Goal: Task Accomplishment & Management: Complete application form

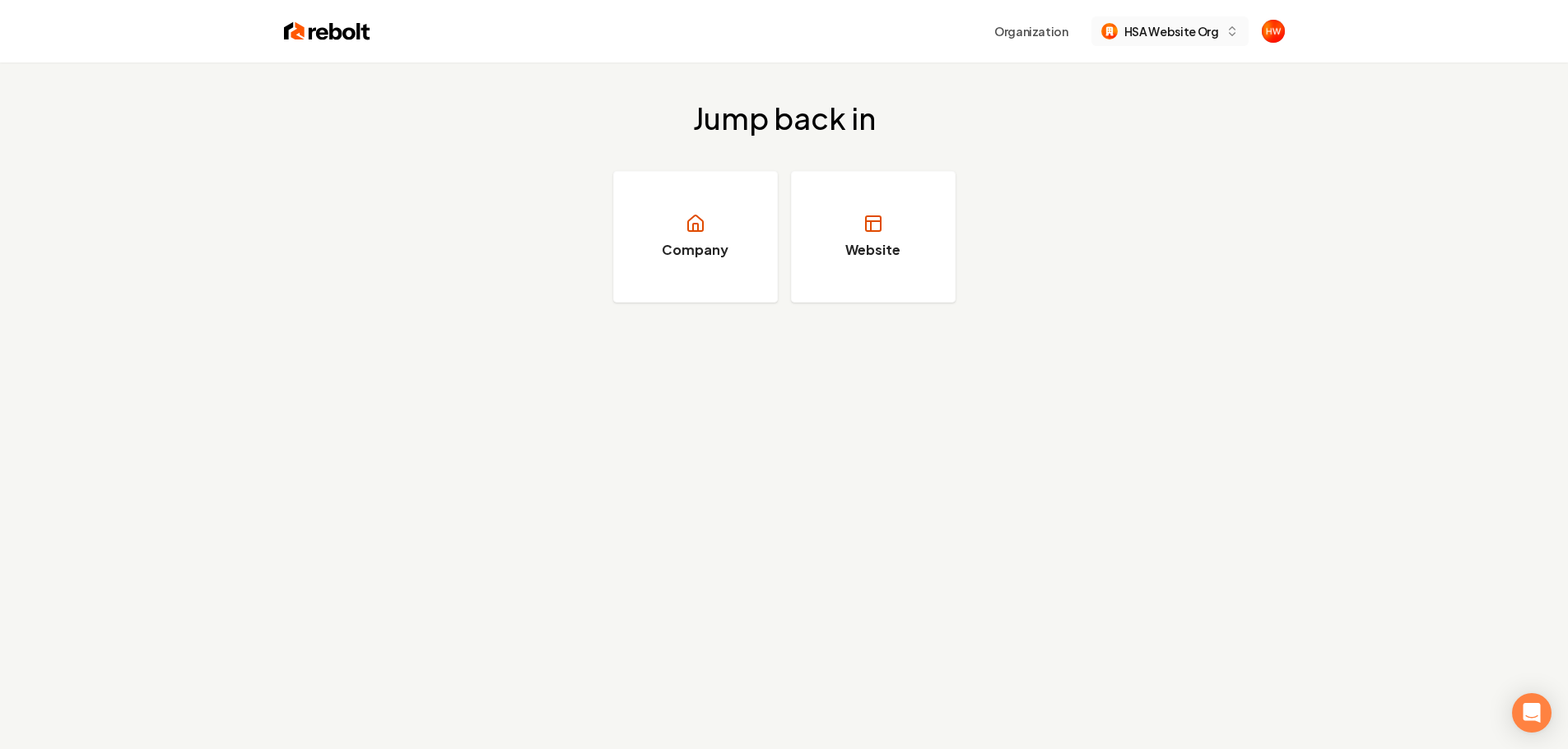
click at [1153, 36] on span "HSA Website Org" at bounding box center [1171, 31] width 95 height 17
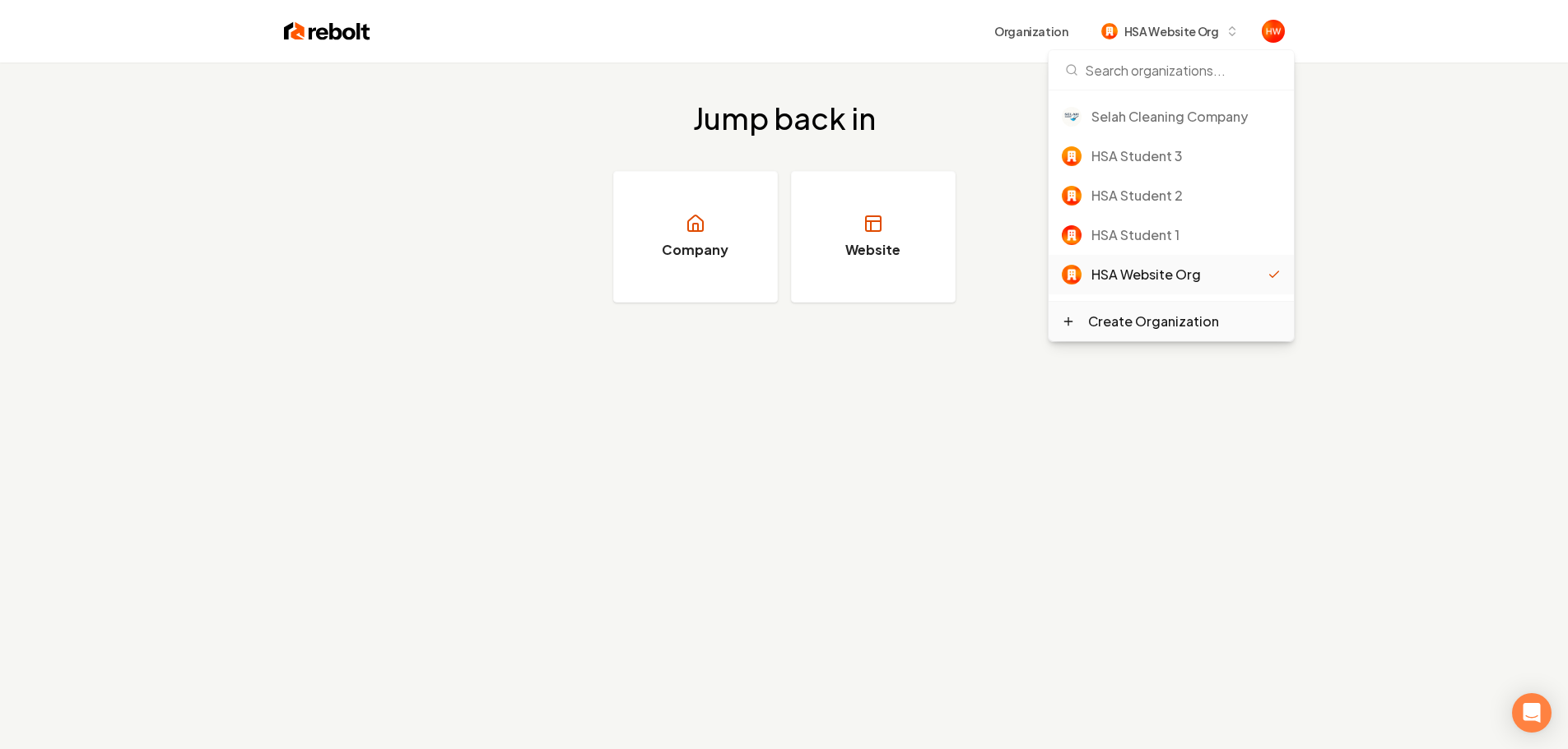
click at [1152, 319] on div "Create Organization" at bounding box center [1154, 321] width 131 height 20
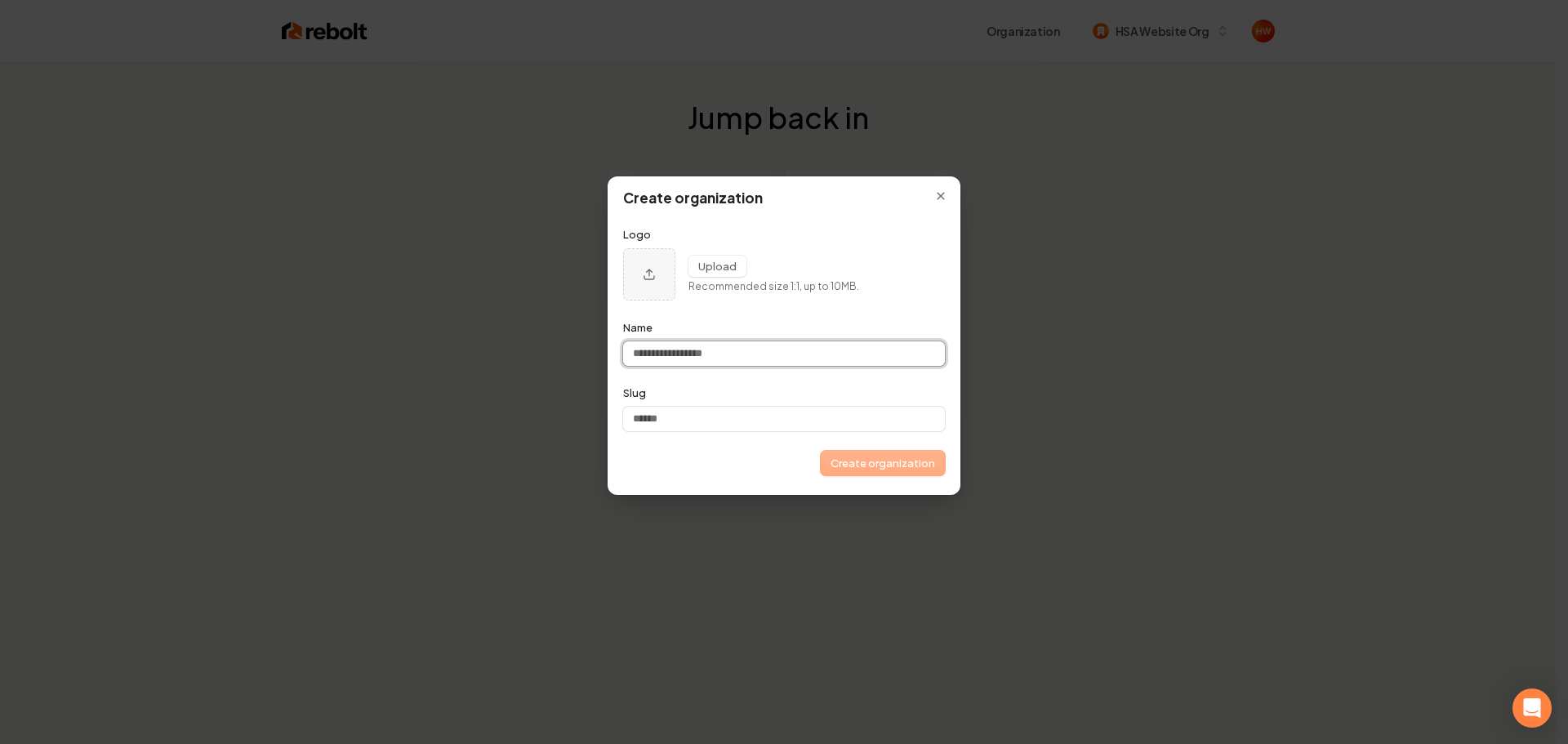
click at [739, 359] on input "Name" at bounding box center [784, 353] width 322 height 24
paste input "**********"
type input "**********"
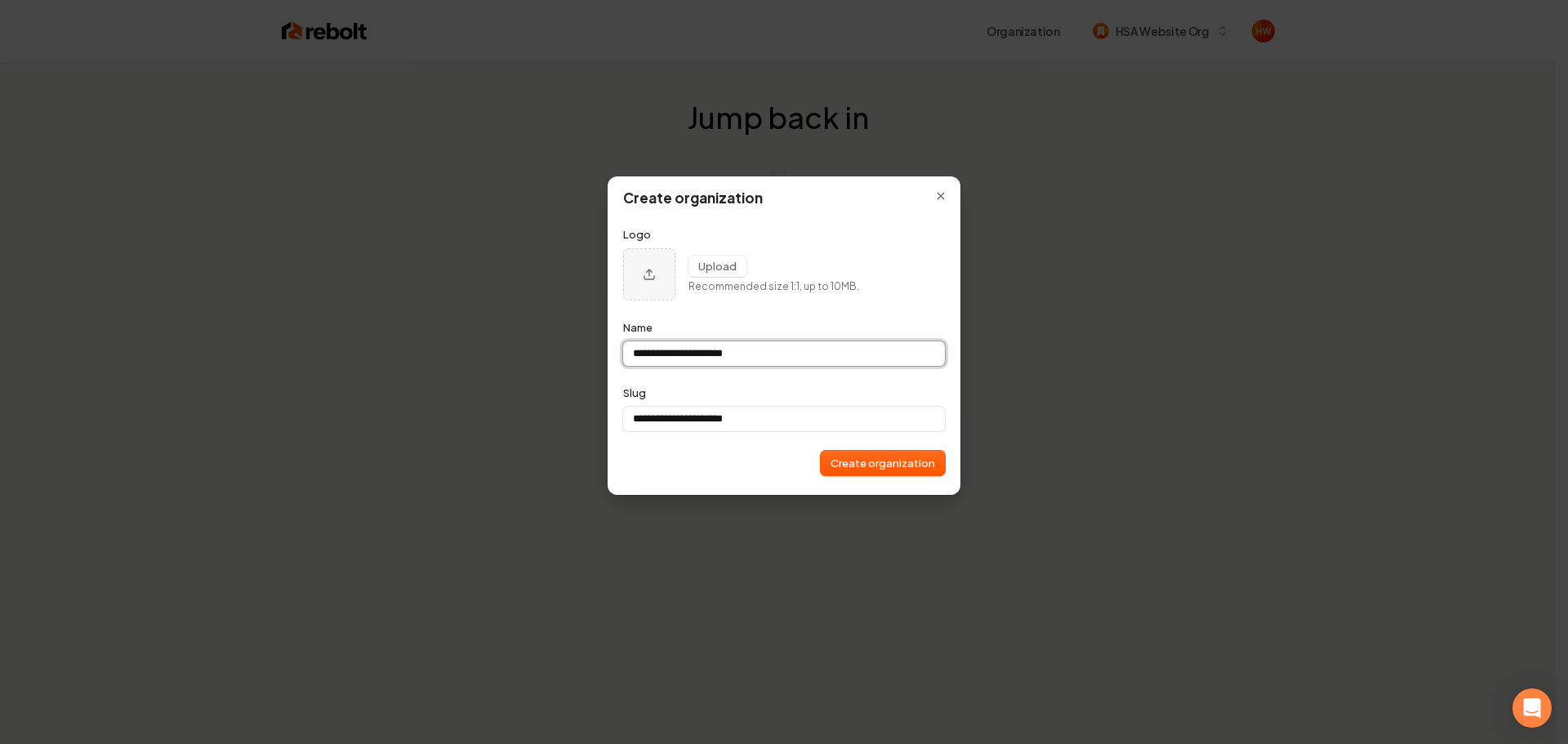
type input "**********"
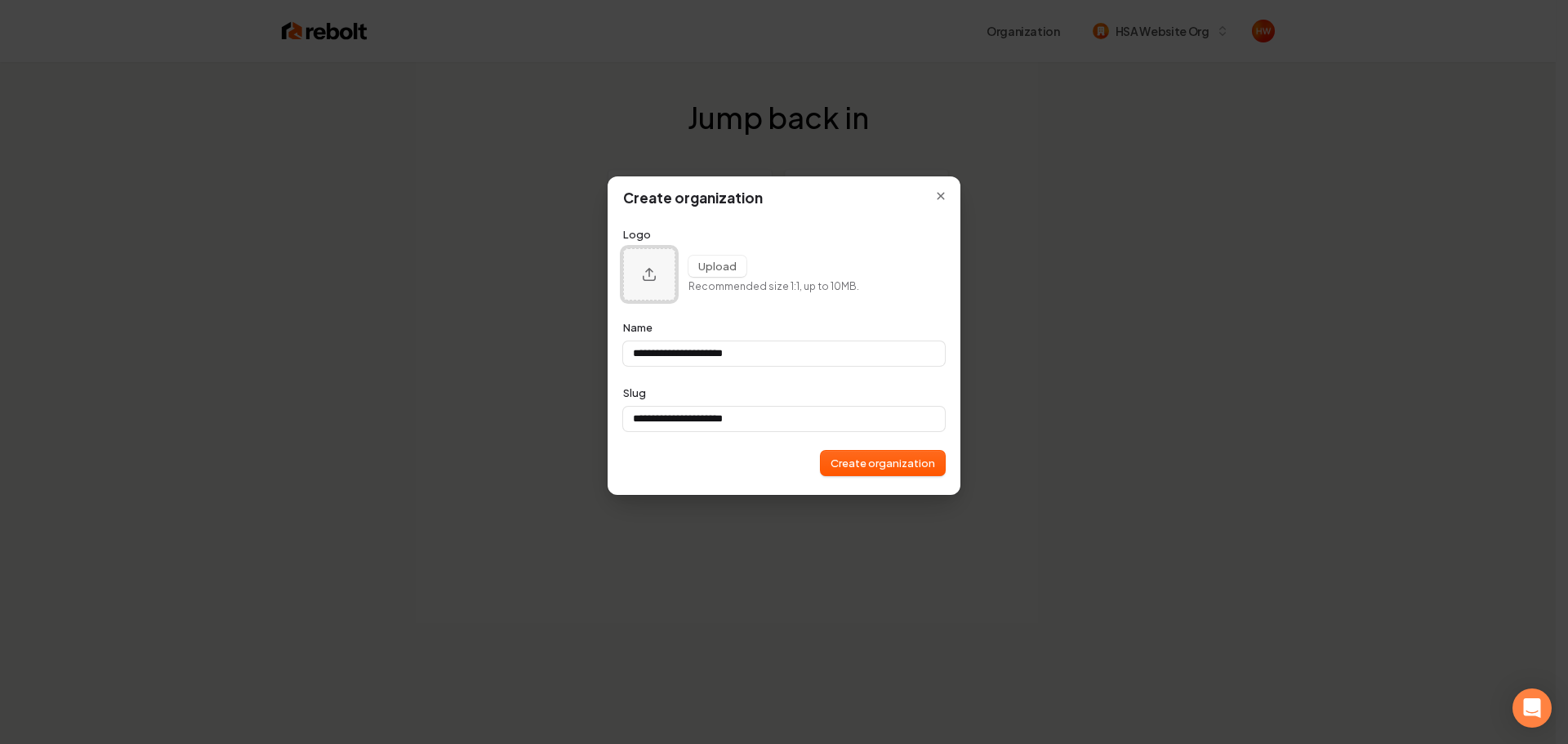
click at [637, 286] on button "Upload organization logo" at bounding box center [650, 275] width 52 height 52
type input "**********"
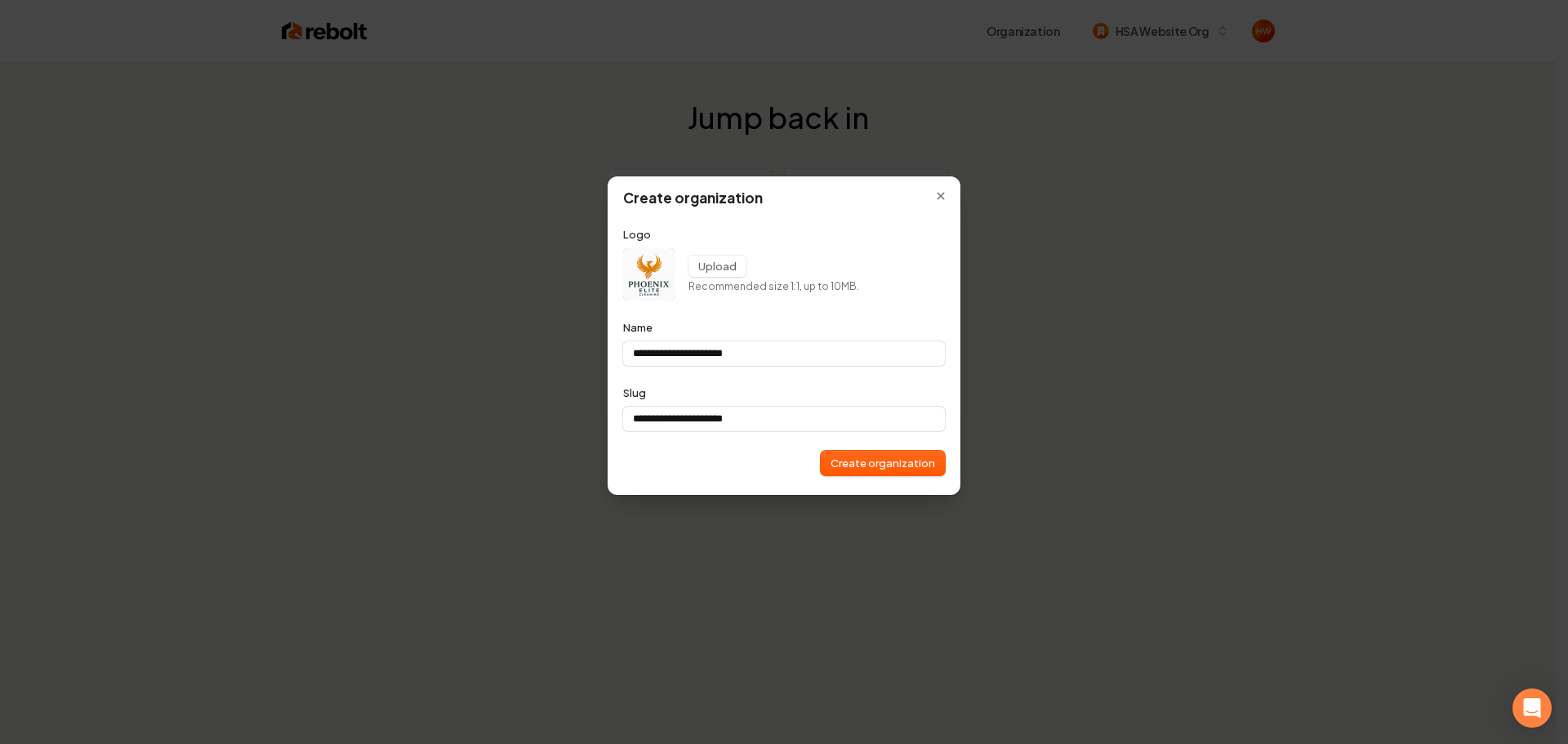
type input "**********"
click at [873, 466] on button "Create organization" at bounding box center [882, 463] width 124 height 24
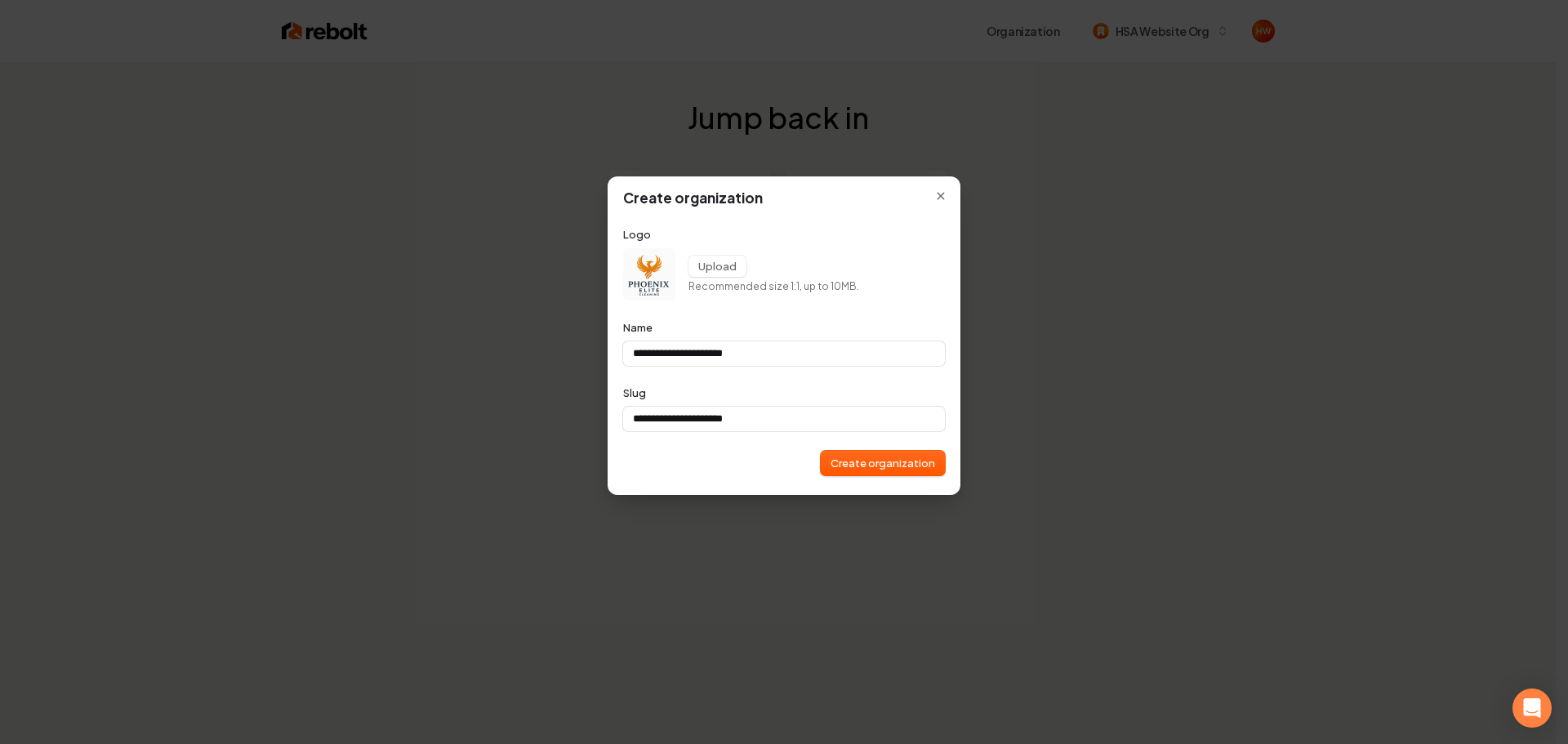
type input "**********"
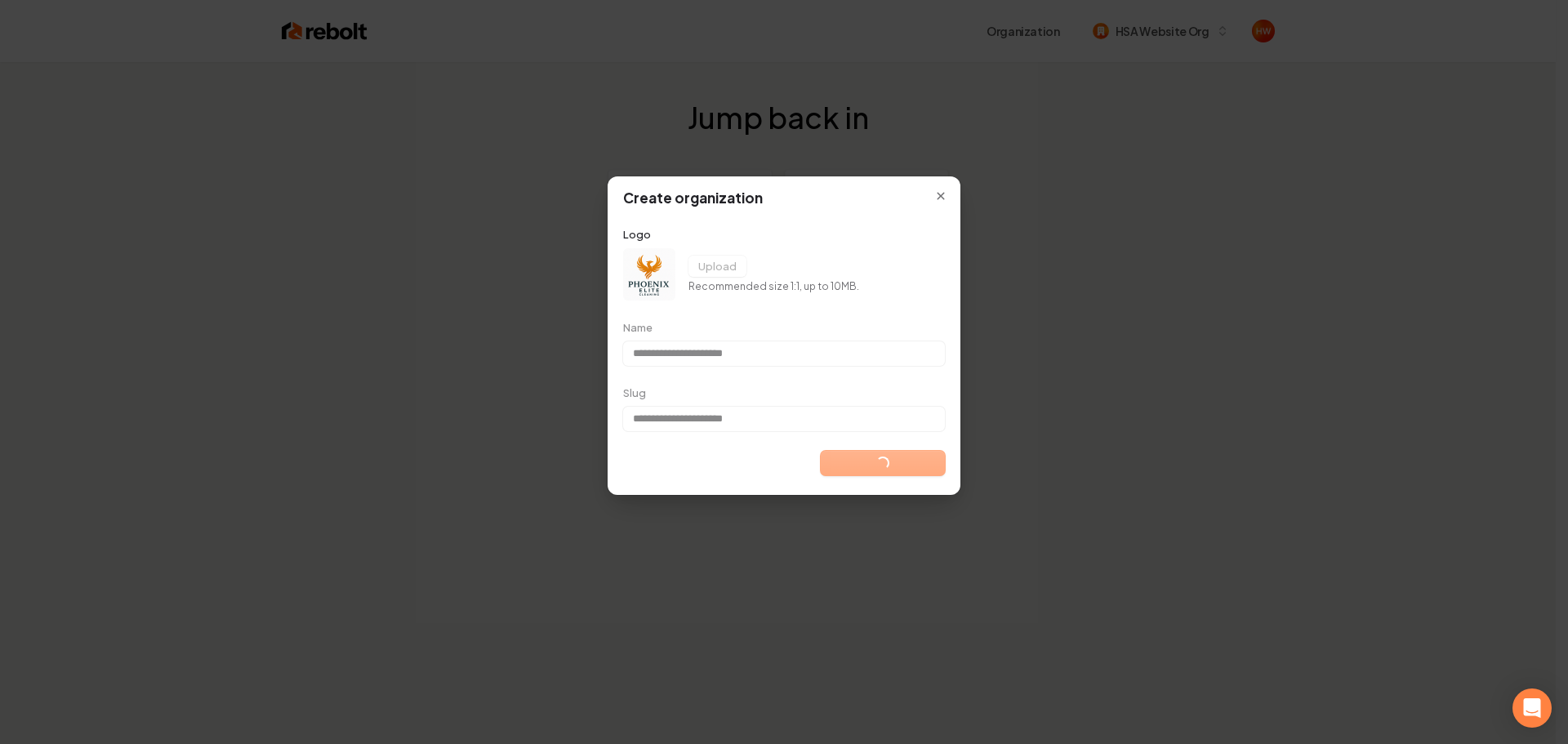
type input "**********"
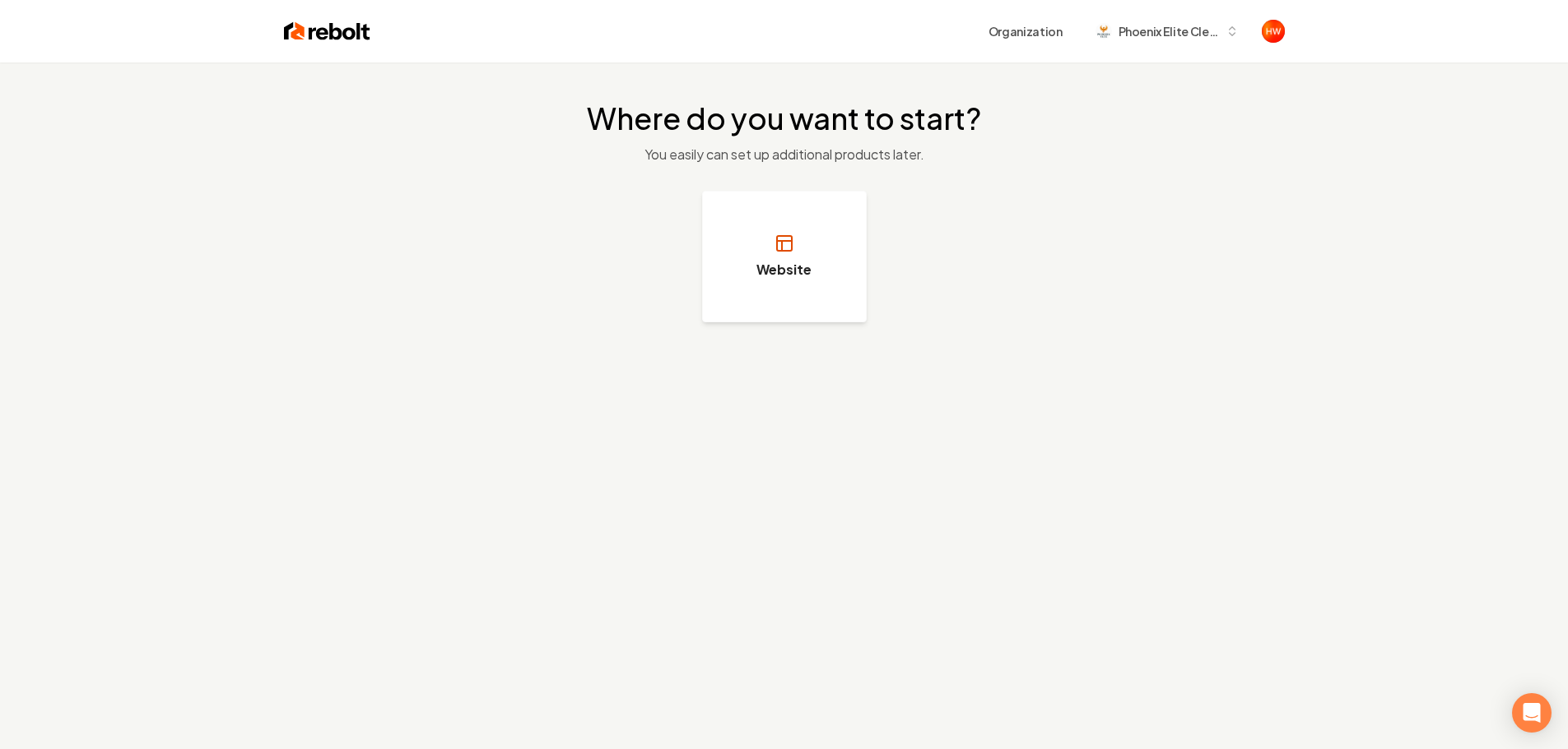
click at [748, 271] on button "Website" at bounding box center [784, 257] width 165 height 132
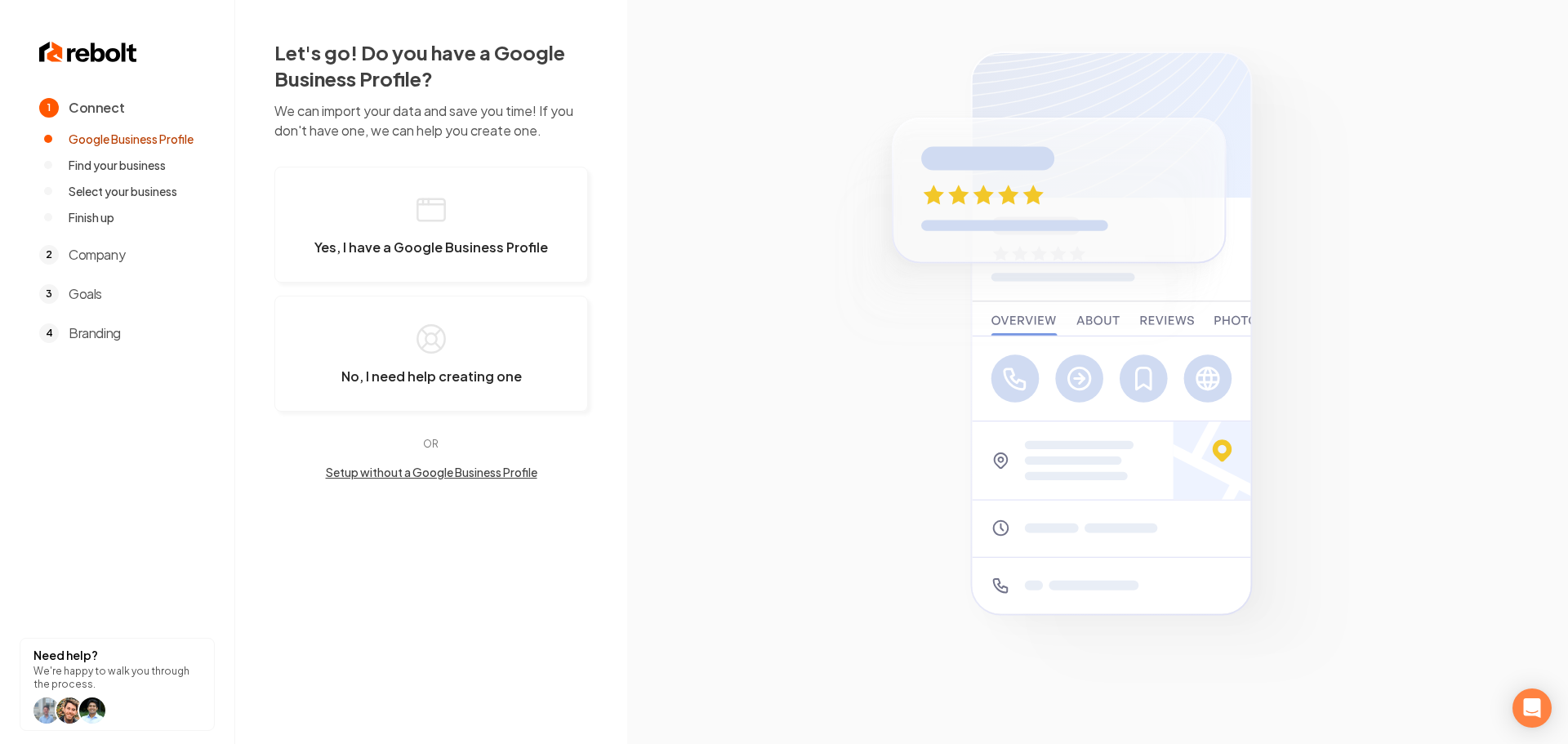
click at [483, 471] on button "Setup without a Google Business Profile" at bounding box center [431, 472] width 314 height 16
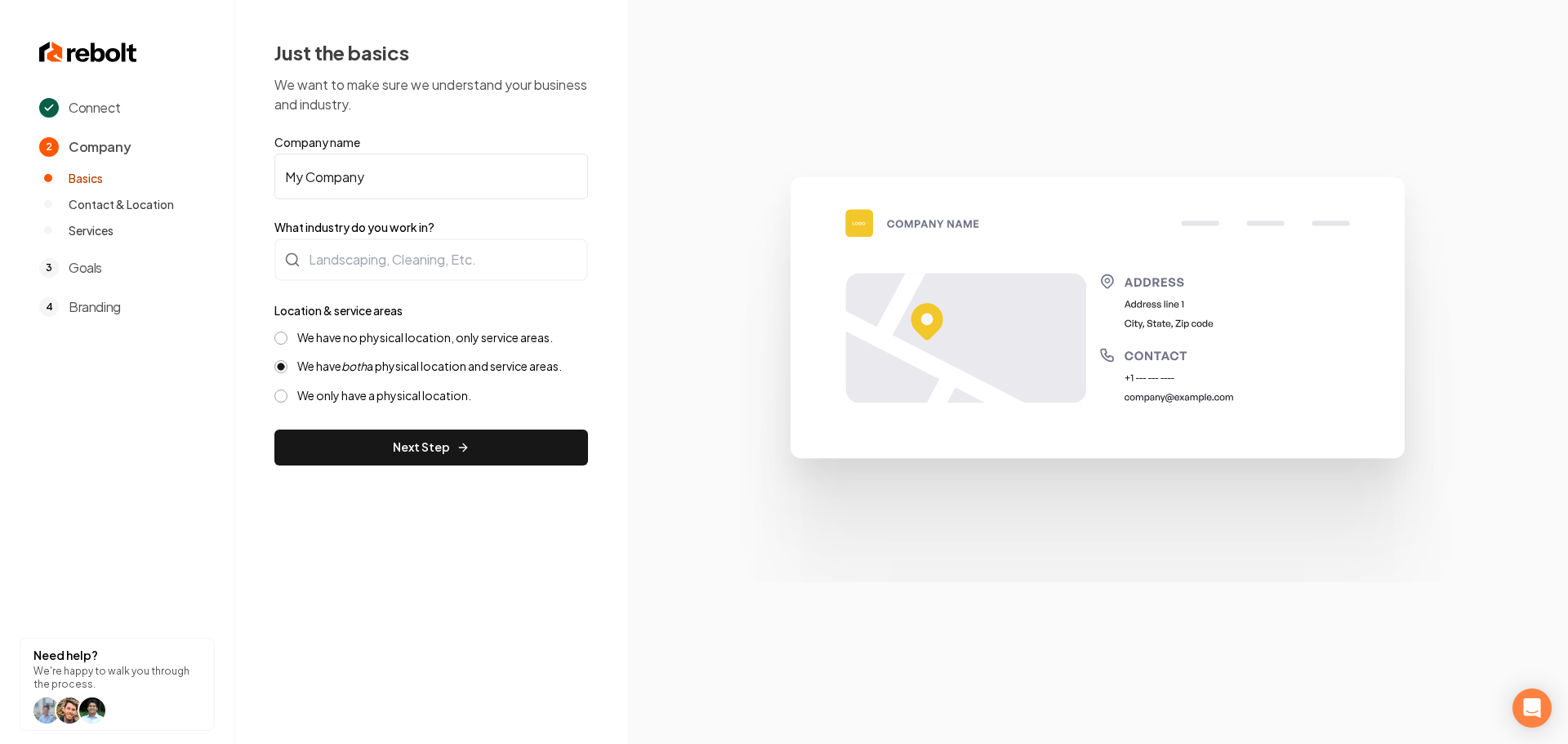
click at [400, 177] on input "My Company" at bounding box center [431, 176] width 314 height 46
click at [400, 176] on input "My Company" at bounding box center [431, 176] width 314 height 46
paste input "Phoenix Elite Cleaning"
type input "Phoenix Elite Cleaning"
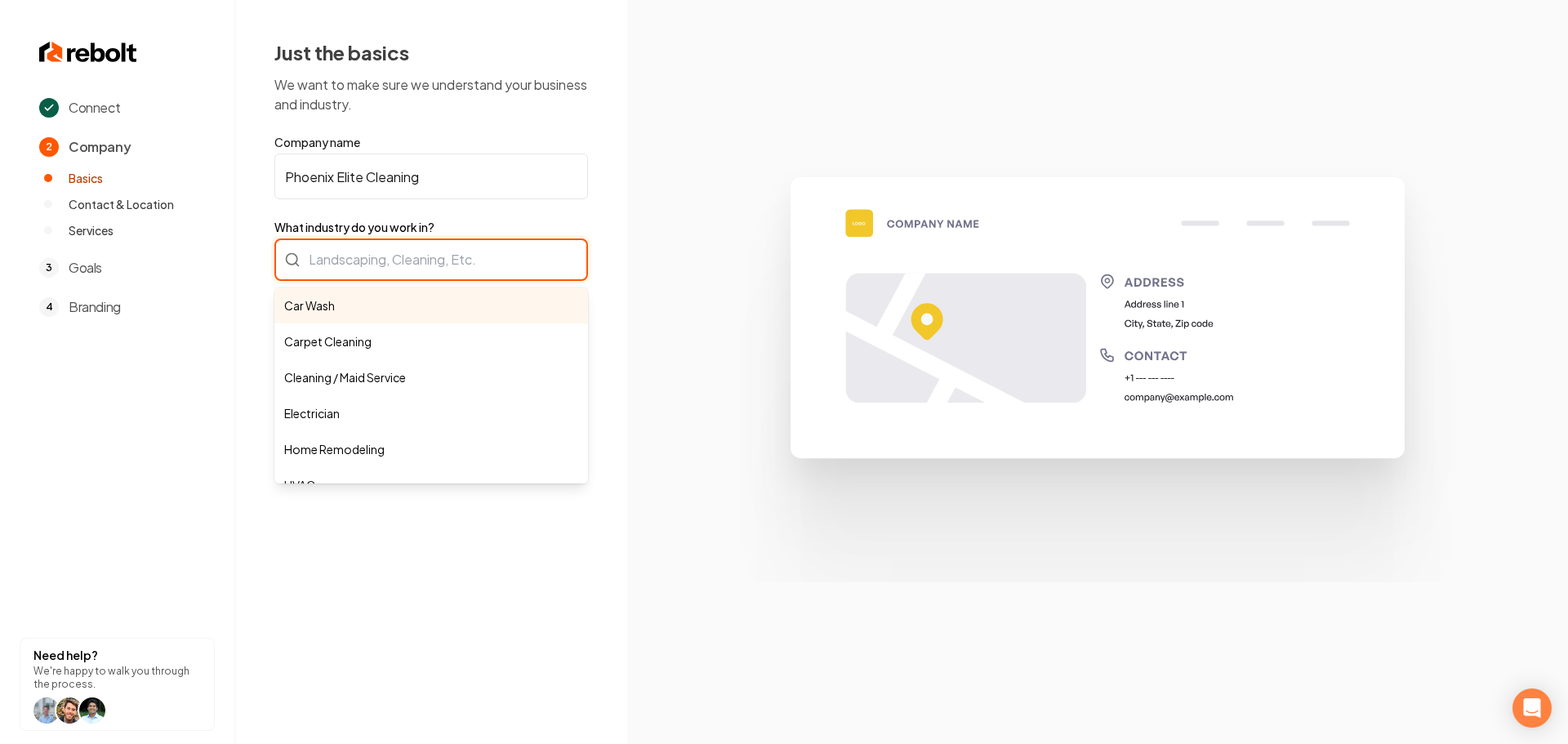
click at [403, 250] on div "Car Wash Carpet Cleaning Cleaning / Maid Service Electrician Home Remodeling HV…" at bounding box center [431, 259] width 314 height 42
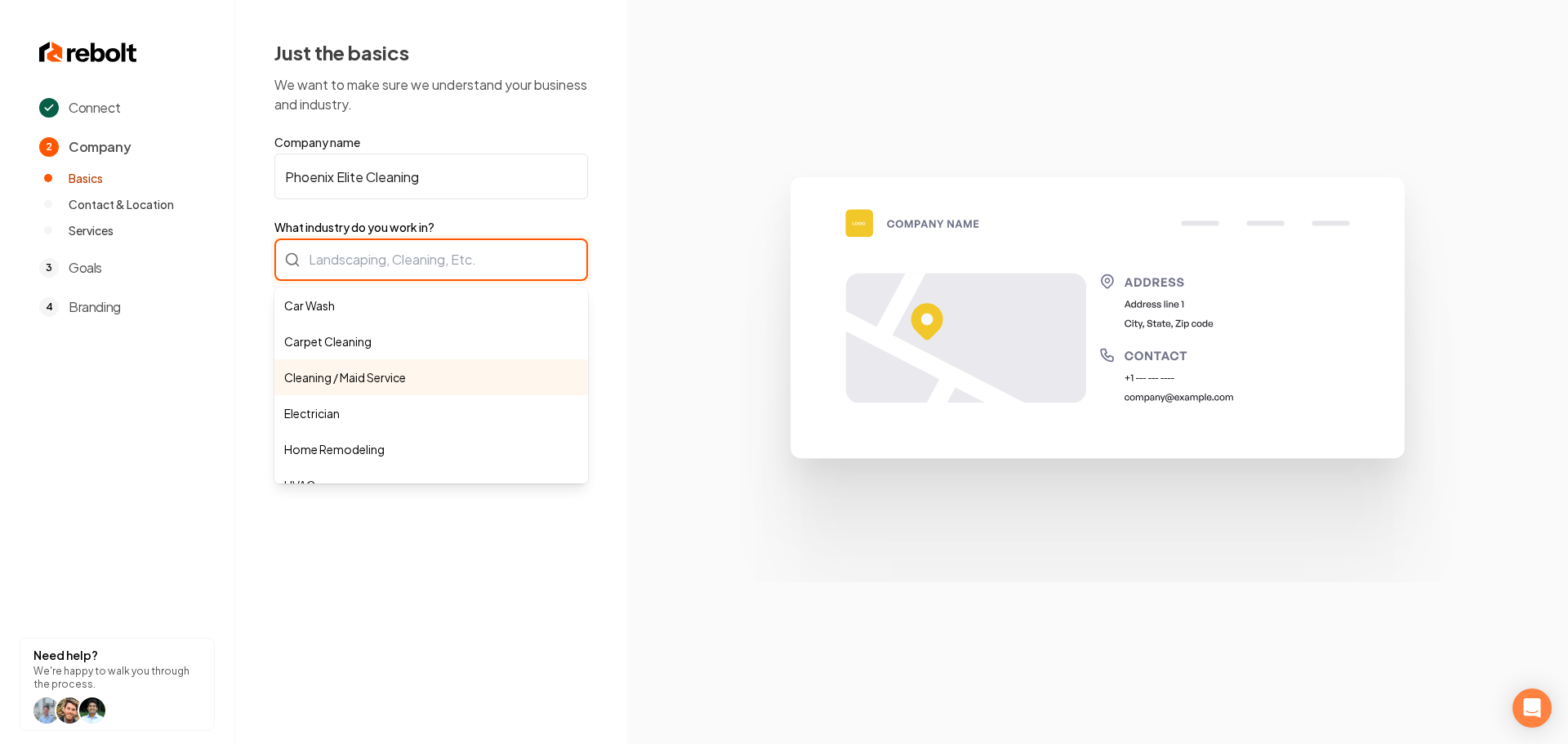
type input "Cleaning / Maid Service"
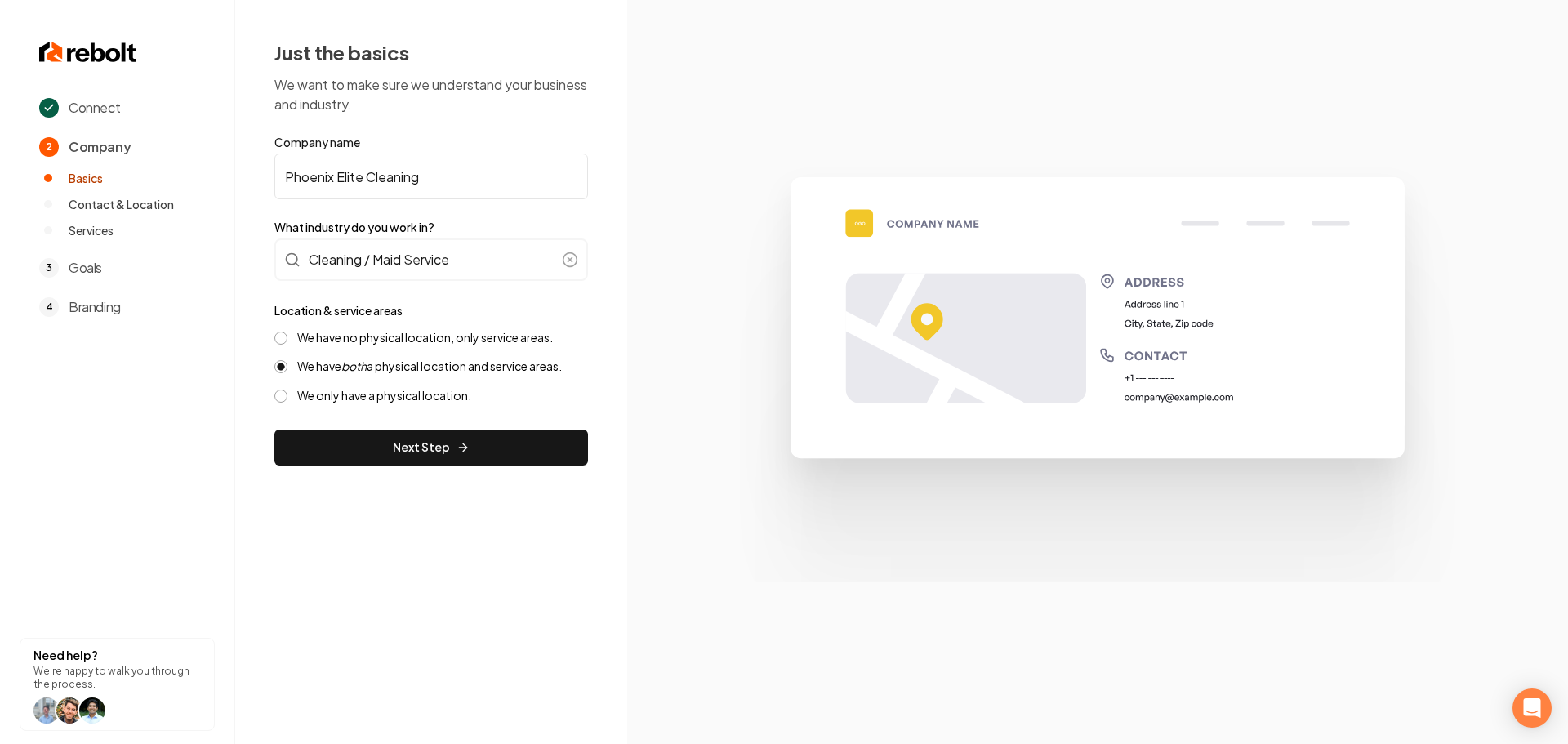
click at [279, 340] on button "We have no physical location, only service areas." at bounding box center [281, 338] width 13 height 13
click at [463, 446] on icon "submit" at bounding box center [465, 447] width 5 height 7
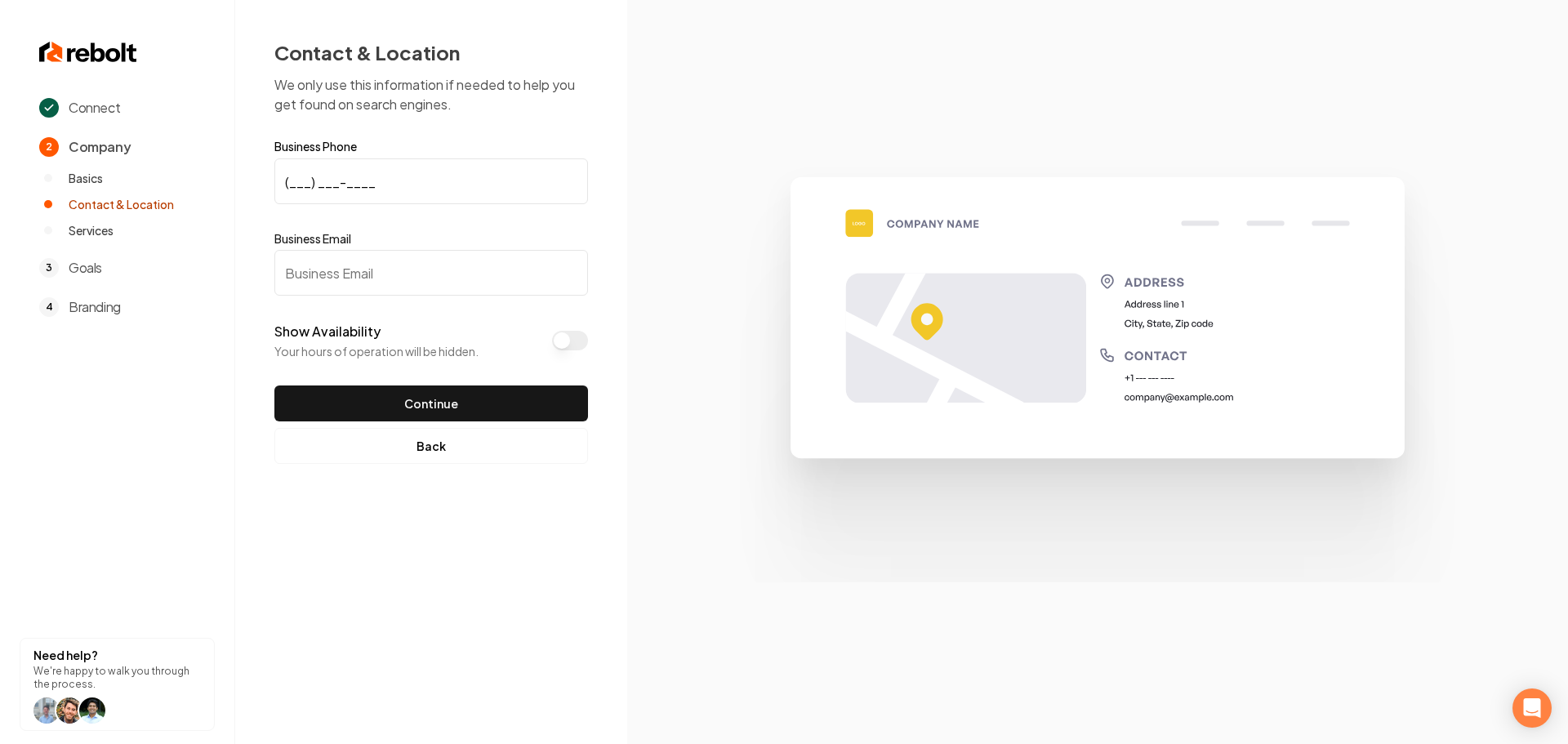
click at [292, 175] on input "(___) ___-____" at bounding box center [431, 181] width 314 height 46
paste input "385) 251-2589"
type input "(385) 251-2589"
click at [447, 270] on input "Business Email" at bounding box center [431, 273] width 314 height 46
click at [347, 271] on input "Business Email" at bounding box center [431, 273] width 314 height 46
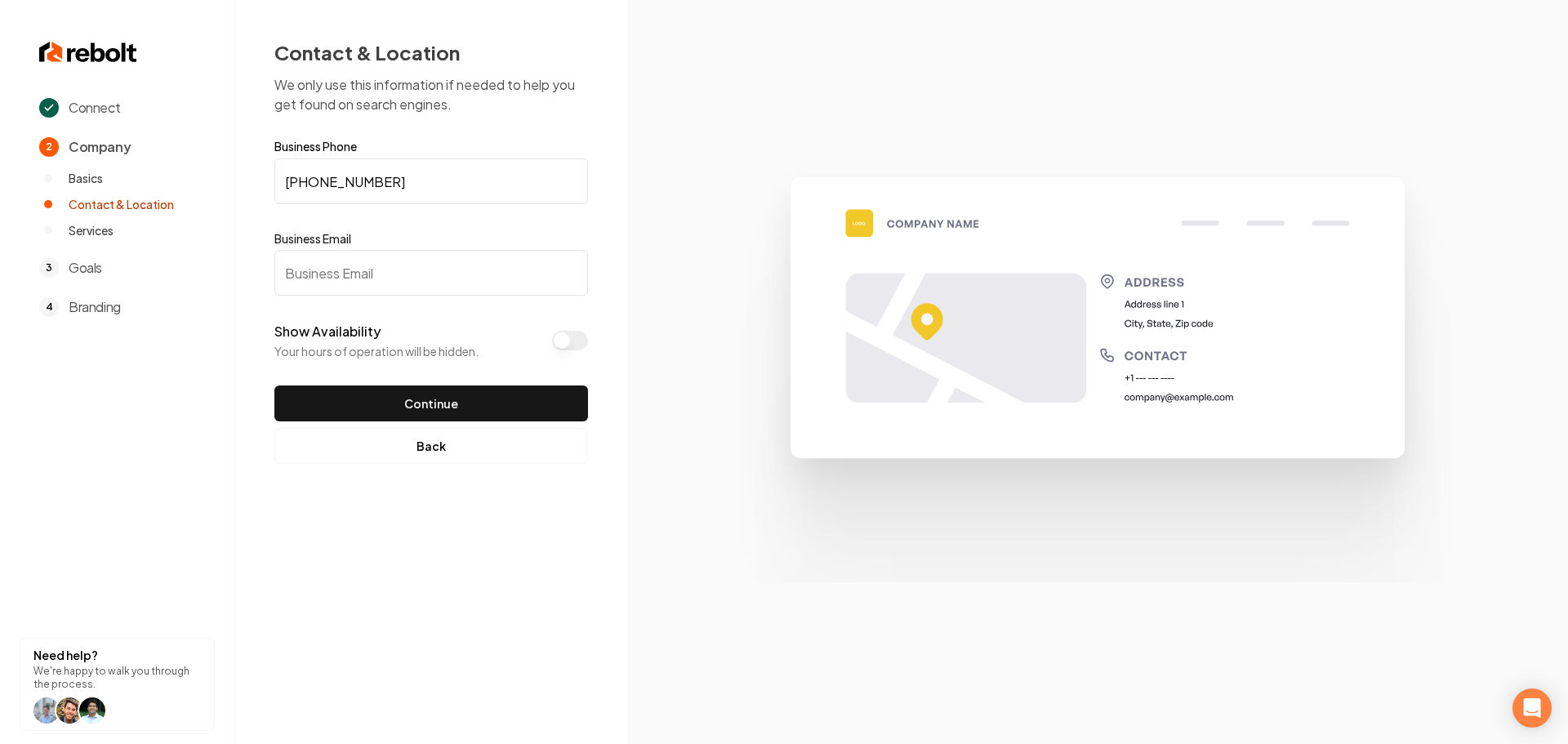
paste input "hello@PhoenixEliteCleaning.com"
type input "hello@PhoenixEliteCleaning.com"
click at [421, 401] on button "Continue" at bounding box center [431, 404] width 314 height 36
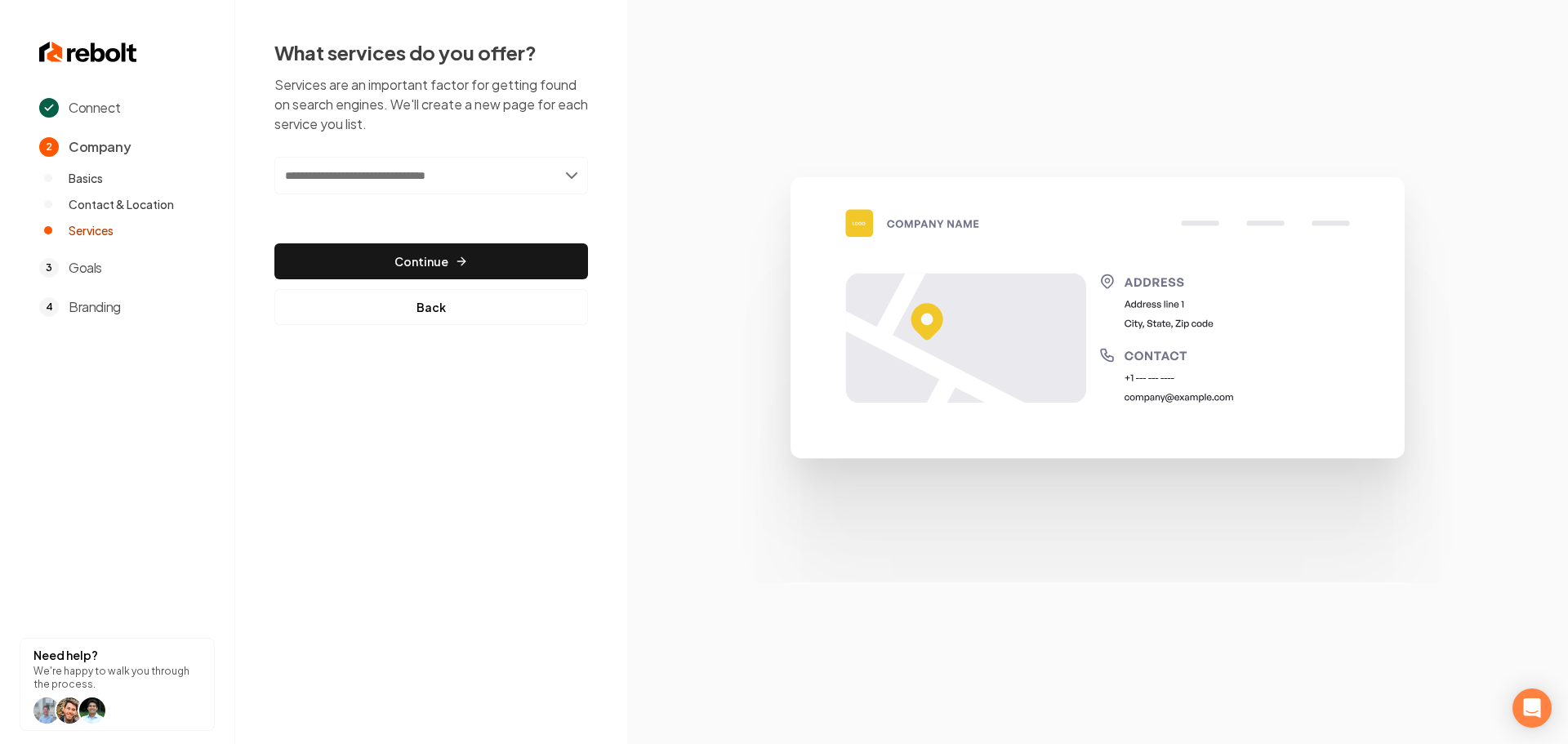
click at [404, 169] on input "text" at bounding box center [431, 176] width 314 height 38
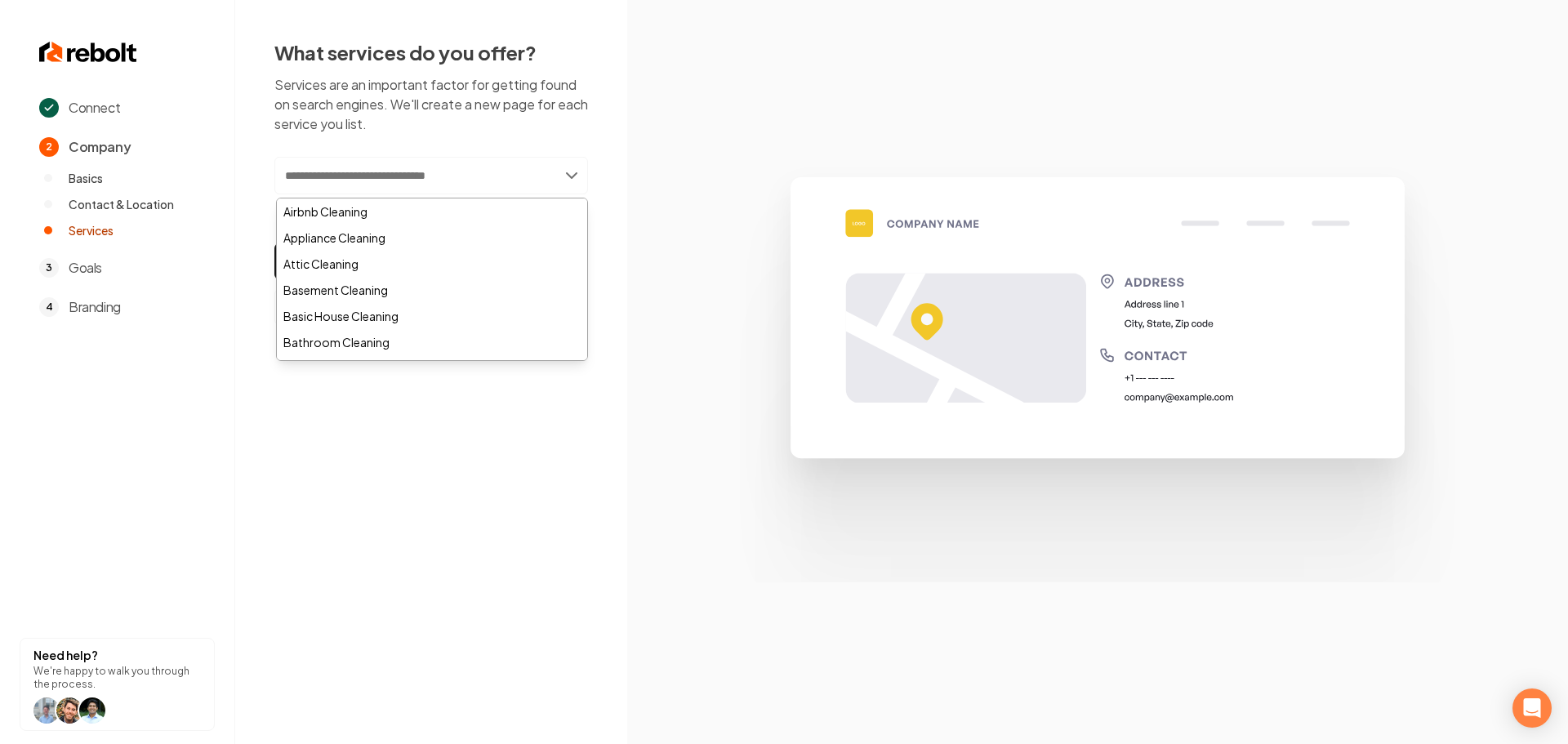
paste input "**********"
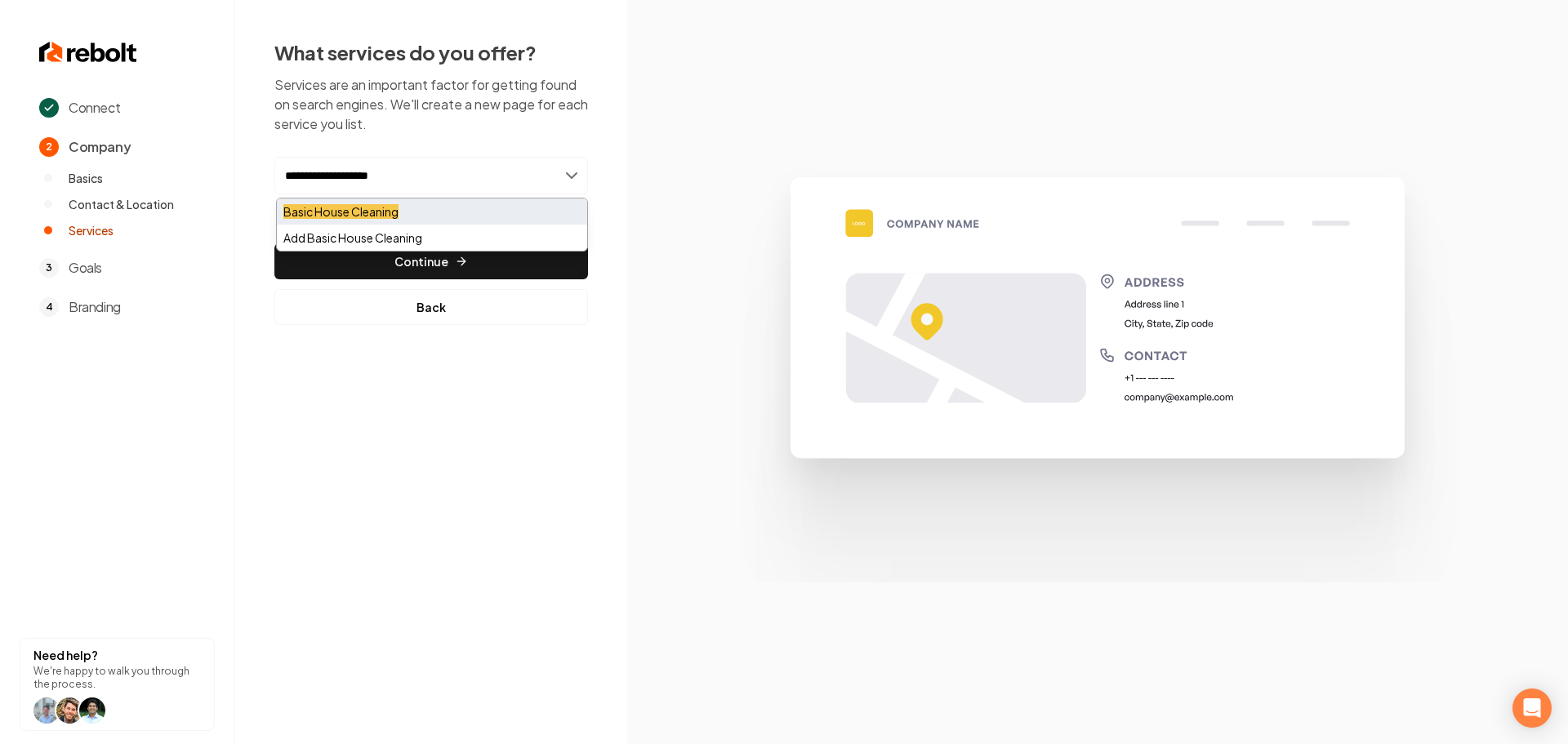
type input "**********"
click at [387, 209] on mark "Basic House Cleaning" at bounding box center [341, 212] width 115 height 14
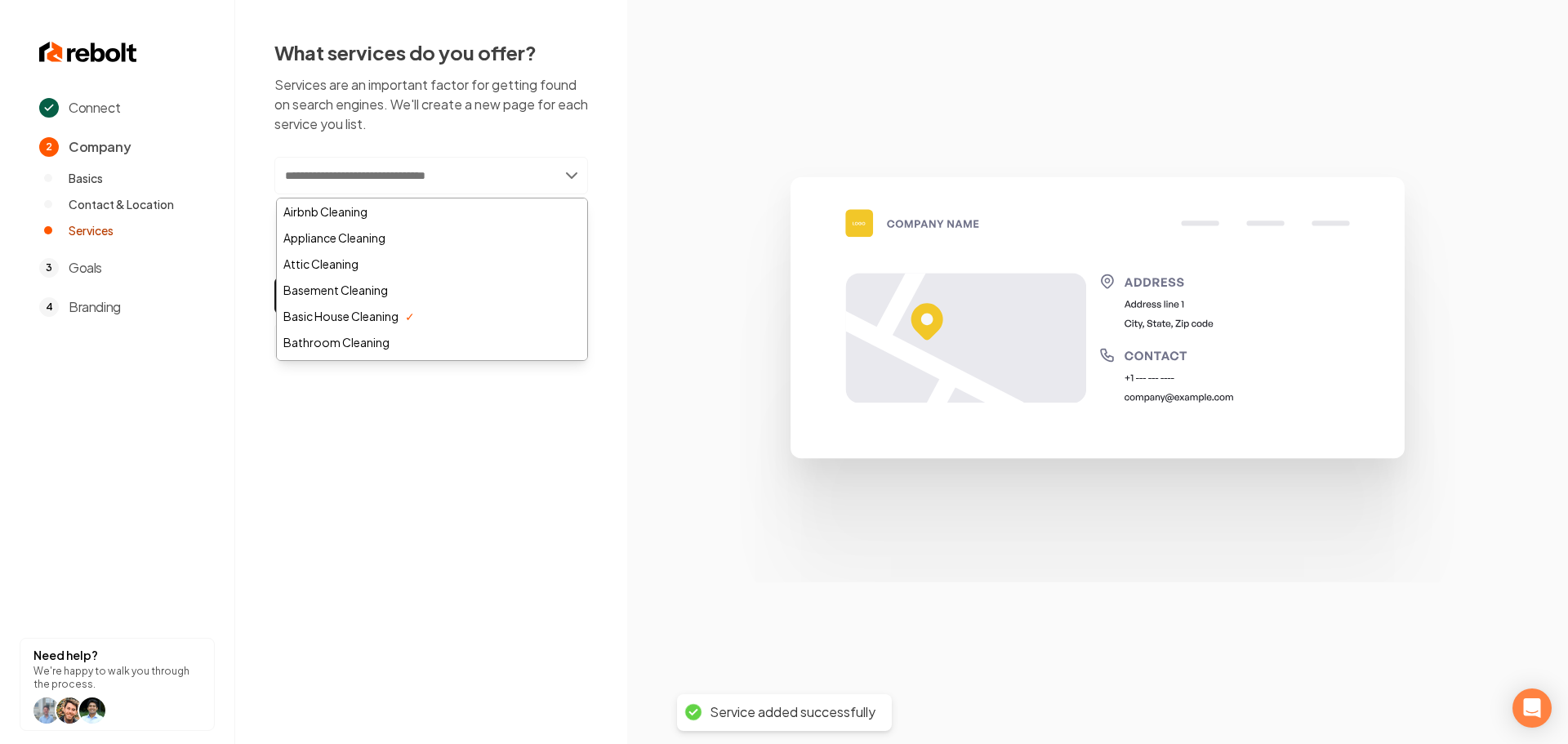
click at [407, 177] on input "text" at bounding box center [431, 176] width 314 height 38
paste input "**********"
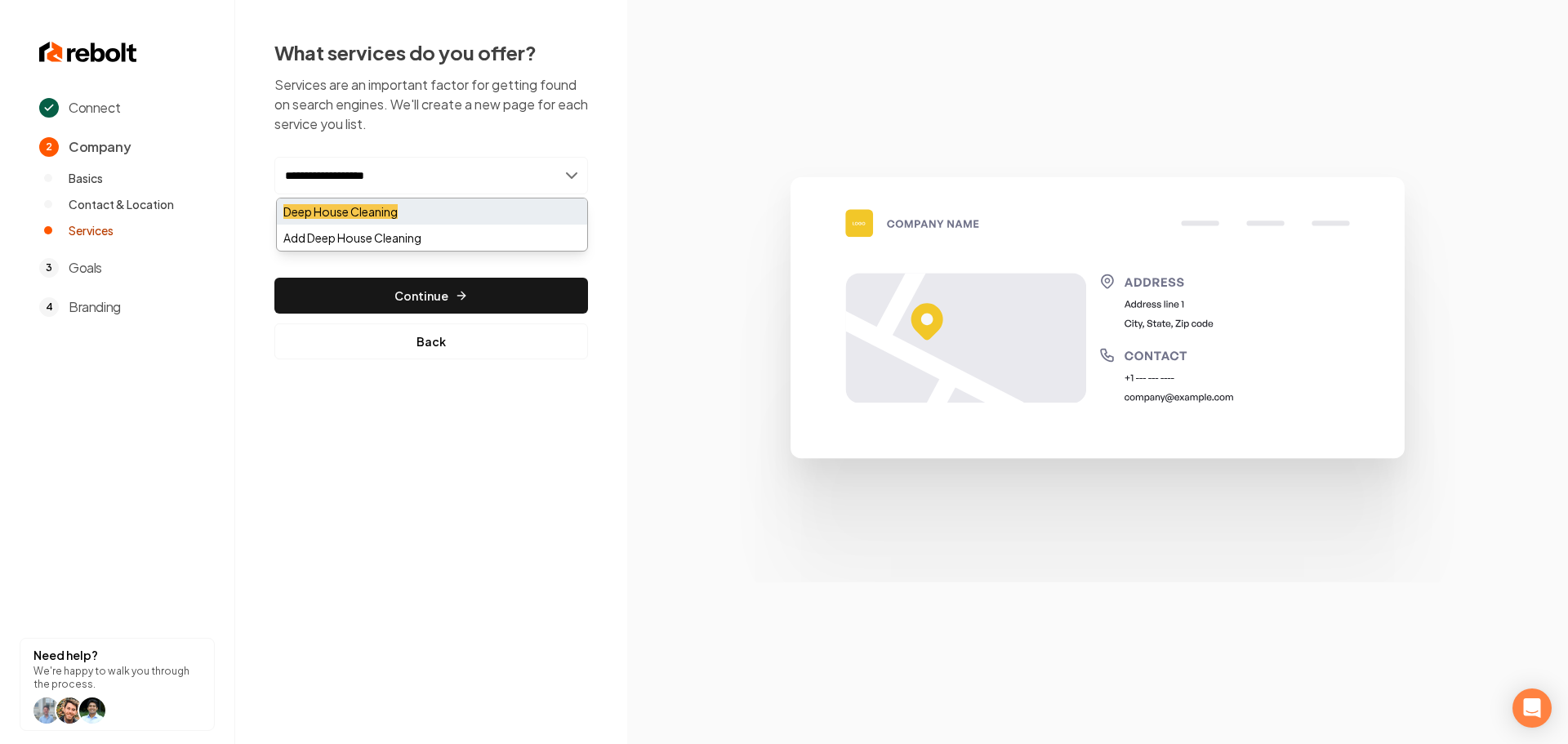
type input "**********"
click at [398, 207] on mark "Deep House Cleaning" at bounding box center [341, 212] width 115 height 14
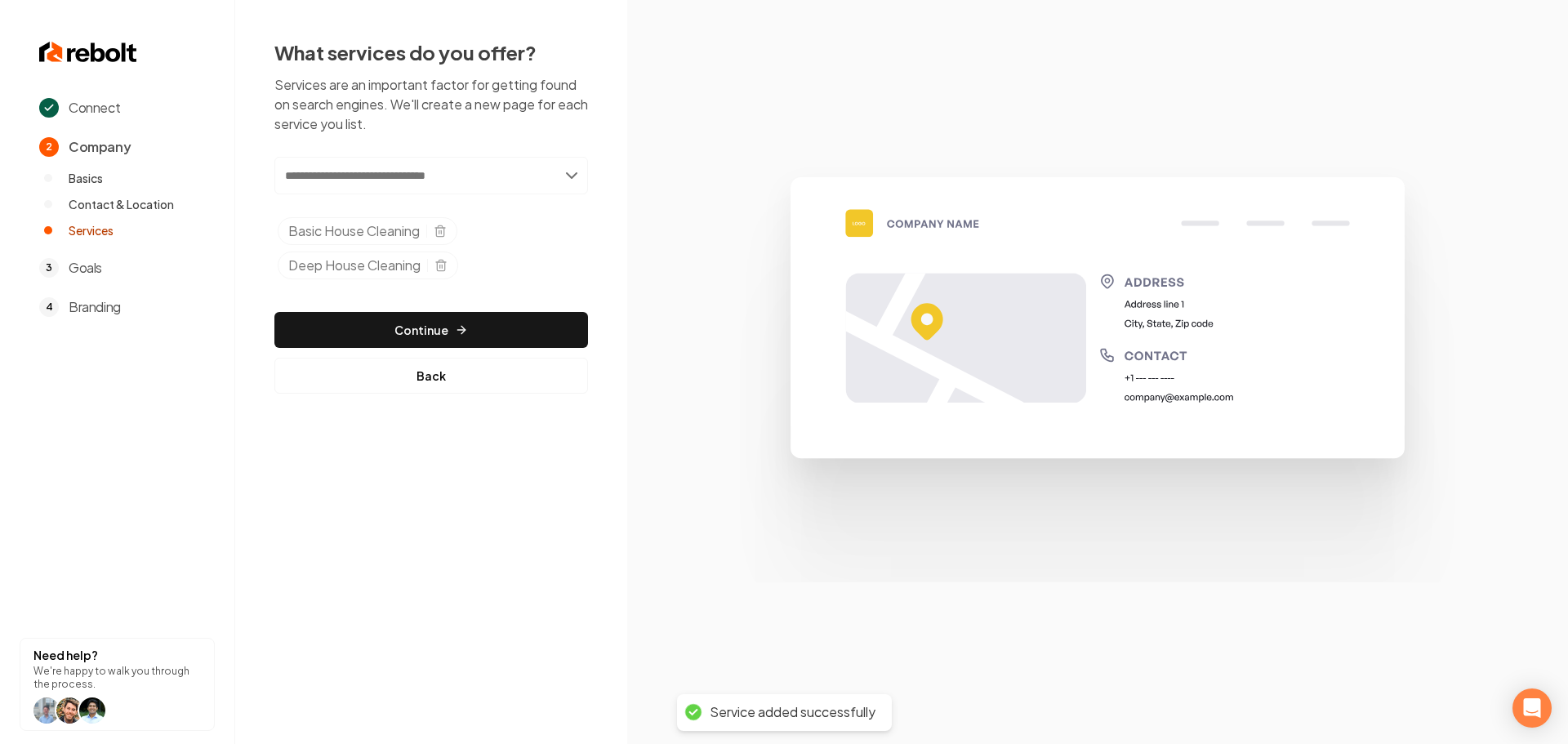
click at [401, 175] on input "text" at bounding box center [431, 176] width 314 height 38
paste input "**********"
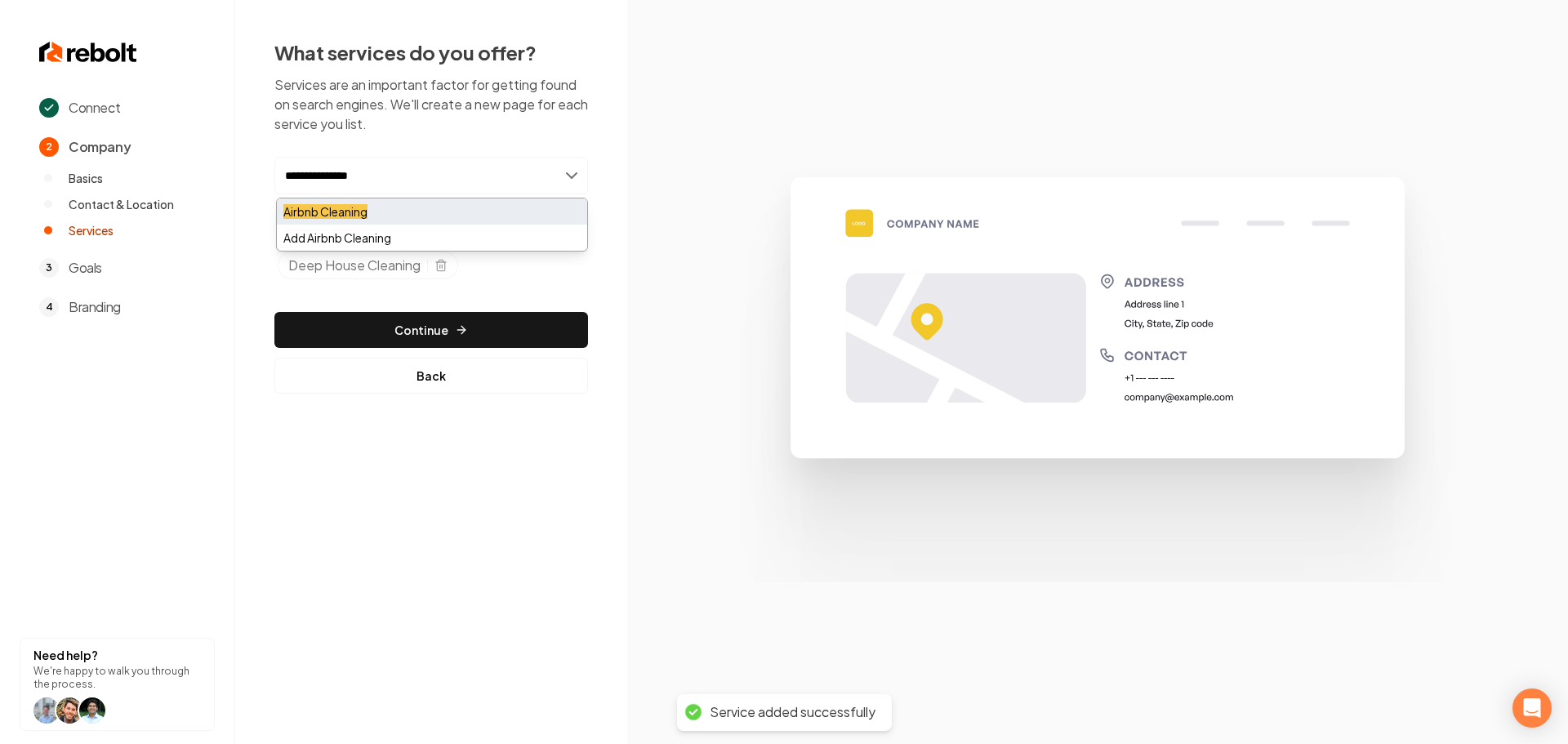
type input "**********"
click at [382, 208] on div "Airbnb Cleaning" at bounding box center [431, 212] width 310 height 26
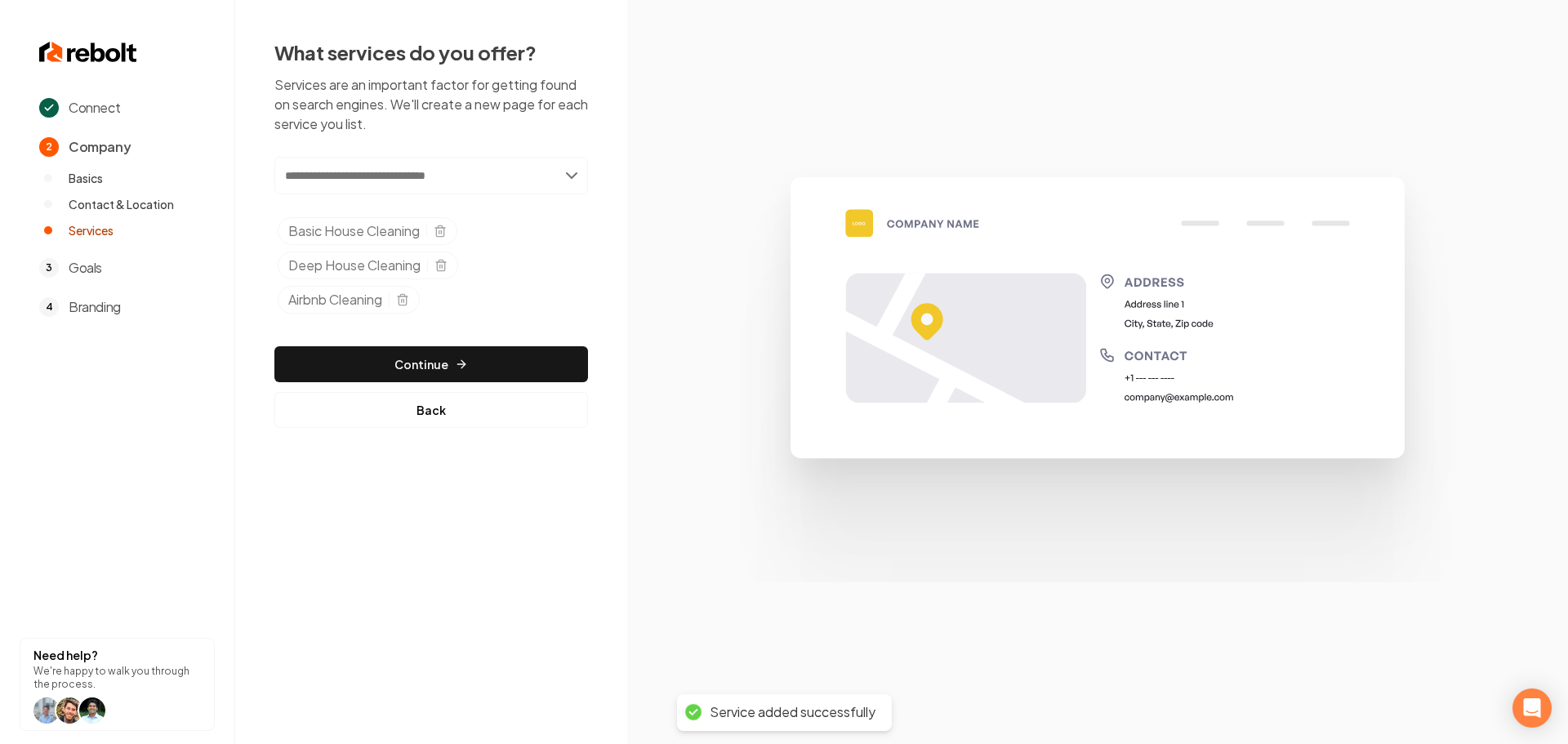
click at [386, 181] on input "text" at bounding box center [431, 176] width 314 height 38
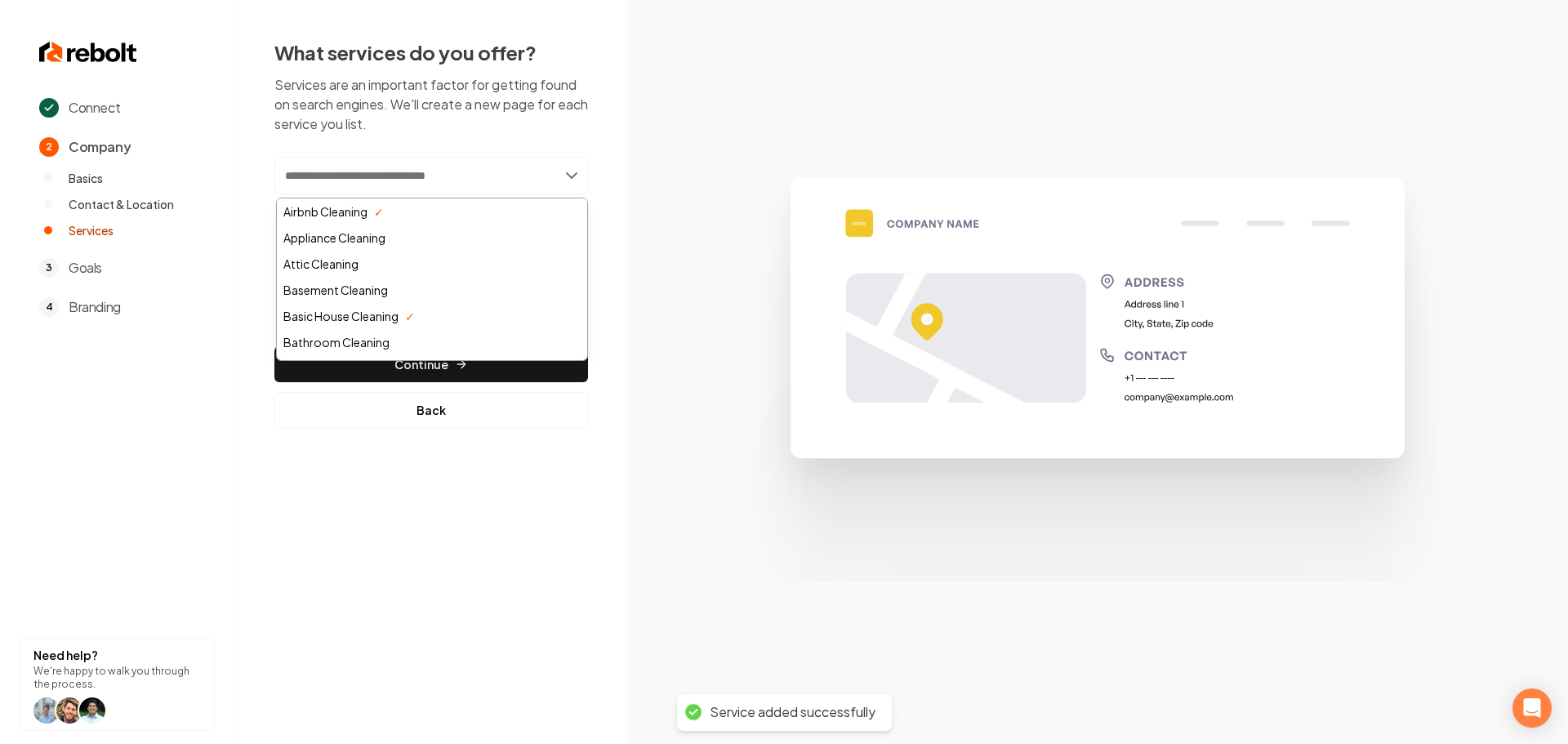
paste input "**********"
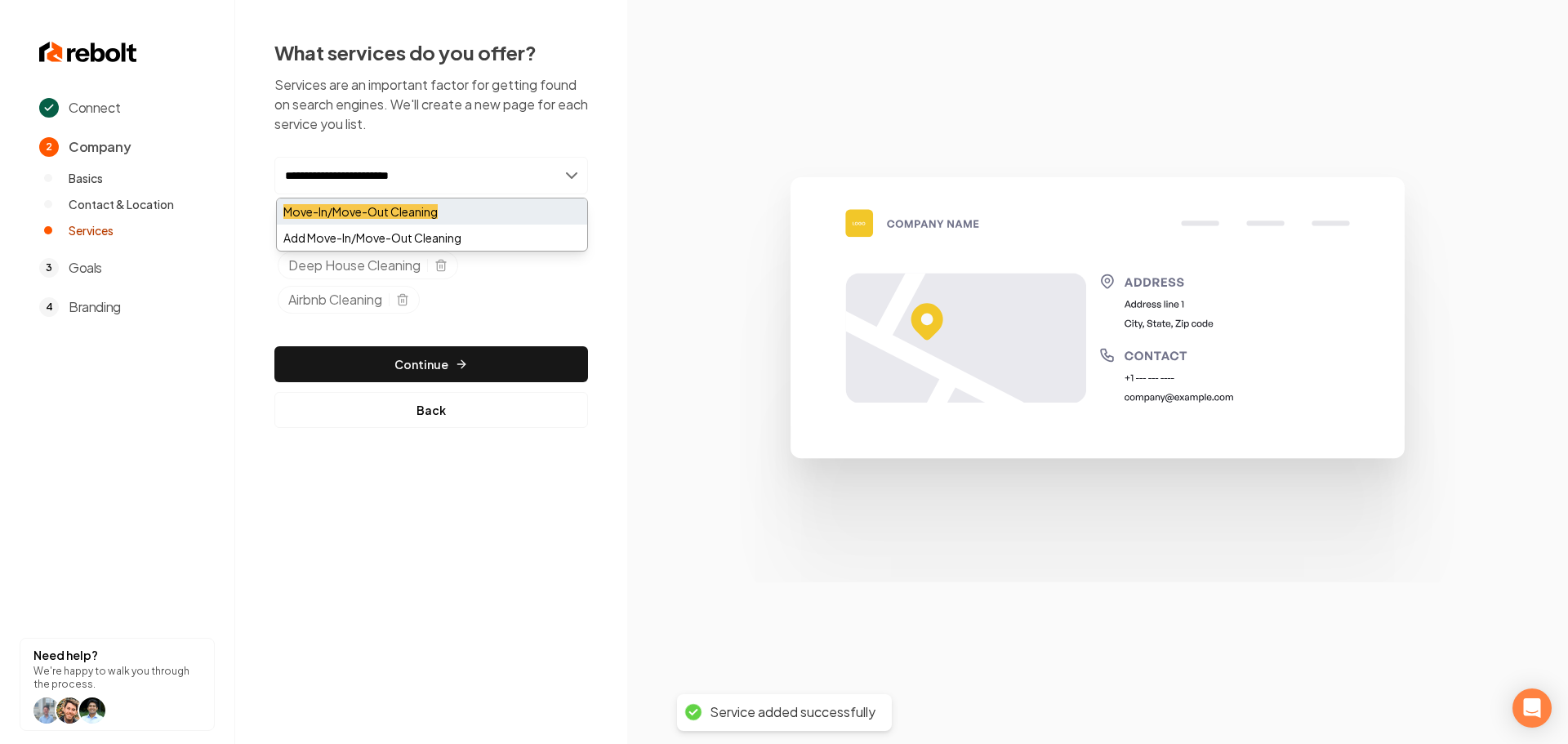
type input "**********"
click at [386, 218] on div "Move-In/Move-Out Cleaning" at bounding box center [431, 212] width 310 height 26
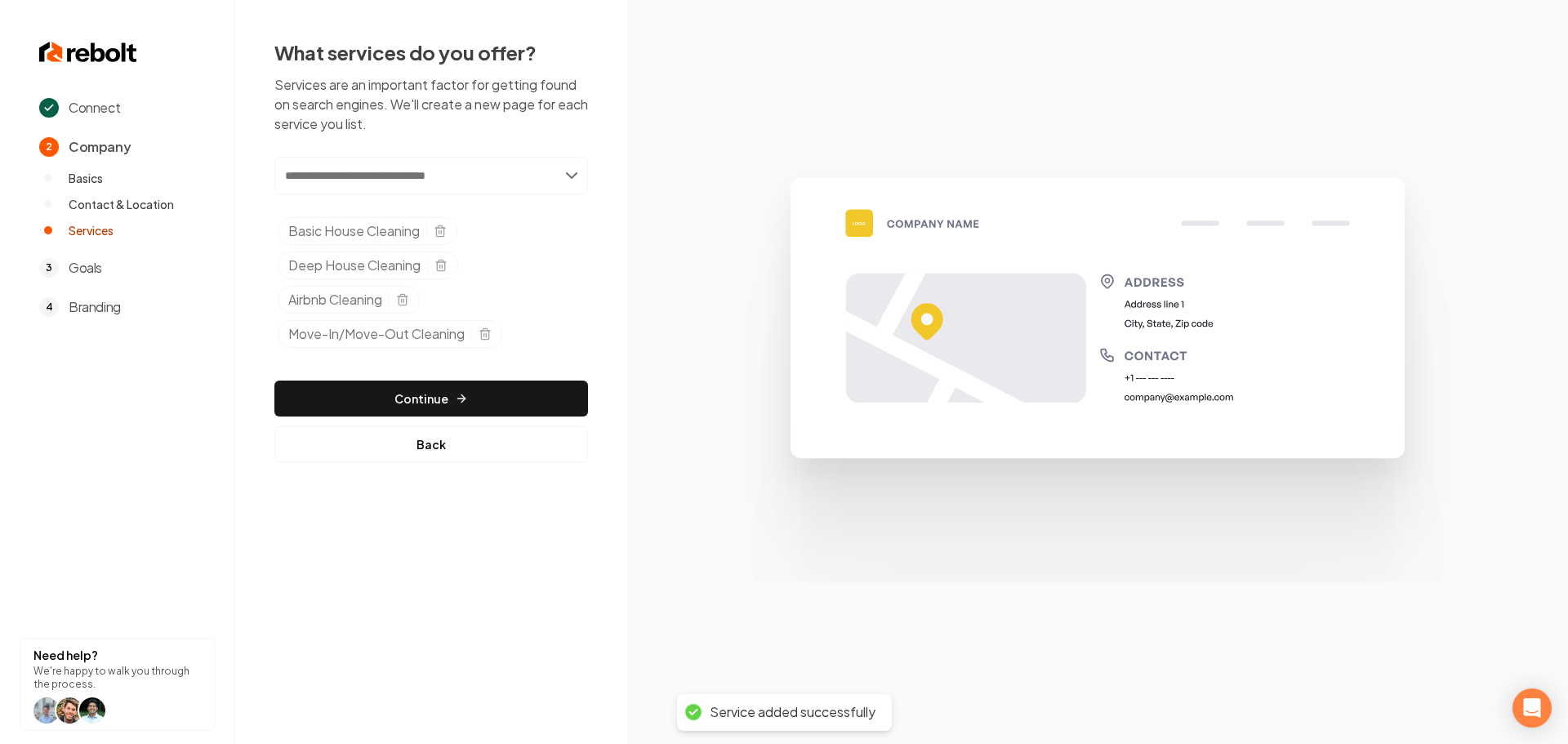
click at [409, 177] on input "text" at bounding box center [431, 176] width 314 height 38
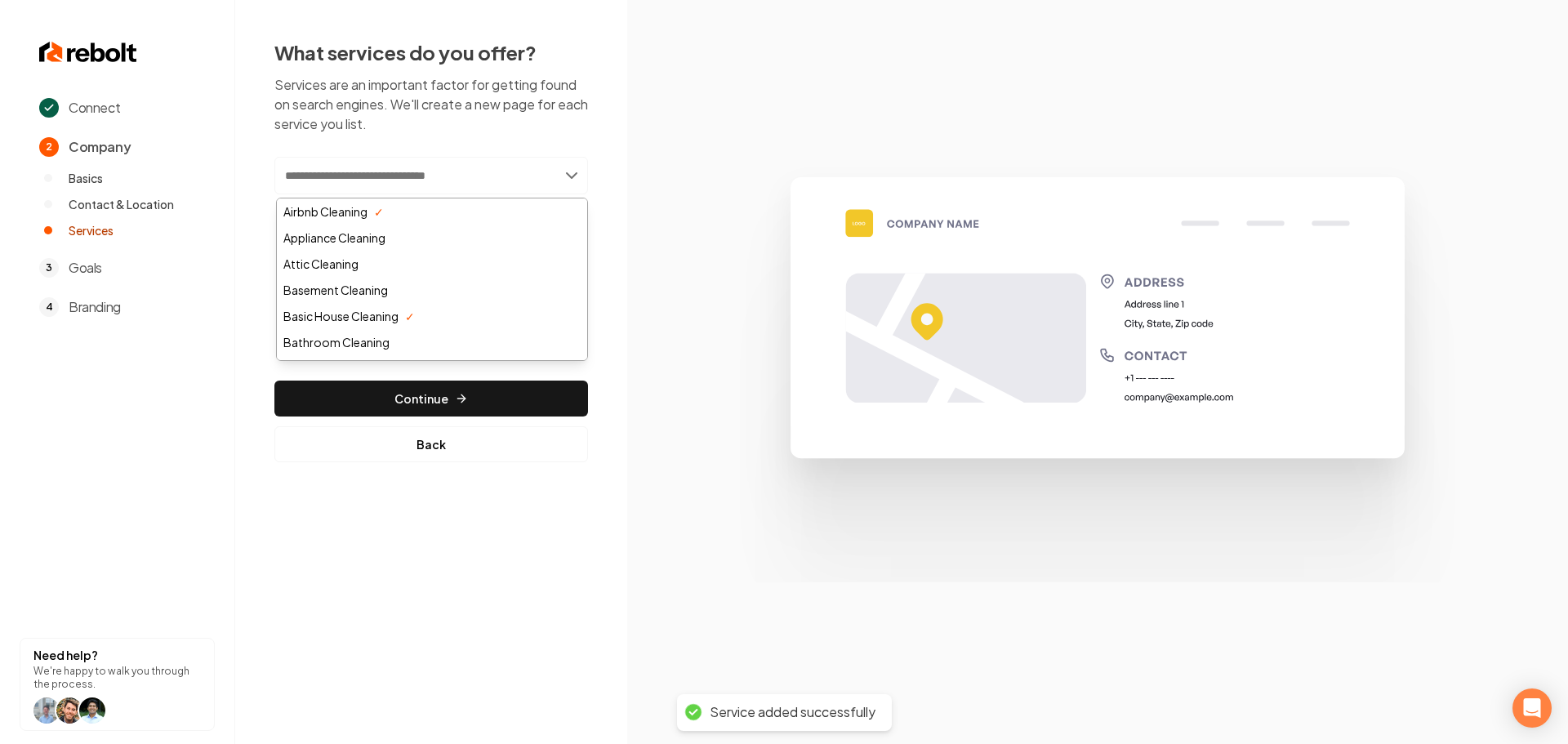
paste input "**********"
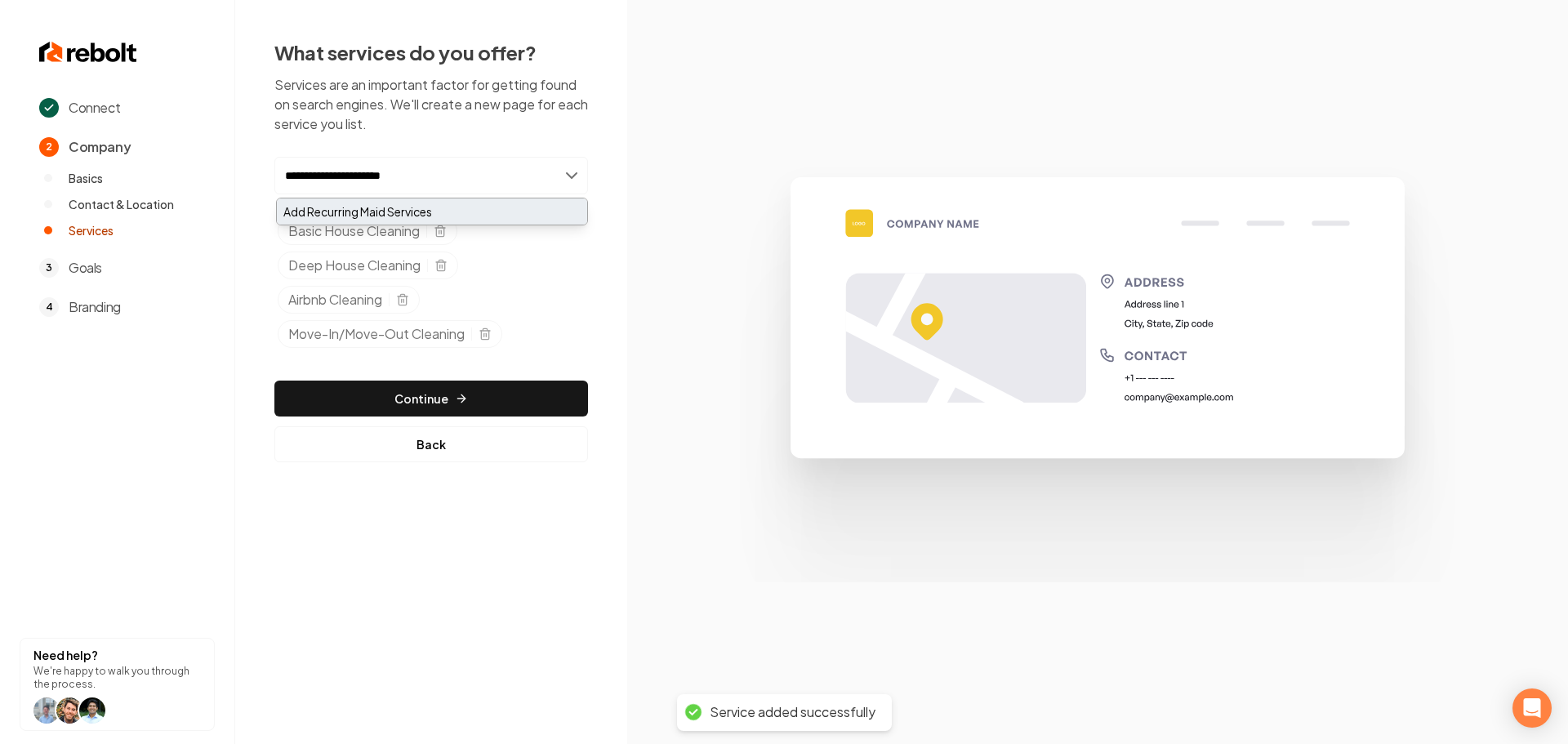
type input "**********"
click at [418, 204] on div "Add Recurring Maid Services" at bounding box center [431, 212] width 310 height 26
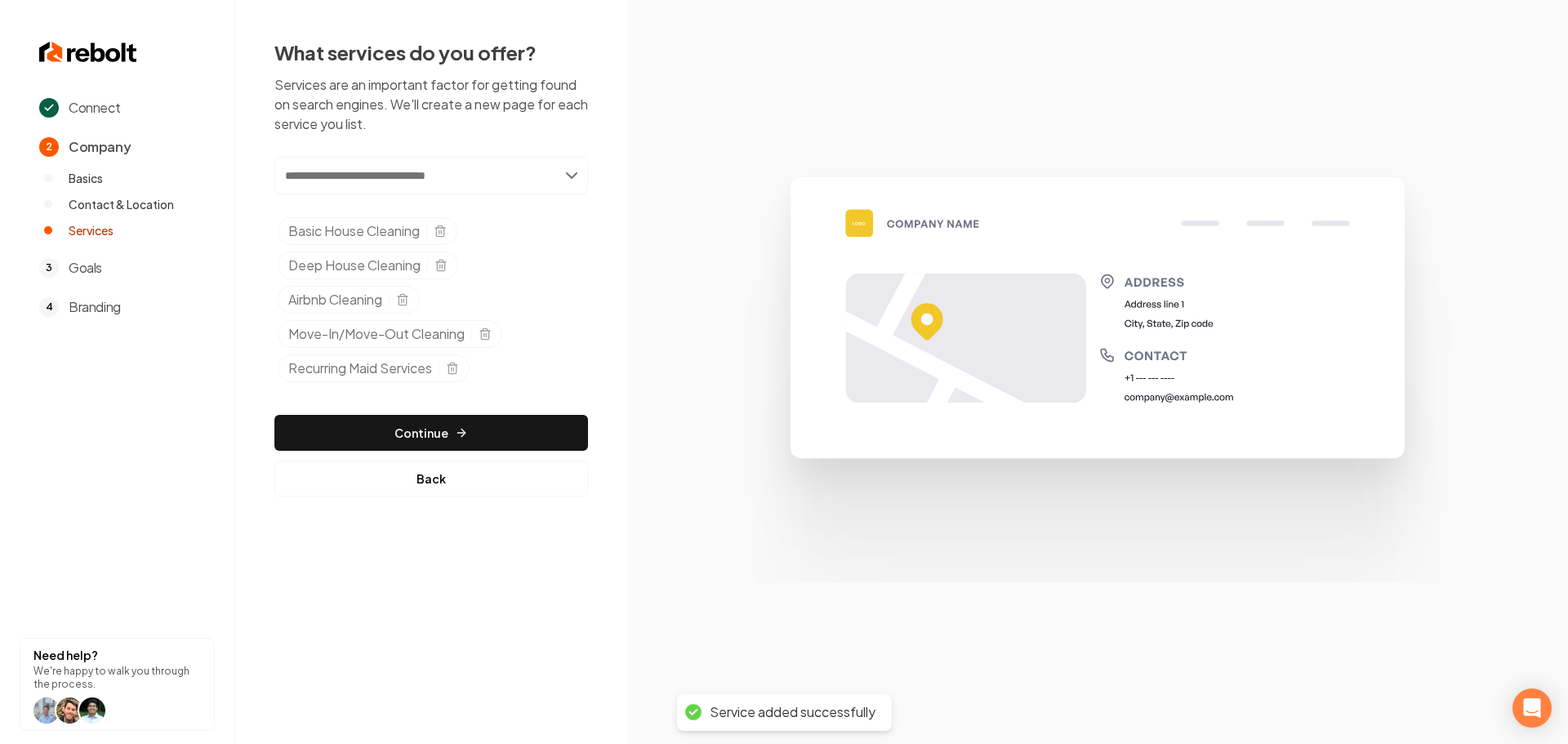
click at [437, 570] on div "Connect 2 Company Basics Contact & Location Services 3 Goals 4 Branding Need he…" at bounding box center [784, 372] width 1568 height 744
click at [390, 443] on button "Continue" at bounding box center [431, 433] width 314 height 36
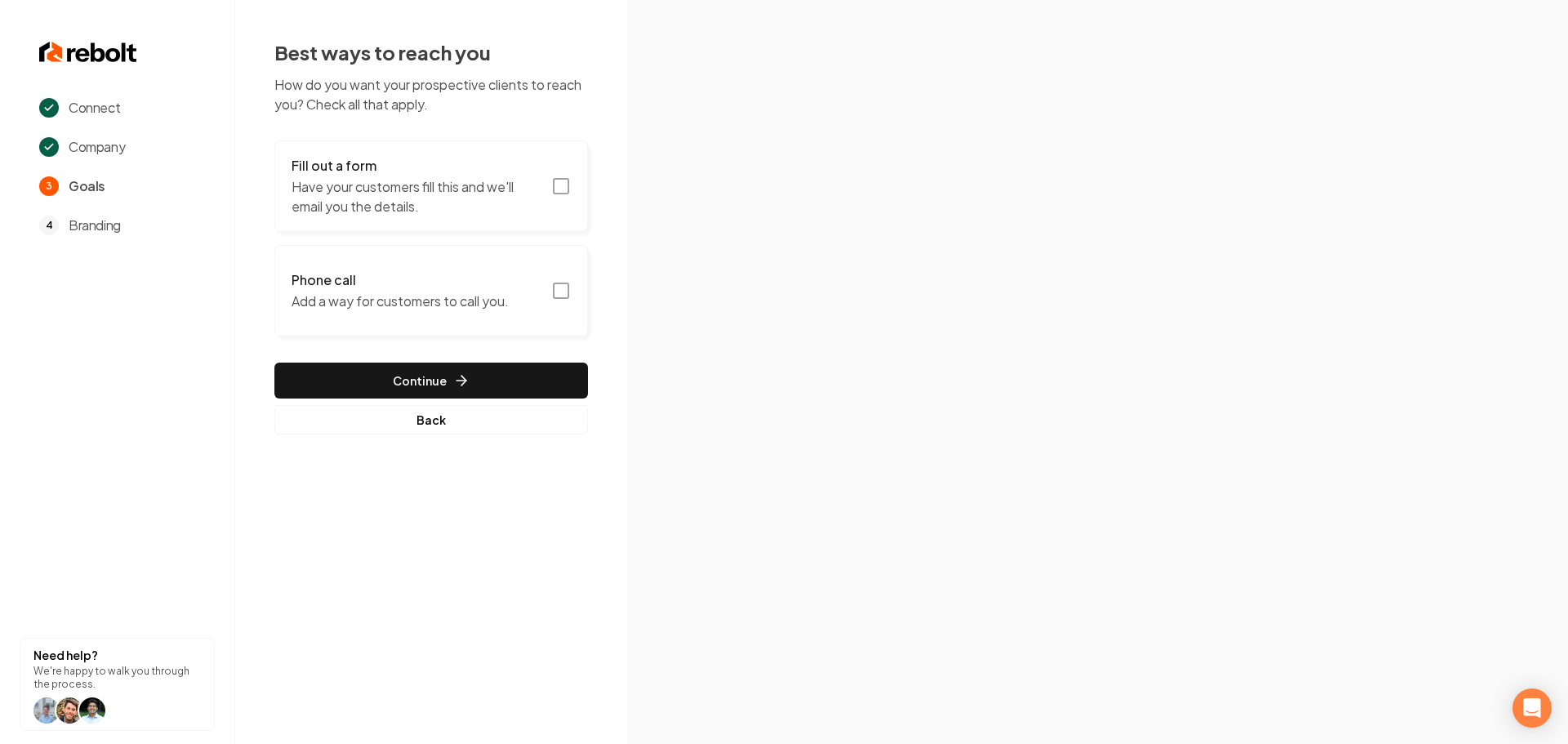
click at [557, 190] on icon "button" at bounding box center [561, 186] width 20 height 20
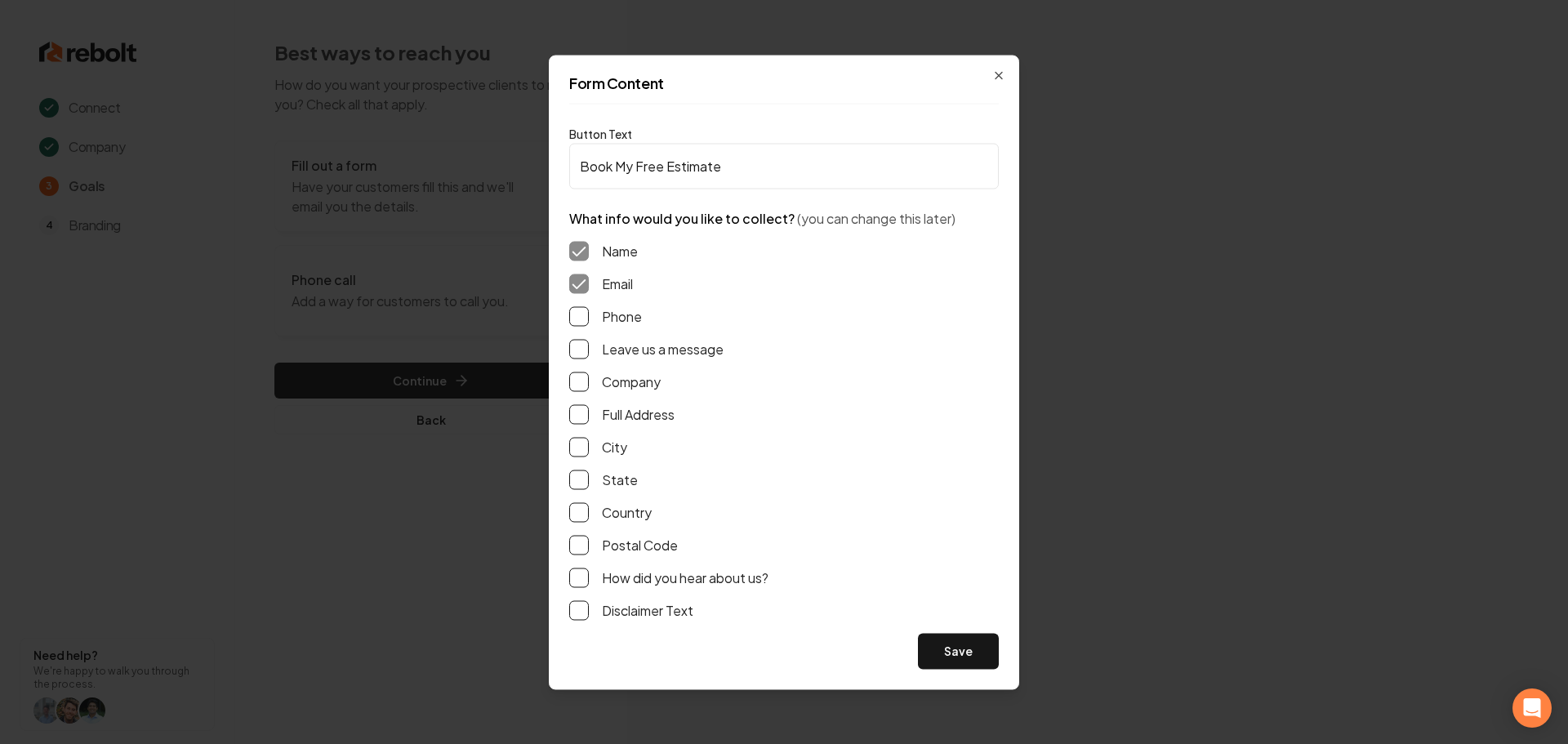
click at [587, 317] on div "Phone" at bounding box center [784, 316] width 429 height 20
click at [581, 318] on button "Phone" at bounding box center [579, 316] width 20 height 20
click at [575, 385] on button "Company" at bounding box center [579, 381] width 20 height 20
click at [965, 649] on button "Save" at bounding box center [958, 651] width 80 height 36
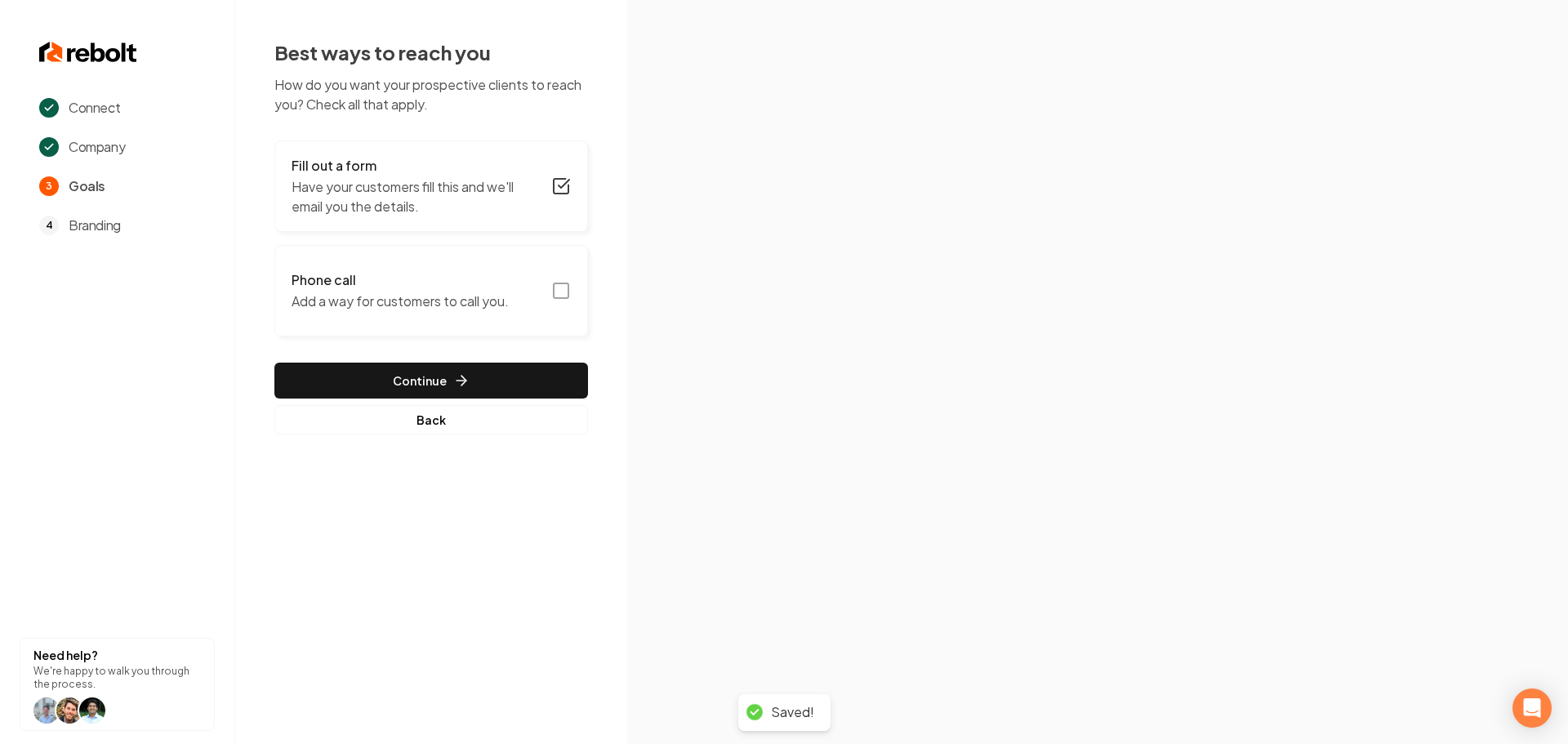
click at [557, 294] on icon "button" at bounding box center [561, 291] width 20 height 20
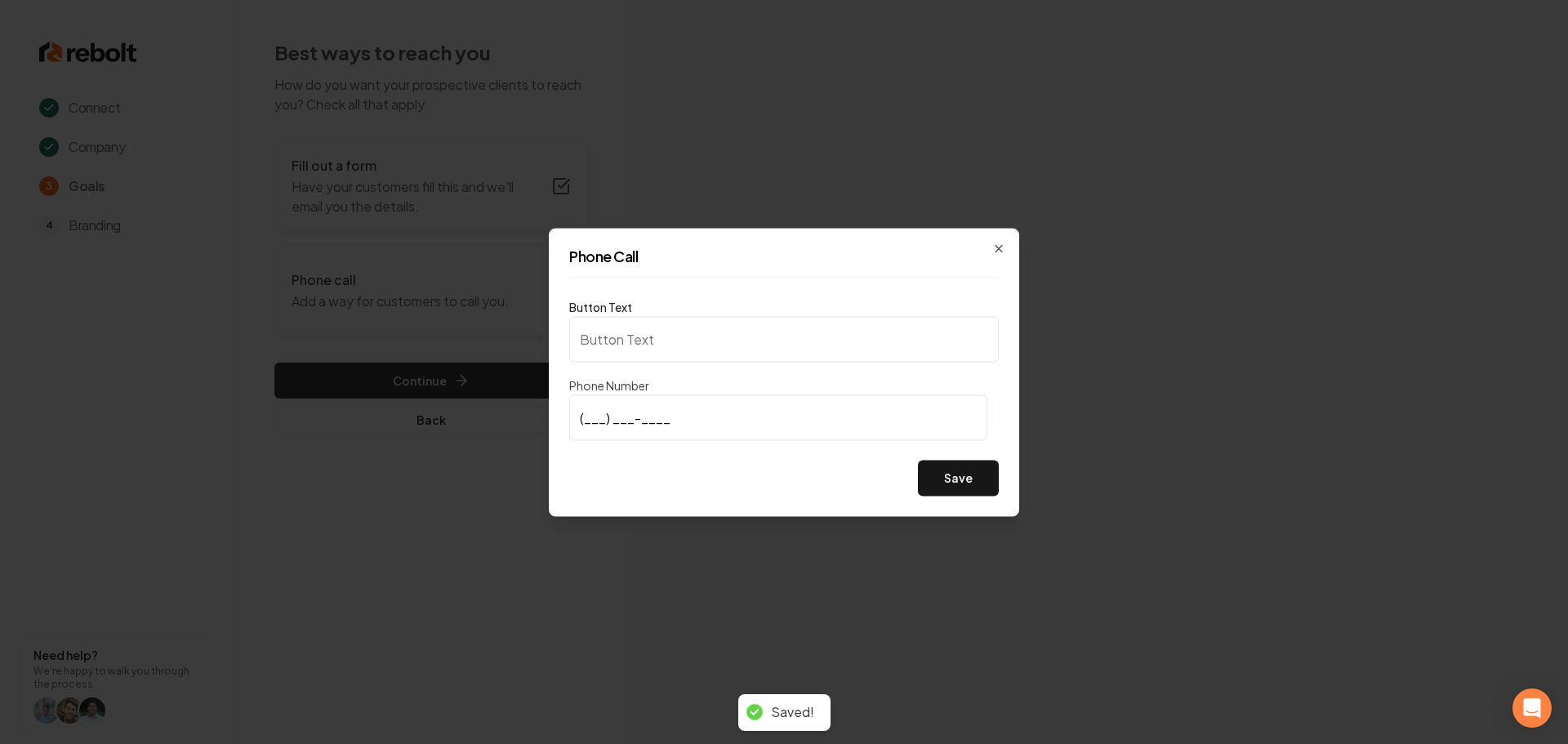
type input "Call us"
type input "(385) 251-2589"
drag, startPoint x: 701, startPoint y: 470, endPoint x: 808, endPoint y: 480, distance: 107.5
click at [711, 471] on div "Save" at bounding box center [784, 478] width 429 height 36
click at [991, 476] on button "Save" at bounding box center [958, 478] width 80 height 36
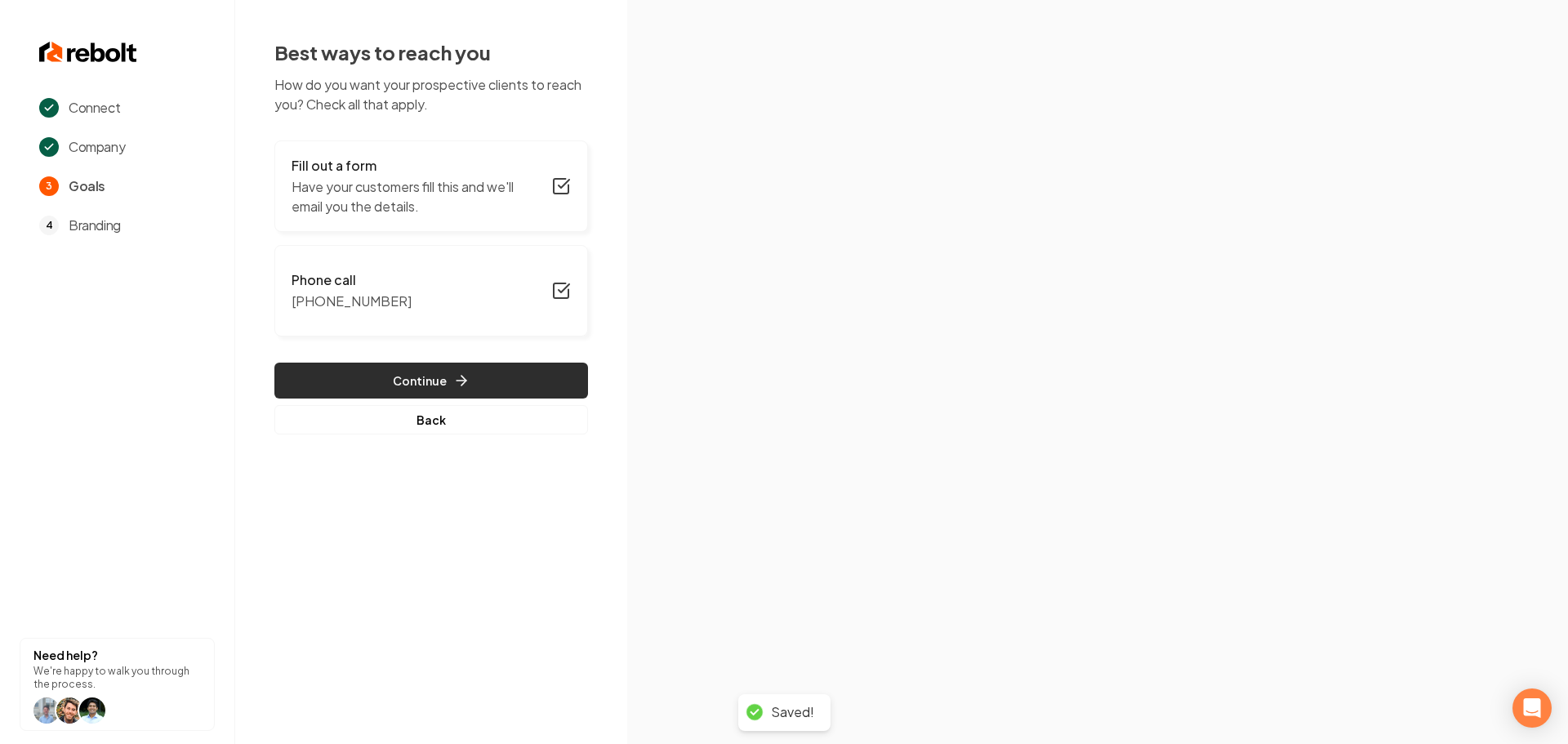
click at [366, 382] on button "Continue" at bounding box center [431, 381] width 314 height 36
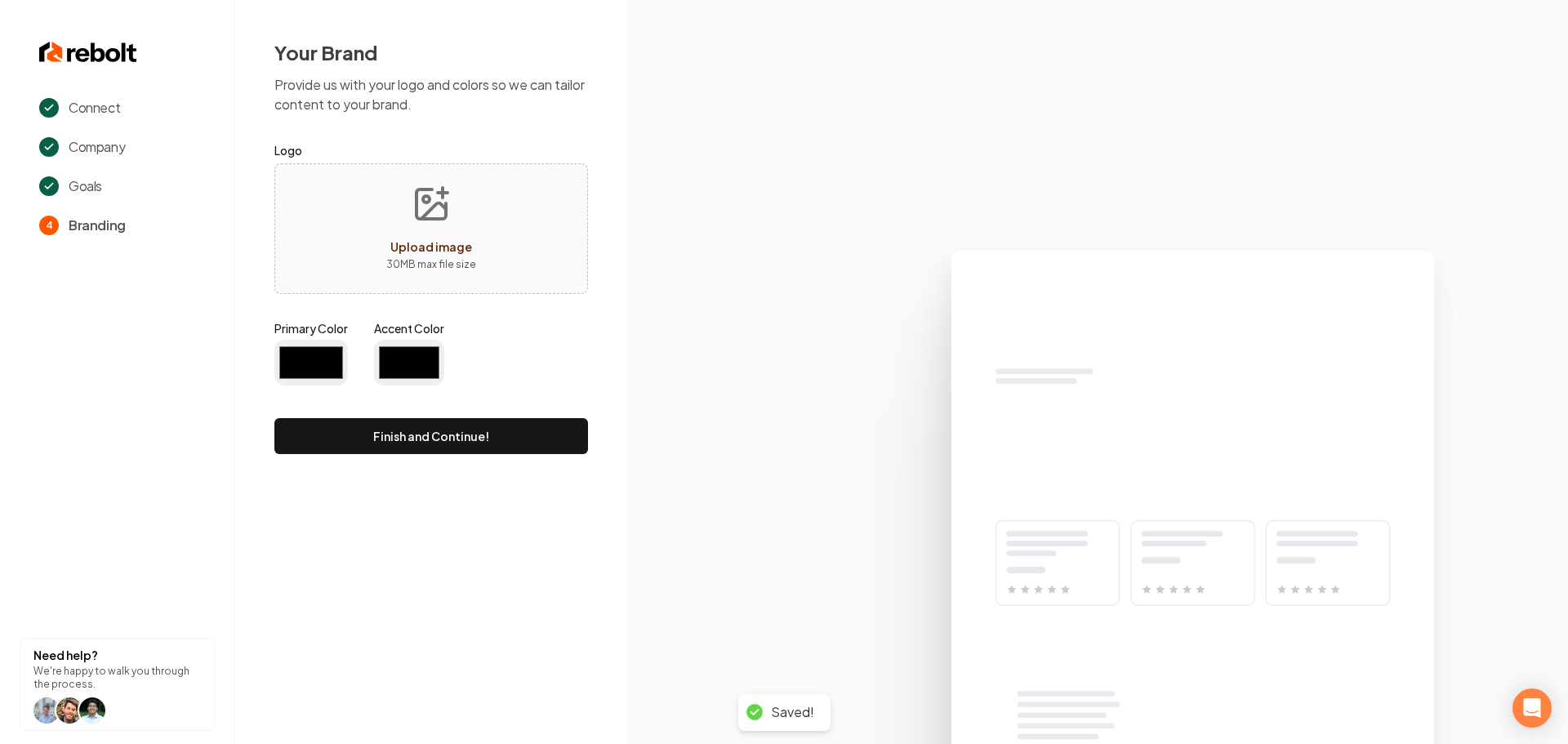
type input "#194d33"
type input "#70be00"
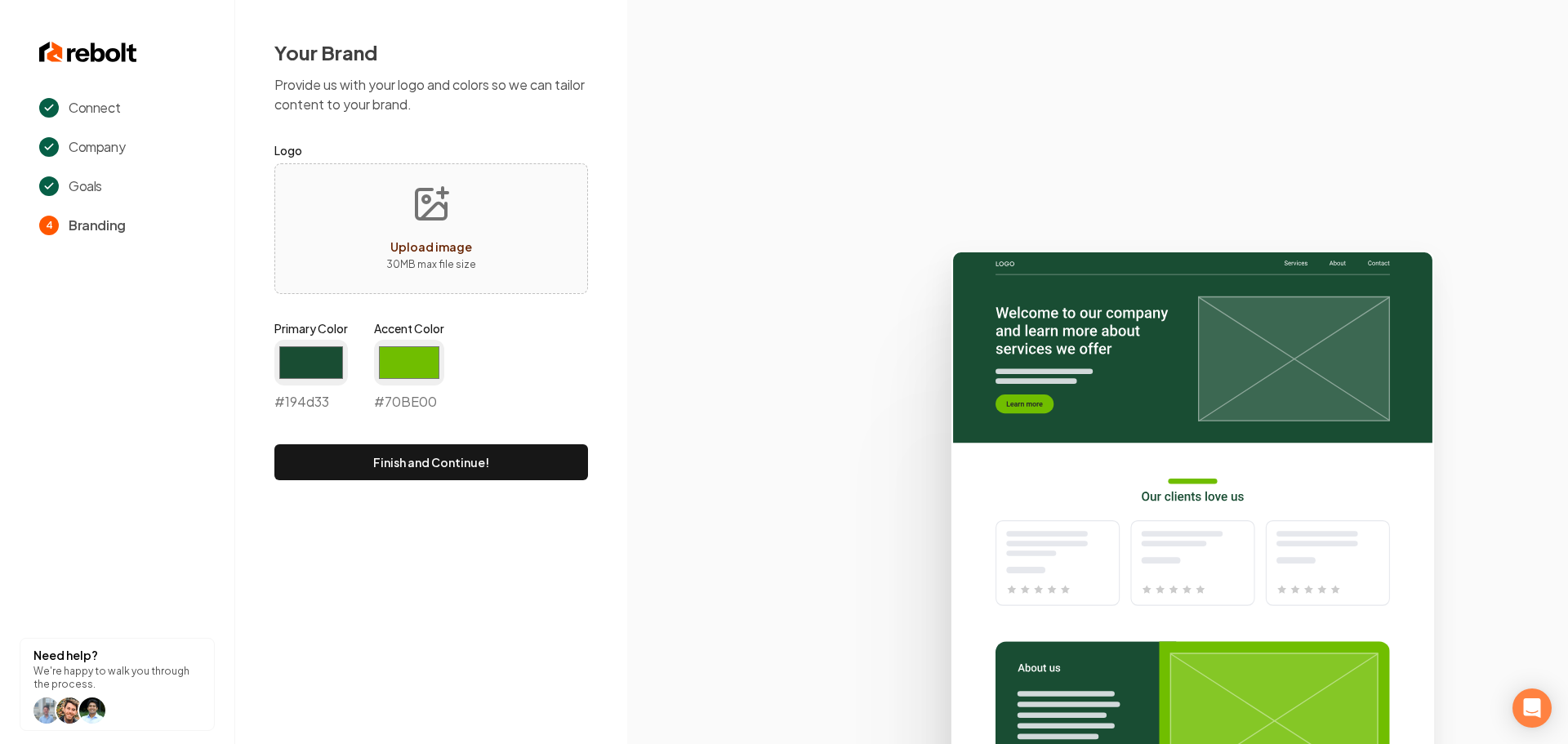
click at [419, 207] on icon "Upload image" at bounding box center [430, 203] width 39 height 39
click at [421, 207] on icon "Upload image" at bounding box center [430, 203] width 39 height 39
type input "**********"
click at [301, 357] on input "#194d33" at bounding box center [311, 363] width 73 height 46
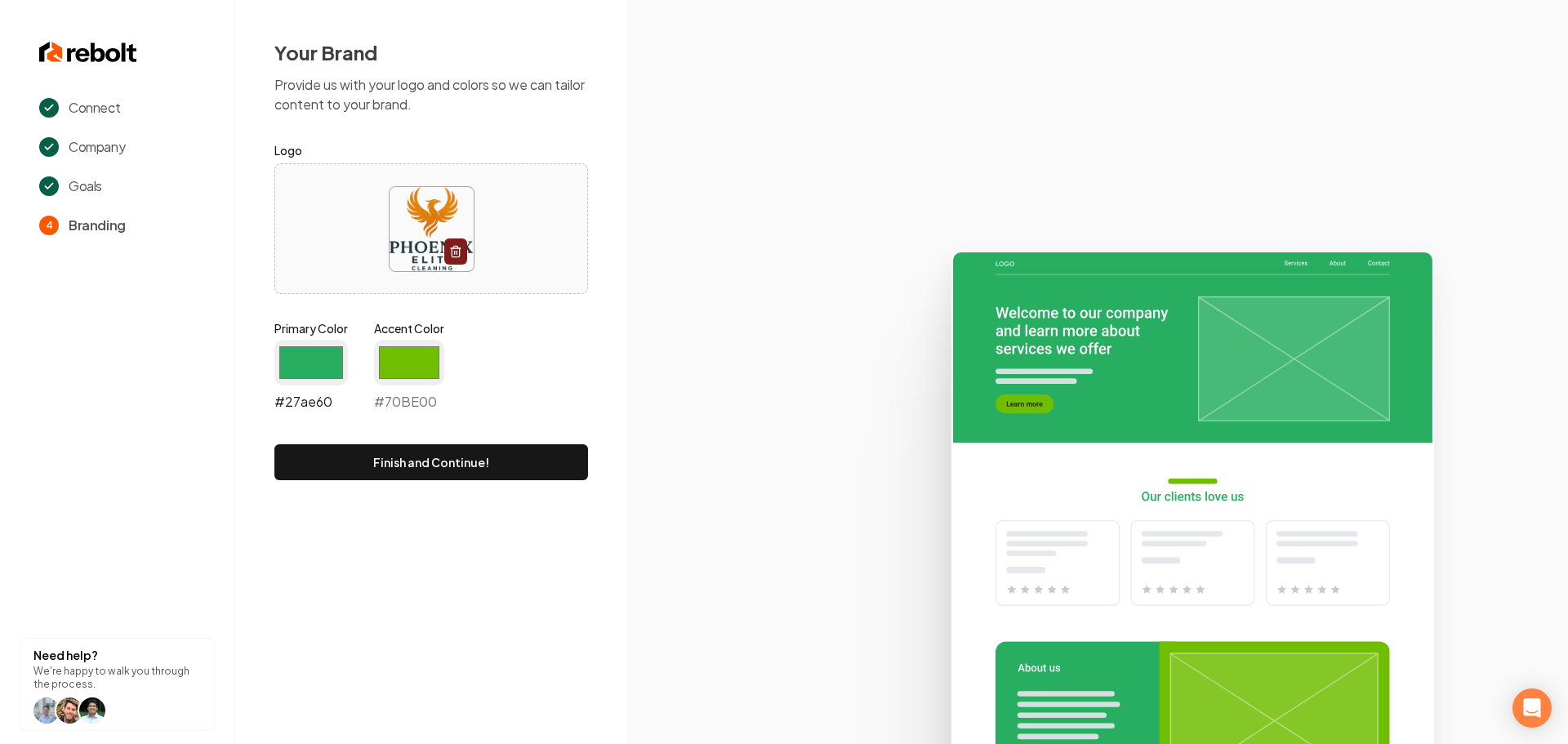
type input "#27ae60"
click at [411, 371] on input "#70be00" at bounding box center [409, 363] width 70 height 46
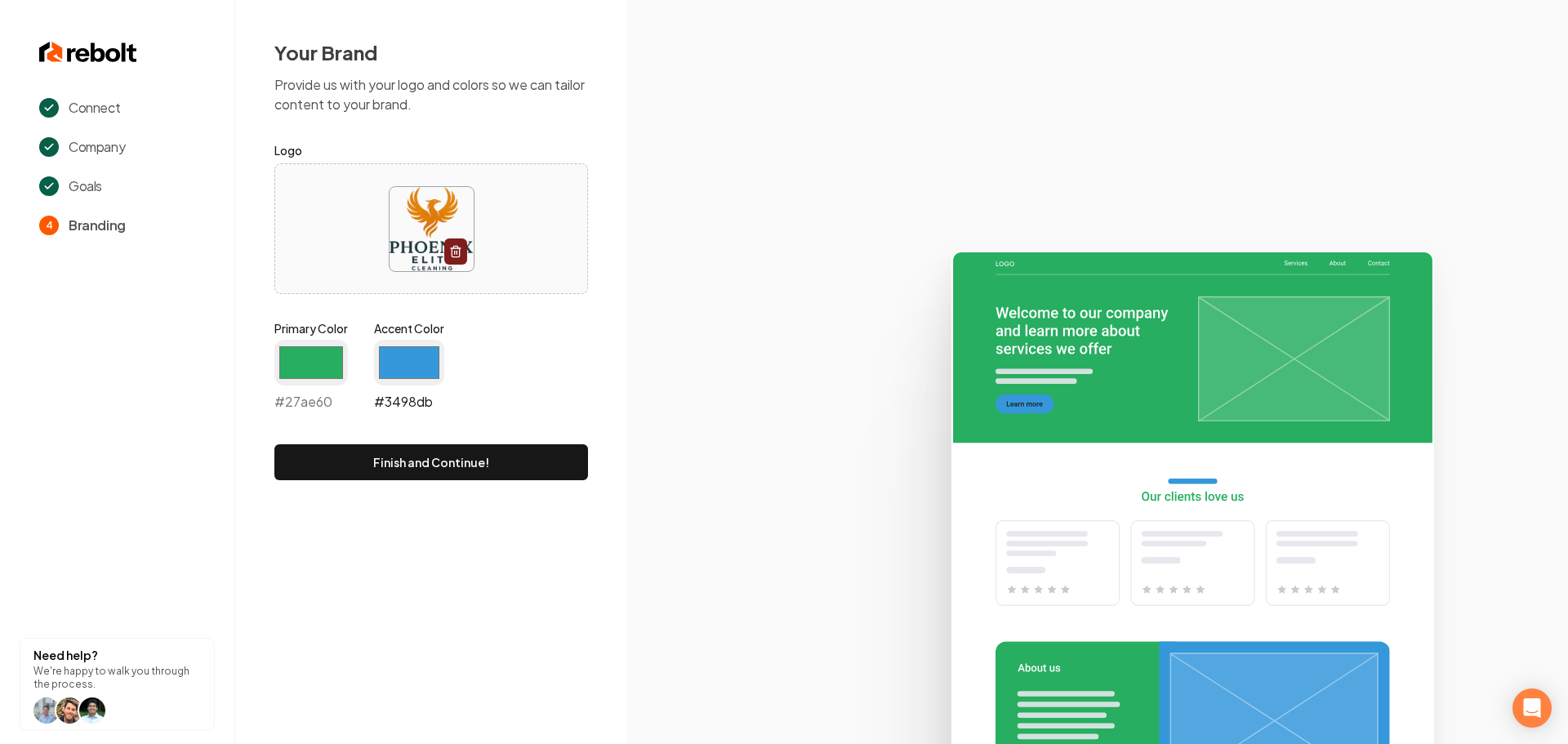
type input "#3498db"
click at [437, 466] on button "Finish and Continue!" at bounding box center [431, 463] width 314 height 36
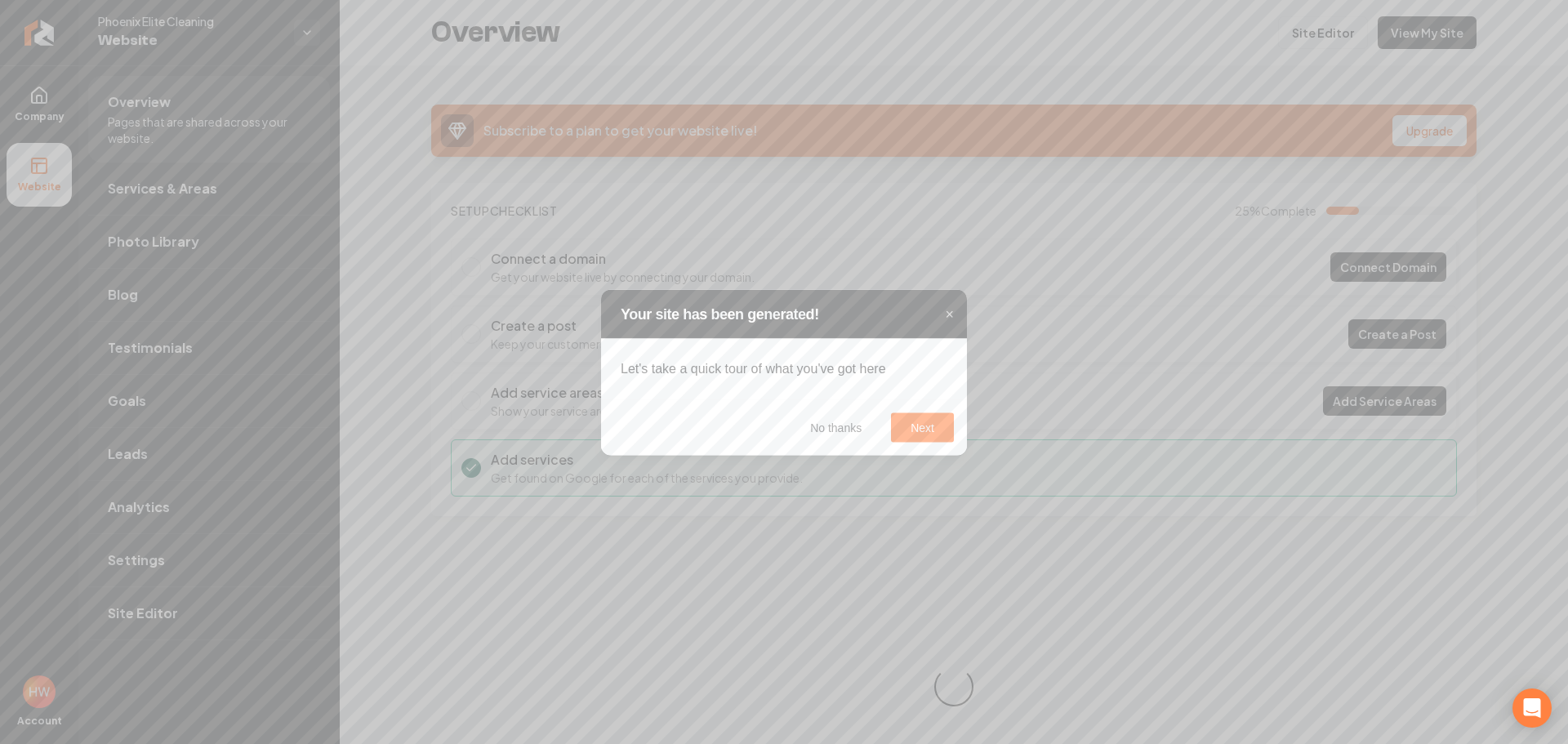
click at [45, 111] on icon at bounding box center [784, 372] width 1568 height 744
click at [945, 318] on span "×" at bounding box center [950, 314] width 9 height 16
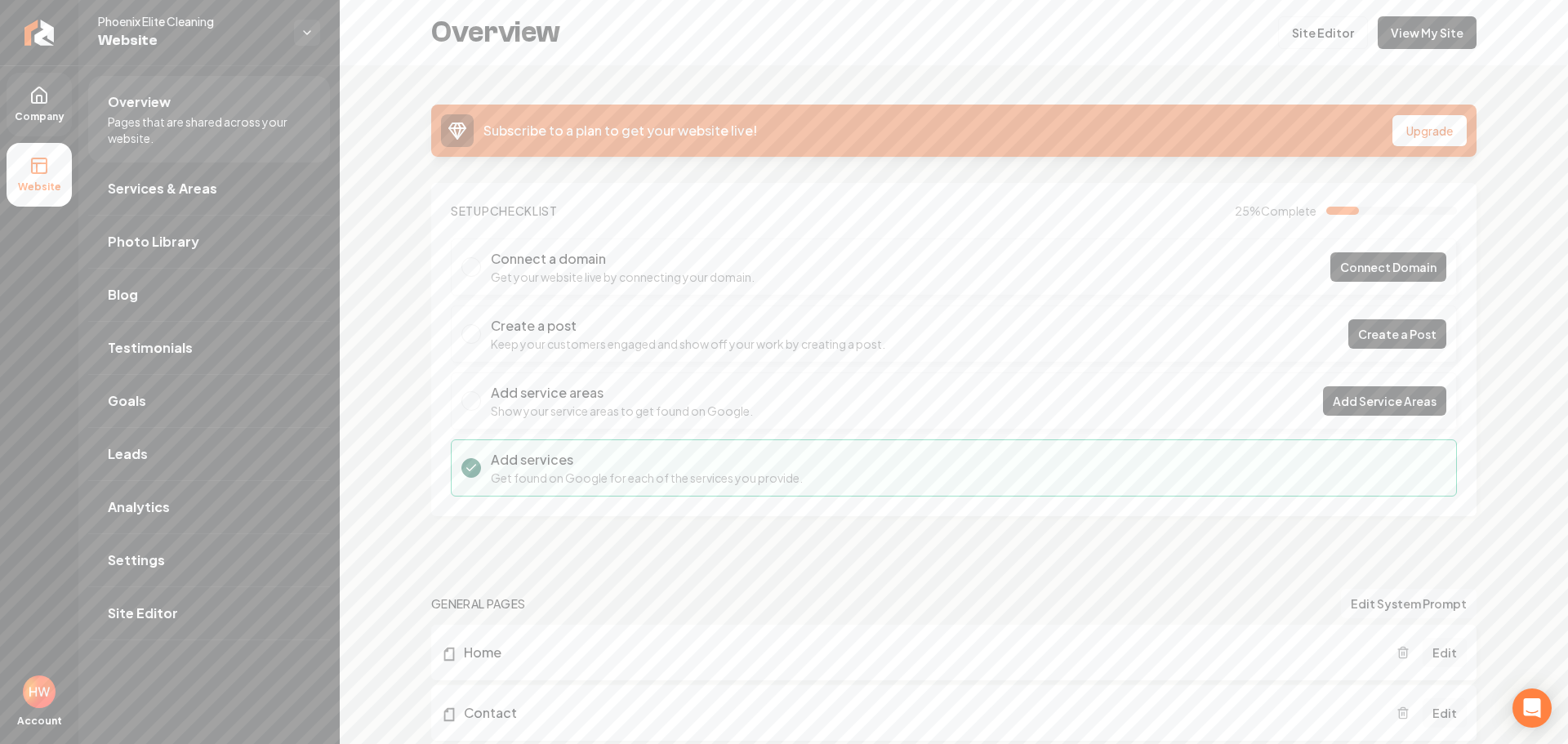
click at [42, 109] on link "Company" at bounding box center [39, 104] width 65 height 63
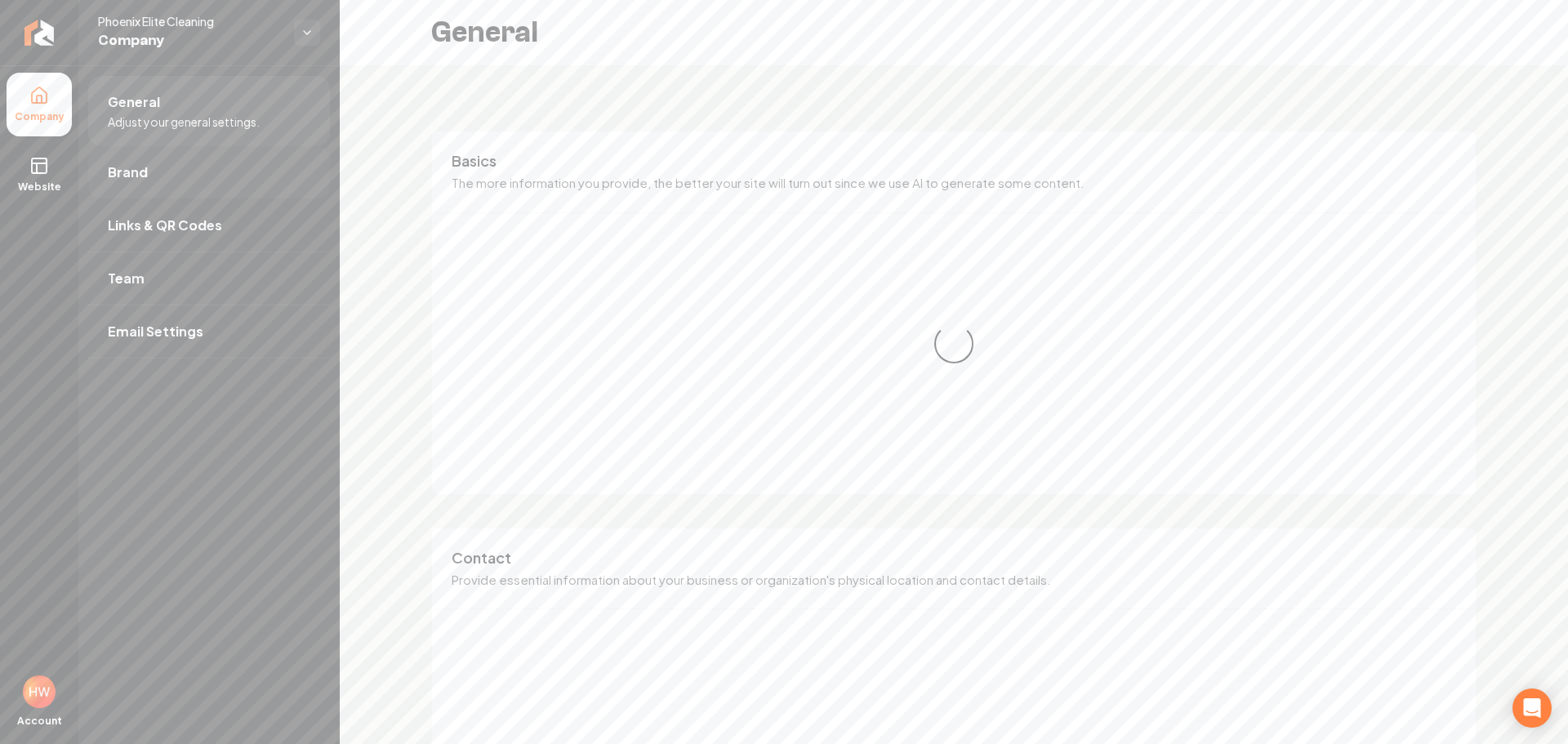
click at [170, 179] on link "Brand" at bounding box center [209, 173] width 241 height 52
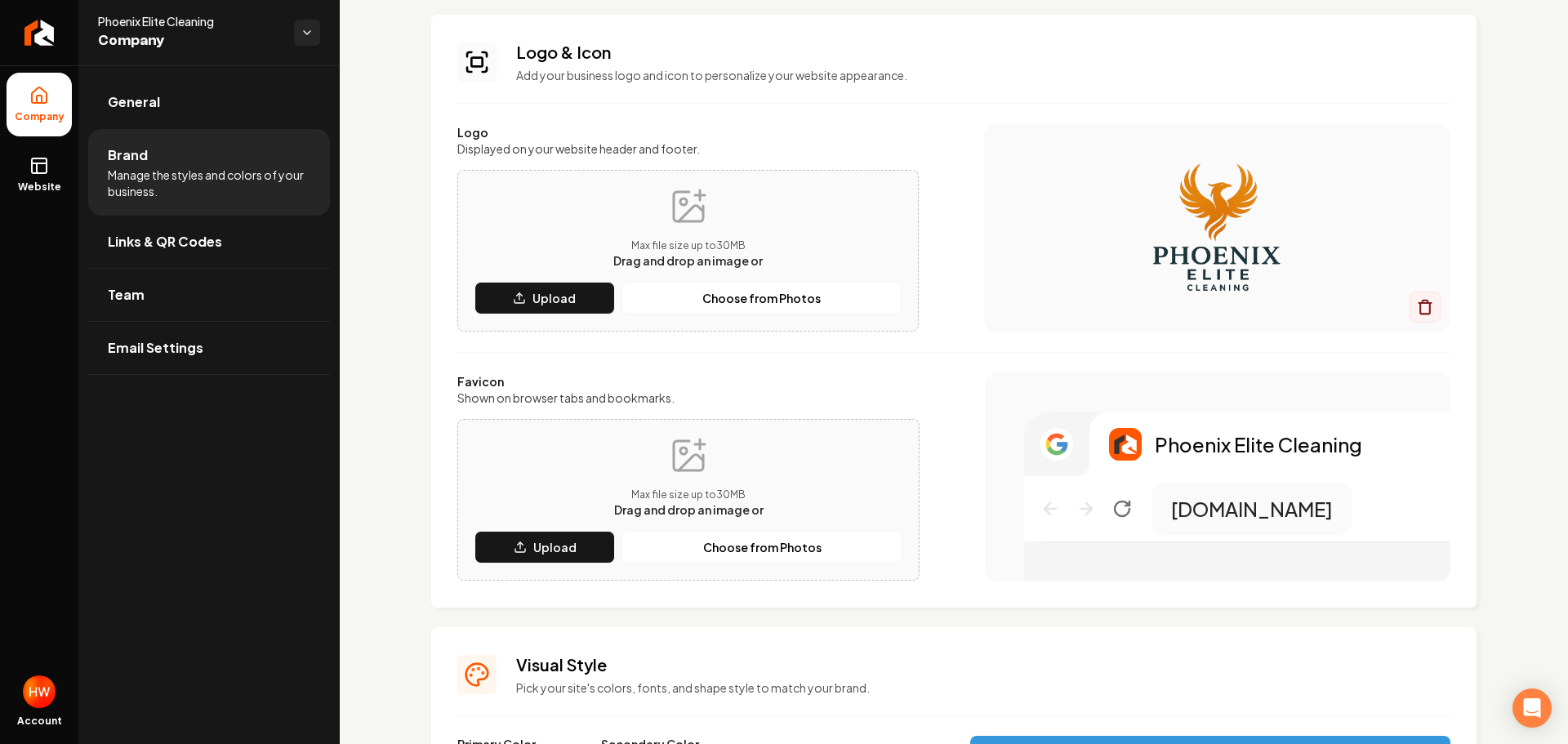
scroll to position [164, 0]
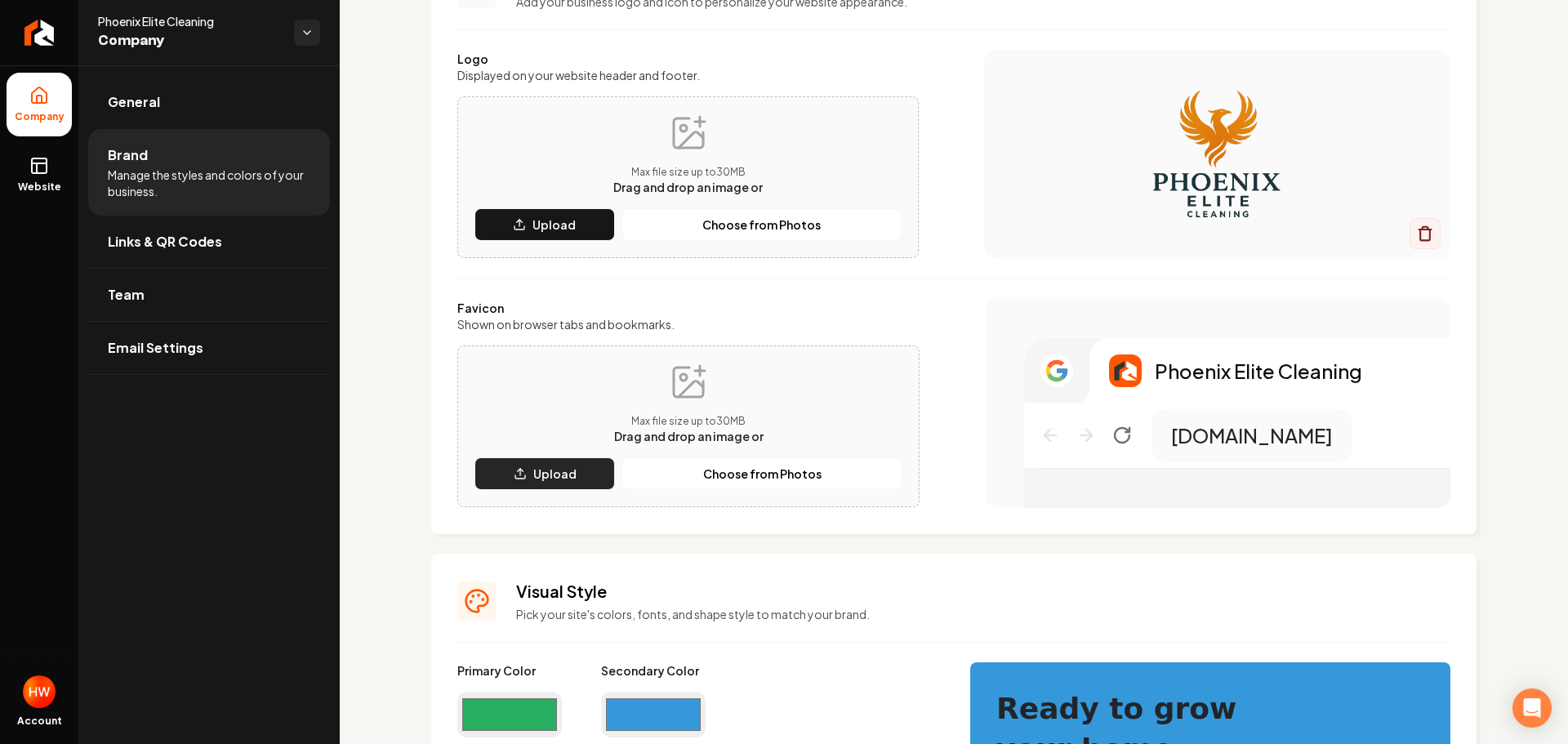
click at [570, 466] on p "Upload" at bounding box center [555, 474] width 43 height 16
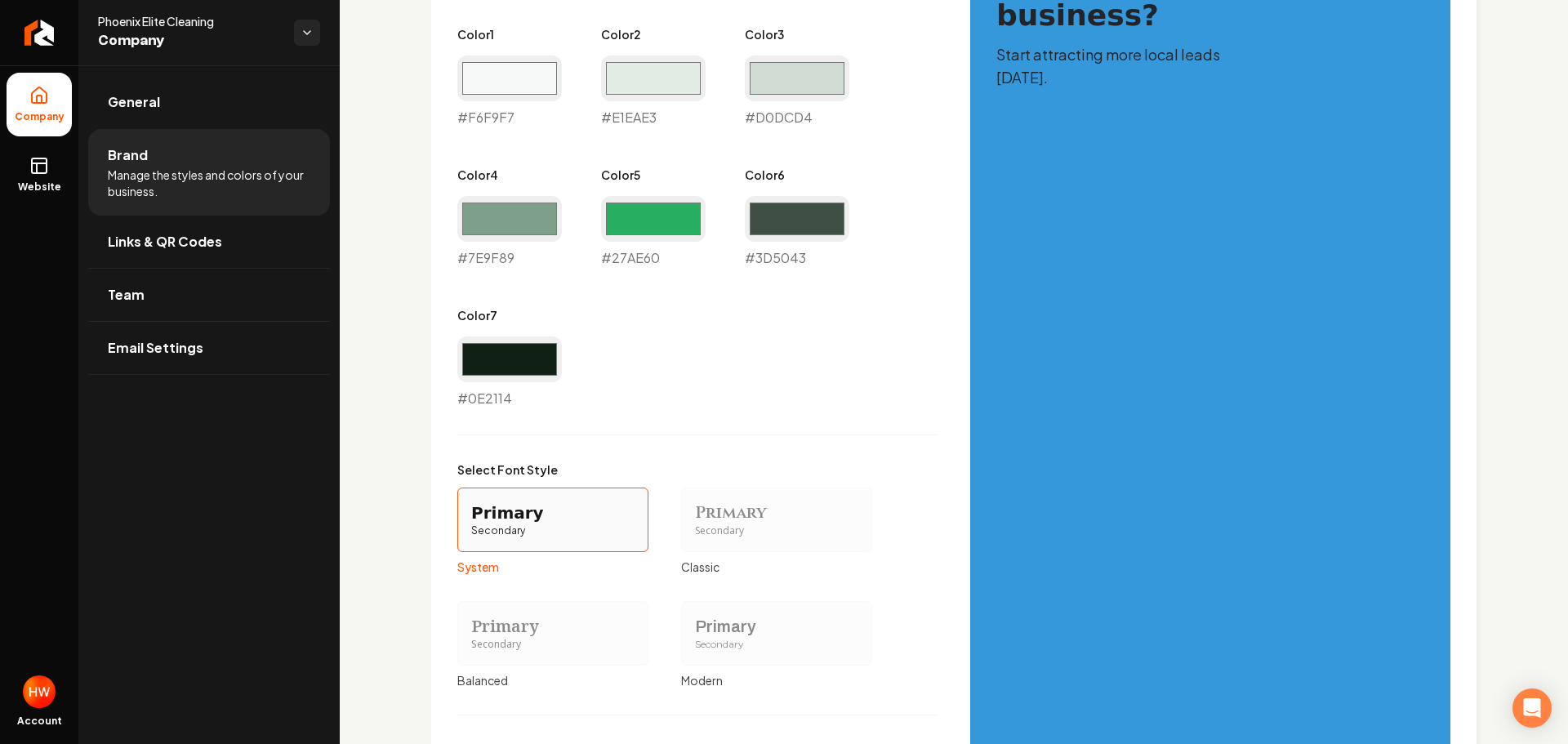
scroll to position [1144, 0]
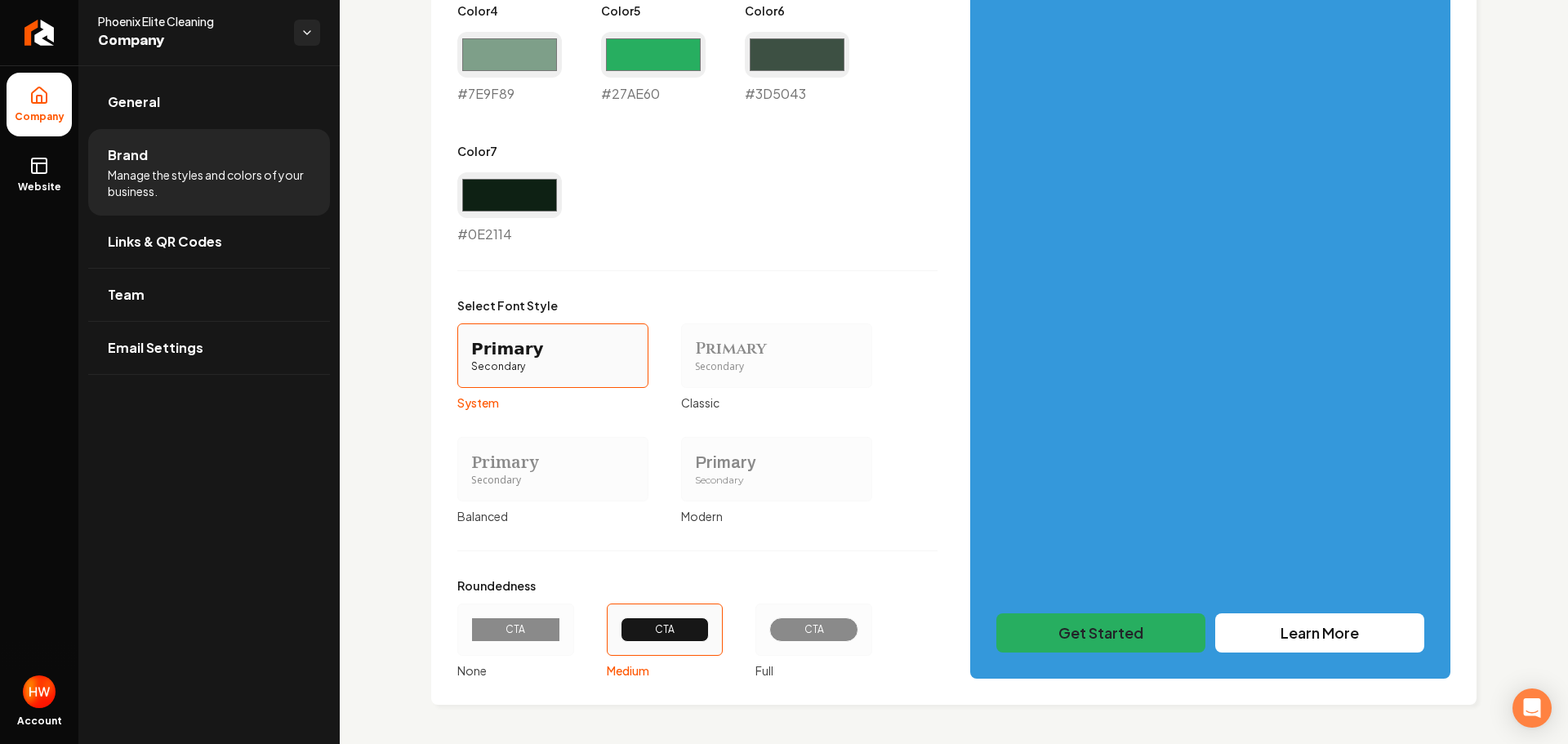
click at [823, 628] on div "CTA" at bounding box center [814, 630] width 61 height 13
click at [767, 628] on button "CTA Full" at bounding box center [761, 630] width 13 height 13
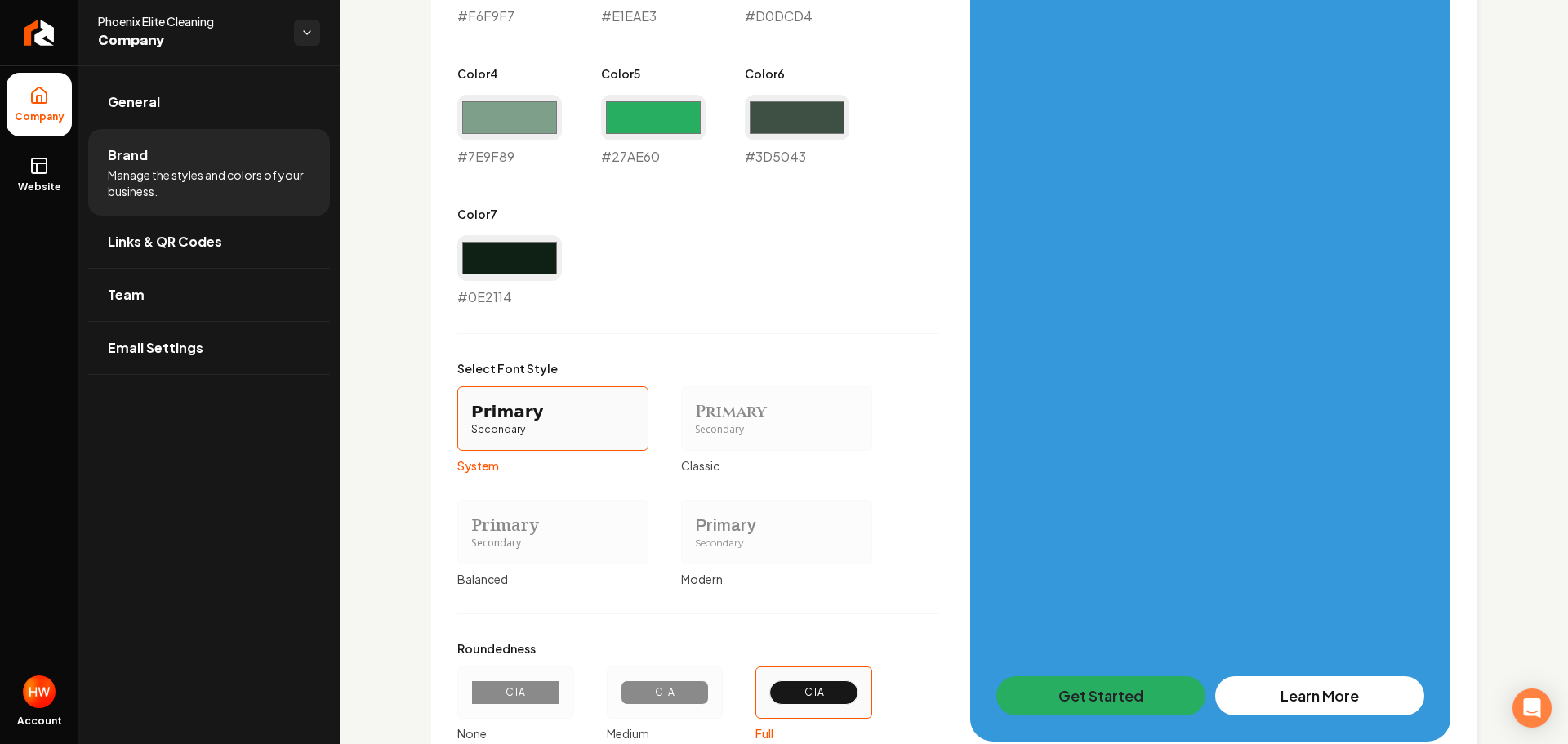
scroll to position [1208, 0]
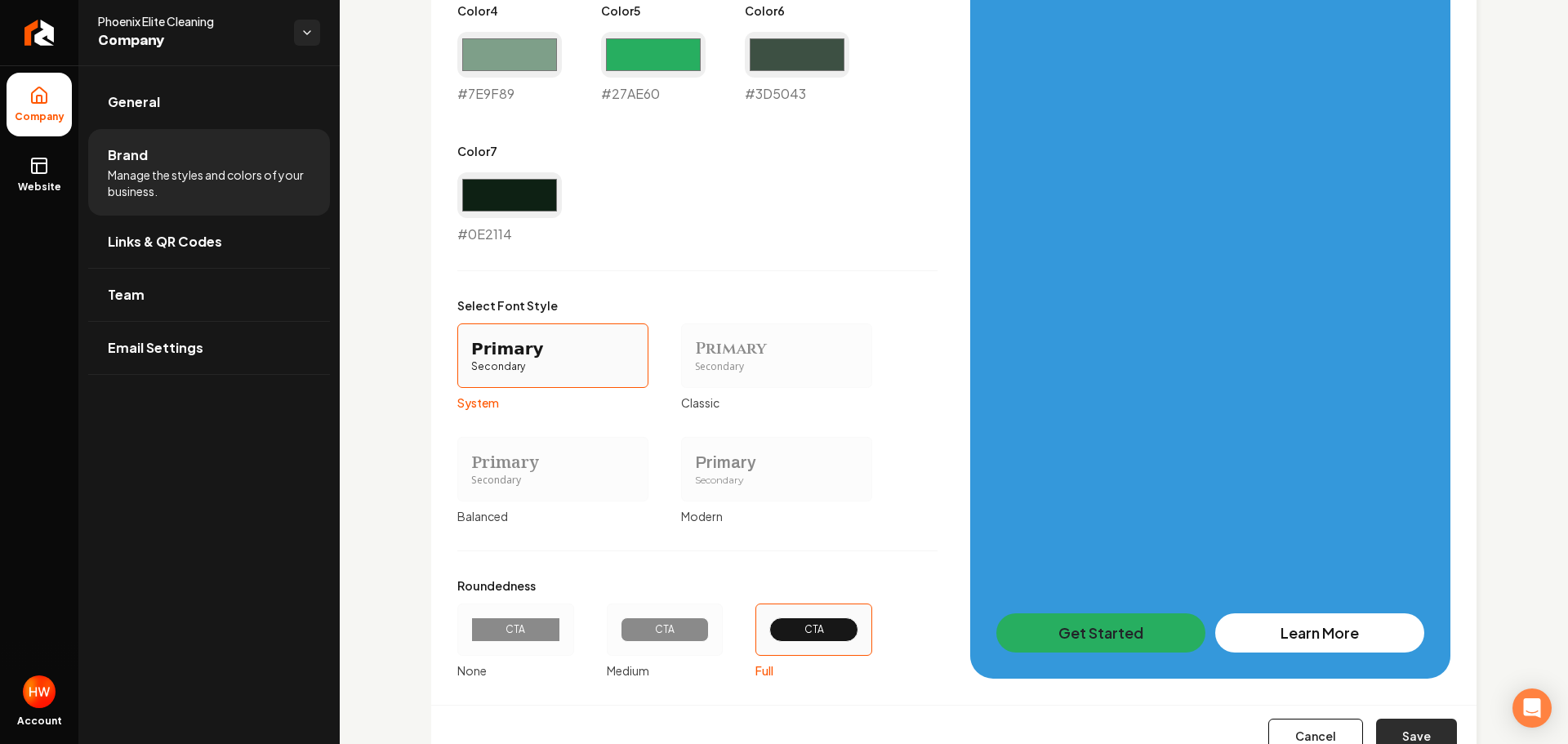
click at [1405, 729] on button "Save" at bounding box center [1416, 737] width 80 height 36
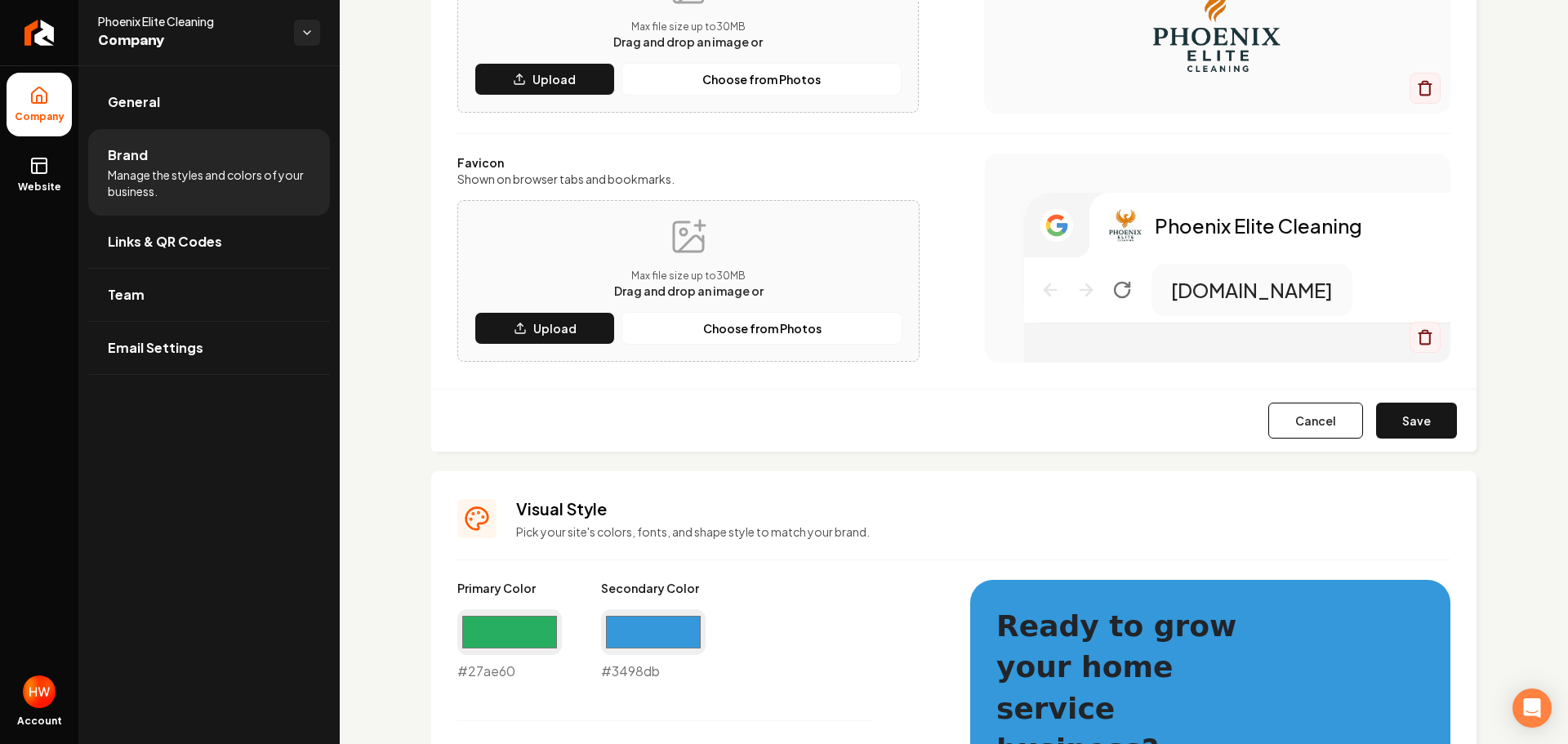
scroll to position [0, 0]
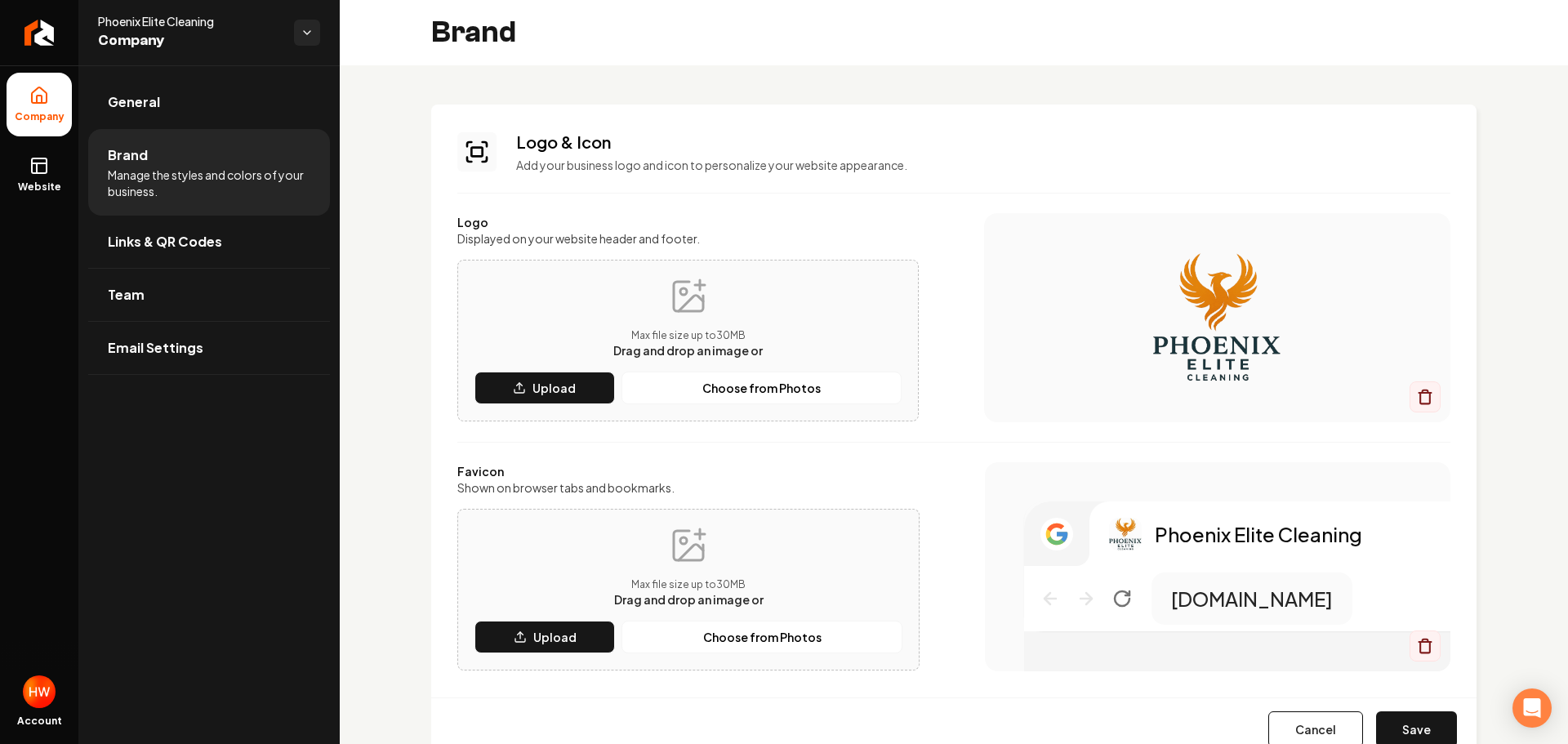
type input "#f6f9f7"
type input "#e1eae3"
type input "#d0dcd4"
type input "#7e9f89"
type input "#27ae60"
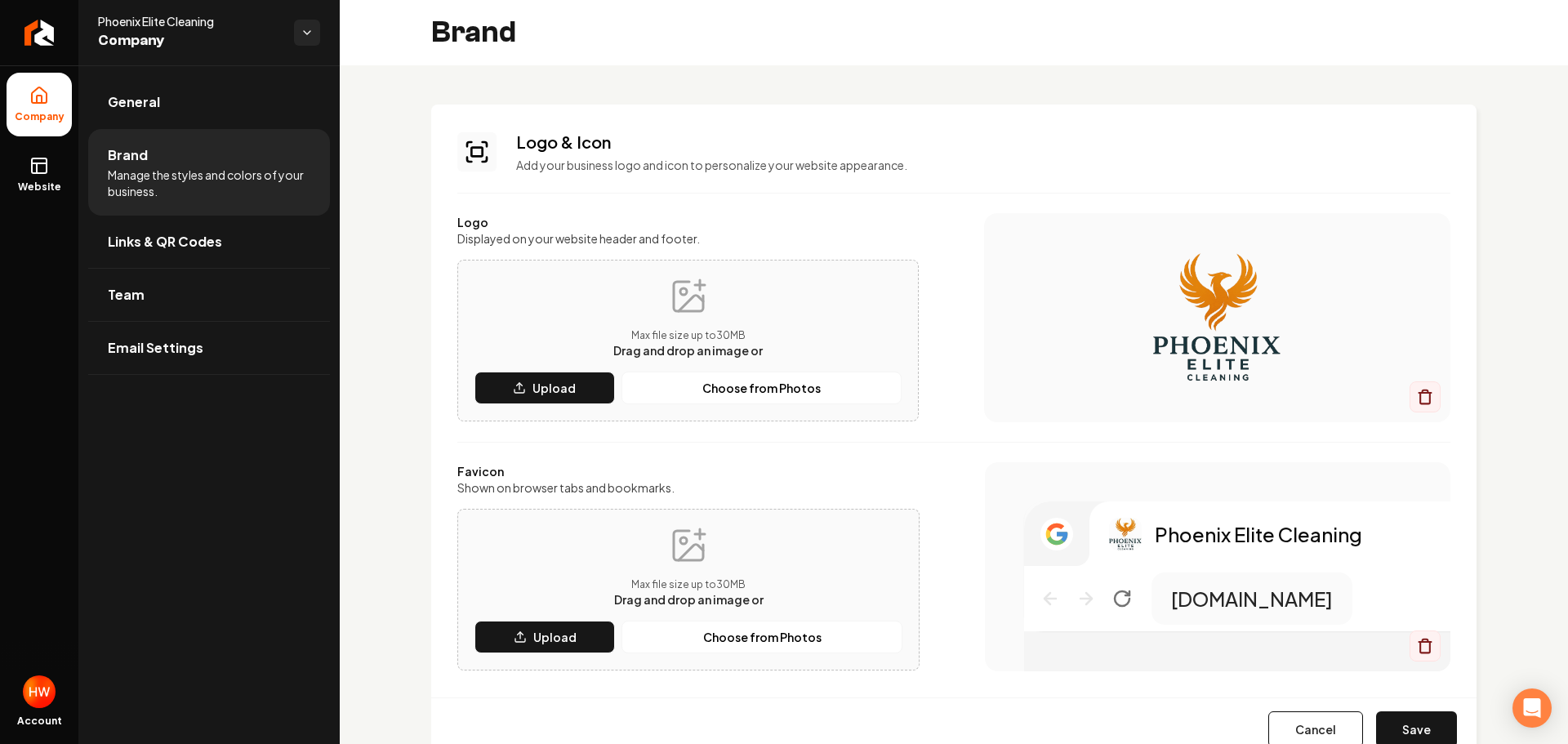
type input "#3d5043"
type input "#0e2114"
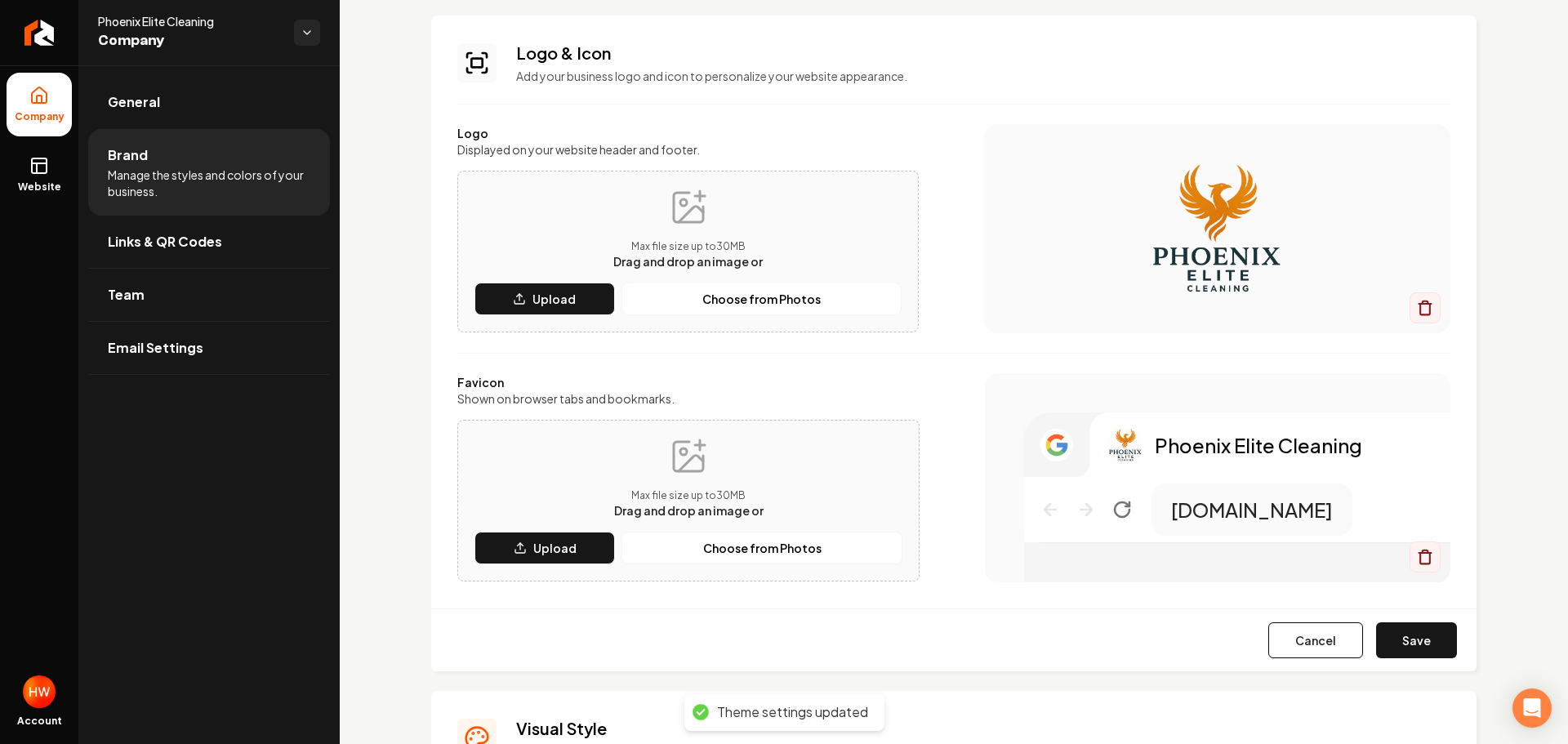
scroll to position [164, 0]
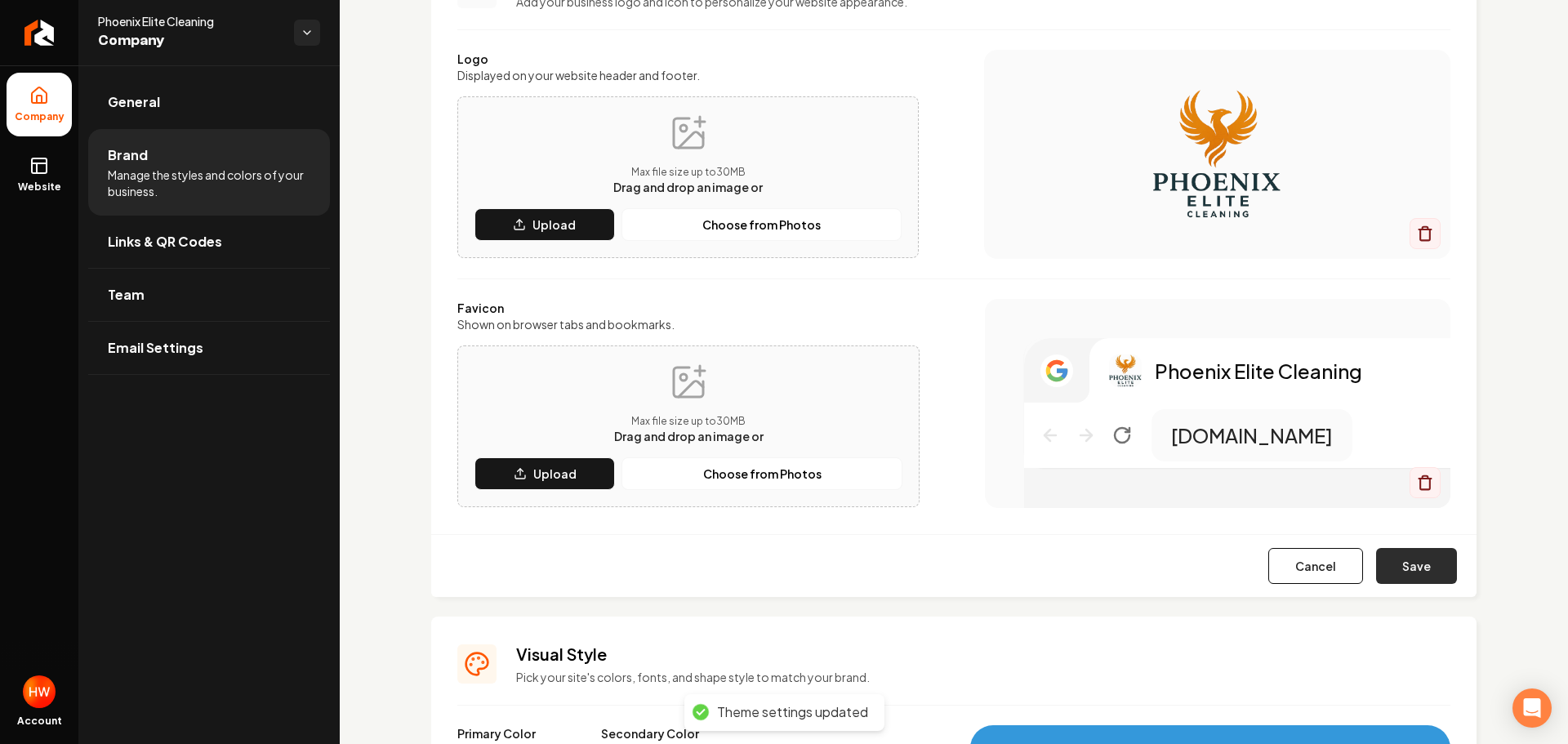
click at [1385, 555] on button "Save" at bounding box center [1416, 566] width 80 height 36
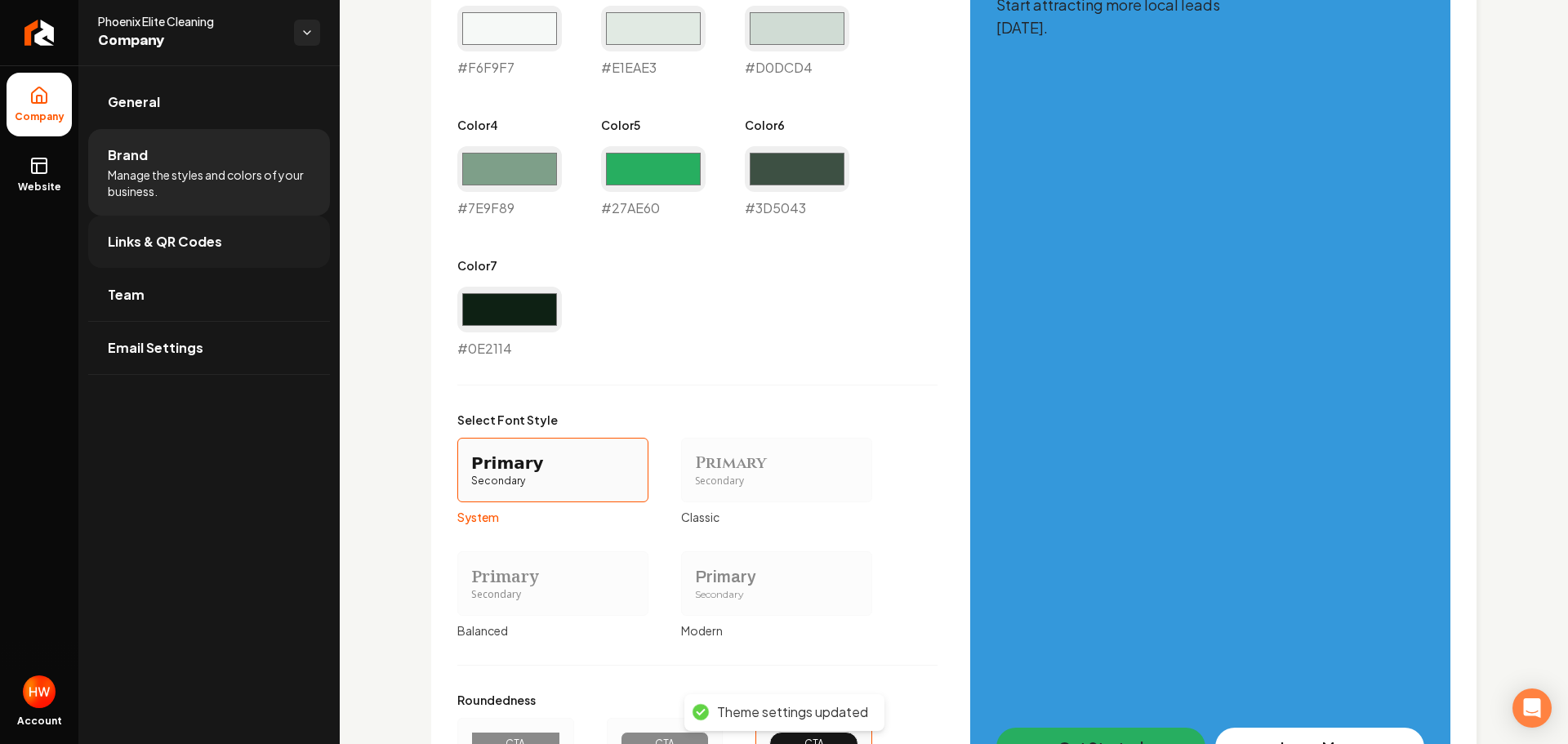
scroll to position [899, 0]
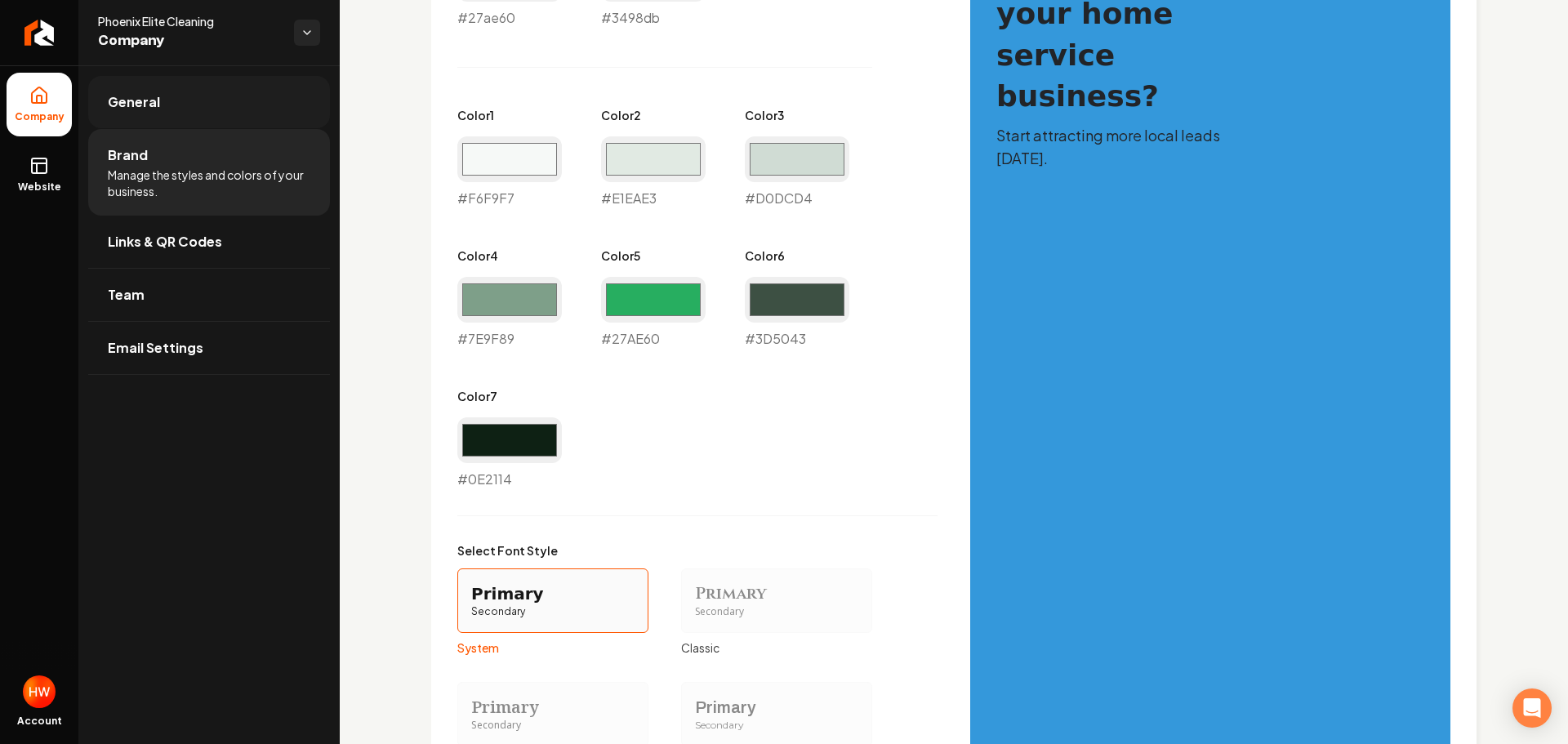
click at [136, 107] on span "General" at bounding box center [134, 102] width 52 height 20
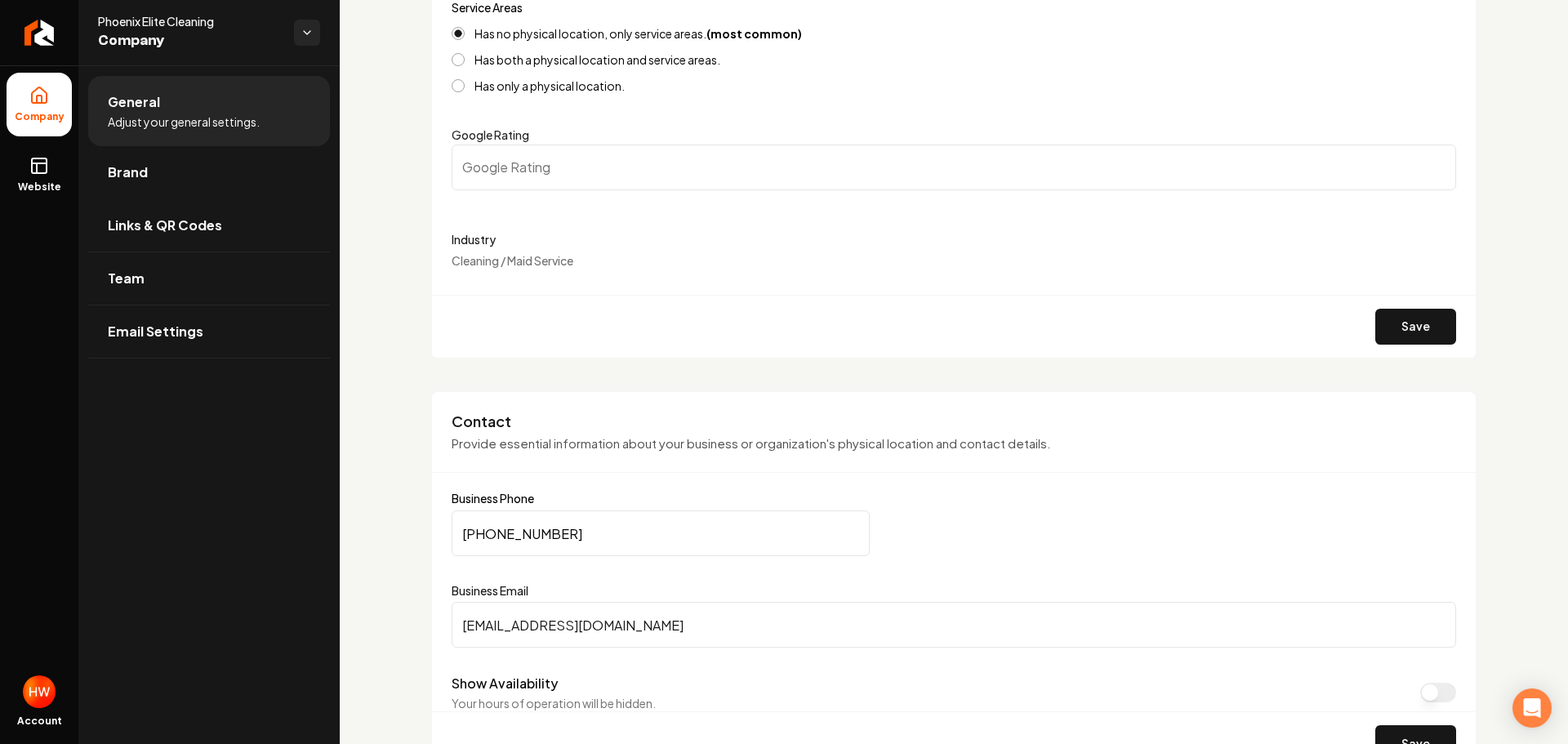
scroll to position [82, 0]
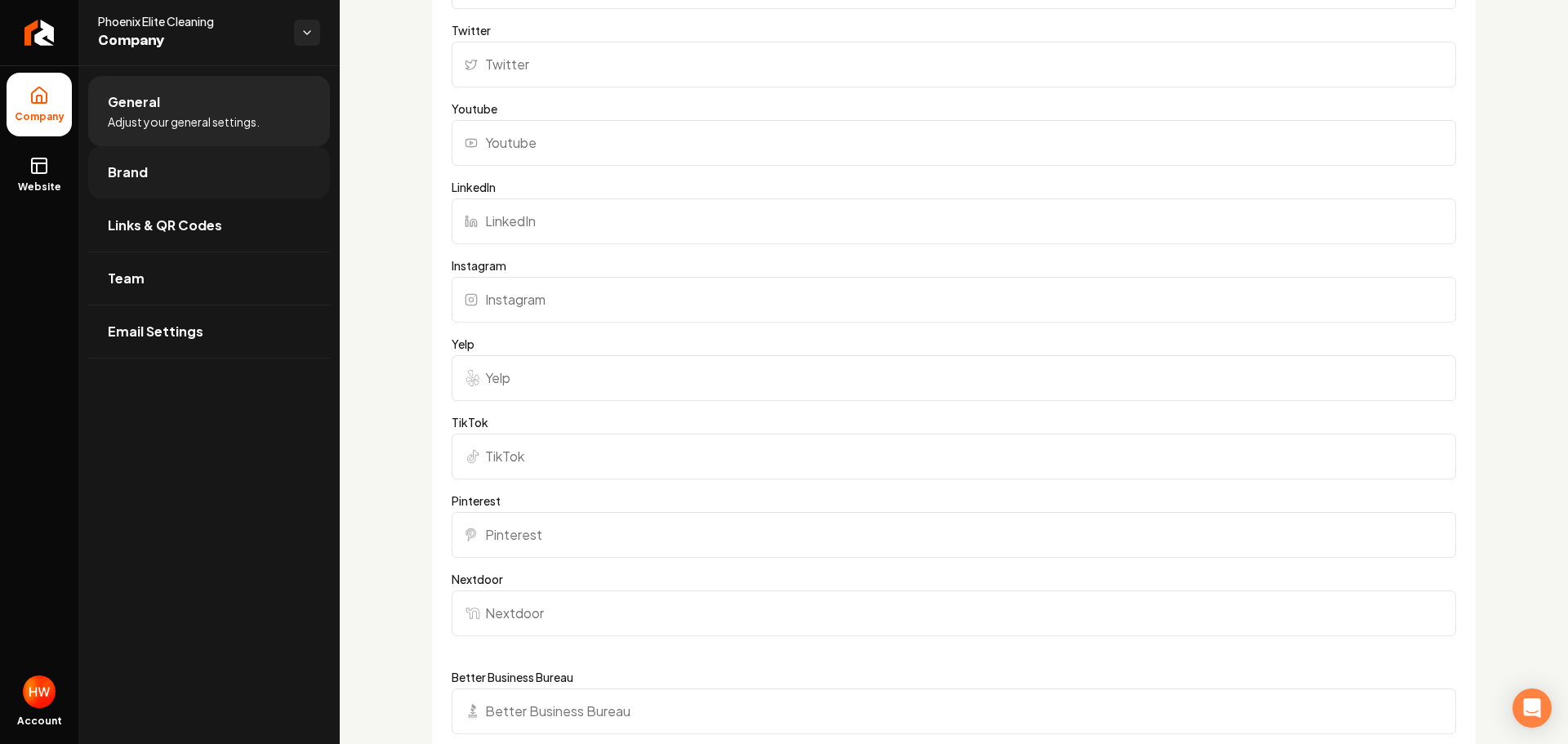
click at [202, 165] on link "Brand" at bounding box center [209, 173] width 241 height 52
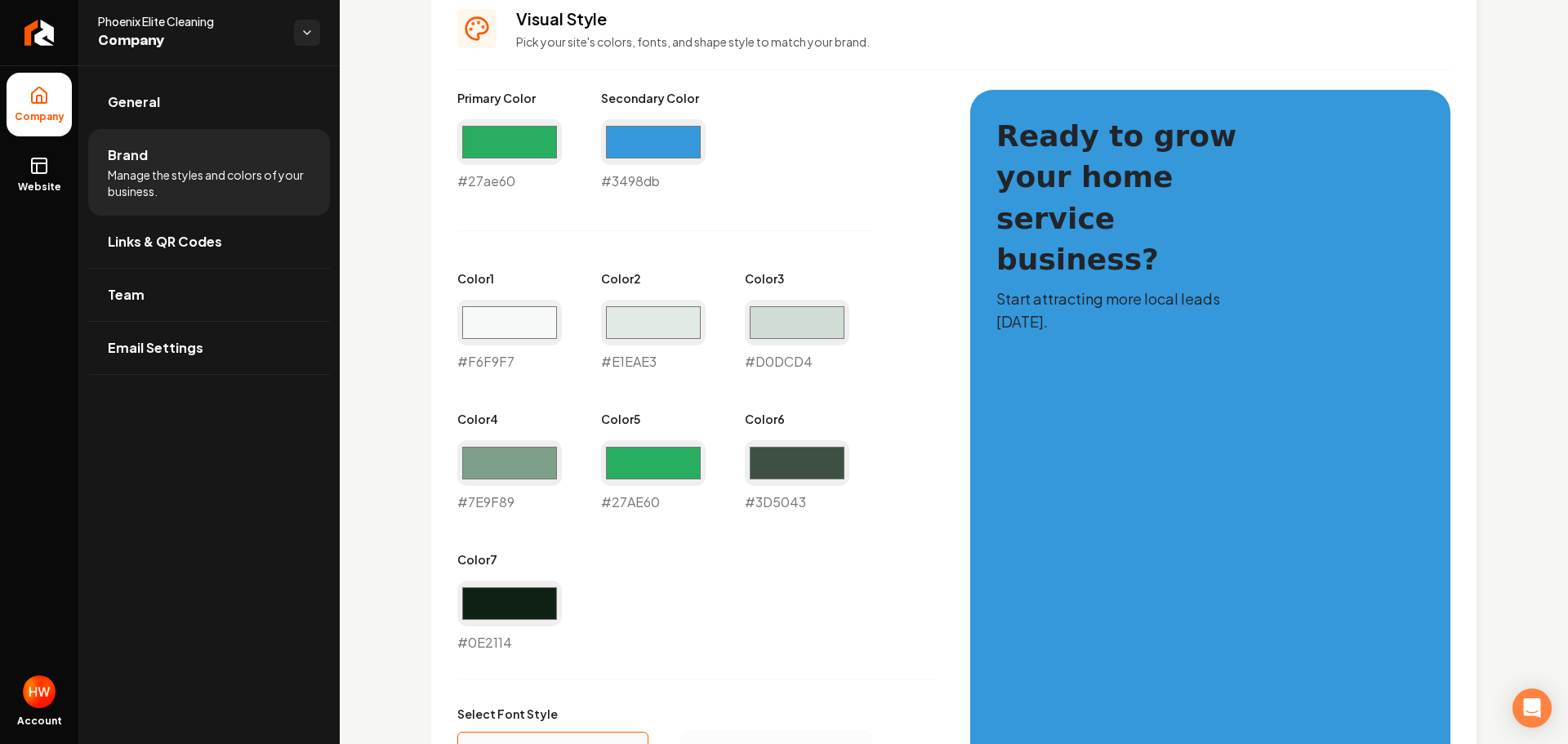
scroll to position [410, 0]
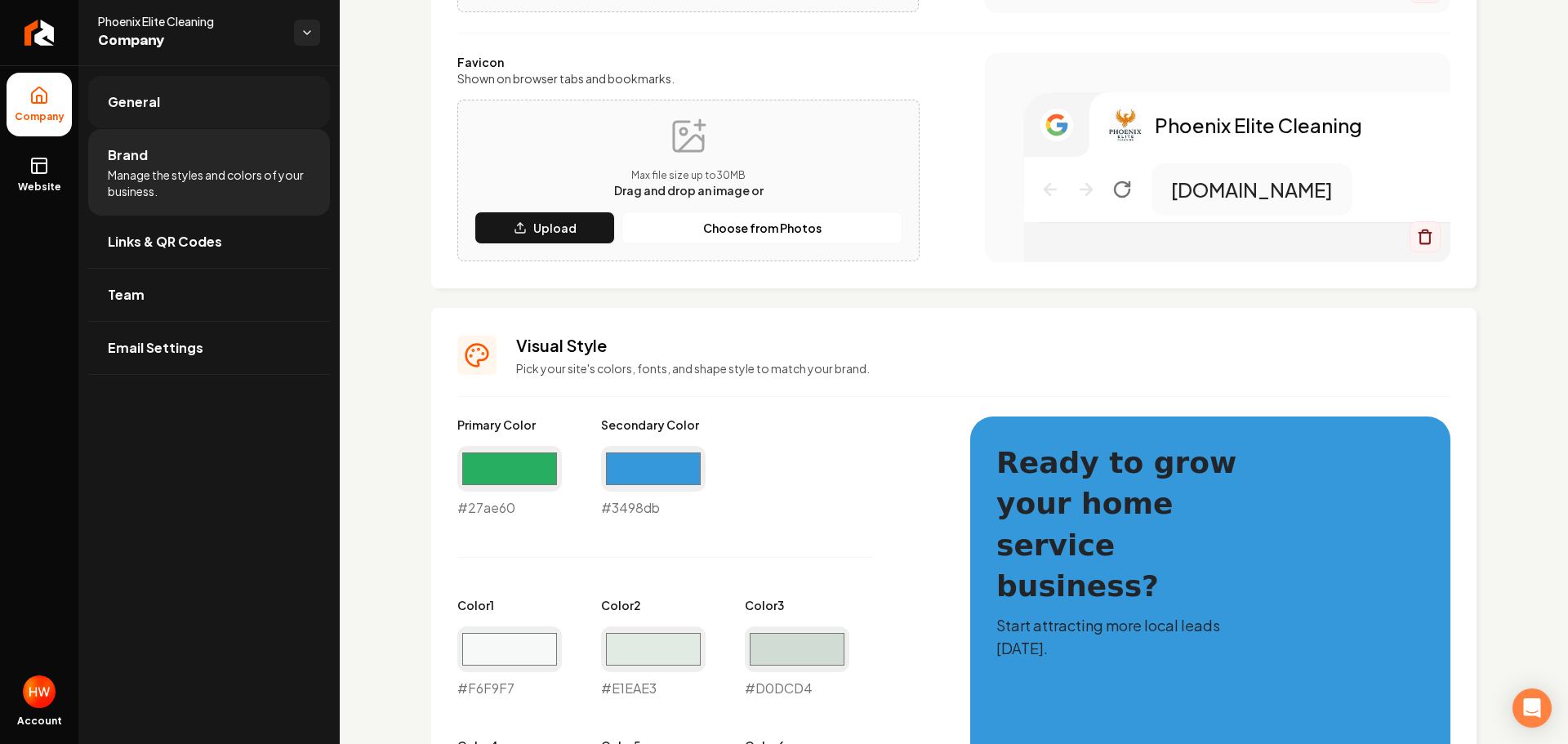
click at [127, 100] on span "General" at bounding box center [134, 102] width 52 height 20
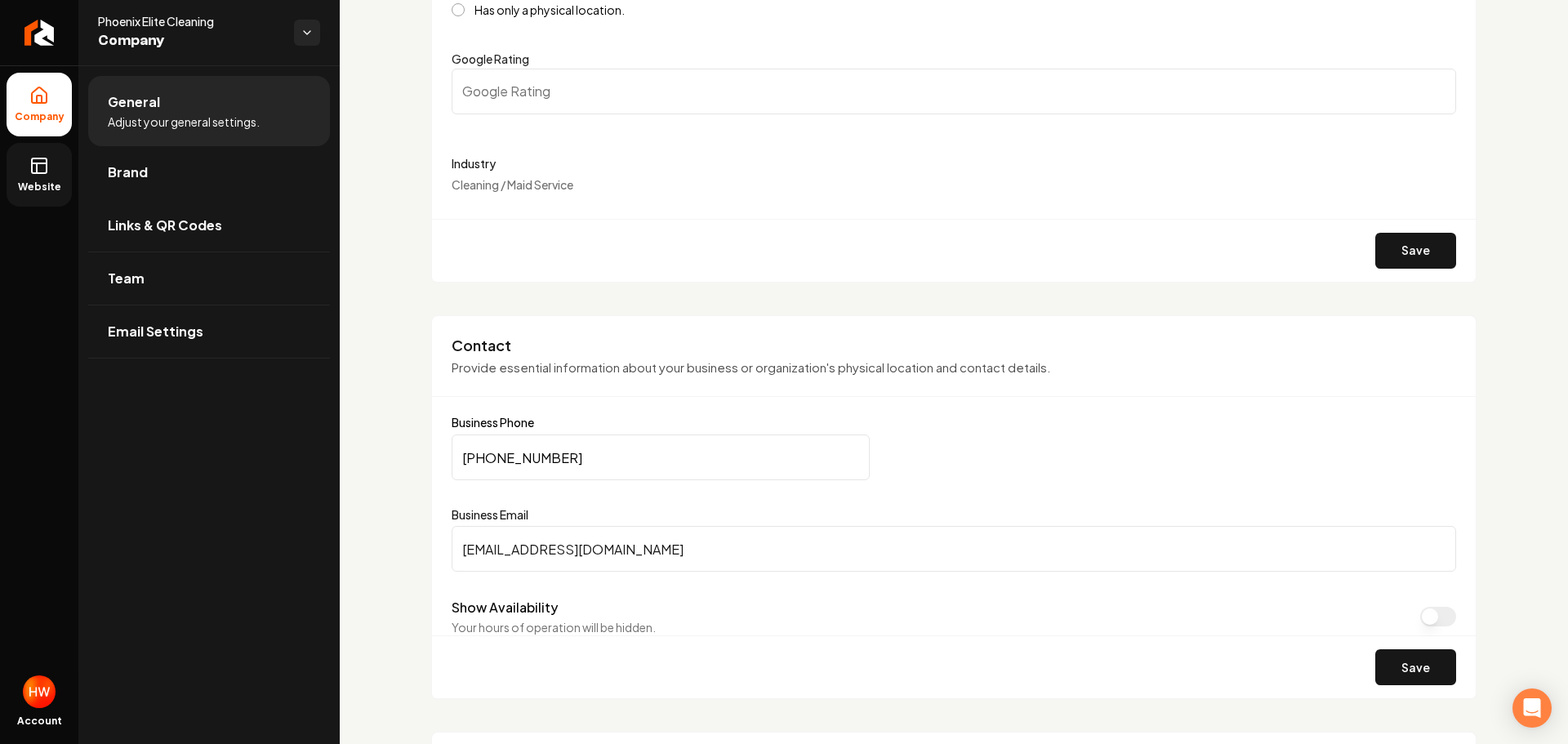
click at [40, 167] on icon at bounding box center [40, 166] width 20 height 20
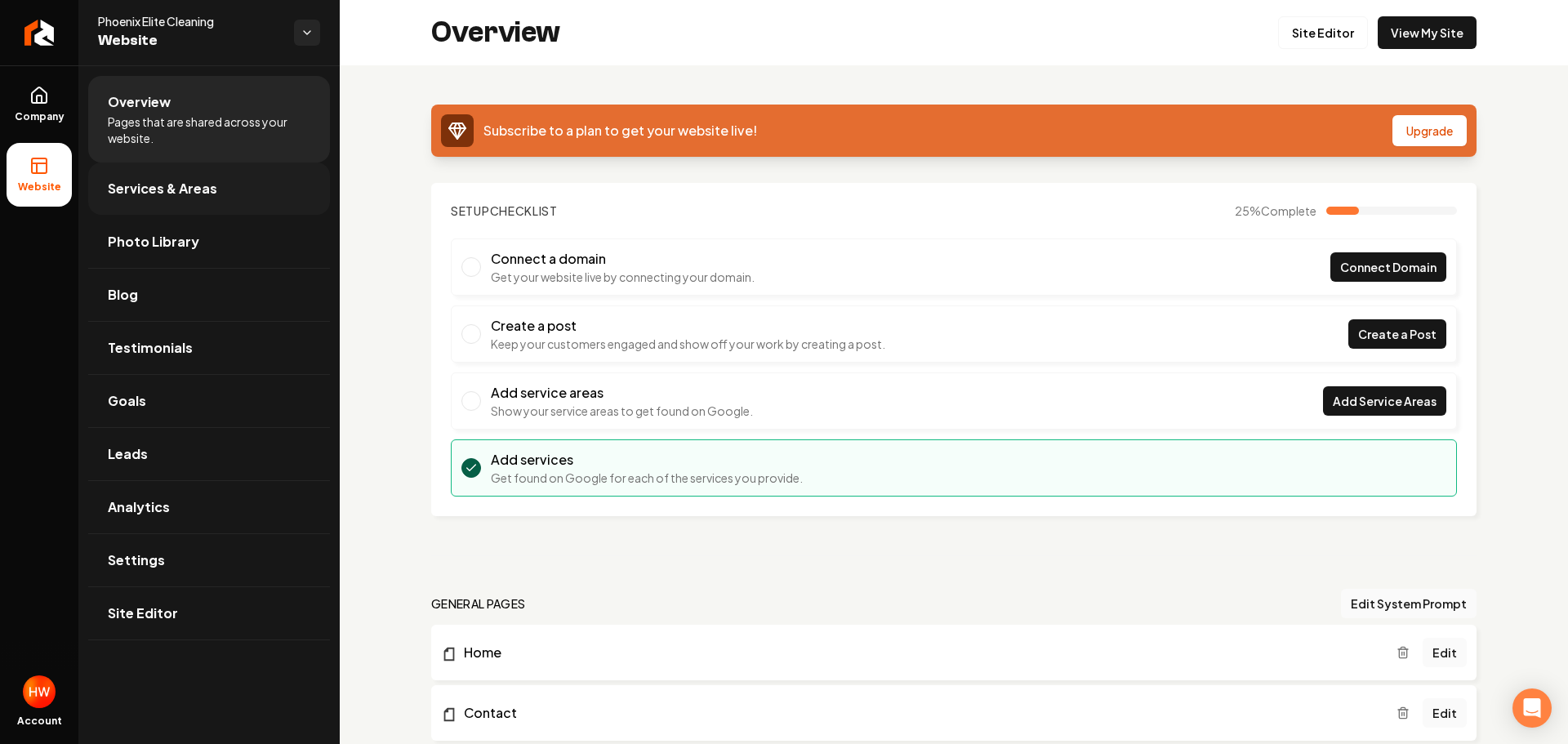
click at [184, 181] on span "Services & Areas" at bounding box center [162, 189] width 109 height 20
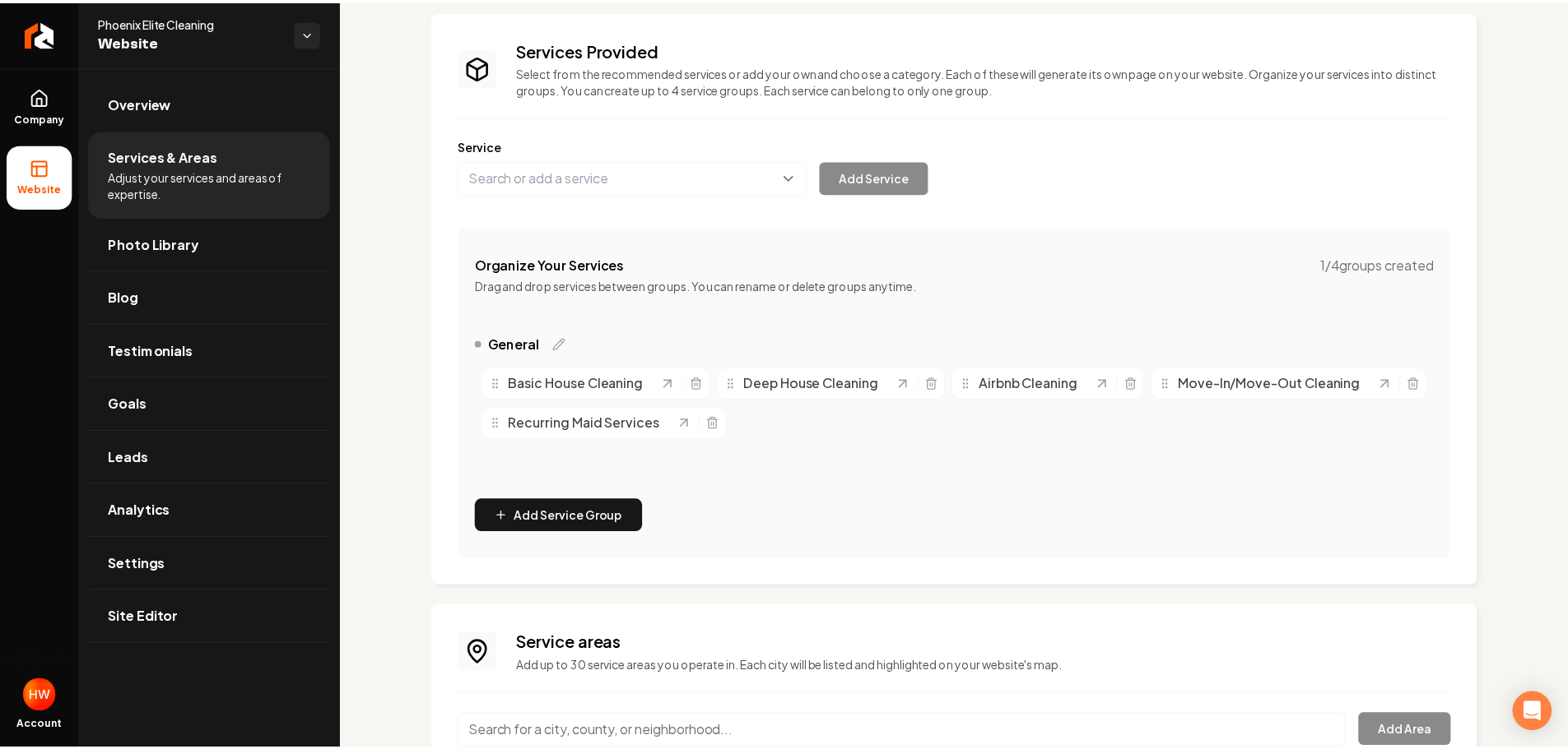
scroll to position [203, 0]
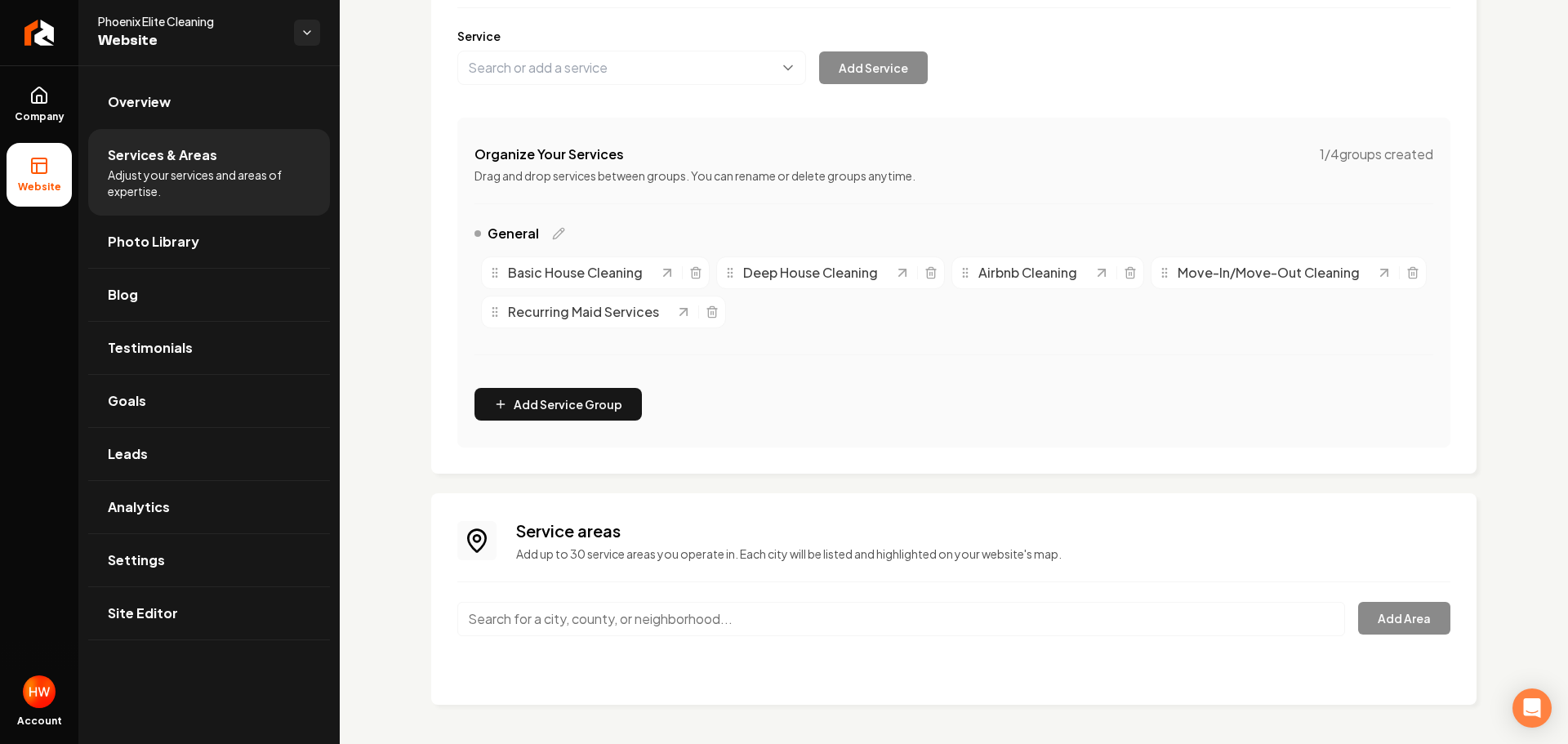
click at [610, 624] on input "Main content area" at bounding box center [901, 619] width 887 height 34
paste input "Phoenix"
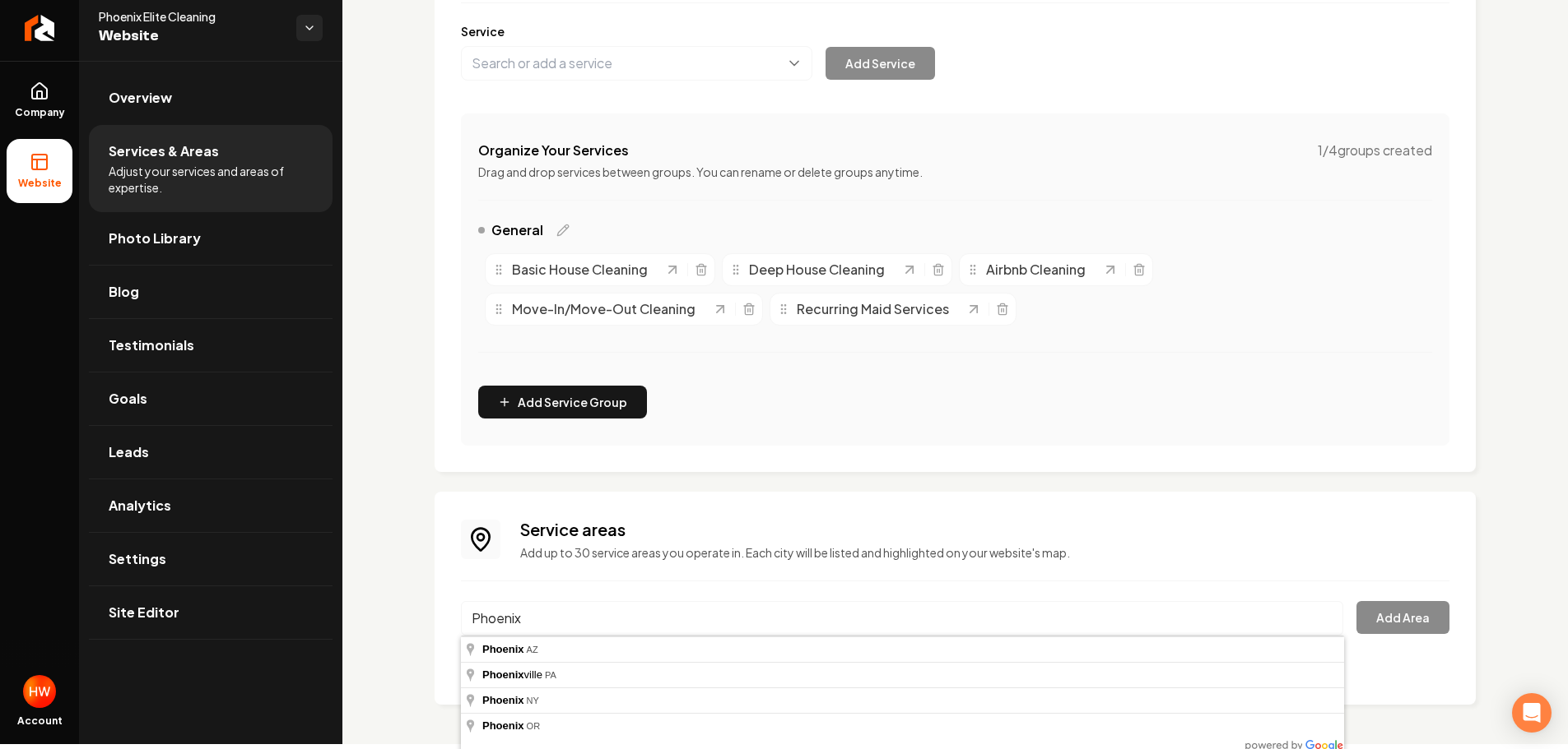
scroll to position [9, 0]
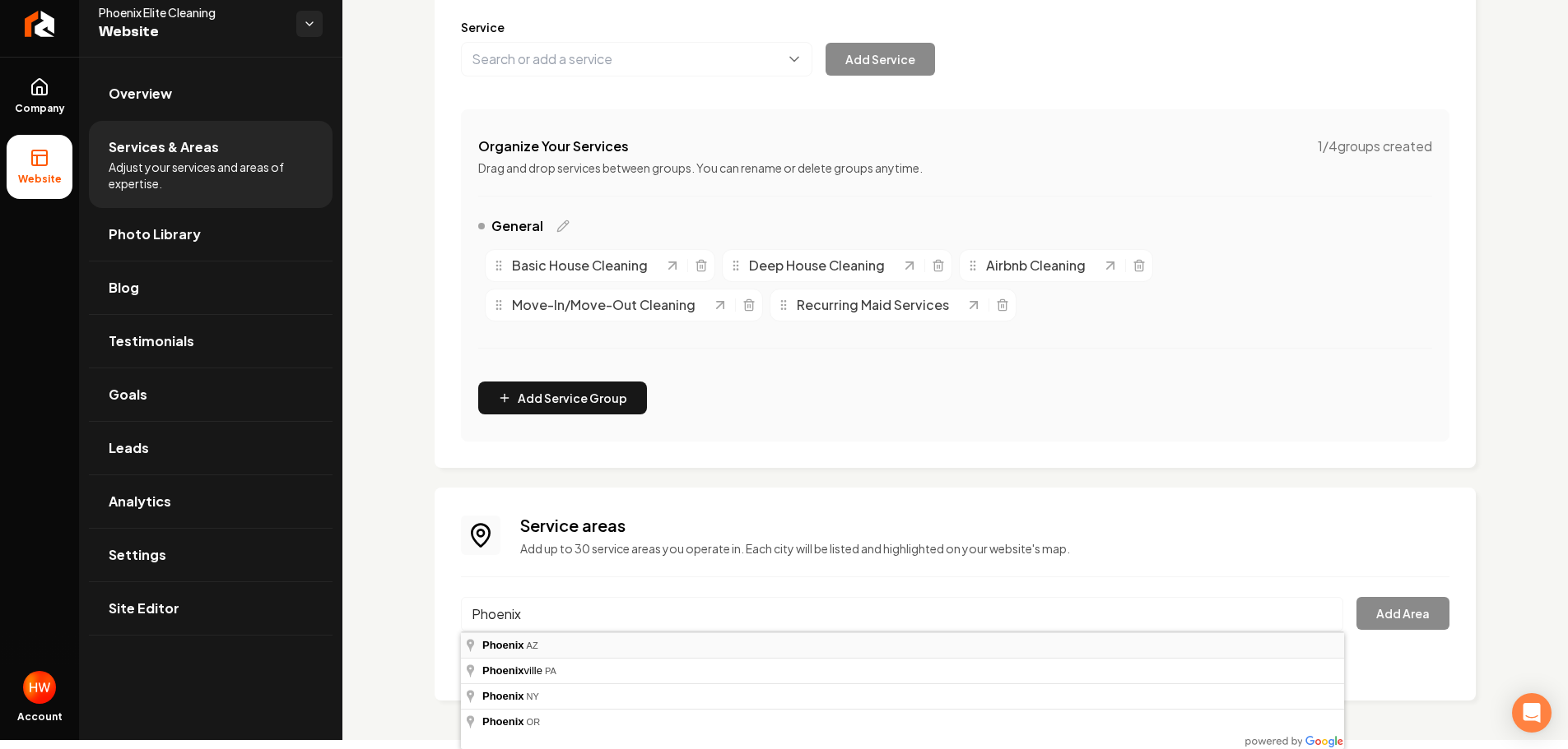
type input "Phoenix, AZ"
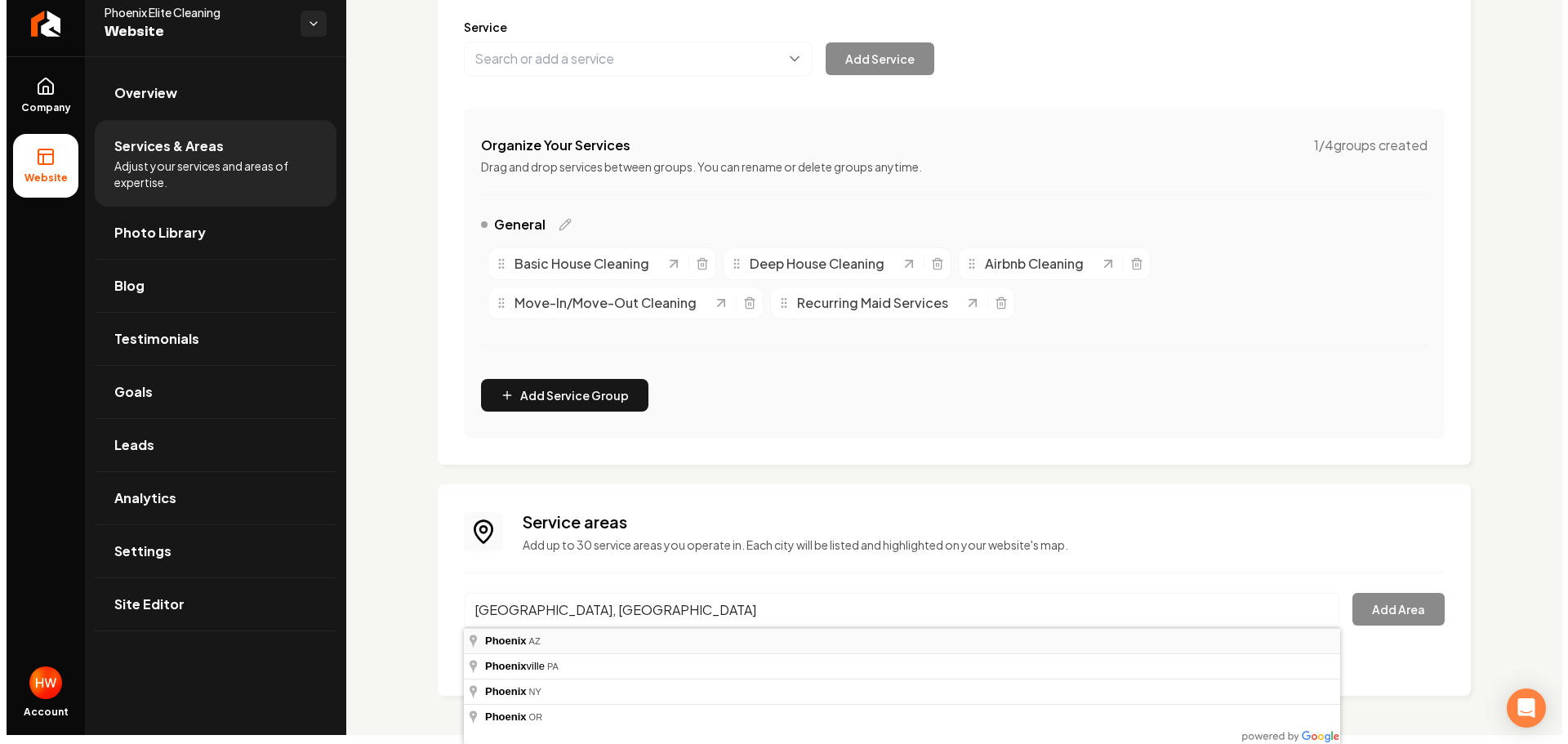
scroll to position [0, 0]
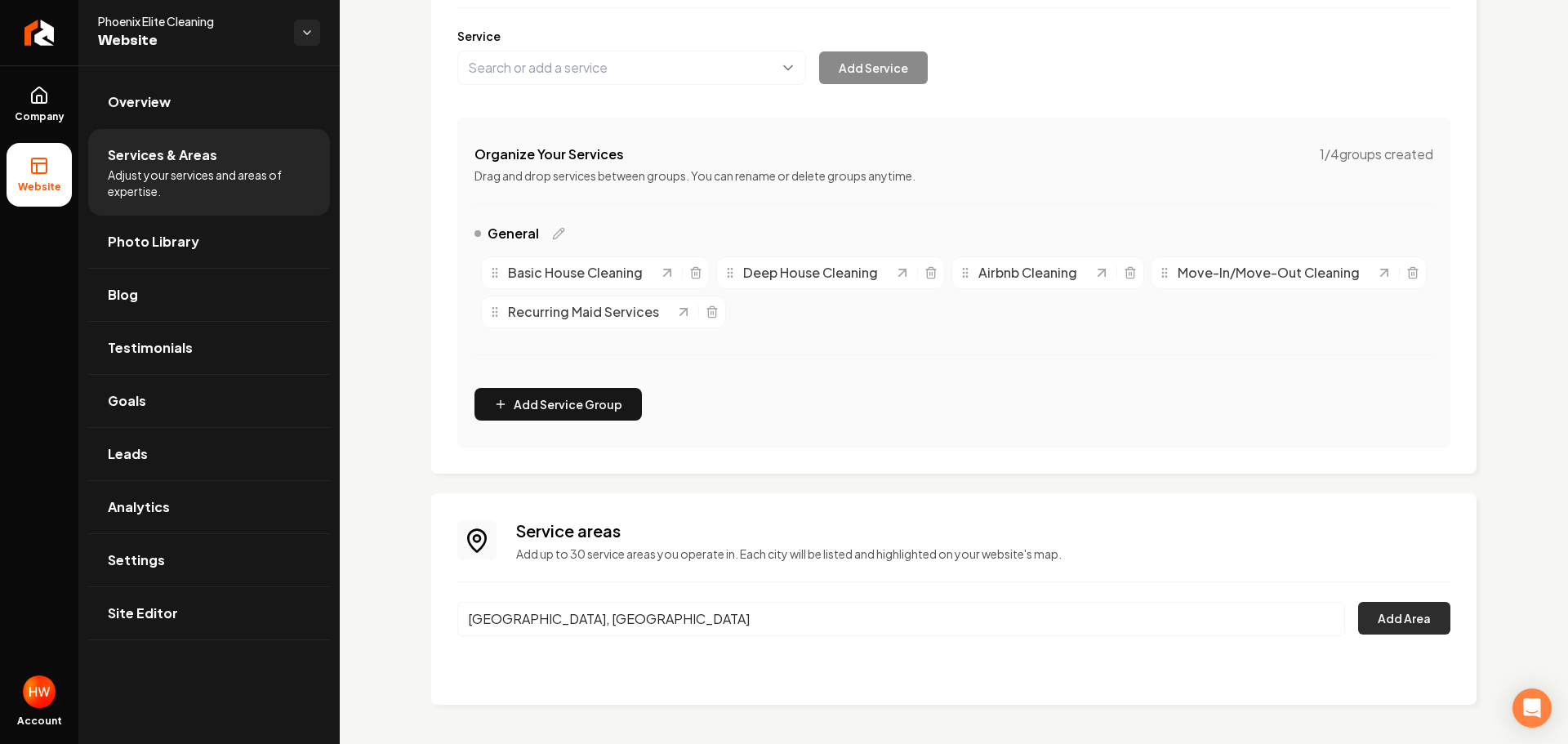
click at [1390, 612] on button "Add Area" at bounding box center [1404, 618] width 92 height 33
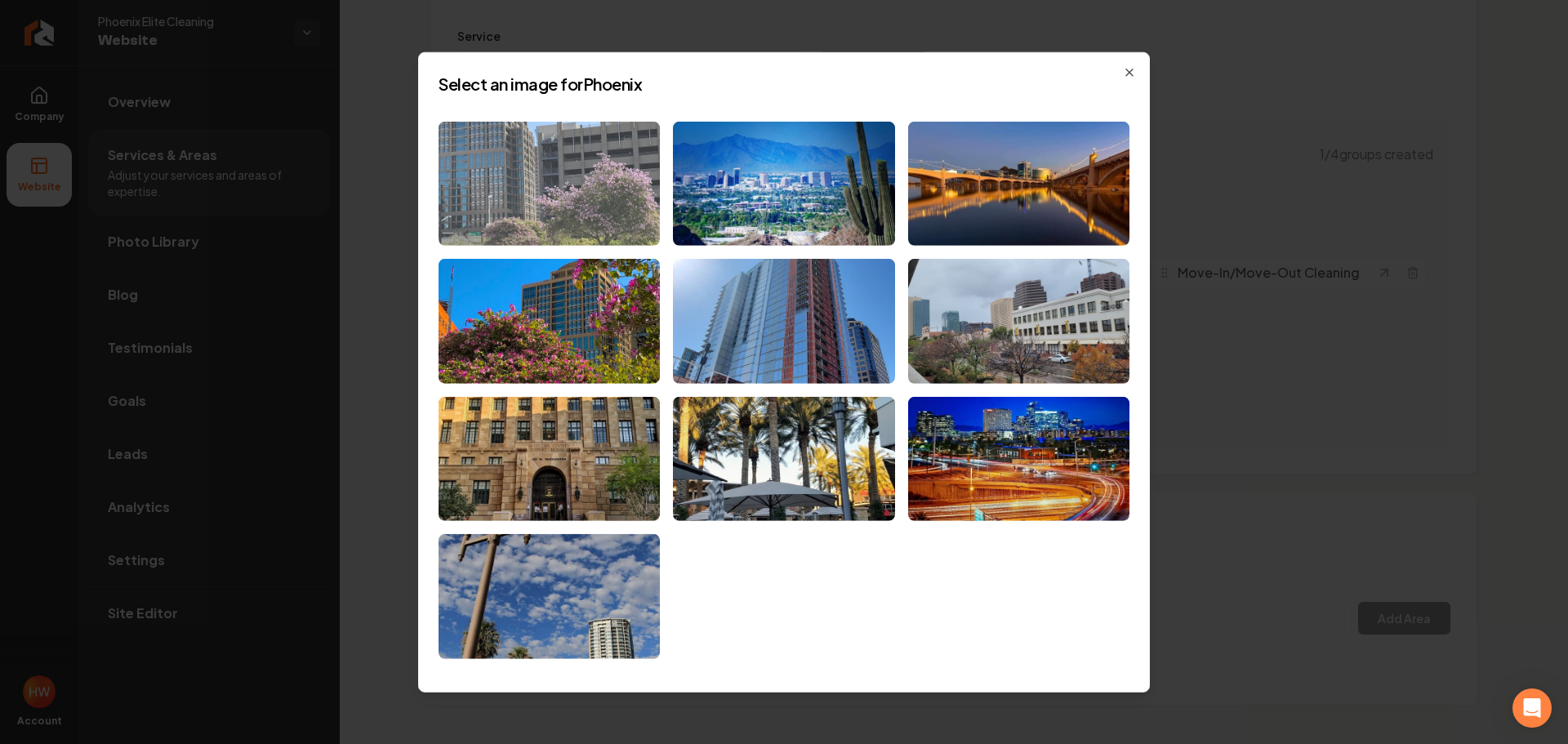
click at [582, 214] on img at bounding box center [549, 184] width 221 height 125
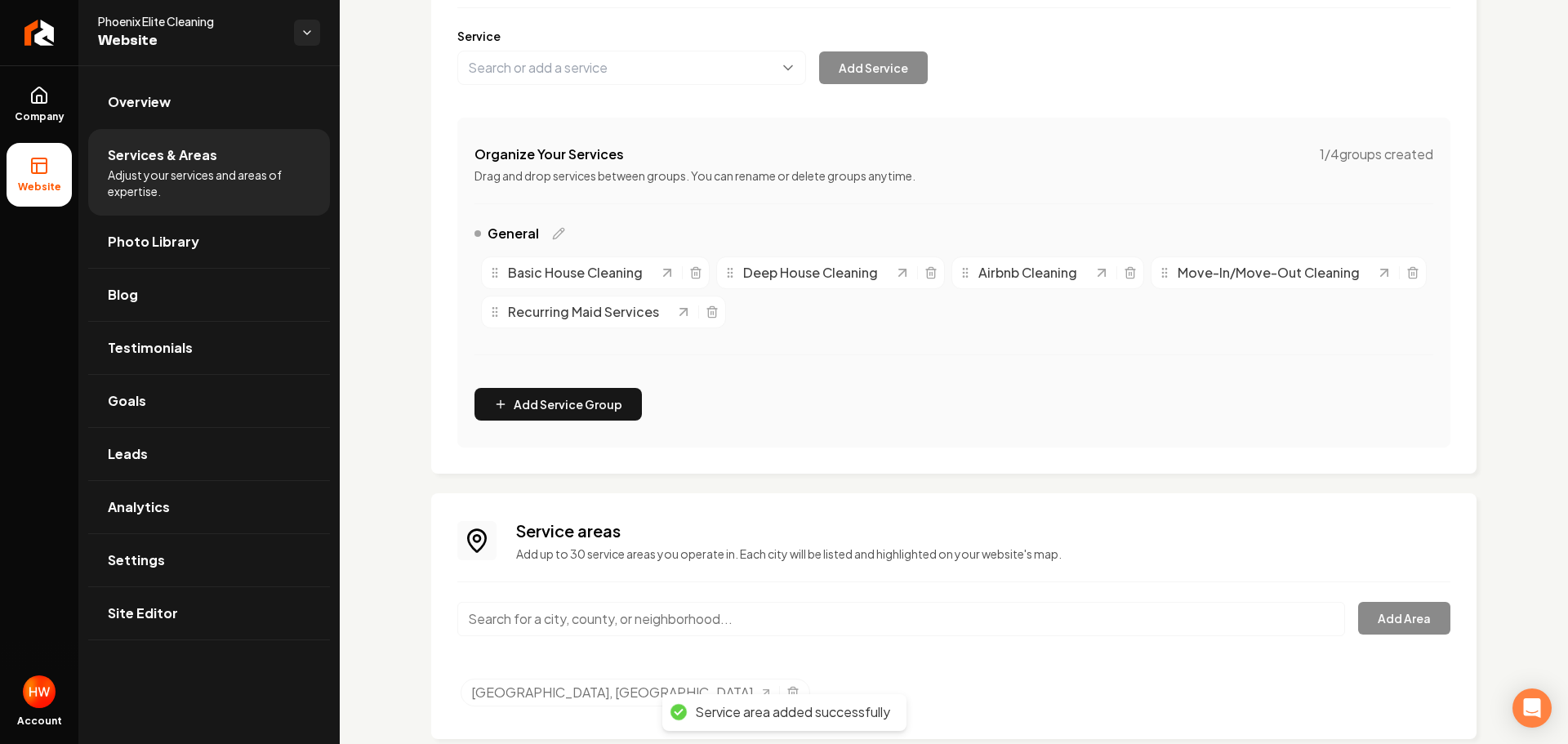
click at [705, 621] on input "Main content area" at bounding box center [901, 619] width 887 height 34
paste input "Mesa"
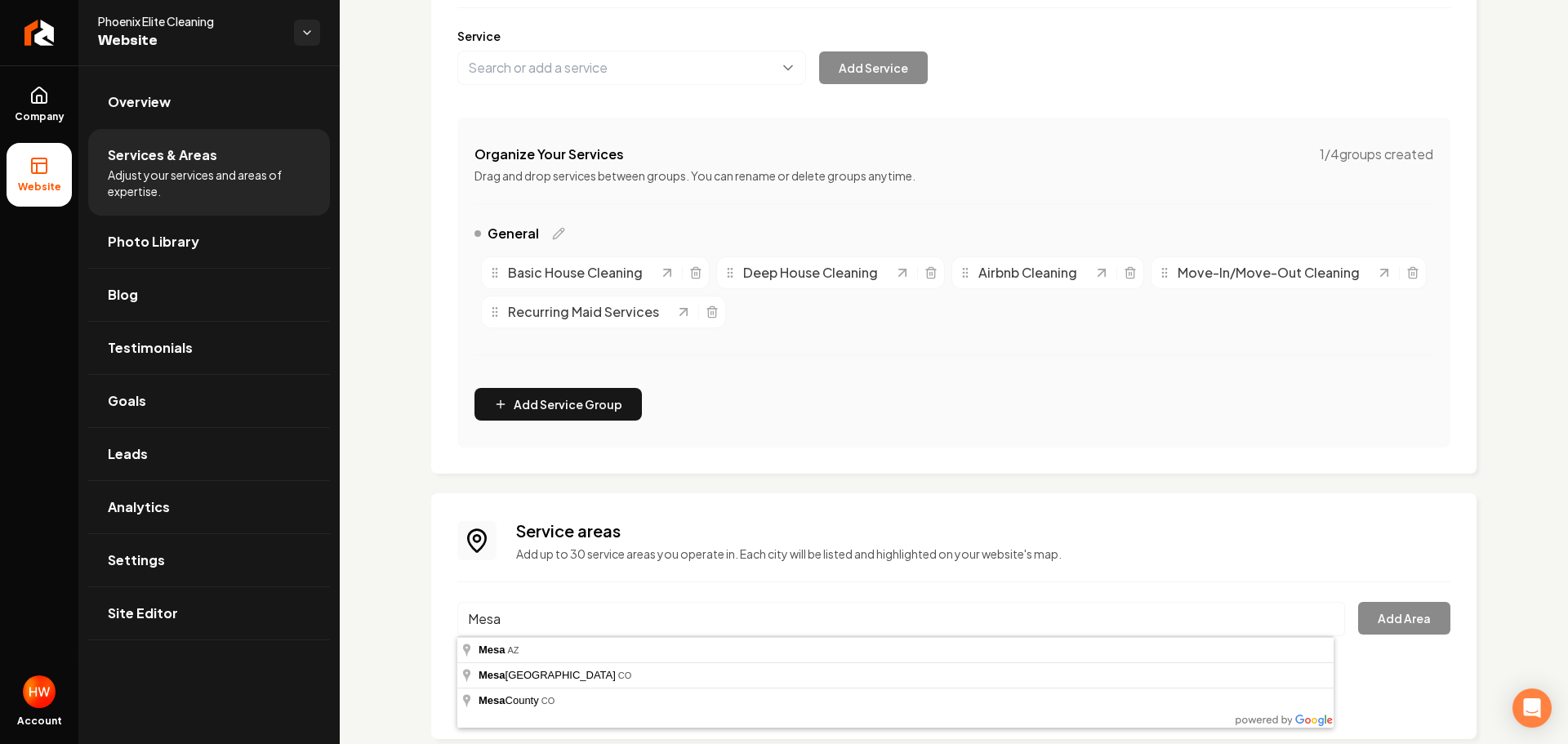
type input "Mesa, AZ"
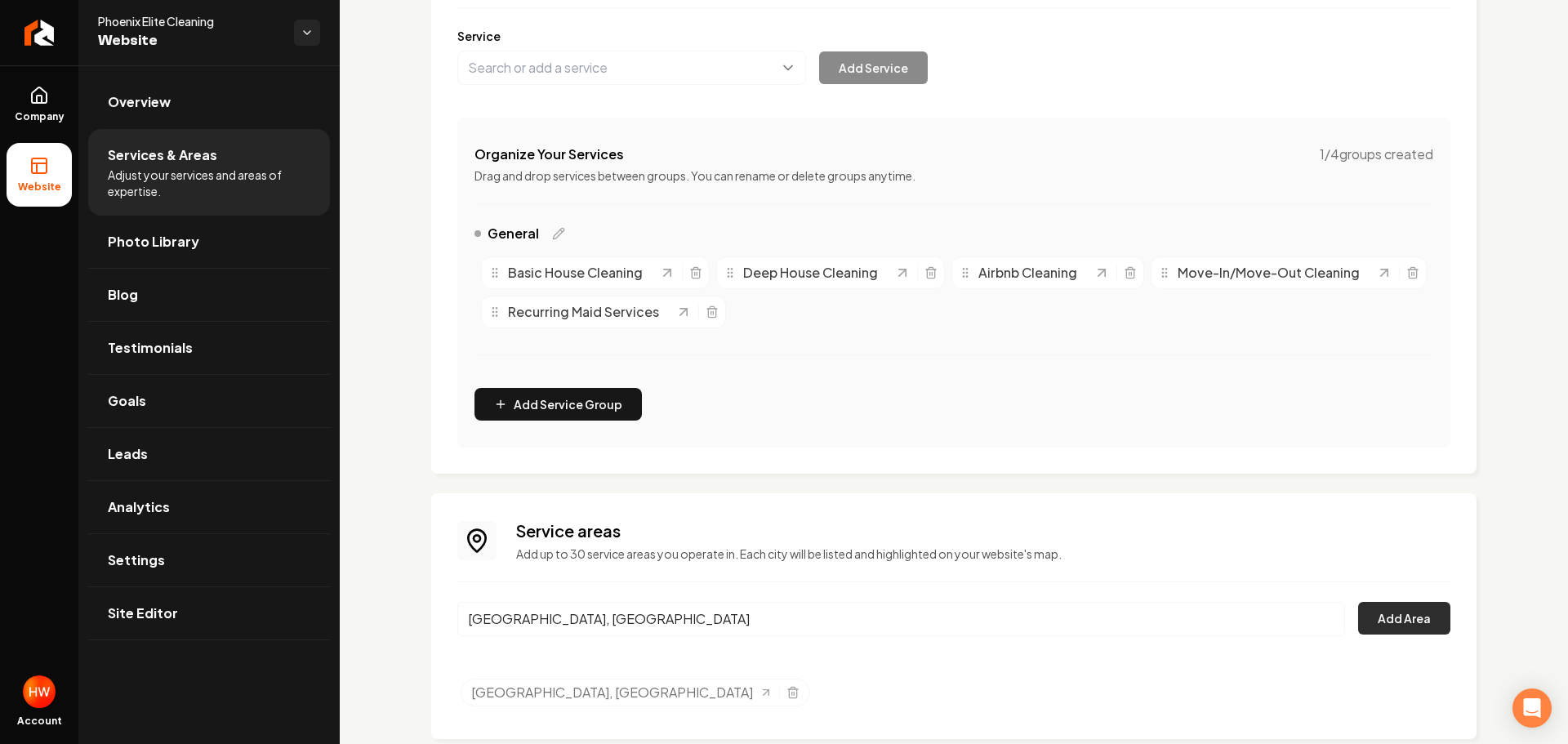
click at [1376, 613] on button "Add Area" at bounding box center [1404, 618] width 92 height 33
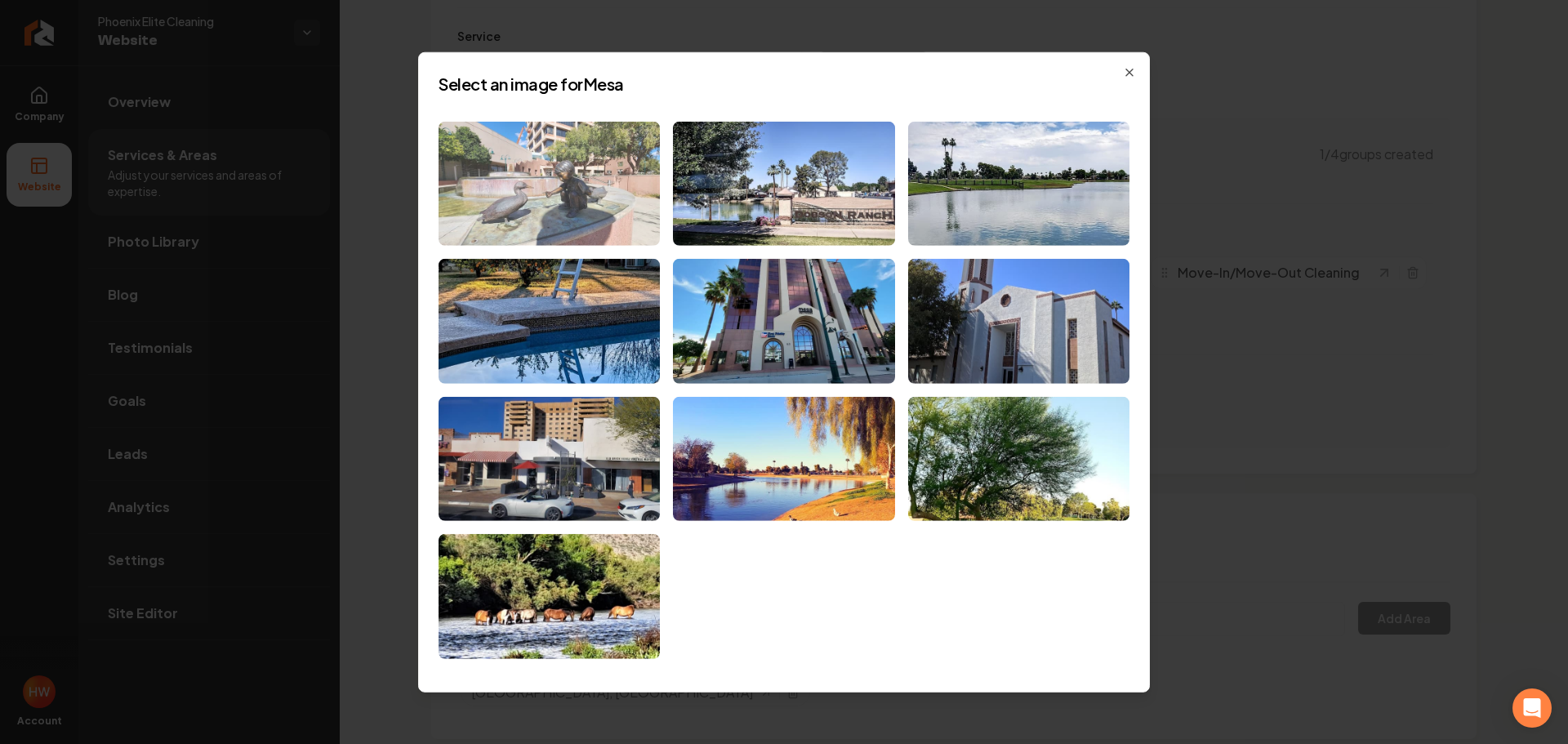
click at [570, 212] on img at bounding box center [549, 184] width 221 height 125
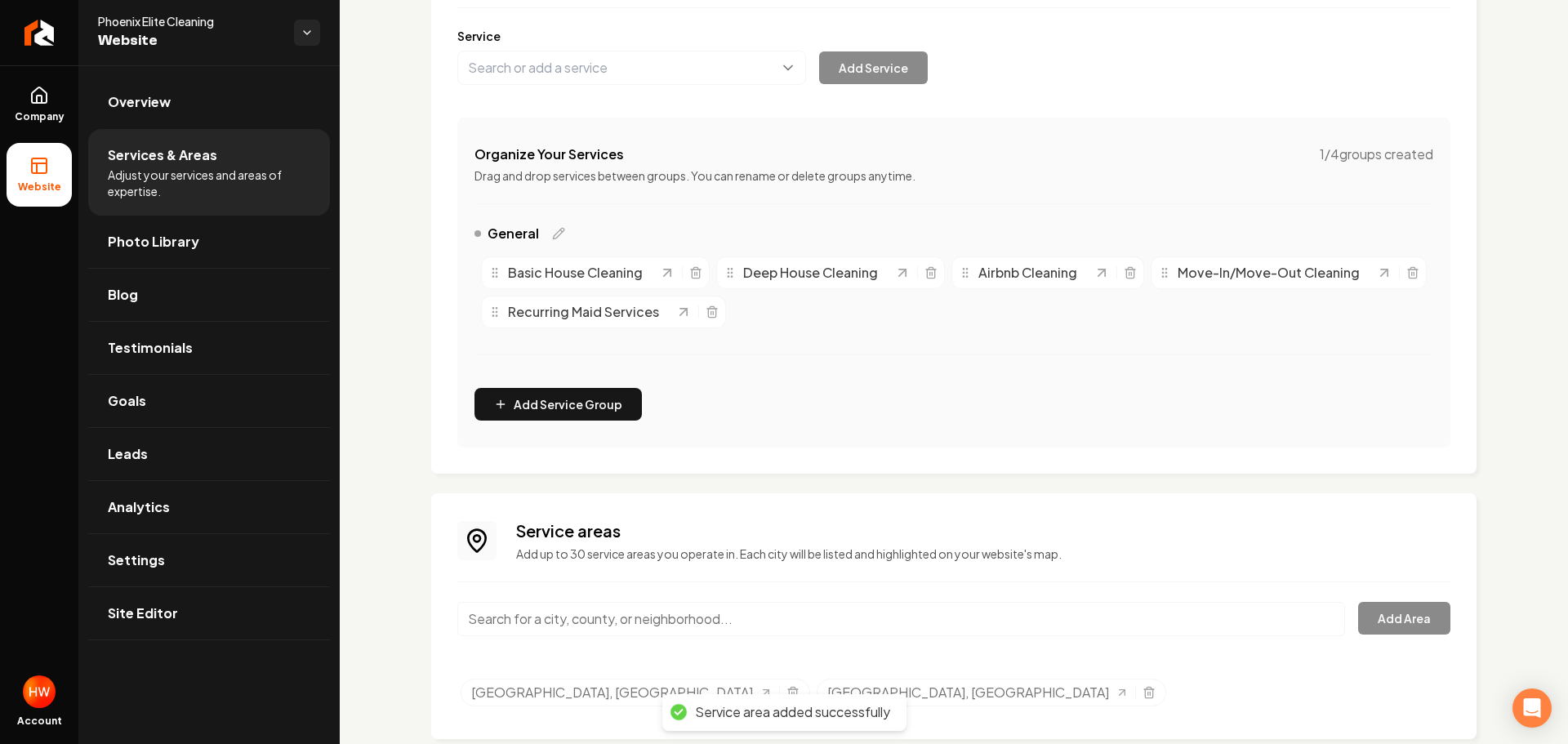
click at [717, 611] on input "Main content area" at bounding box center [901, 619] width 887 height 34
paste input "Chandler"
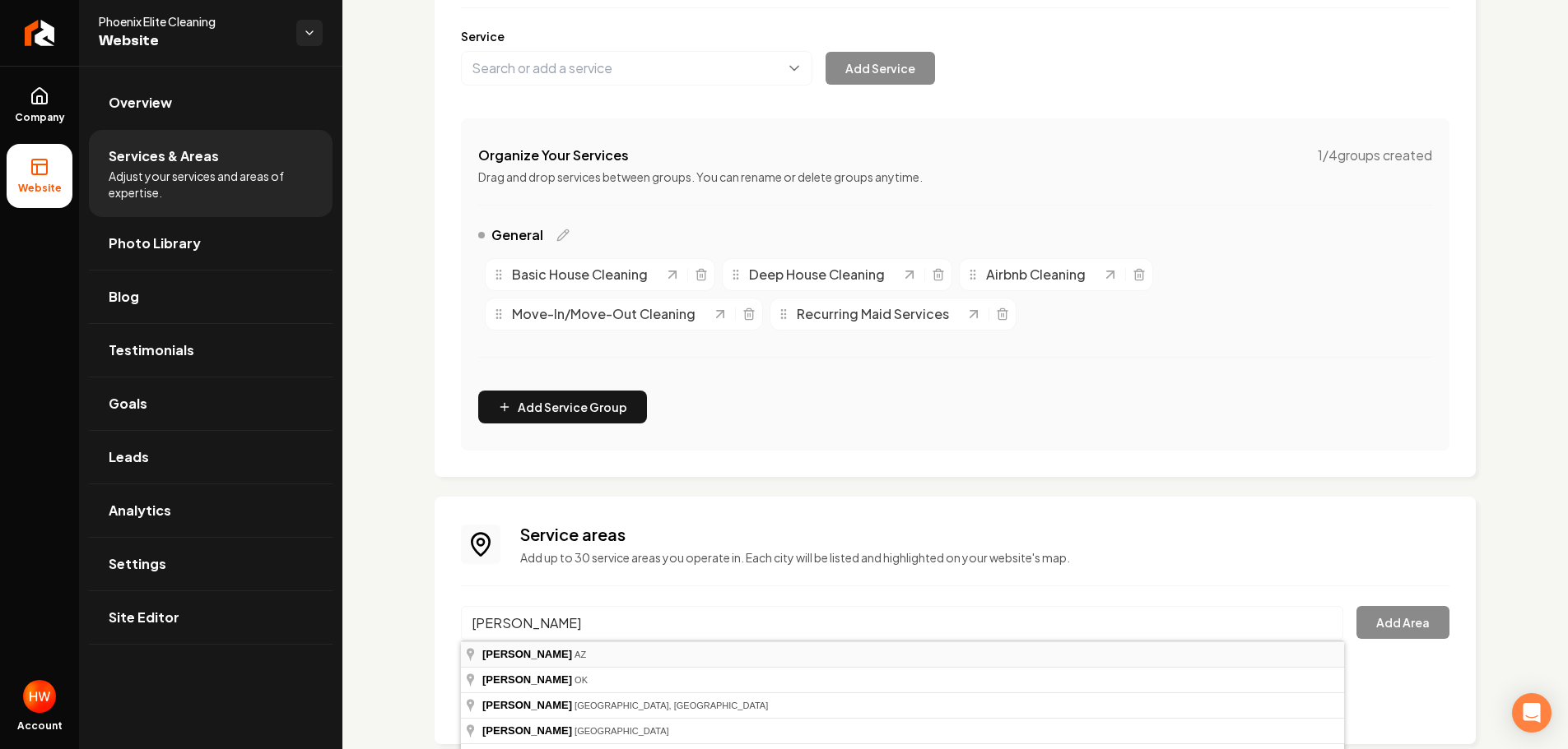
type input "Chandler, AZ"
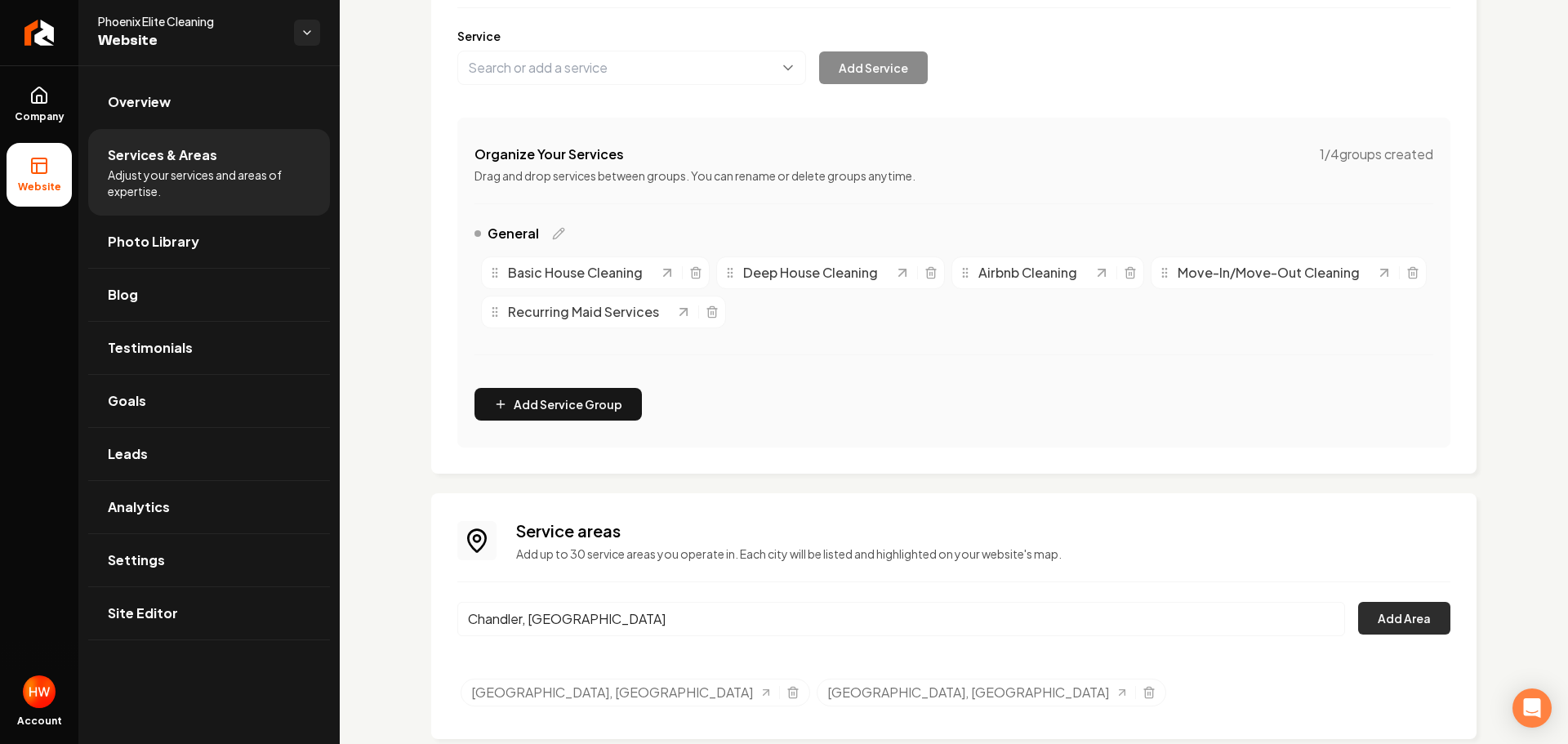
click at [1411, 619] on button "Add Area" at bounding box center [1404, 618] width 92 height 33
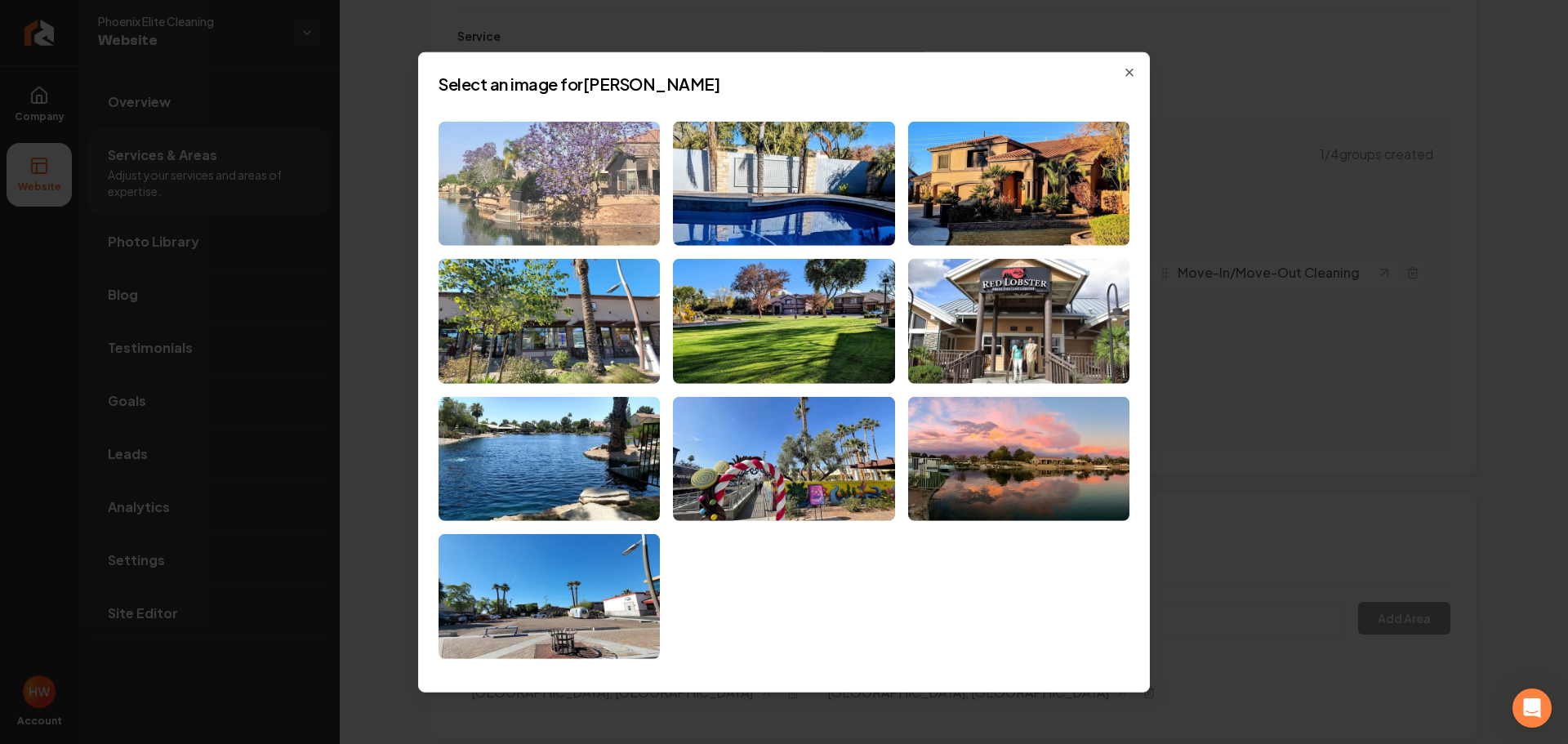
click at [572, 180] on img at bounding box center [549, 184] width 221 height 125
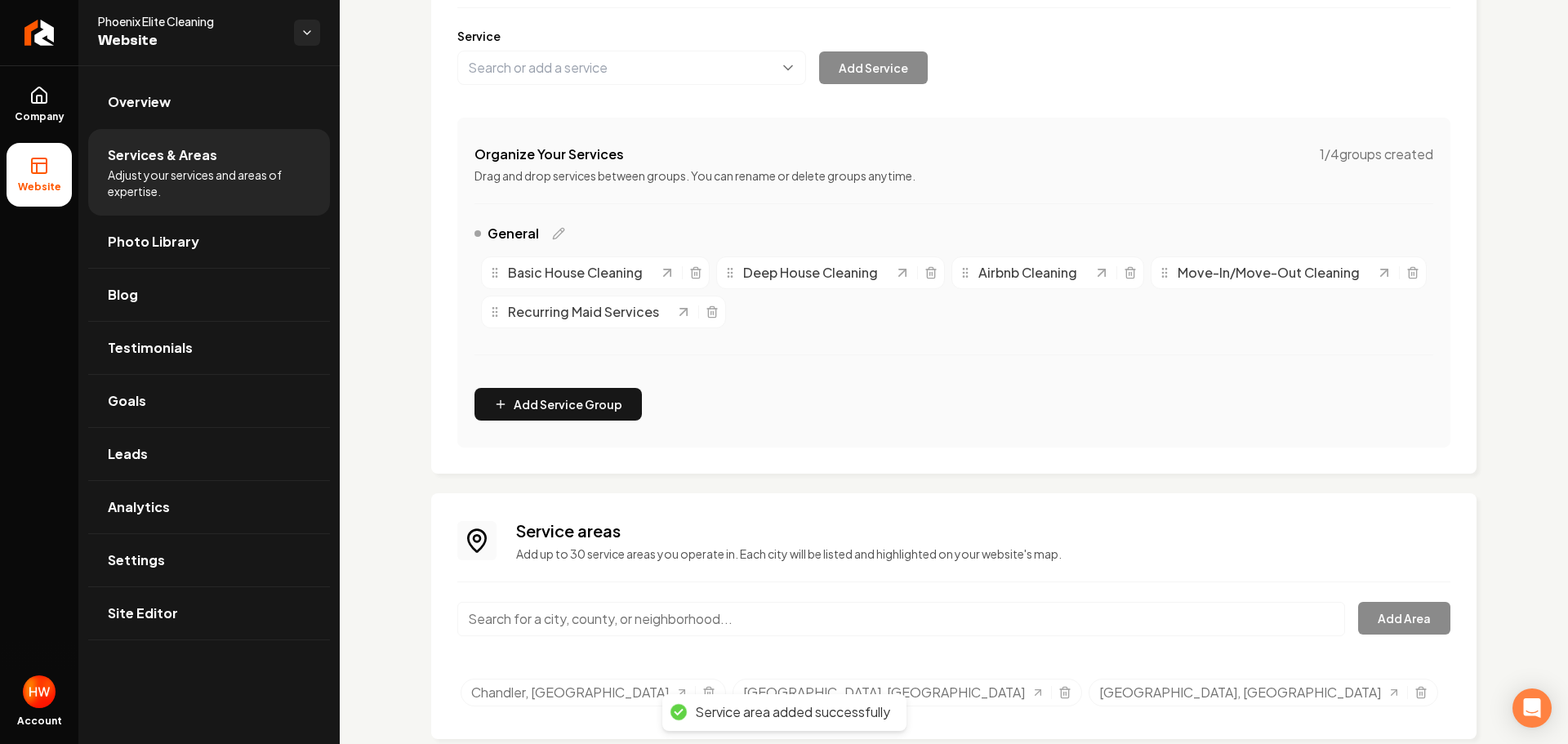
click at [708, 617] on input "Main content area" at bounding box center [901, 619] width 887 height 34
paste input "Gilbert"
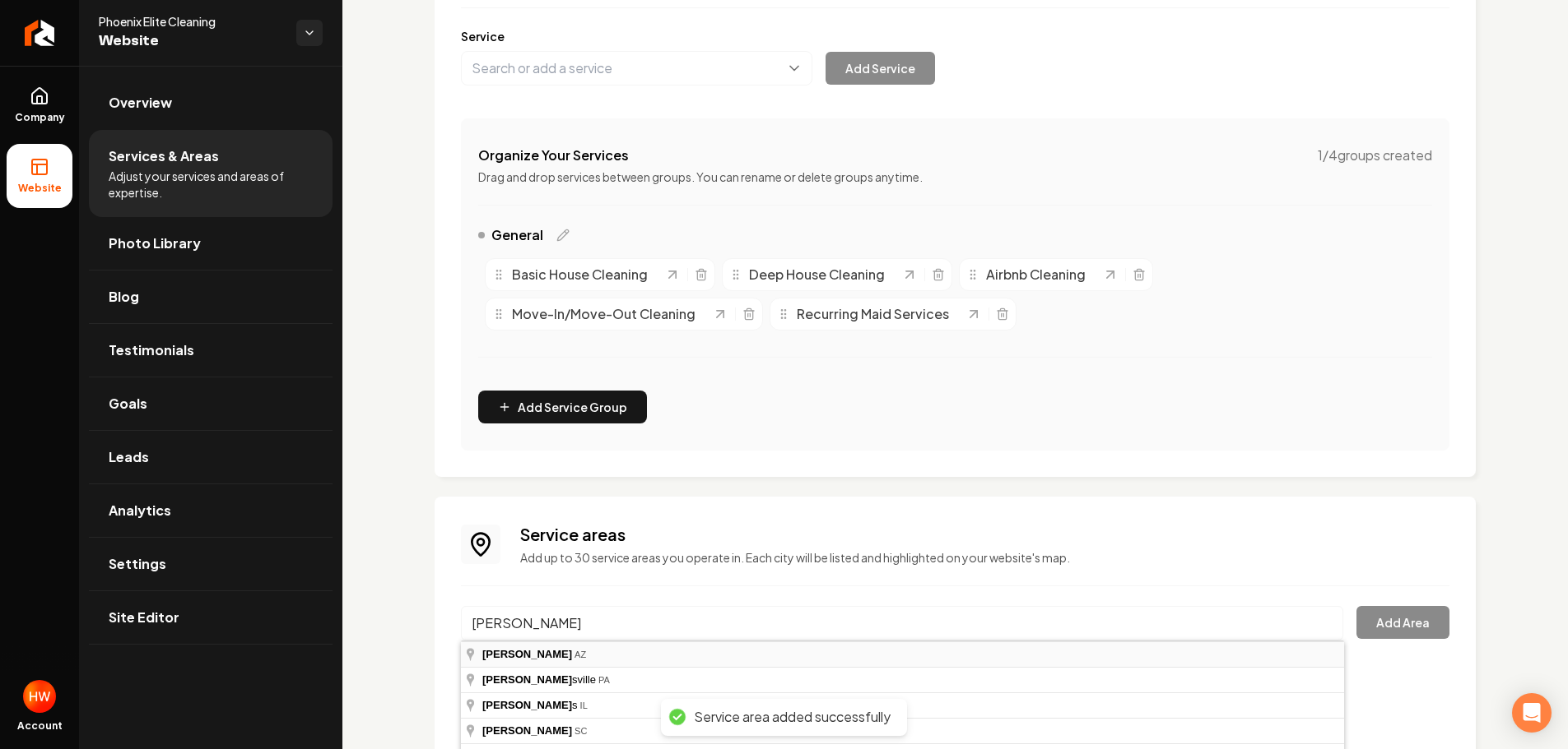
type input "Gilbert, AZ"
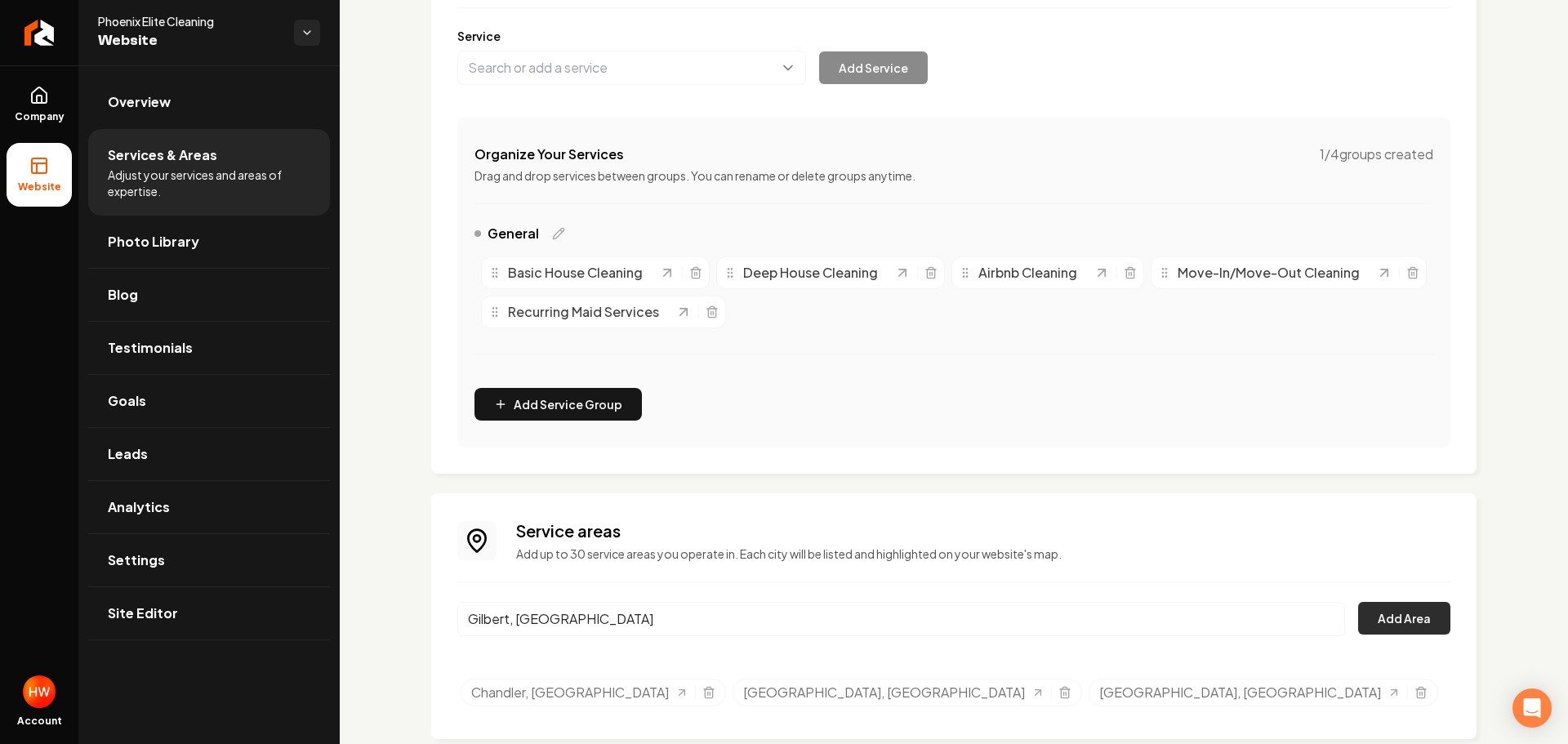
click at [1395, 624] on button "Add Area" at bounding box center [1404, 618] width 92 height 33
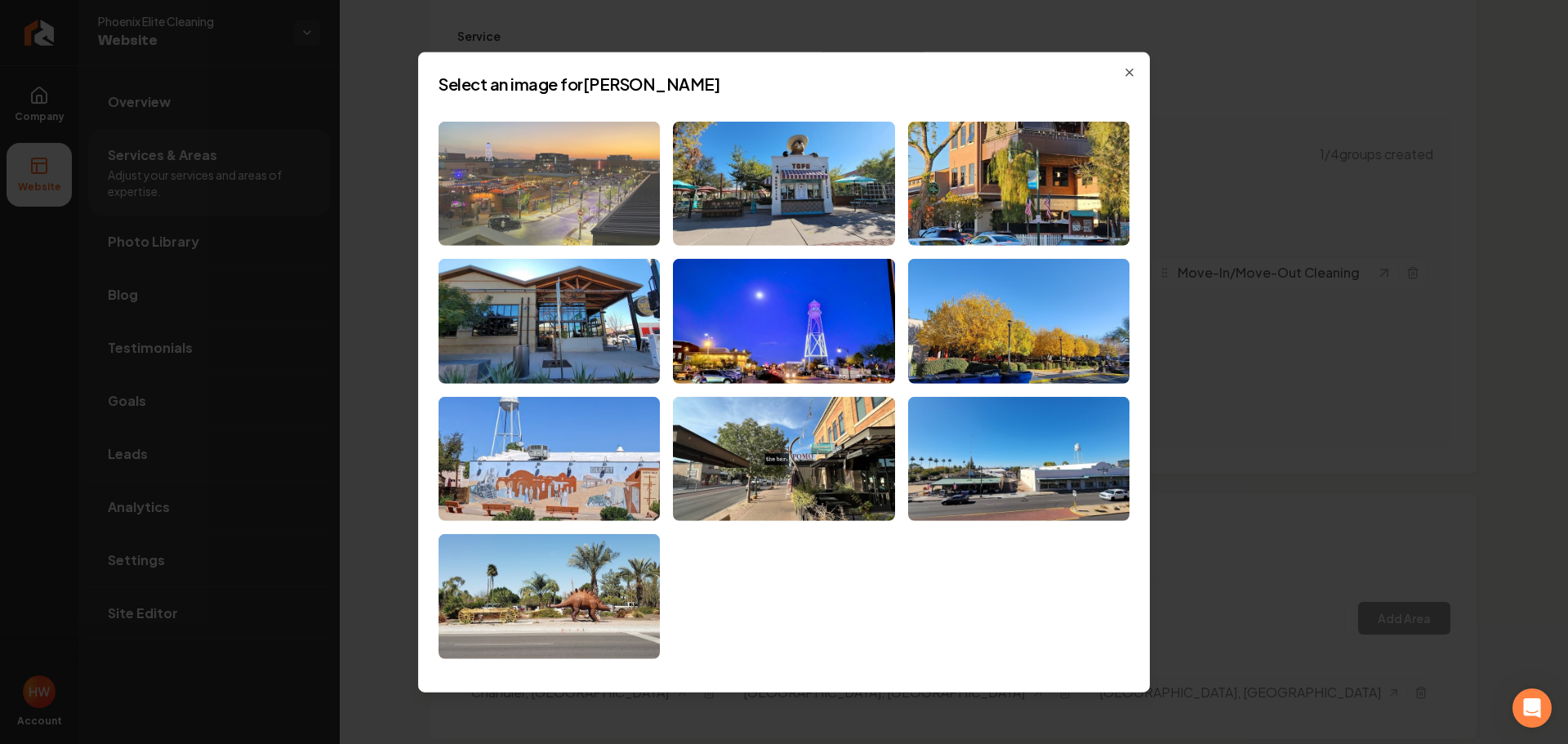
click at [549, 174] on img at bounding box center [549, 184] width 221 height 125
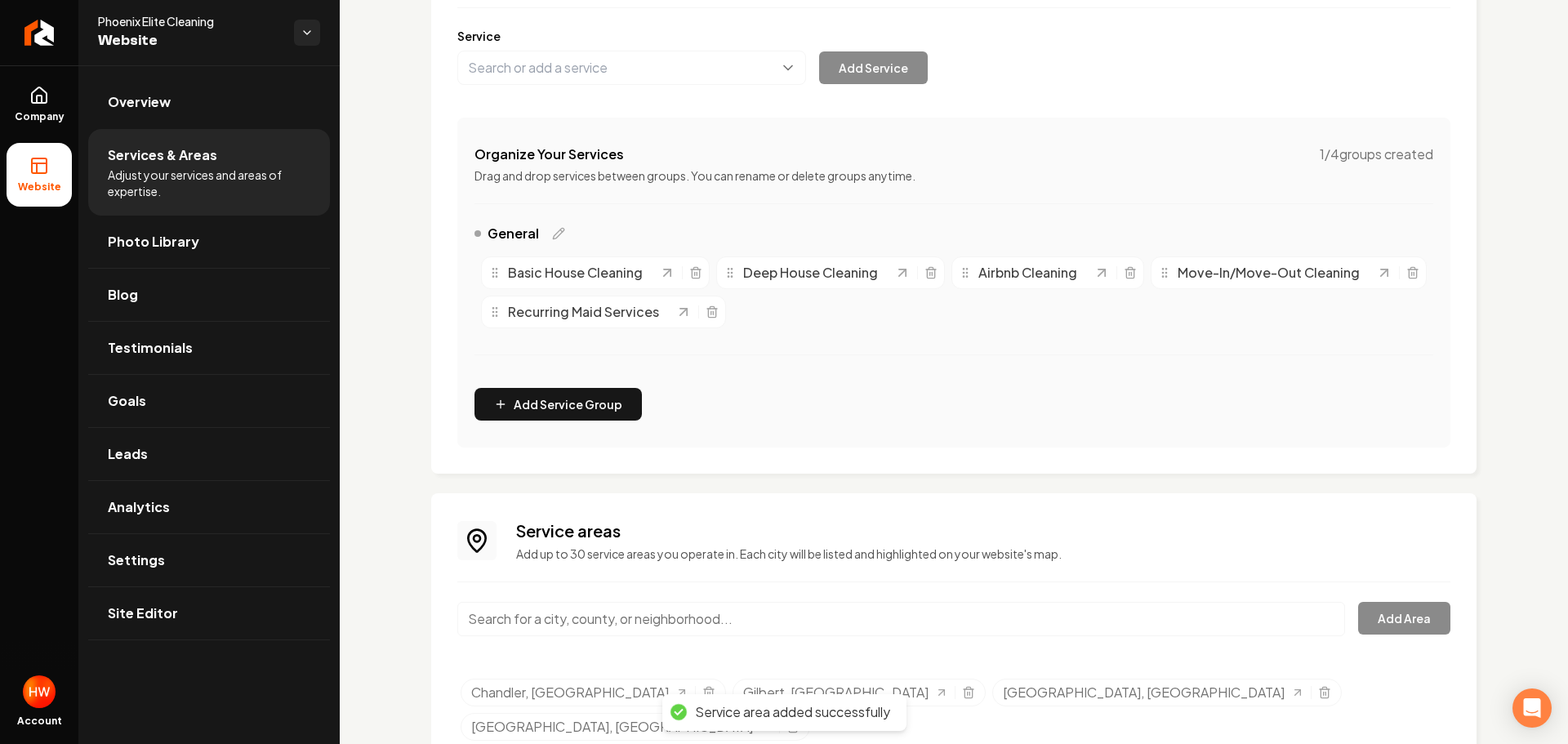
click at [752, 606] on input "Main content area" at bounding box center [901, 619] width 887 height 34
paste input "Glendale"
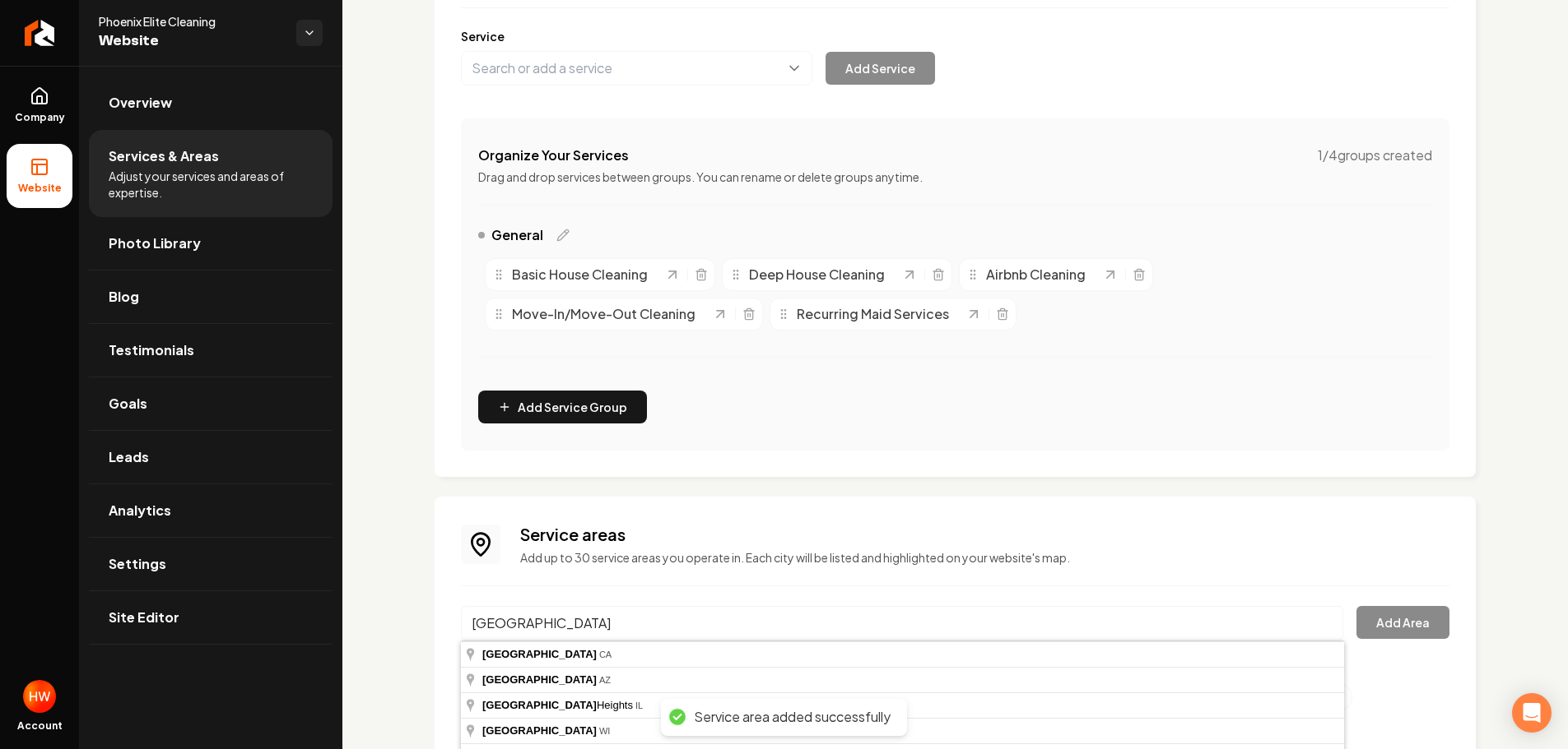
type input "Glendale, AZ"
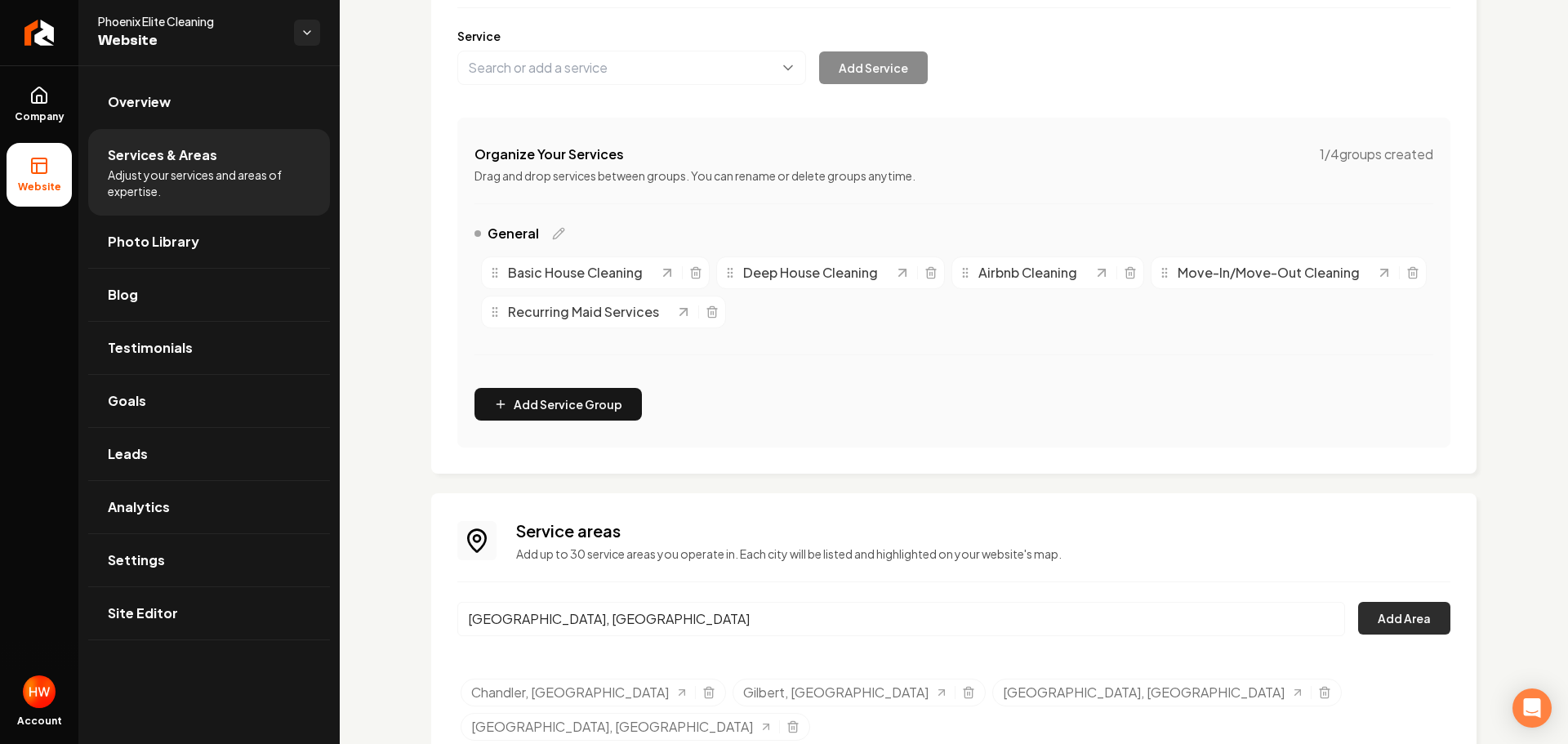
click at [1379, 605] on button "Add Area" at bounding box center [1404, 618] width 92 height 33
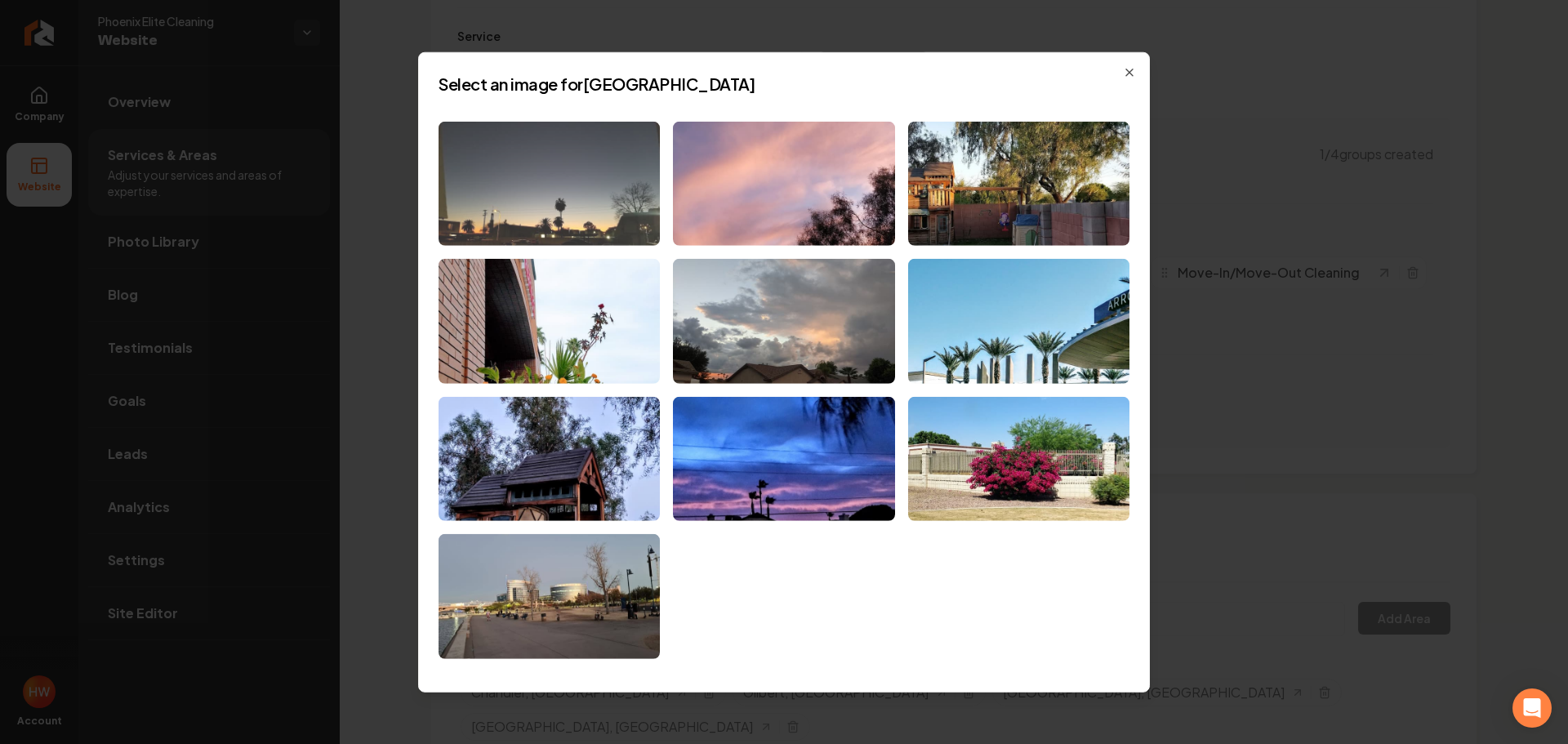
click at [606, 229] on img at bounding box center [549, 184] width 221 height 125
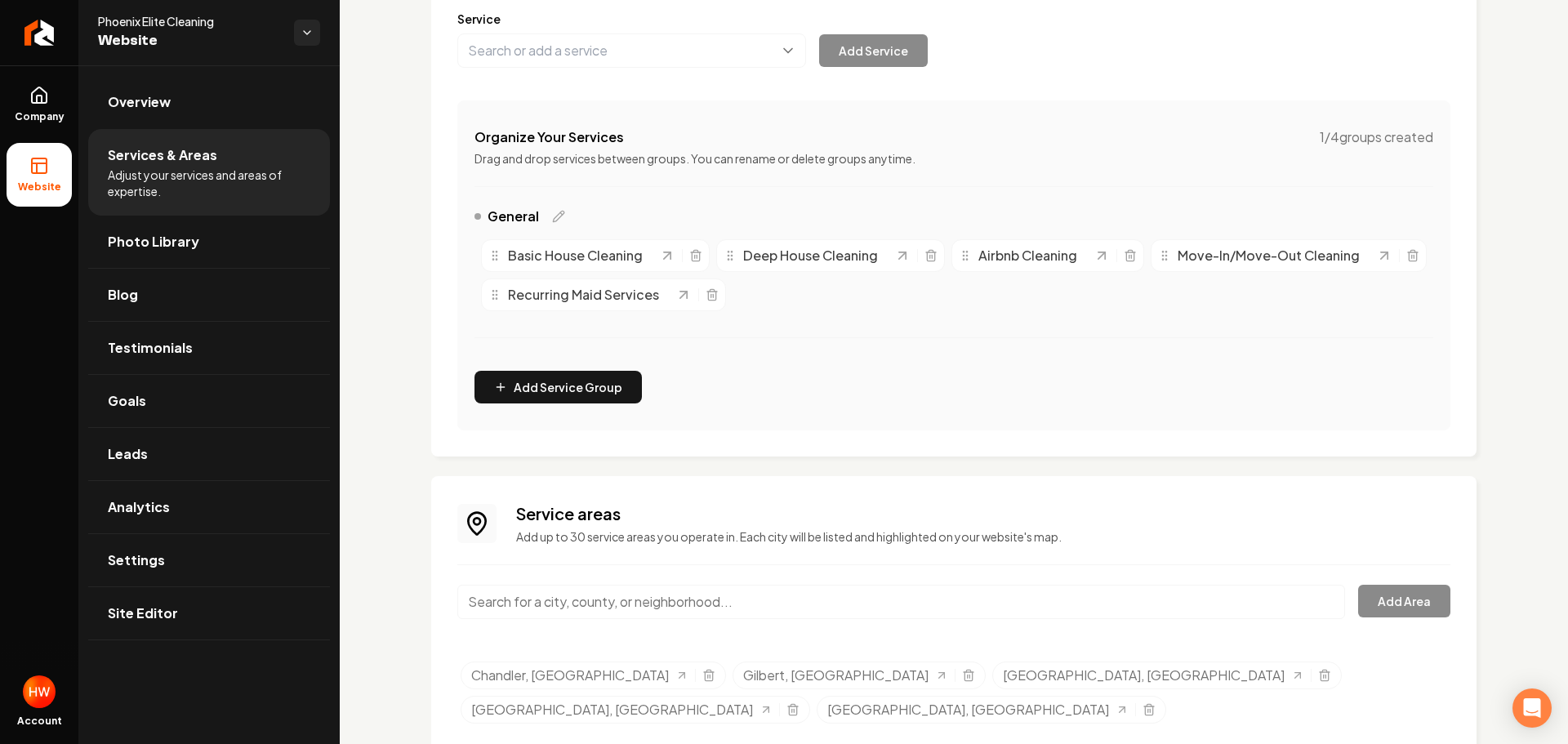
scroll to position [236, 0]
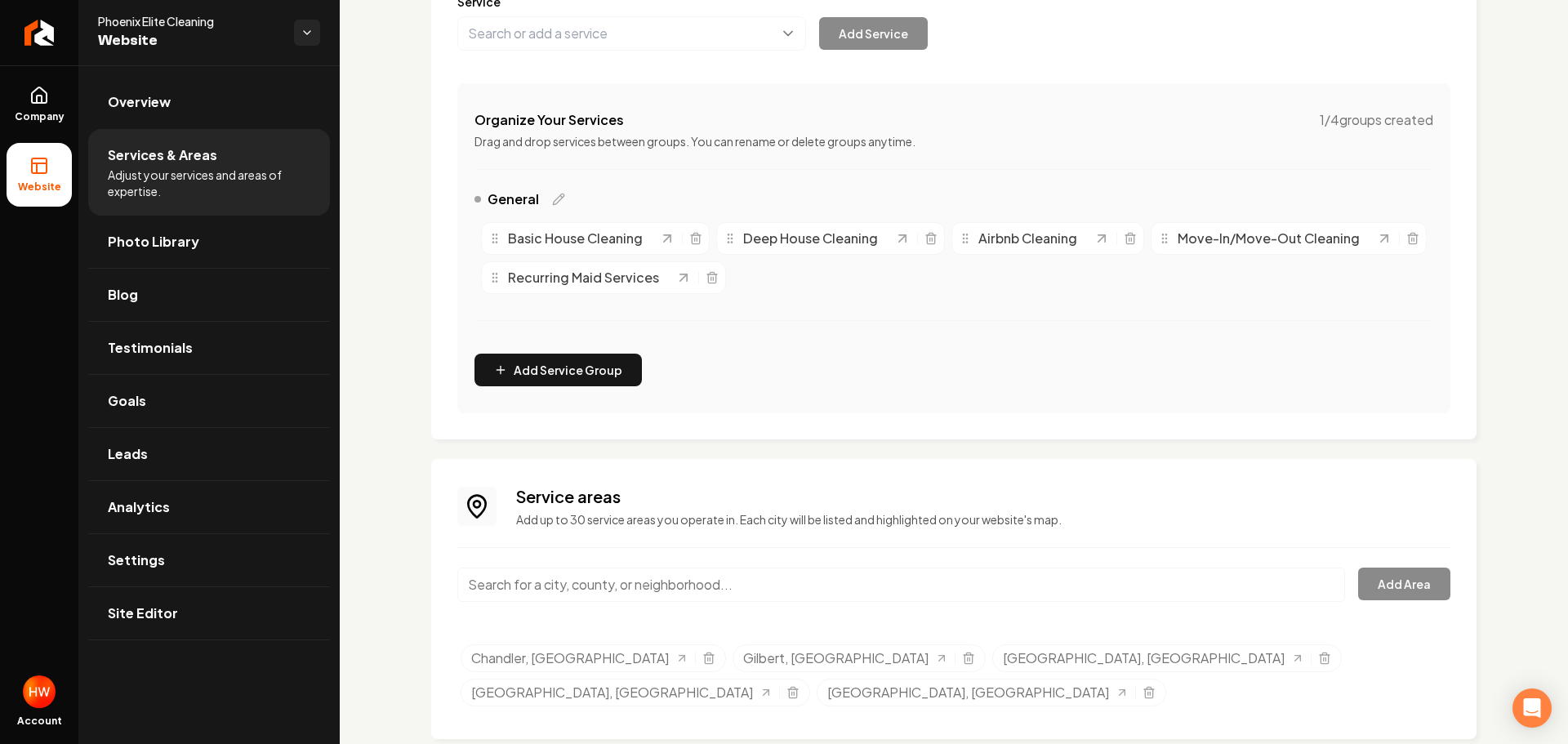
click at [775, 578] on input "Main content area" at bounding box center [901, 585] width 887 height 34
paste input "Tempe"
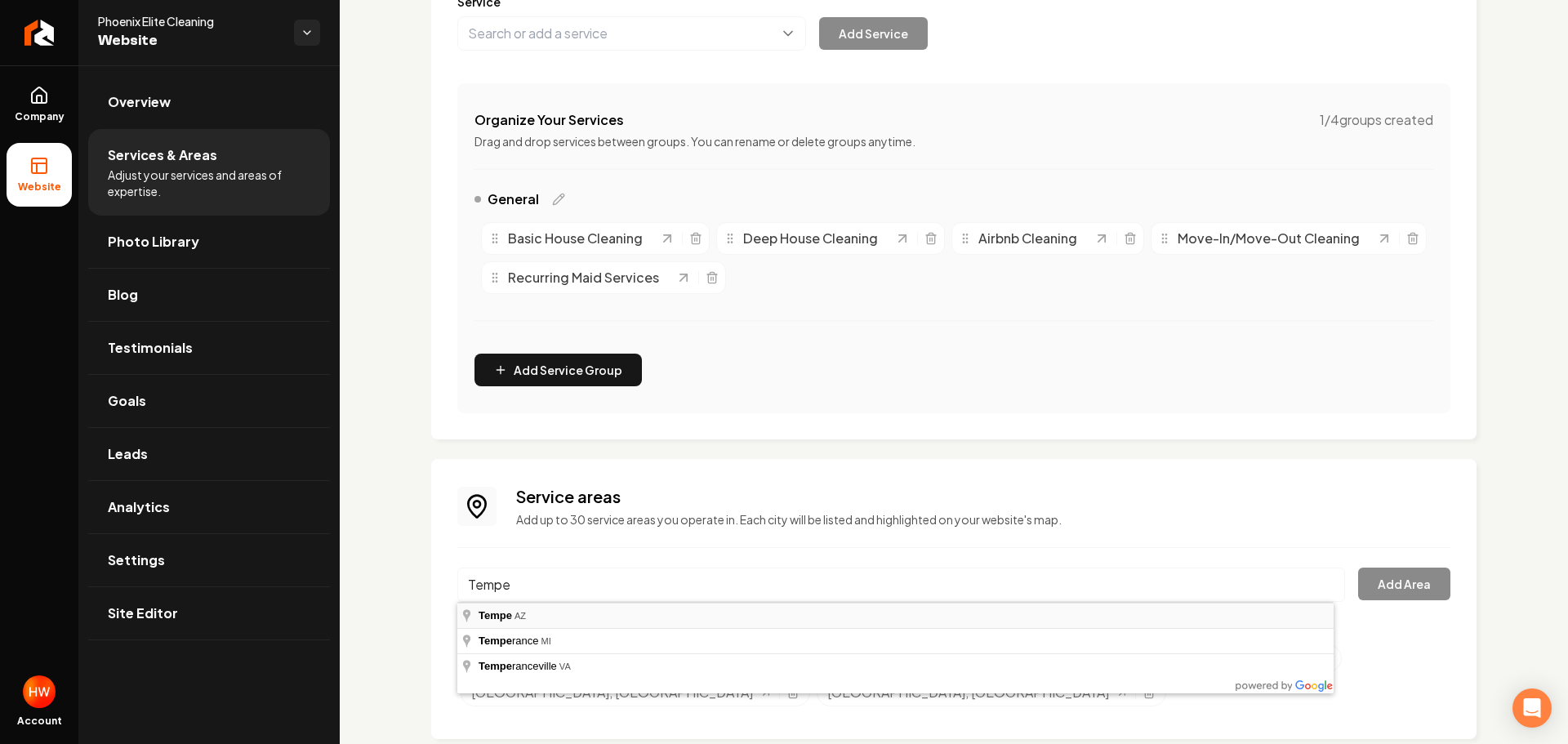
type input "Tempe, AZ"
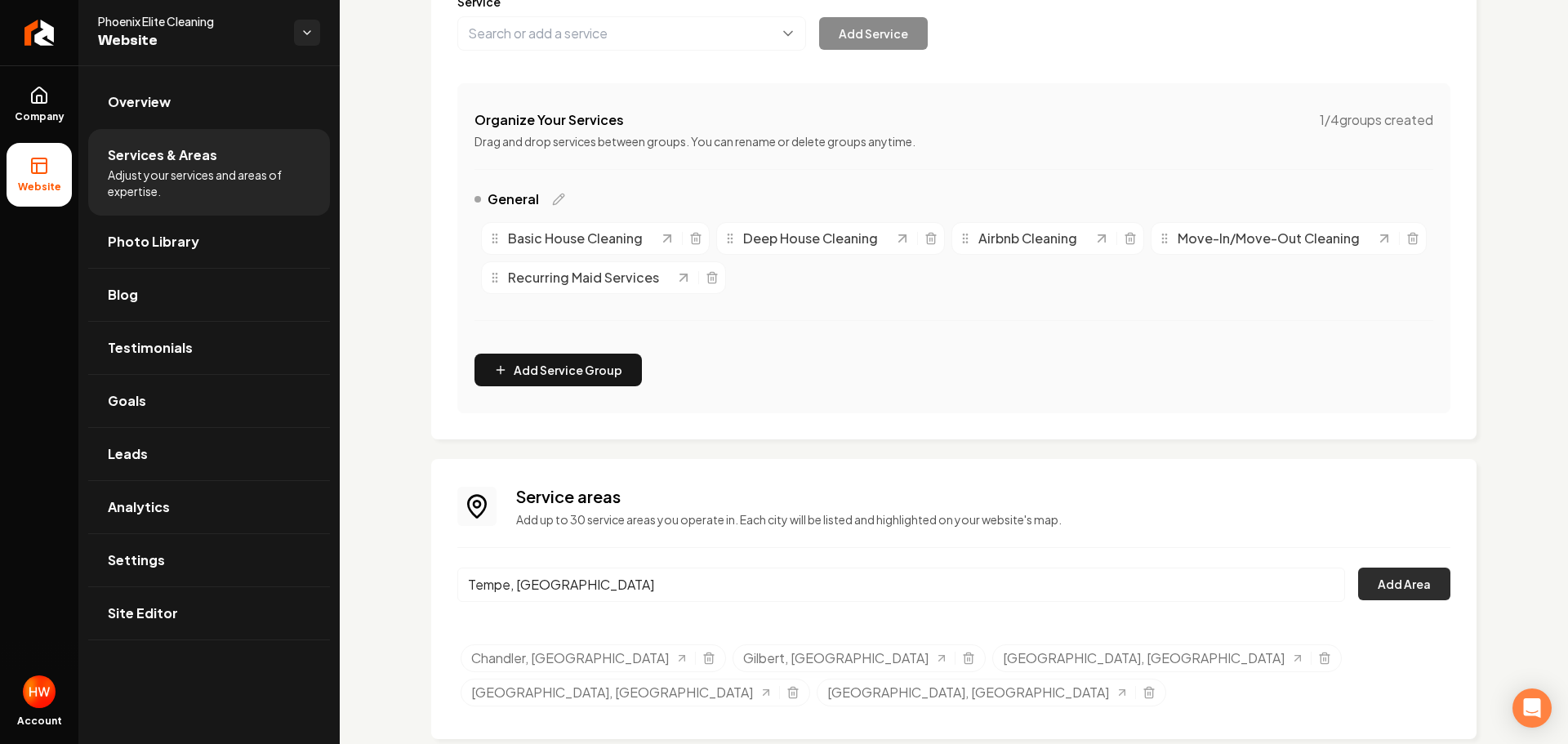
click at [1387, 583] on button "Add Area" at bounding box center [1404, 584] width 92 height 33
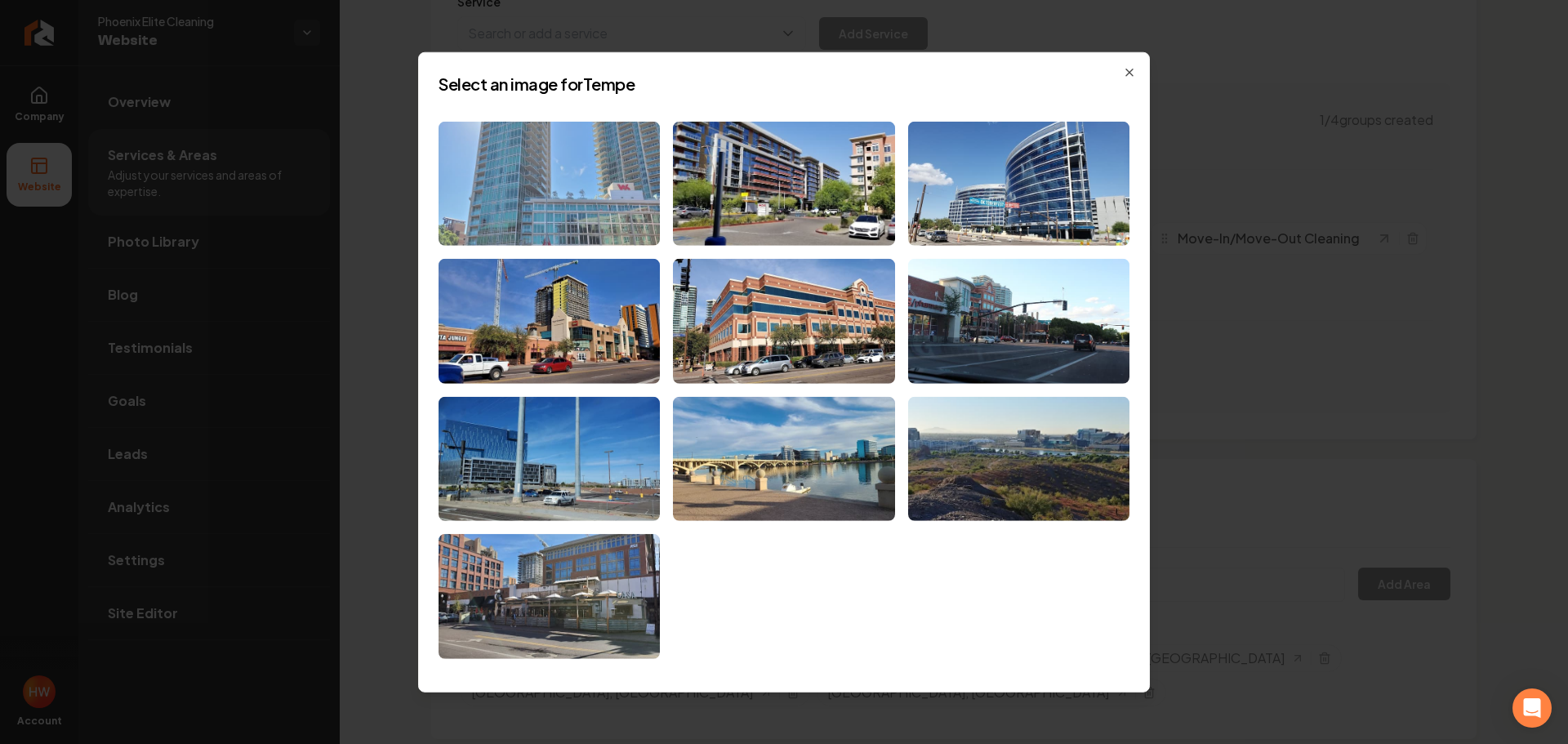
click at [564, 211] on img at bounding box center [549, 184] width 221 height 125
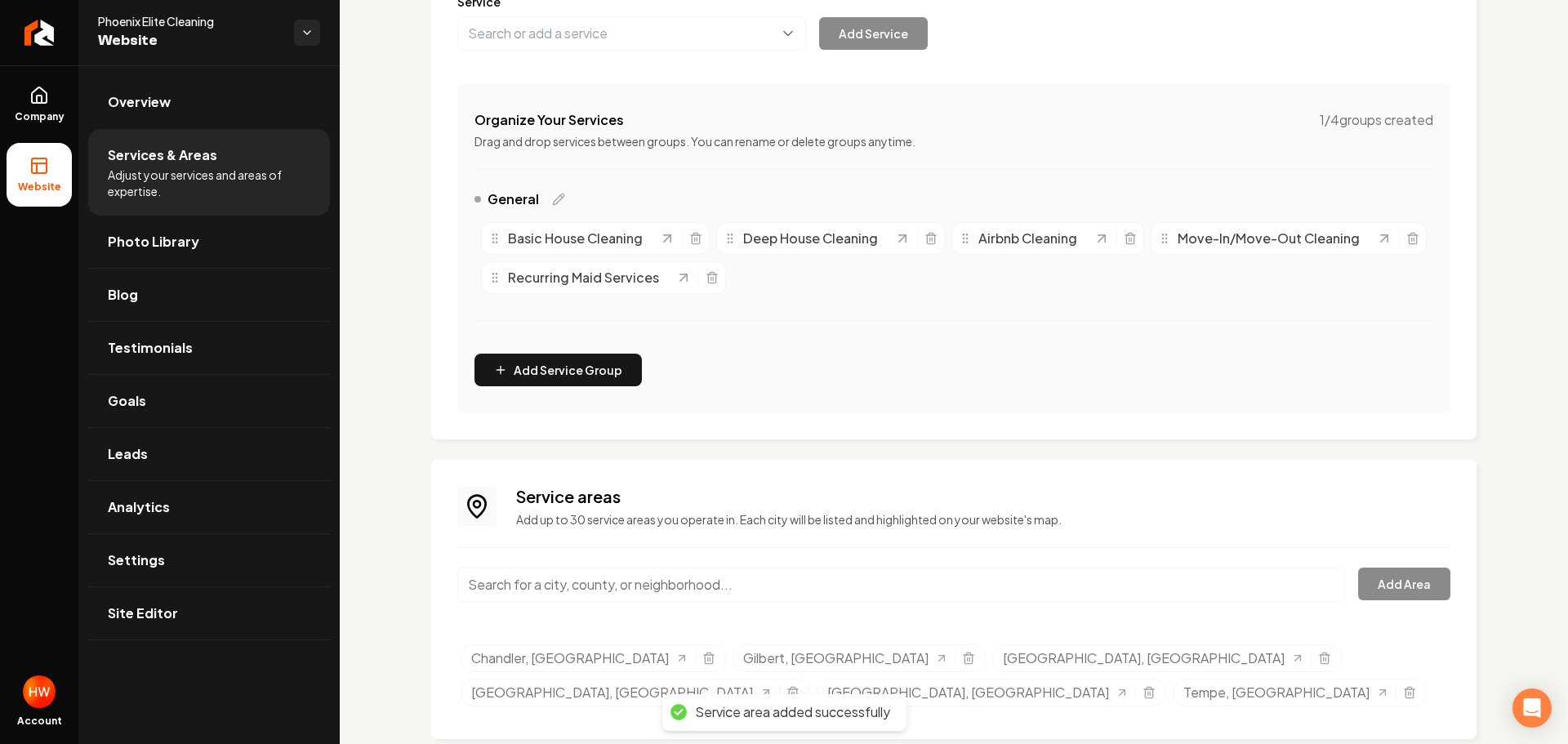
click at [856, 594] on input "Main content area" at bounding box center [901, 585] width 887 height 34
paste input "Scottsdale"
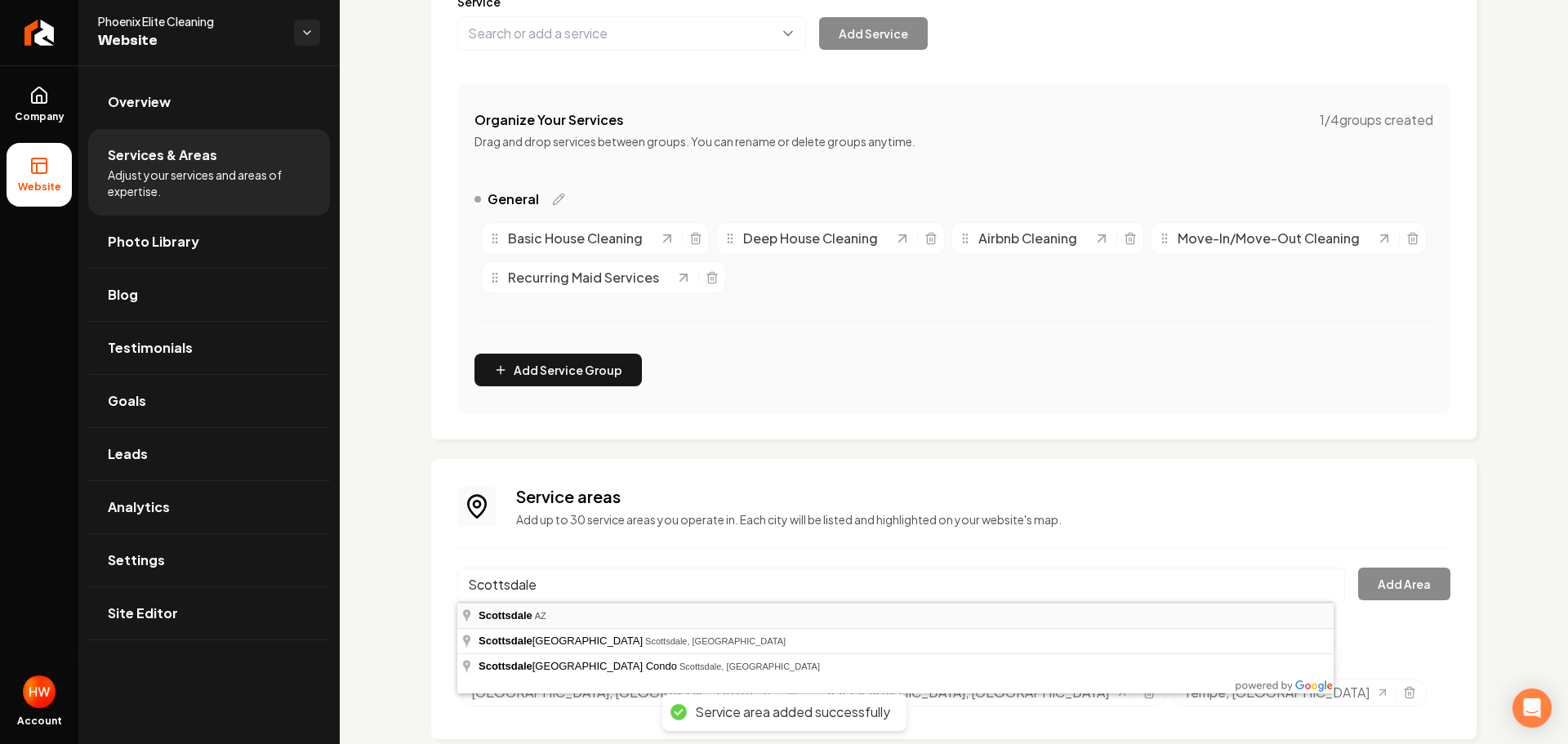
type input "Scottsdale, AZ"
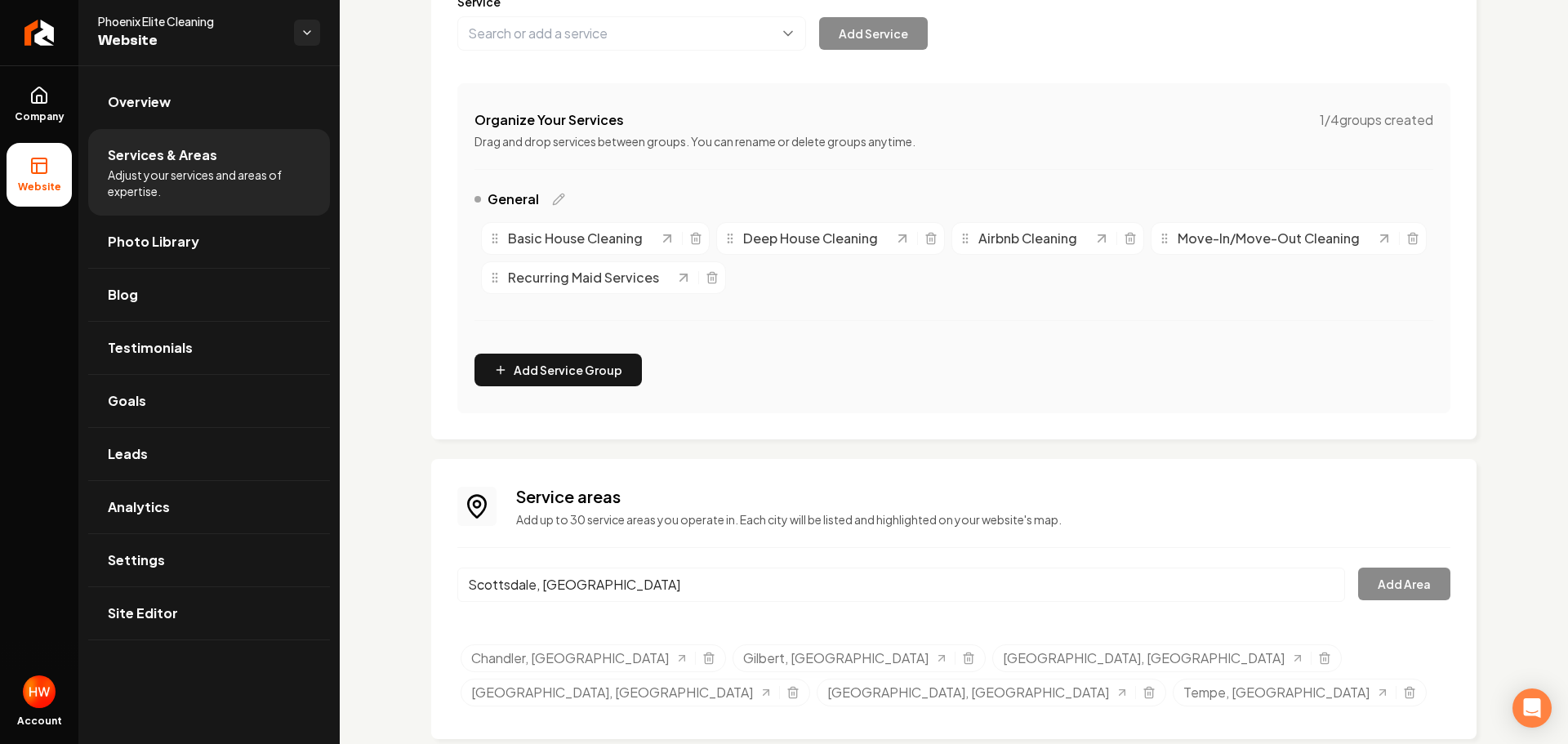
drag, startPoint x: 607, startPoint y: 614, endPoint x: 828, endPoint y: 583, distance: 223.2
click at [1363, 573] on button "Add Area" at bounding box center [1404, 584] width 92 height 33
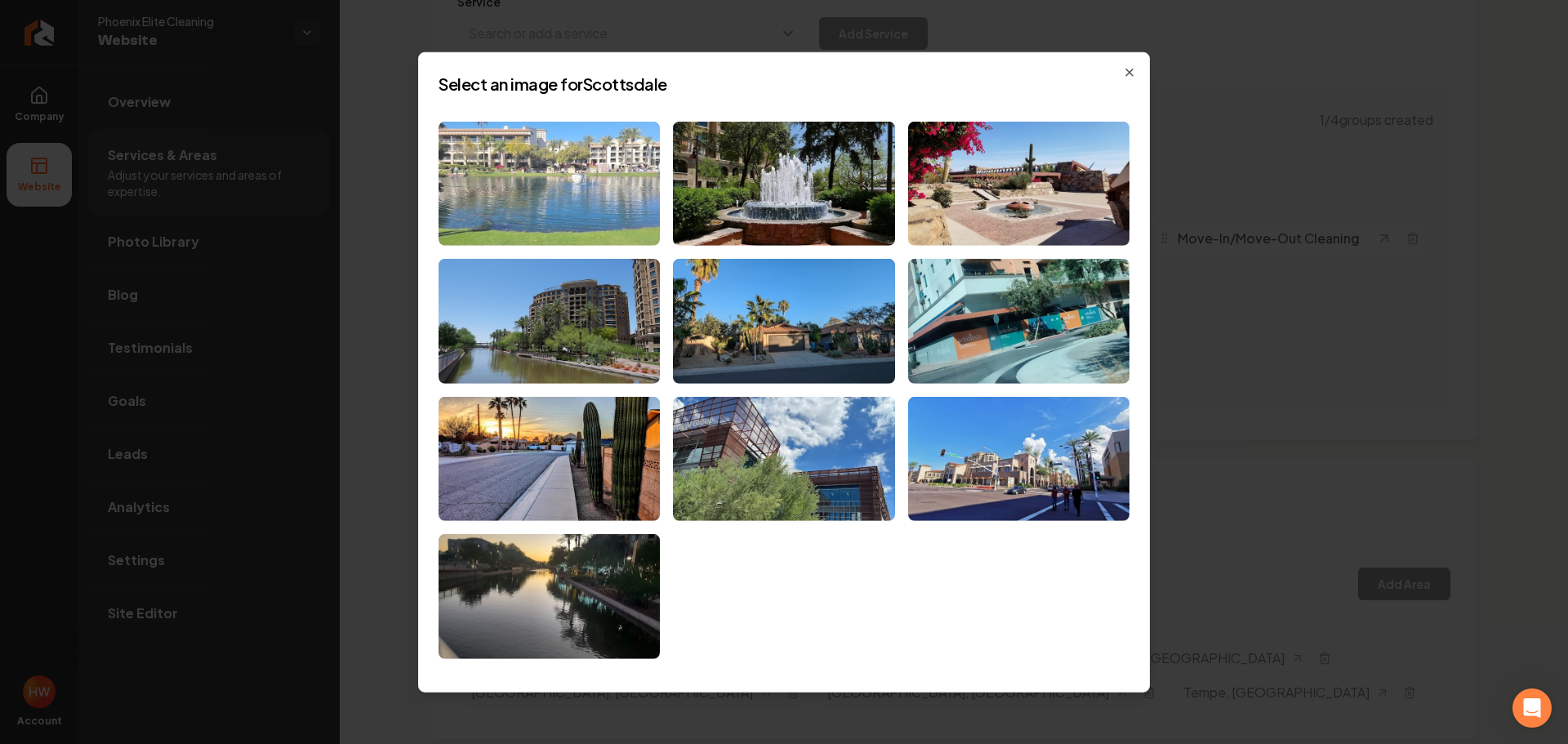
click at [611, 223] on img at bounding box center [549, 184] width 221 height 125
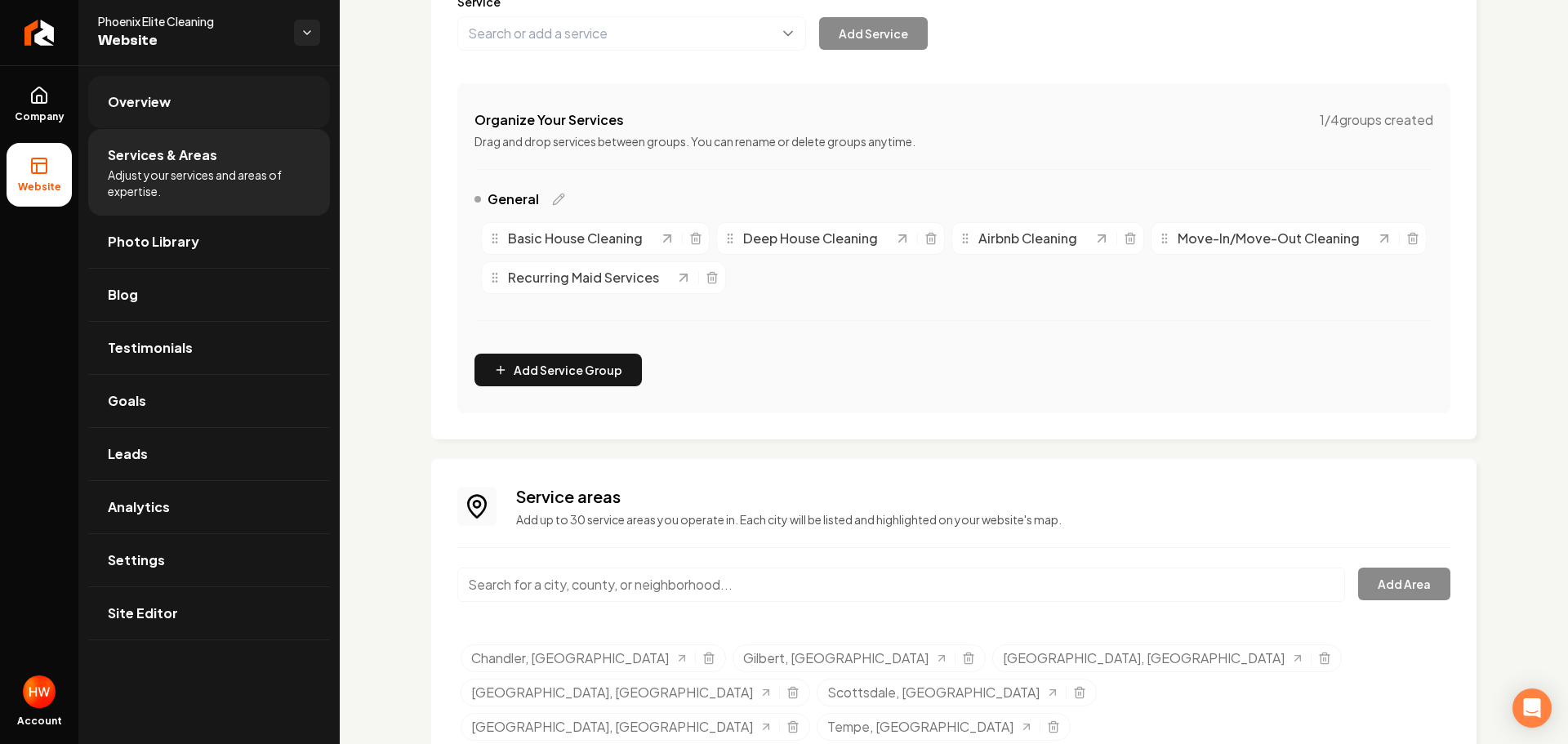
click at [161, 108] on span "Overview" at bounding box center [139, 102] width 63 height 20
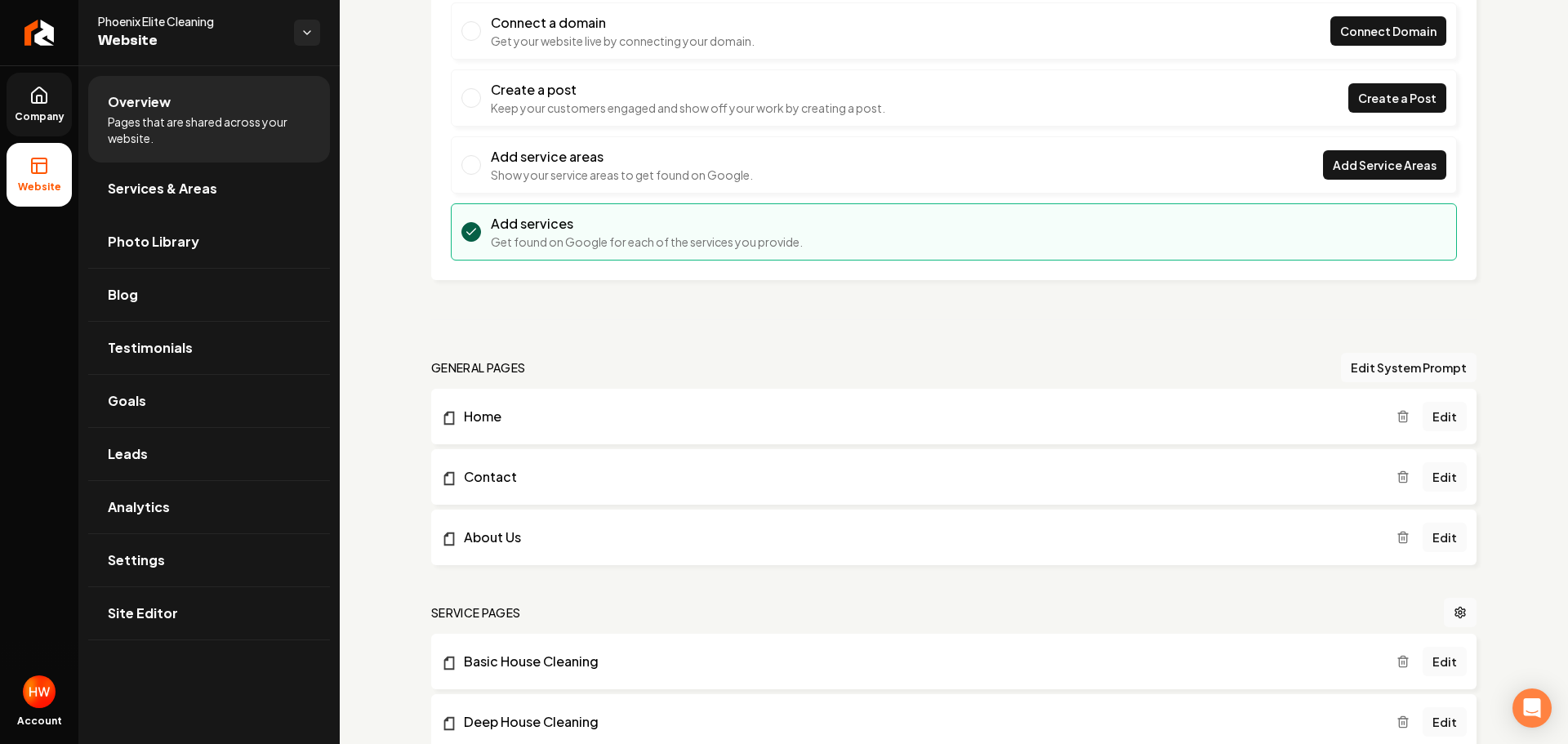
click at [55, 112] on span "Company" at bounding box center [40, 117] width 63 height 13
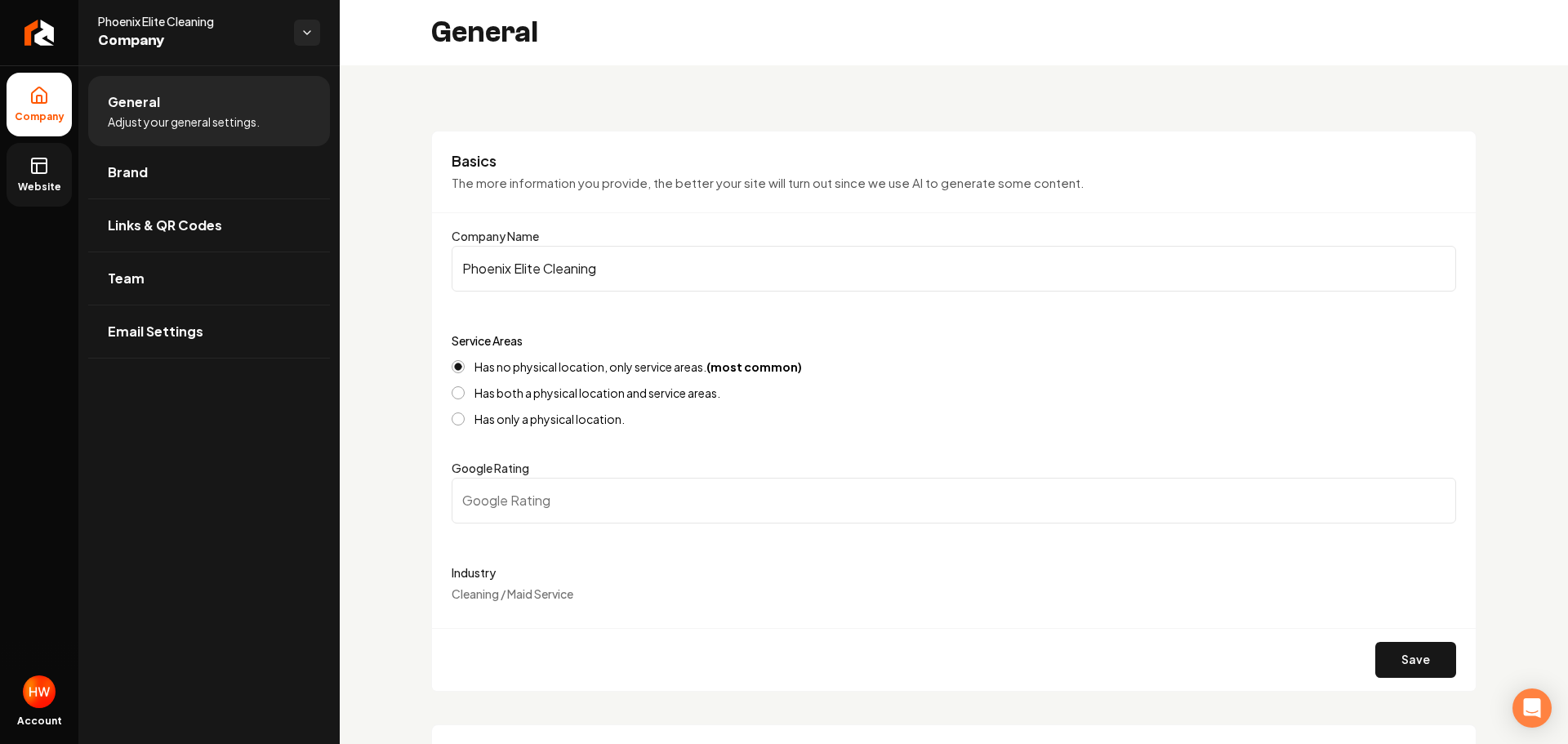
click at [583, 267] on input "Phoenix Elite Cleaning" at bounding box center [954, 268] width 1005 height 46
click at [46, 47] on link "Return to dashboard" at bounding box center [39, 33] width 79 height 65
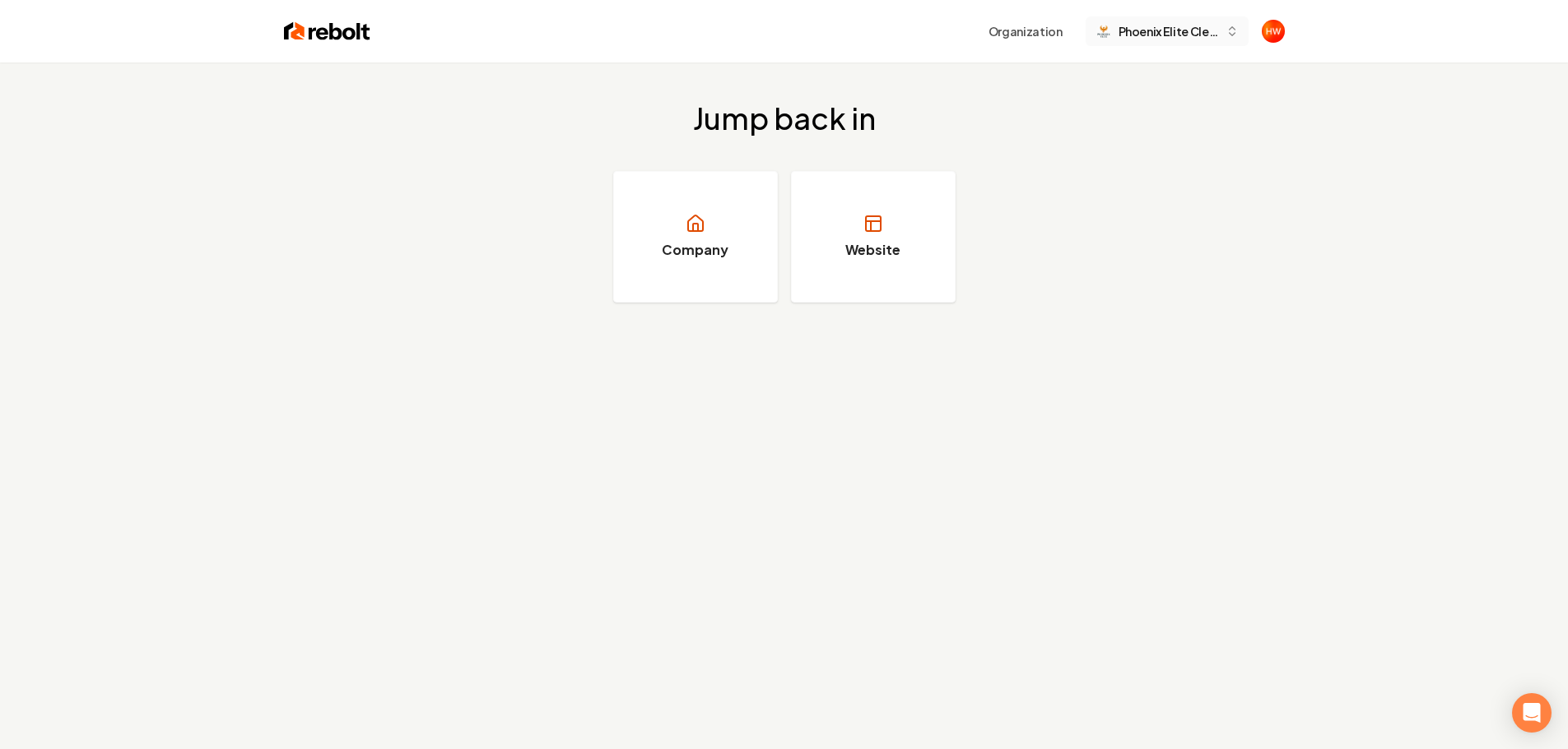
click at [1166, 45] on button "Phoenix Elite Cleaning" at bounding box center [1166, 31] width 163 height 30
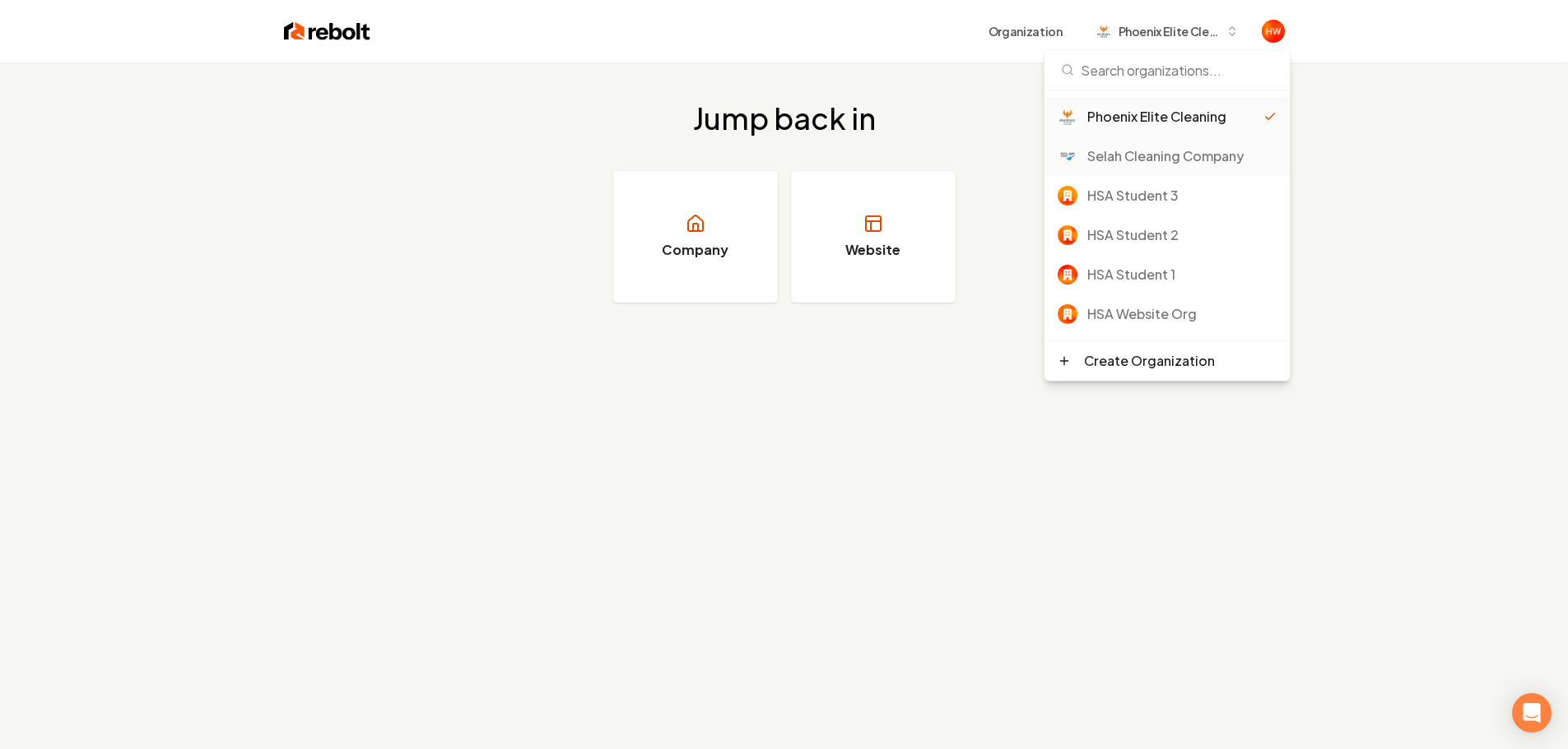
click at [1138, 153] on div "Selah Cleaning Company" at bounding box center [1182, 157] width 189 height 20
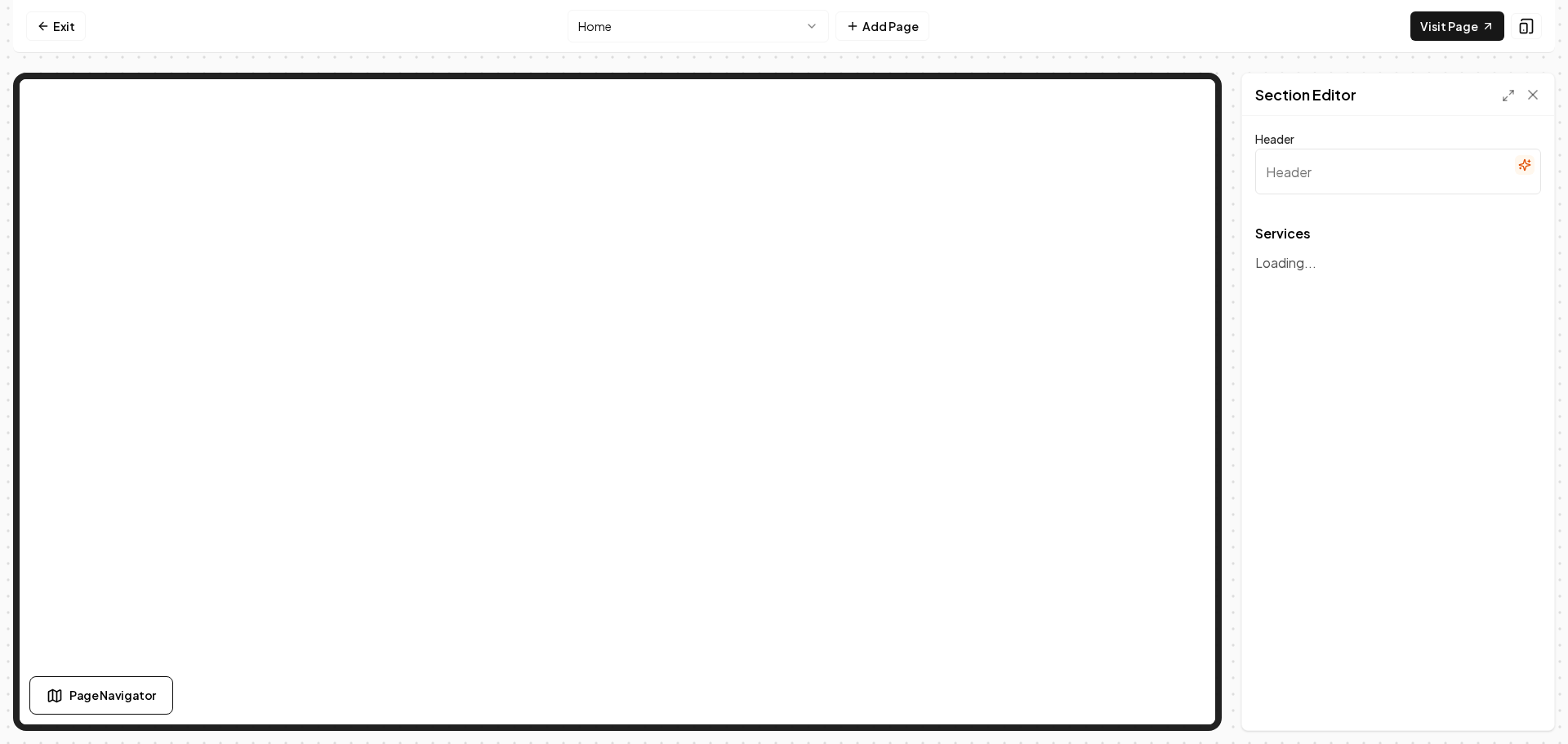
type input "Our Expert Cleaning Services"
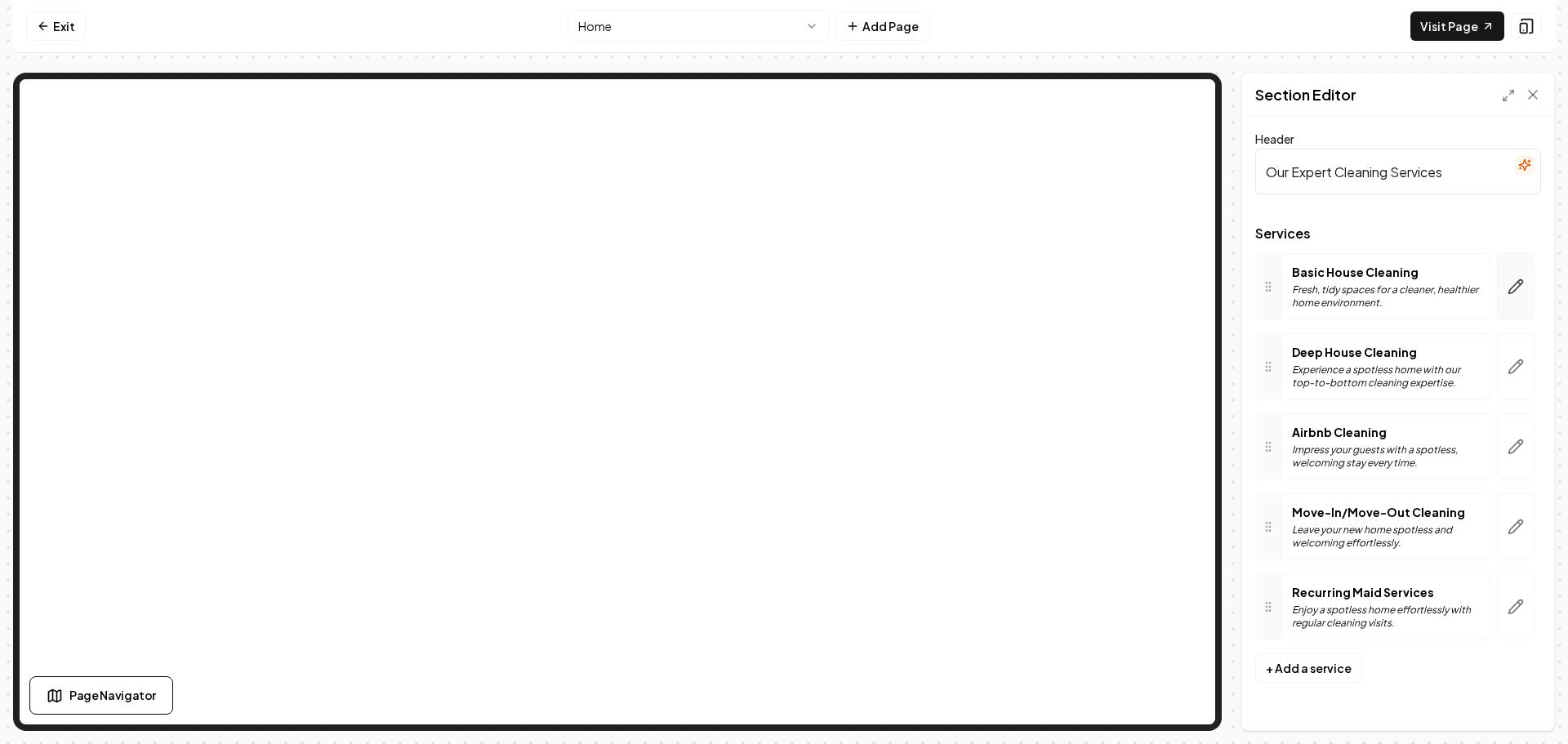
click at [1516, 278] on icon "button" at bounding box center [1516, 287] width 16 height 16
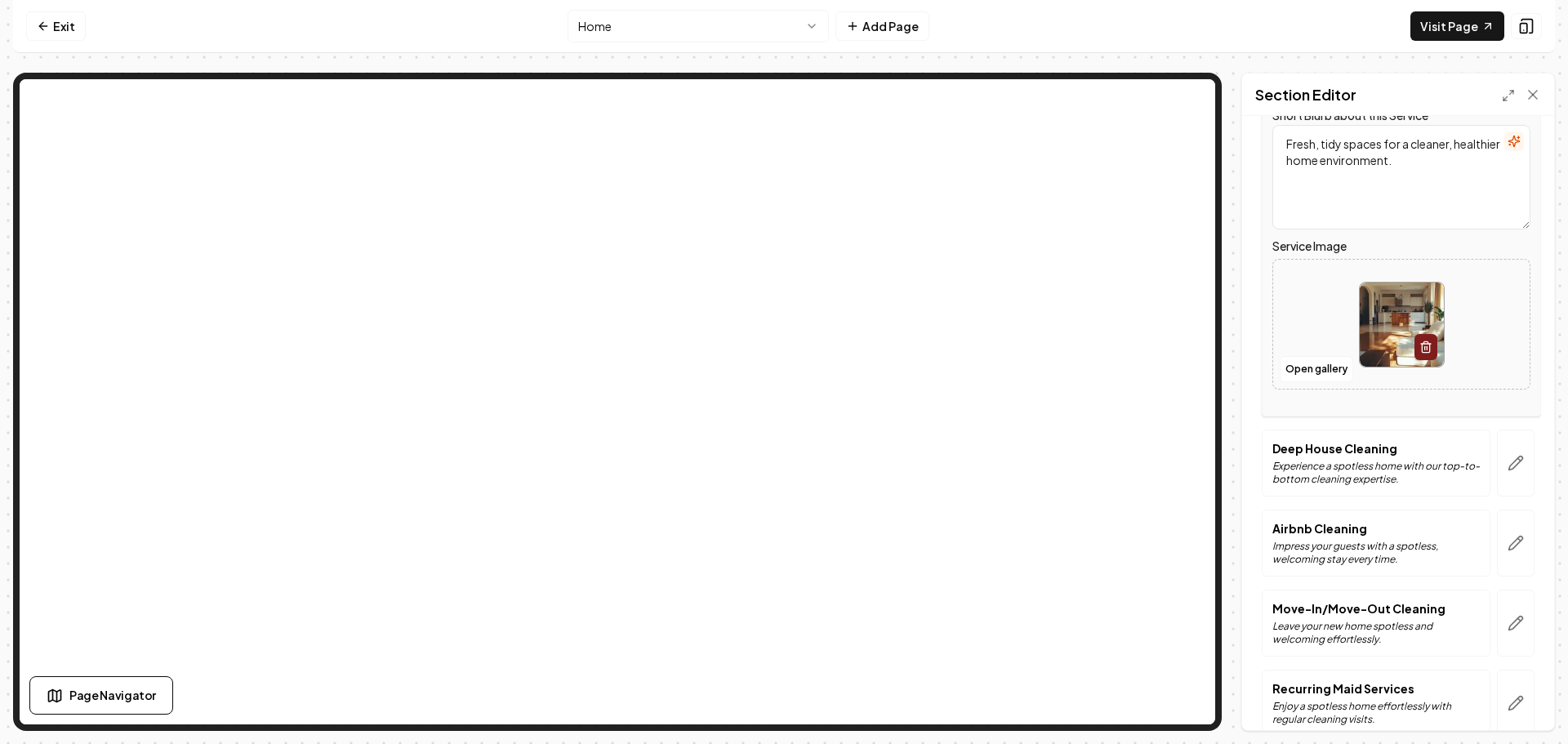
scroll to position [245, 0]
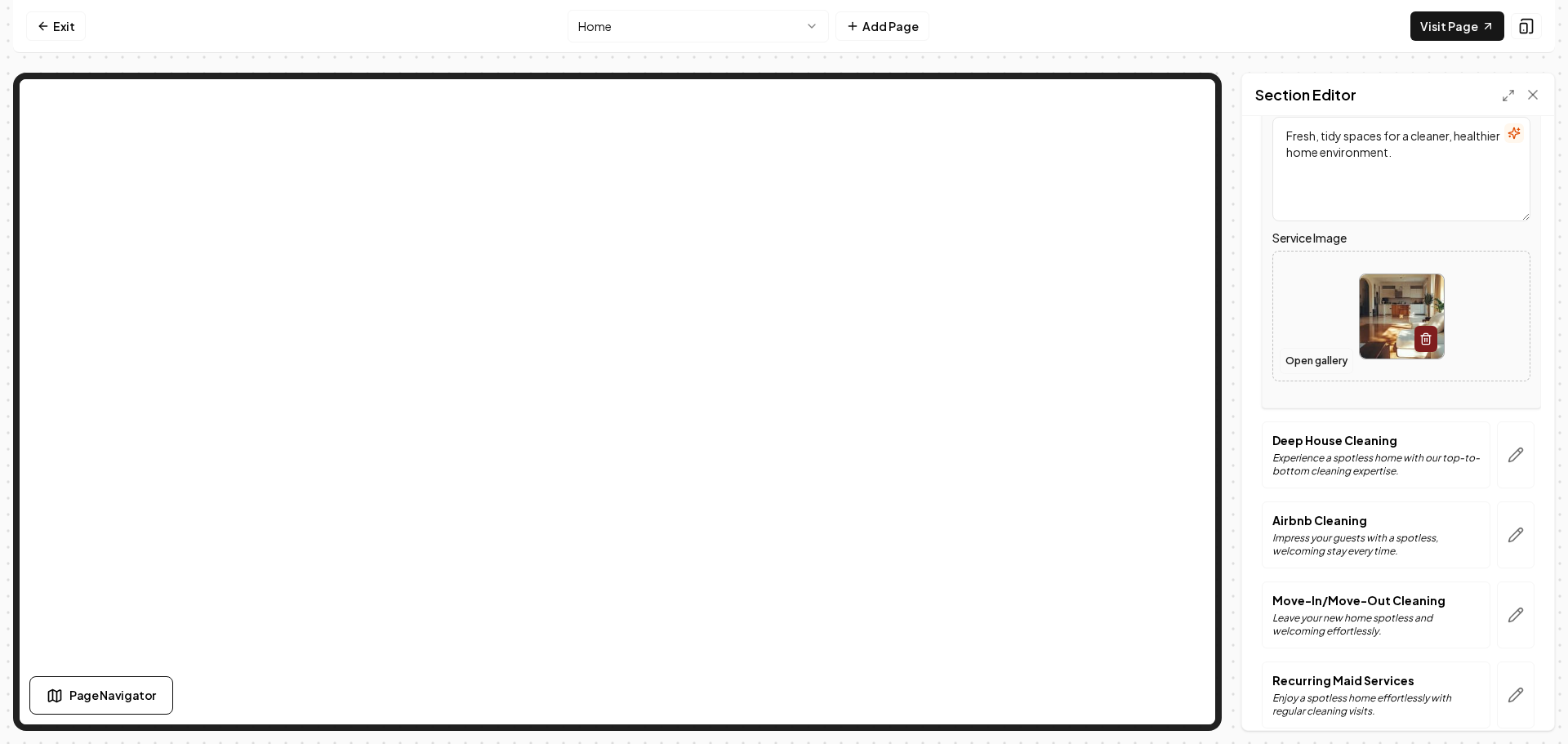
click at [1309, 363] on button "Open gallery" at bounding box center [1316, 361] width 73 height 26
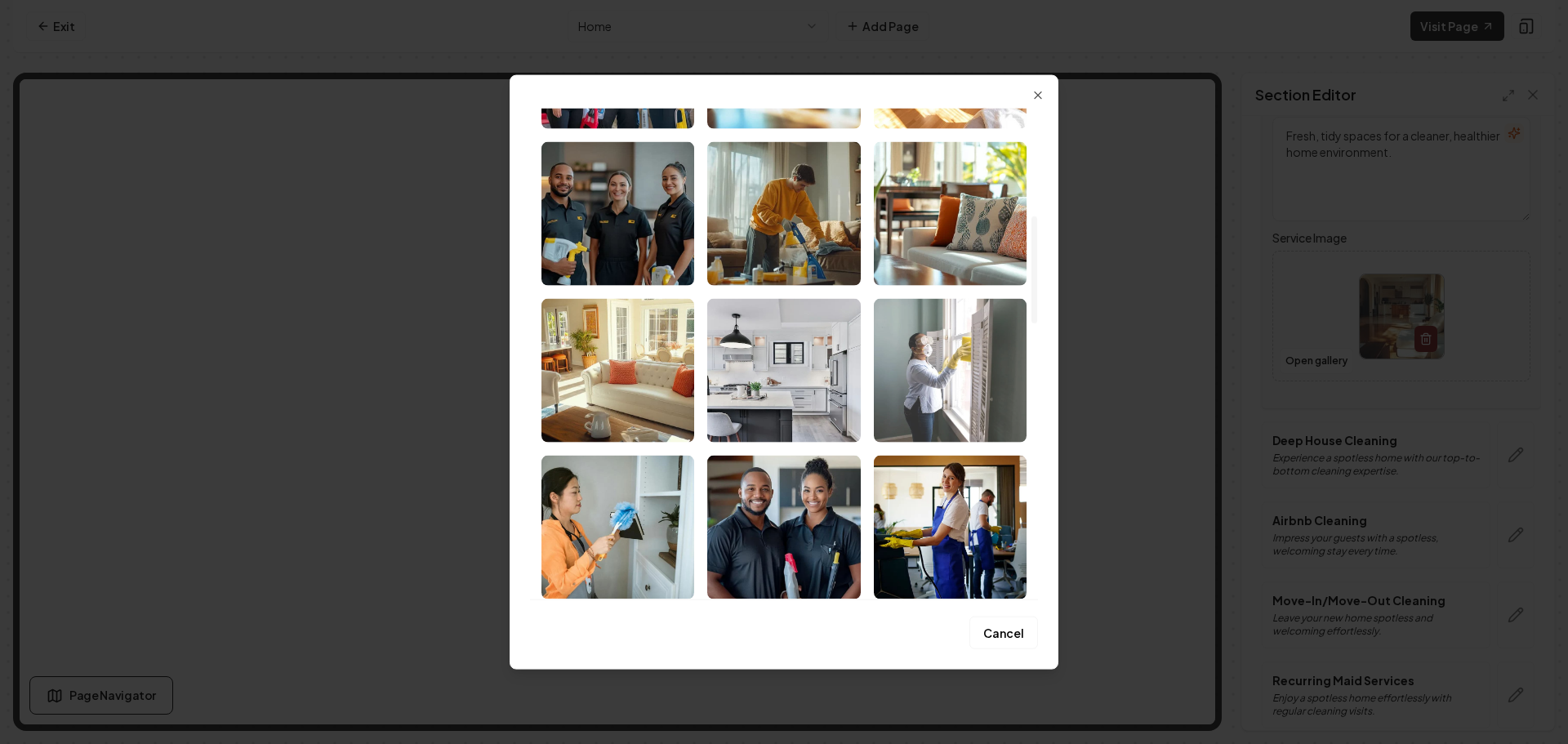
scroll to position [490, 0]
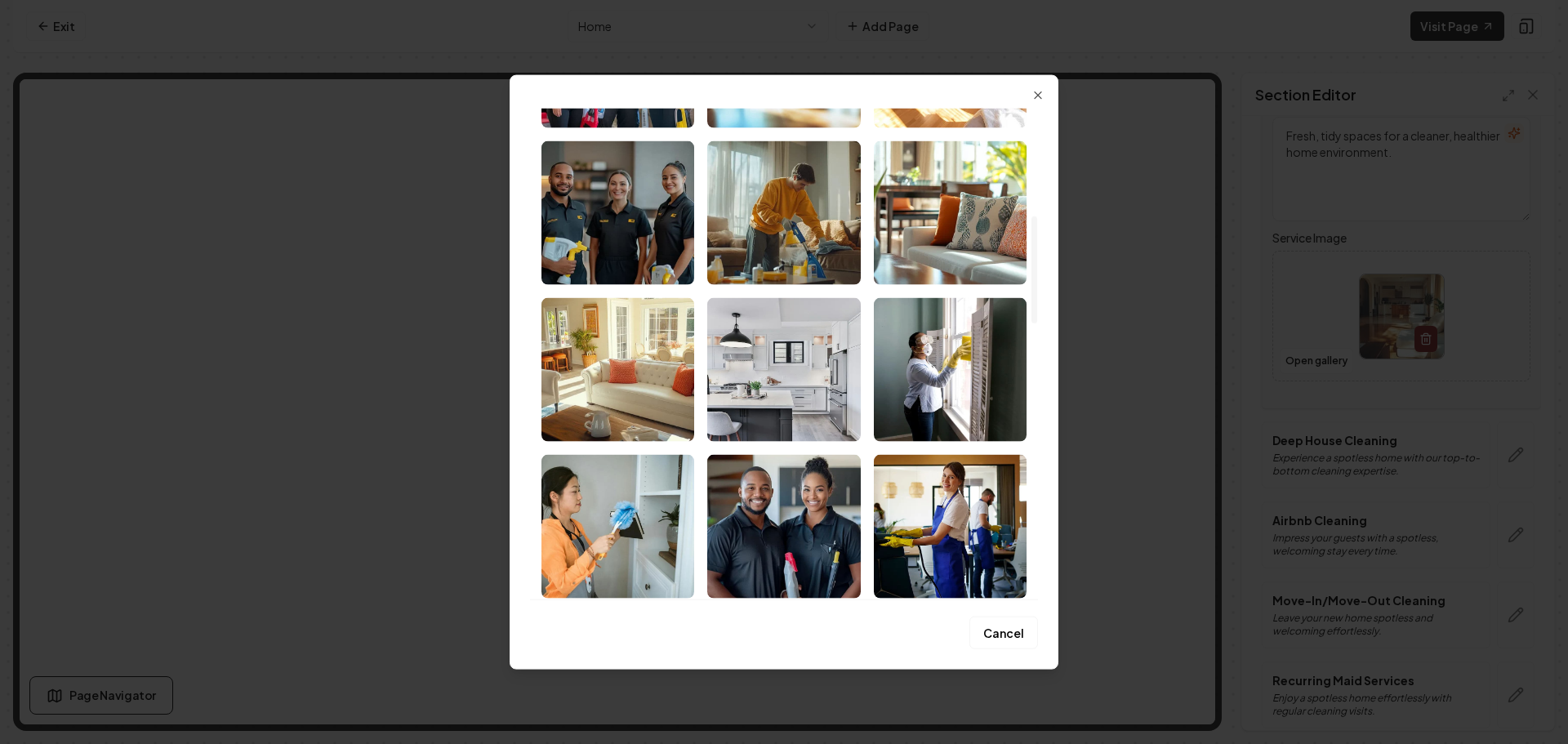
click at [625, 390] on img "Select image image_68b8de7f5c7cd75eb88328e0.png" at bounding box center [617, 369] width 153 height 144
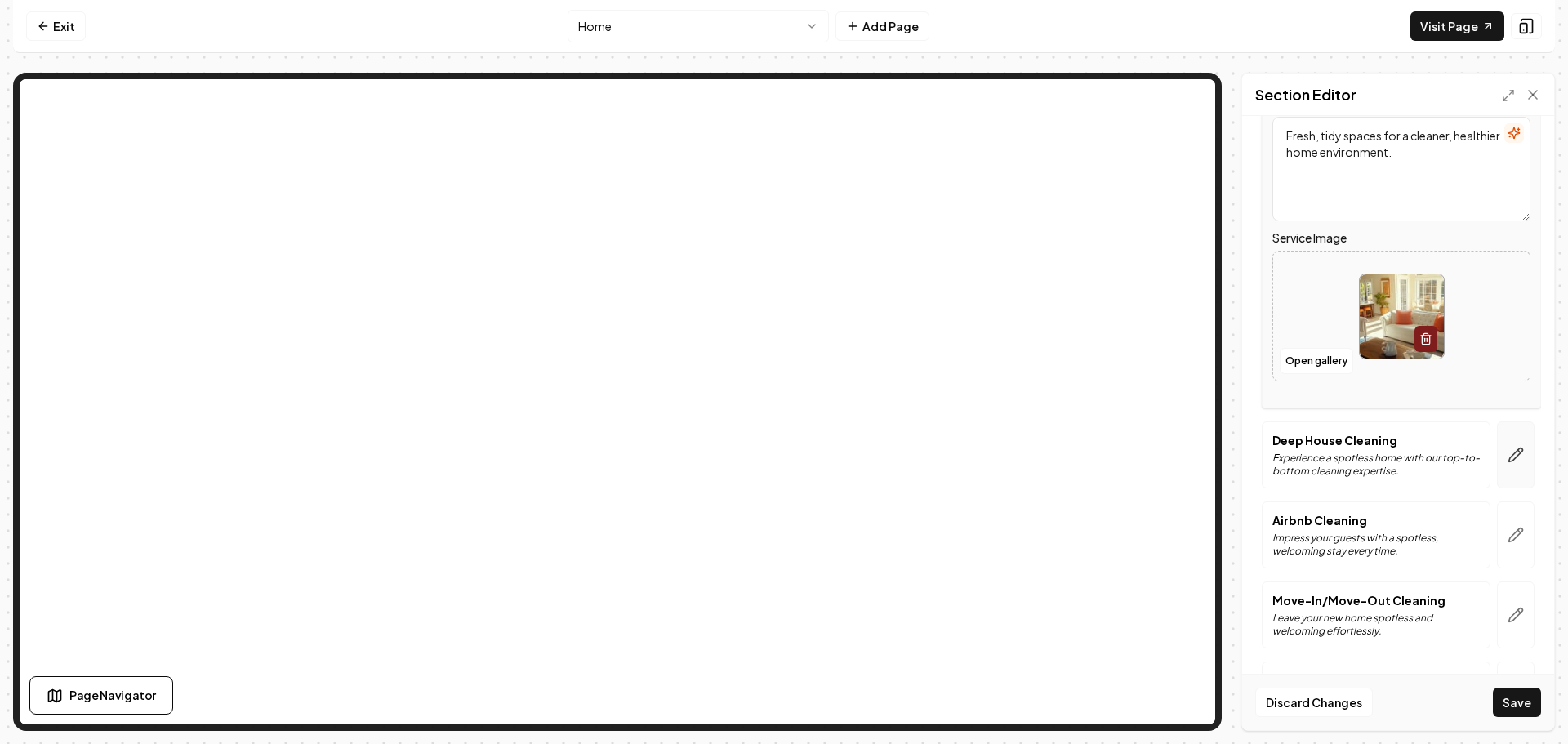
click at [1507, 449] on icon "button" at bounding box center [1516, 455] width 16 height 16
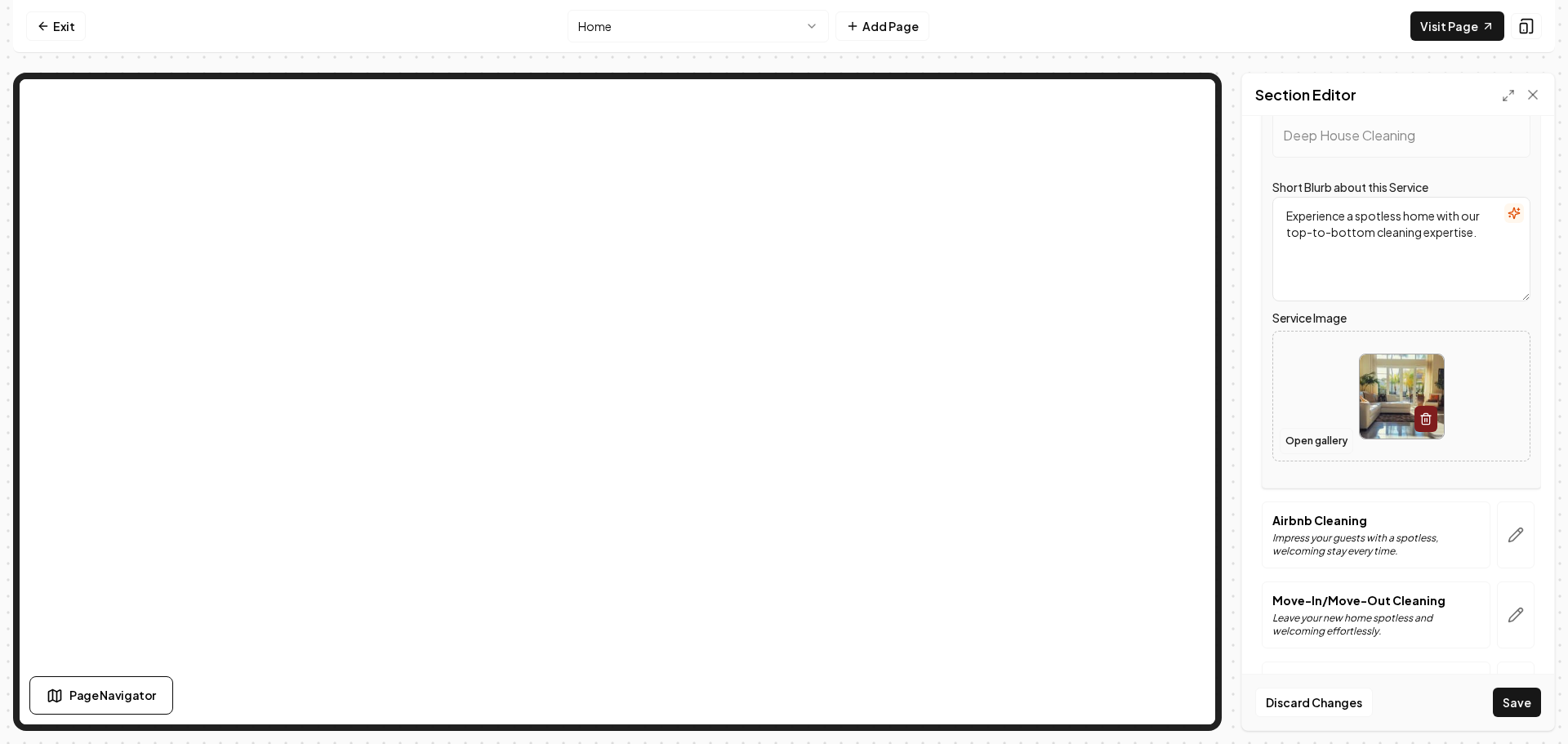
click at [1321, 437] on button "Open gallery" at bounding box center [1316, 441] width 73 height 26
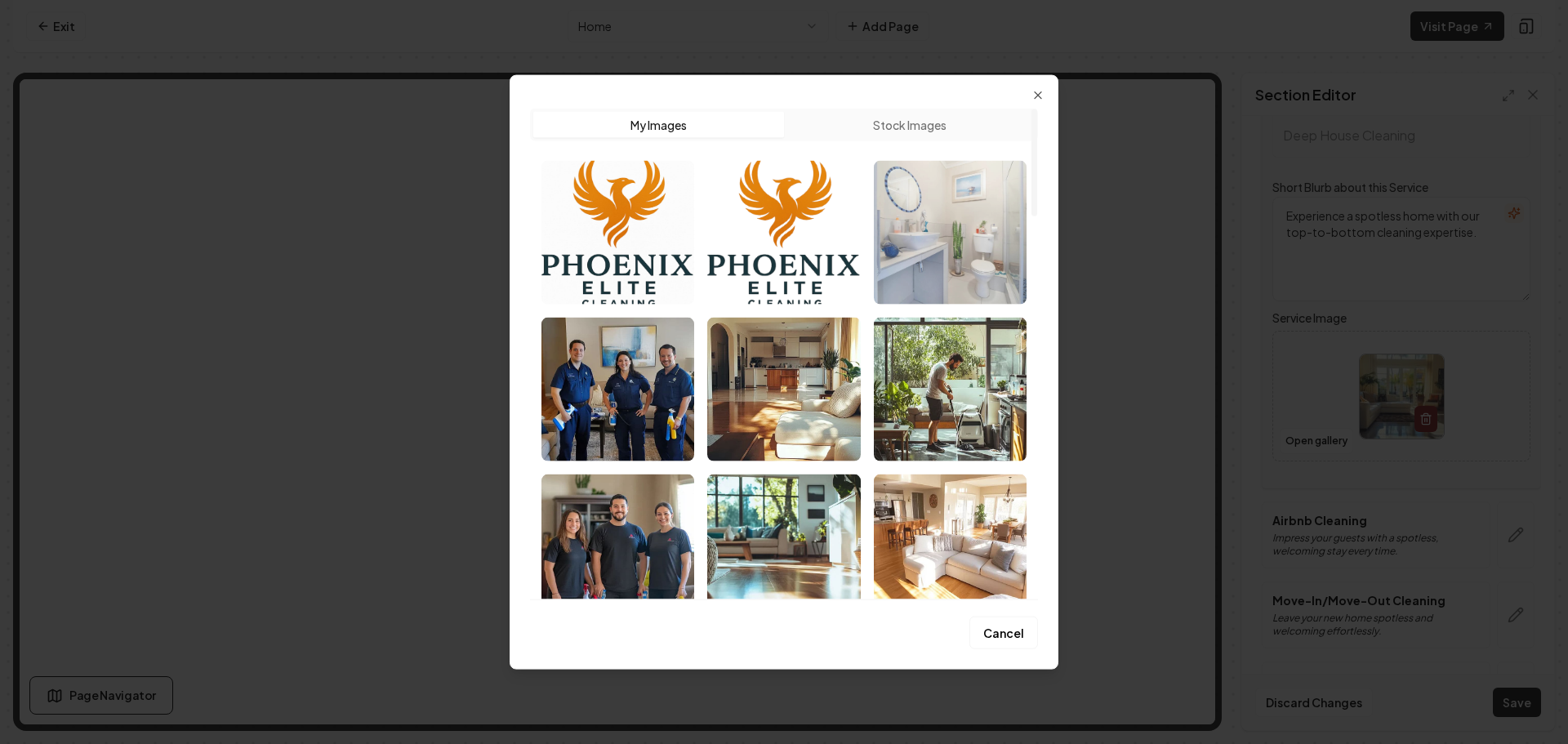
click at [981, 259] on img "Select image image_68b8de7f5c7cd75eb8832928.jpeg" at bounding box center [950, 231] width 153 height 144
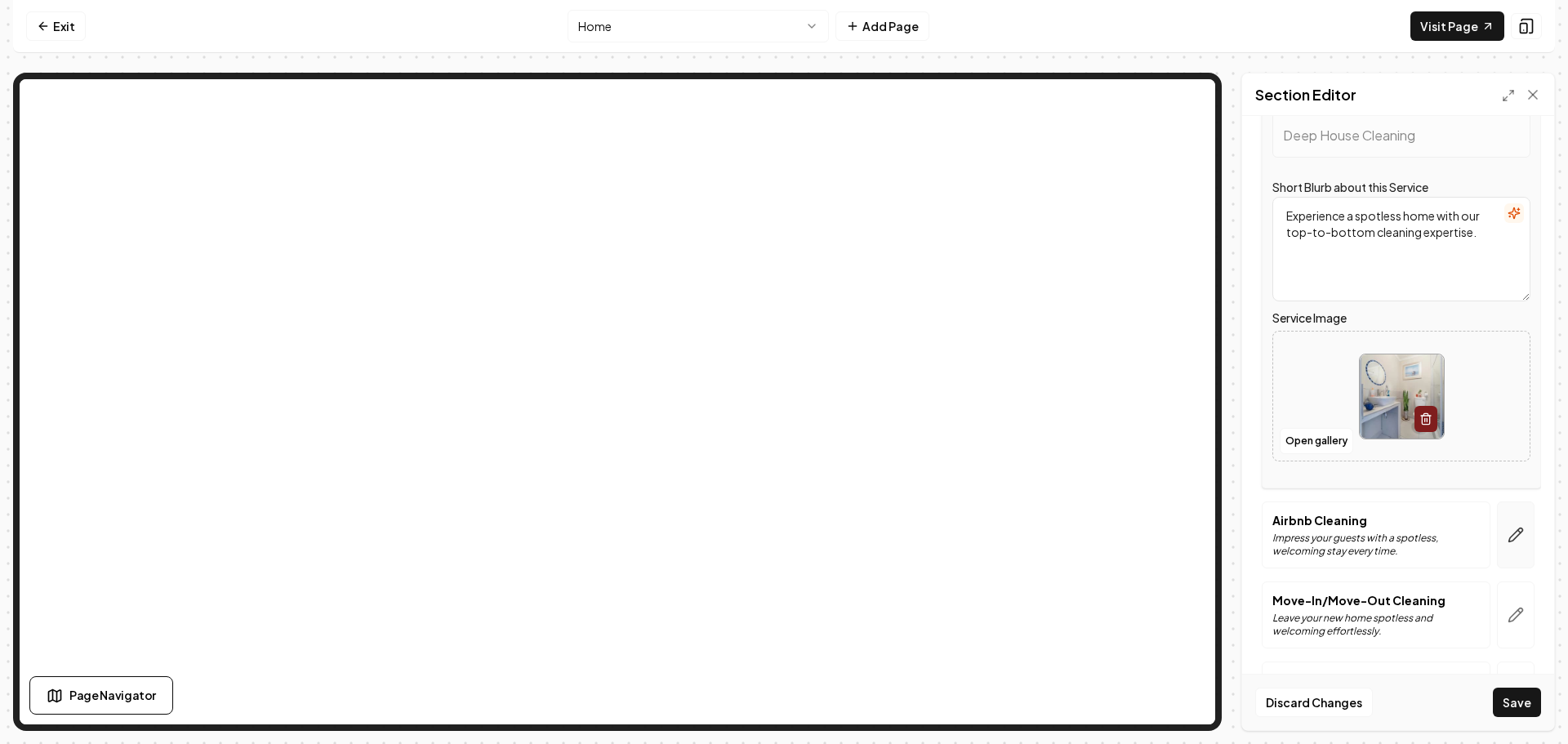
click at [1507, 532] on icon "button" at bounding box center [1516, 535] width 16 height 16
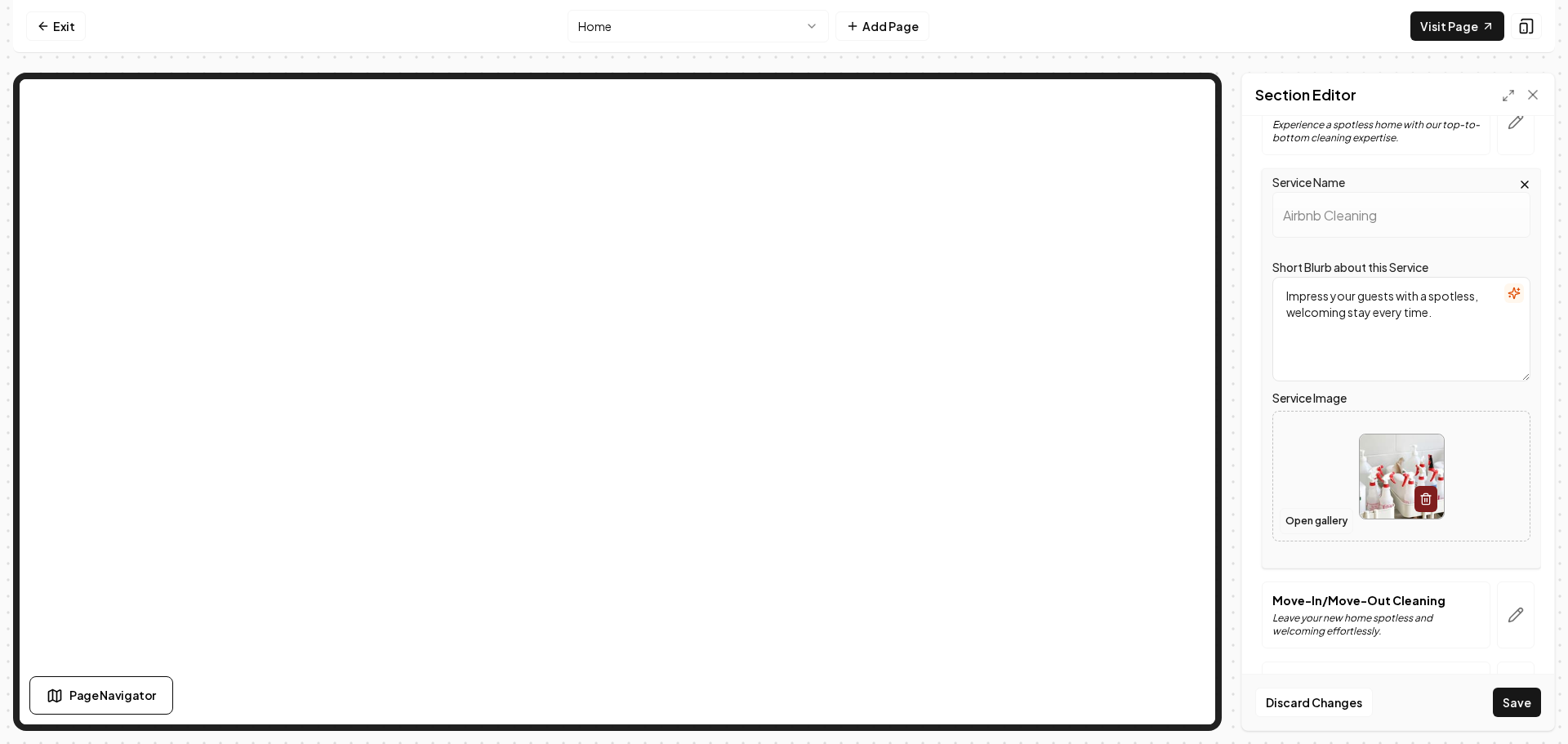
click at [1303, 532] on button "Open gallery" at bounding box center [1316, 521] width 73 height 26
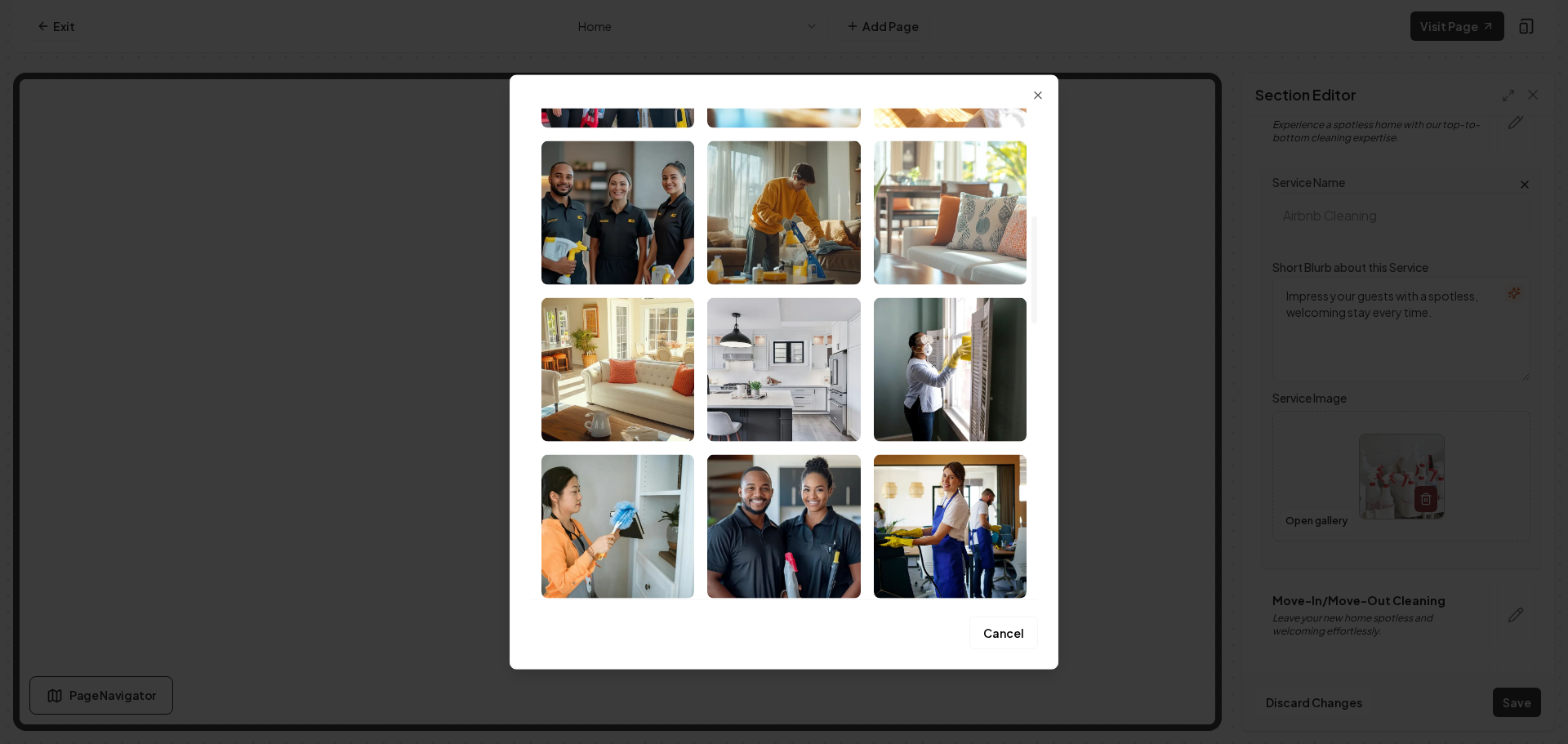
click at [934, 234] on img "Select image image_68b8de7f5c7cd75eb88328bc.png" at bounding box center [950, 212] width 153 height 144
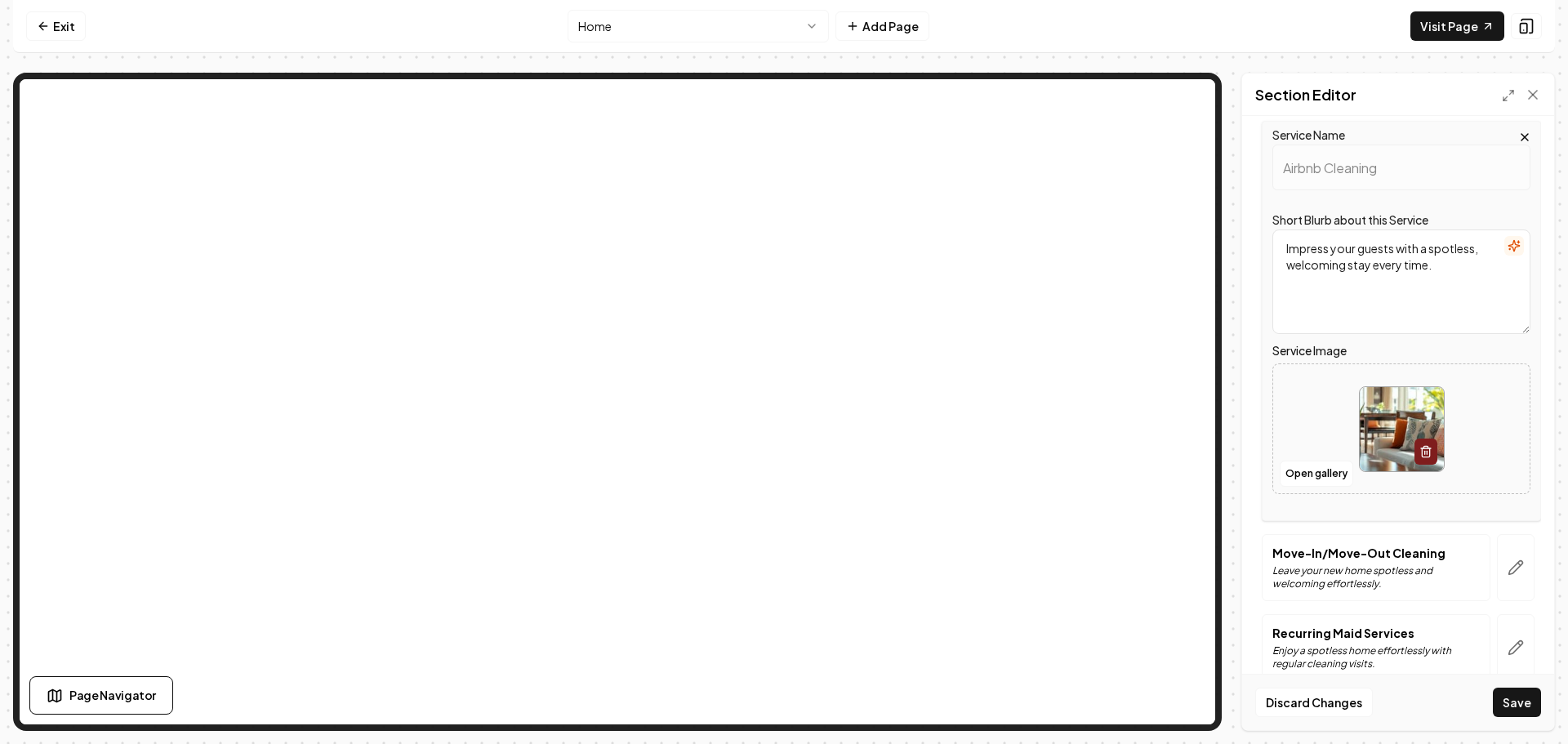
scroll to position [318, 0]
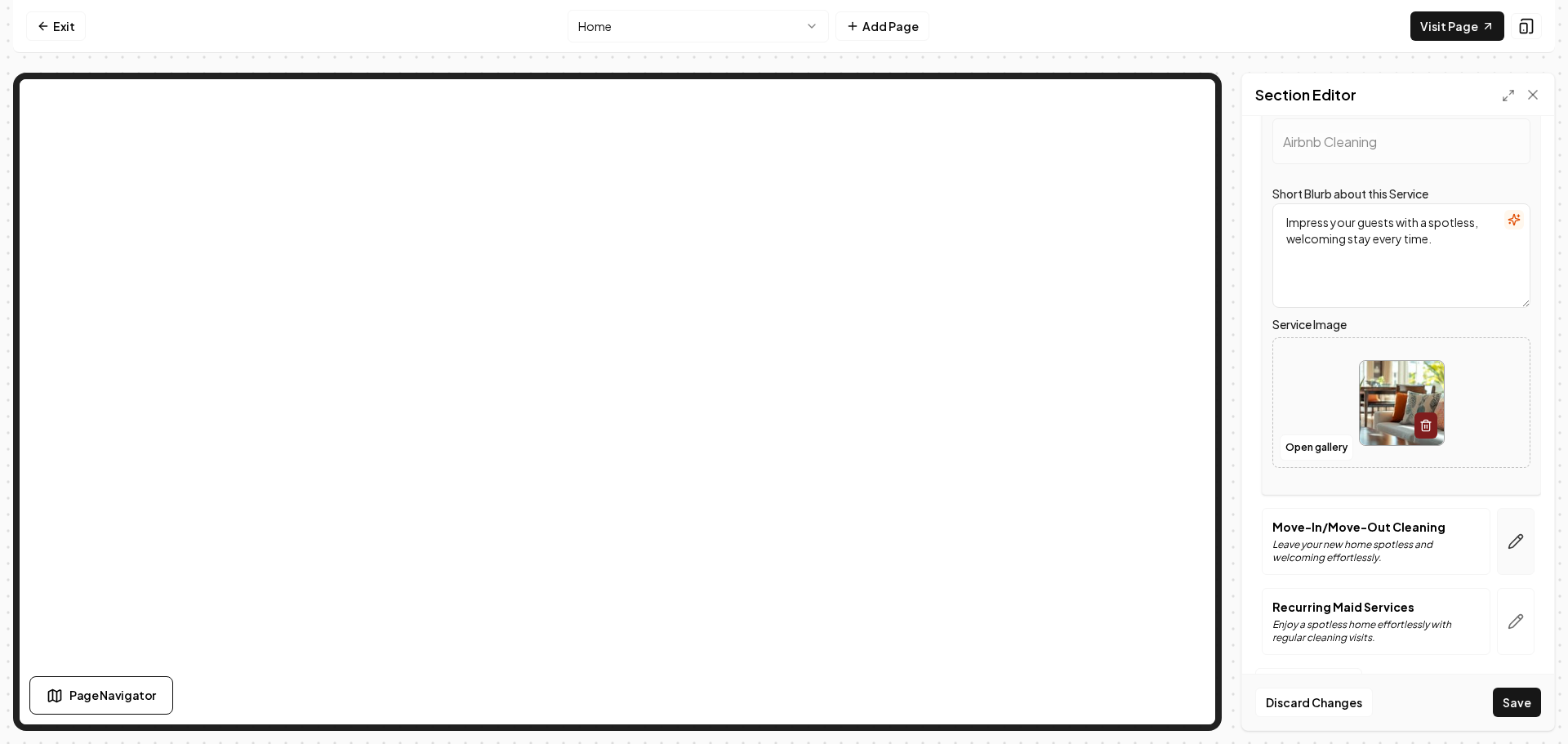
click at [1507, 531] on button "button" at bounding box center [1516, 542] width 38 height 67
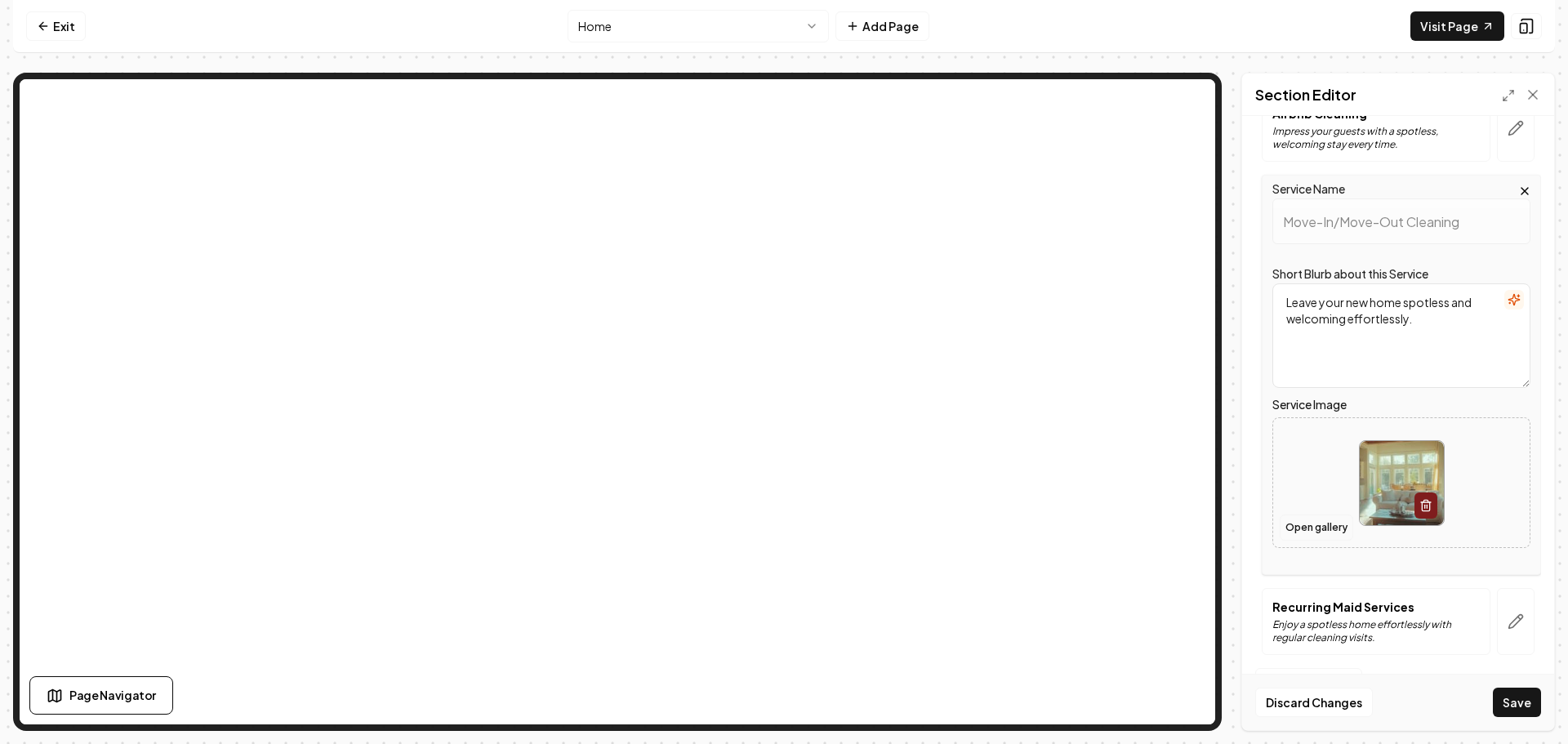
click at [1314, 527] on button "Open gallery" at bounding box center [1316, 527] width 73 height 26
click at [1507, 624] on icon "button" at bounding box center [1516, 622] width 16 height 16
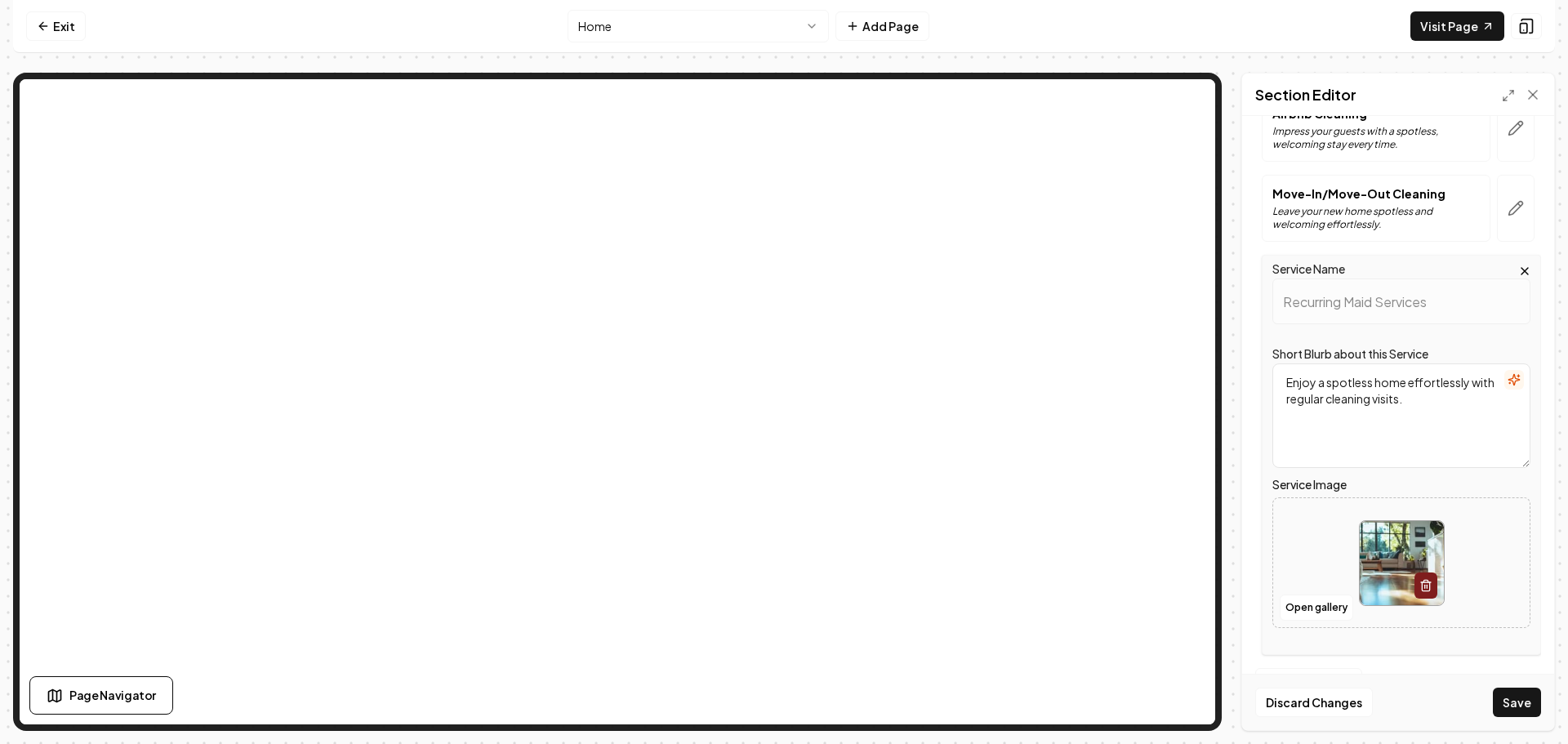
click at [1516, 699] on button "Save" at bounding box center [1516, 702] width 48 height 30
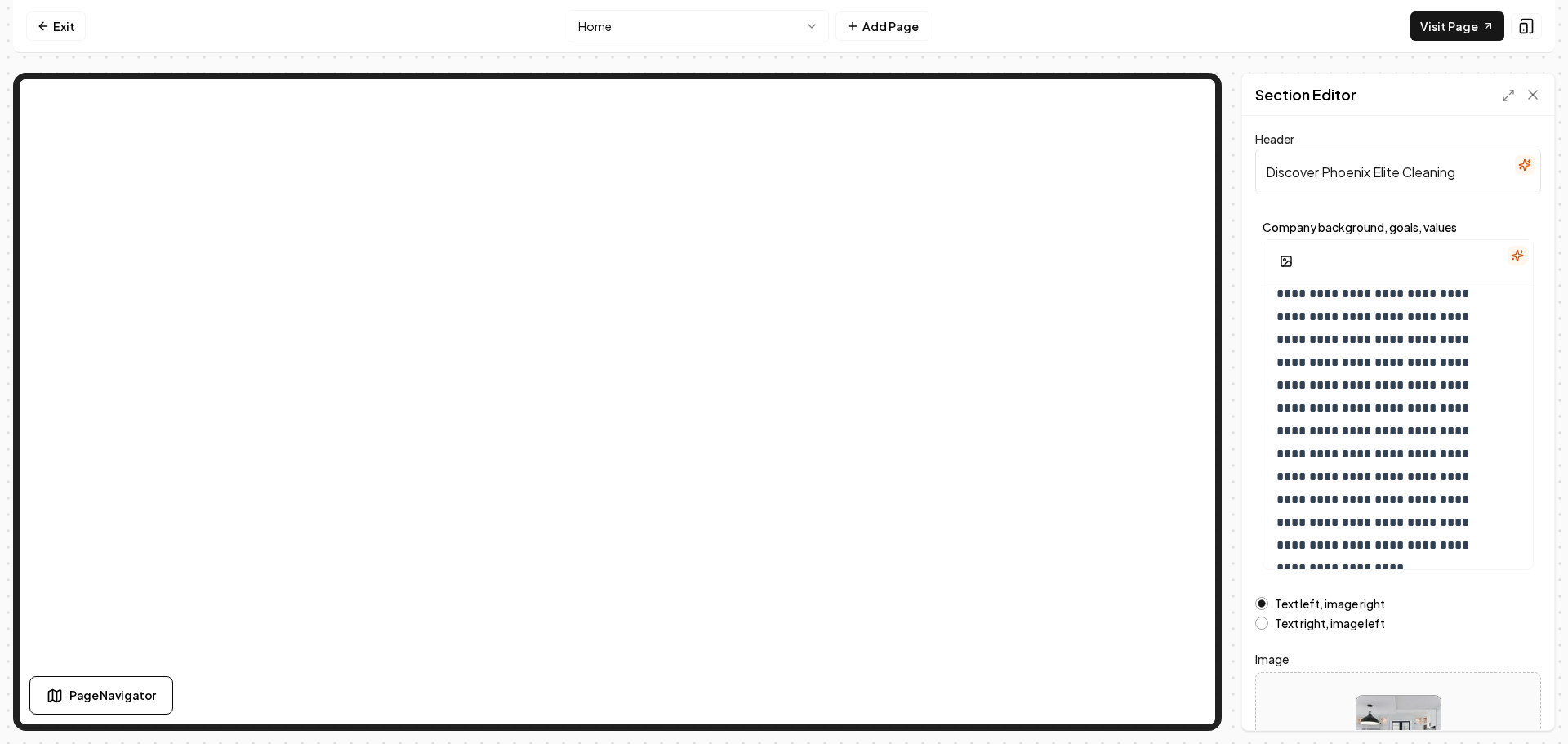
scroll to position [83, 0]
click at [1261, 620] on button "Text right, image left" at bounding box center [1262, 623] width 13 height 13
click at [1530, 702] on button "Save" at bounding box center [1516, 702] width 48 height 30
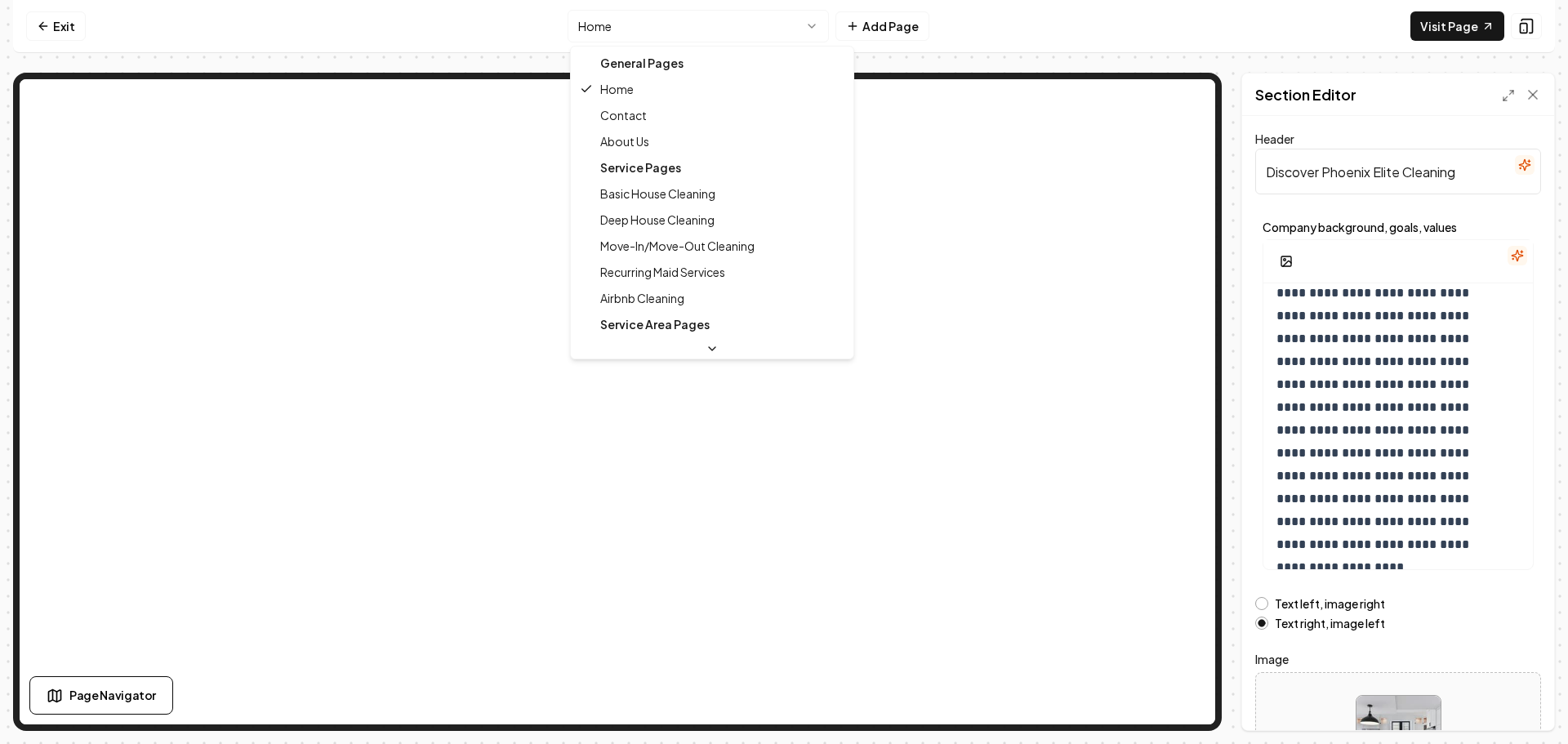
click at [711, 38] on html "**********" at bounding box center [784, 372] width 1568 height 744
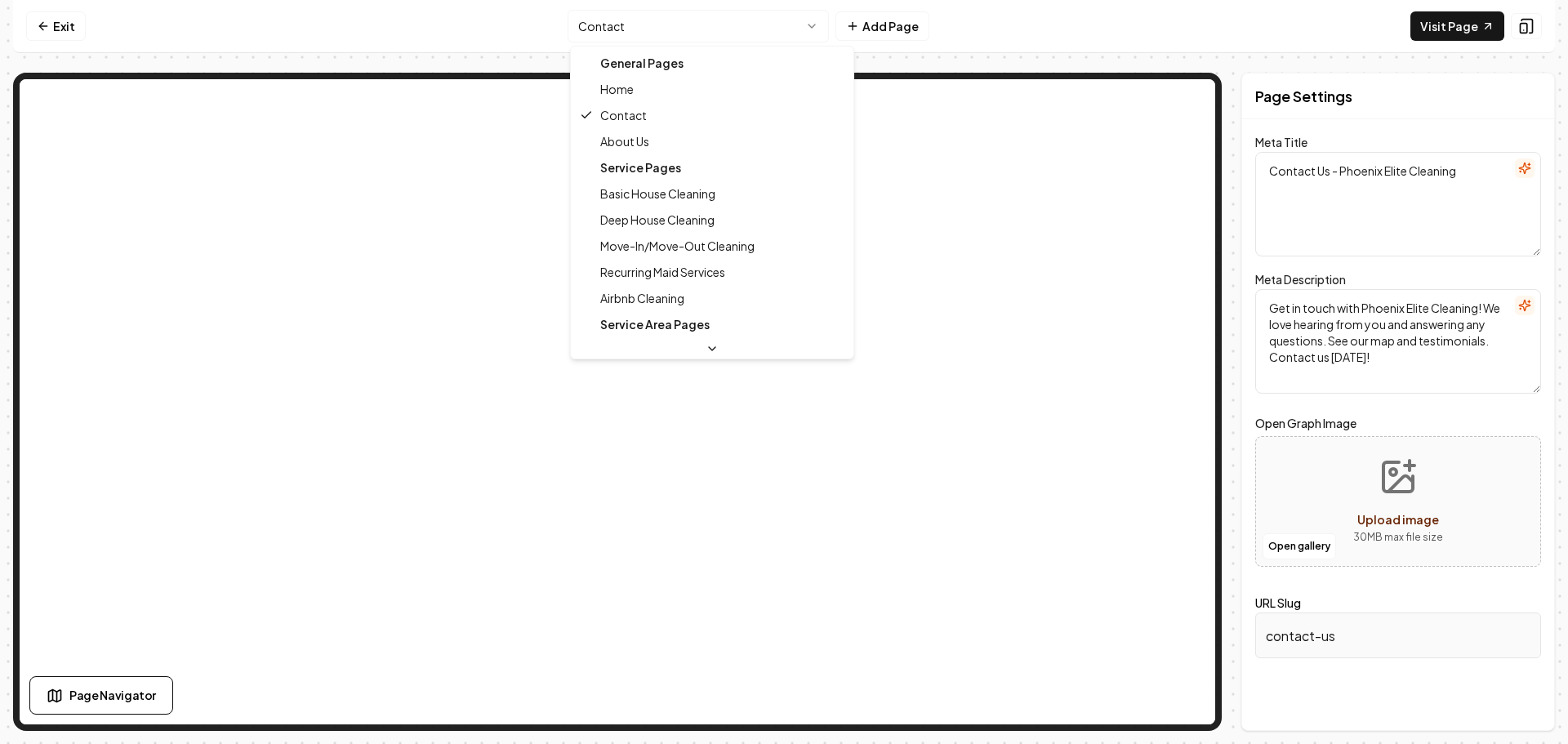
click at [719, 36] on html "Computer Required This feature is only available on a computer. Please switch t…" at bounding box center [784, 372] width 1568 height 744
type textarea "Phoenix Elite Cleaning: Top Maid Service & Offers for Your Home"
type textarea "Discover Phoenix Elite Cleaning, your trusted partner for exceptional home clea…"
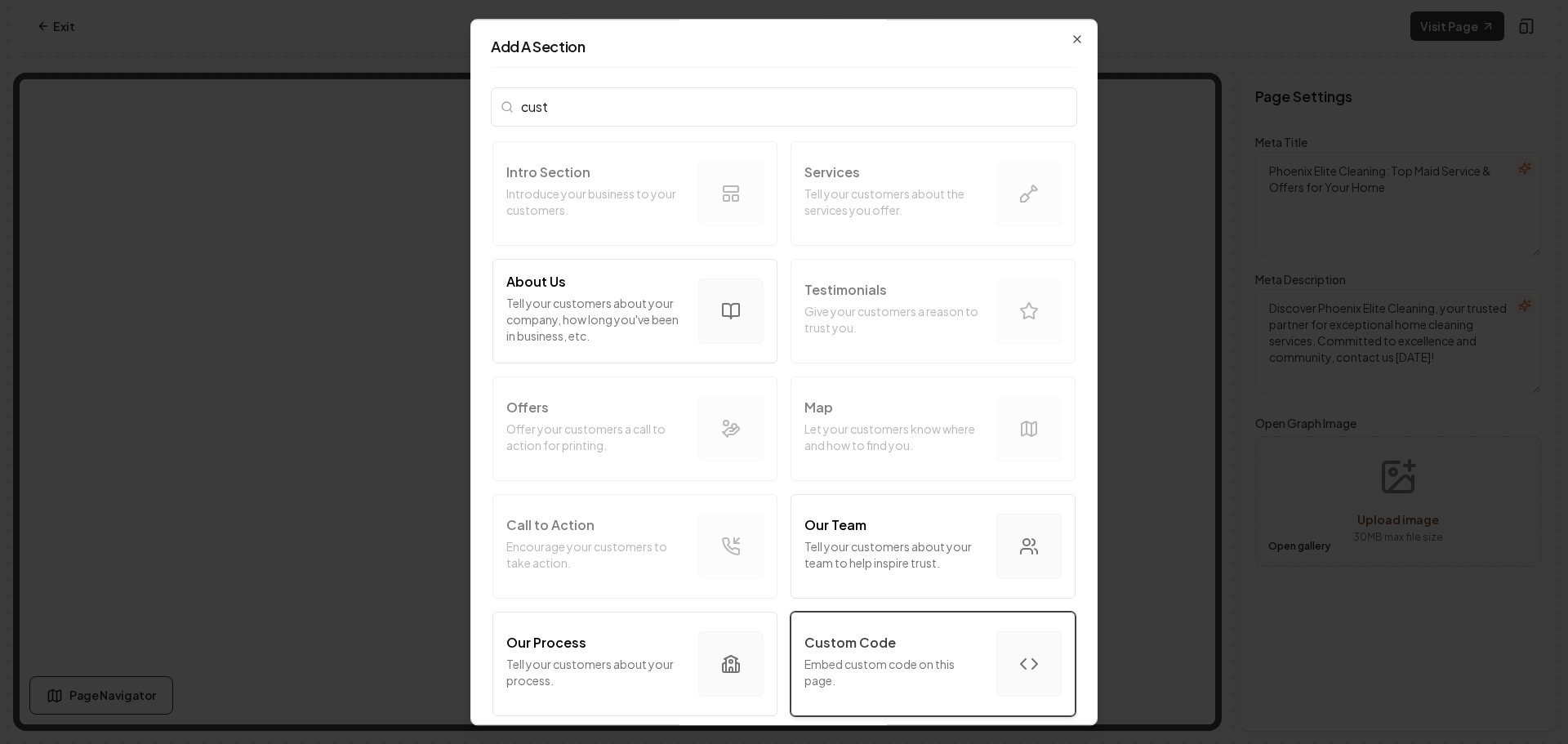
type input "cust"
click at [859, 640] on p "Custom Code" at bounding box center [850, 643] width 91 height 20
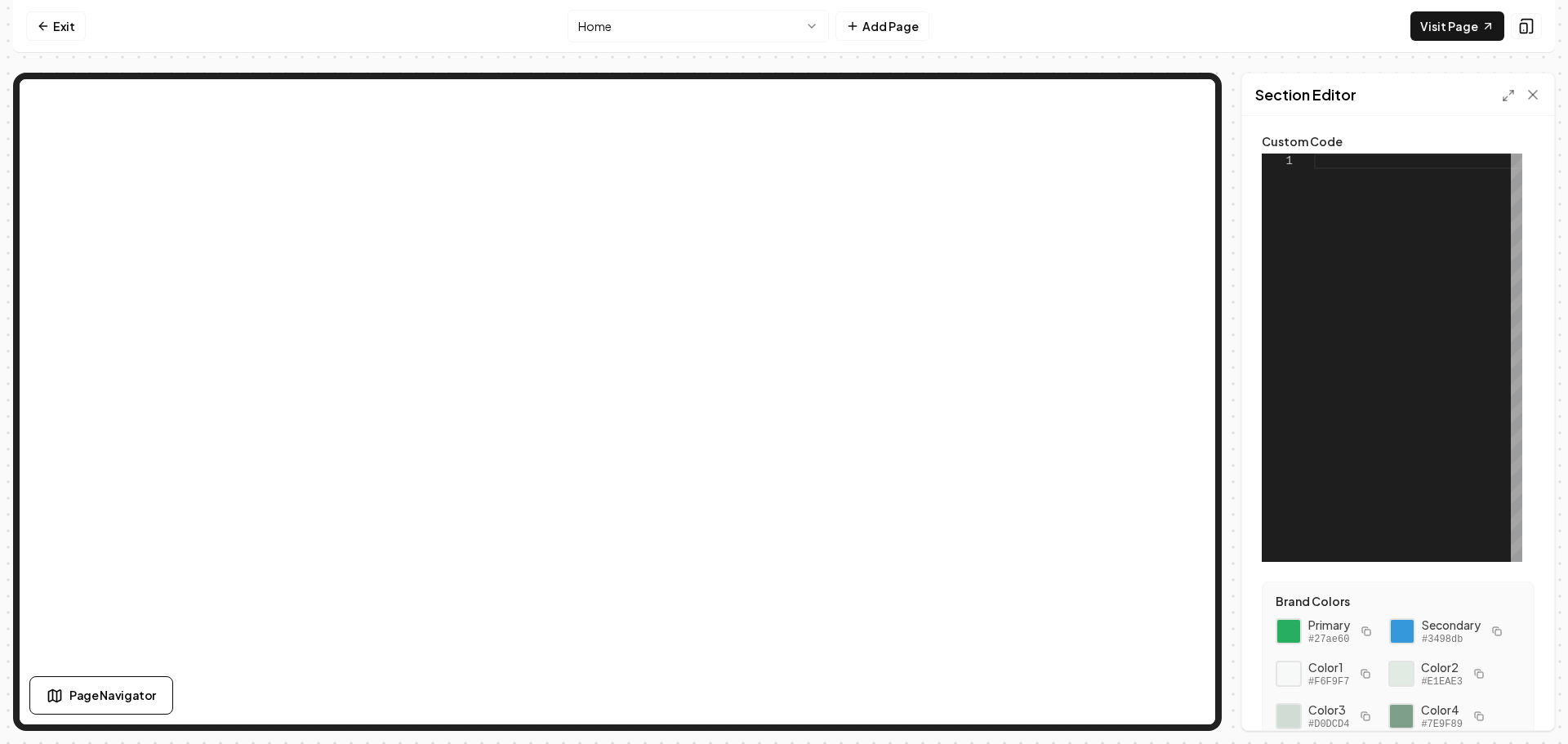
click at [1325, 158] on div at bounding box center [1418, 358] width 208 height 409
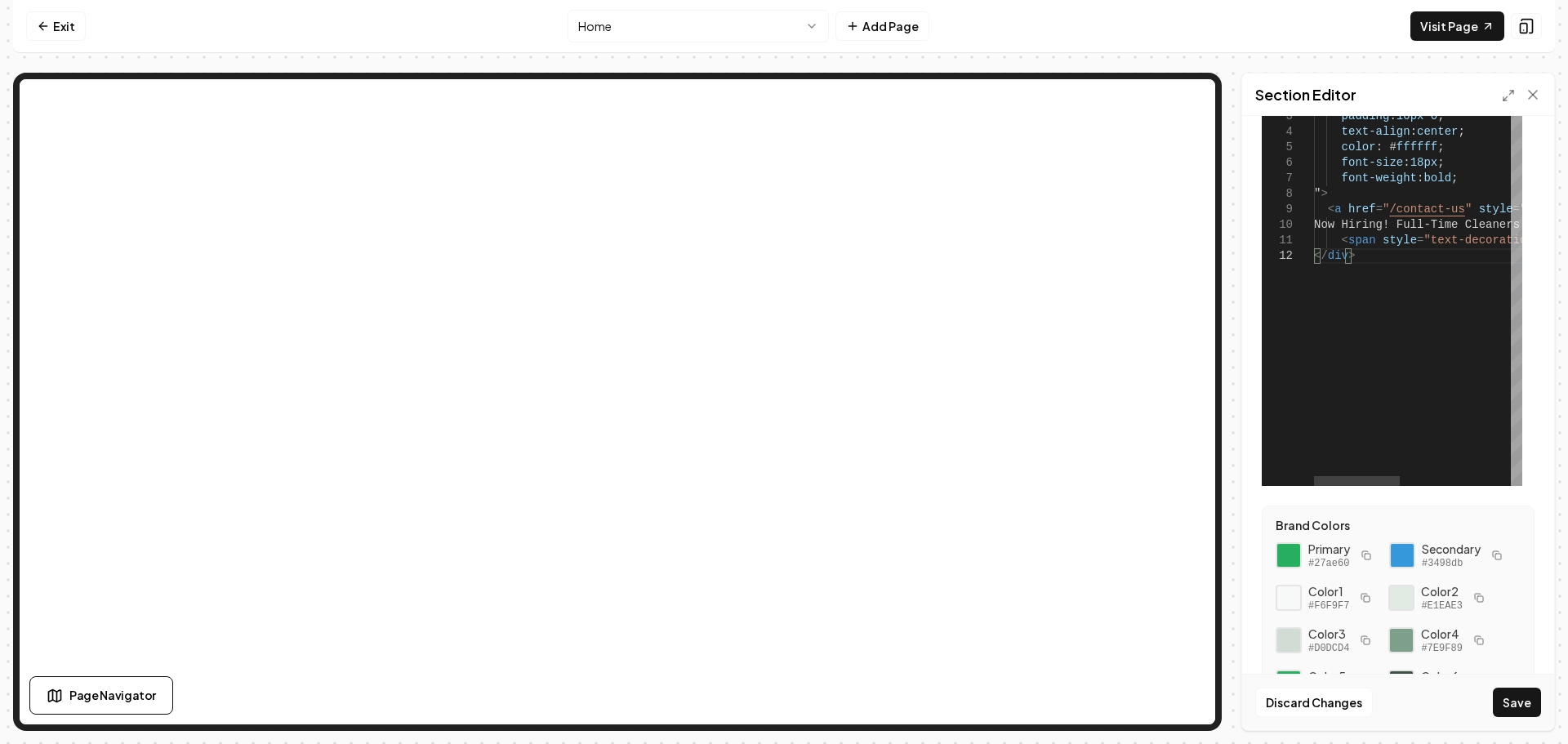
scroll to position [158, 0]
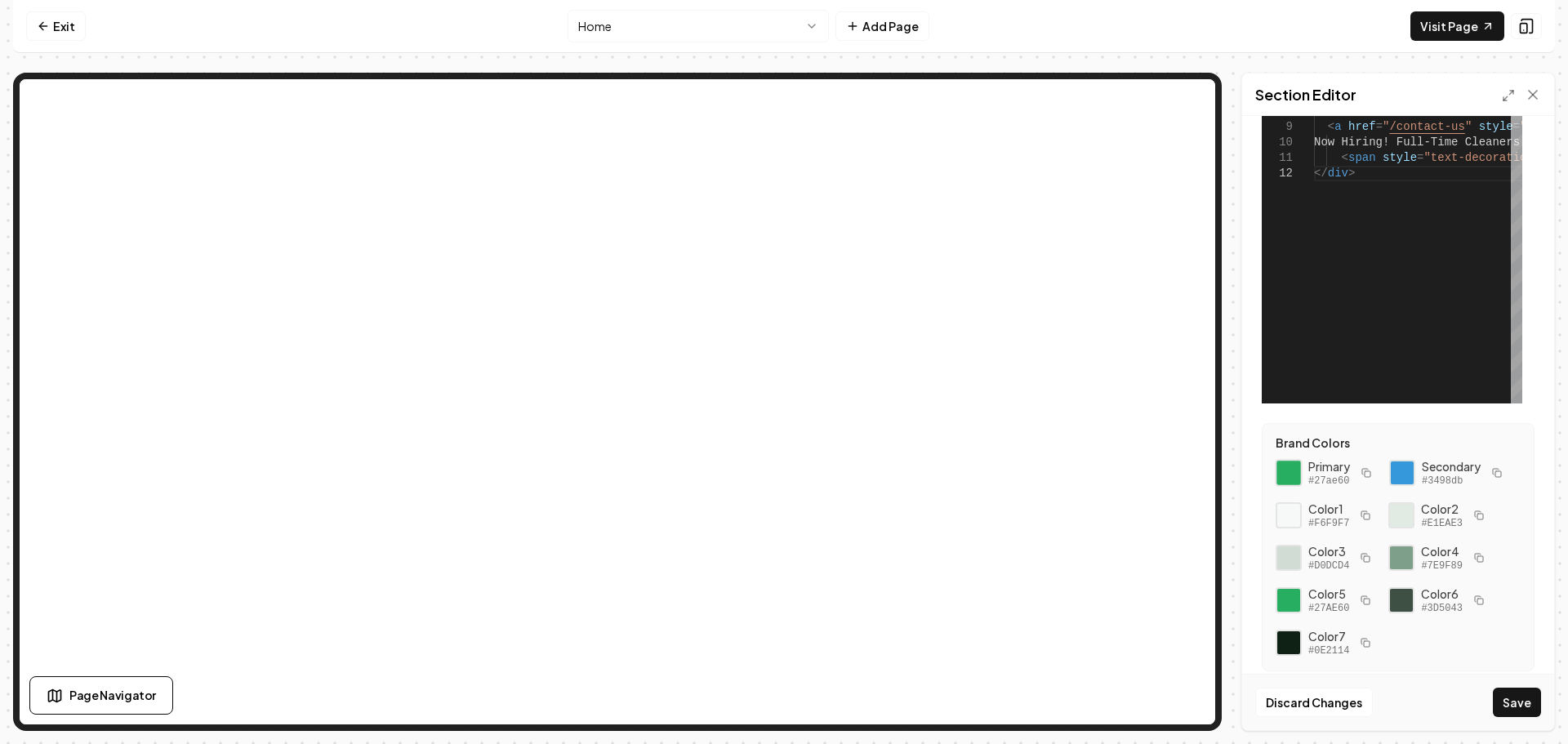
click at [1288, 470] on div at bounding box center [1289, 473] width 28 height 28
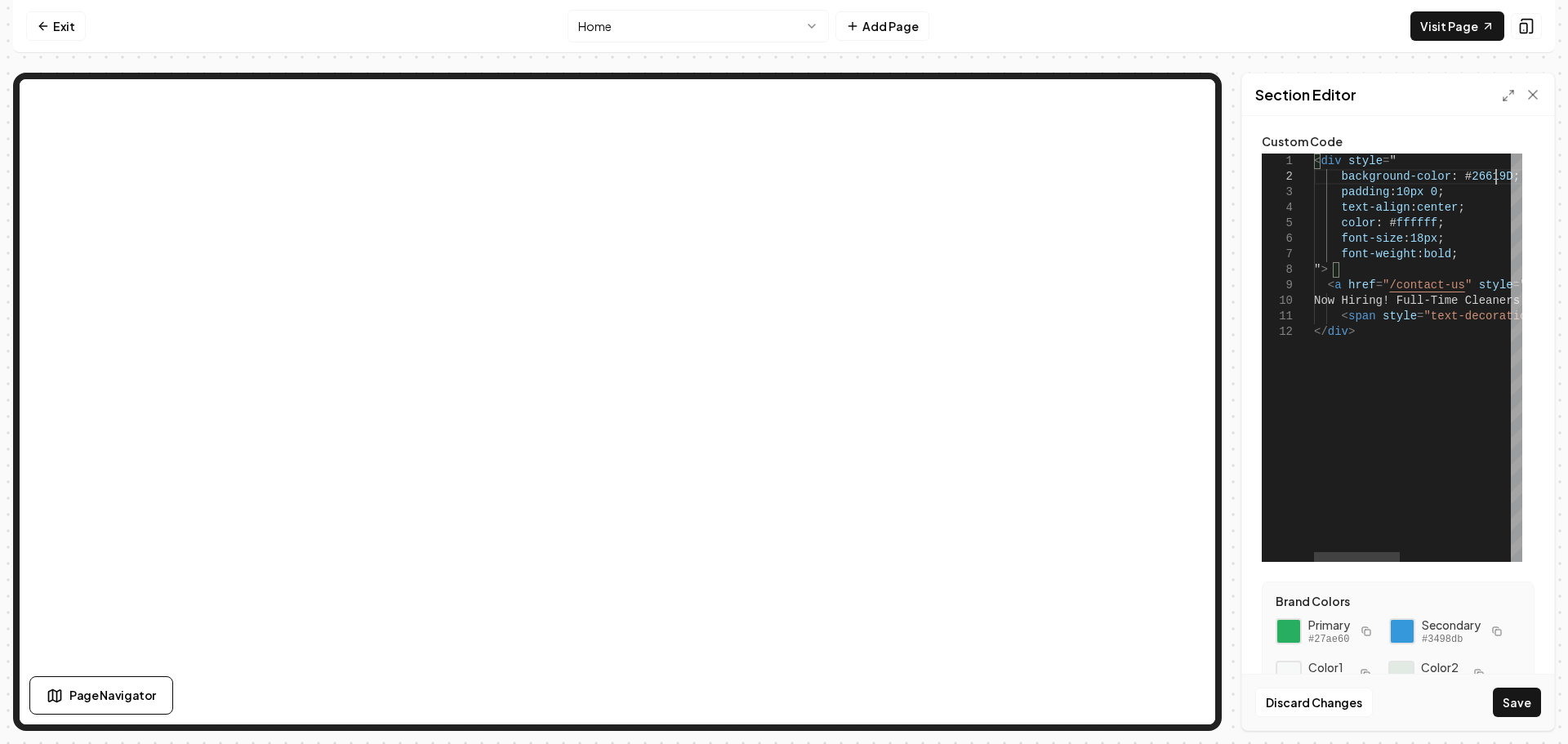
scroll to position [0, 37]
drag, startPoint x: 1498, startPoint y: 172, endPoint x: 1450, endPoint y: 174, distance: 48.0
click at [1450, 174] on div "< div style = " background-color : # 26619D ; padding : 10px 0 ; text-align : c…" at bounding box center [1552, 358] width 476 height 409
type textarea "**********"
click at [1522, 702] on button "Save" at bounding box center [1516, 702] width 48 height 30
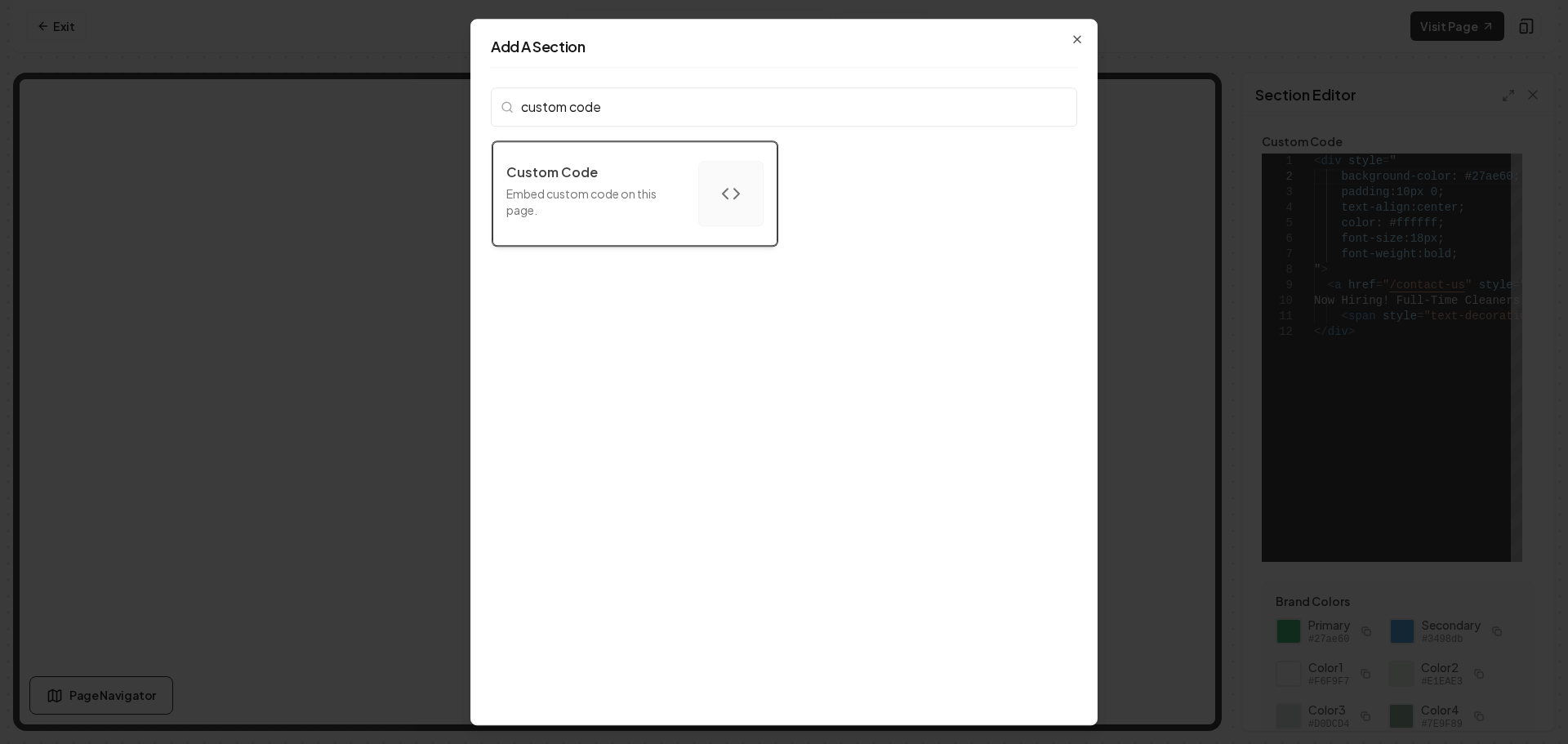
type input "custom code"
click at [631, 220] on div "Custom Code Embed custom code on this page." at bounding box center [596, 193] width 179 height 62
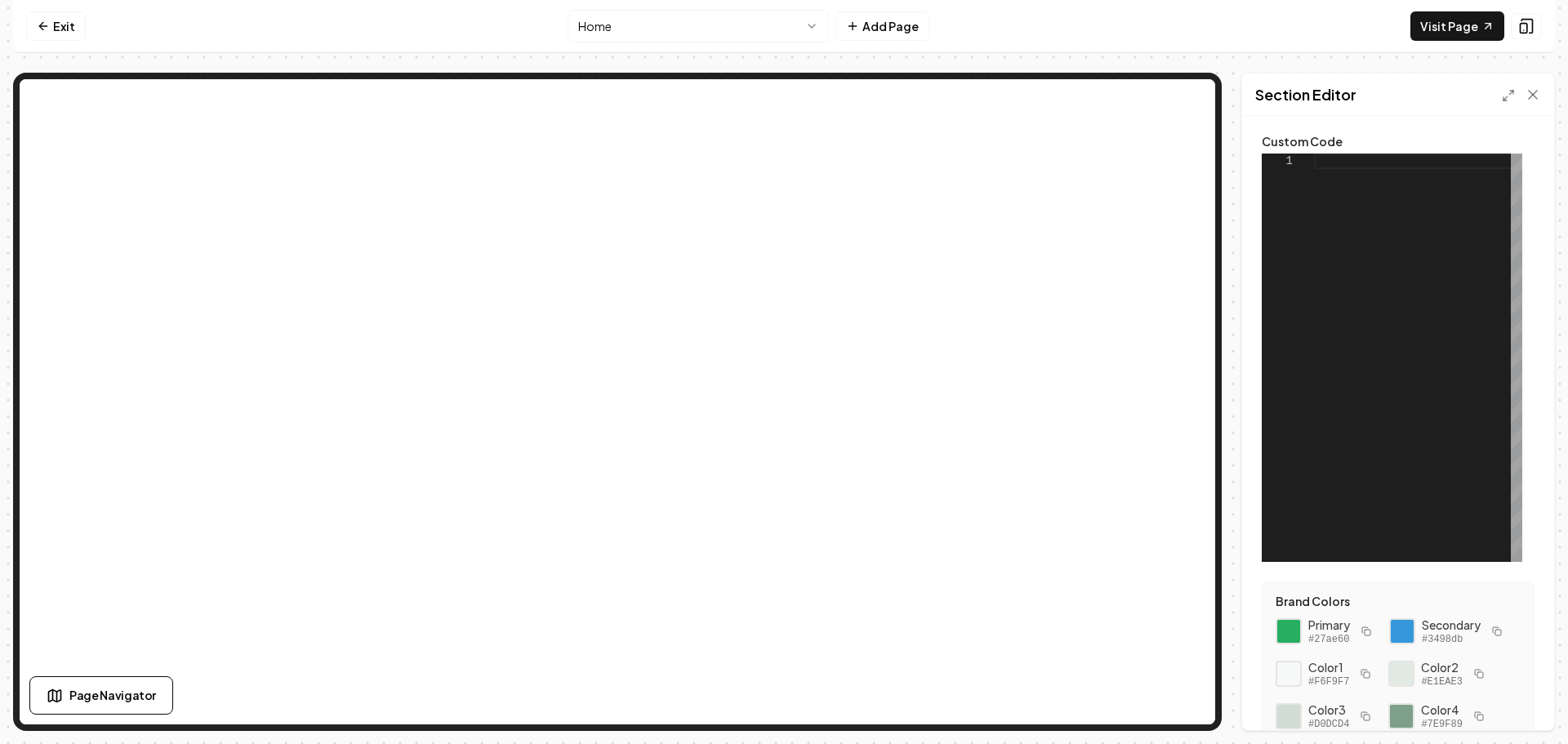
scroll to position [0, 0]
click at [1333, 165] on div at bounding box center [1418, 358] width 208 height 409
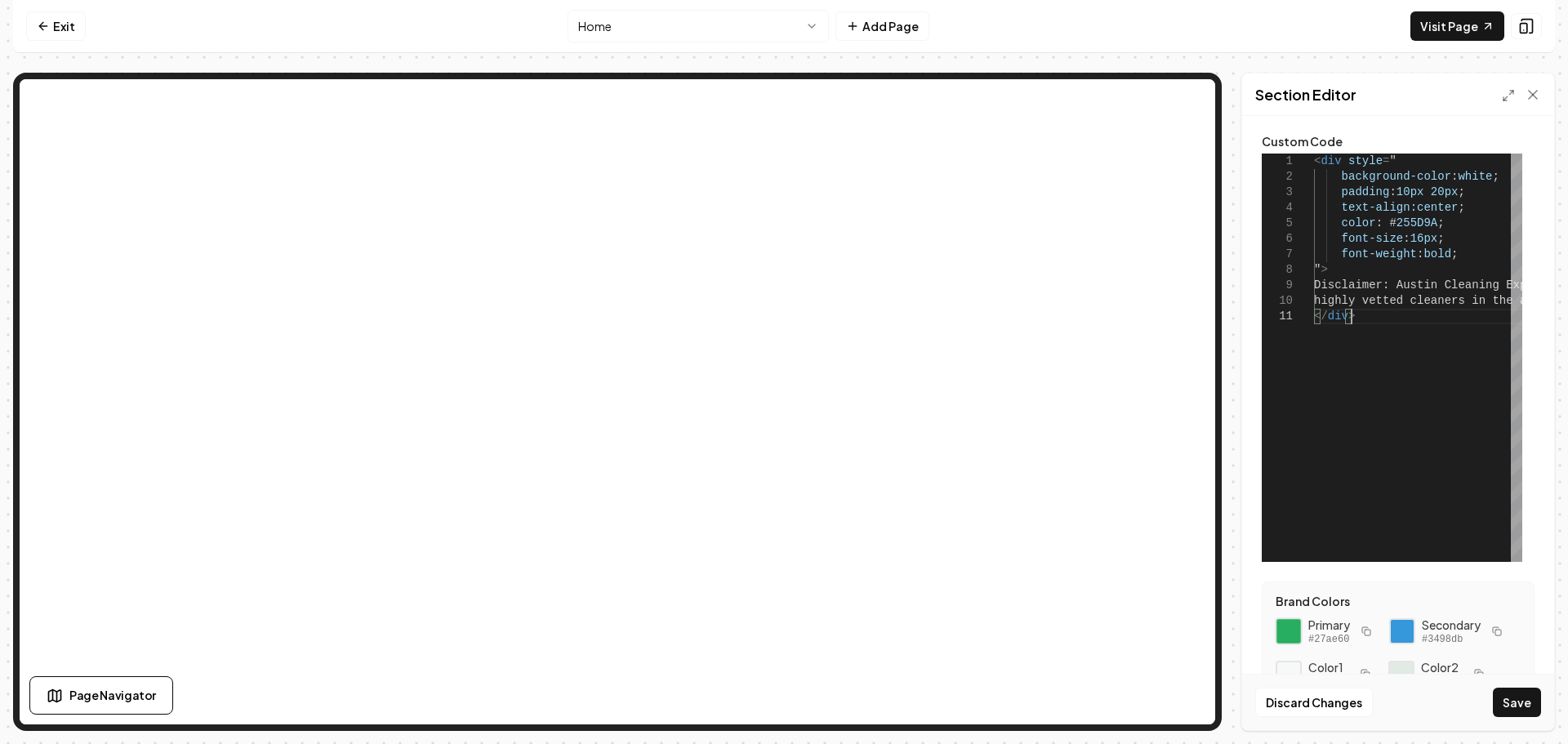
click at [1290, 632] on div at bounding box center [1289, 631] width 28 height 28
drag, startPoint x: 1481, startPoint y: 175, endPoint x: 1454, endPoint y: 177, distance: 27.1
drag, startPoint x: 1426, startPoint y: 221, endPoint x: 1403, endPoint y: 225, distance: 23.3
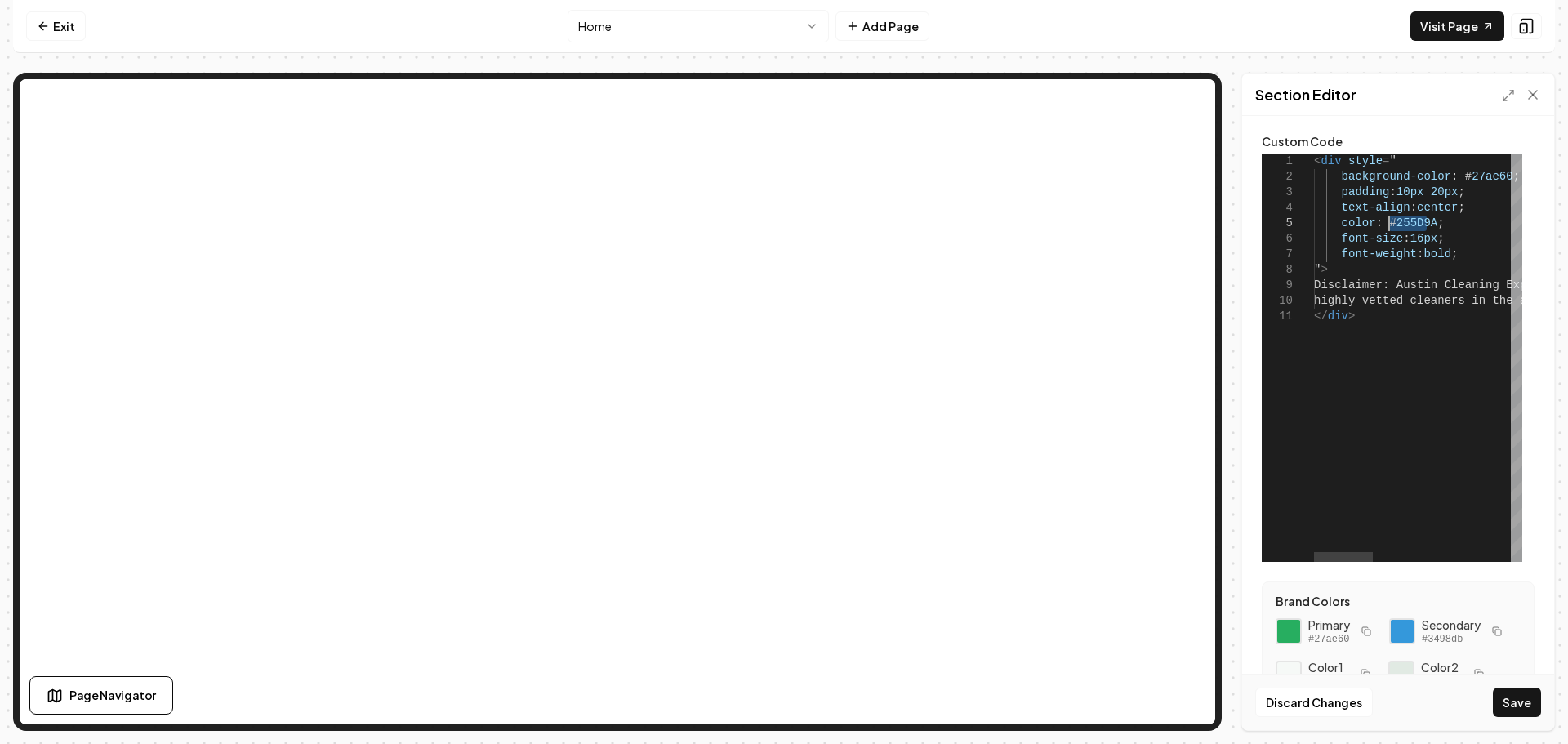
click at [1514, 697] on button "Save" at bounding box center [1516, 702] width 48 height 30
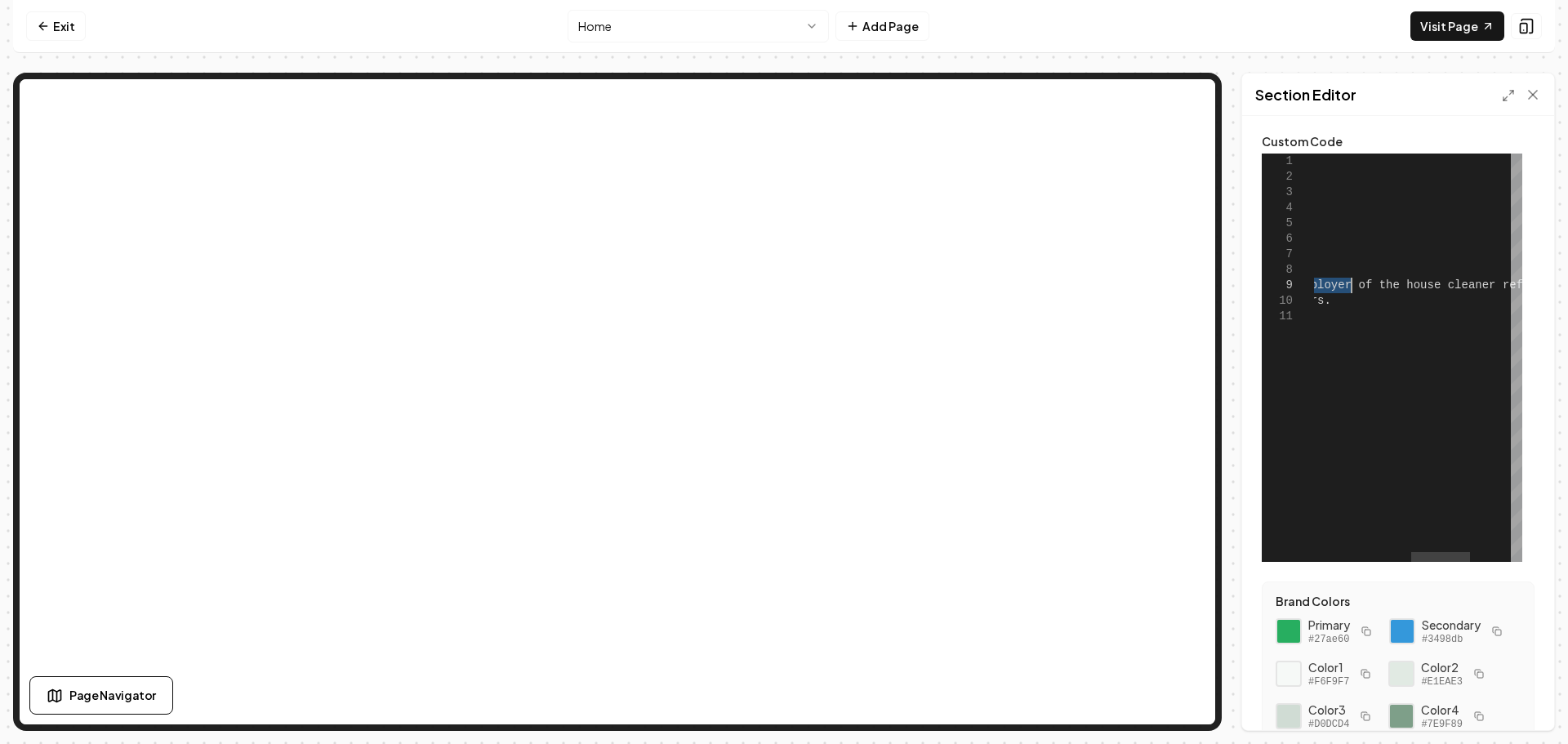
drag, startPoint x: 1401, startPoint y: 284, endPoint x: 1407, endPoint y: 247, distance: 37.5
click at [1358, 273] on div "< div style = " background-color : # 27ae60 ; padding : 10px 20px ; text-align …" at bounding box center [1319, 358] width 690 height 409
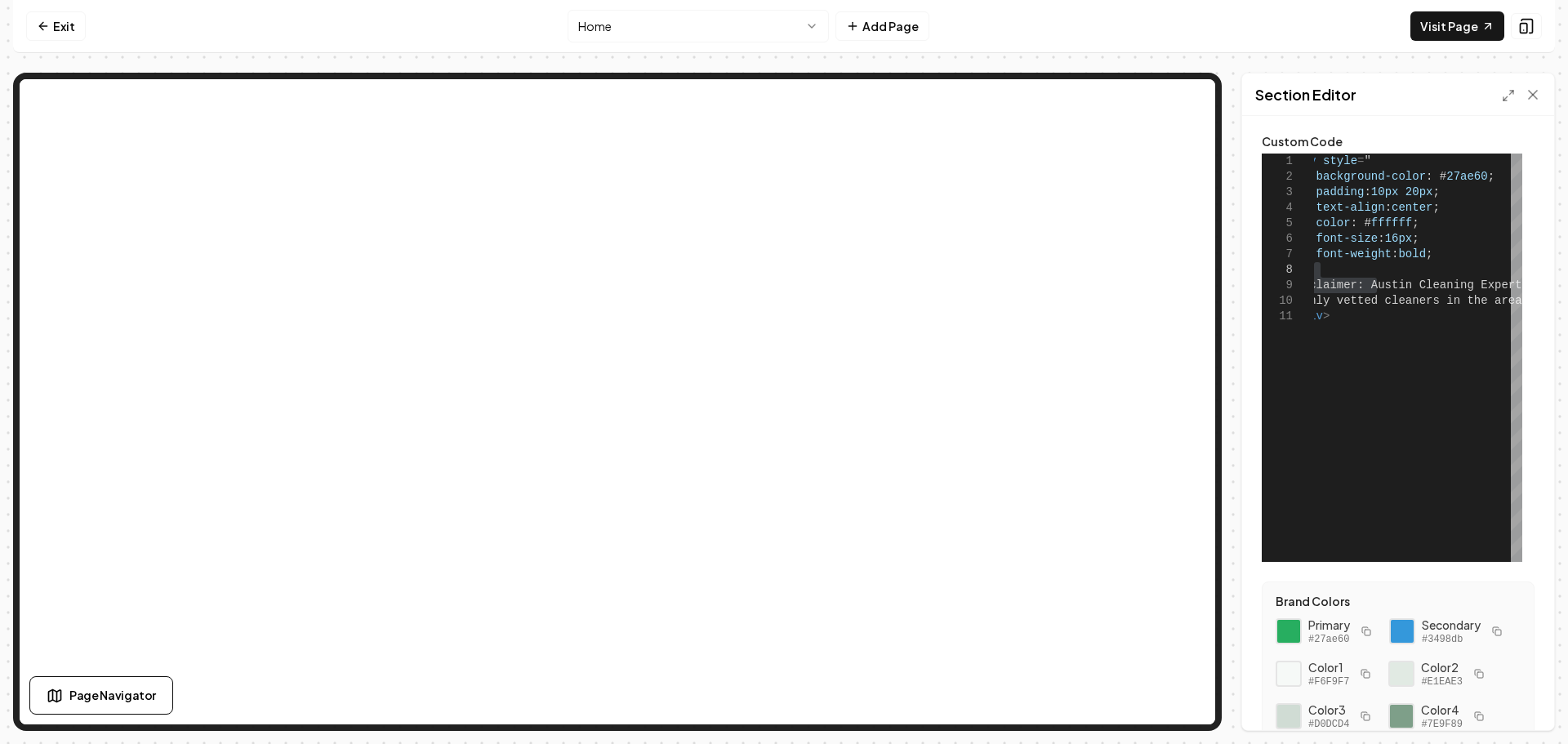
click at [1506, 92] on icon at bounding box center [1508, 96] width 13 height 13
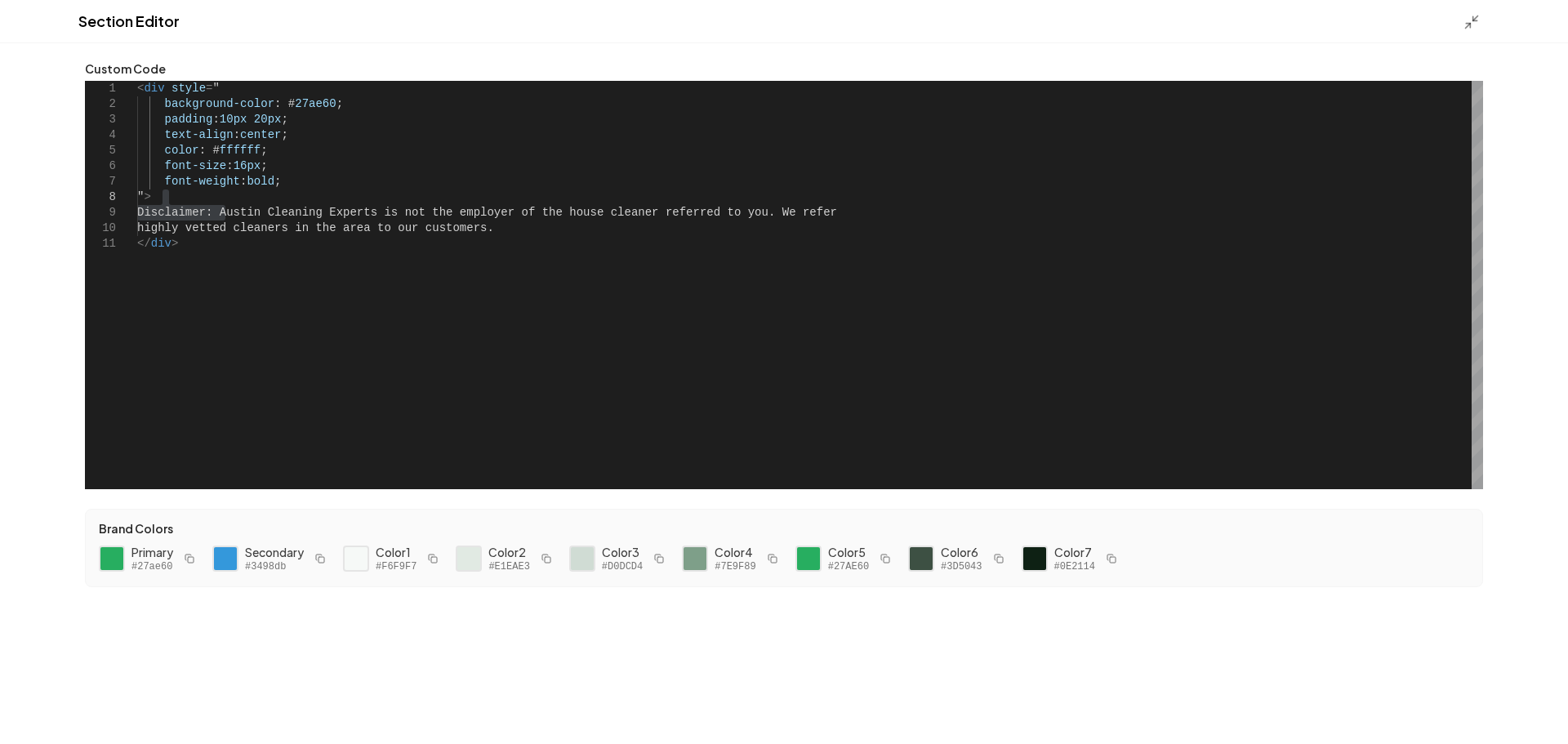
drag, startPoint x: 356, startPoint y: 278, endPoint x: 249, endPoint y: 231, distance: 116.9
click at [349, 276] on div "< div style = " background-color : # 27ae60 ; padding : 10px 20px ; text-align …" at bounding box center [810, 285] width 1346 height 409
drag, startPoint x: 225, startPoint y: 210, endPoint x: 368, endPoint y: 208, distance: 143.0
click at [368, 208] on div "< div style = " background-color : # 27ae60 ; padding : 10px 20px ; text-align …" at bounding box center [810, 285] width 1346 height 409
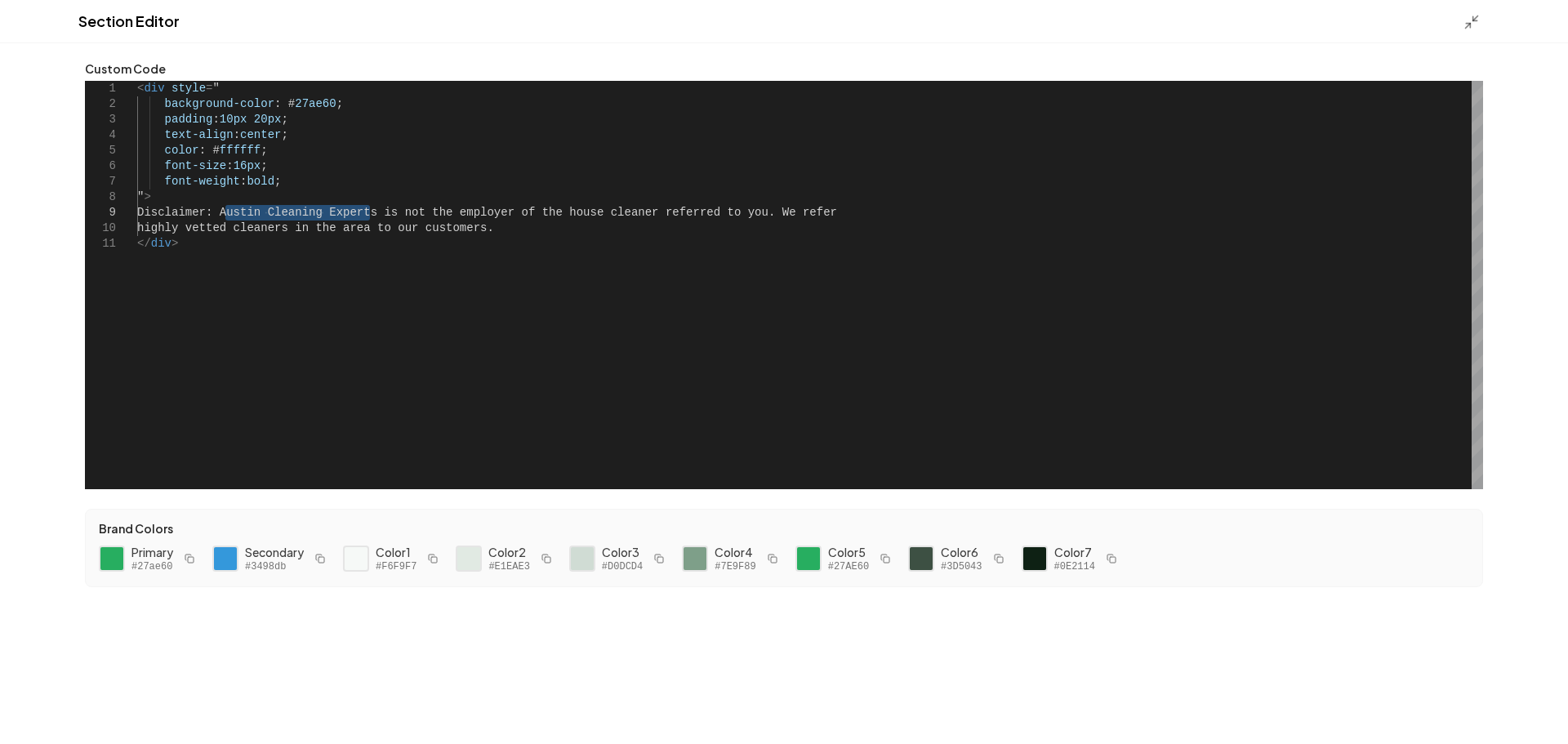
type textarea "**********"
click at [1519, 711] on button "Save" at bounding box center [1530, 716] width 48 height 30
click at [1470, 21] on icon at bounding box center [1471, 22] width 16 height 16
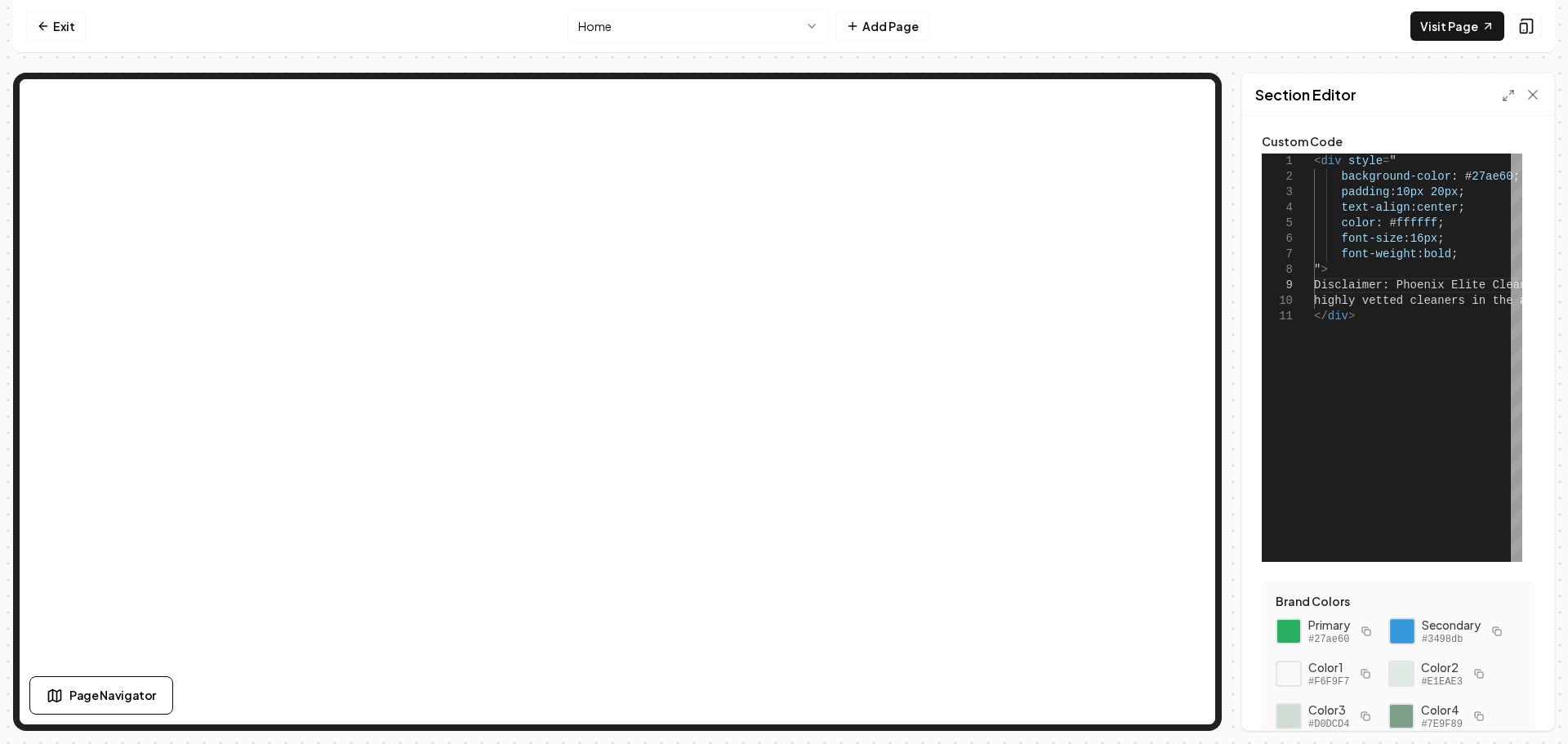
click at [1401, 630] on div at bounding box center [1402, 631] width 28 height 28
click at [881, 33] on button "Add Page" at bounding box center [882, 26] width 94 height 30
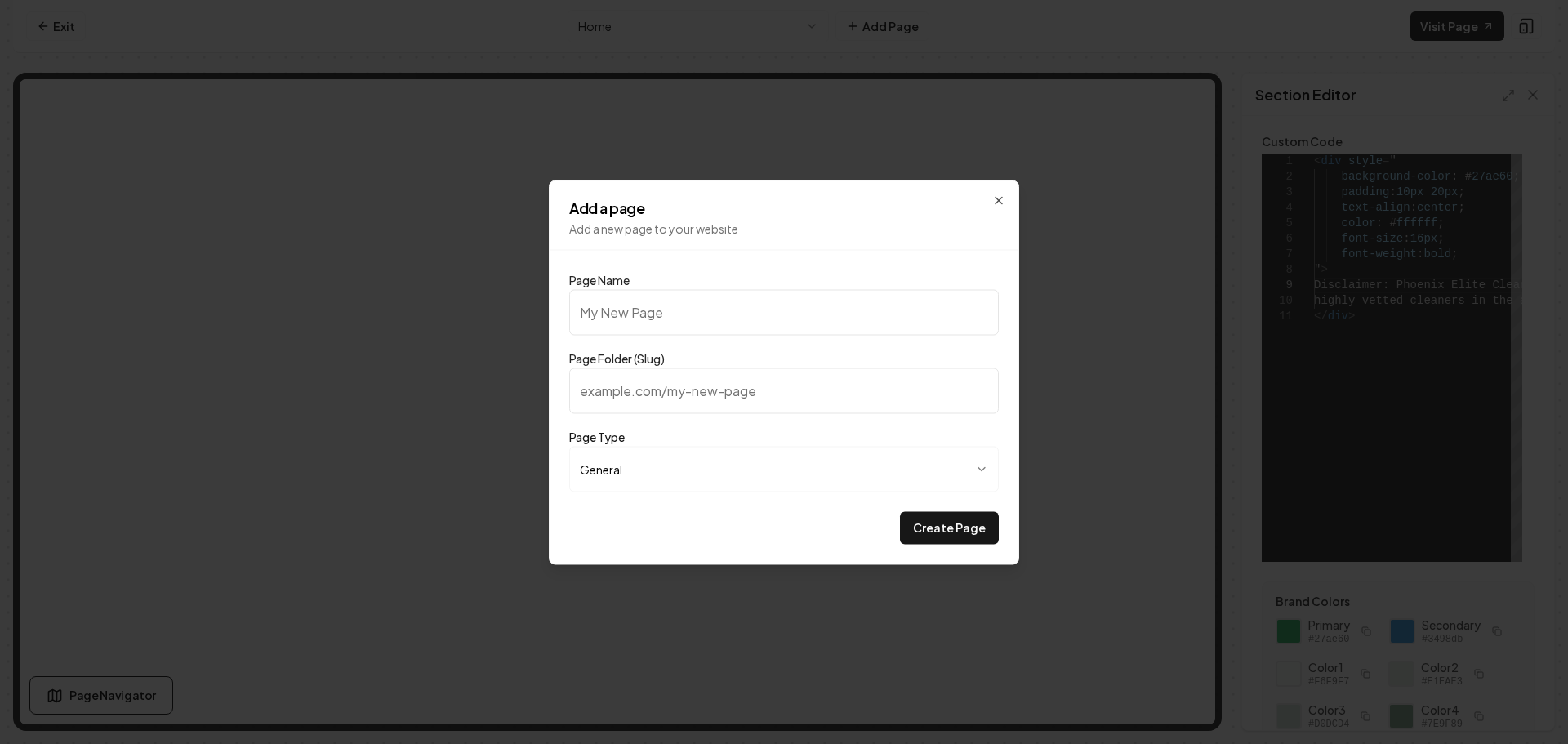
type input "C"
type input "c"
type input "Cl"
type input "cl"
type input "Cle"
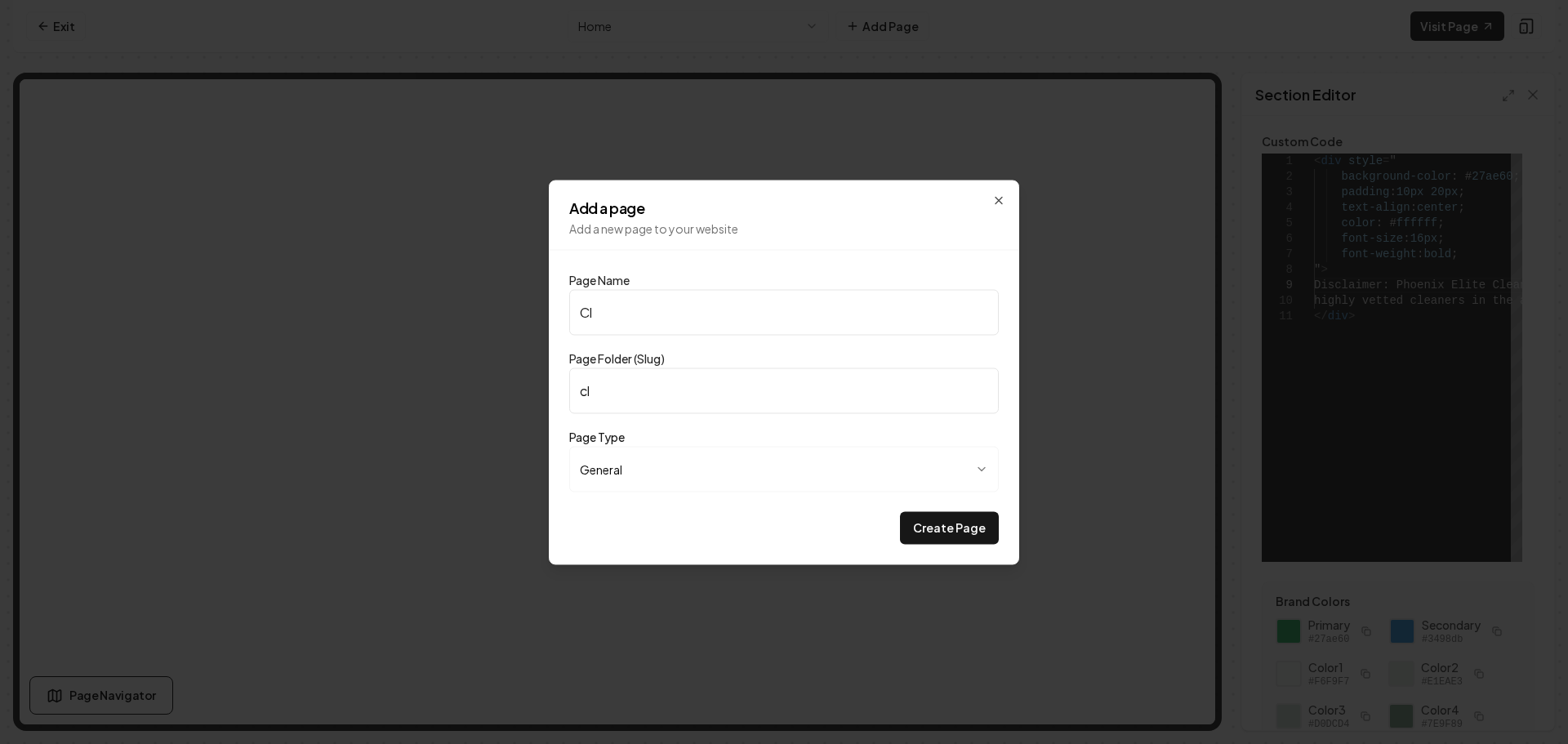
type input "cle"
type input "Clea"
type input "clea"
type input "Clean"
type input "clean"
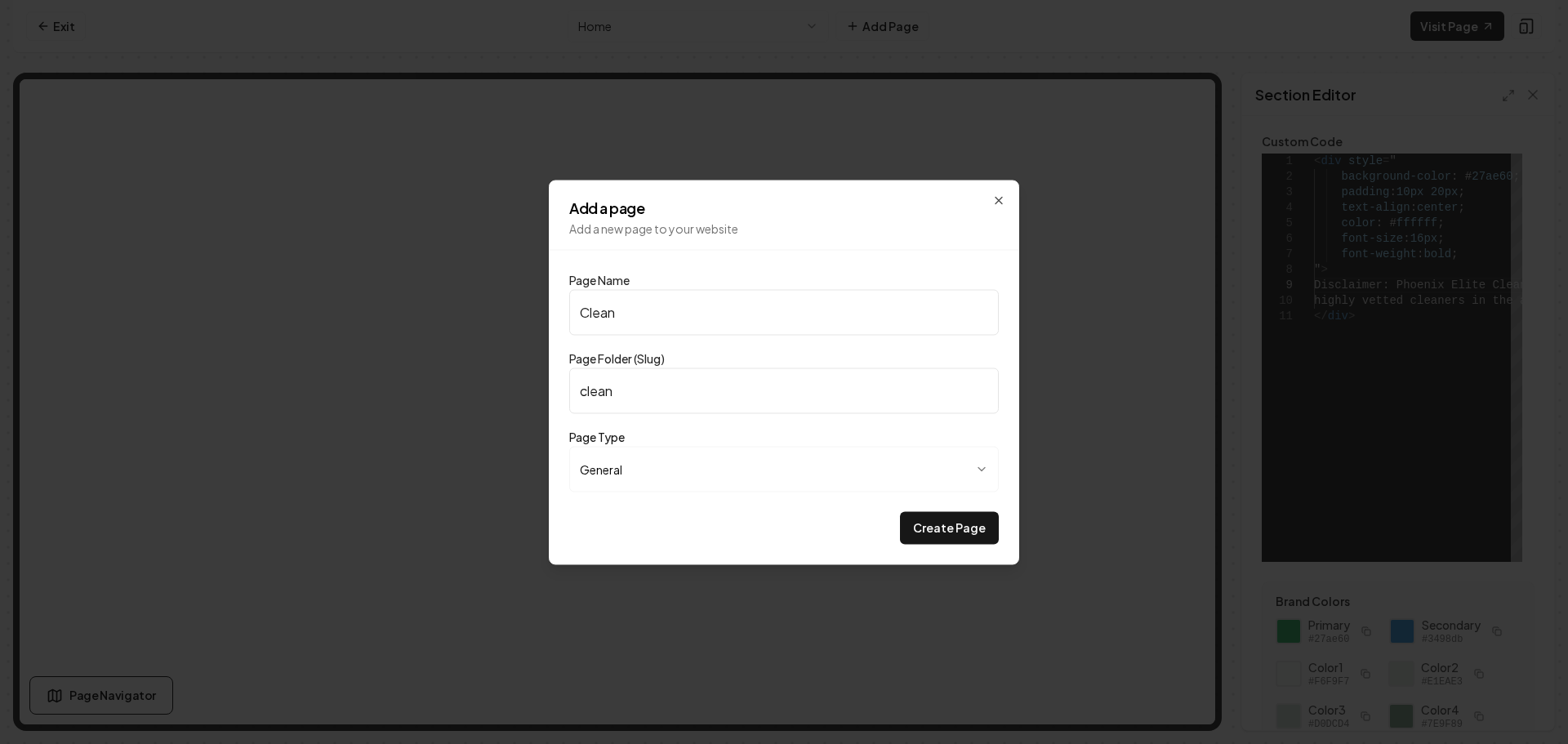
type input "Cleani"
type input "cleani"
type input "Cleanin"
type input "cleanin"
type input "Cleaning"
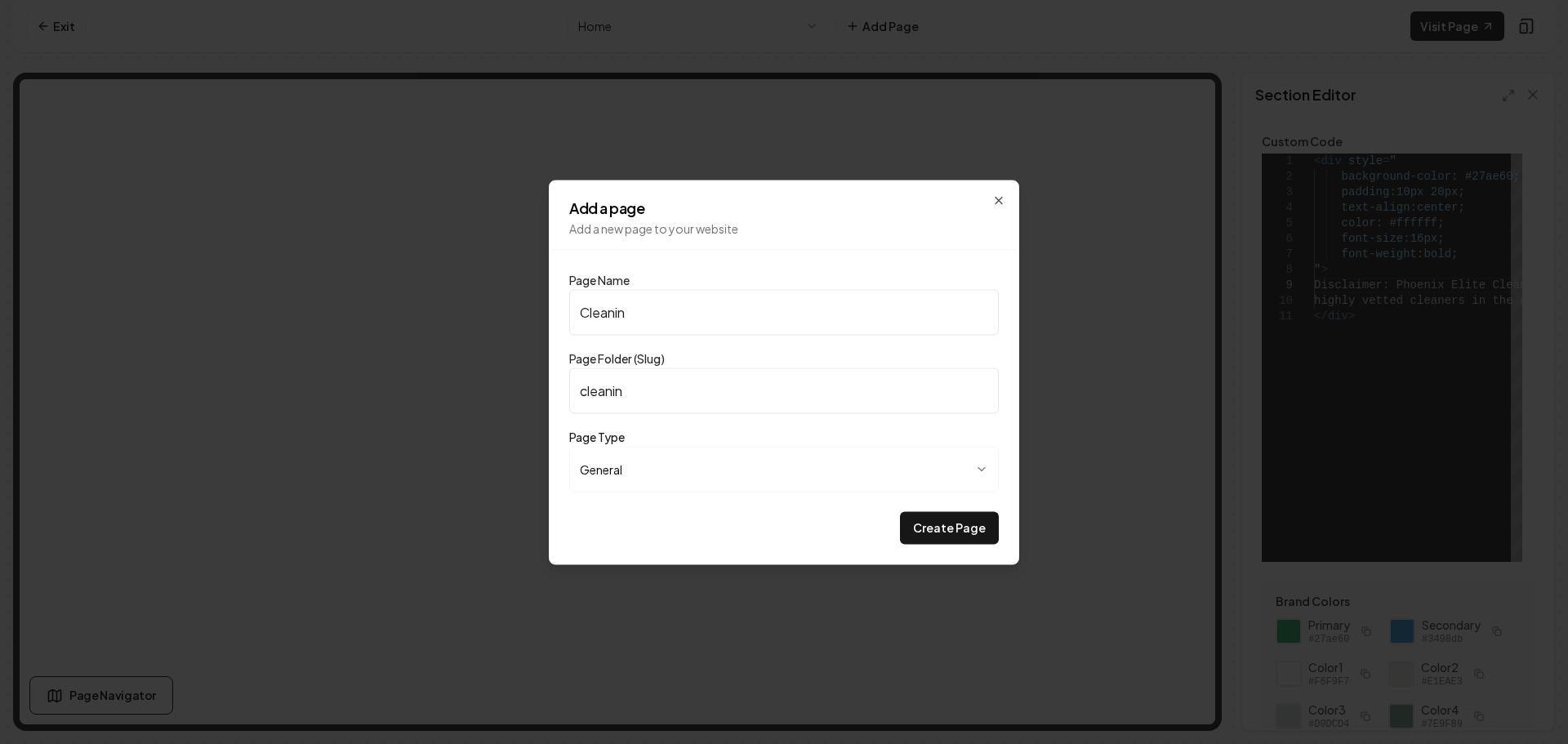
type input "cleaning"
type input "Cleaning C"
type input "cleaning-c"
type input "Cleaning CH"
type input "cleaning-ch"
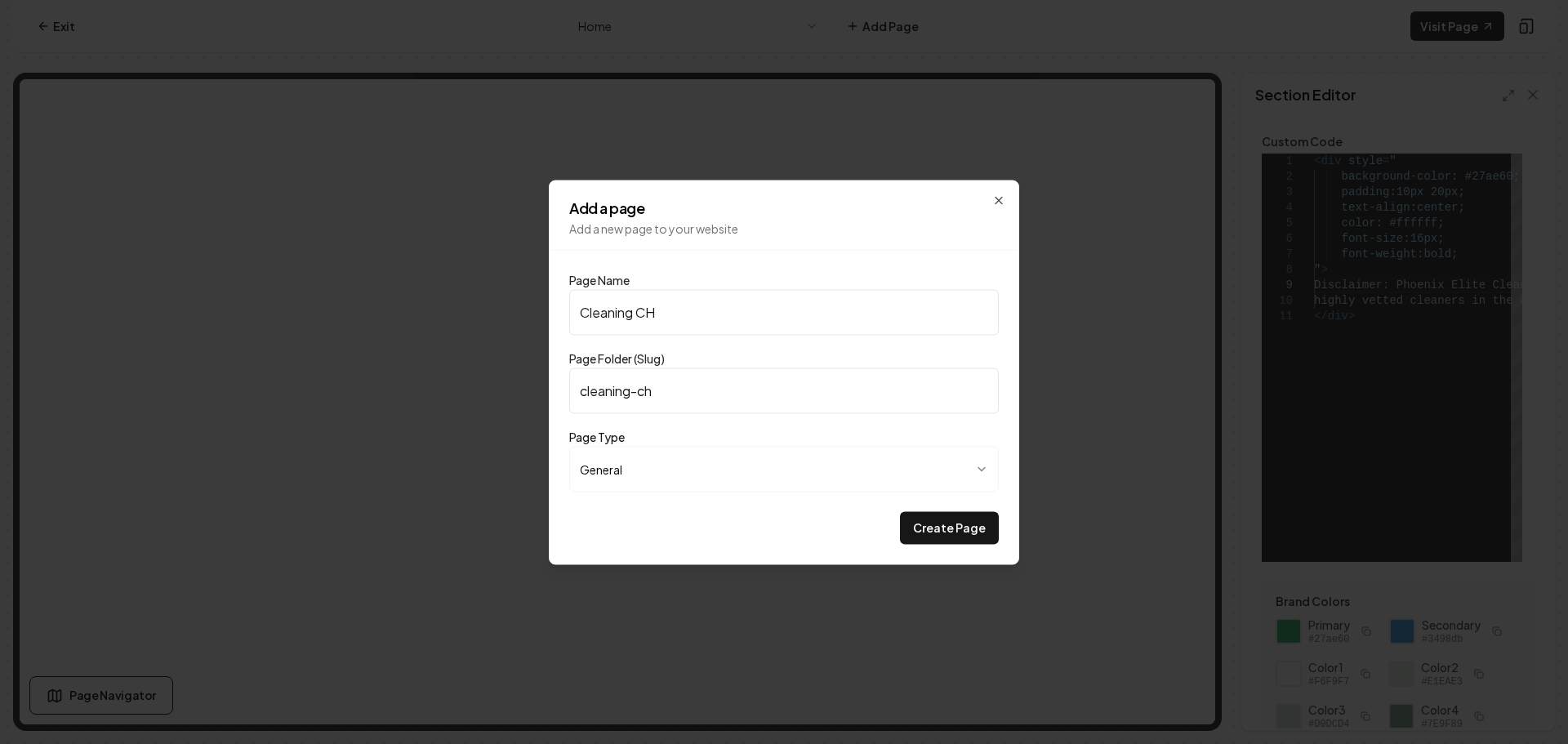
type input "Cleaning CHe"
type input "cleaning-che"
type input "Cleaning CHec"
type input "cleaning-chec"
type input "Cleaning CHeck"
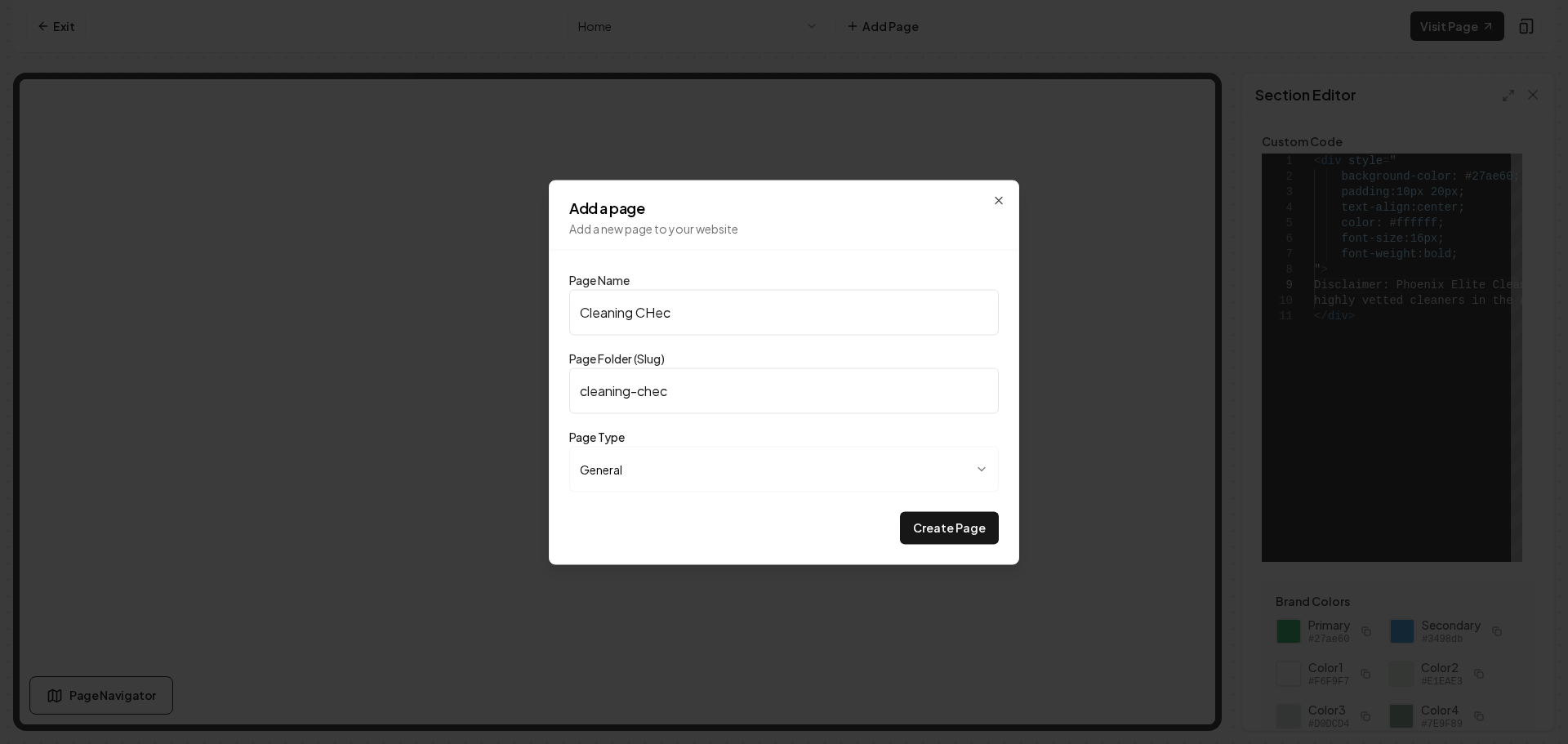
type input "cleaning-check"
type input "Cleaning CHec"
type input "cleaning-chec"
type input "Cleaning CHe"
type input "cleaning-che"
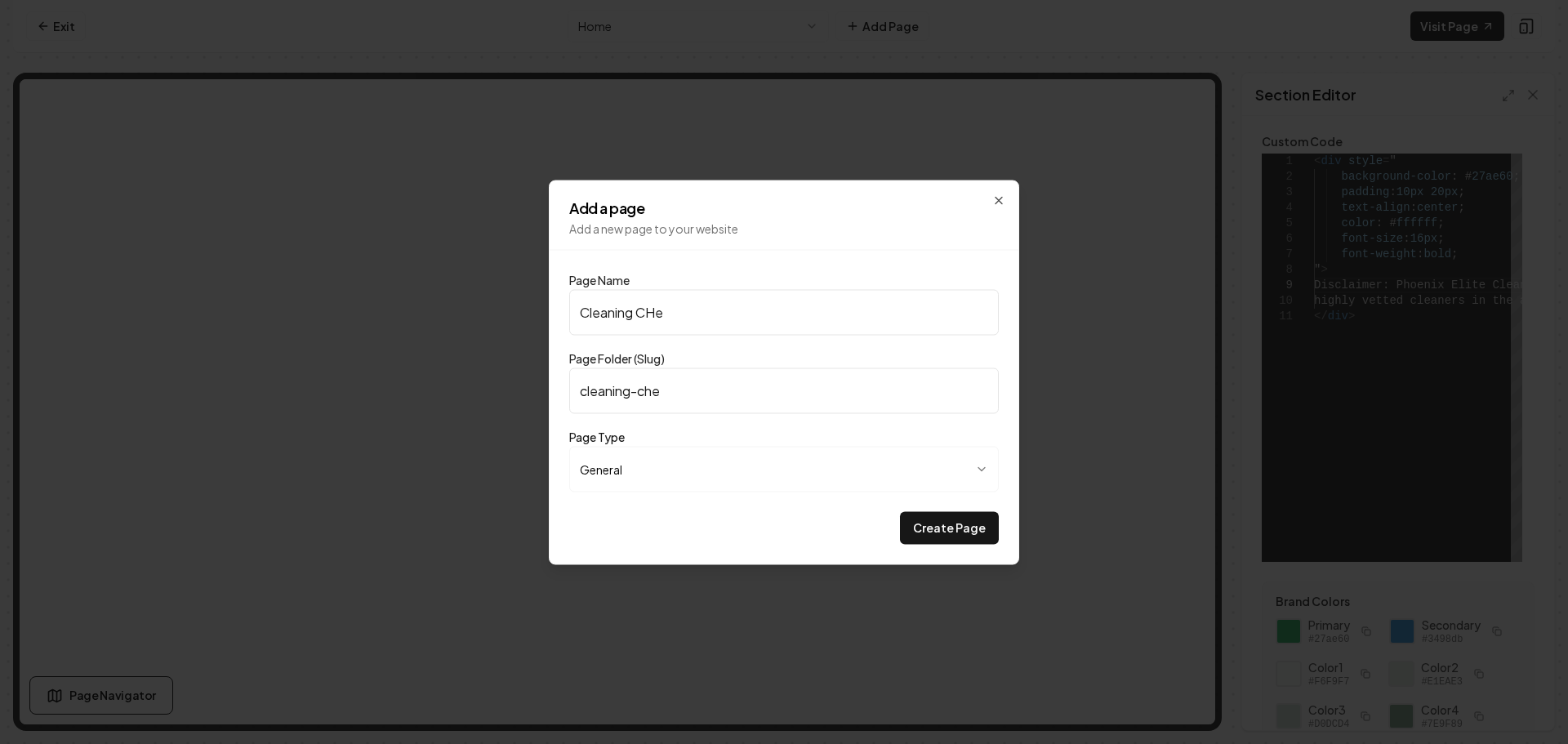
type input "Cleaning CH"
type input "cleaning-ch"
type input "Cleaning C"
type input "cleaning-c"
type input "Cleaning Ch"
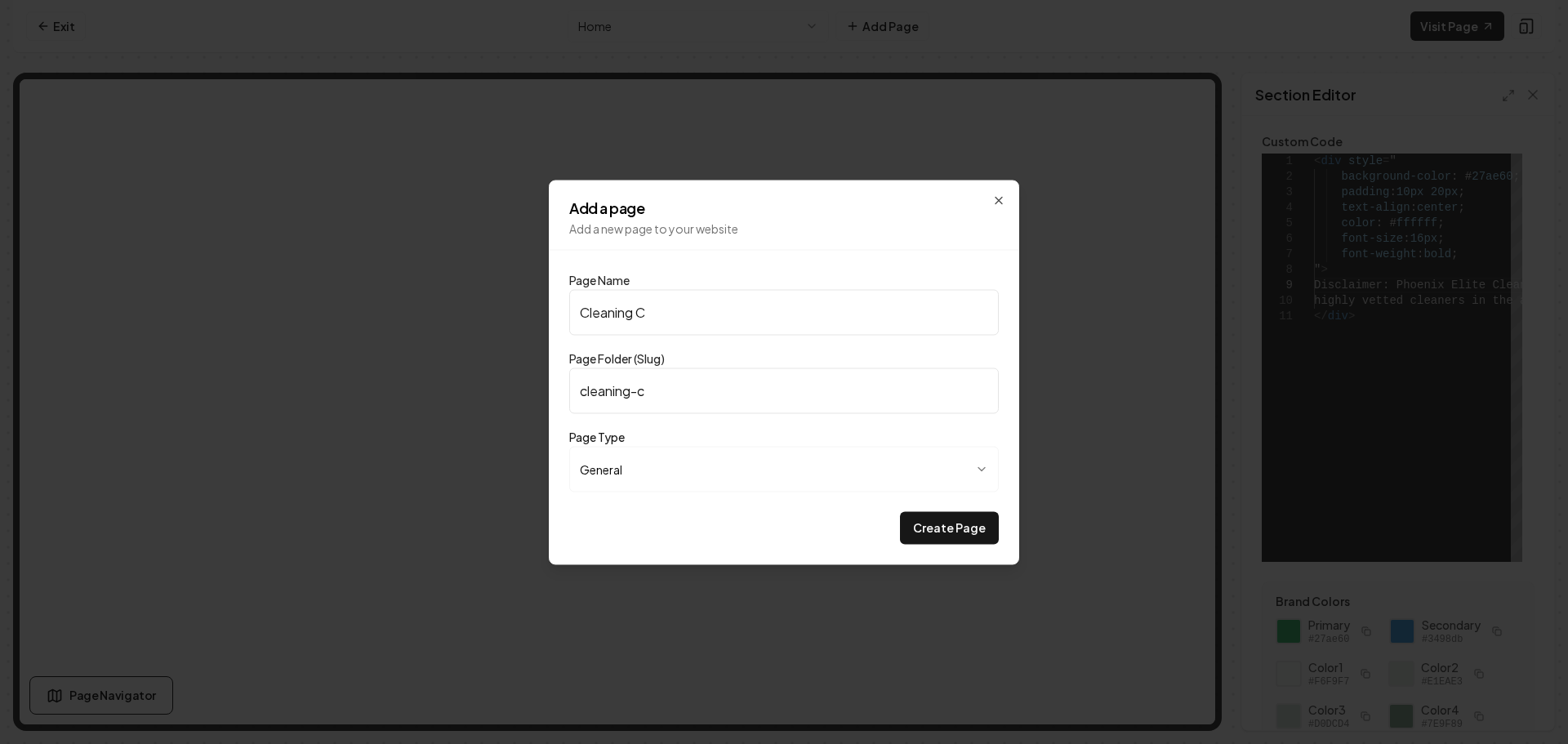
type input "cleaning-ch"
type input "Cleaning Che"
type input "cleaning-che"
type input "Cleaning Chec"
type input "cleaning-chec"
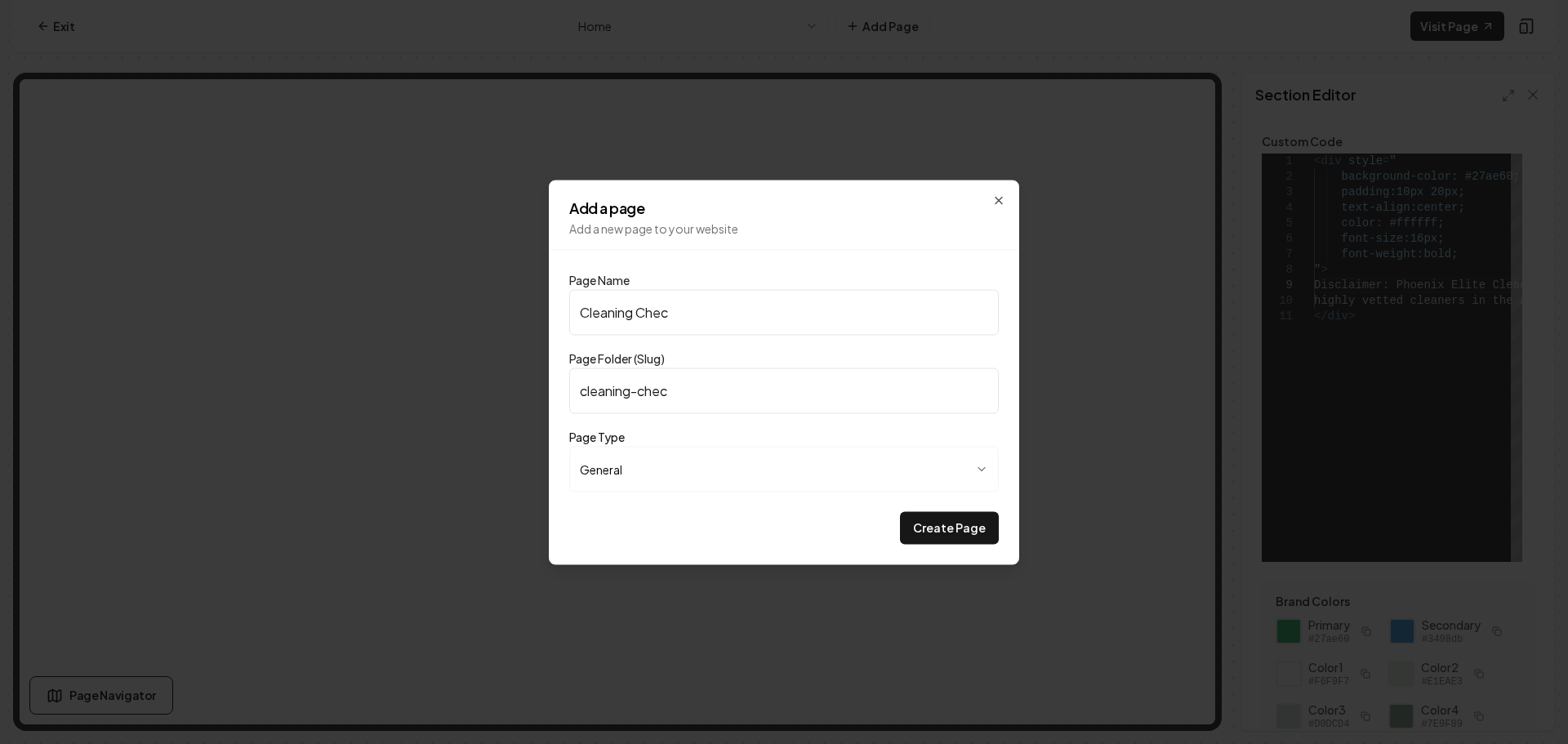
type input "Cleaning Check"
type input "cleaning-check"
type input "Cleaning CheckL"
type input "cleaning-checkl"
type input "Cleaning CheckLi"
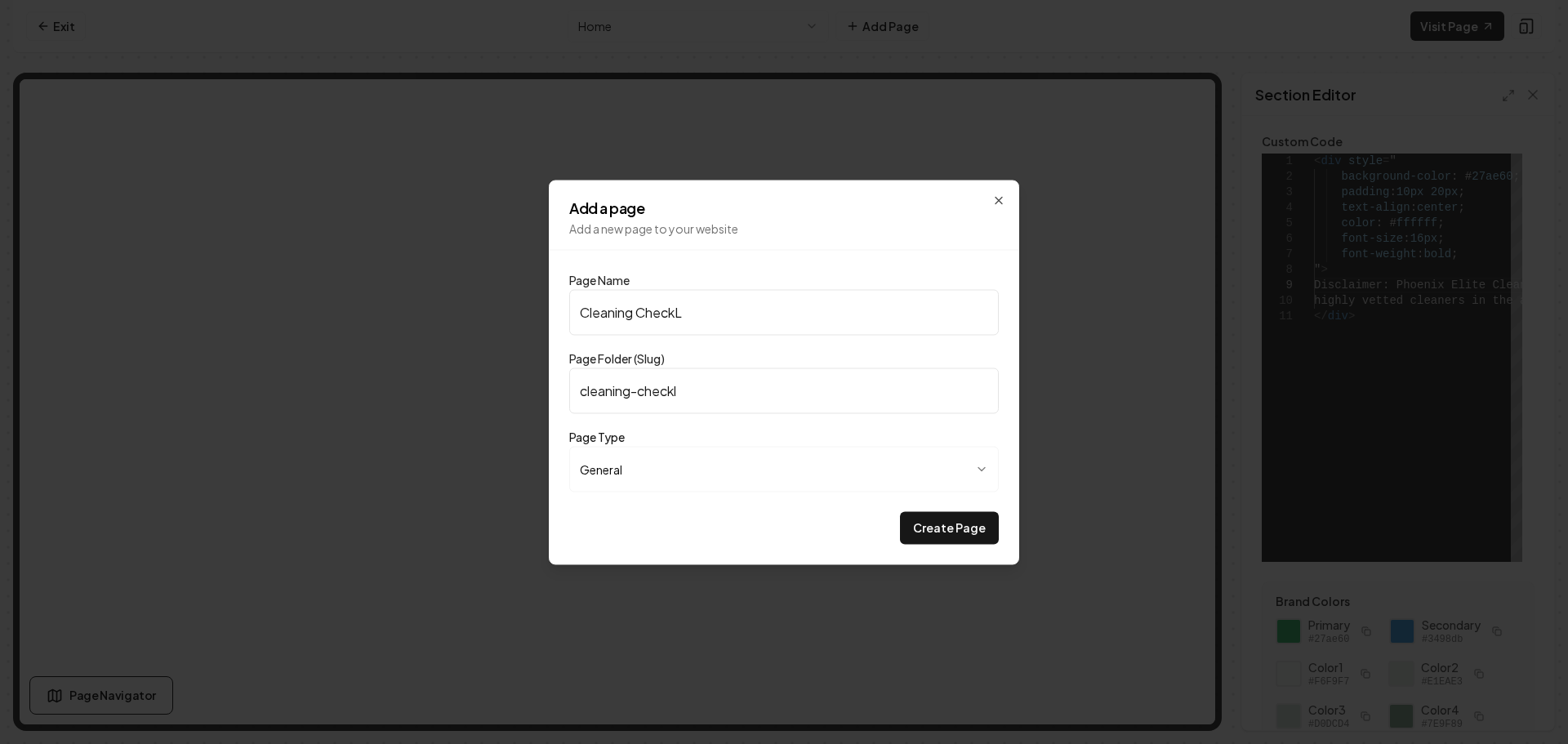
type input "cleaning-checkli"
type input "Cleaning CheckLis"
type input "cleaning-checklis"
type input "Cleaning CheckList"
type input "cleaning-checklist"
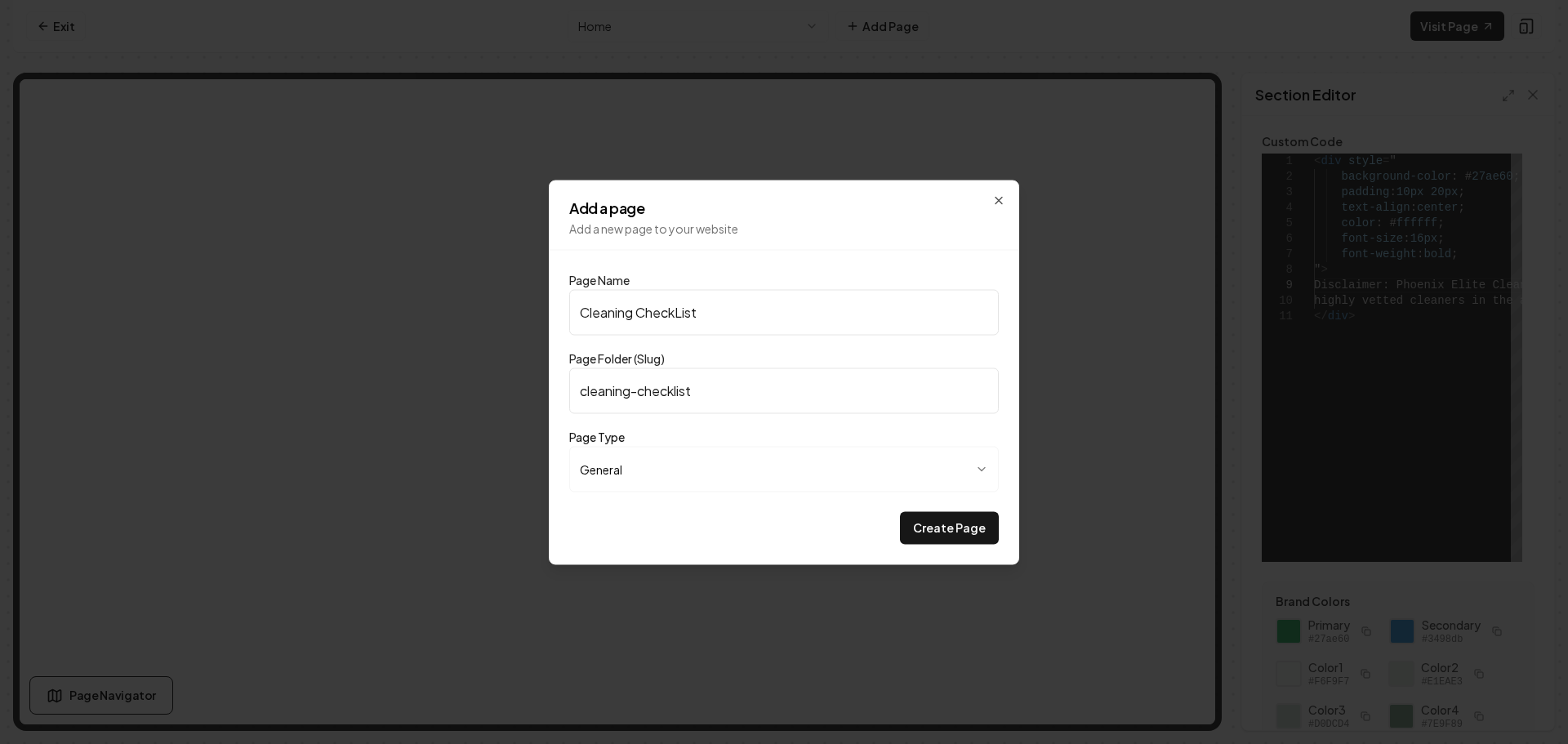
type input "Cleaning CheckLis"
type input "cleaning-checklis"
type input "Cleaning CheckLi"
type input "cleaning-checkli"
type input "Cleaning CheckL"
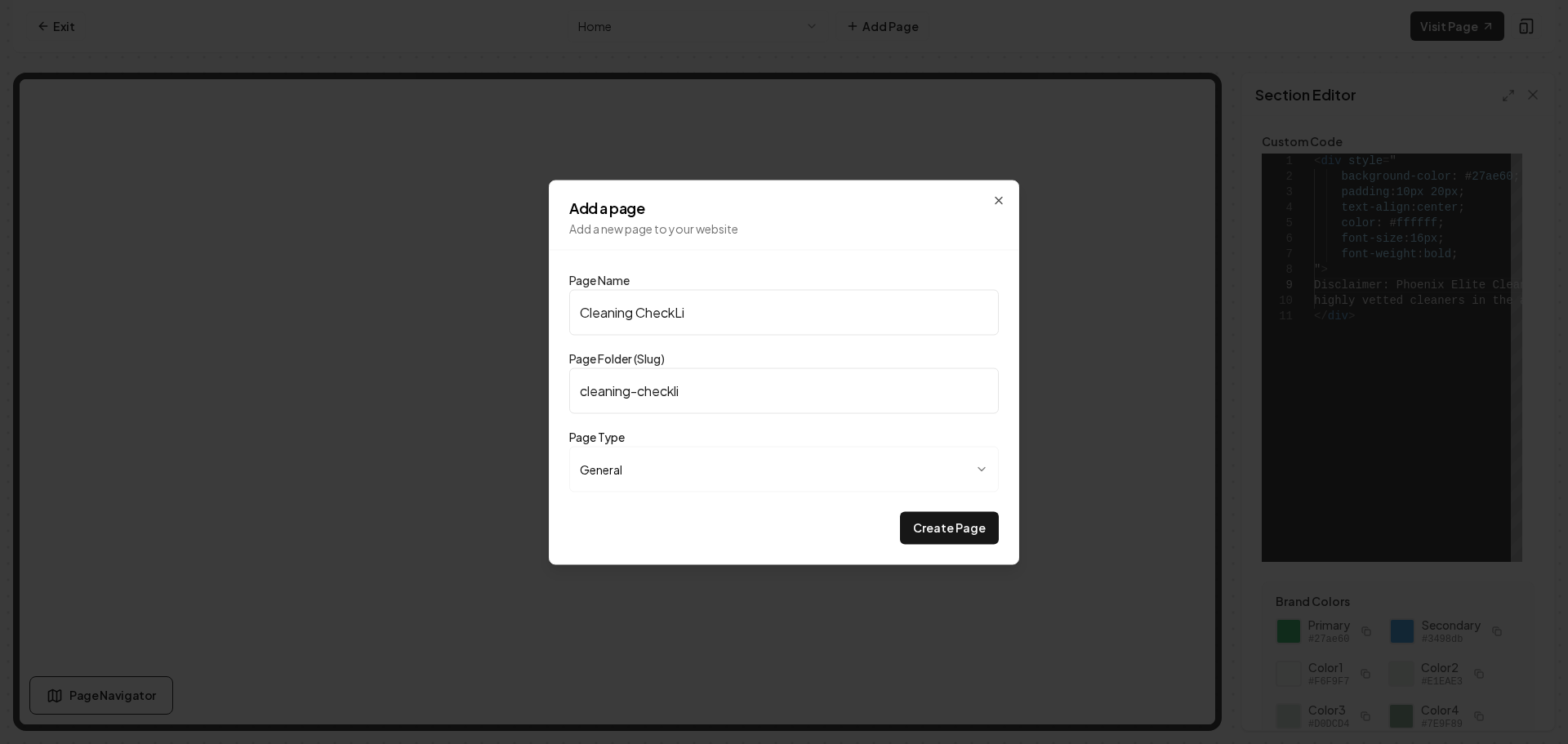
type input "cleaning-checkl"
type input "Cleaning Check"
type input "cleaning-check"
type input "Cleaning Checkl"
type input "cleaning-checkl"
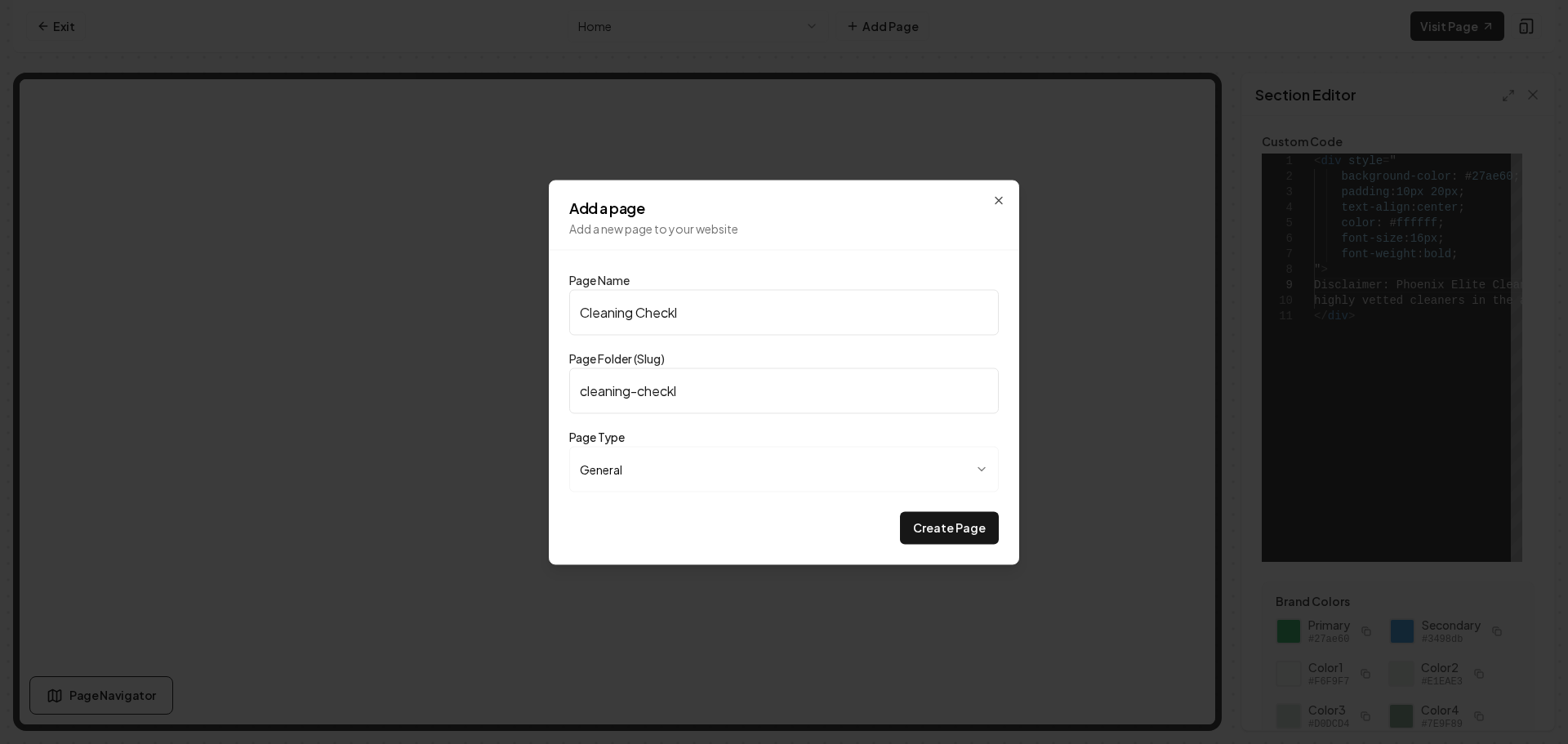
type input "Cleaning Checkli"
type input "cleaning-checkli"
type input "Cleaning Checklis"
type input "cleaning-checklis"
type input "Cleaning Checklist"
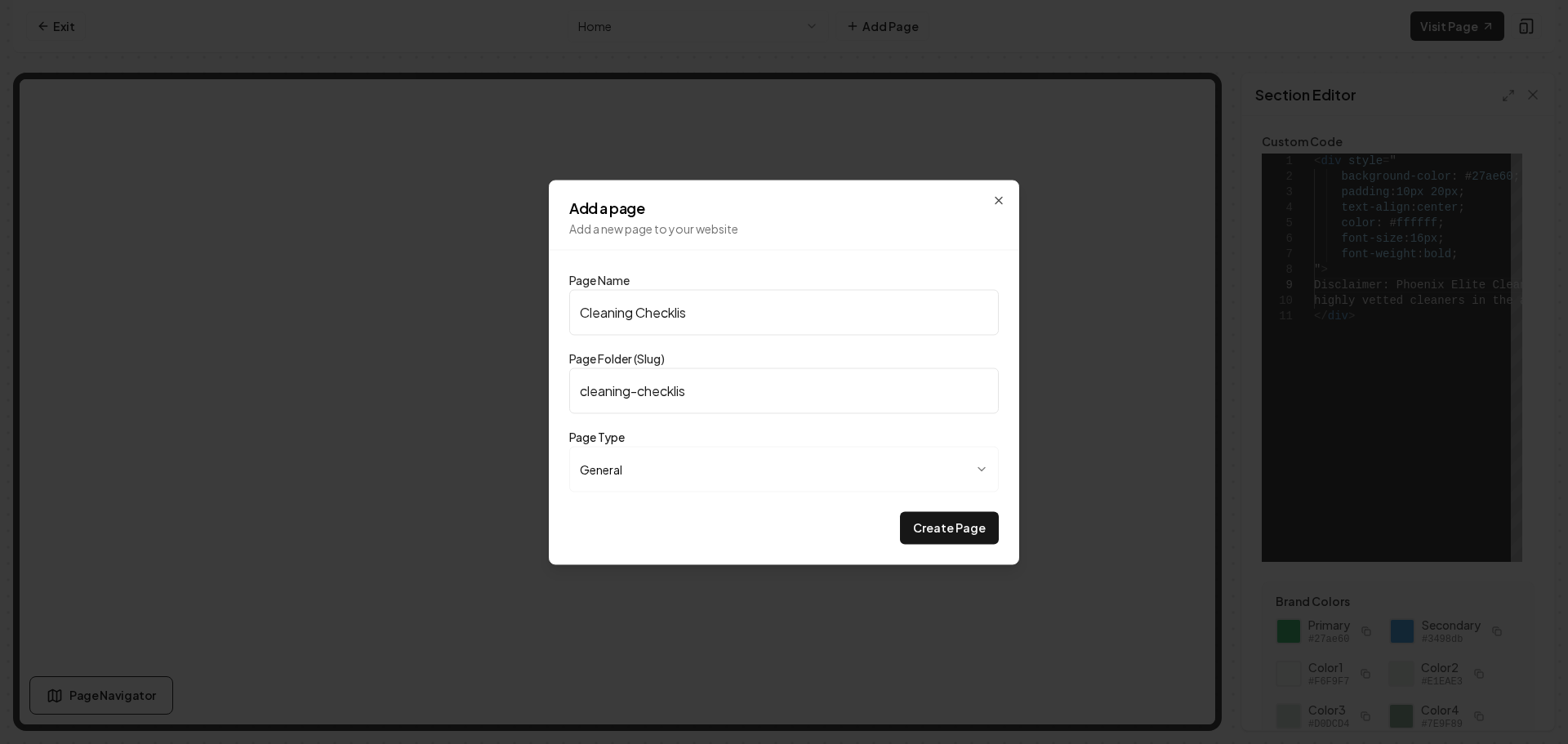
type input "cleaning-checklist"
type input "Cleaning Checklist"
click at [936, 526] on button "Create Page" at bounding box center [949, 528] width 99 height 33
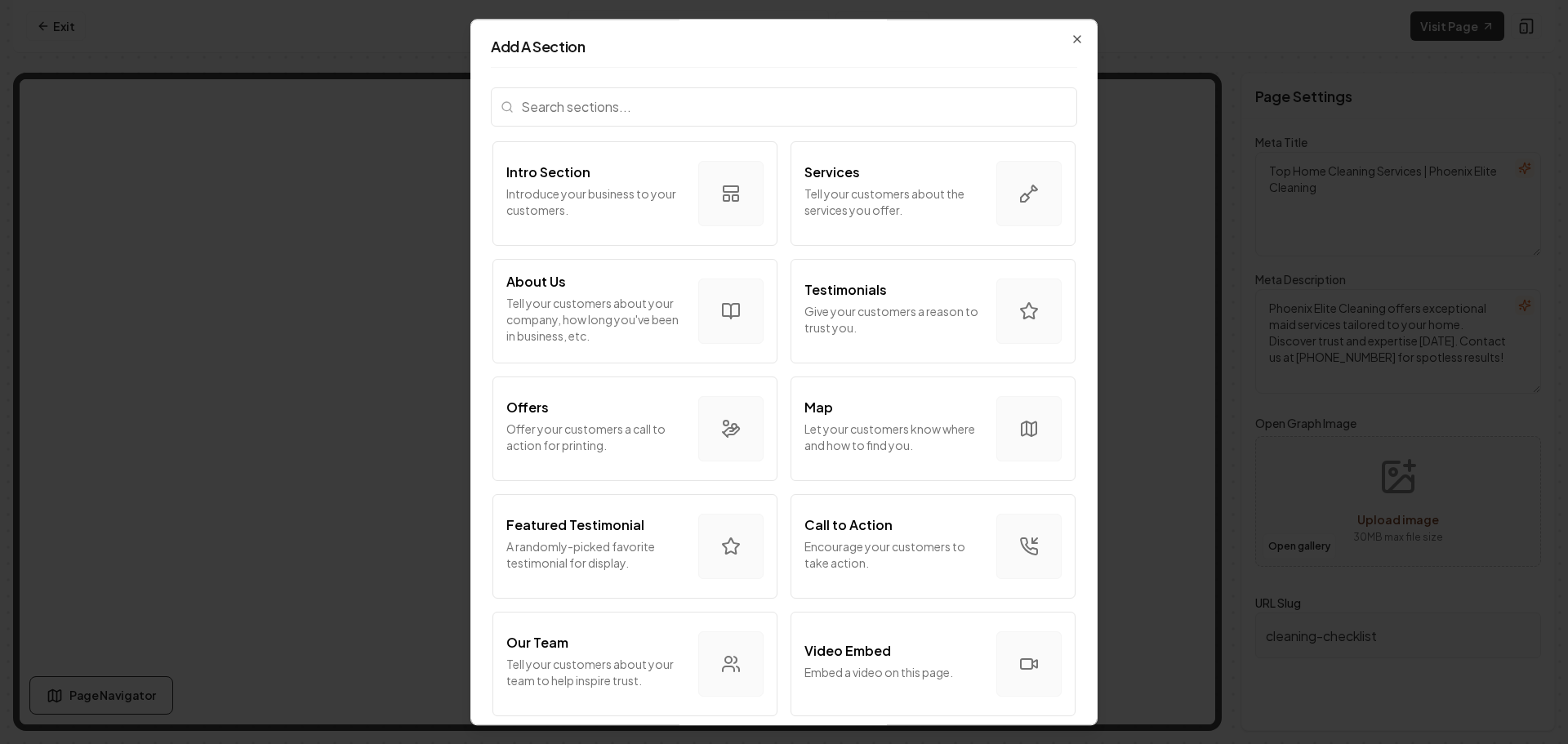
click at [761, 110] on input "search" at bounding box center [784, 107] width 587 height 39
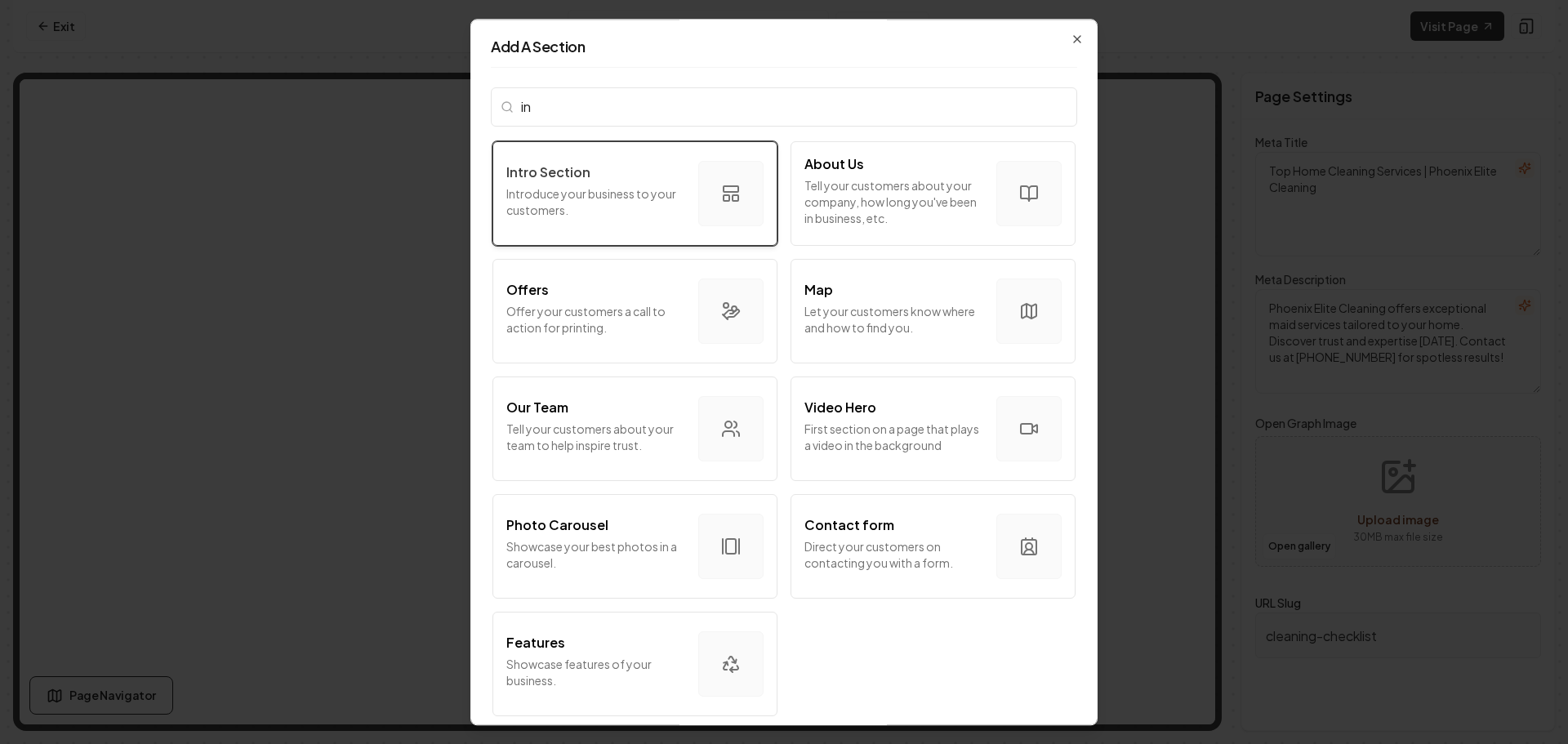
type input "in"
click at [599, 199] on p "Introduce your business to your customers." at bounding box center [596, 202] width 179 height 33
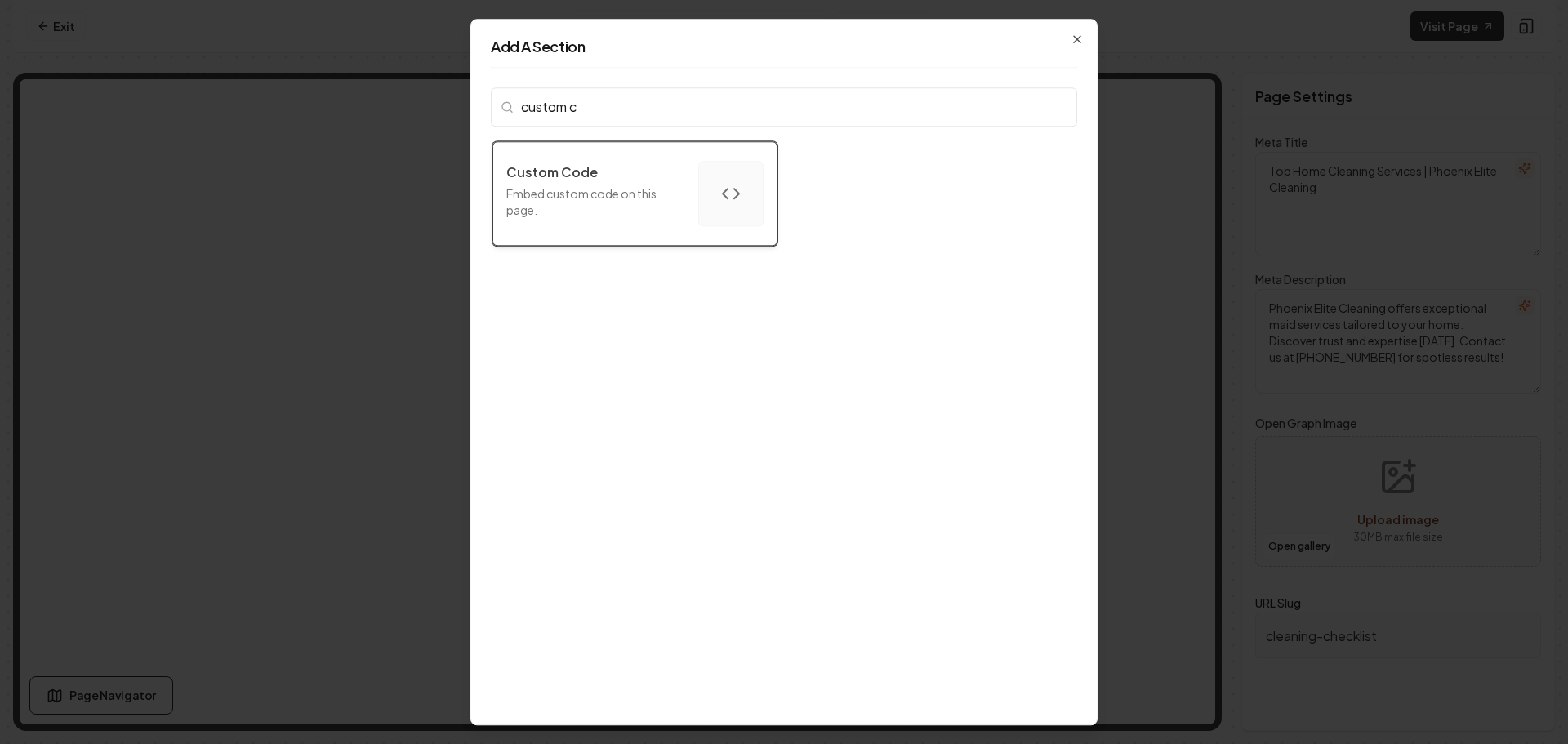
type input "custom c"
click at [596, 219] on div "Custom Code Embed custom code on this page." at bounding box center [596, 193] width 179 height 62
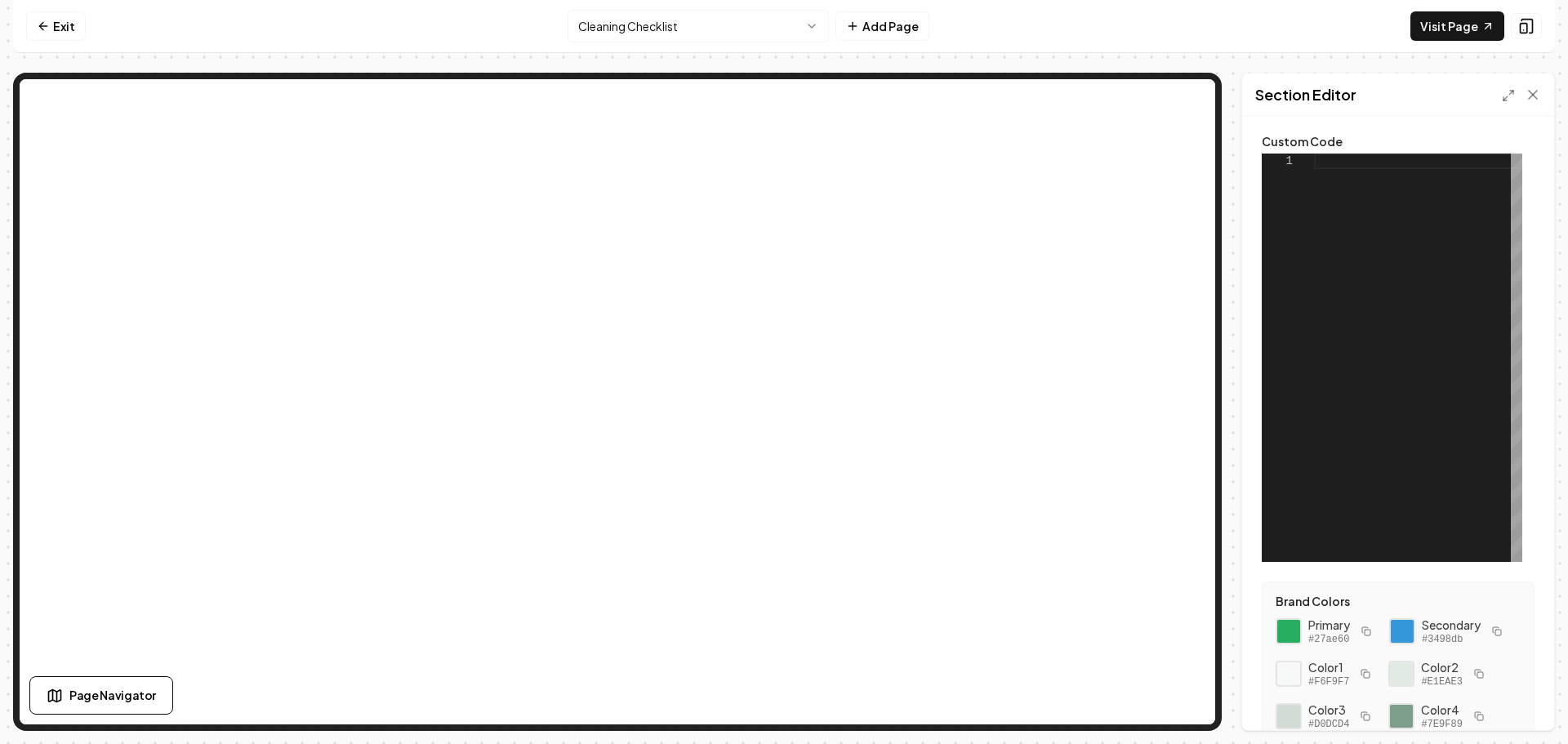
click at [1377, 162] on div at bounding box center [1418, 358] width 208 height 409
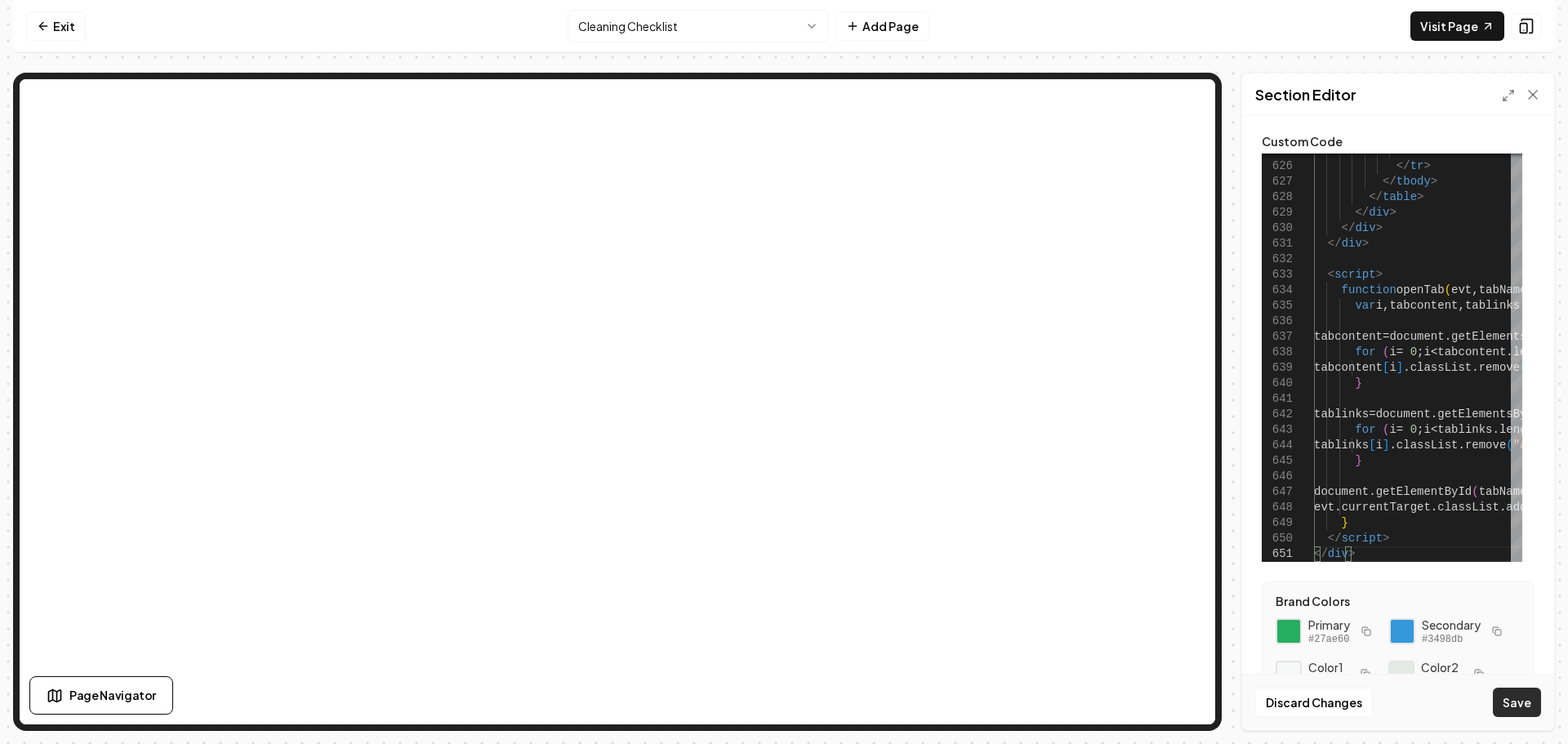
click at [1514, 706] on button "Save" at bounding box center [1516, 702] width 48 height 30
type textarea "**********"
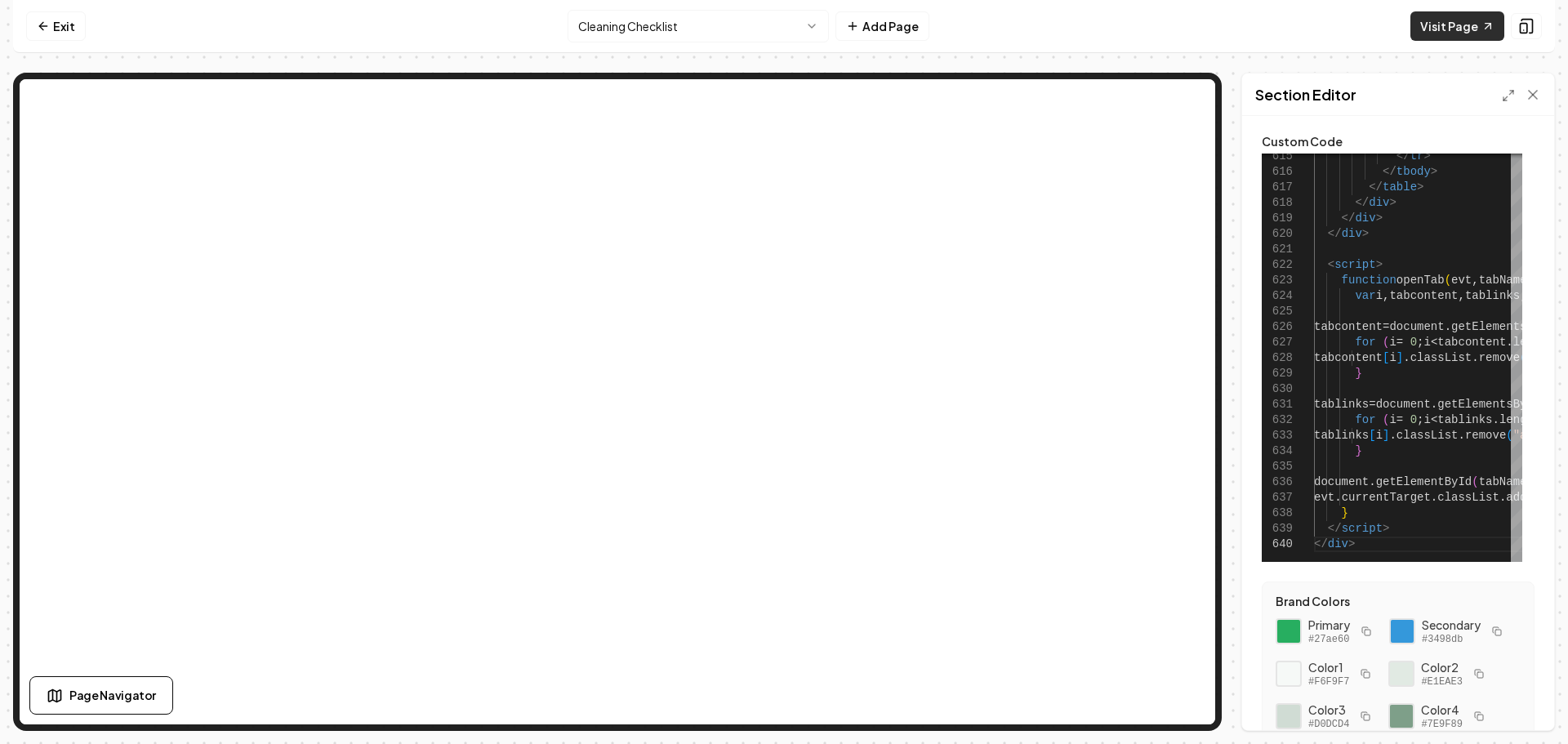
click at [1439, 23] on link "Visit Page" at bounding box center [1458, 26] width 94 height 30
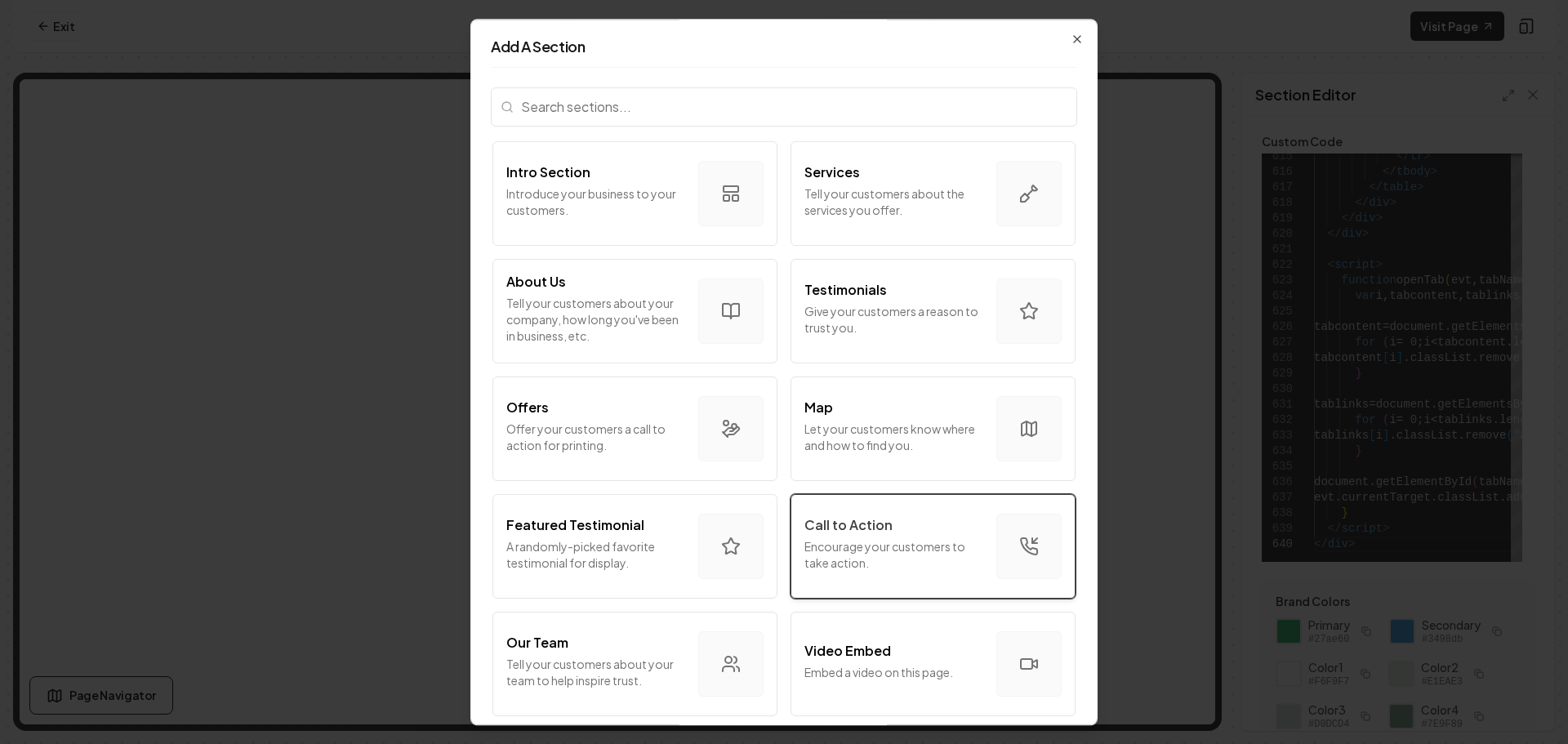
click at [904, 547] on p "Encourage your customers to take action." at bounding box center [894, 555] width 179 height 33
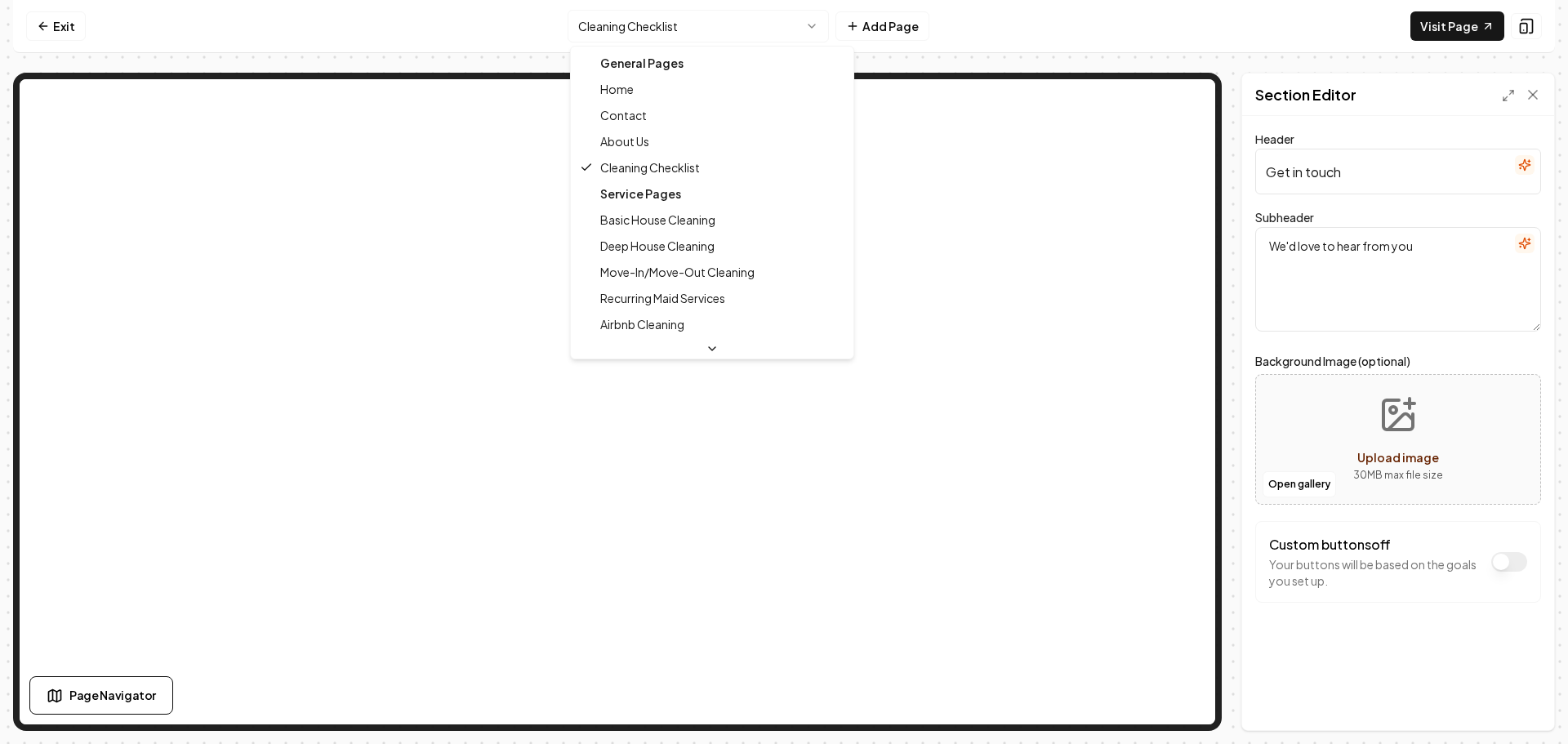
click at [688, 32] on html "Computer Required This feature is only available on a computer. Please switch t…" at bounding box center [784, 372] width 1568 height 744
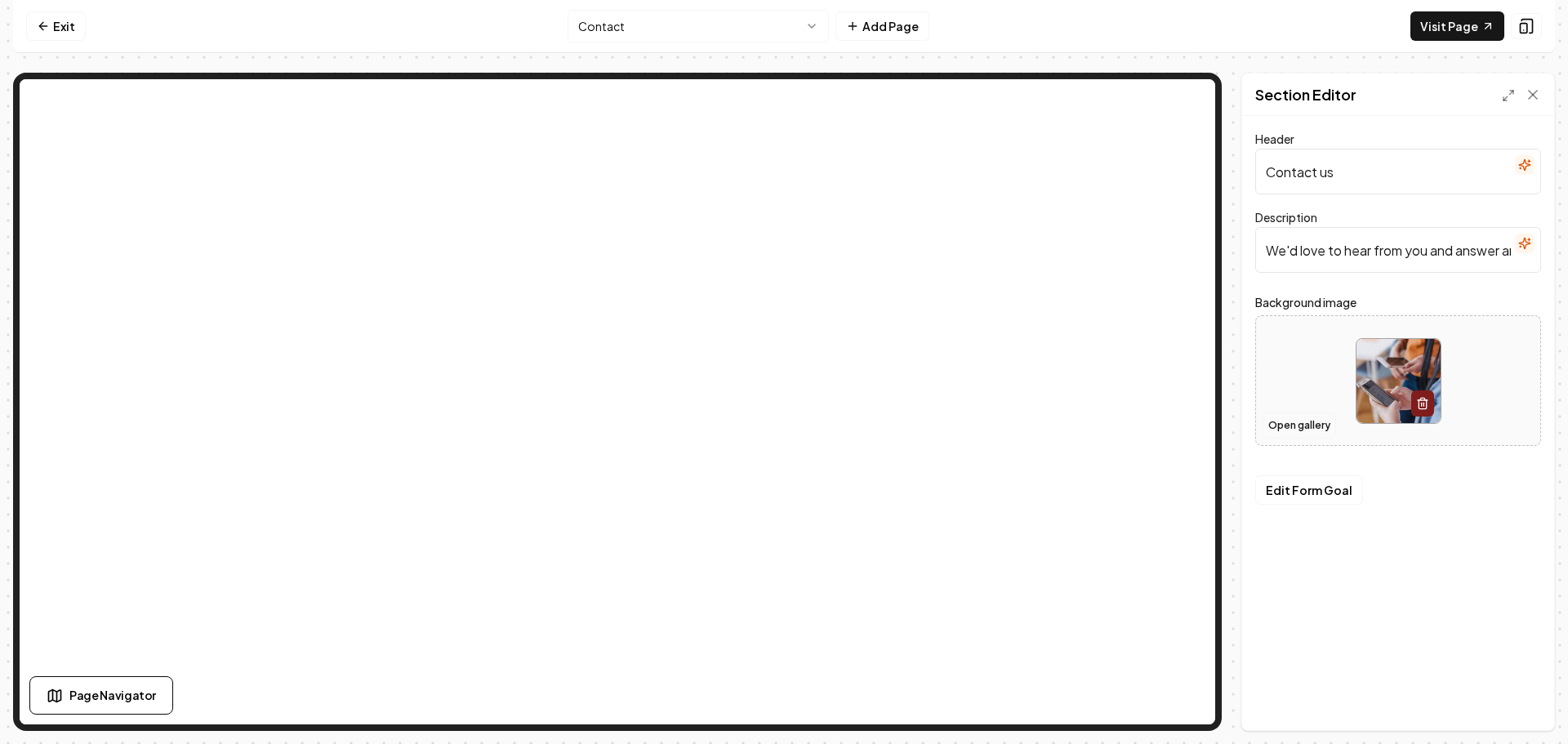
click at [1294, 425] on button "Open gallery" at bounding box center [1299, 425] width 73 height 26
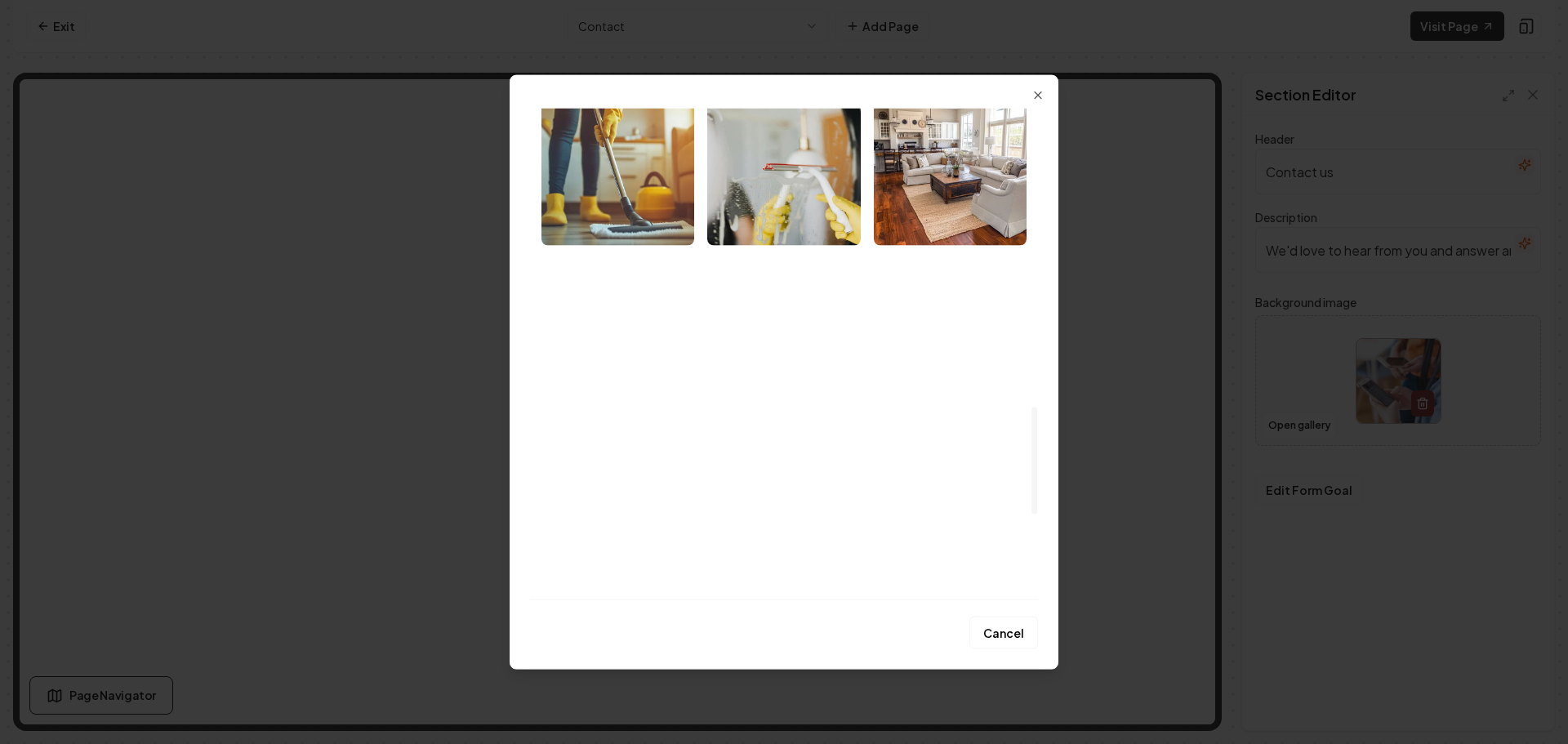
scroll to position [1307, 0]
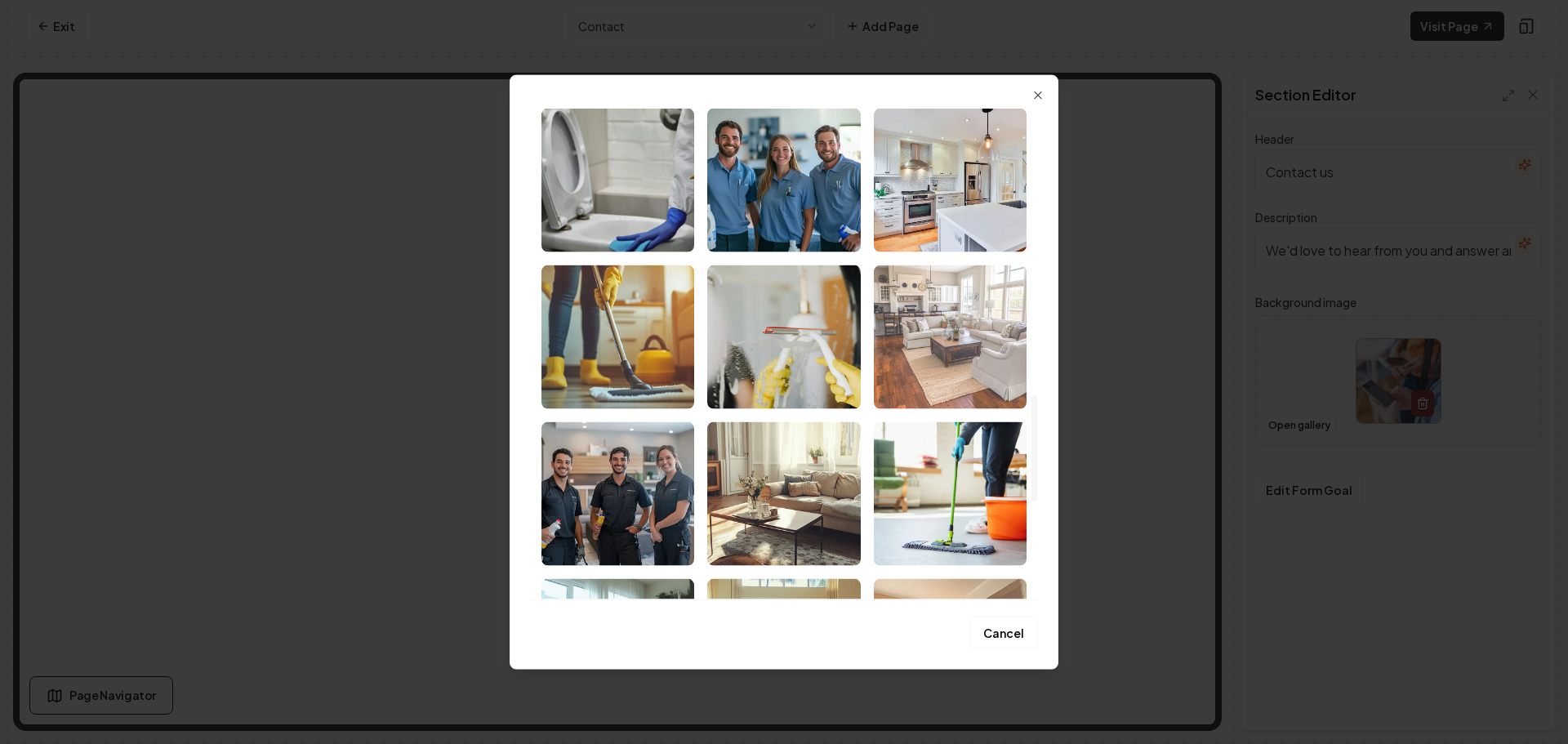
click at [960, 309] on img "Select image image_68b8de7f5c7cd75eb88328ef.png" at bounding box center [950, 336] width 153 height 144
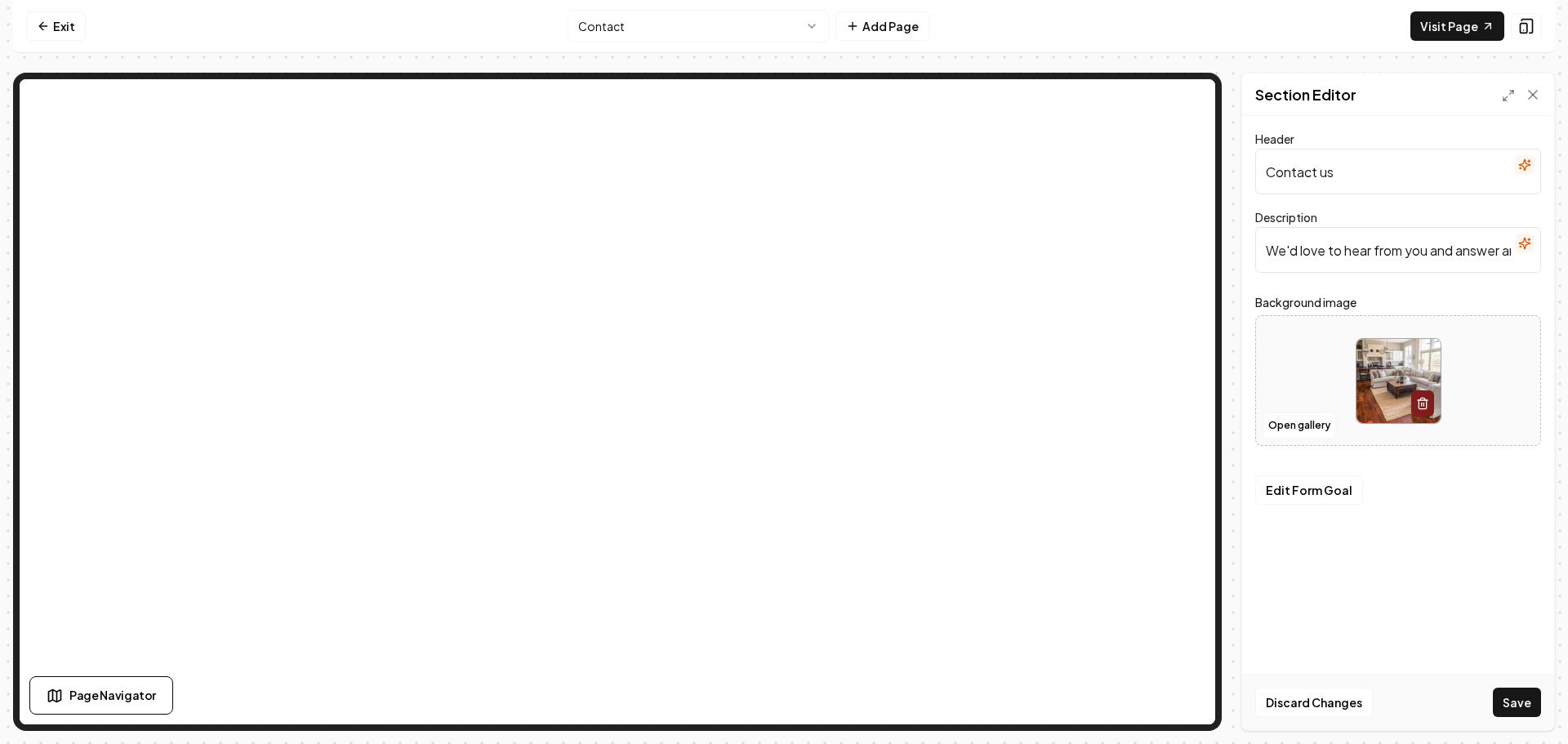
drag, startPoint x: 1509, startPoint y: 714, endPoint x: 1501, endPoint y: 706, distance: 11.3
click at [1509, 713] on button "Save" at bounding box center [1516, 702] width 48 height 30
click at [671, 21] on html "Computer Required This feature is only available on a computer. Please switch t…" at bounding box center [784, 372] width 1568 height 744
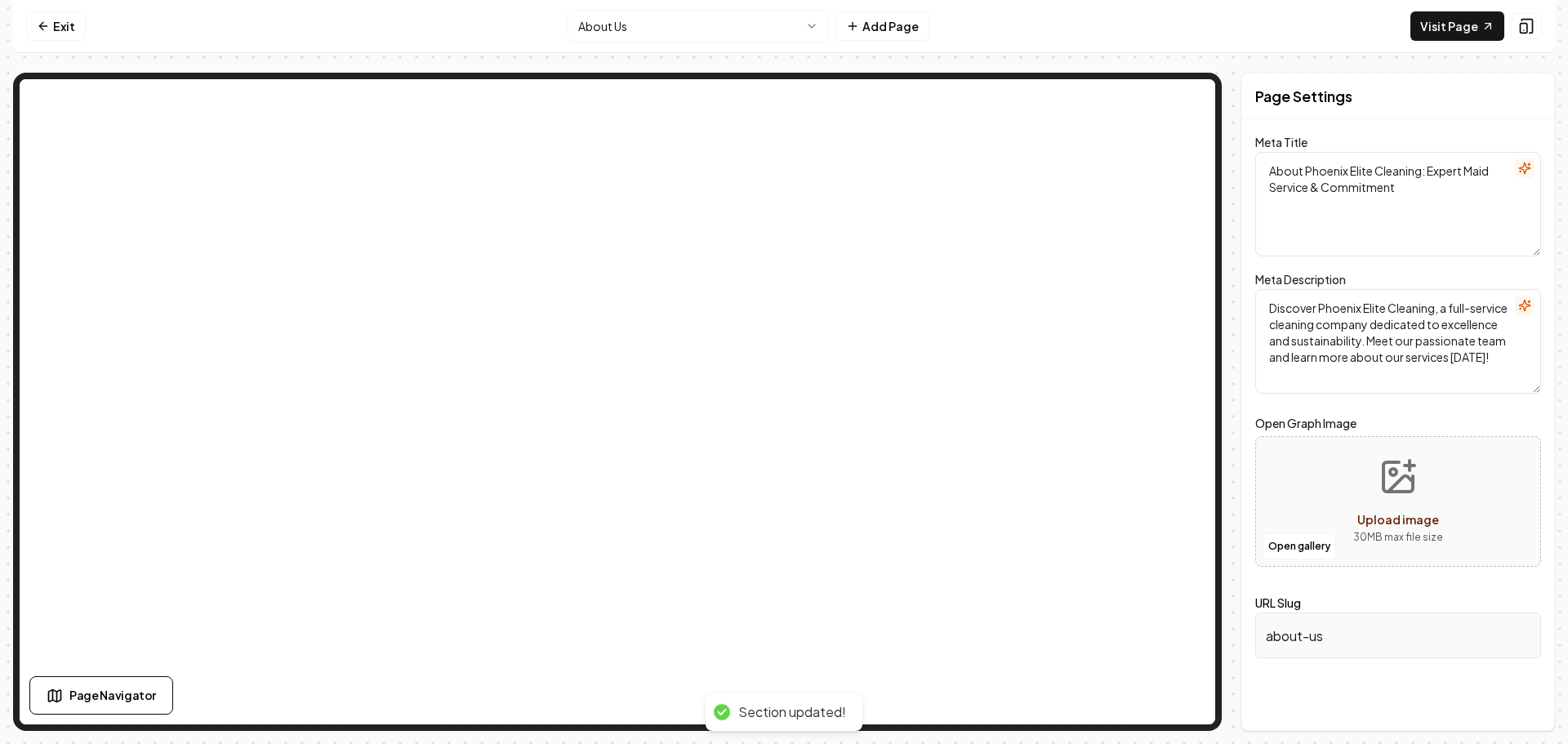
click at [735, 35] on html "Computer Required This feature is only available on a computer. Please switch t…" at bounding box center [784, 372] width 1568 height 744
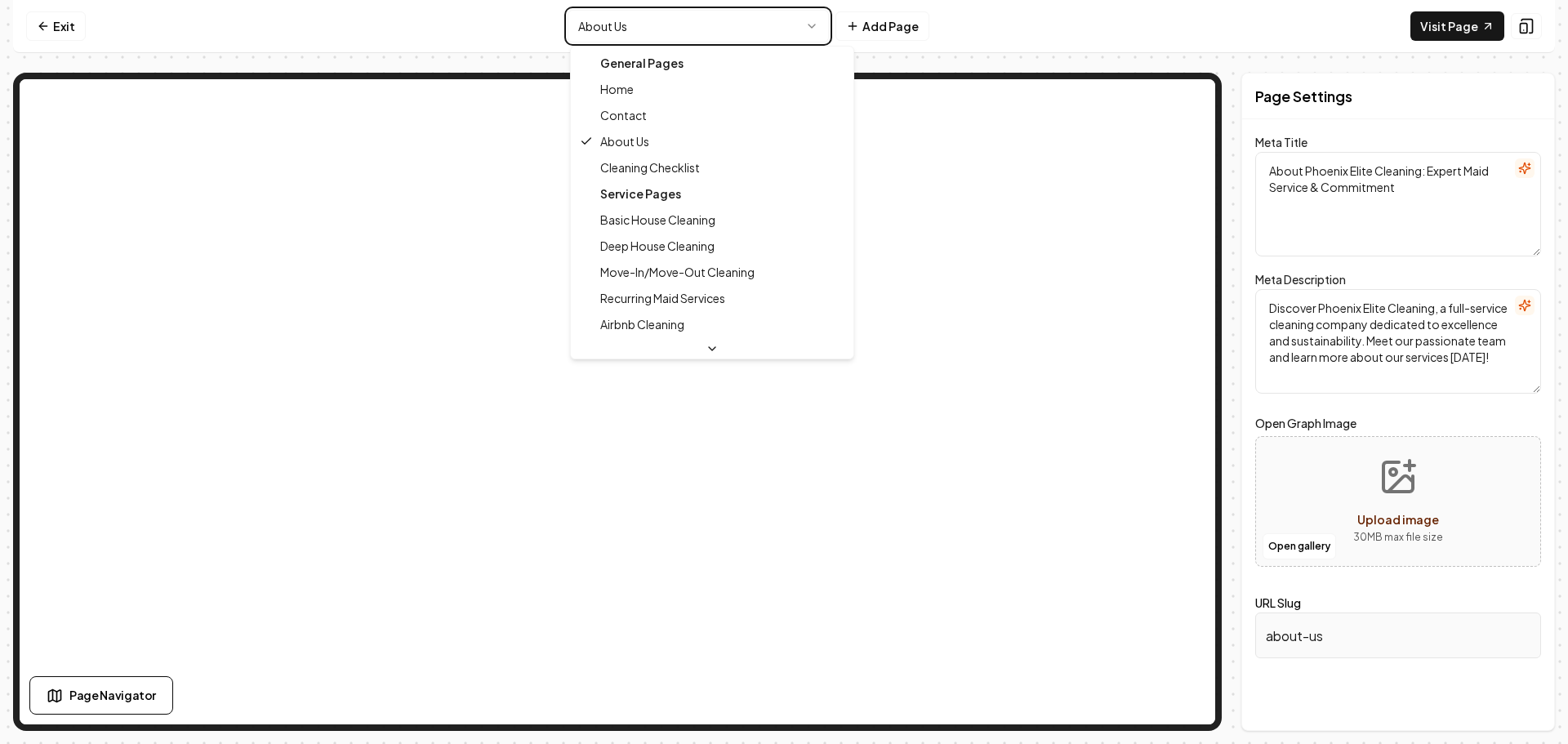
type textarea "Phoenix Elite Cleaning: Top Maid Service & Offers for Your Home"
type textarea "Discover Phoenix Elite Cleaning, your trusted partner for exceptional home clea…"
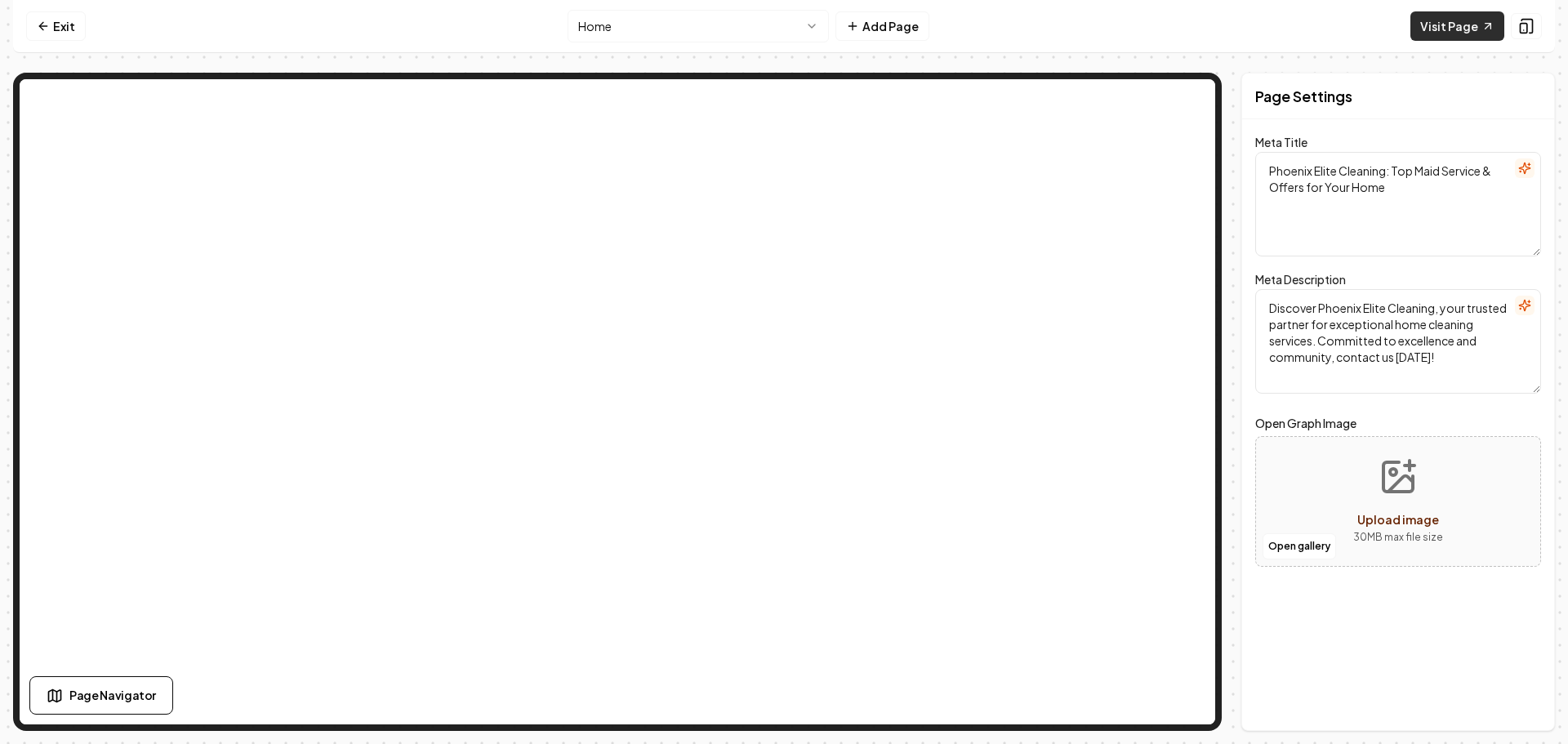
click at [1446, 24] on link "Visit Page" at bounding box center [1458, 26] width 94 height 30
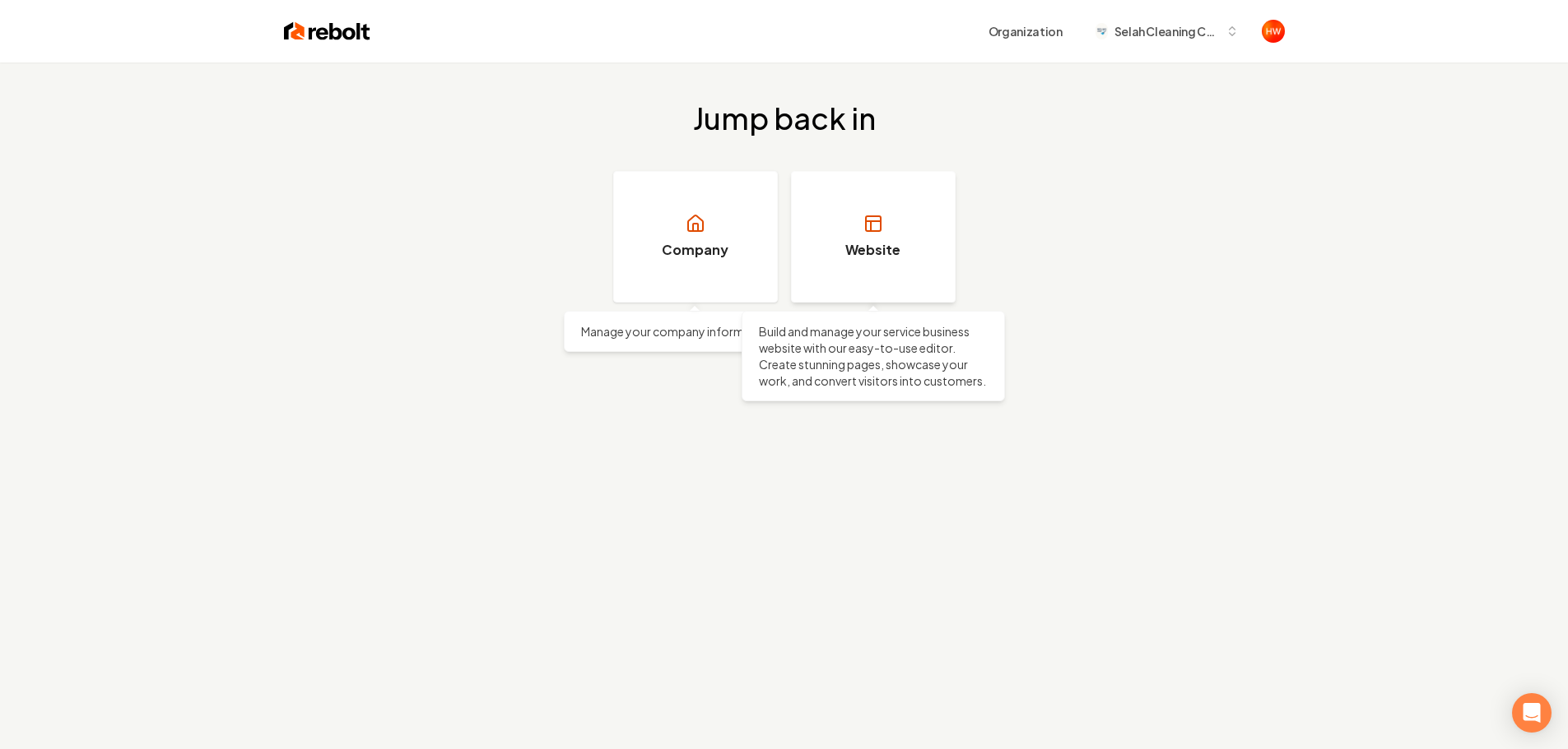
click at [866, 227] on rect at bounding box center [873, 224] width 15 height 15
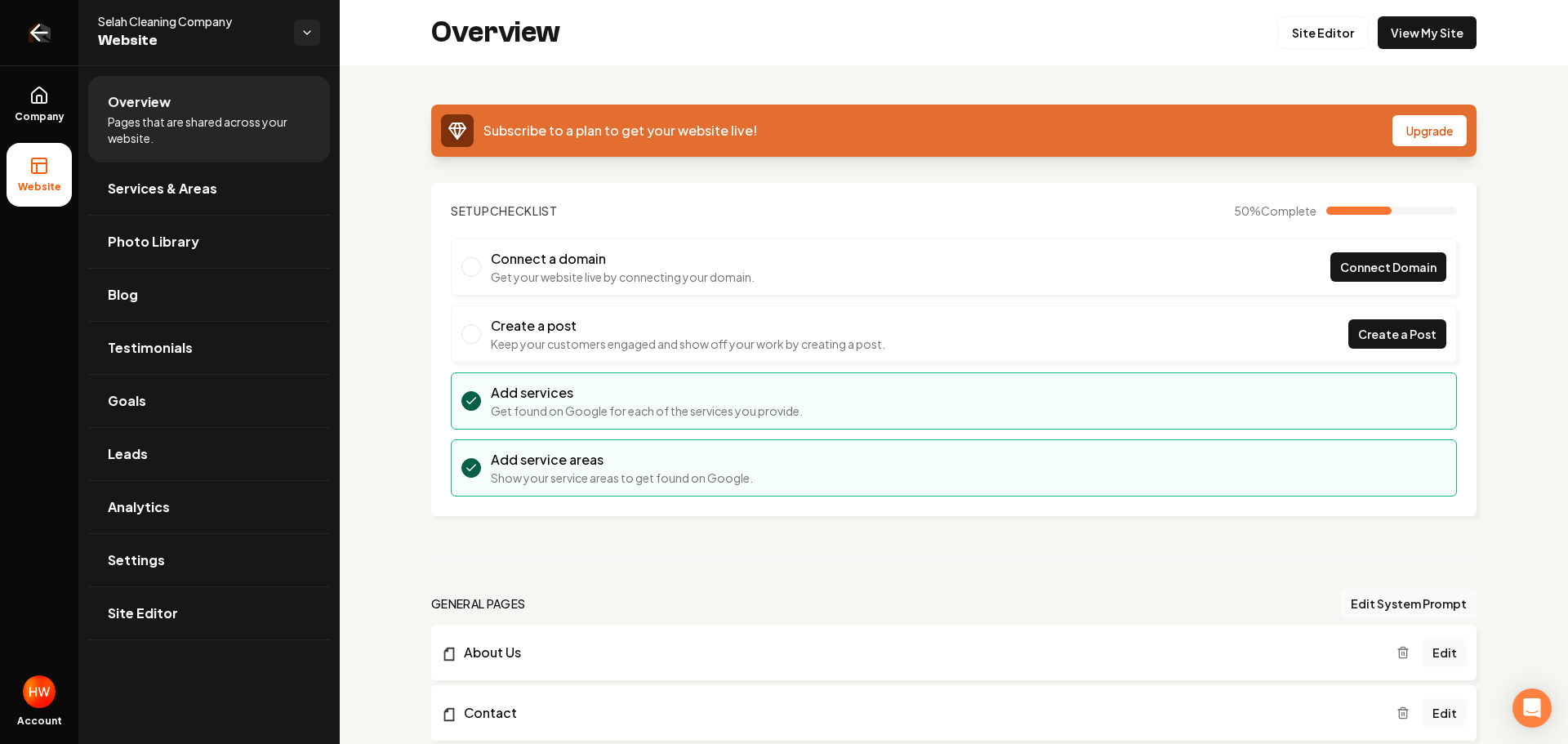
click at [41, 34] on icon "Return to dashboard" at bounding box center [39, 33] width 26 height 26
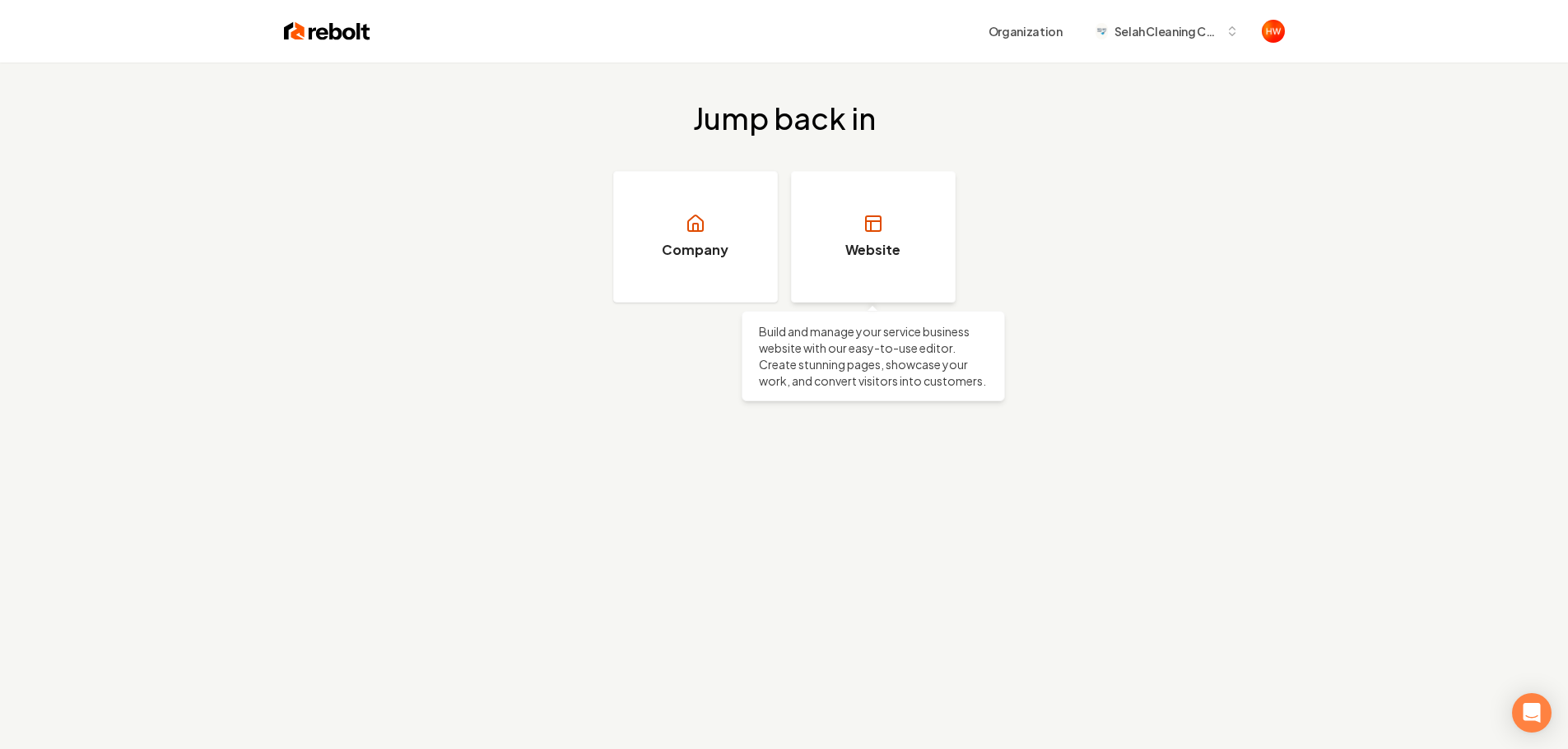
click at [856, 236] on link "Website" at bounding box center [872, 237] width 165 height 132
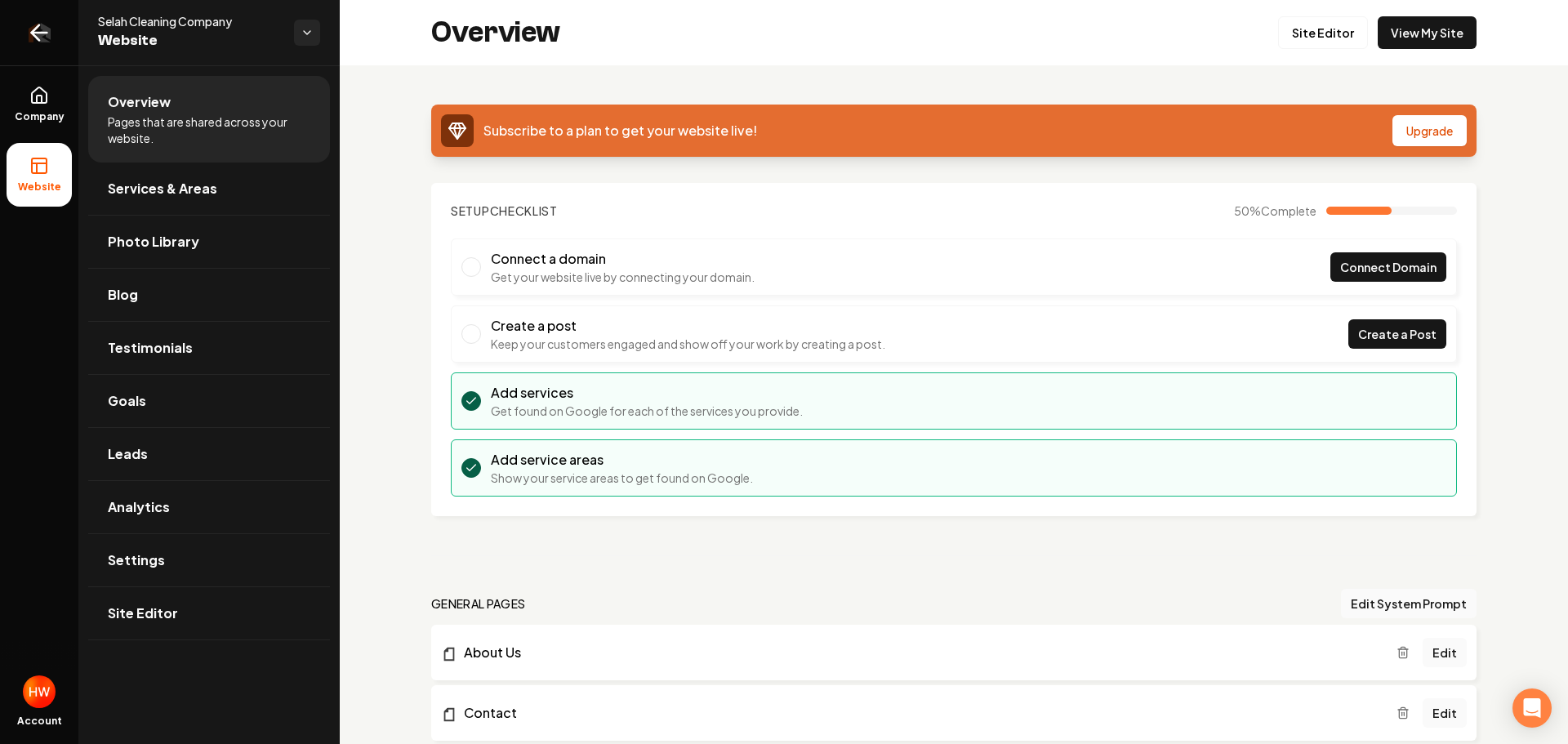
click at [26, 40] on icon "Return to dashboard" at bounding box center [39, 33] width 26 height 26
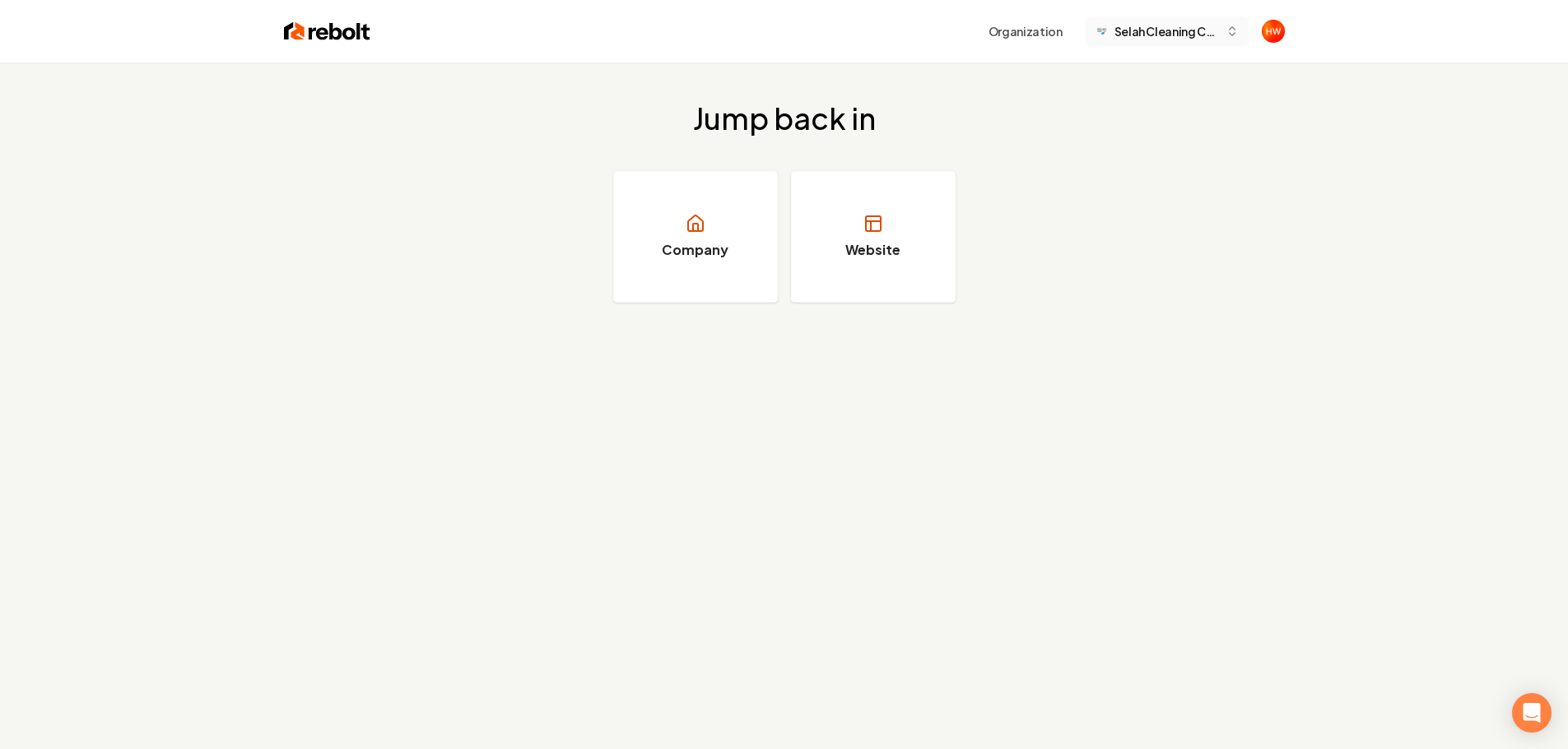
click at [1156, 32] on span "Selah Cleaning Company" at bounding box center [1166, 31] width 105 height 17
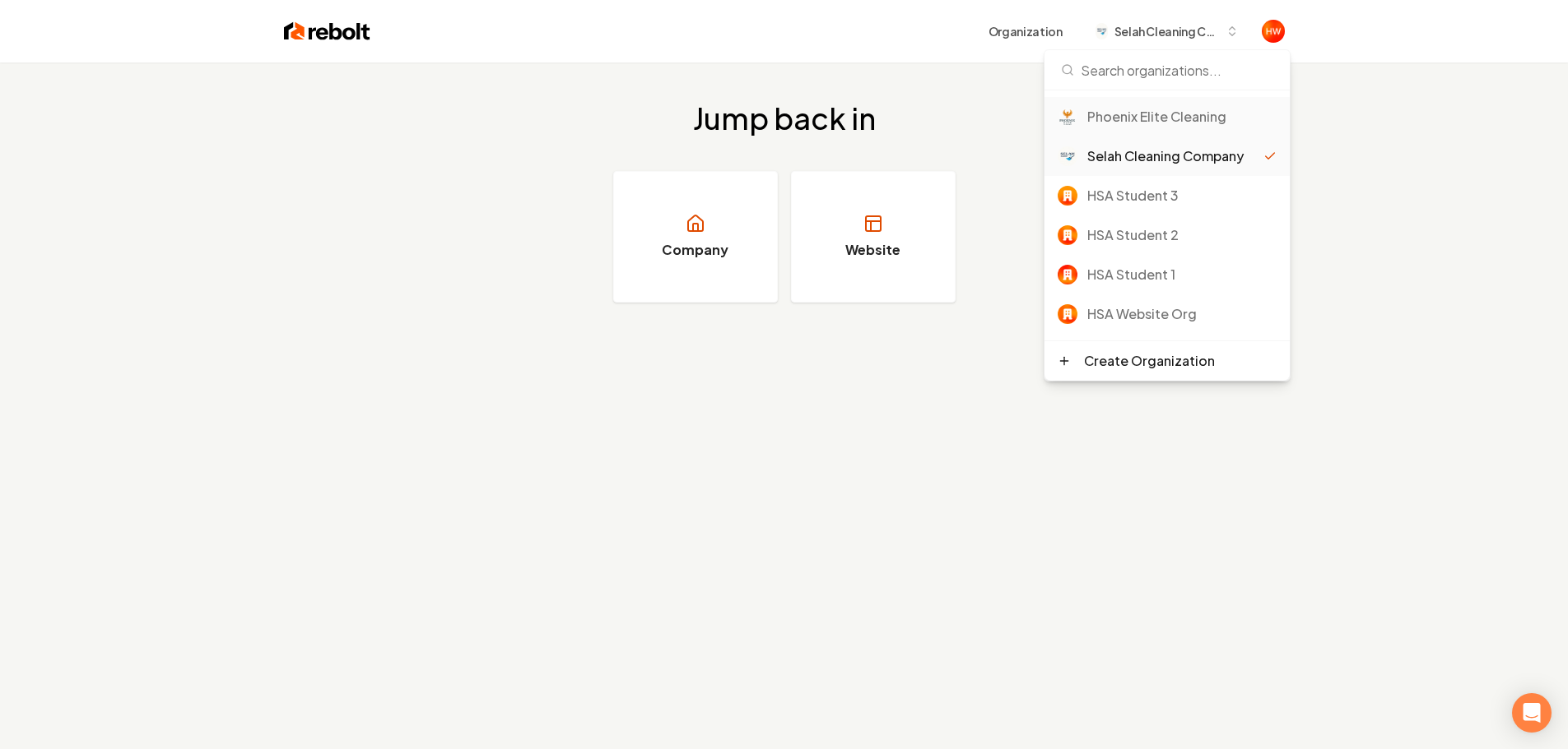
click at [1149, 120] on div "Phoenix Elite Cleaning" at bounding box center [1182, 116] width 189 height 20
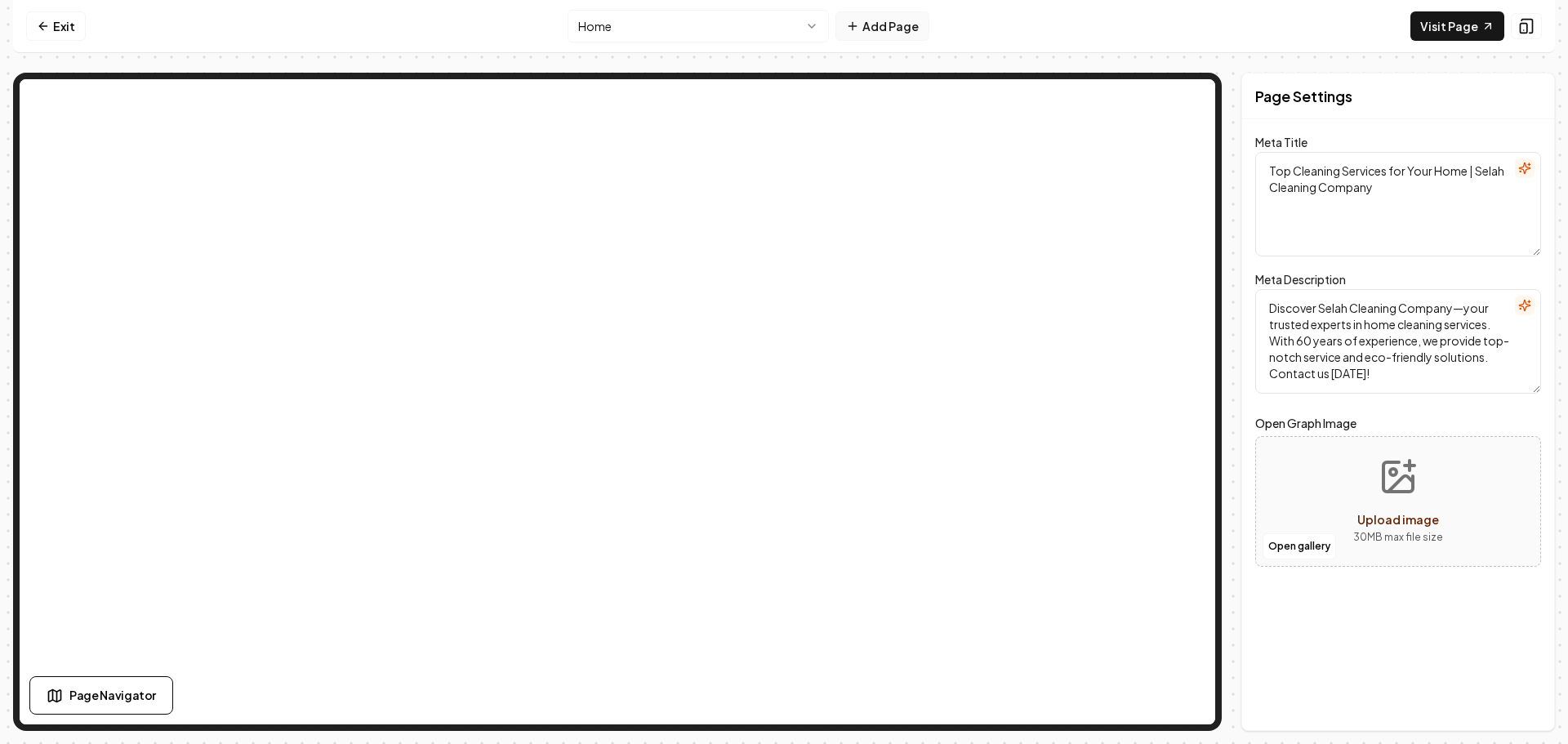
click at [872, 28] on button "Add Page" at bounding box center [882, 26] width 94 height 30
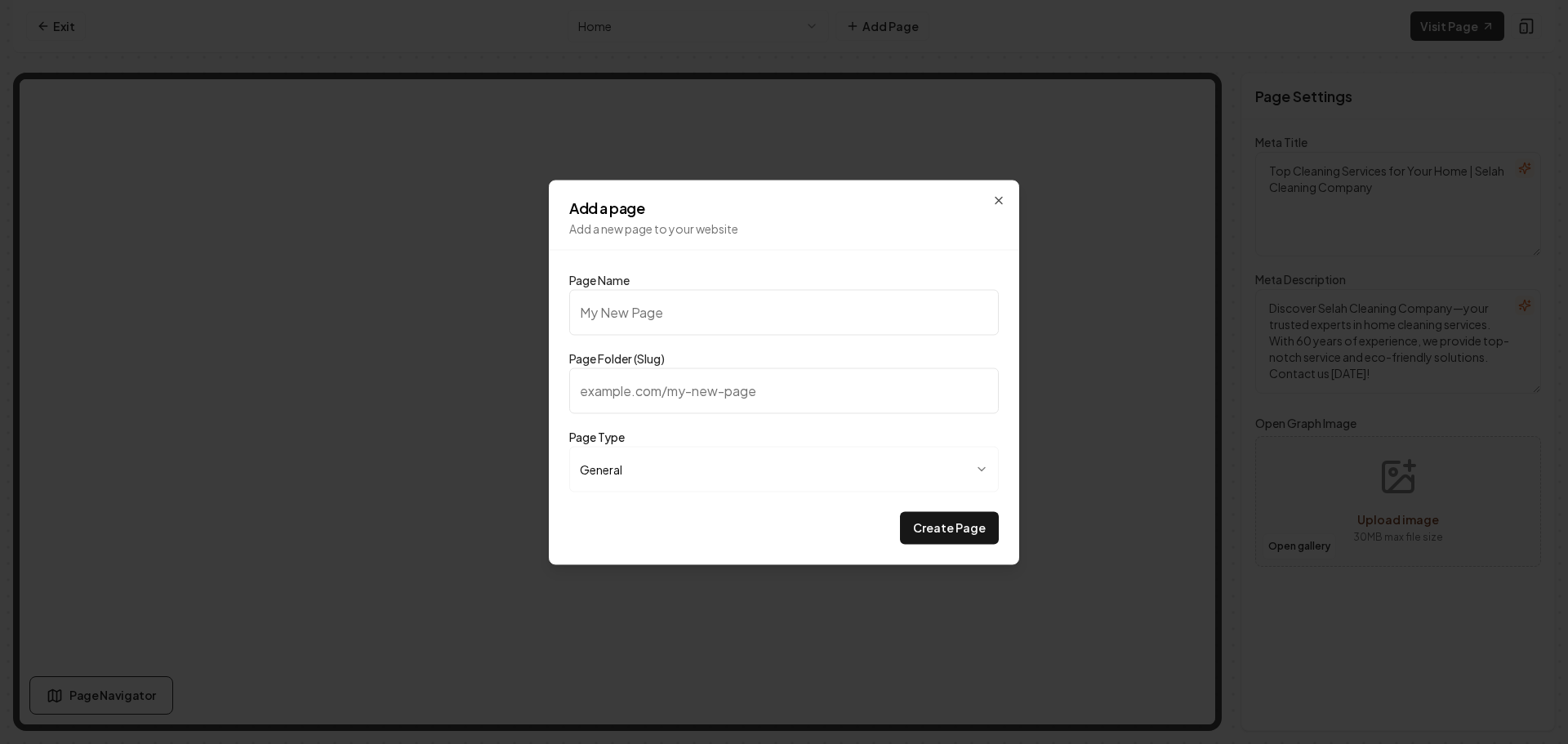
type input "C"
type input "c"
type input "Cl"
type input "cl"
type input "Cle"
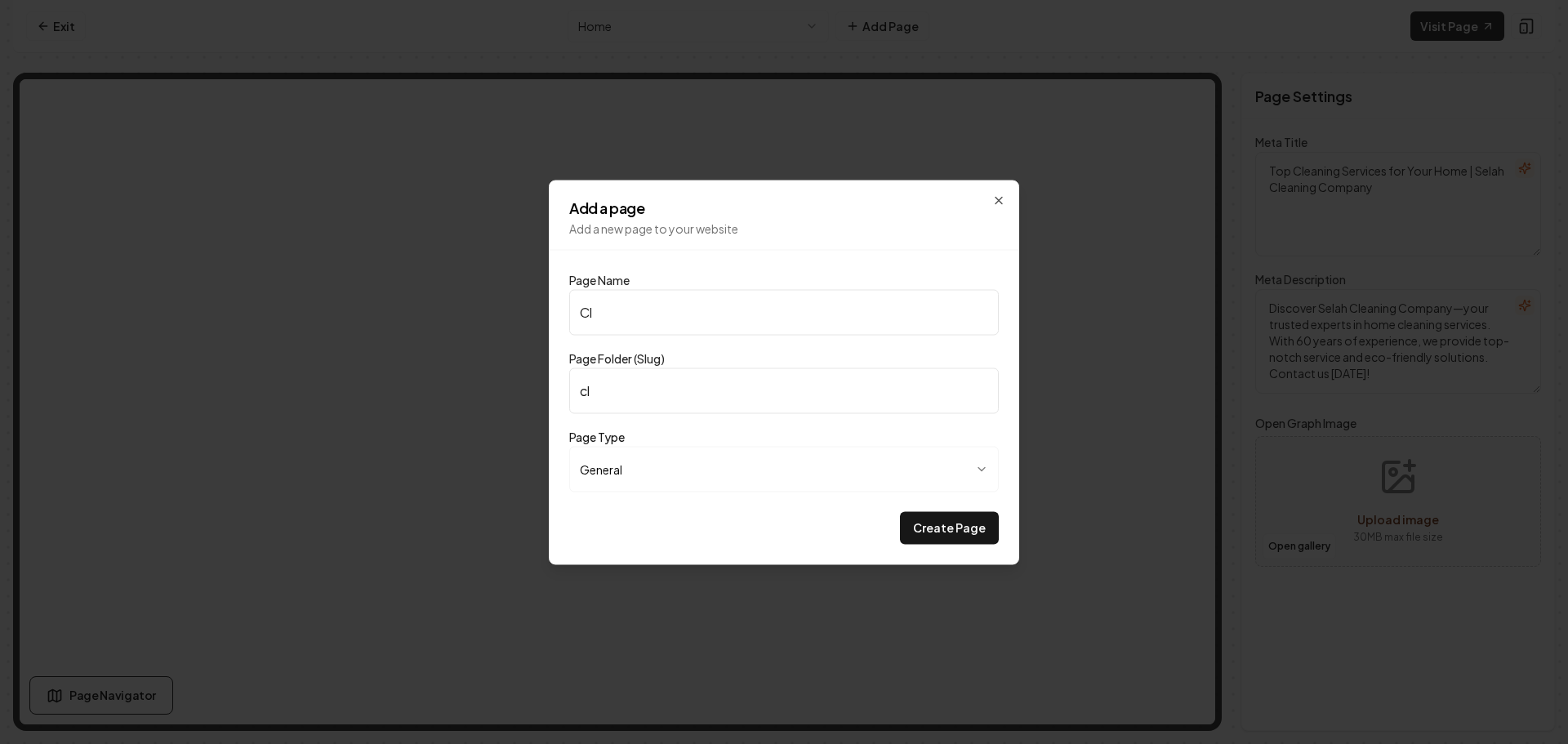
type input "cle"
type input "Clea"
type input "clea"
type input "Clean"
type input "clean"
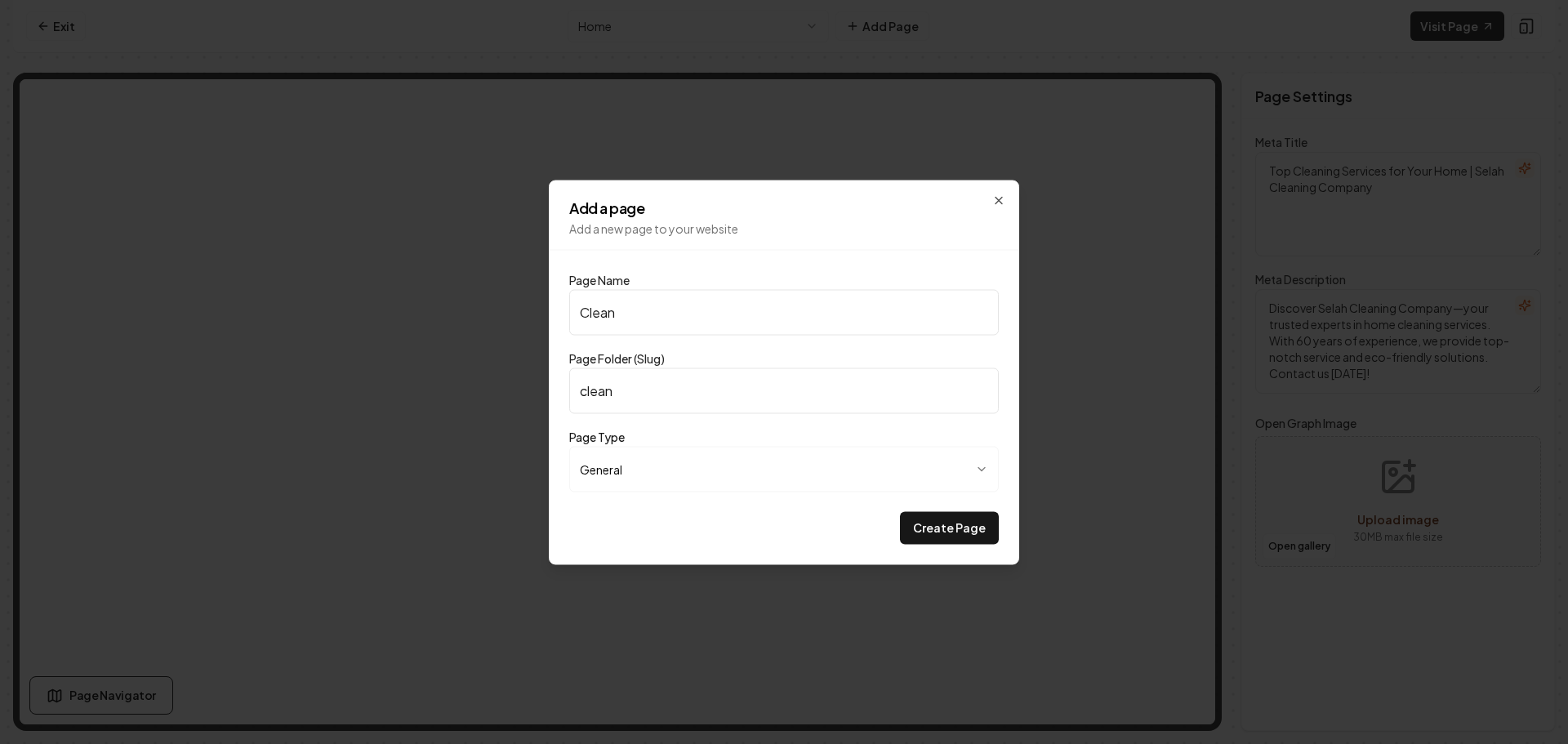
type input "Cleani"
type input "cleani"
type input "Cleanin"
type input "cleanin"
type input "Cleaning"
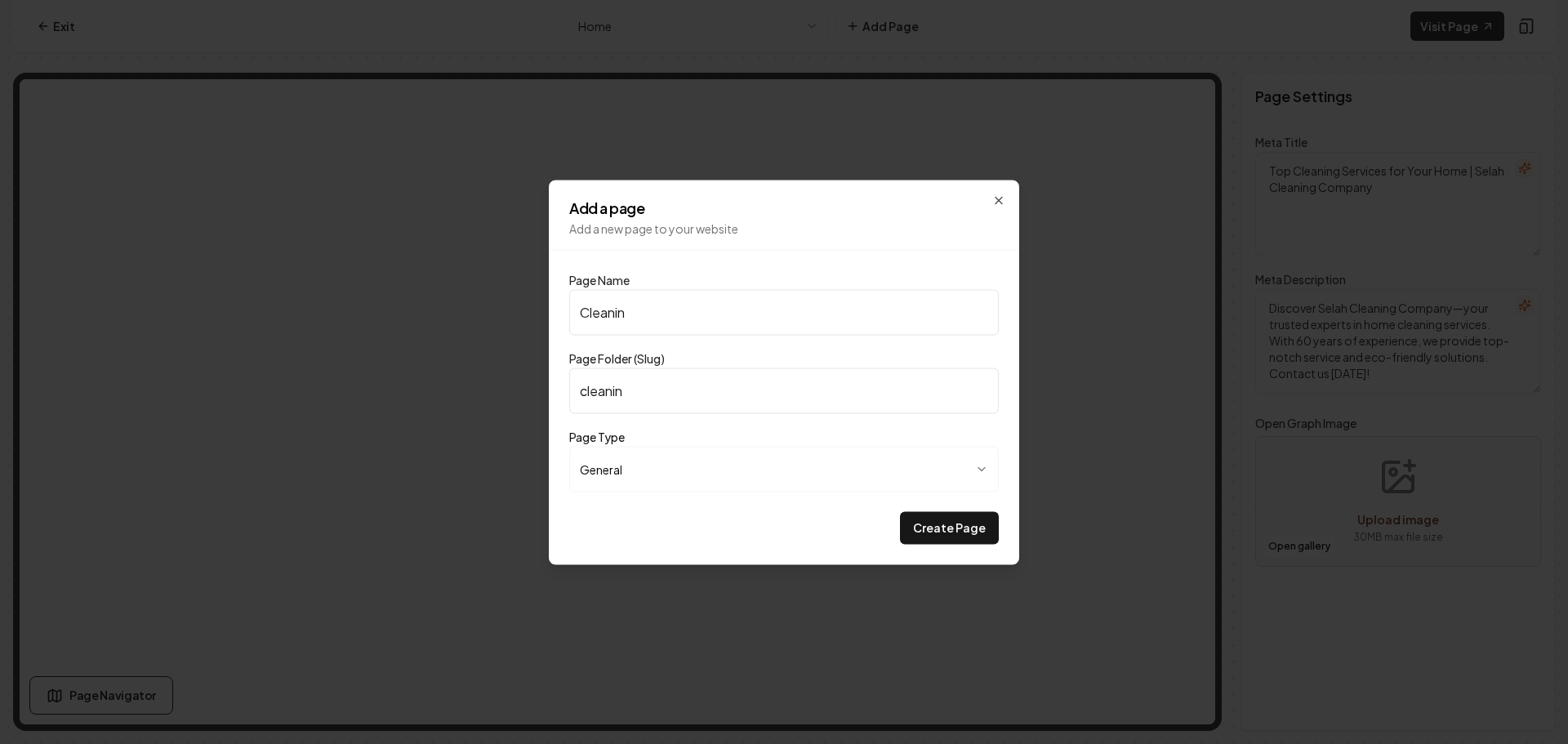
type input "cleaning"
type input "Cleaning Checklist"
type input "cleaning-checklist"
click at [950, 532] on button "Create Page" at bounding box center [949, 528] width 99 height 33
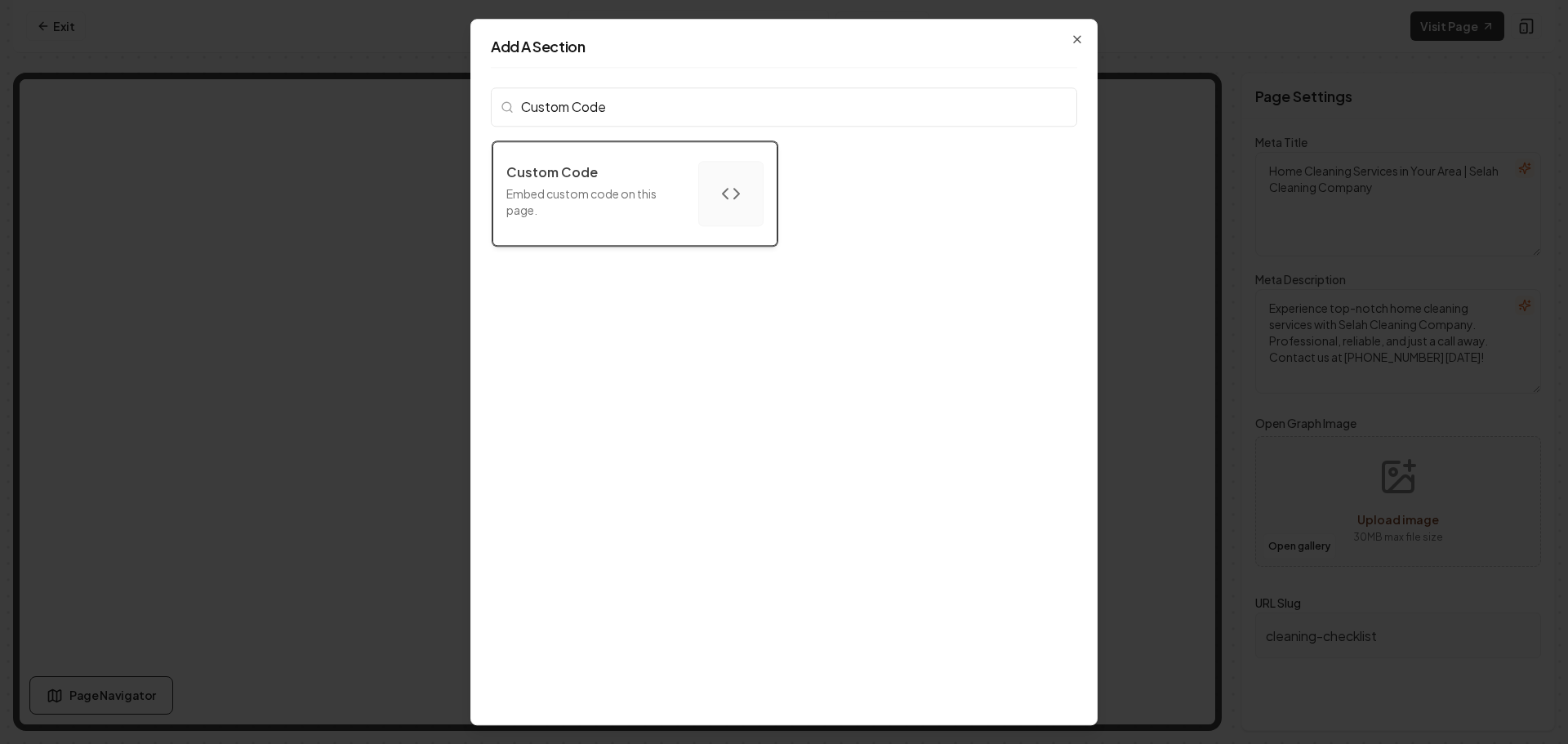
type input "Custom Code"
click at [640, 191] on p "Embed custom code on this page." at bounding box center [596, 202] width 179 height 33
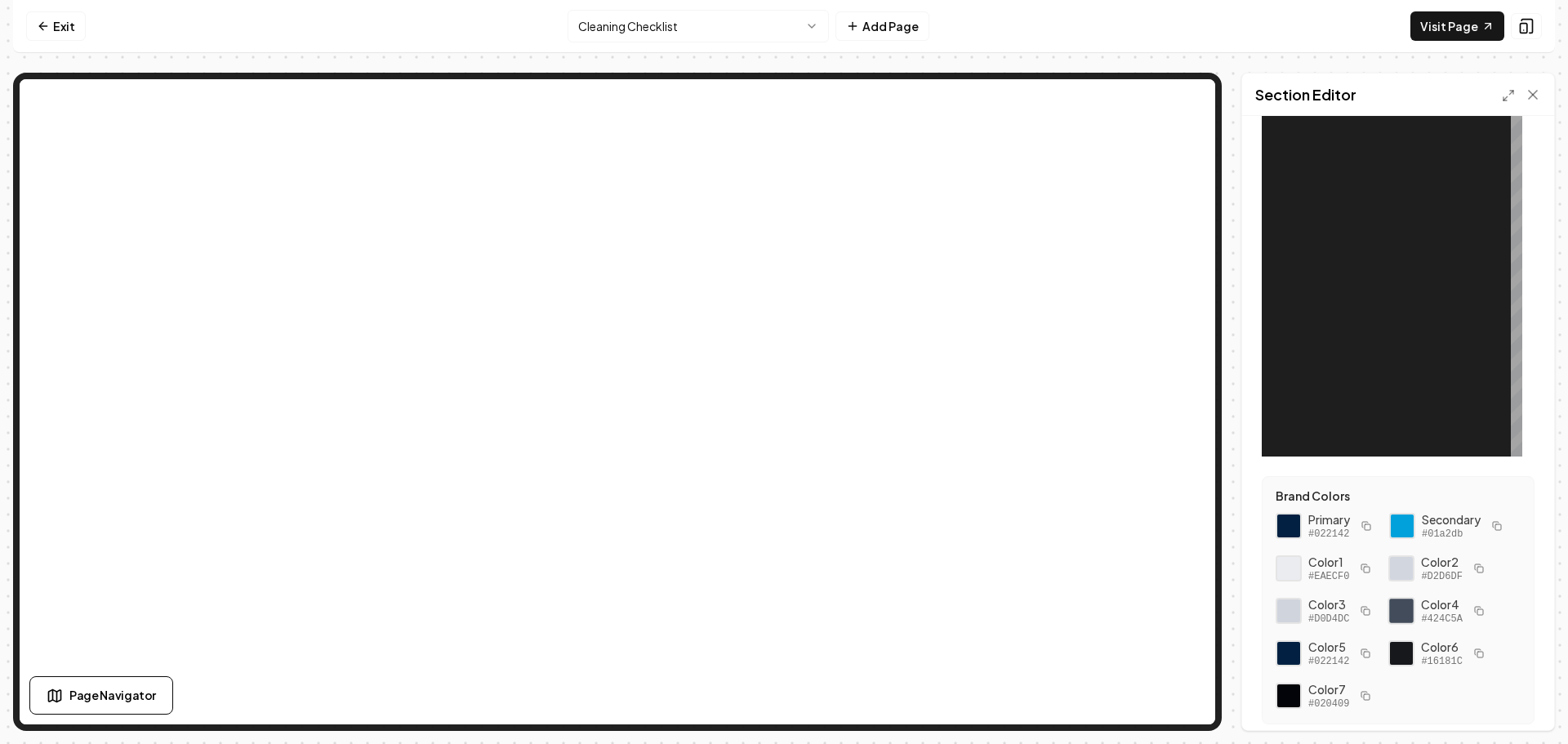
scroll to position [158, 0]
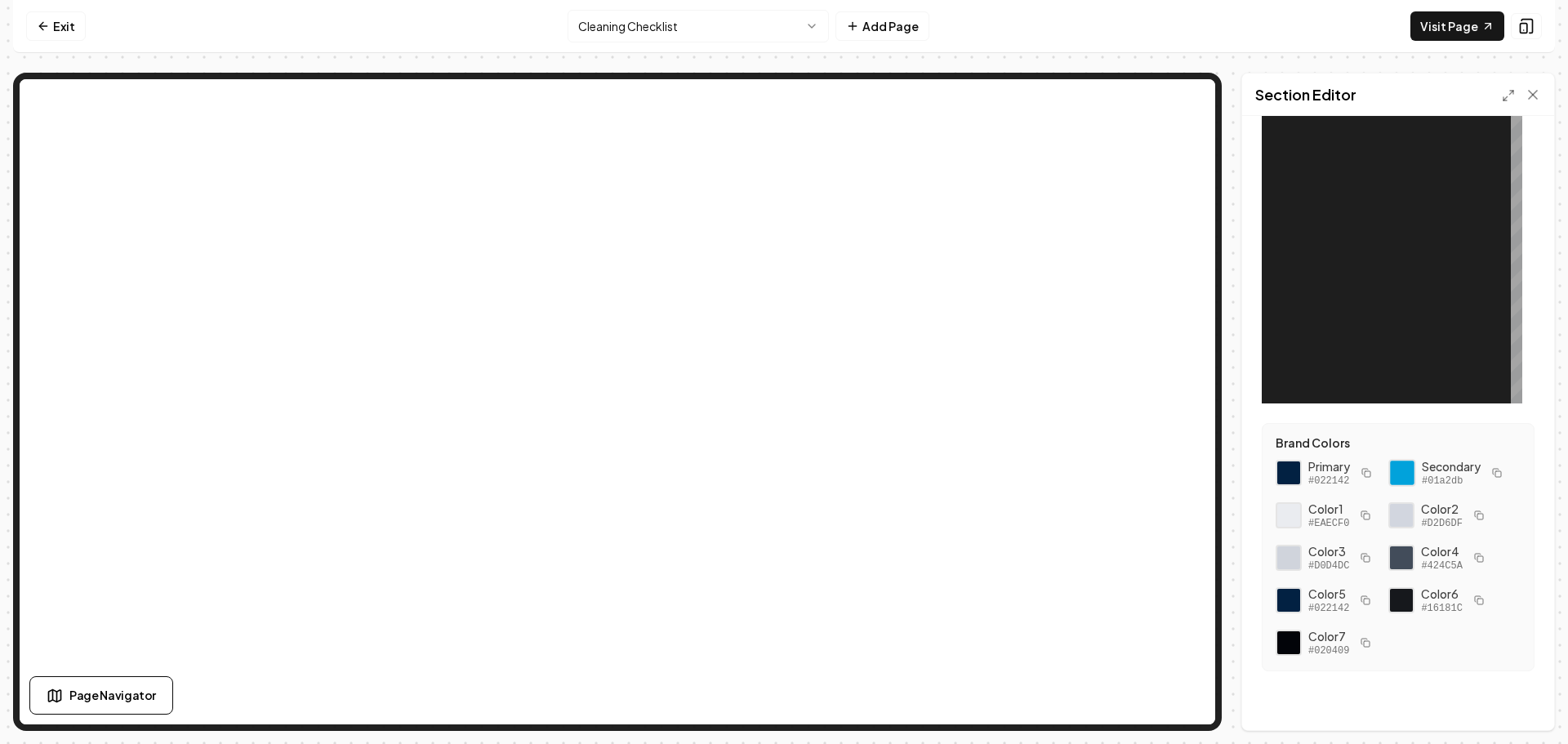
click at [1405, 473] on div at bounding box center [1402, 473] width 28 height 28
click at [1286, 475] on div at bounding box center [1289, 473] width 28 height 28
click at [1327, 142] on div at bounding box center [1418, 200] width 208 height 409
click at [1331, 123] on div at bounding box center [1418, 200] width 208 height 409
click at [1359, 131] on div at bounding box center [1418, 200] width 208 height 409
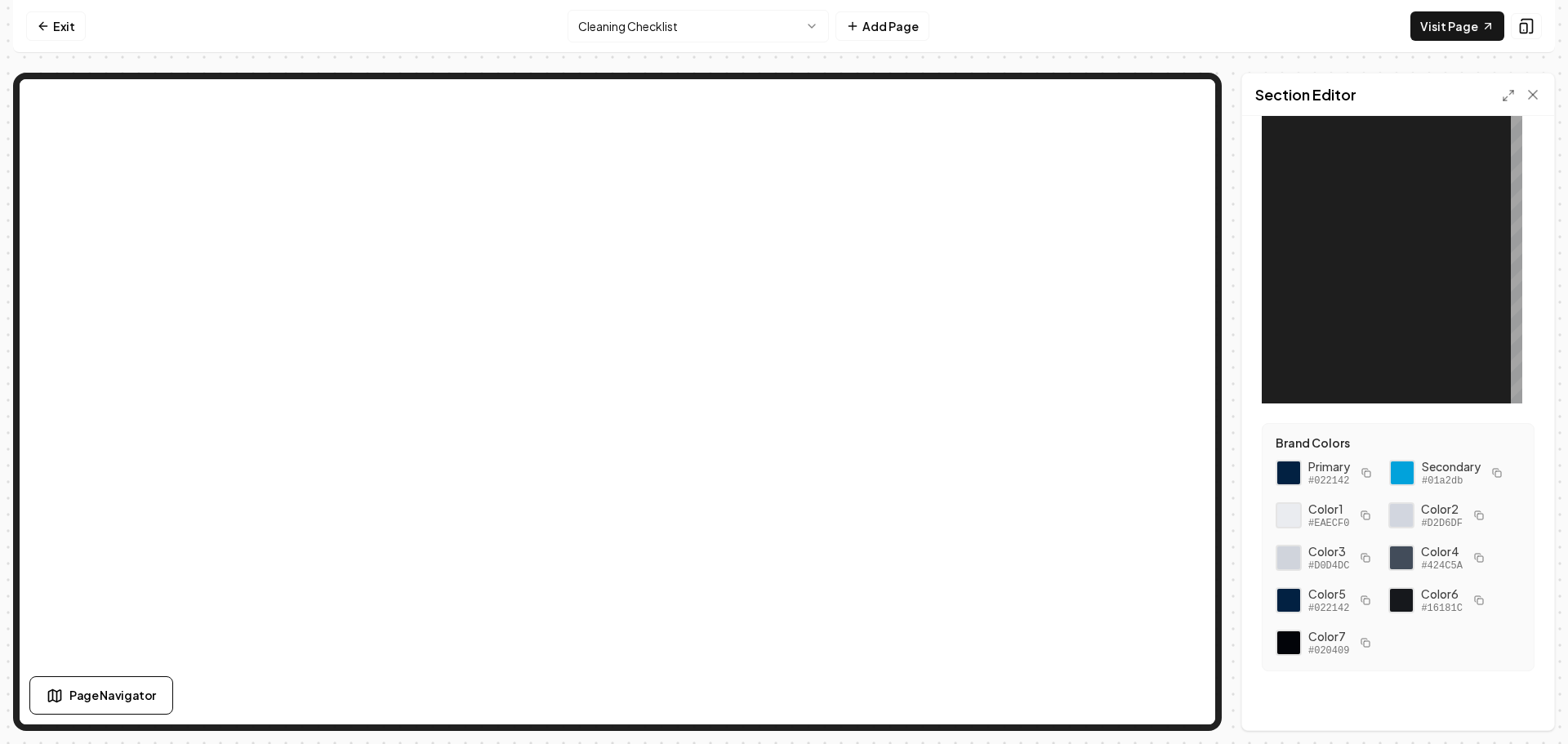
drag, startPoint x: 1363, startPoint y: 135, endPoint x: 1325, endPoint y: 163, distance: 47.2
click at [1335, 158] on div at bounding box center [1418, 200] width 208 height 409
drag, startPoint x: 1326, startPoint y: 165, endPoint x: 1209, endPoint y: 218, distance: 128.4
click at [1327, 165] on div at bounding box center [1418, 200] width 208 height 409
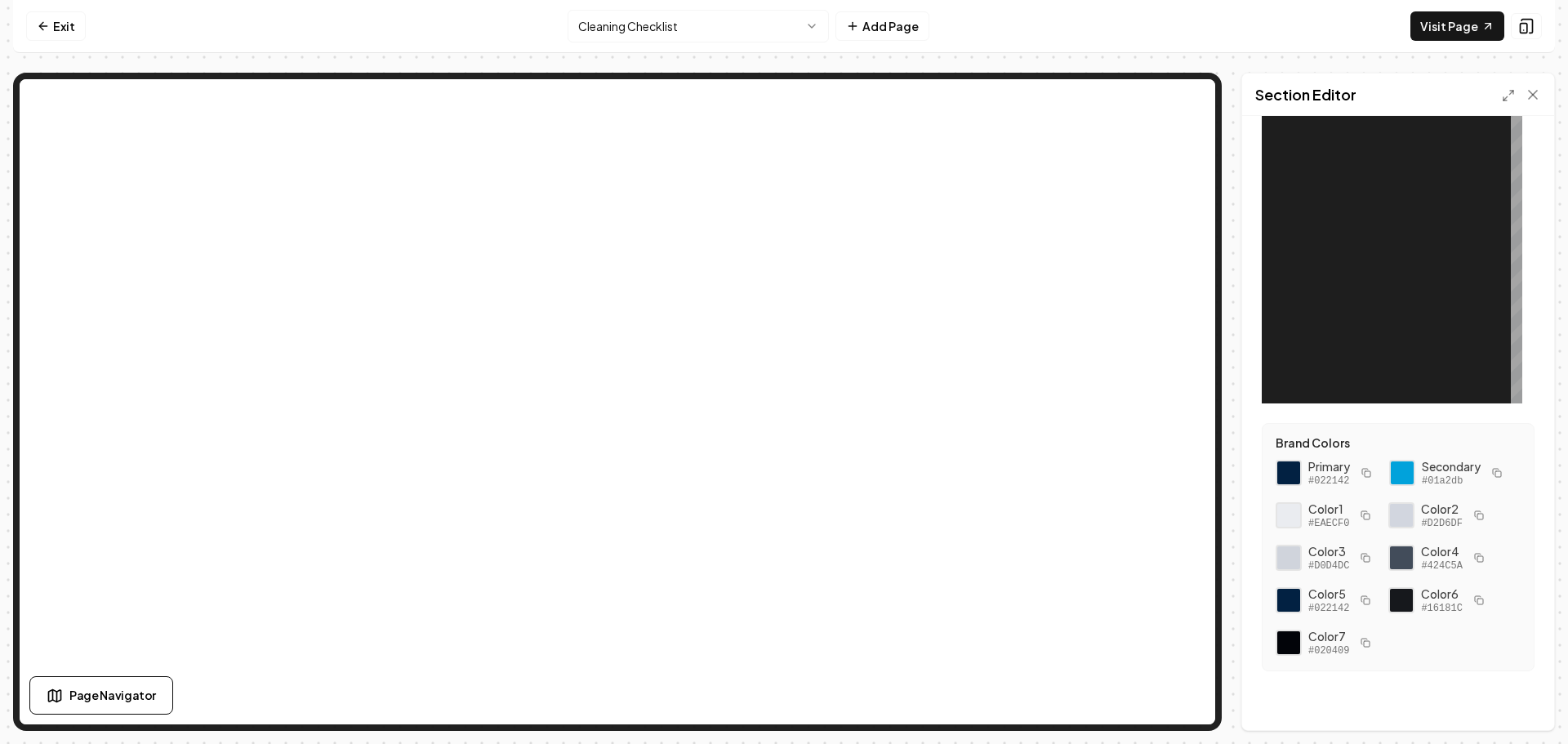
drag, startPoint x: 1382, startPoint y: 143, endPoint x: 1390, endPoint y: 164, distance: 22.5
click at [1383, 143] on div at bounding box center [1418, 200] width 208 height 409
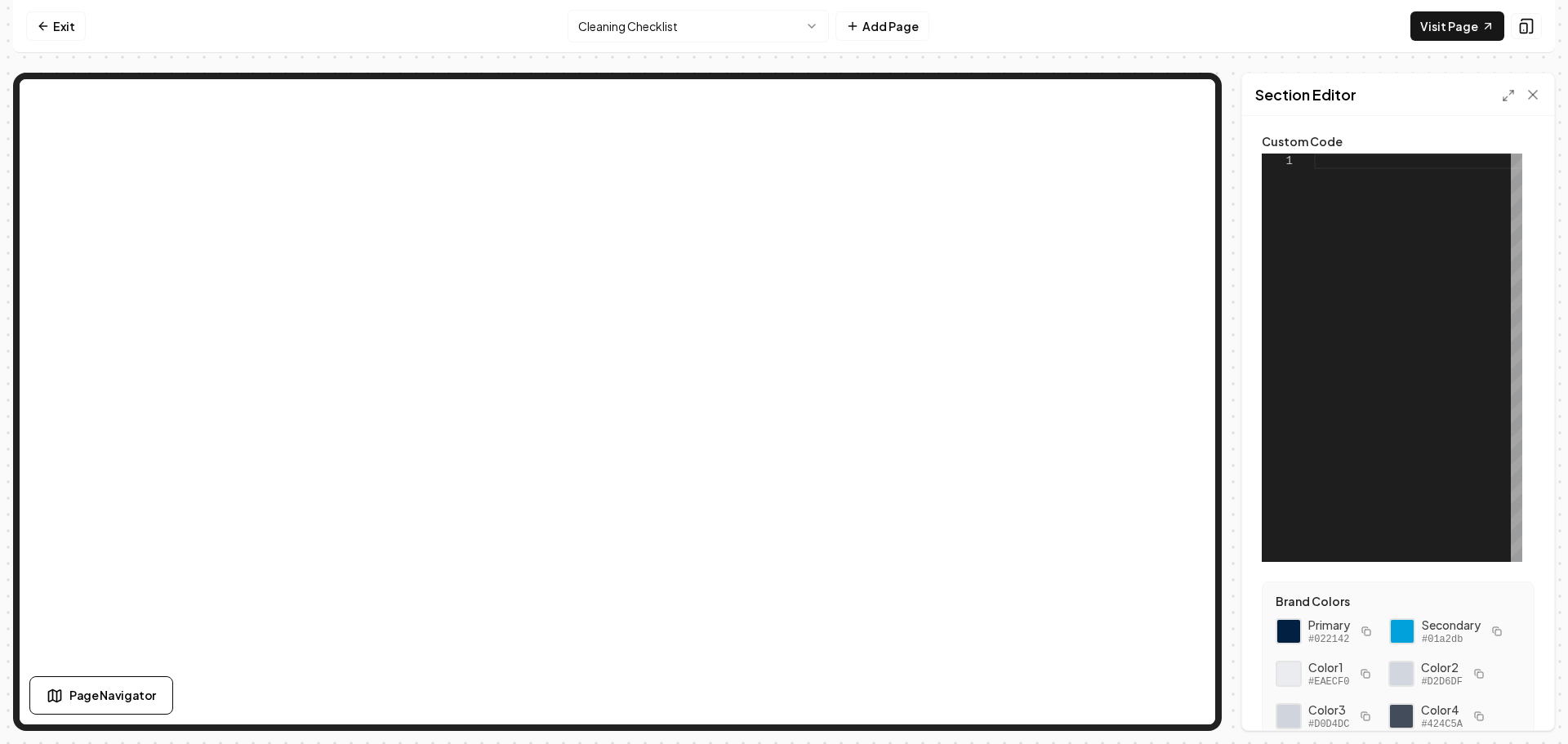
click at [1352, 165] on div at bounding box center [1418, 358] width 208 height 409
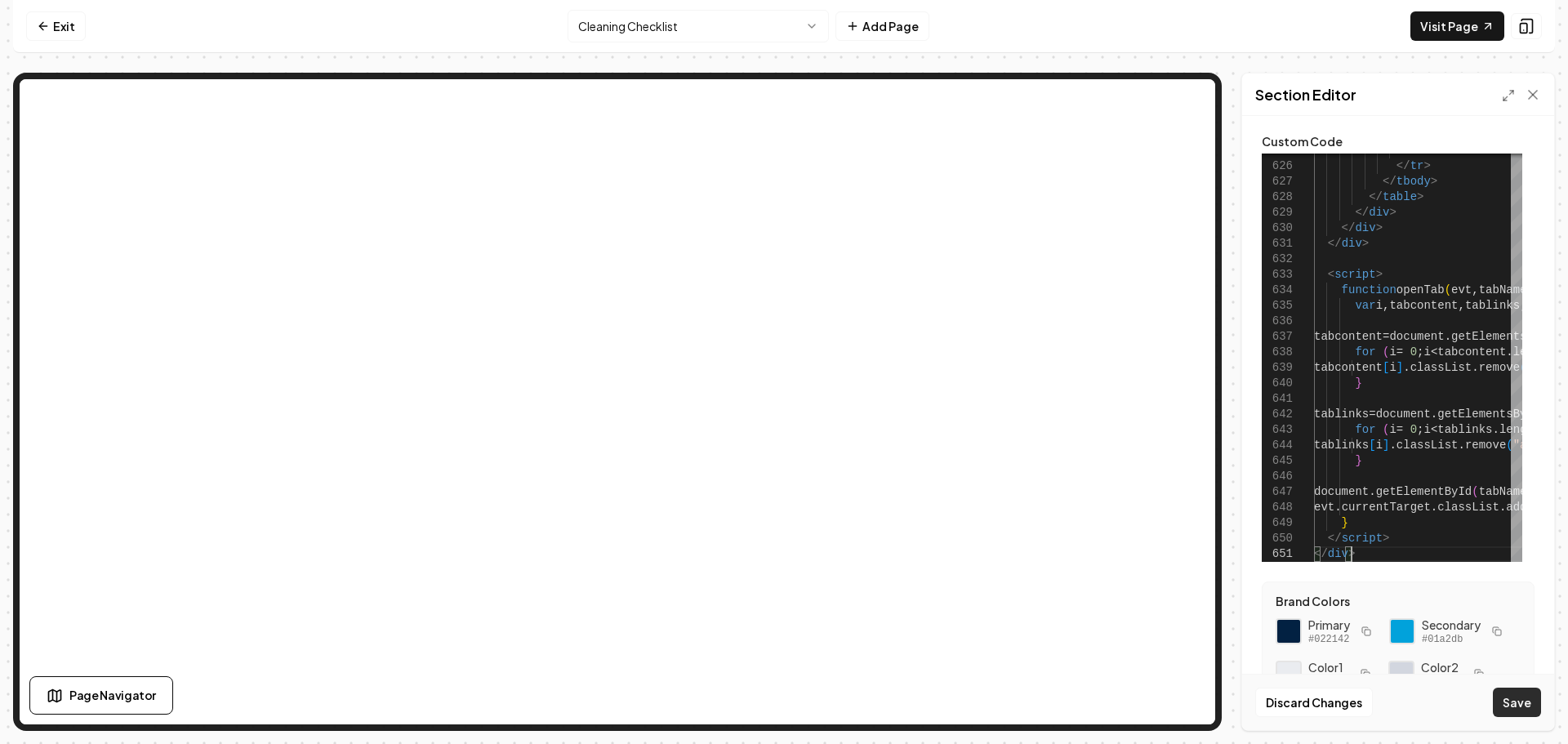
click at [1519, 708] on button "Save" at bounding box center [1516, 702] width 48 height 30
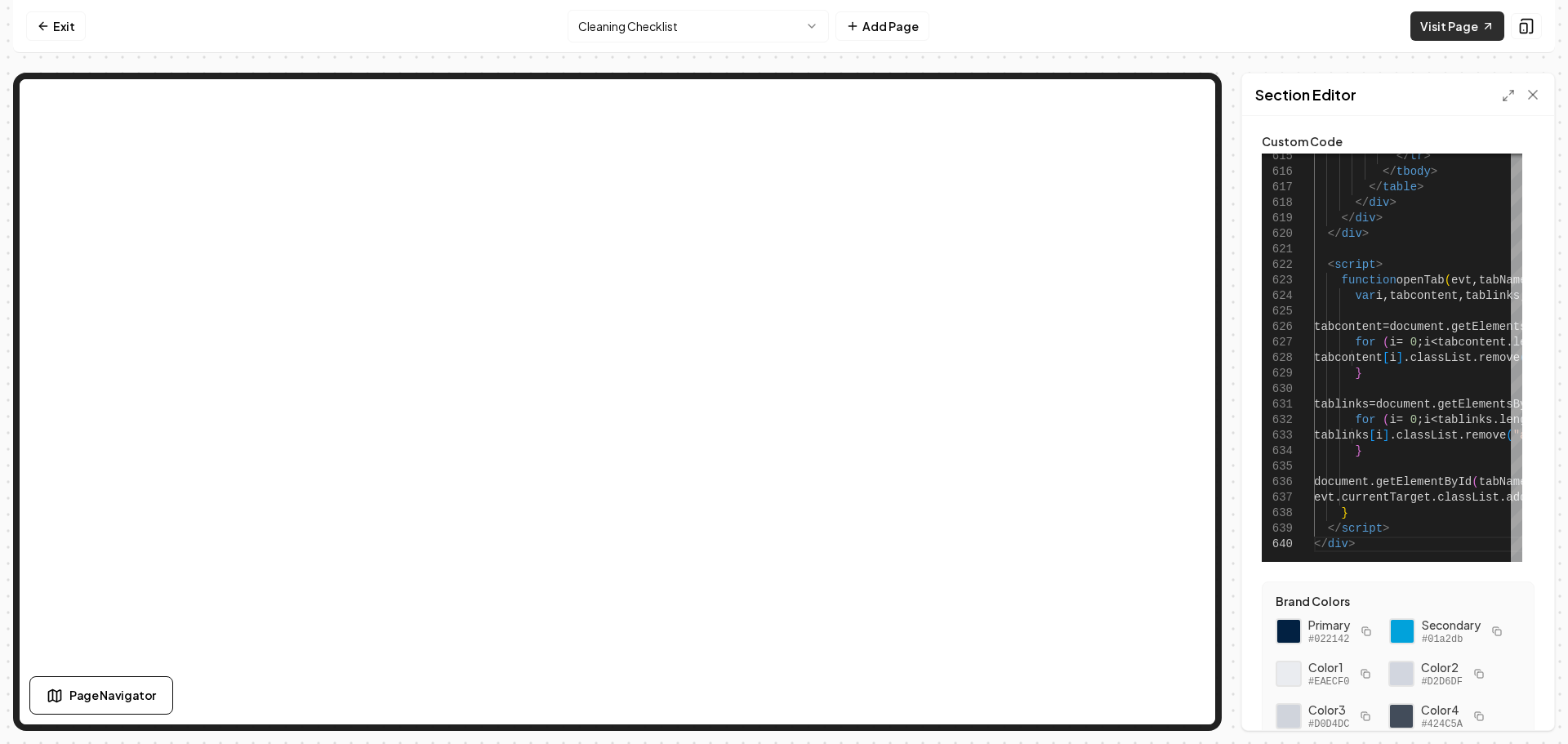
click at [1469, 23] on link "Visit Page" at bounding box center [1458, 26] width 94 height 30
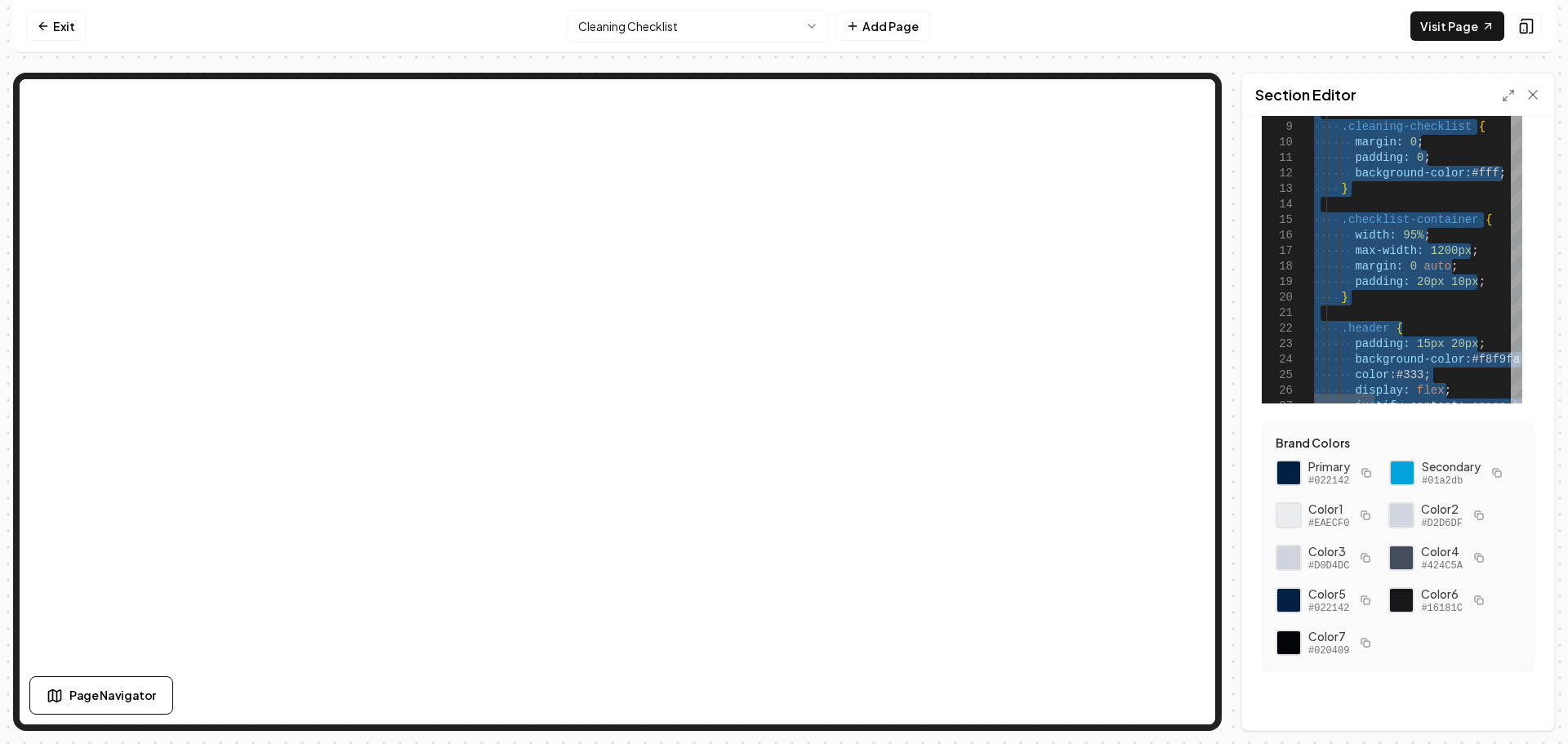
drag, startPoint x: 1361, startPoint y: 385, endPoint x: 1056, endPoint y: -71, distance: 548.6
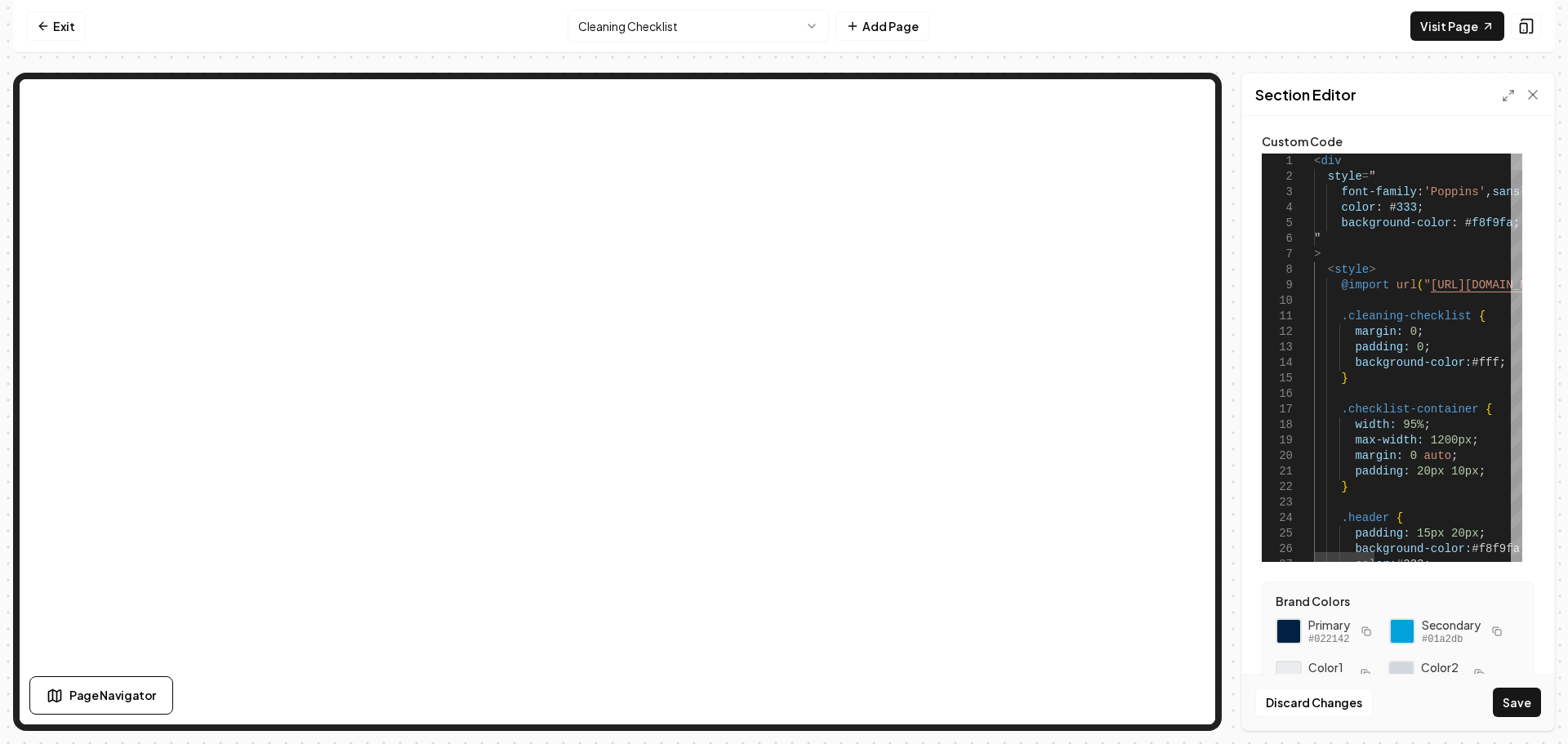
click at [1511, 154] on div at bounding box center [1516, 162] width 12 height 16
click at [1513, 700] on button "Save" at bounding box center [1516, 702] width 48 height 30
type textarea "******"
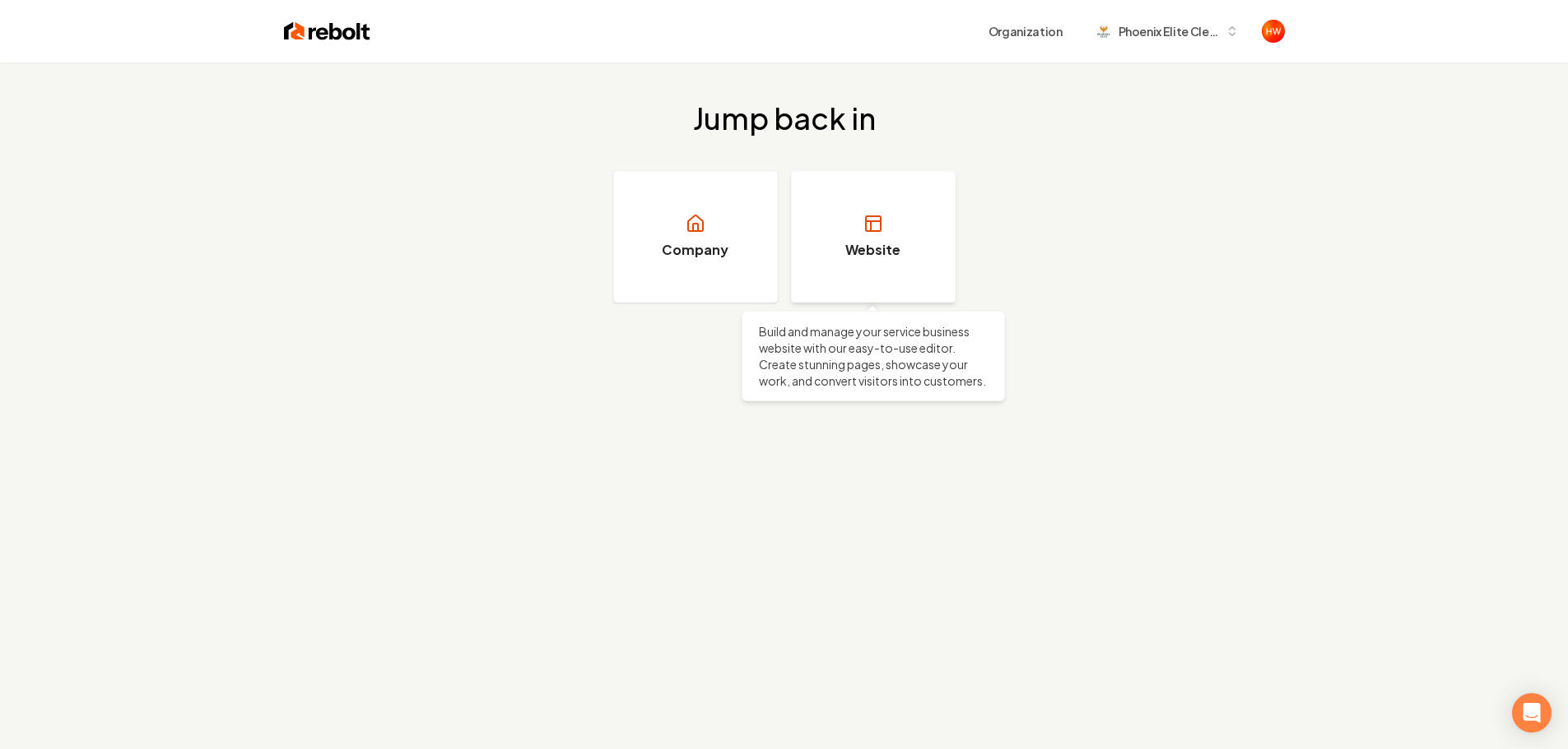
click at [840, 225] on link "Website" at bounding box center [872, 237] width 165 height 132
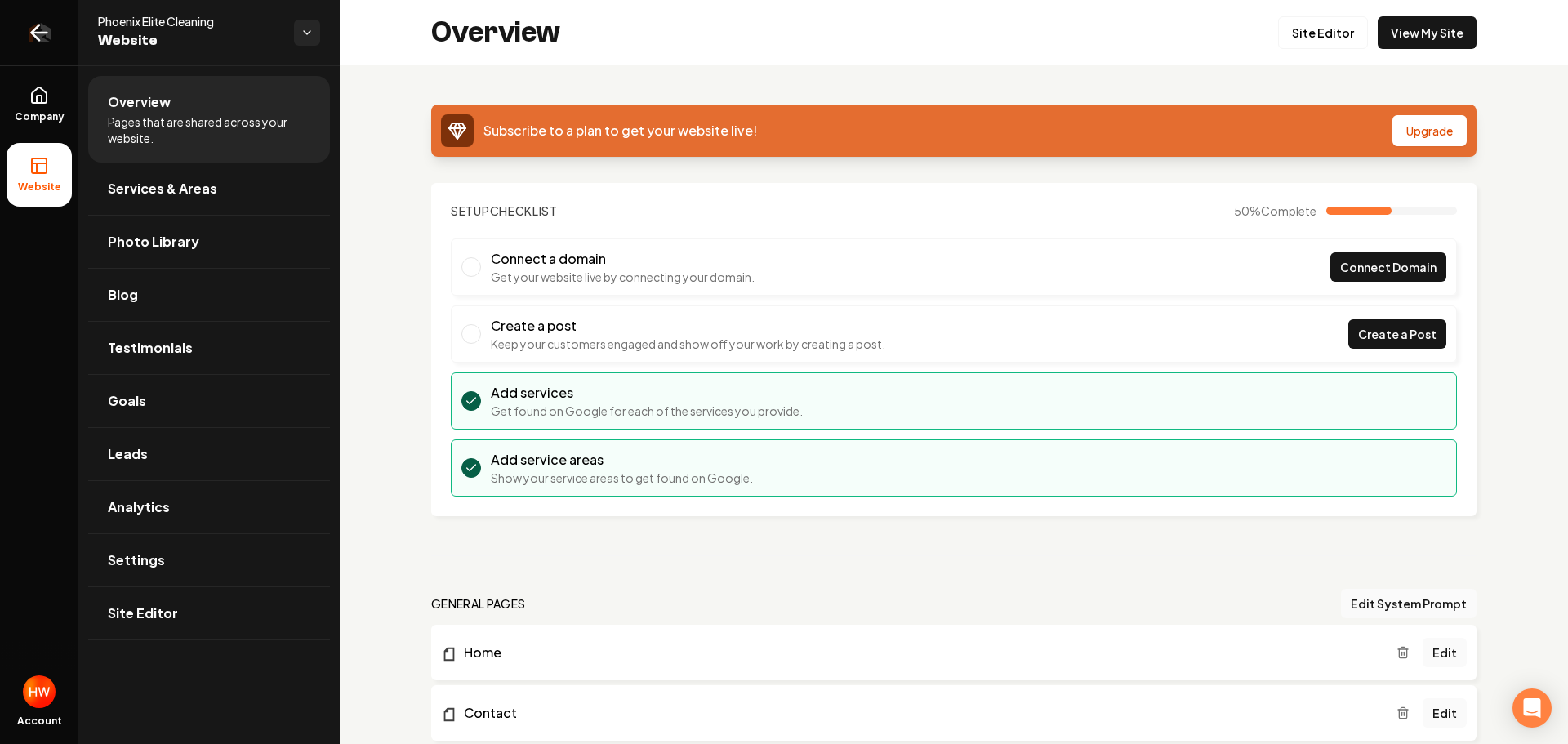
click at [37, 30] on icon "Return to dashboard" at bounding box center [39, 33] width 26 height 26
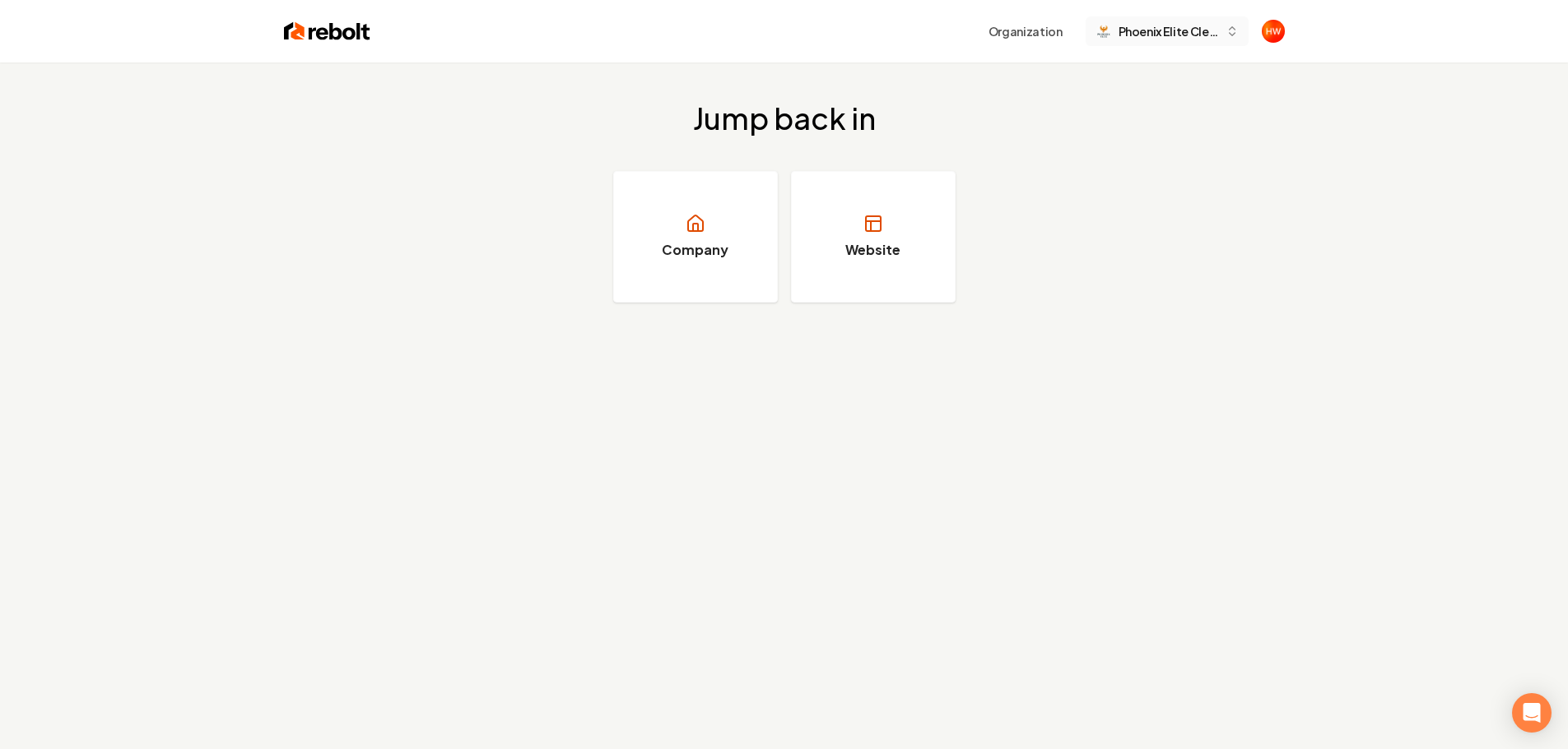
click at [1184, 33] on span "Phoenix Elite Cleaning" at bounding box center [1168, 31] width 100 height 17
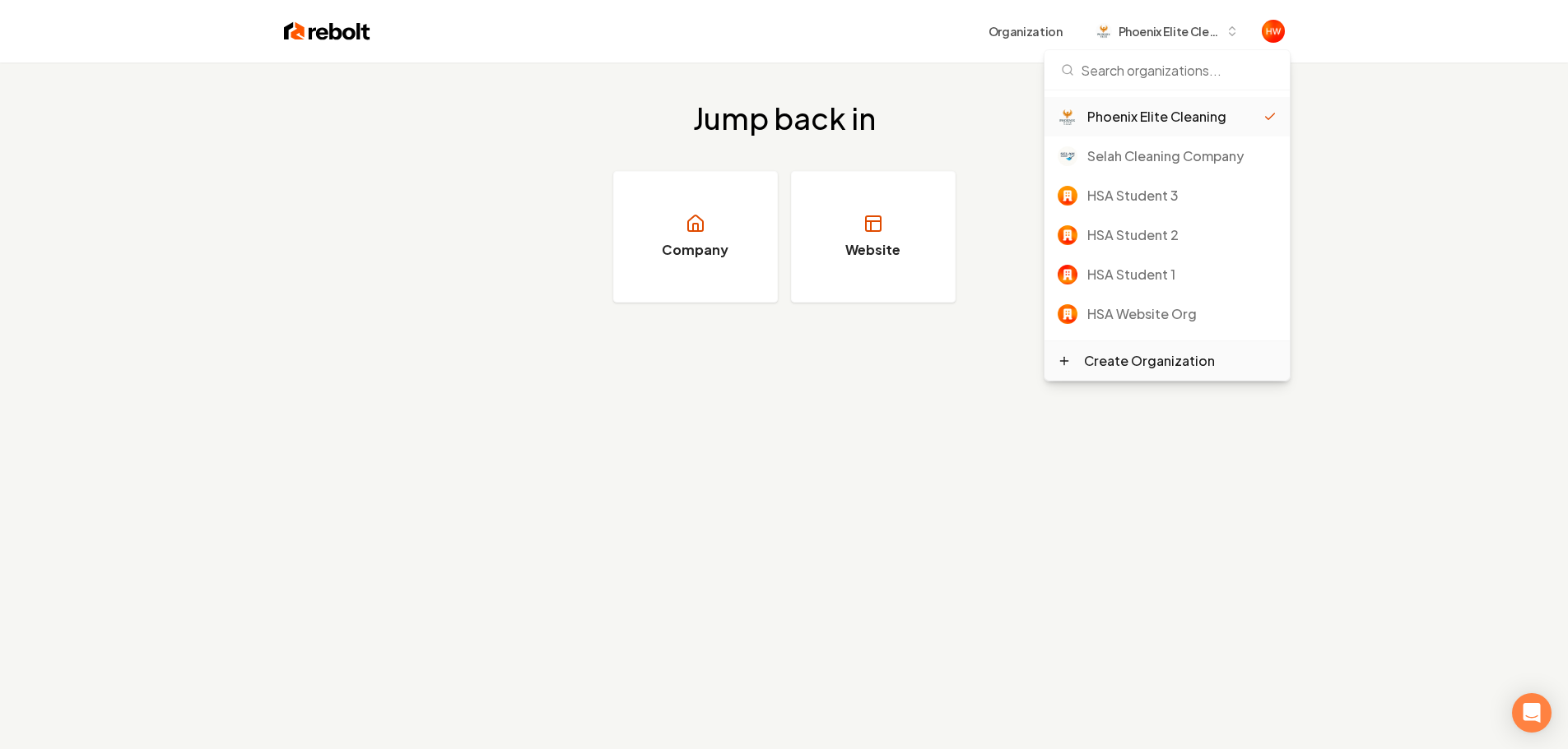
click at [1159, 362] on div "Create Organization" at bounding box center [1149, 361] width 131 height 20
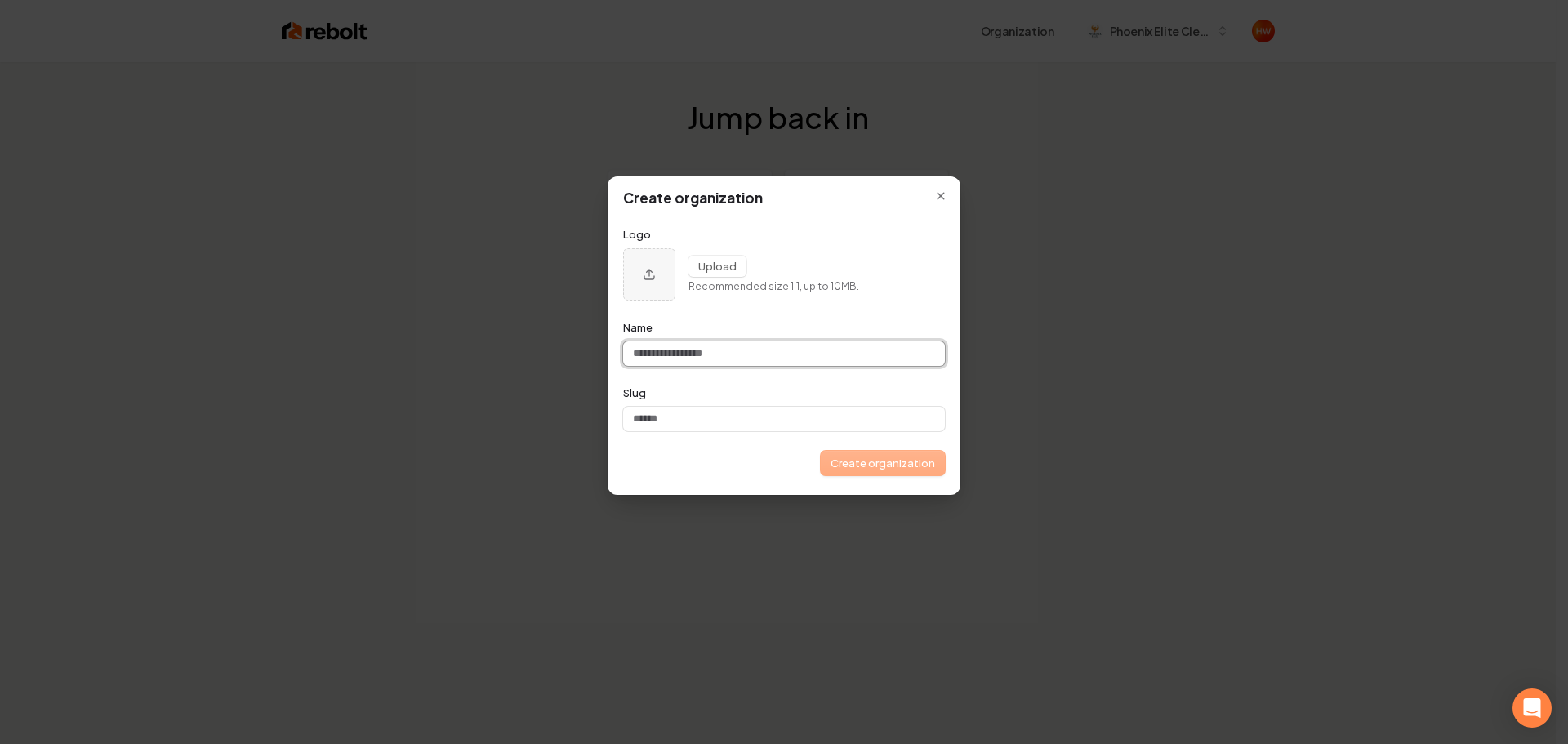
click at [719, 351] on input "Name" at bounding box center [784, 353] width 322 height 24
paste input "**********"
type input "**********"
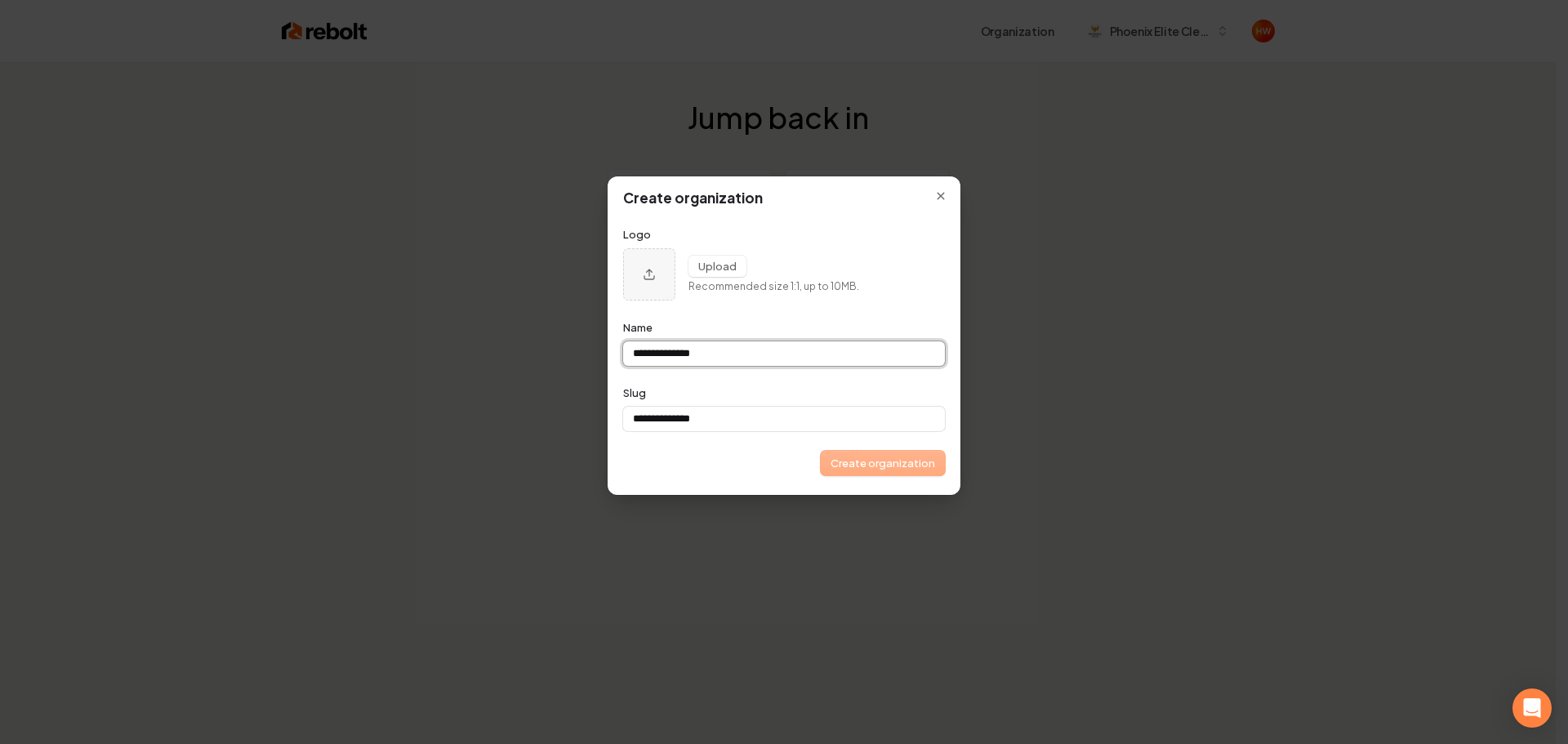
type input "**********"
click at [896, 463] on button "Create organization" at bounding box center [882, 463] width 124 height 24
type input "**********"
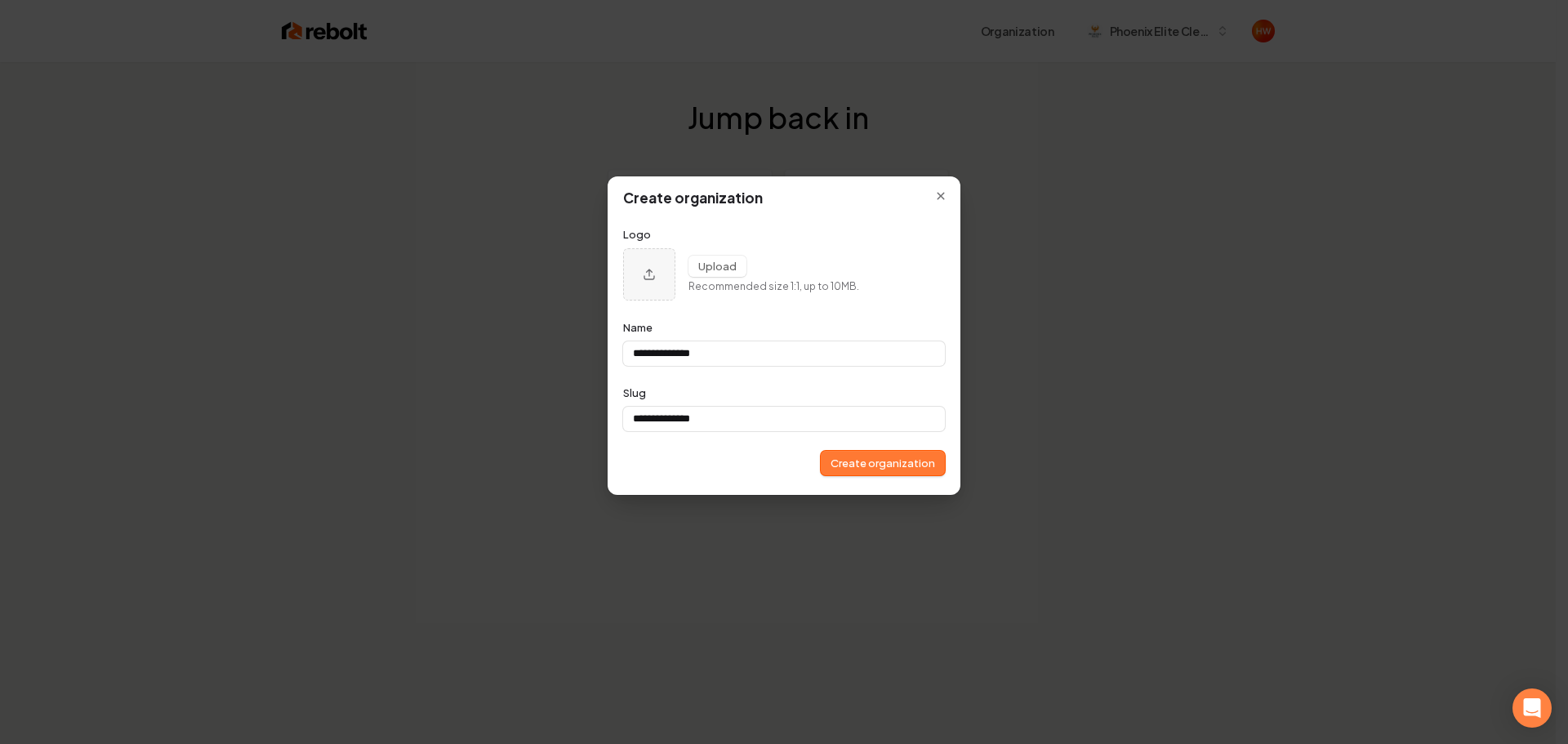
type input "**********"
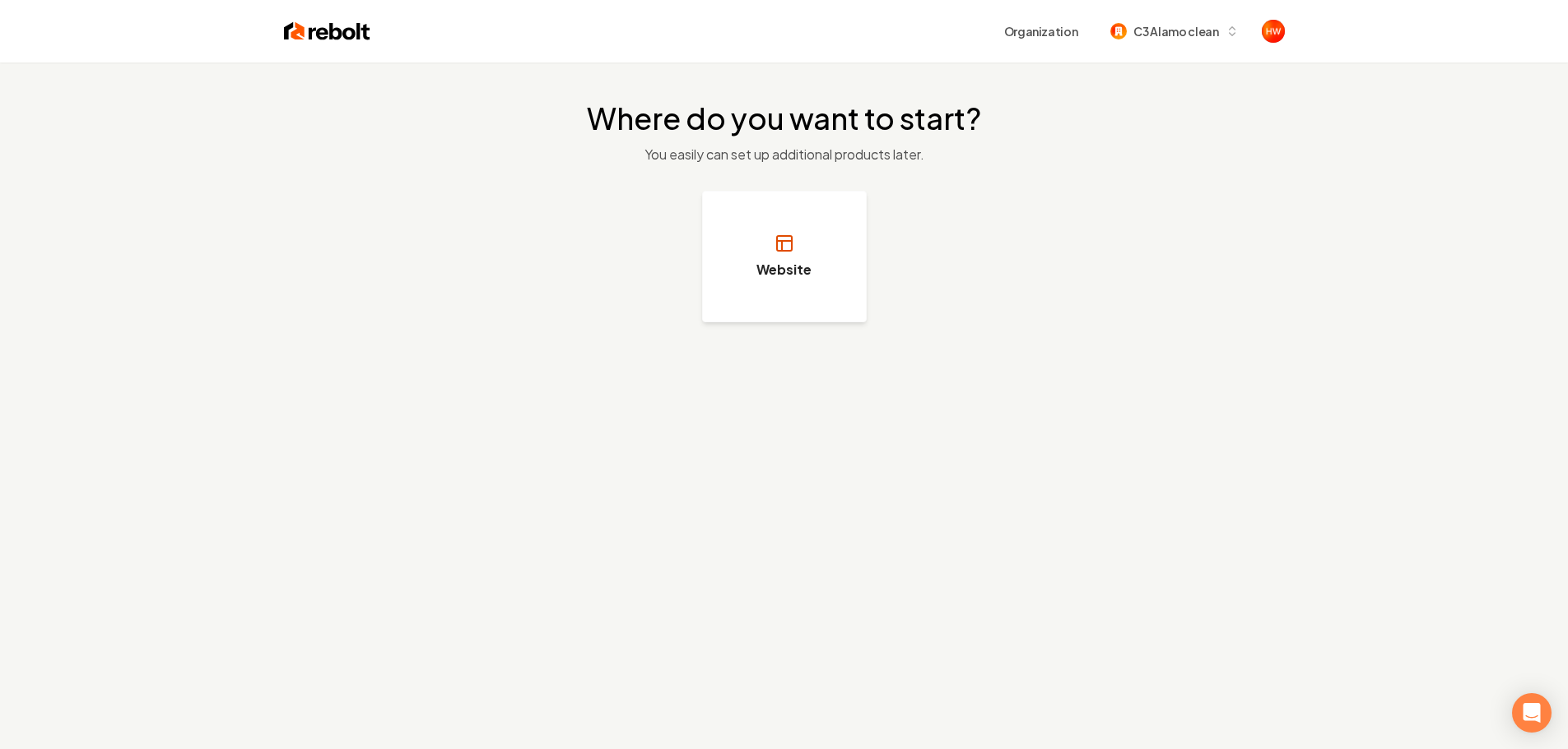
drag, startPoint x: 786, startPoint y: 272, endPoint x: 815, endPoint y: 304, distance: 43.2
click at [785, 272] on h3 "Website" at bounding box center [783, 270] width 56 height 20
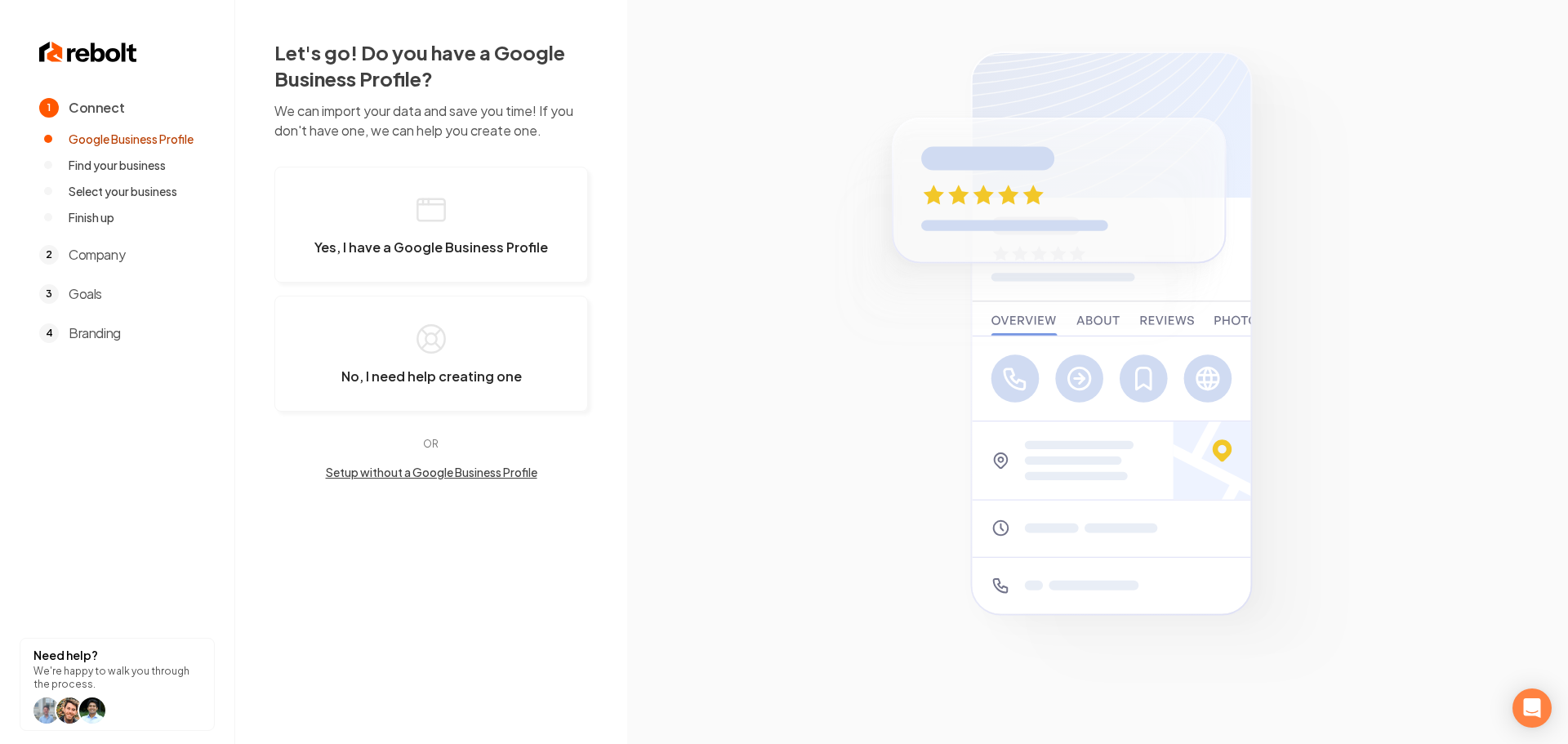
click at [387, 467] on button "Setup without a Google Business Profile" at bounding box center [431, 472] width 314 height 16
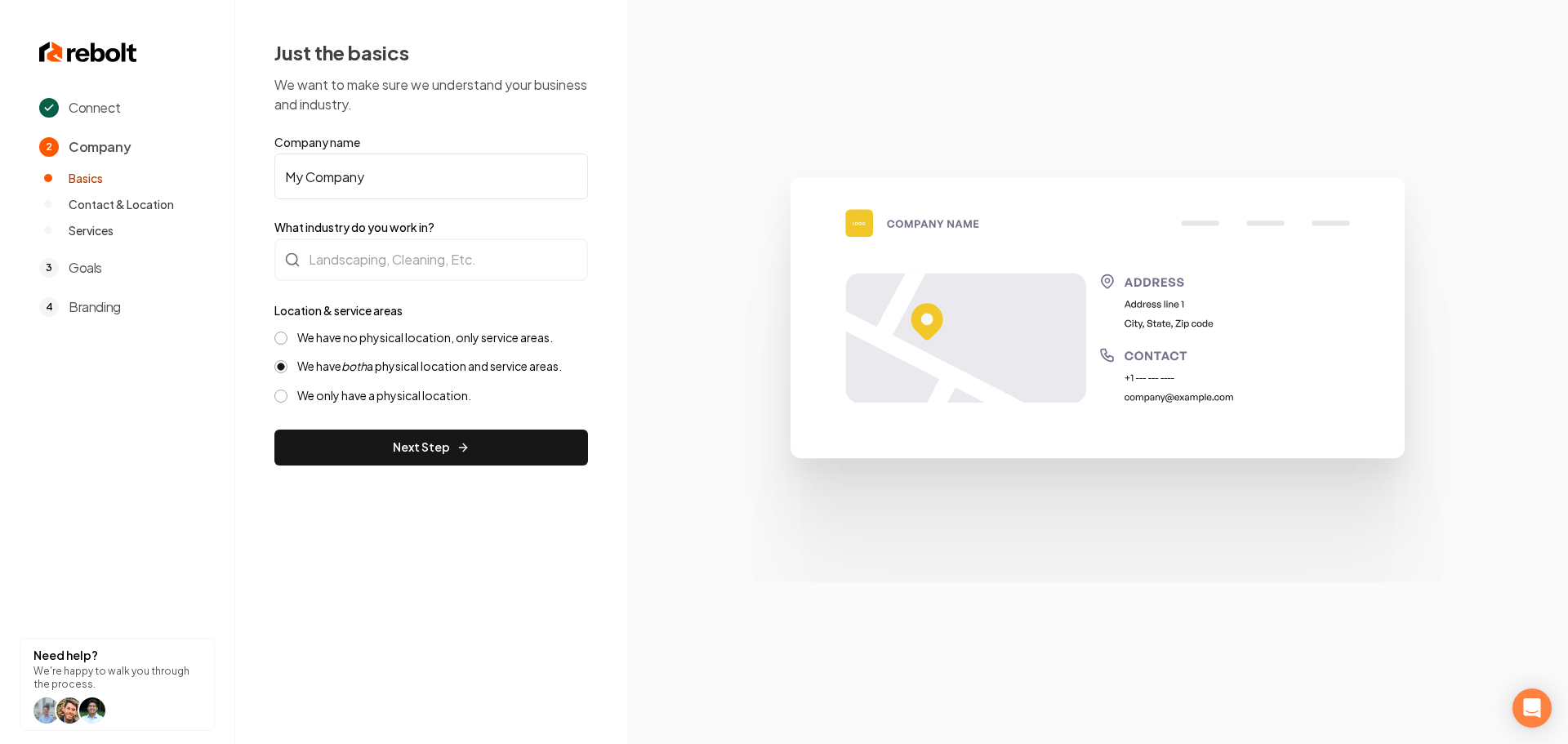
click at [386, 177] on input "My Company" at bounding box center [431, 176] width 314 height 46
click at [390, 182] on input "My Company" at bounding box center [431, 176] width 314 height 46
click at [390, 181] on input "My Company" at bounding box center [431, 176] width 314 height 46
paste input "C3 Alamo clean"
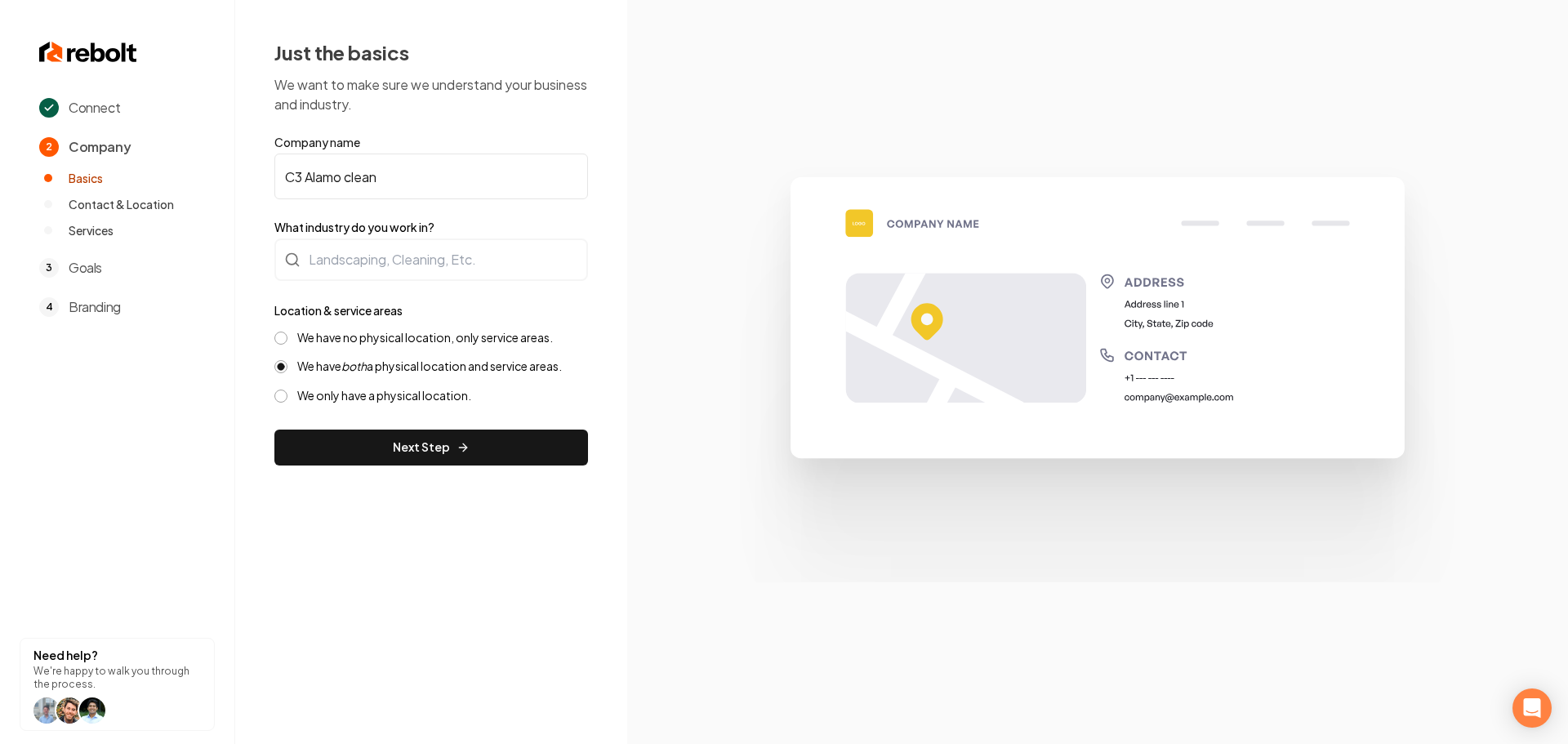
type input "C3 Alamo clean"
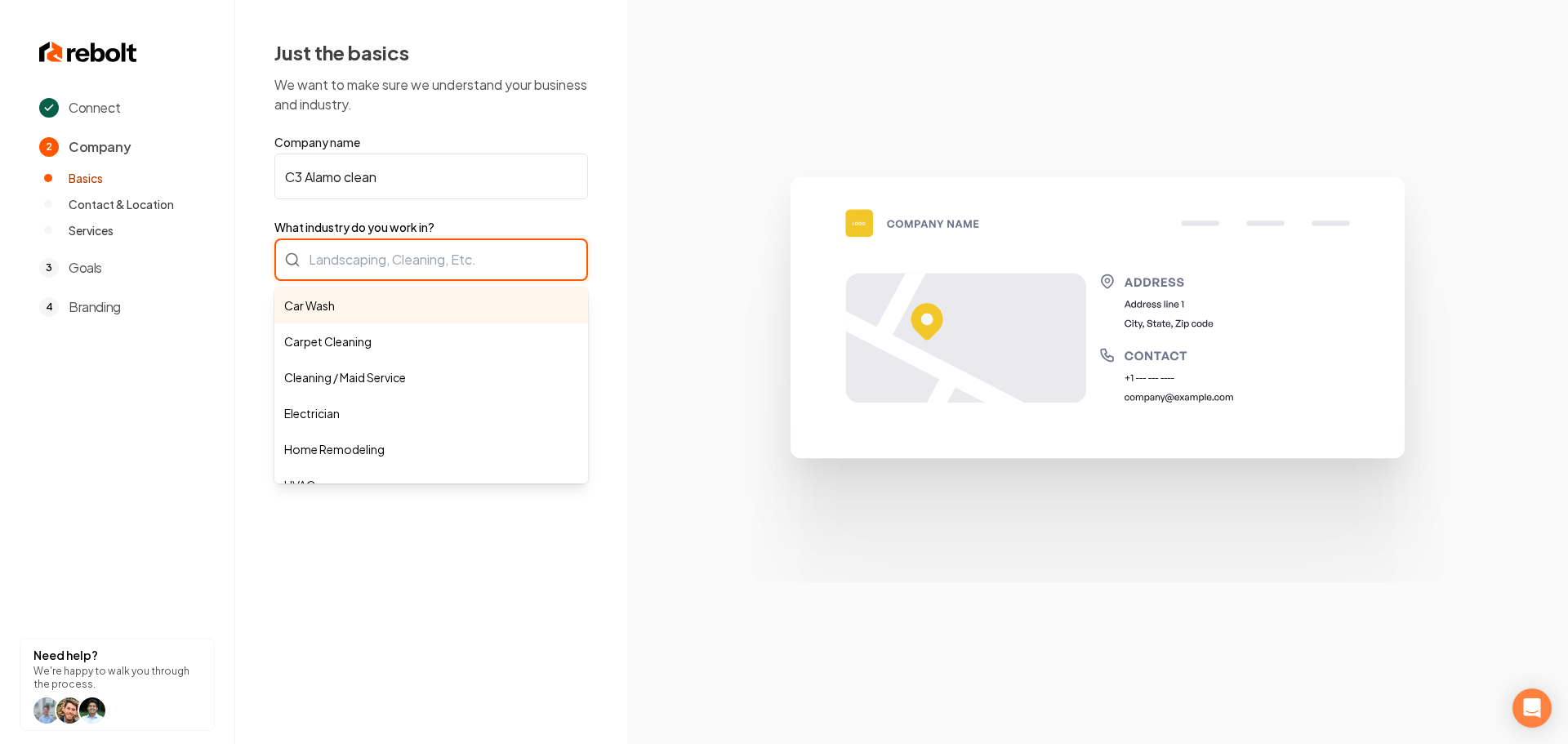
click at [401, 260] on div "Car Wash Carpet Cleaning Cleaning / Maid Service Electrician Home Remodeling HV…" at bounding box center [431, 259] width 314 height 42
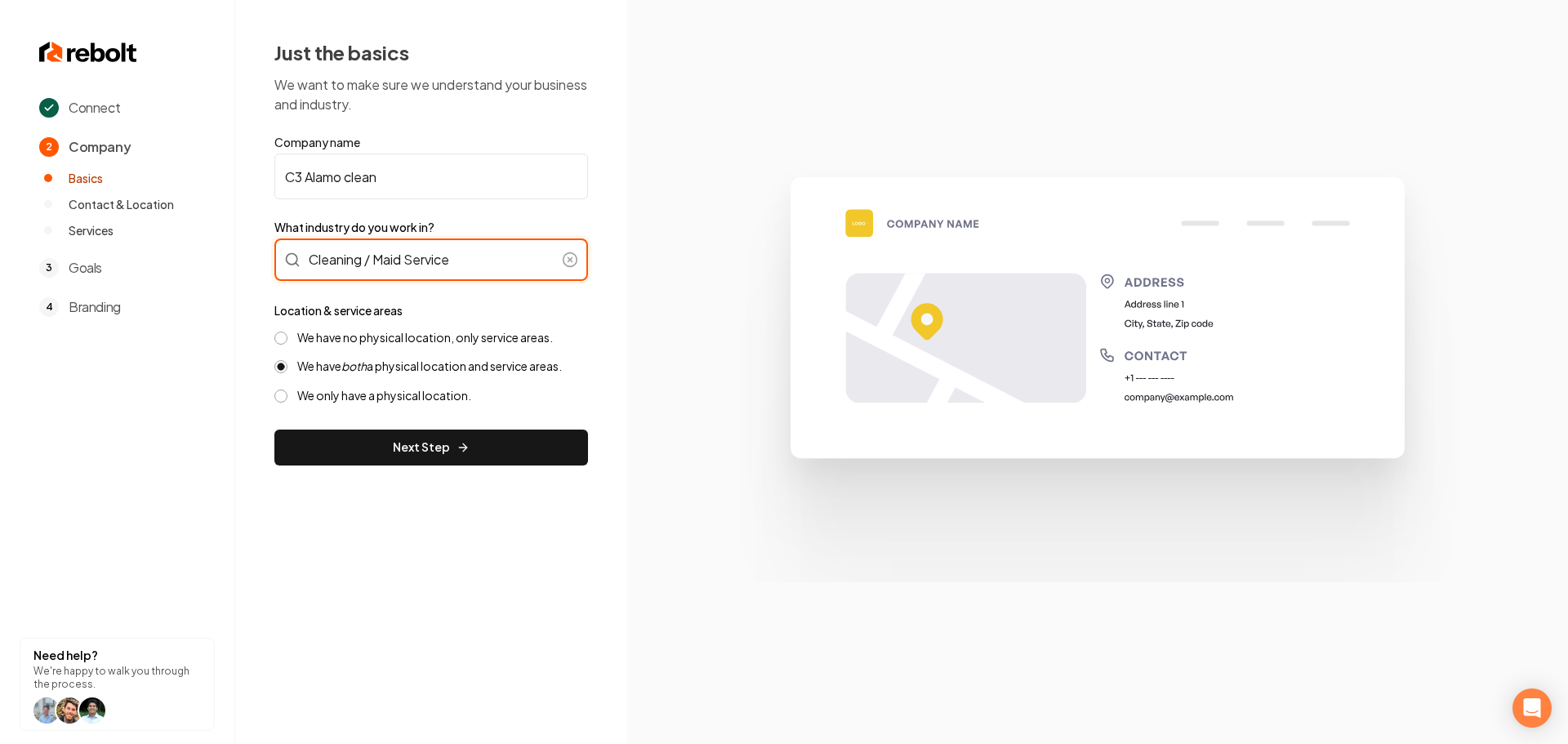
type input "Cleaning / Maid Service"
click at [292, 343] on div "We have no physical location, only service areas." at bounding box center [431, 337] width 314 height 15
click at [281, 339] on button "We have no physical location, only service areas." at bounding box center [281, 338] width 13 height 13
drag, startPoint x: 374, startPoint y: 449, endPoint x: 521, endPoint y: 426, distance: 148.8
click at [376, 449] on button "Next Step" at bounding box center [431, 447] width 314 height 36
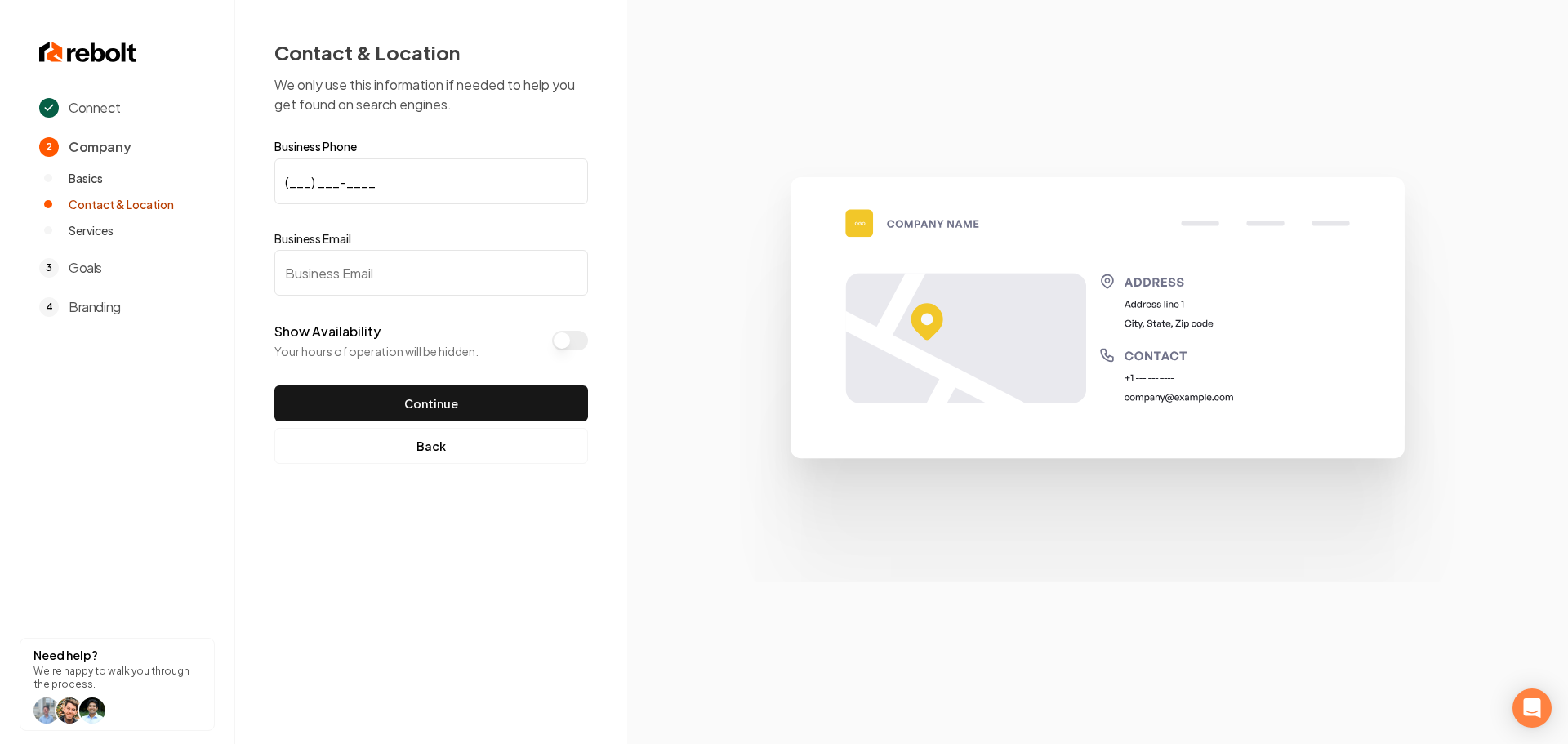
click at [289, 184] on input "(___) ___-____" at bounding box center [431, 181] width 314 height 46
paste input "121) 098-8825"
click at [325, 185] on input "(121) 098-8825" at bounding box center [431, 181] width 314 height 46
click at [324, 185] on input "(121) 098-8825" at bounding box center [431, 181] width 314 height 46
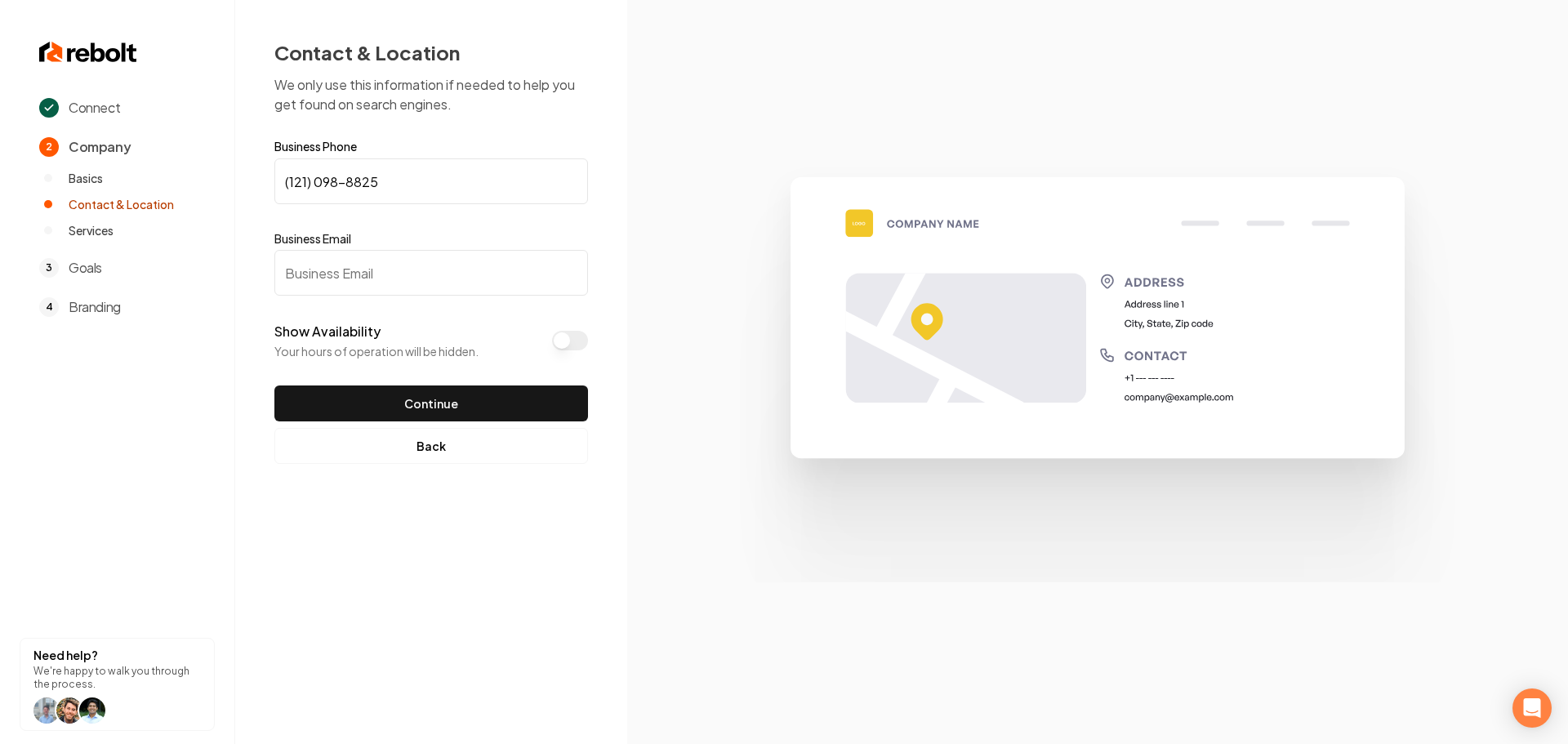
paste input "210) 988-8253"
type input "[PHONE_NUMBER]"
click at [306, 278] on input "Business Email" at bounding box center [431, 273] width 314 height 46
paste input "[PERSON_NAME][EMAIL_ADDRESS][DOMAIN_NAME]"
type input "[PERSON_NAME][EMAIL_ADDRESS][DOMAIN_NAME]"
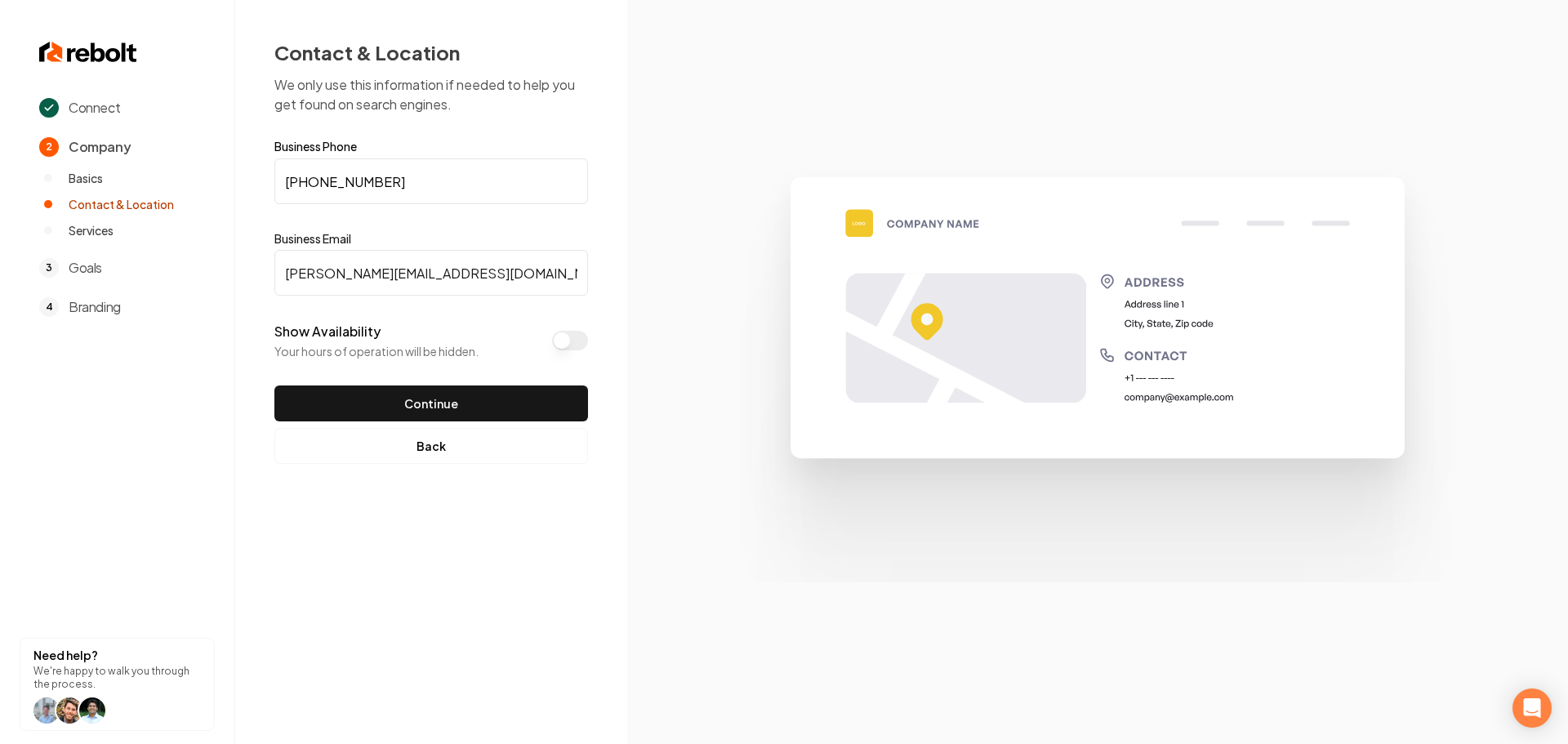
click at [395, 394] on button "Continue" at bounding box center [431, 404] width 314 height 36
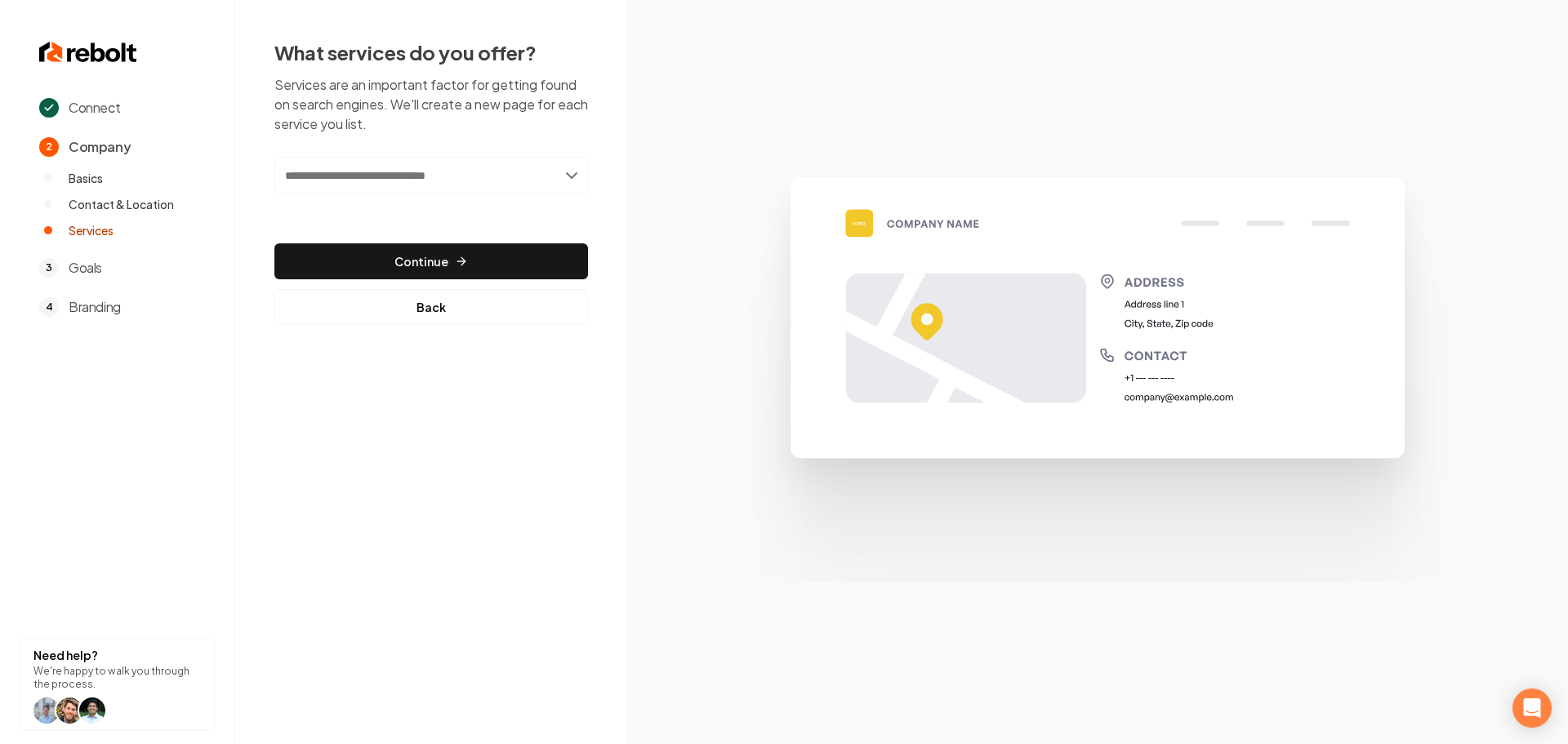
click at [437, 179] on input "text" at bounding box center [431, 176] width 314 height 38
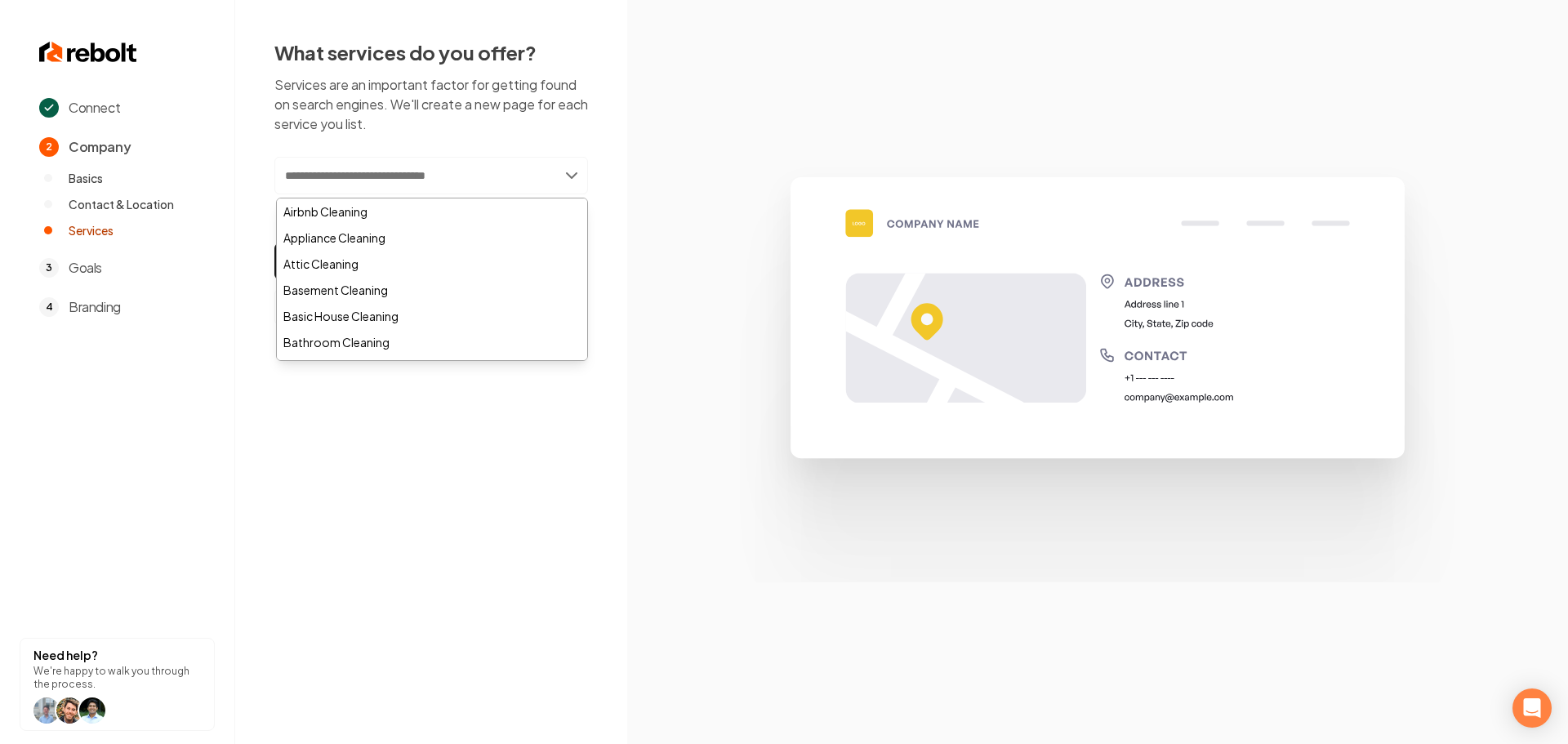
paste input "**********"
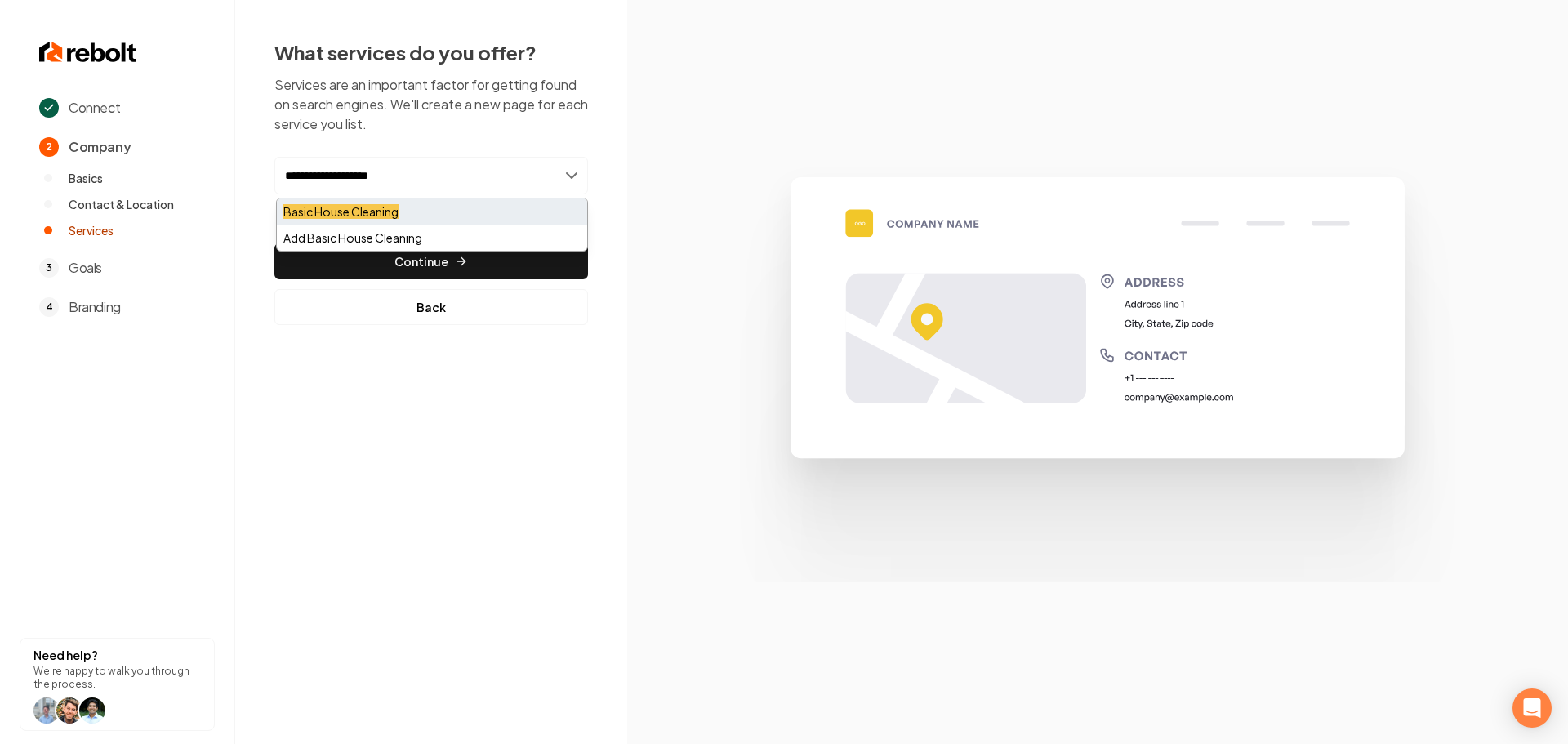
type input "**********"
click at [423, 208] on div "Basic House Cleaning" at bounding box center [431, 212] width 310 height 26
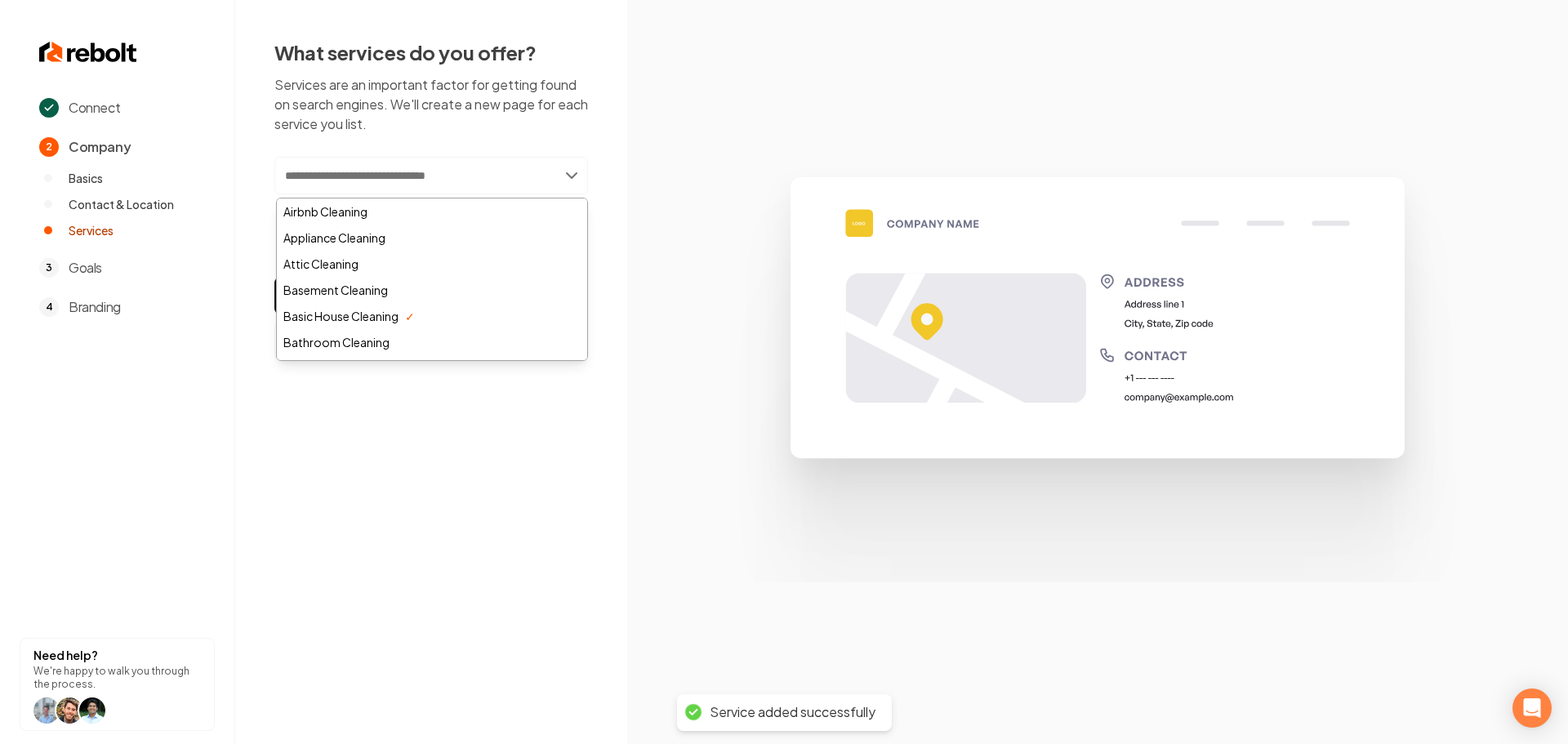
click at [390, 169] on input "text" at bounding box center [431, 176] width 314 height 38
paste input "**********"
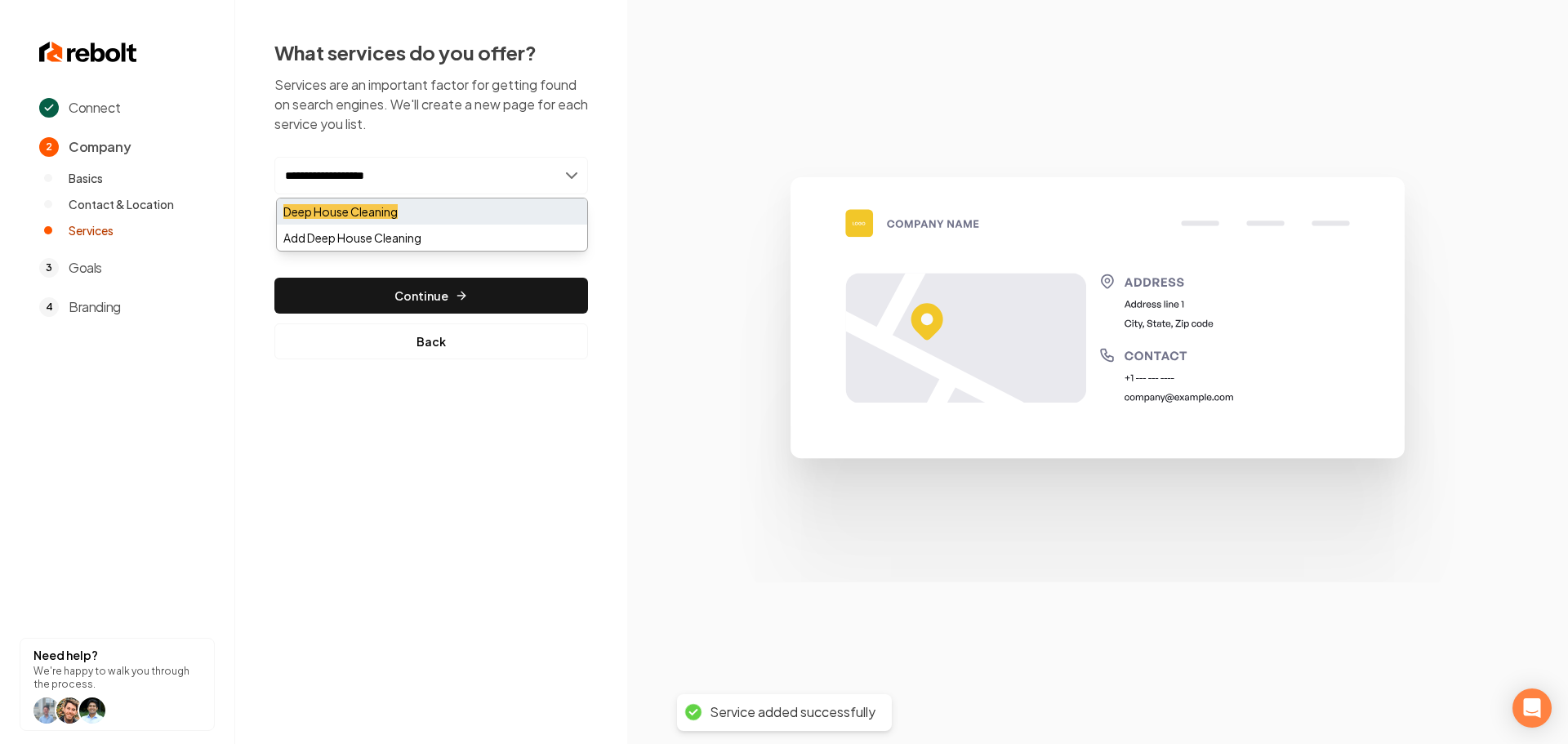
type input "**********"
click at [393, 209] on mark "Deep House Cleaning" at bounding box center [341, 212] width 115 height 14
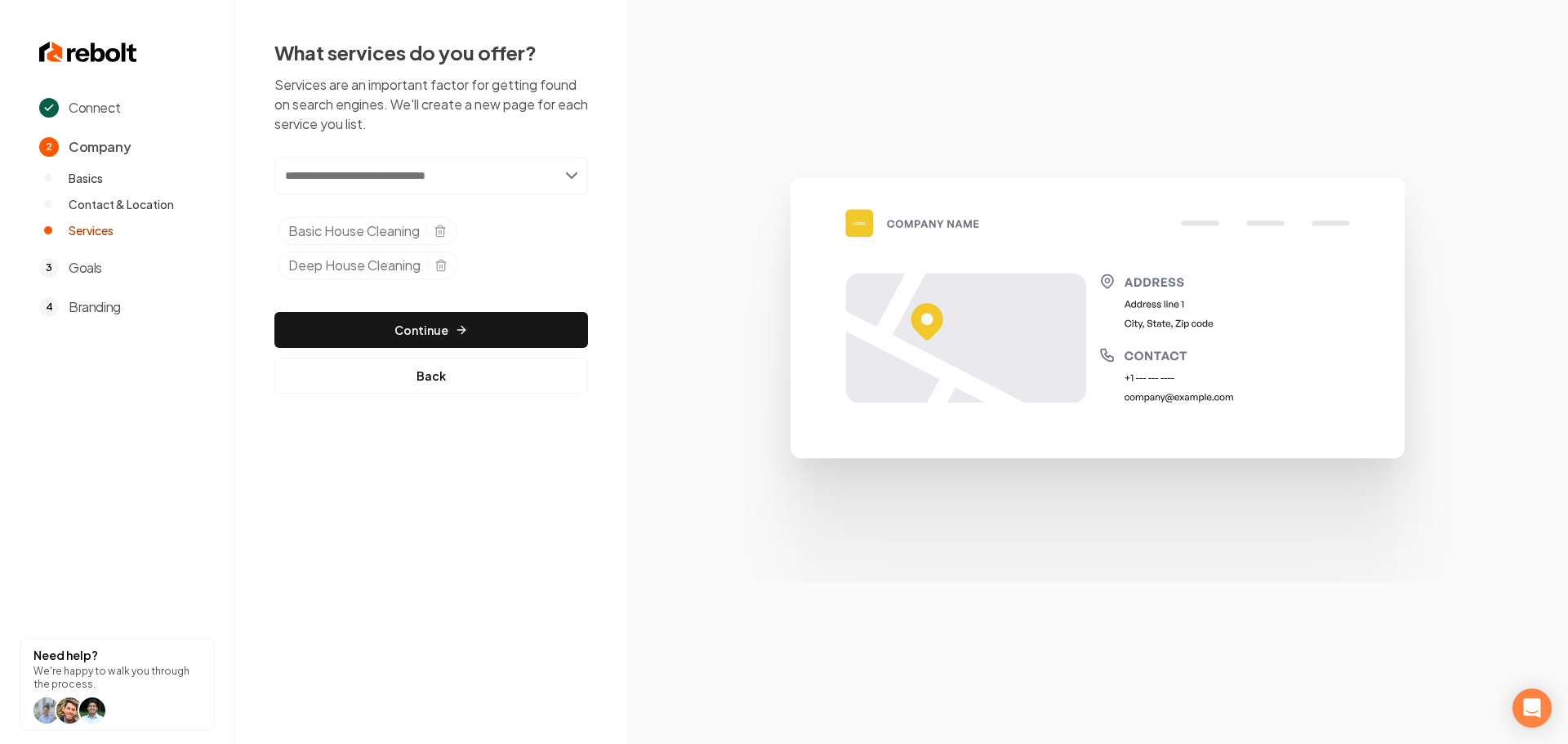
click at [361, 174] on input "text" at bounding box center [431, 176] width 314 height 38
paste input "**********"
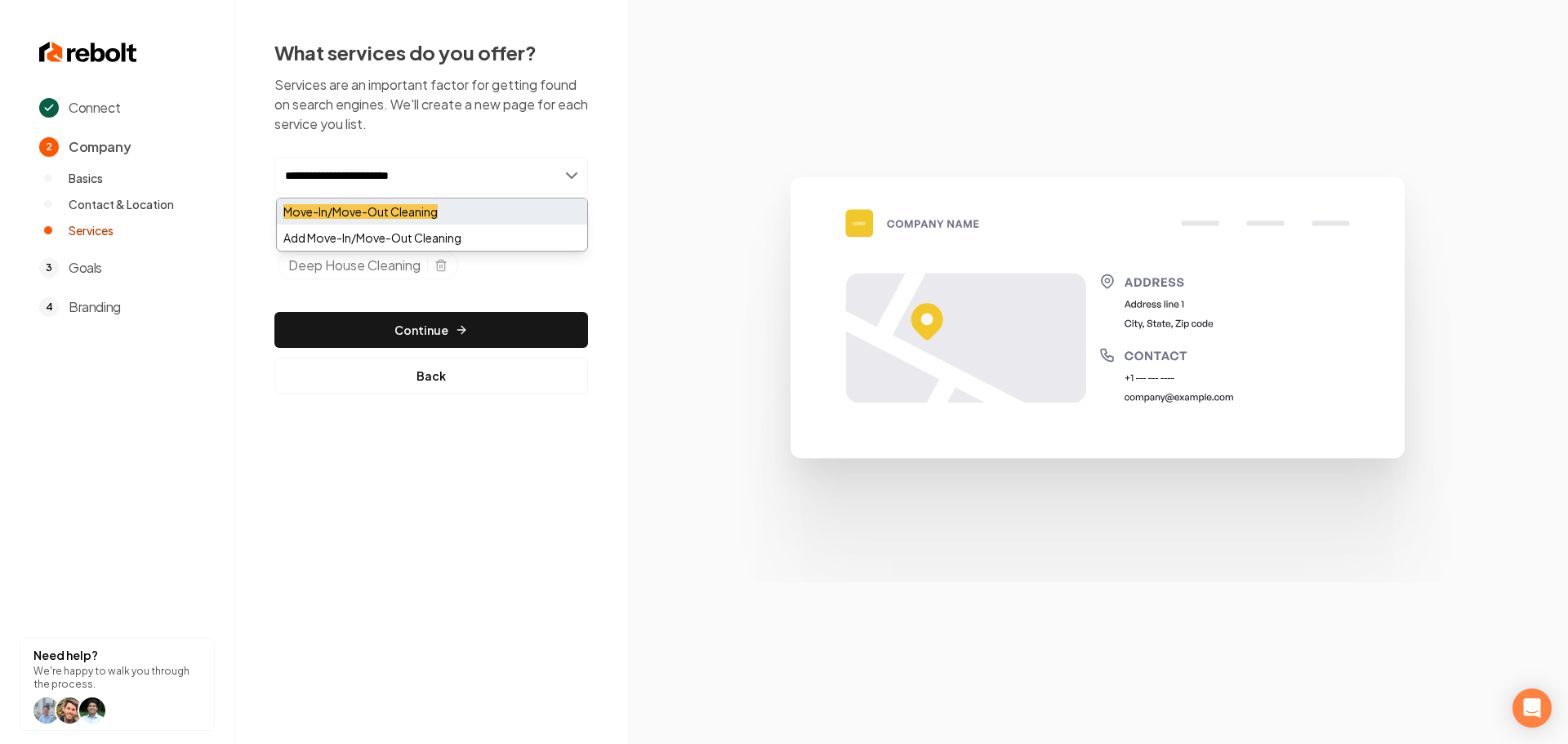
type input "**********"
click at [367, 207] on mark "Move-In/Move-Out Cleaning" at bounding box center [361, 212] width 155 height 14
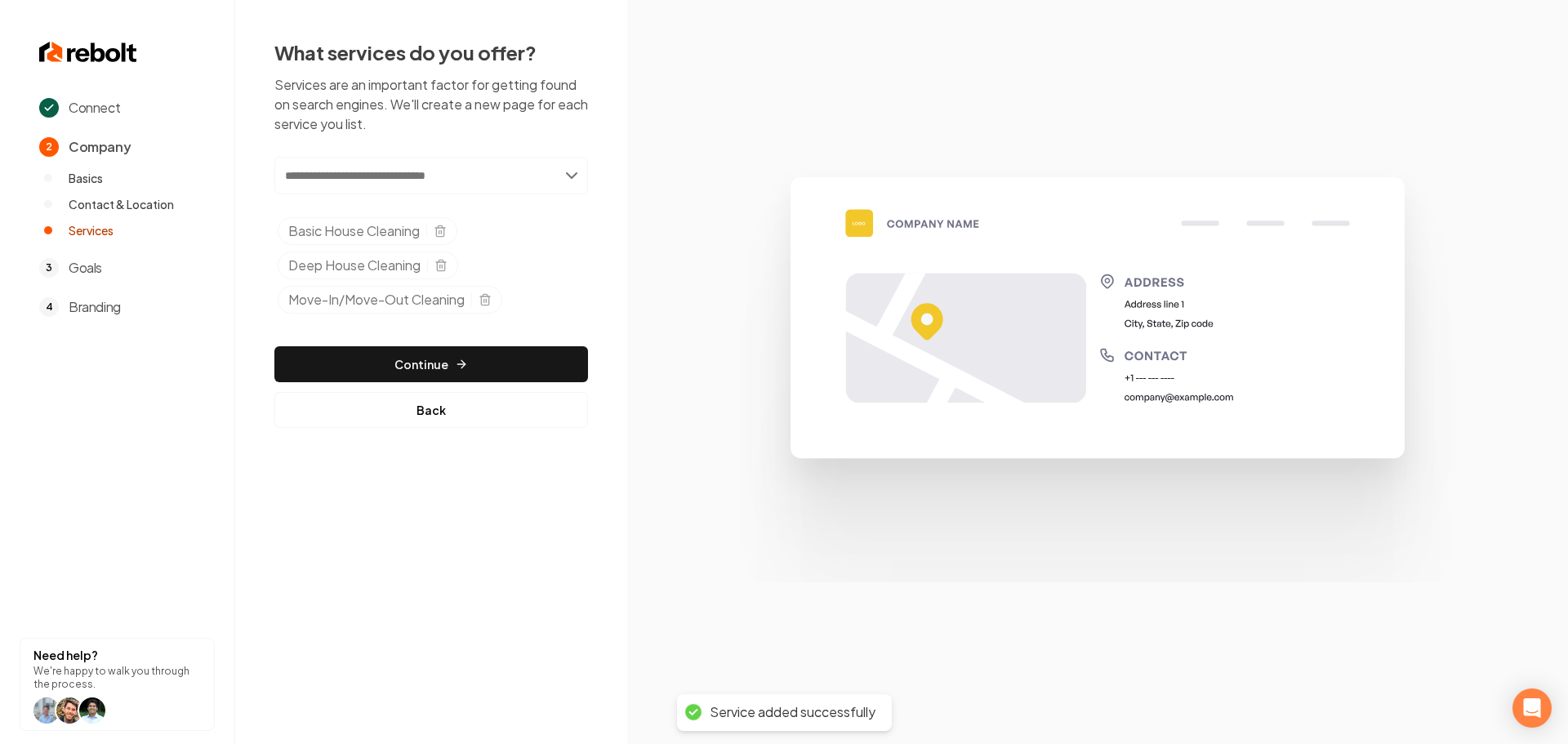
click at [436, 179] on input "text" at bounding box center [431, 176] width 314 height 38
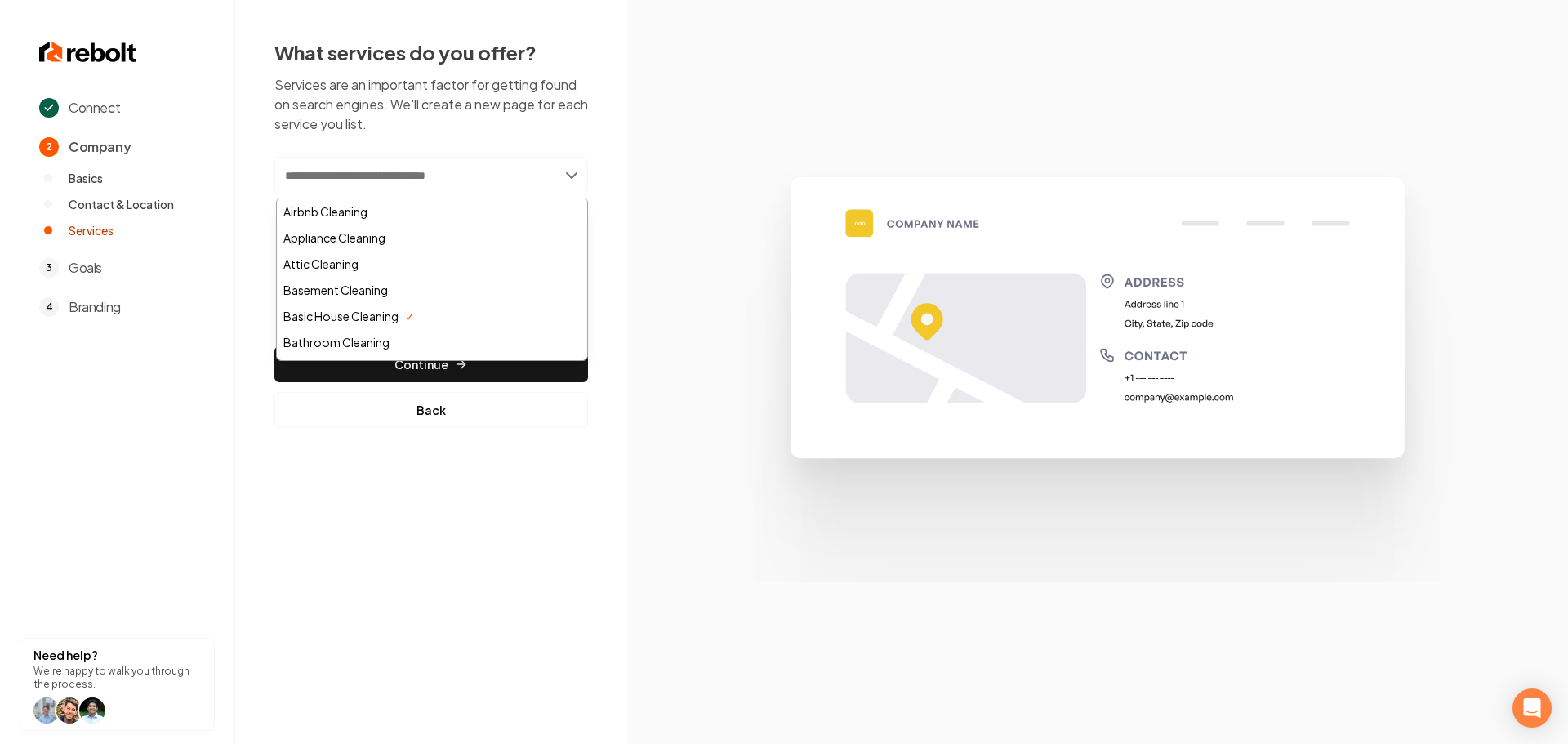
paste input "**********"
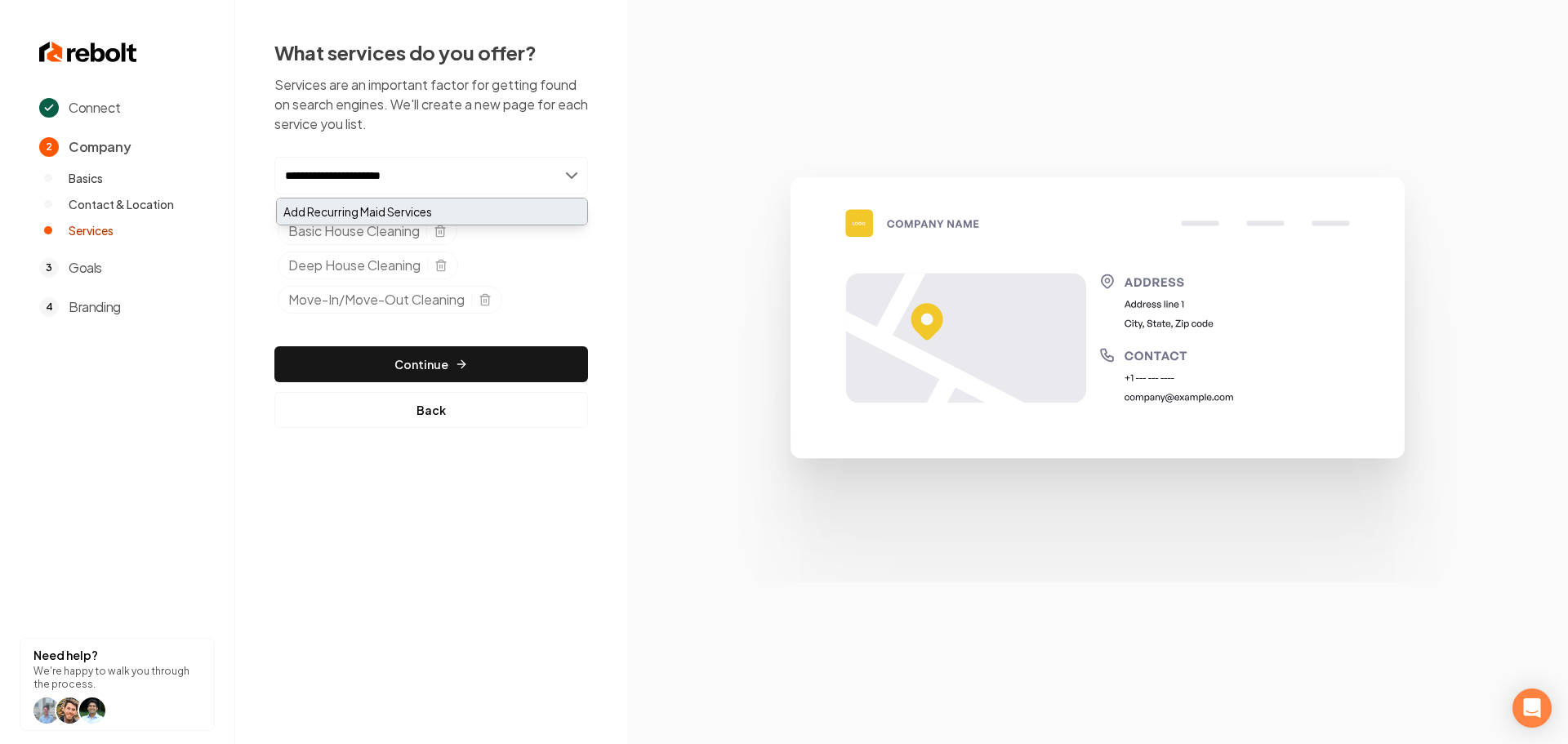
type input "**********"
click at [413, 214] on div "Add Recurring Maid Services" at bounding box center [431, 212] width 310 height 26
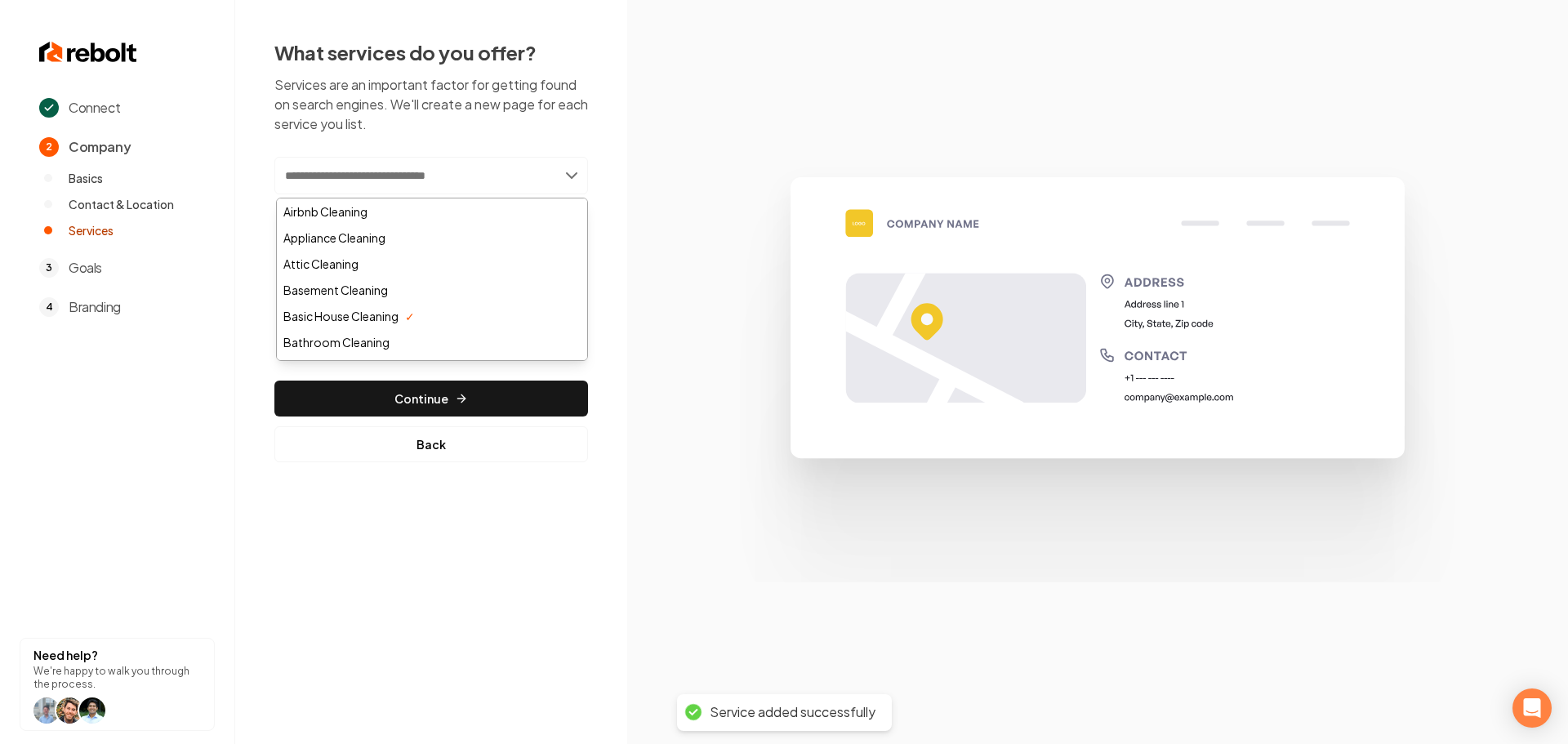
click at [390, 166] on input "text" at bounding box center [431, 176] width 314 height 38
paste input "**********"
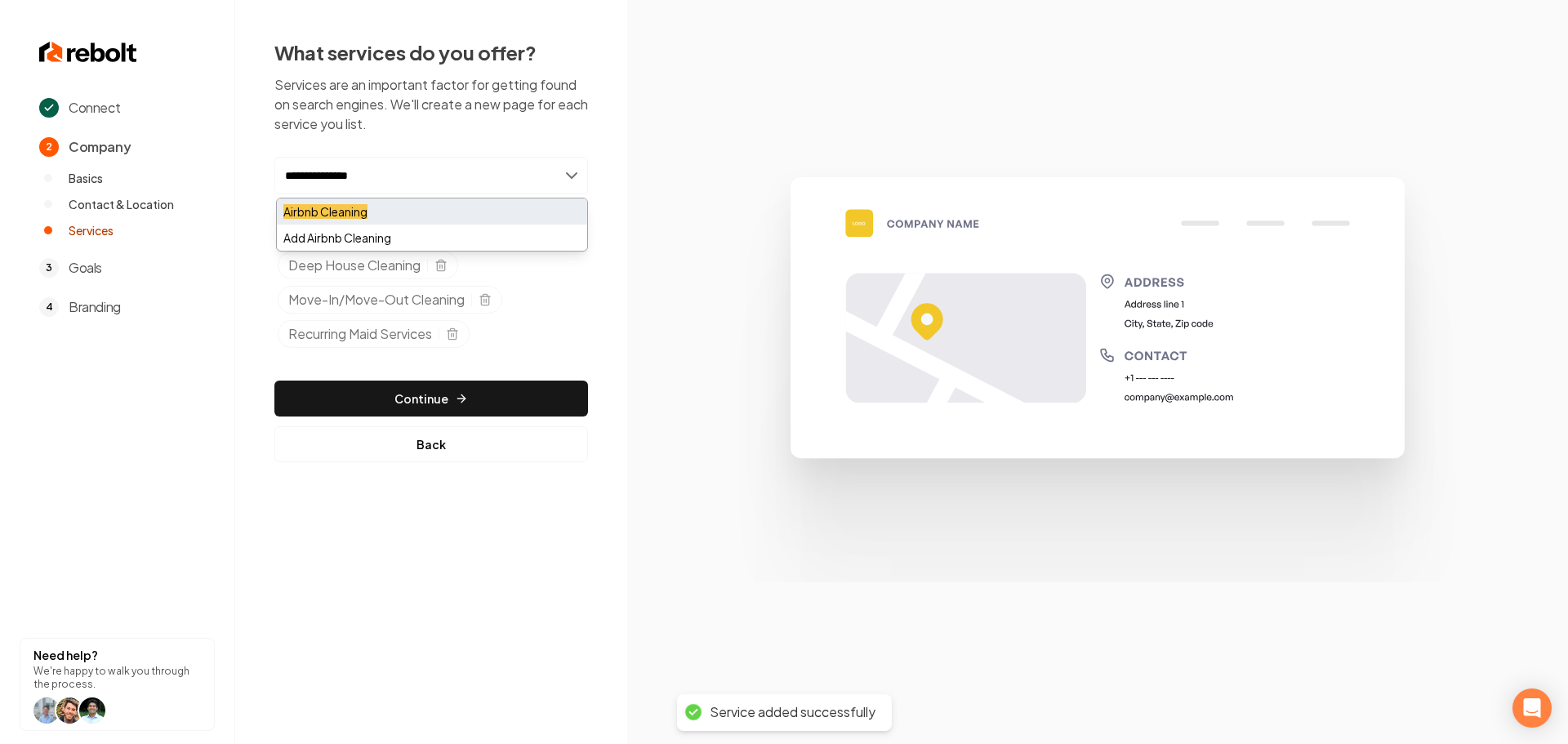
type input "**********"
click at [378, 209] on div "Airbnb Cleaning" at bounding box center [431, 212] width 310 height 26
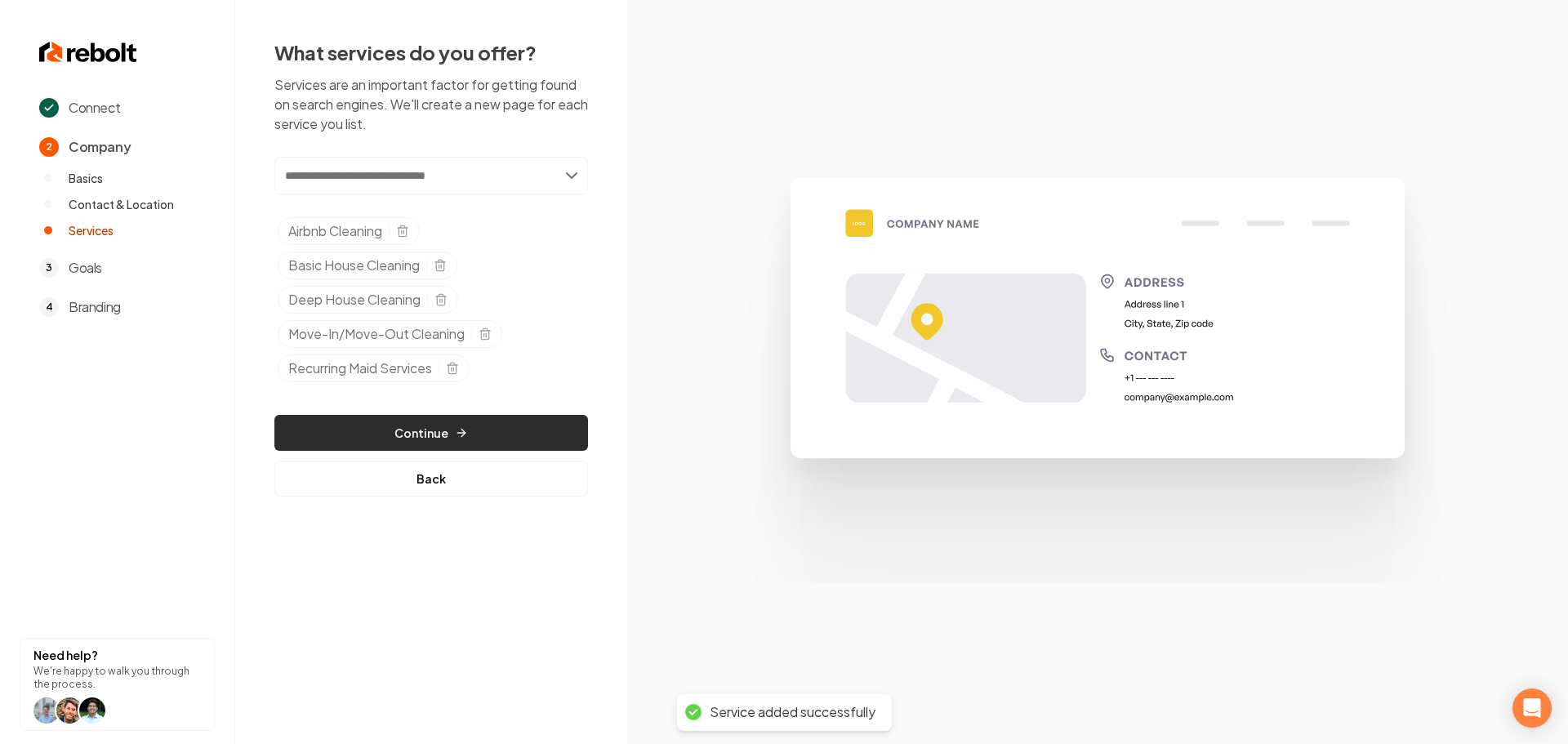
click at [438, 439] on button "Continue" at bounding box center [431, 433] width 314 height 36
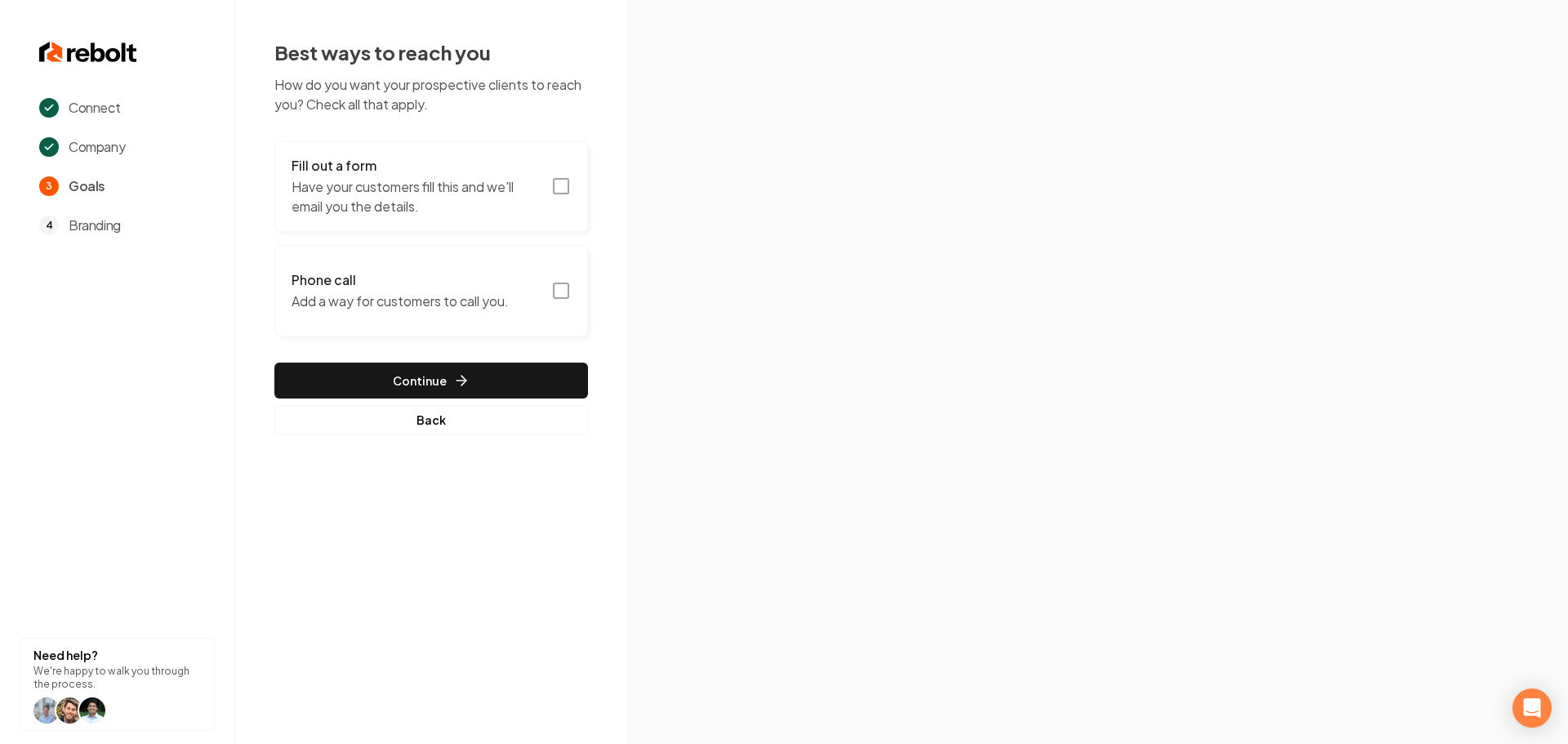
click at [557, 183] on icon "button" at bounding box center [561, 186] width 20 height 20
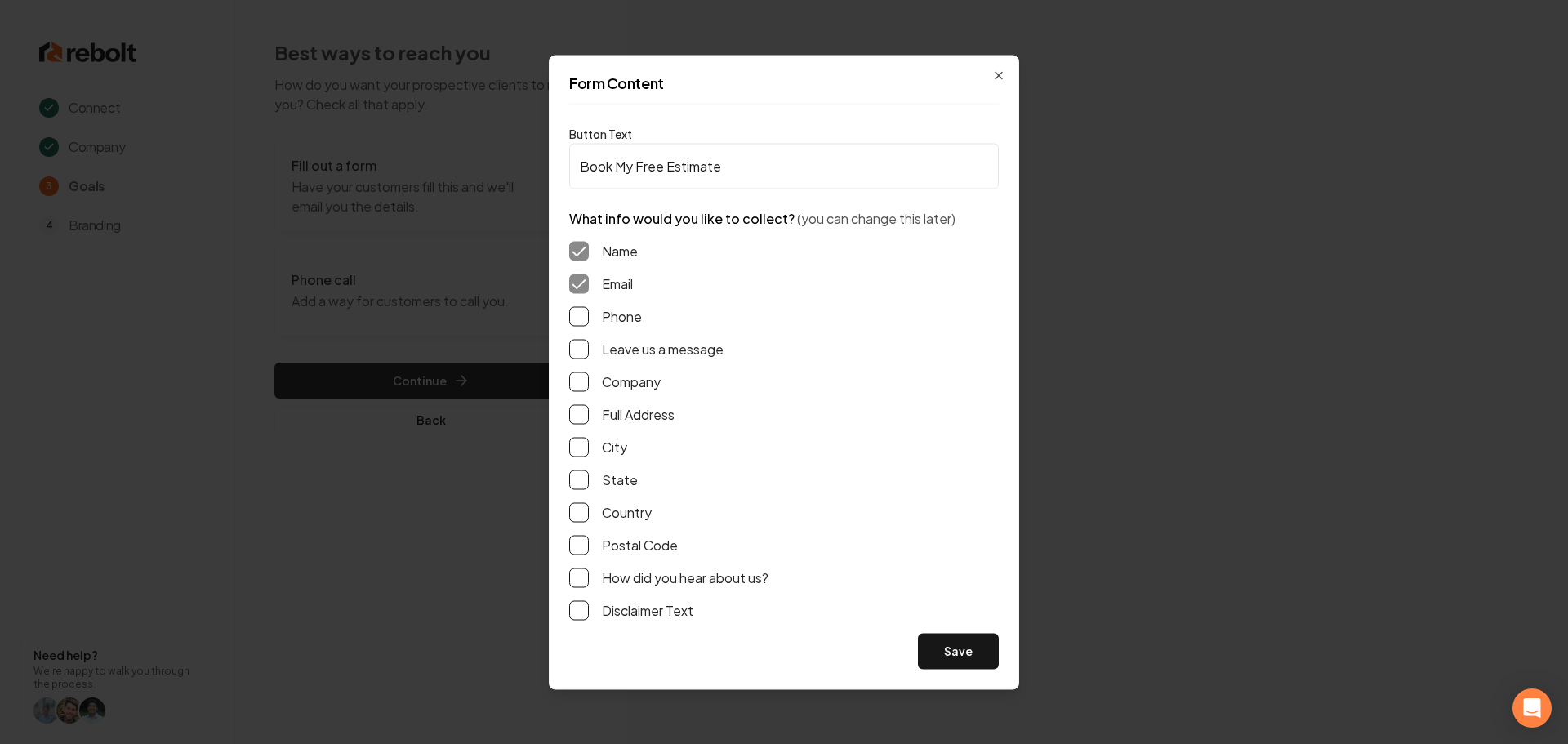
click at [574, 306] on div "Name Email Phone Leave us a message Company Full Address City State Country Pos…" at bounding box center [784, 430] width 429 height 405
drag, startPoint x: 582, startPoint y: 325, endPoint x: 577, endPoint y: 338, distance: 13.9
click at [581, 328] on div "Name Email Phone Leave us a message Company Full Address City State Country Pos…" at bounding box center [784, 430] width 429 height 405
click at [576, 321] on button "Phone" at bounding box center [579, 316] width 20 height 20
click at [577, 344] on button "Leave us a message" at bounding box center [579, 349] width 20 height 20
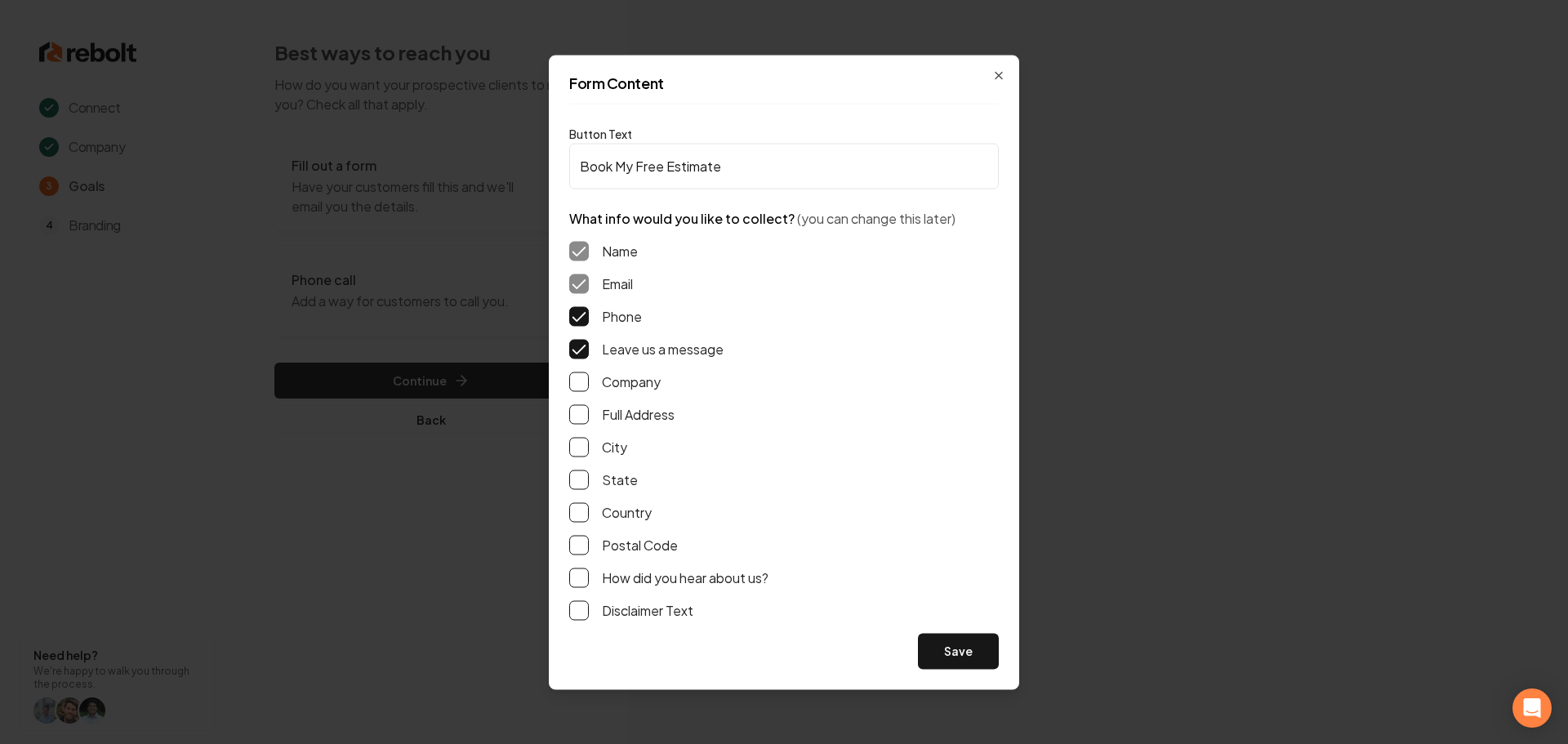
click at [585, 418] on button "Full Address" at bounding box center [579, 414] width 20 height 20
click at [967, 644] on button "Save" at bounding box center [958, 651] width 80 height 36
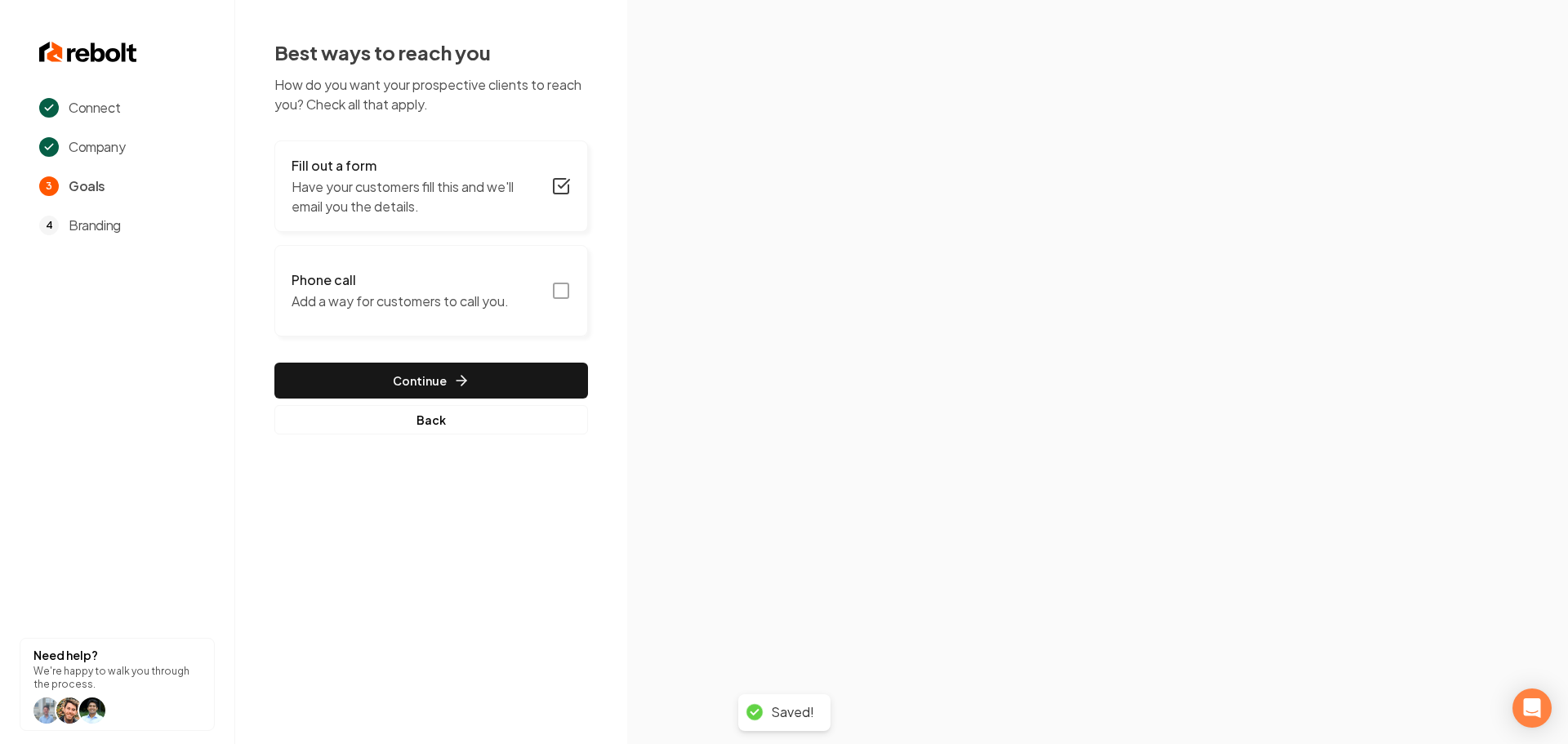
click at [568, 293] on rect "button" at bounding box center [561, 291] width 14 height 14
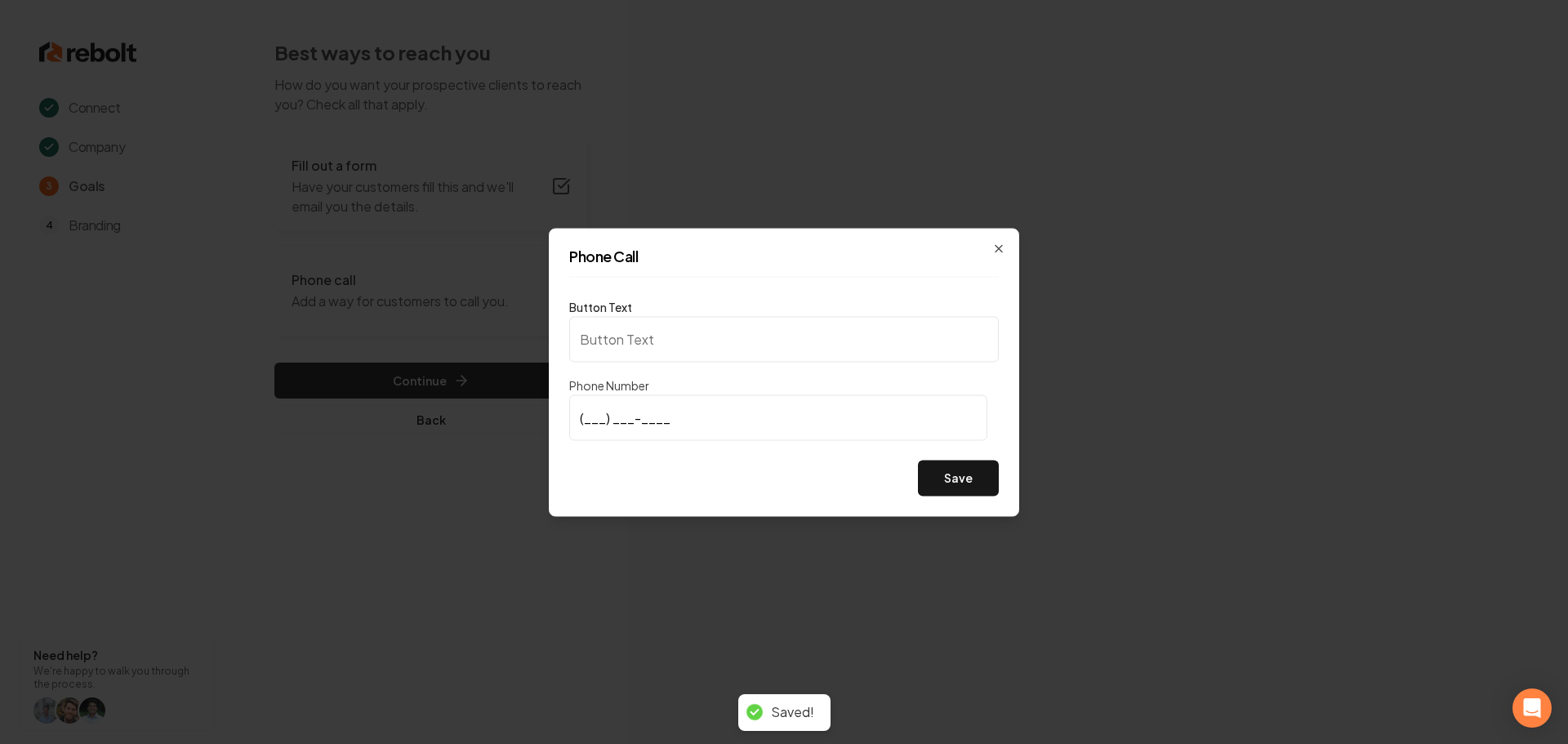
type input "Call us"
type input "(210) 988-8253"
drag, startPoint x: 653, startPoint y: 480, endPoint x: 854, endPoint y: 487, distance: 201.1
click at [662, 481] on div "Save" at bounding box center [784, 478] width 429 height 36
click at [964, 474] on button "Save" at bounding box center [958, 478] width 80 height 36
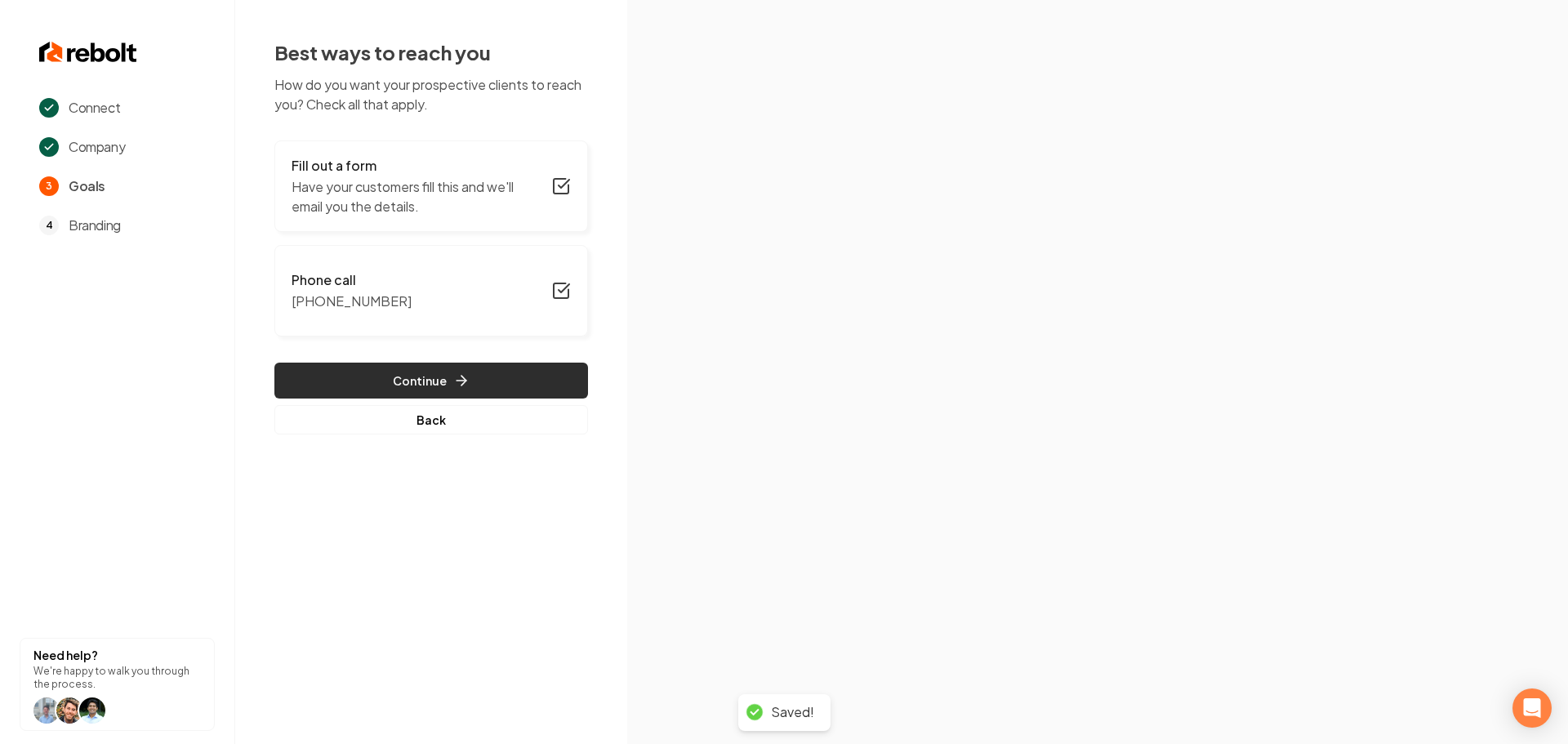
click at [329, 396] on button "Continue" at bounding box center [431, 381] width 314 height 36
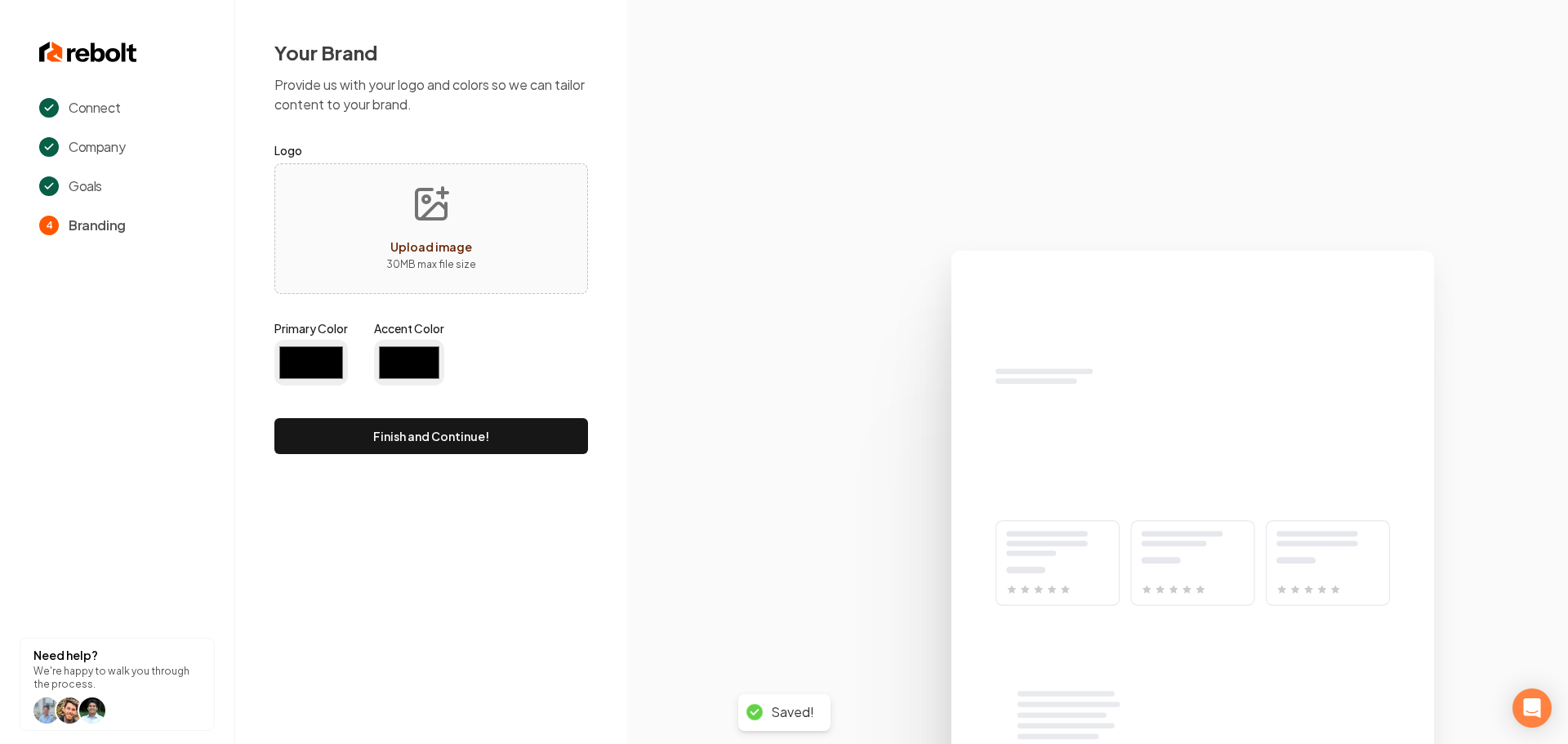
type input "#194d33"
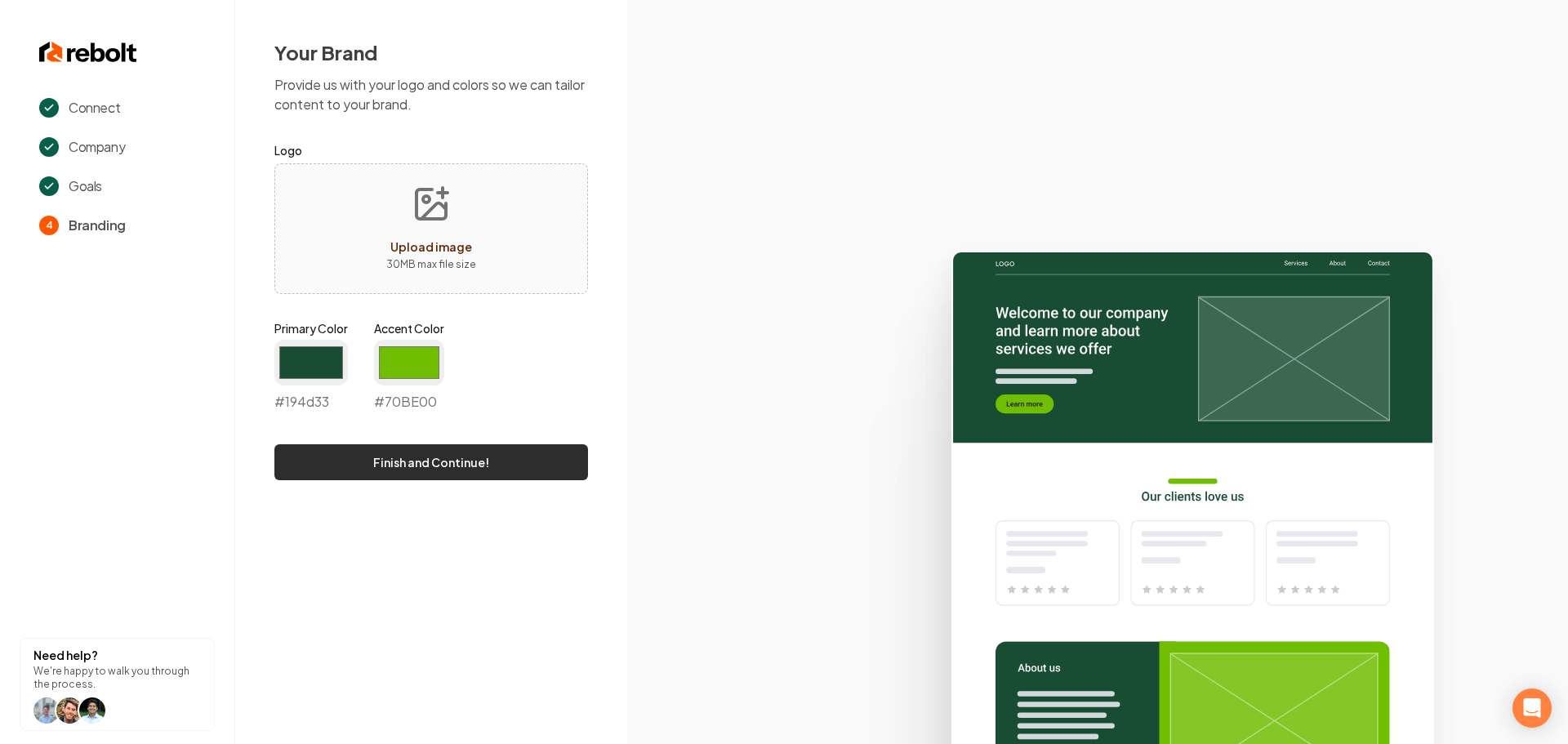
click at [358, 466] on button "Finish and Continue!" at bounding box center [431, 463] width 314 height 36
type input "#70be00"
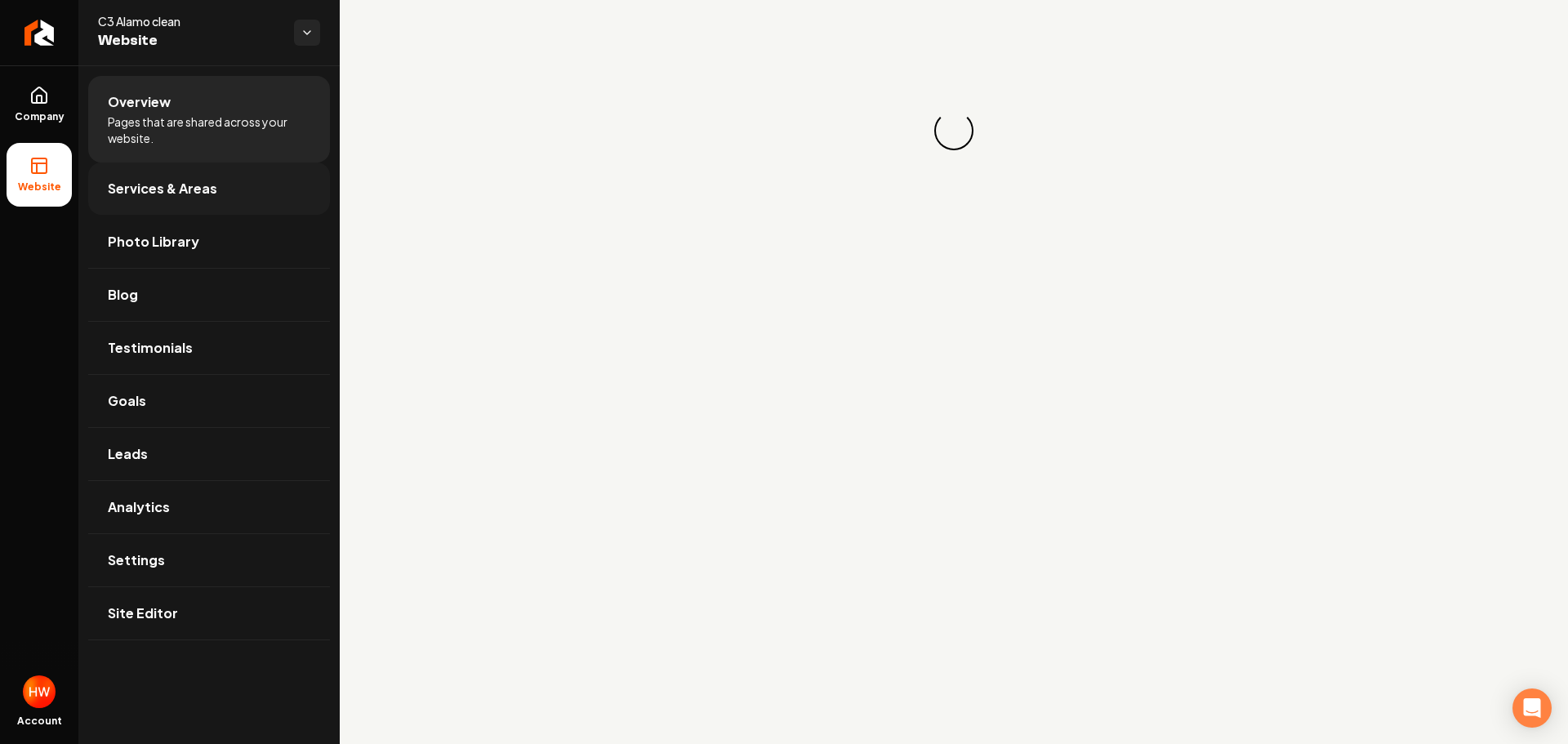
click at [192, 202] on link "Services & Areas" at bounding box center [209, 189] width 241 height 52
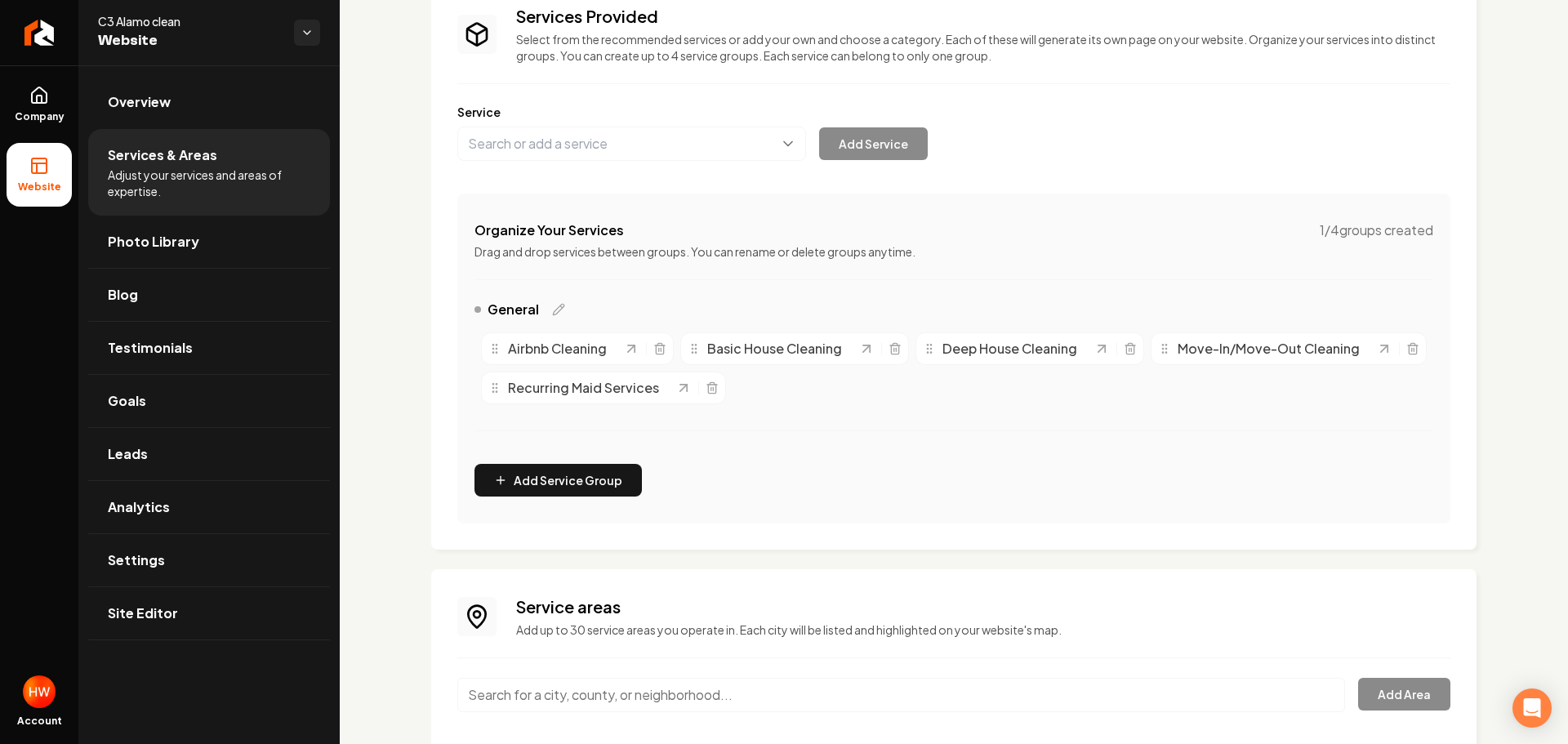
scroll to position [202, 0]
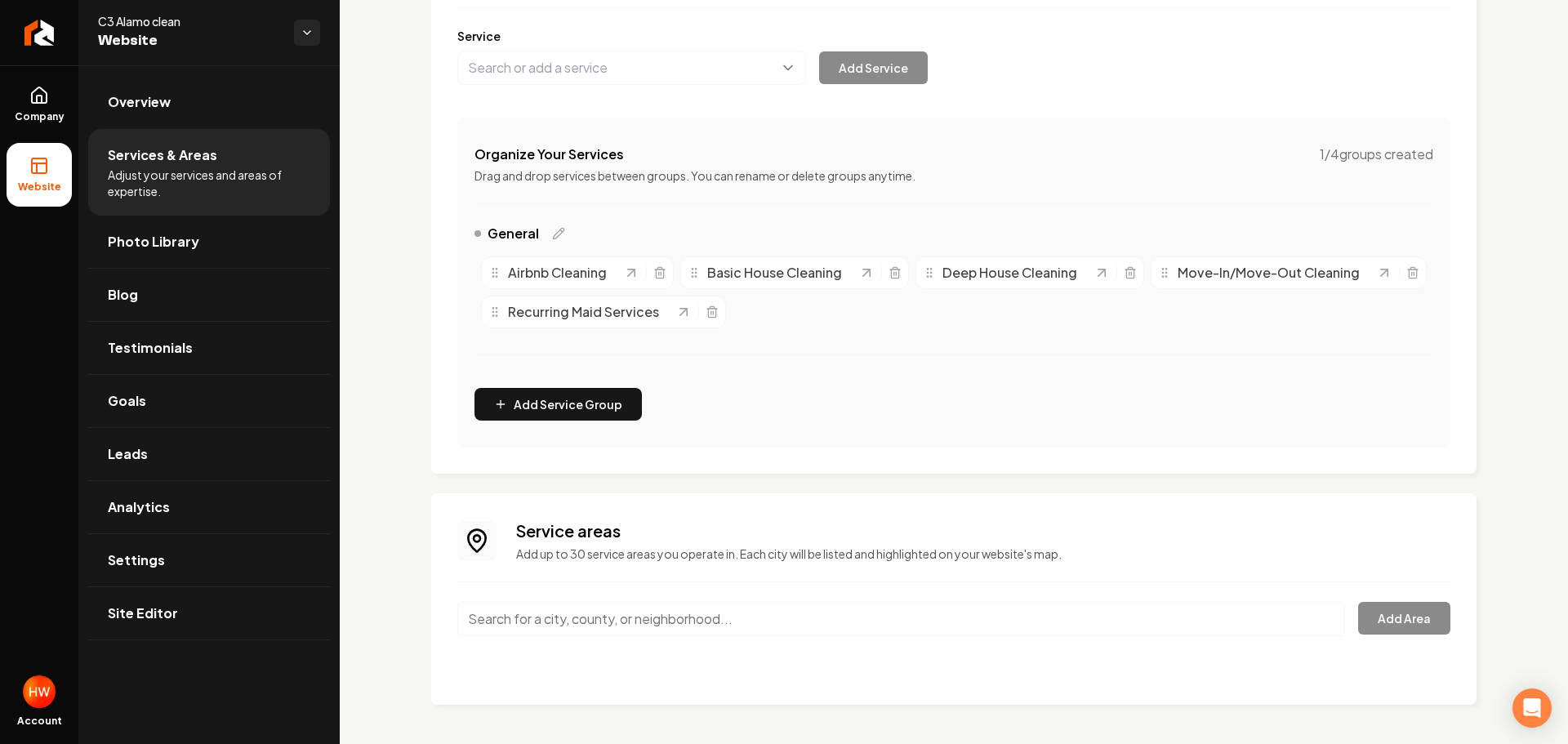
click at [649, 616] on input "Main content area" at bounding box center [901, 619] width 887 height 34
paste input "San antonio"
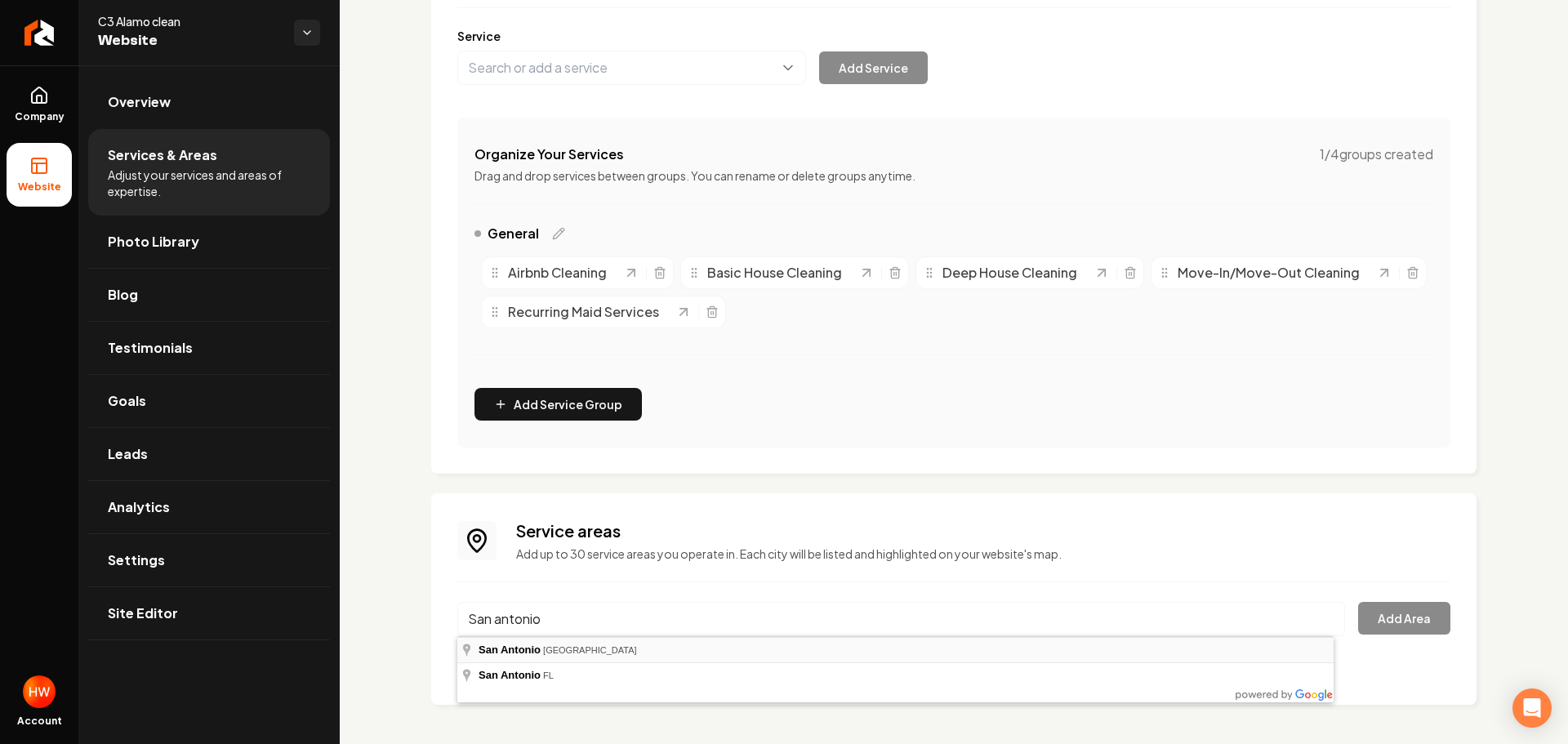
type input "[GEOGRAPHIC_DATA], [GEOGRAPHIC_DATA]"
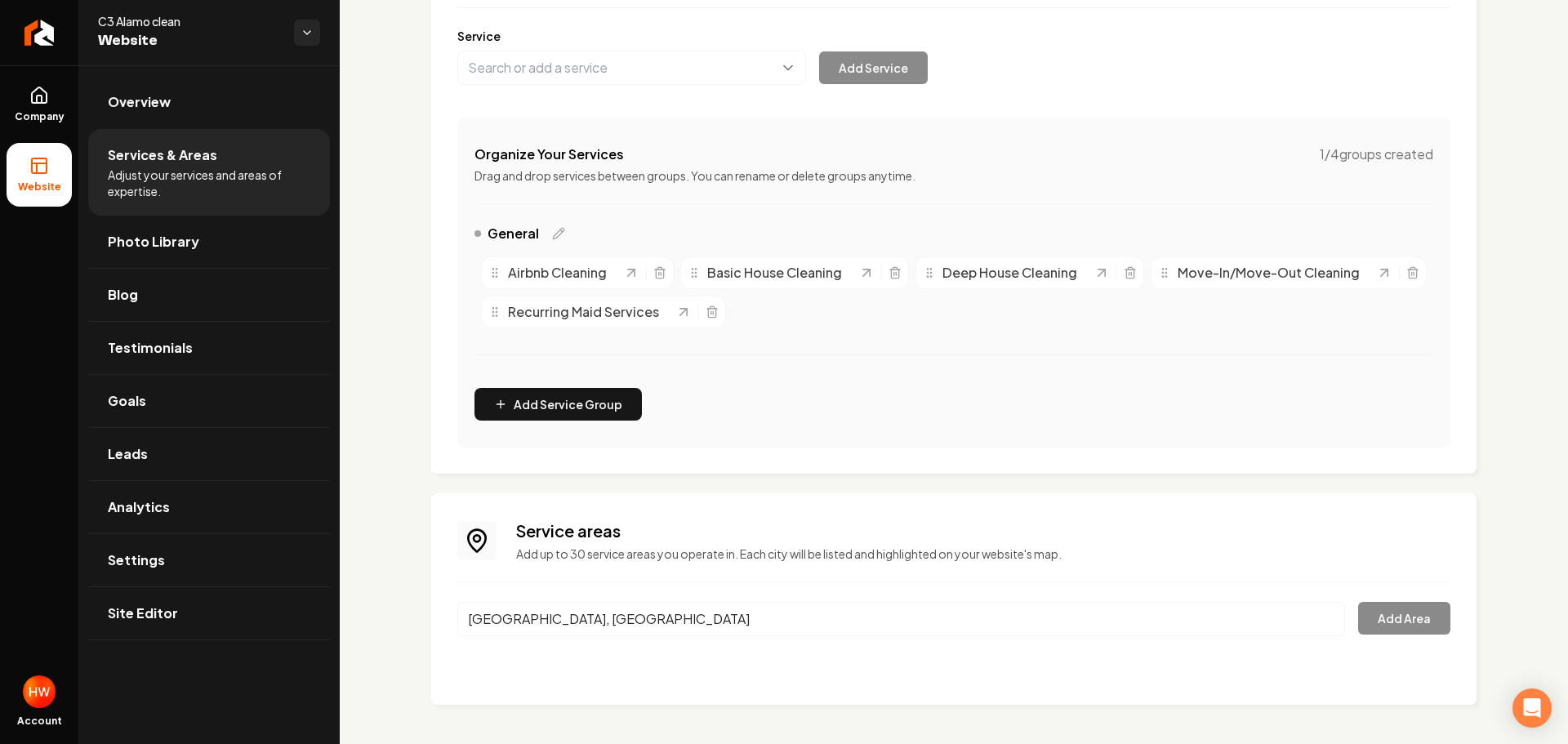
drag, startPoint x: 633, startPoint y: 643, endPoint x: 915, endPoint y: 632, distance: 282.2
click at [1386, 605] on button "Add Area" at bounding box center [1404, 618] width 92 height 33
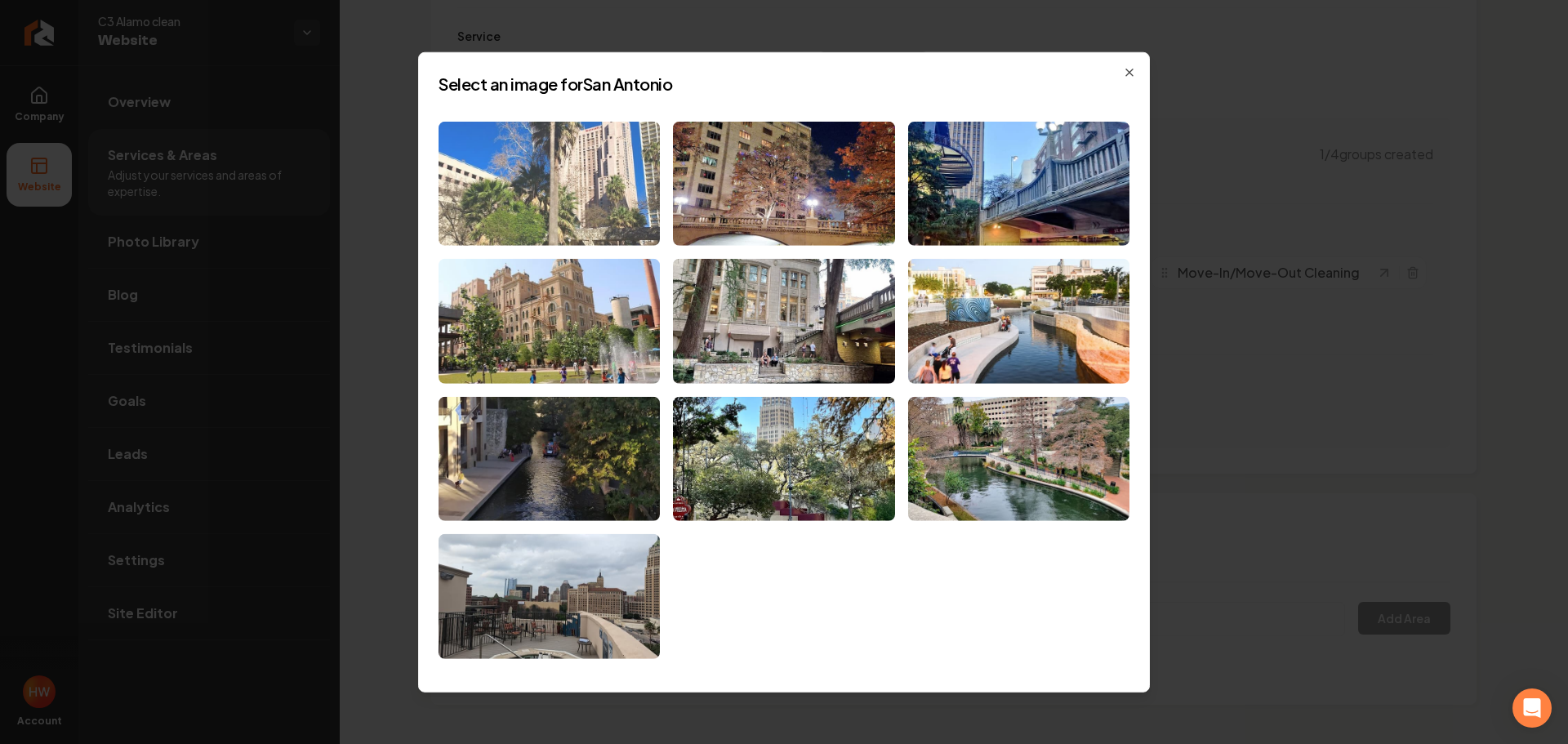
click at [624, 178] on img at bounding box center [549, 184] width 221 height 125
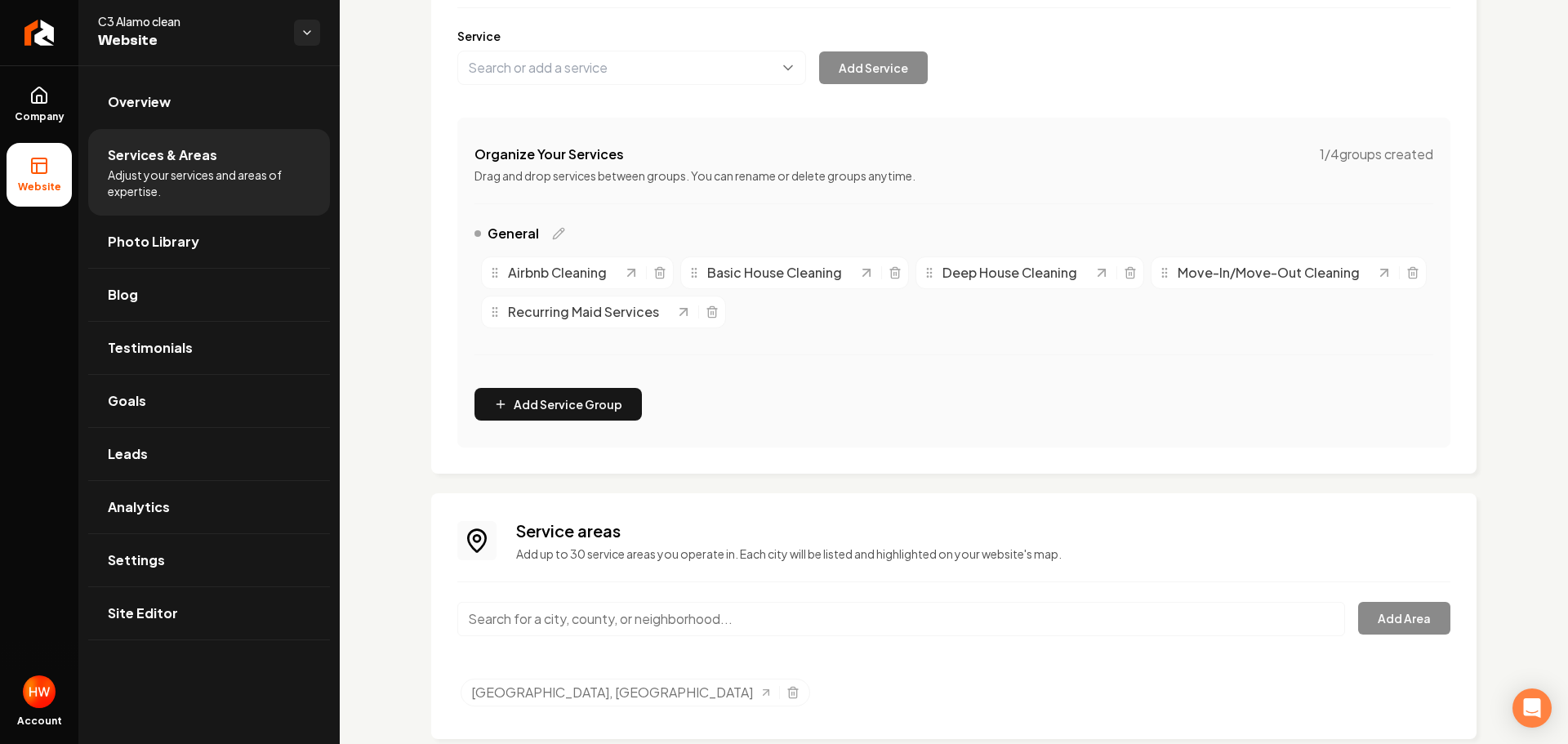
click at [709, 623] on input "Main content area" at bounding box center [901, 619] width 887 height 34
paste input "Cibolo,"
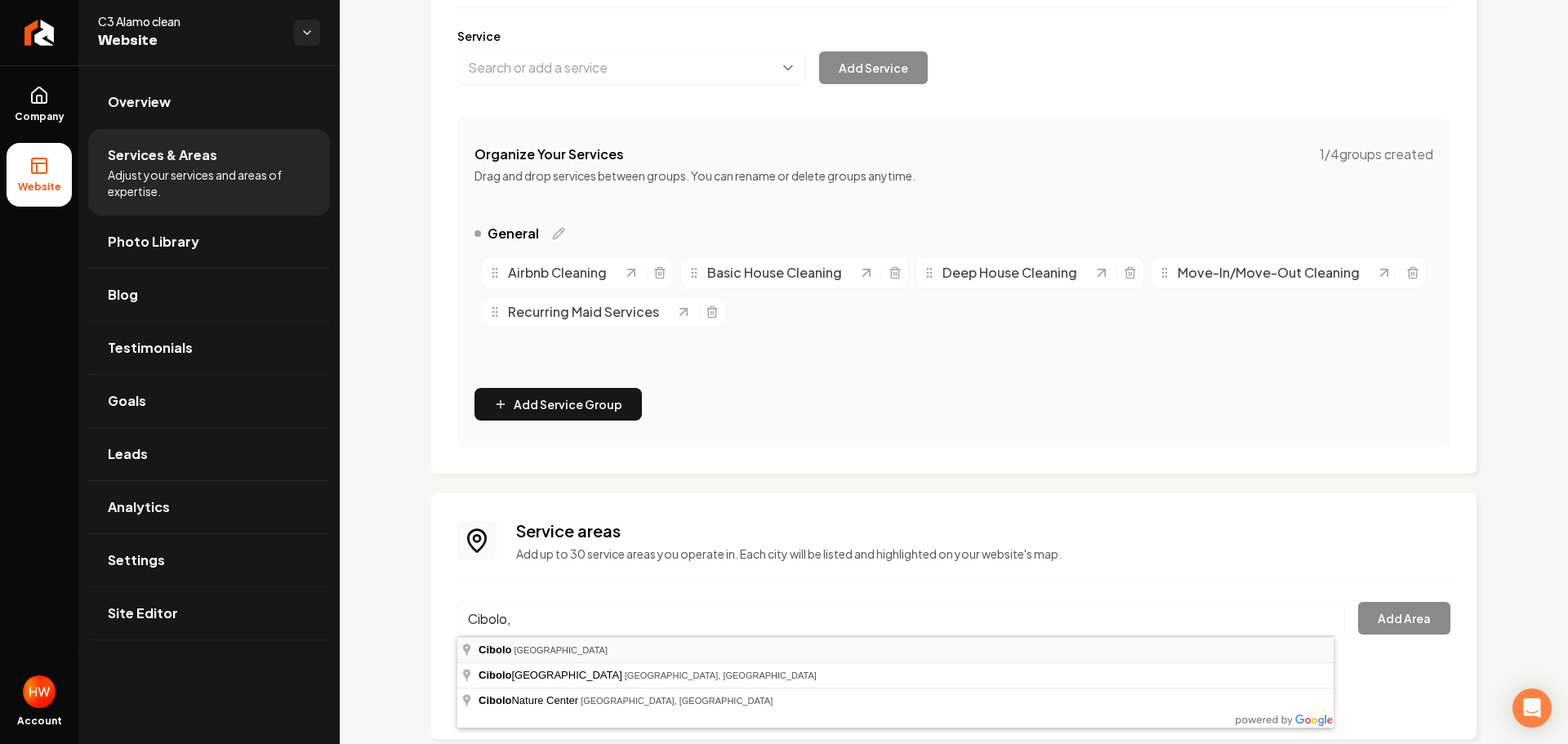
type input "[GEOGRAPHIC_DATA], [GEOGRAPHIC_DATA]"
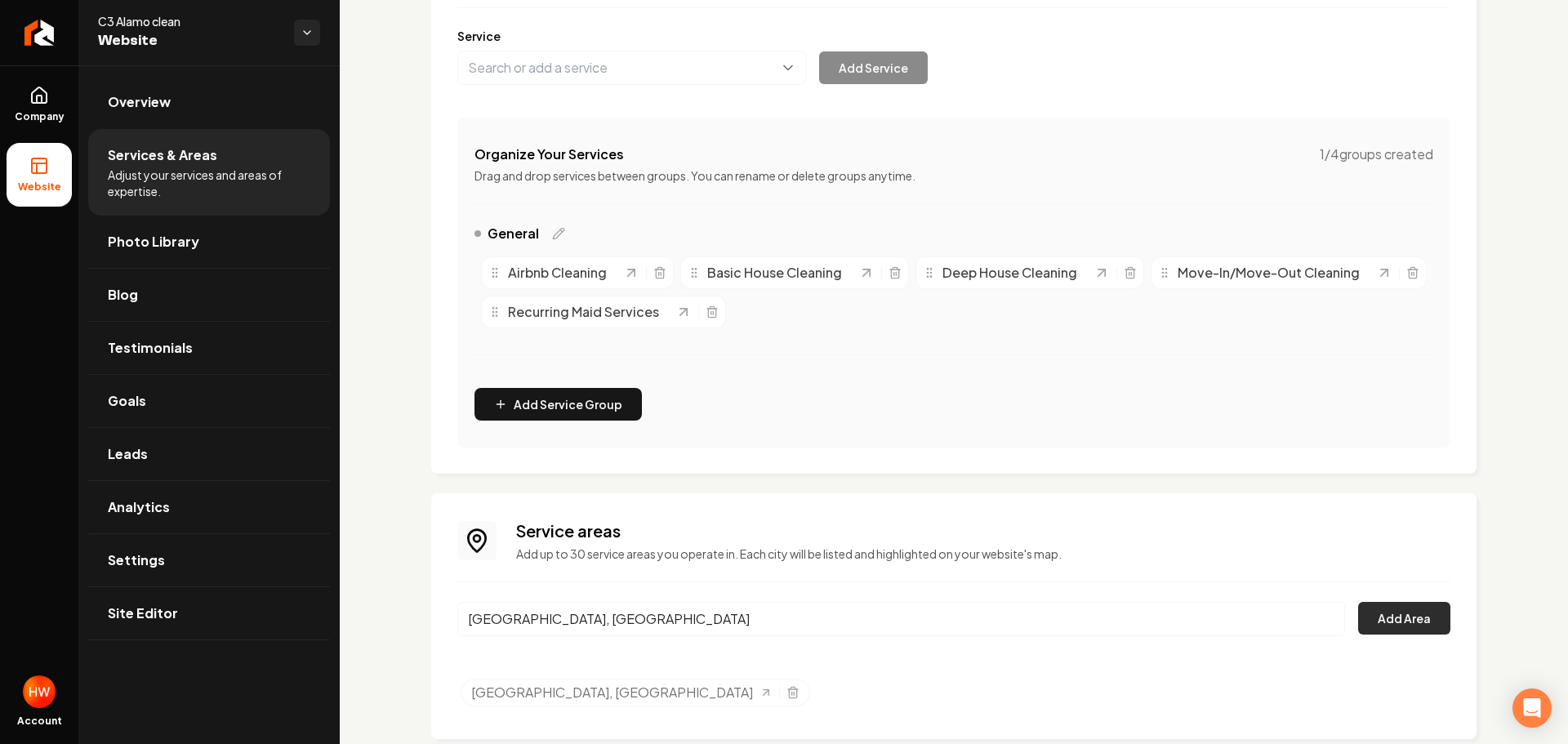
click at [1394, 606] on button "Add Area" at bounding box center [1404, 618] width 92 height 33
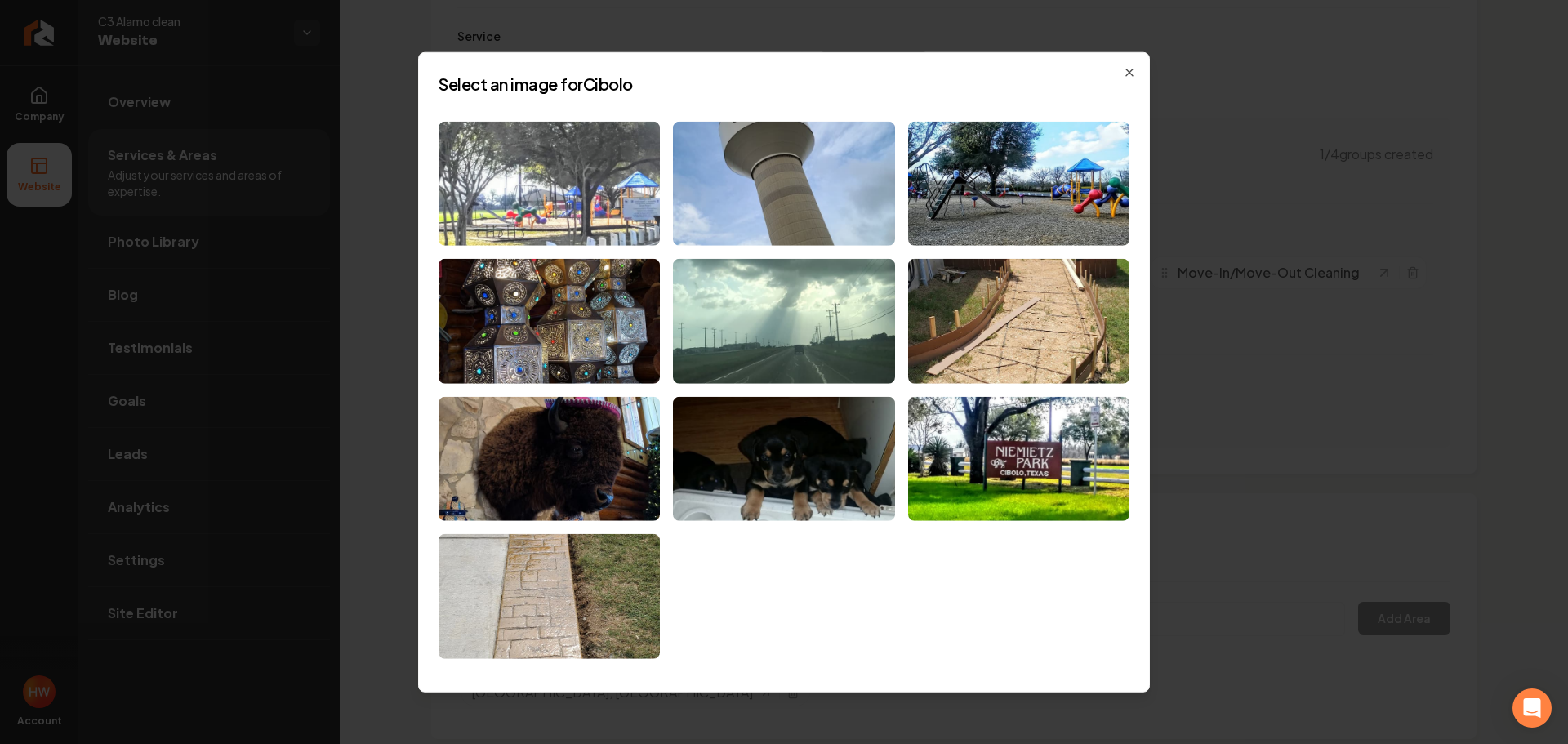
click at [573, 208] on img at bounding box center [549, 184] width 221 height 125
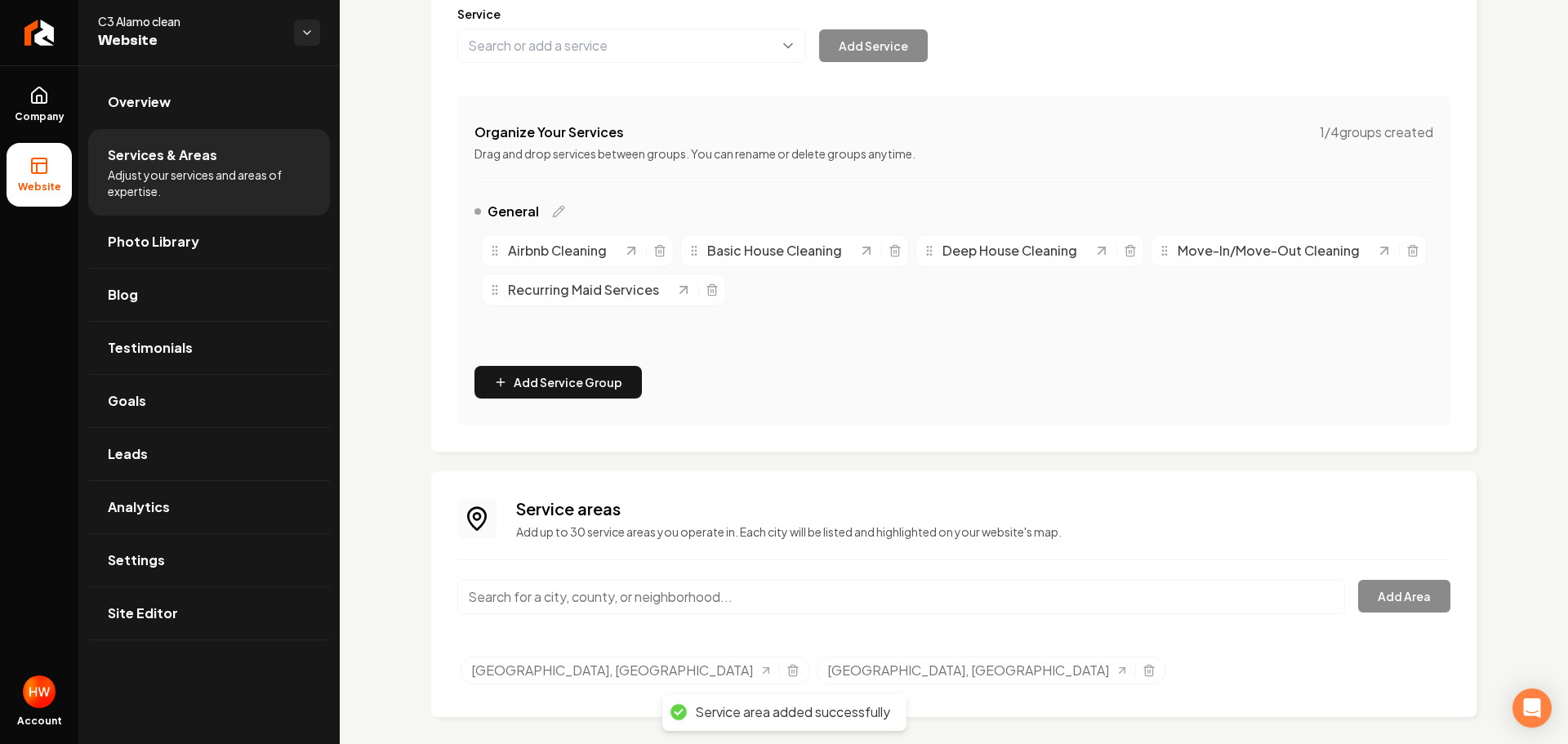
scroll to position [236, 0]
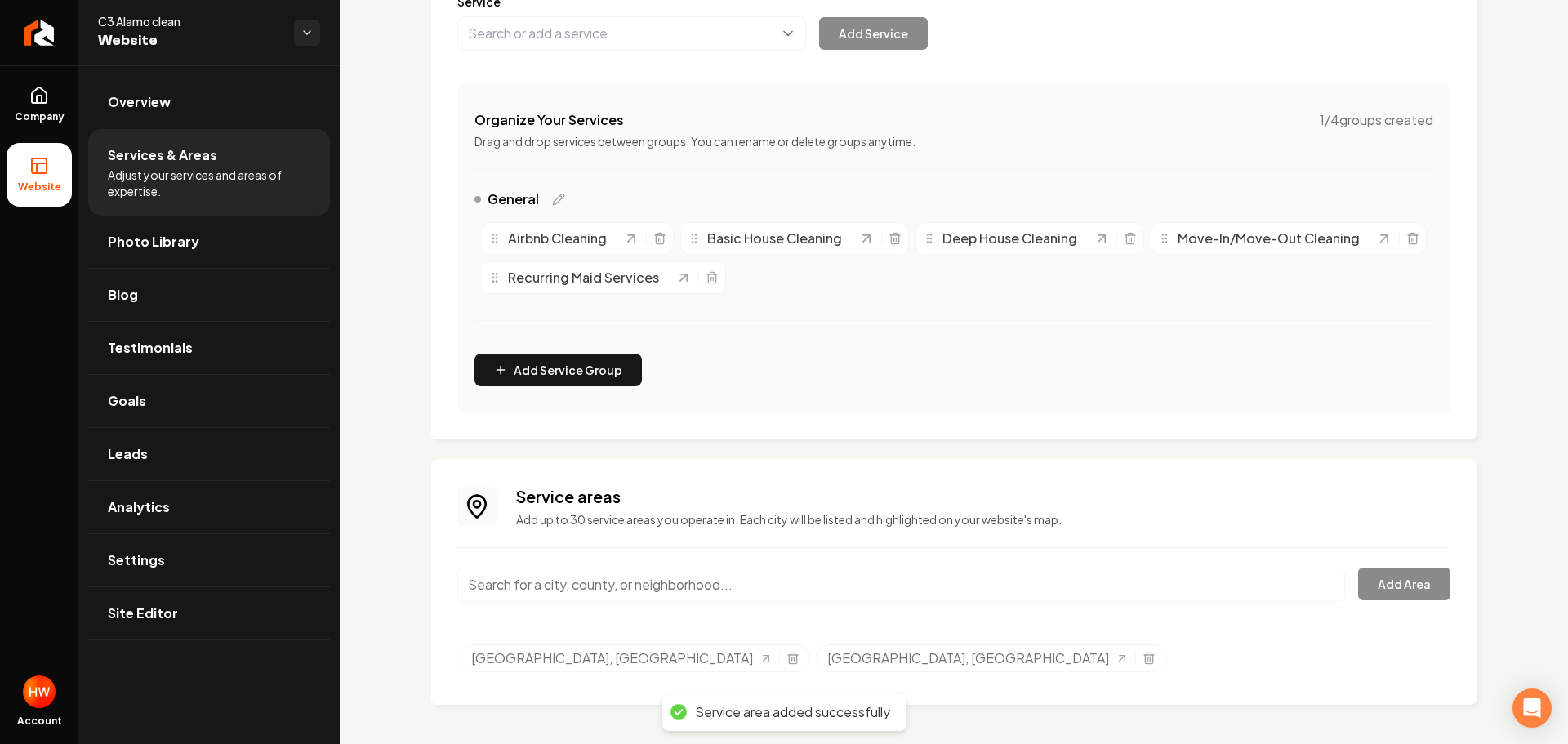
click at [688, 583] on input "Main content area" at bounding box center [901, 585] width 887 height 34
paste input "schertz,"
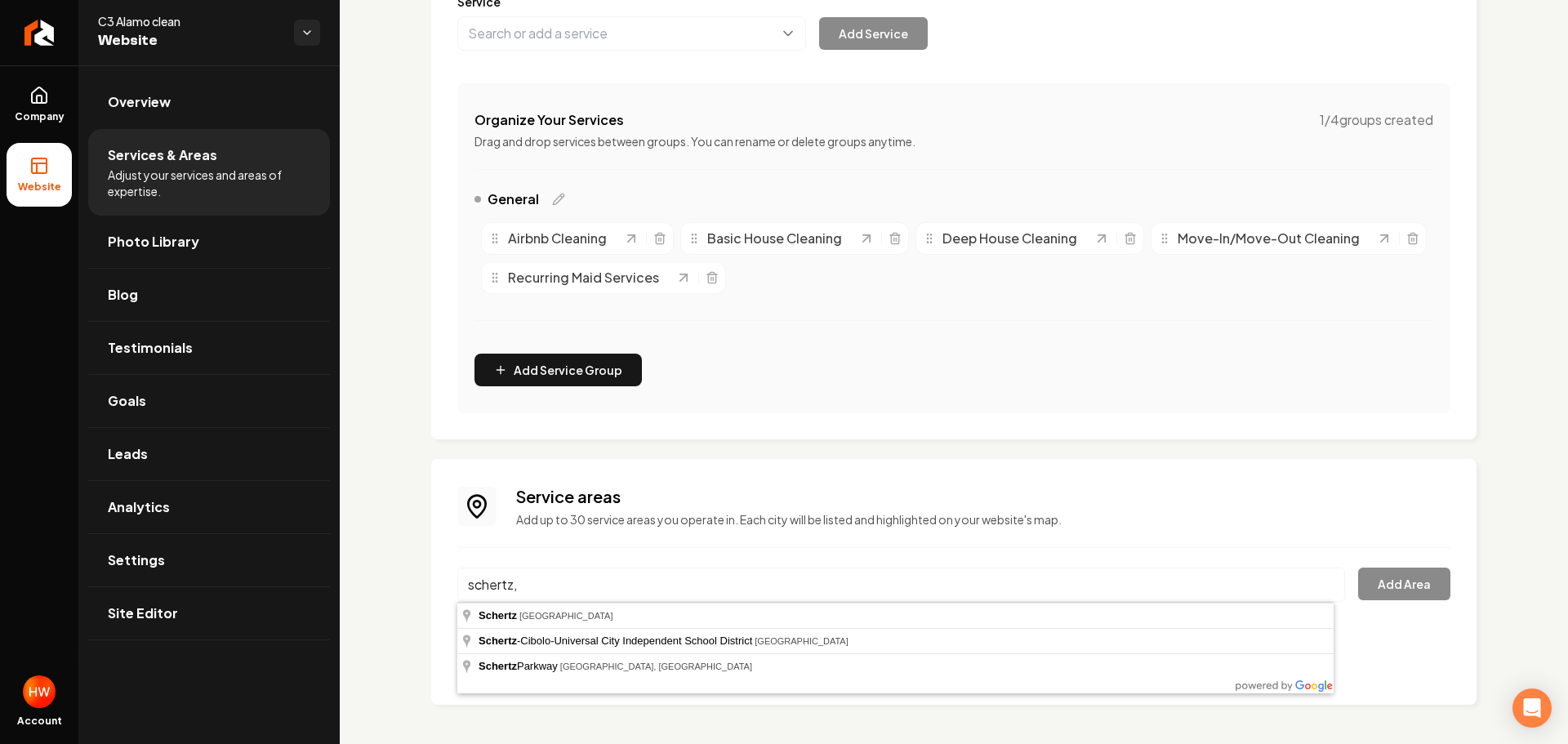
type input "[GEOGRAPHIC_DATA], [GEOGRAPHIC_DATA]"
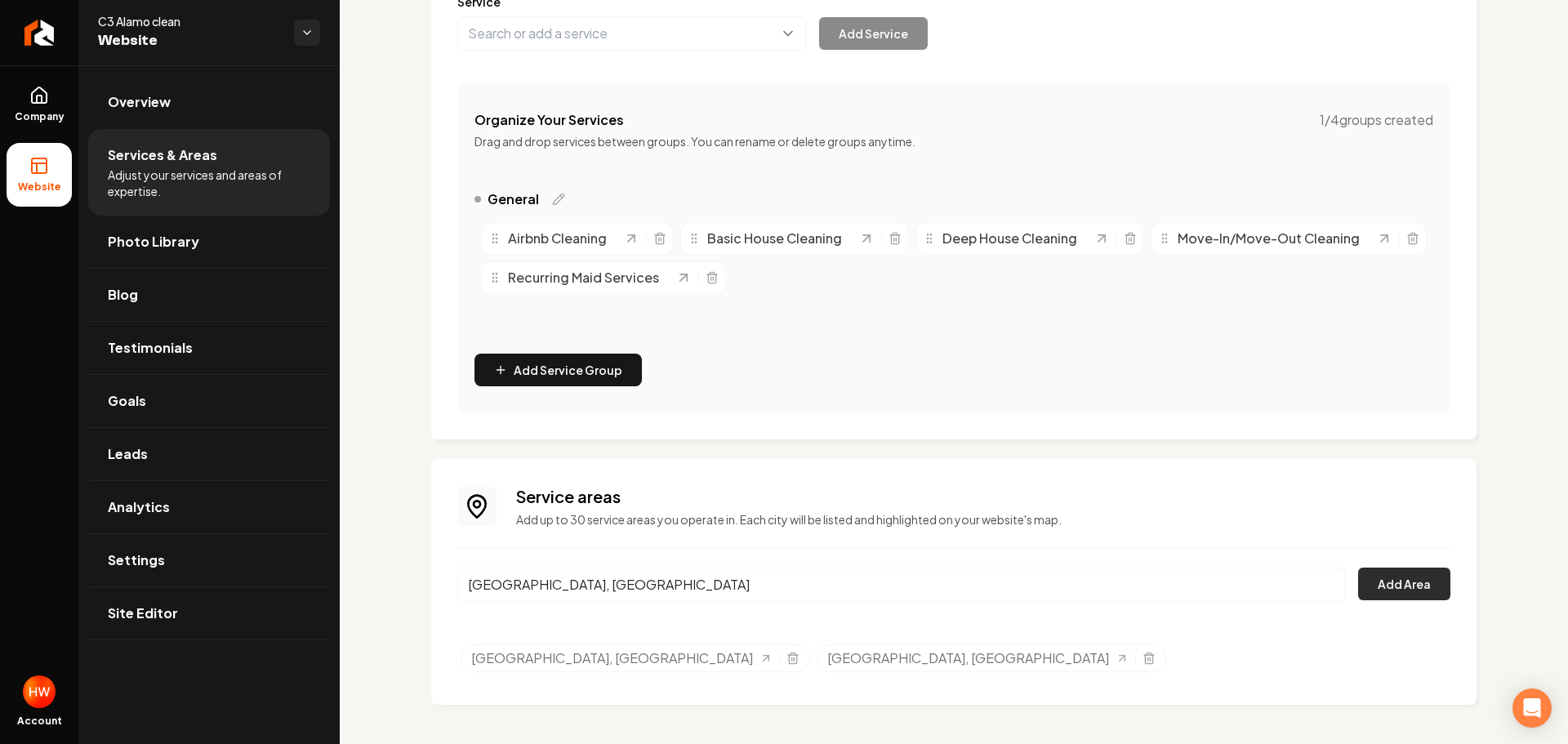
click at [1399, 579] on button "Add Area" at bounding box center [1404, 584] width 92 height 33
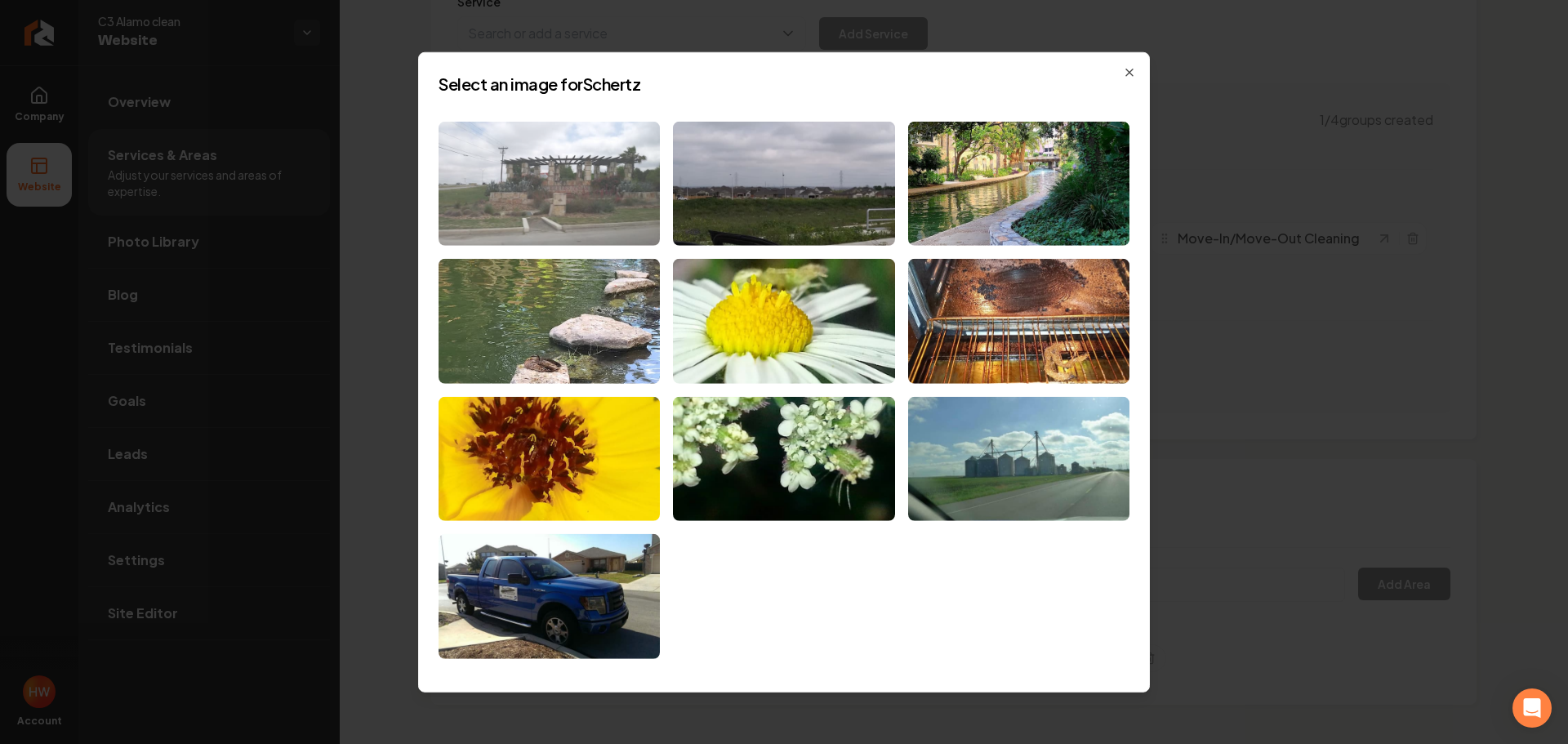
click at [630, 190] on img at bounding box center [549, 184] width 221 height 125
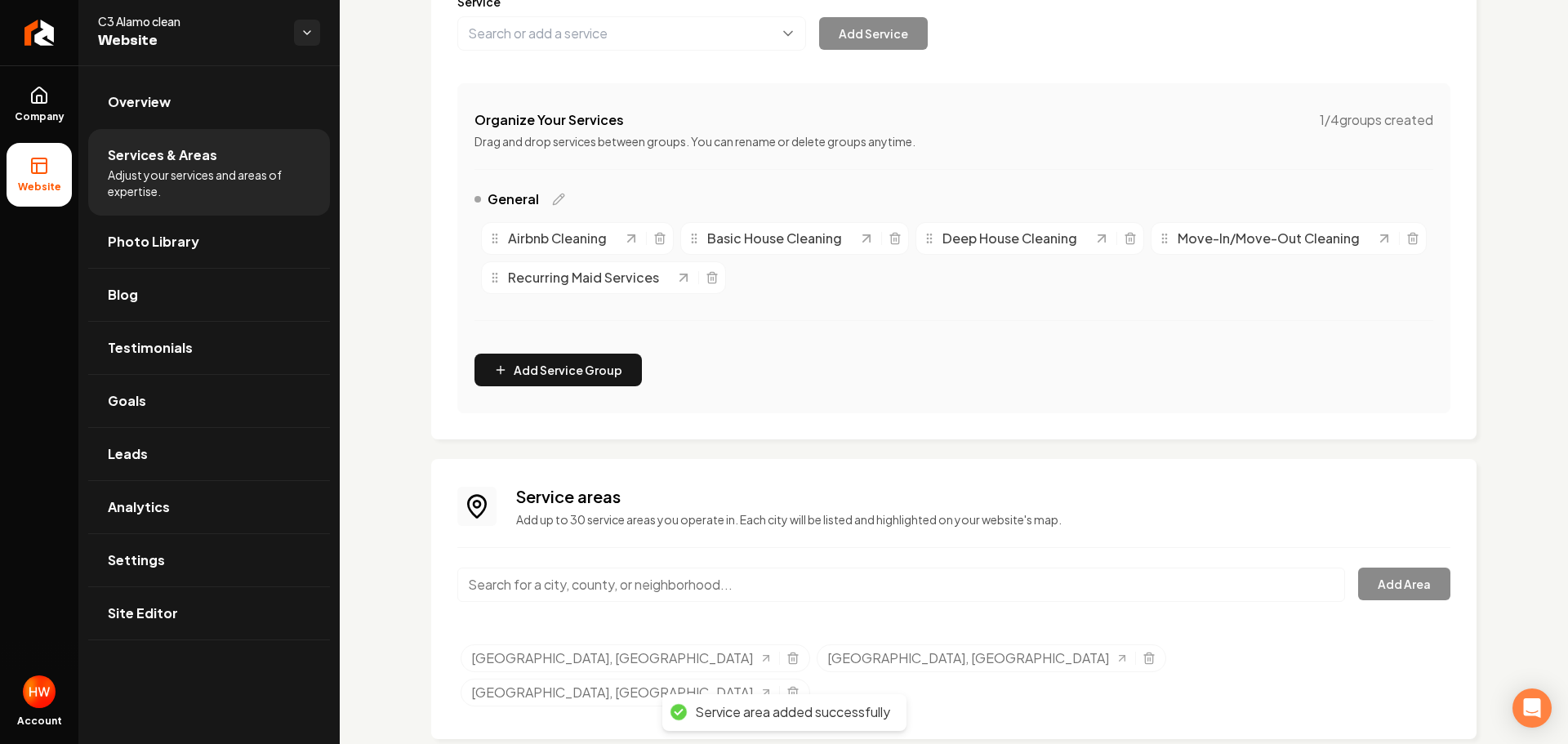
click at [736, 588] on input "Main content area" at bounding box center [901, 585] width 887 height 34
paste input "new braunfels"
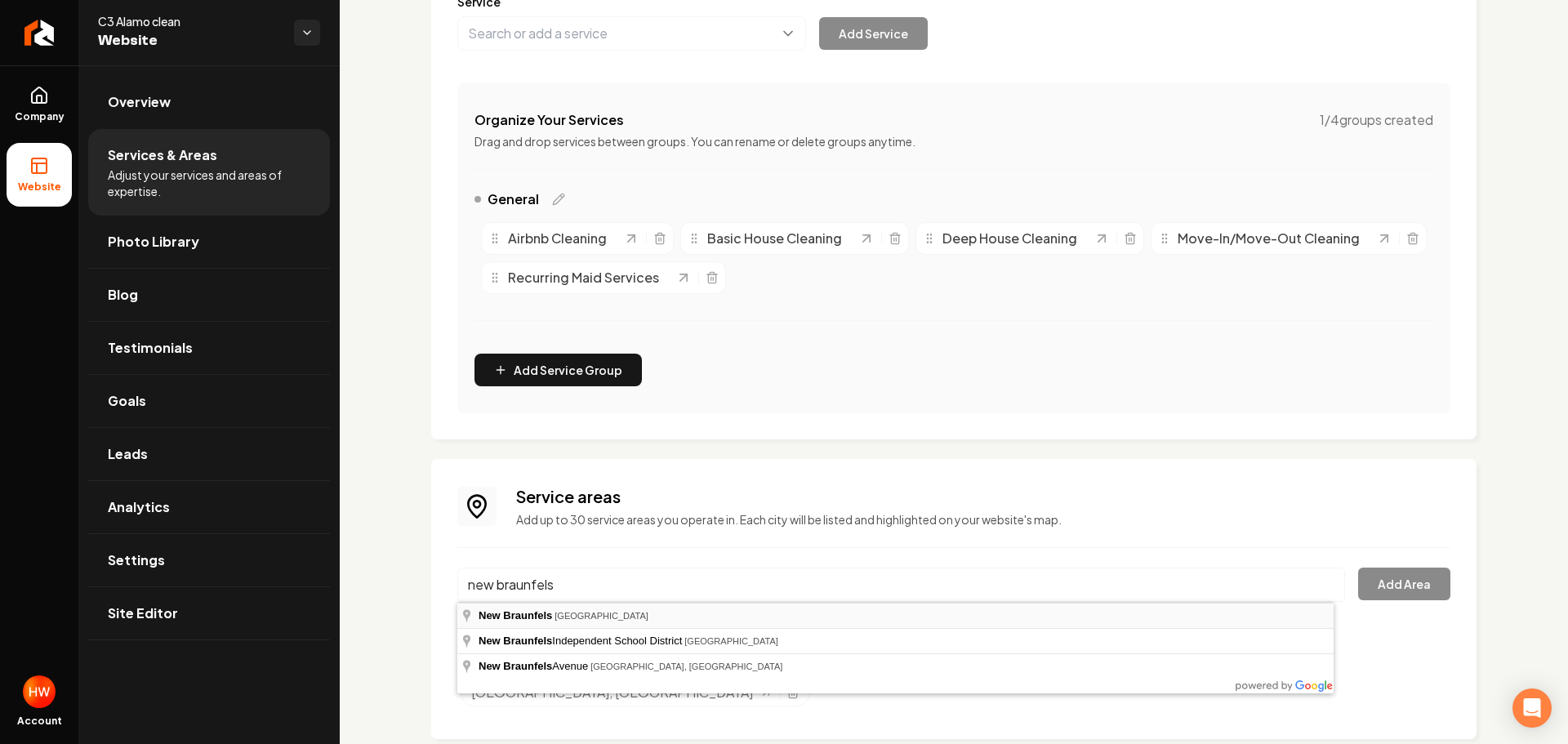
type input "[GEOGRAPHIC_DATA], [GEOGRAPHIC_DATA]"
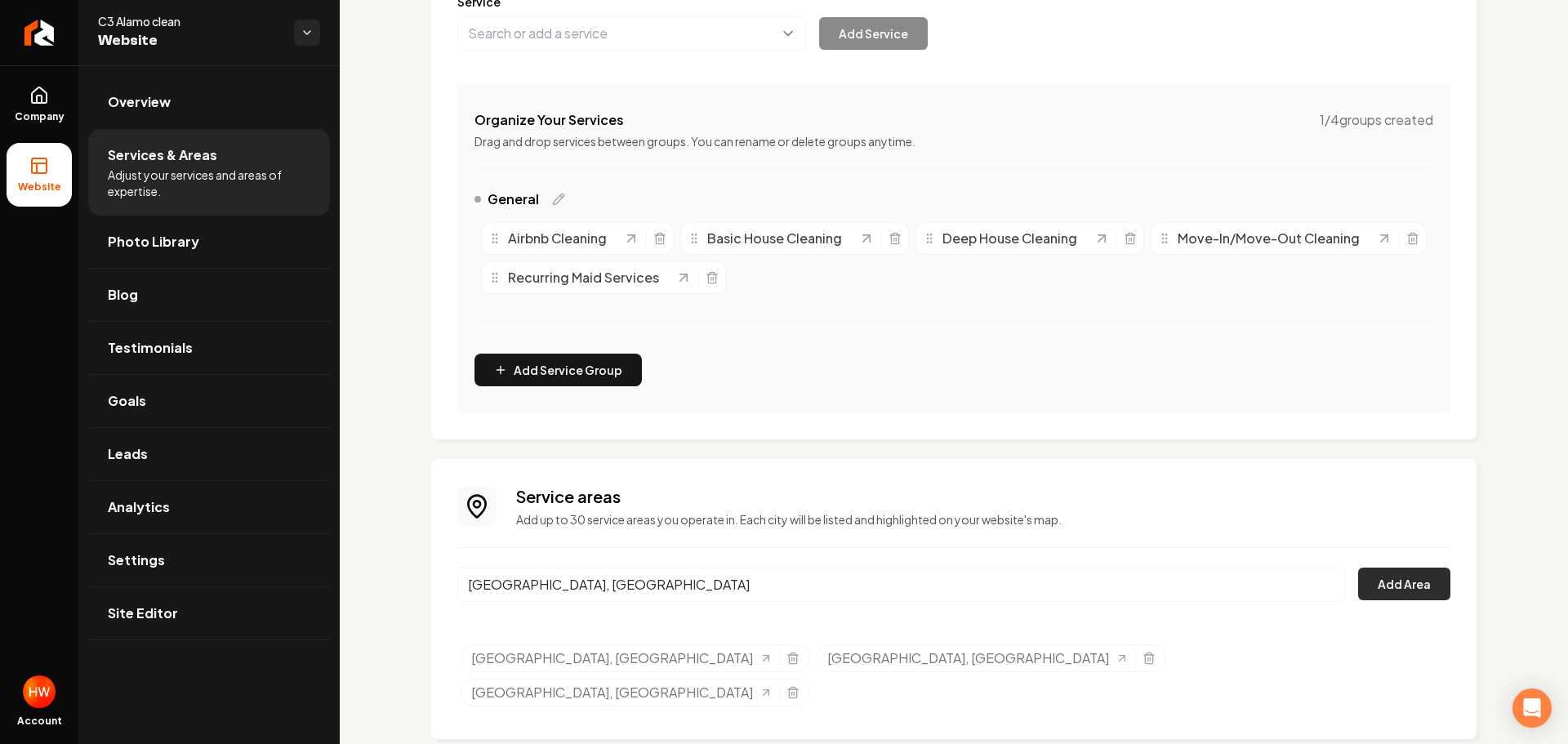
click at [1414, 584] on button "Add Area" at bounding box center [1404, 584] width 92 height 33
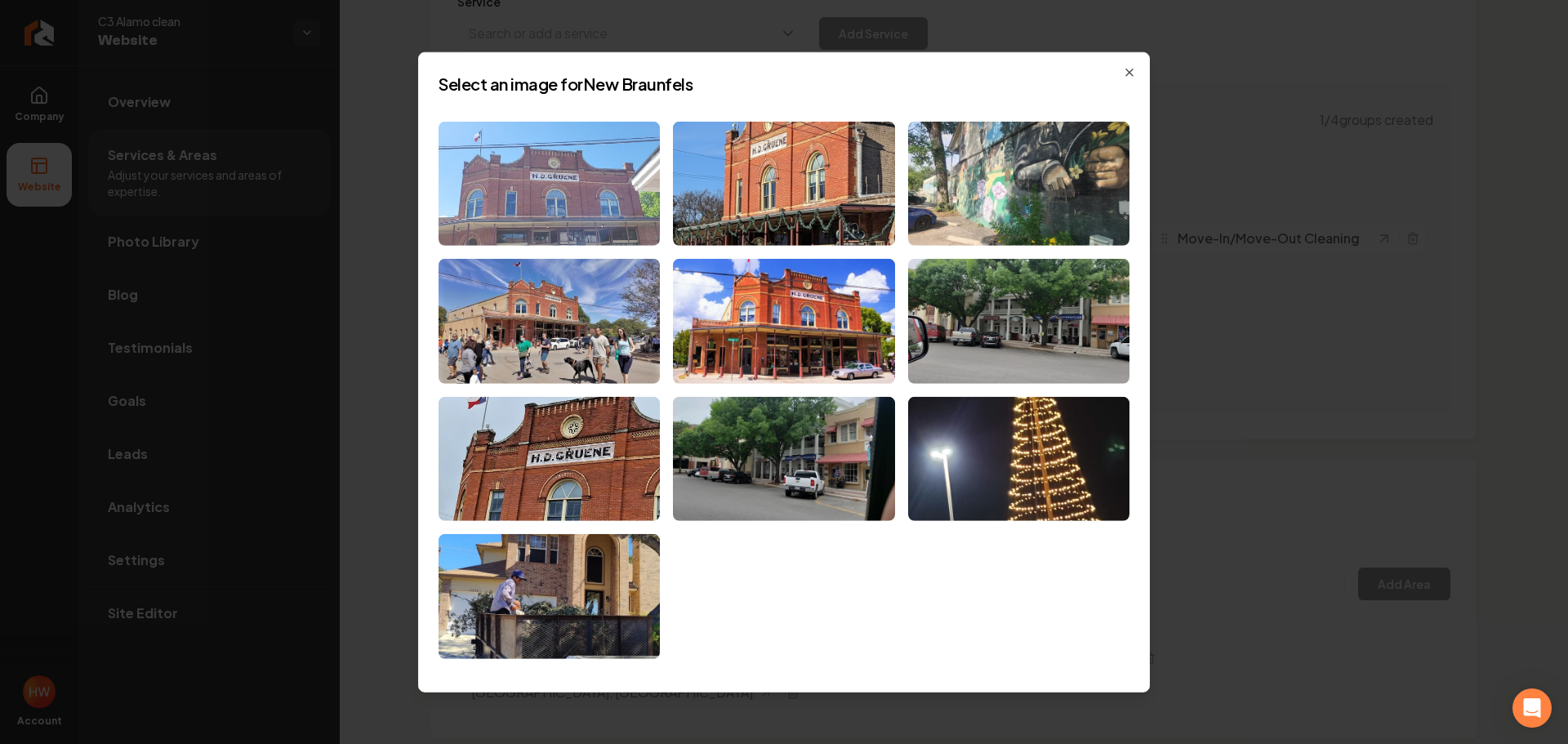
click at [579, 209] on img at bounding box center [549, 184] width 221 height 125
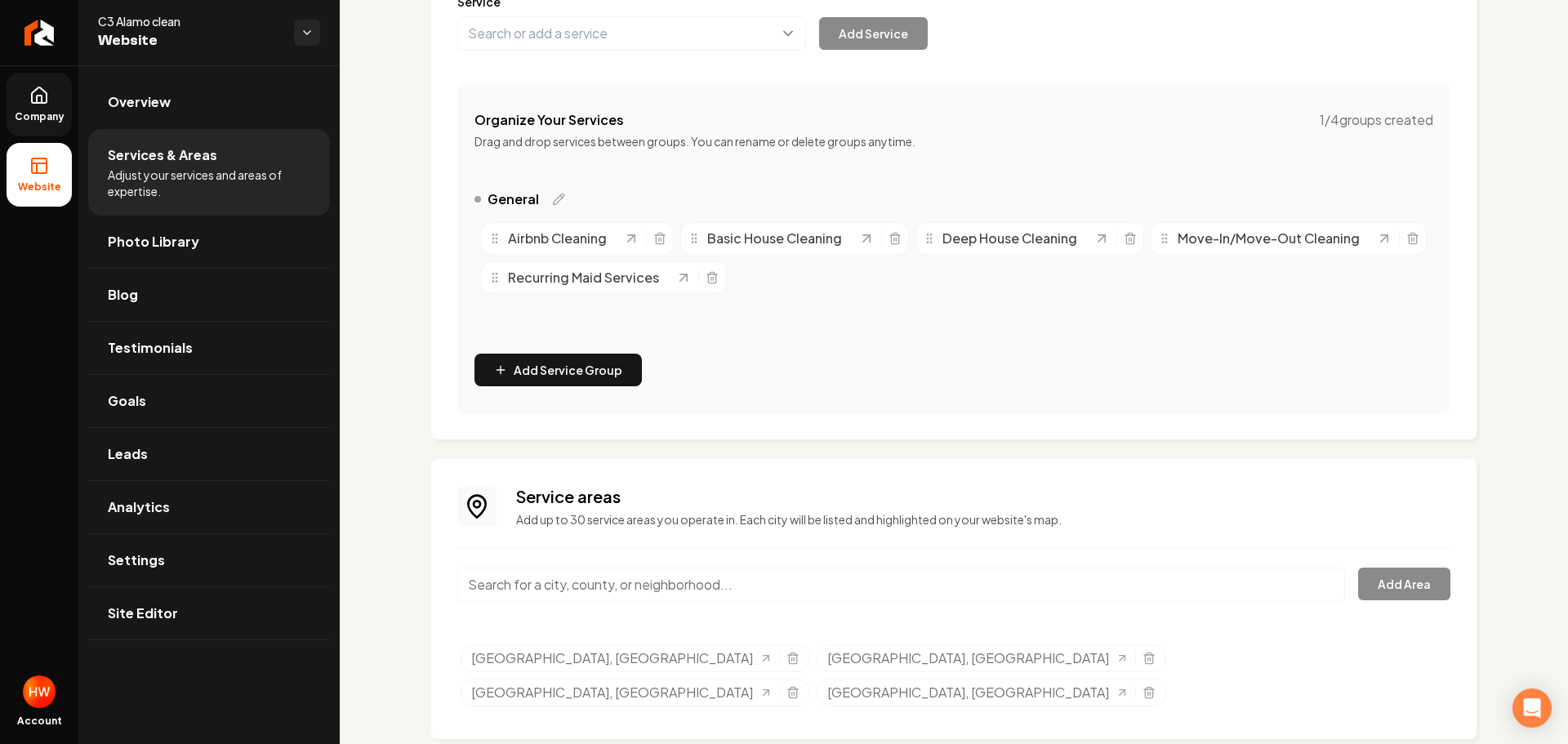
click at [40, 110] on span "Company" at bounding box center [40, 117] width 63 height 13
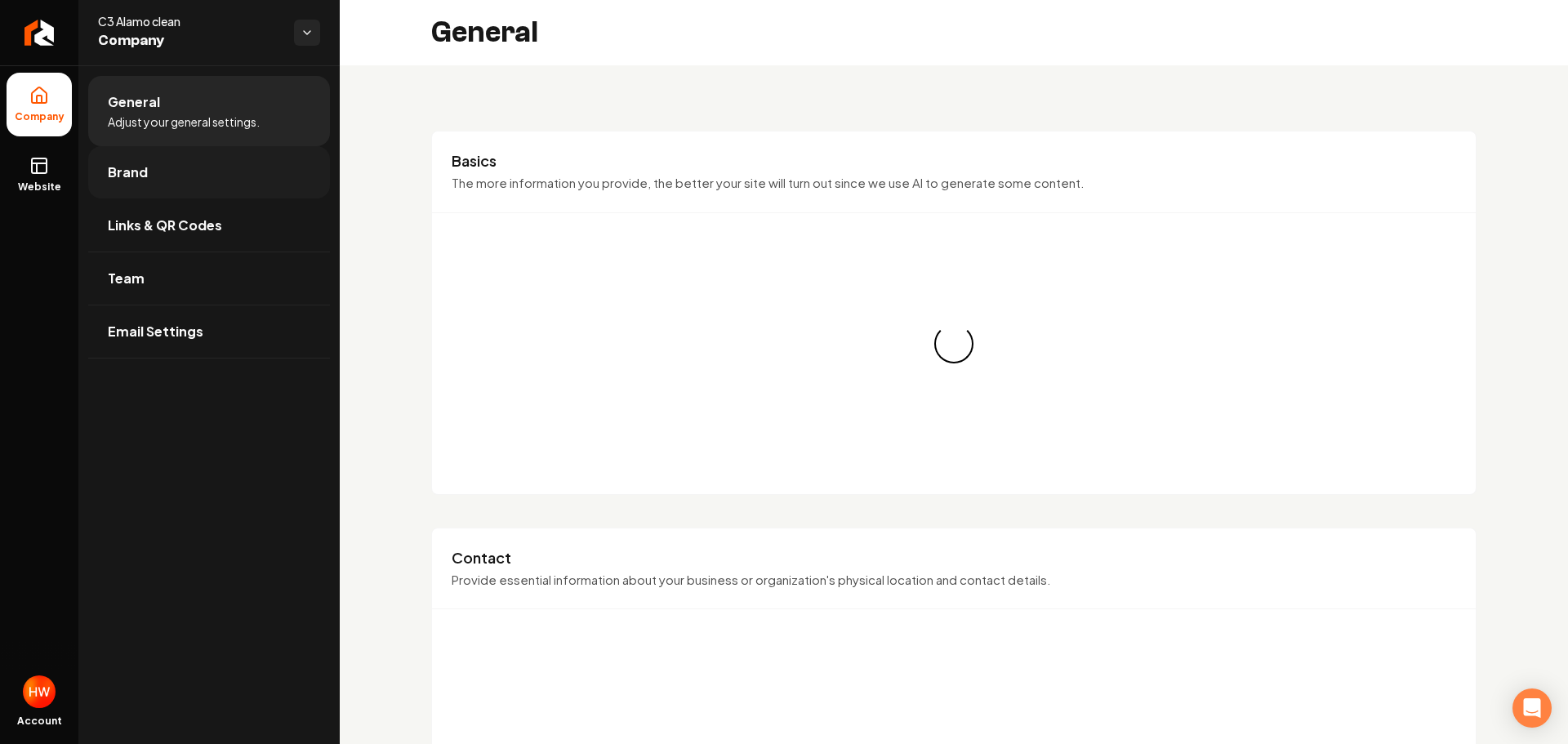
click at [166, 175] on link "Brand" at bounding box center [209, 173] width 241 height 52
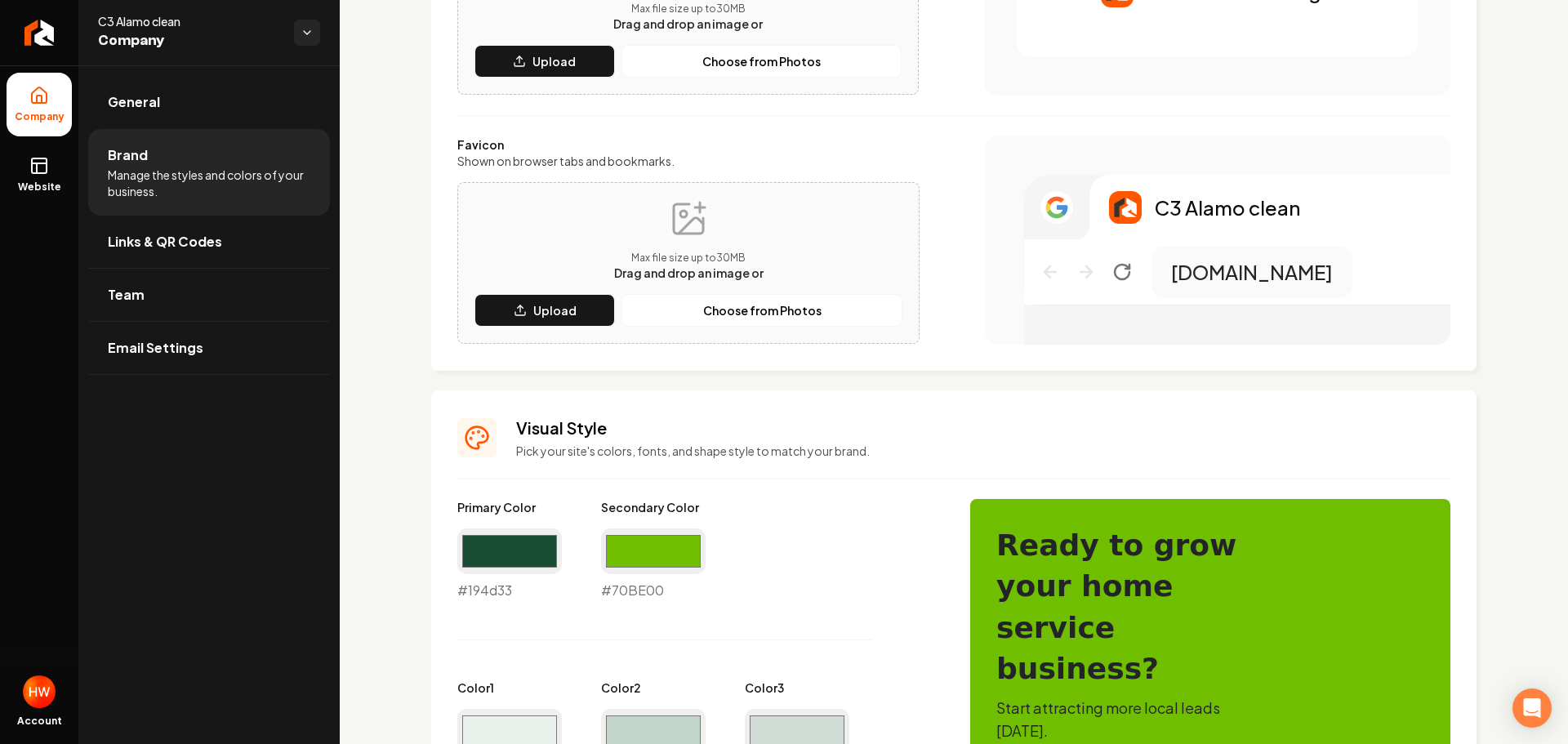
scroll to position [572, 0]
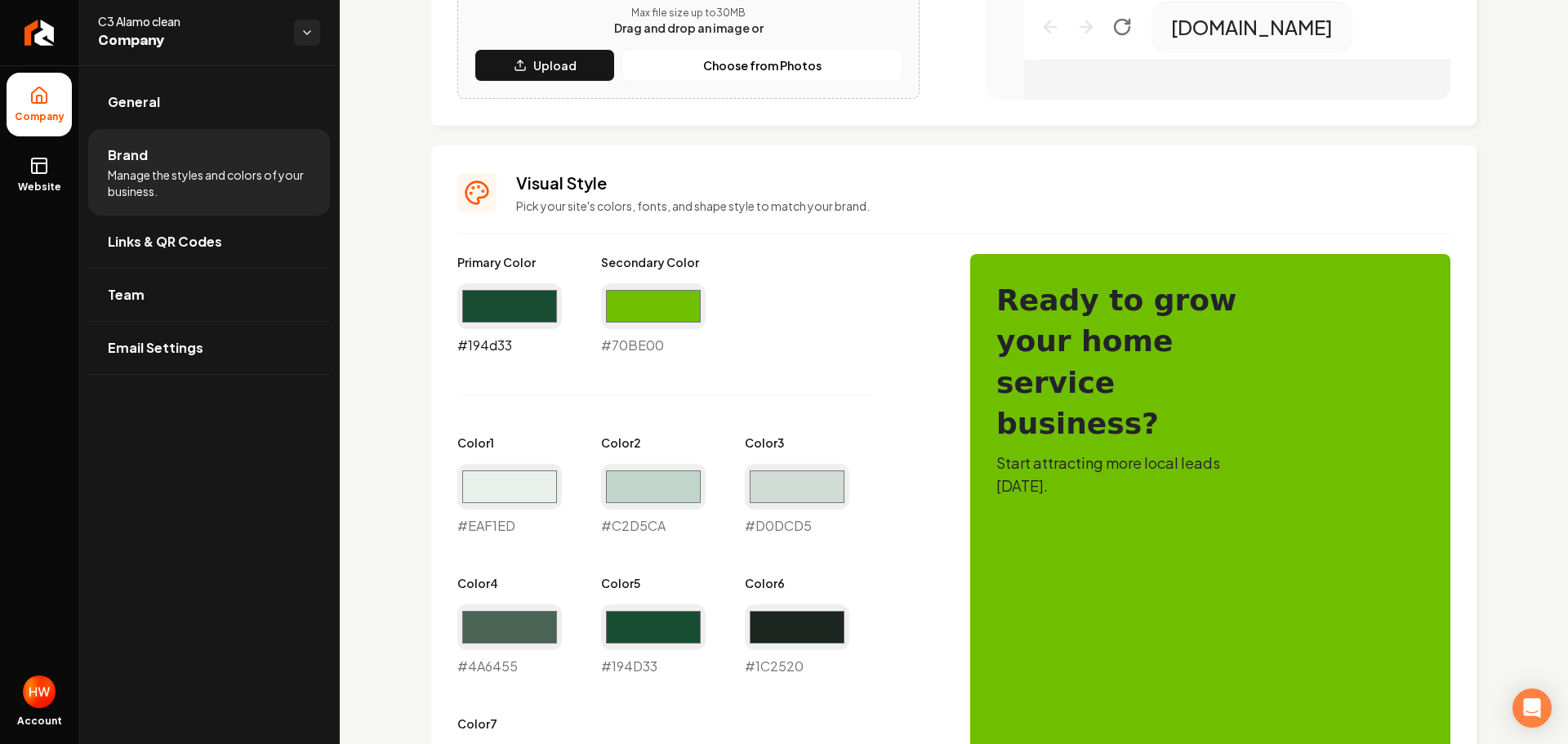
click at [512, 300] on input "#194d33" at bounding box center [510, 306] width 105 height 46
type input "#192b3e"
click at [784, 341] on div "Primary Color #192b3e #192b3e Secondary Color #70be00 #70BE00 Color 1 #eaf1ed #…" at bounding box center [697, 535] width 480 height 563
drag, startPoint x: 524, startPoint y: 352, endPoint x: 549, endPoint y: 225, distance: 129.4
click at [455, 347] on div "Visual Style Pick your site's colors, fonts, and shape style to match your bran…" at bounding box center [953, 743] width 1046 height 1195
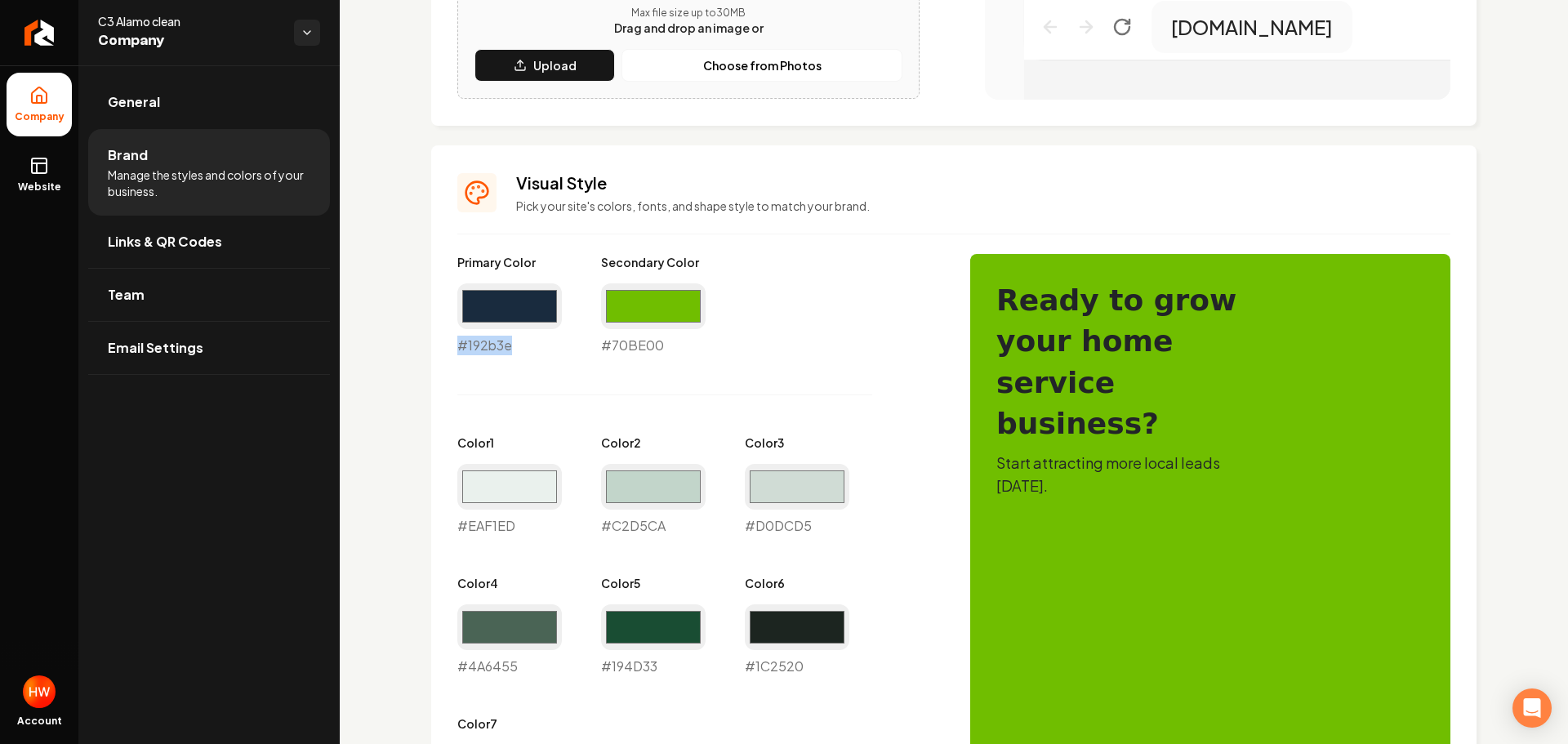
copy div "#192b3e"
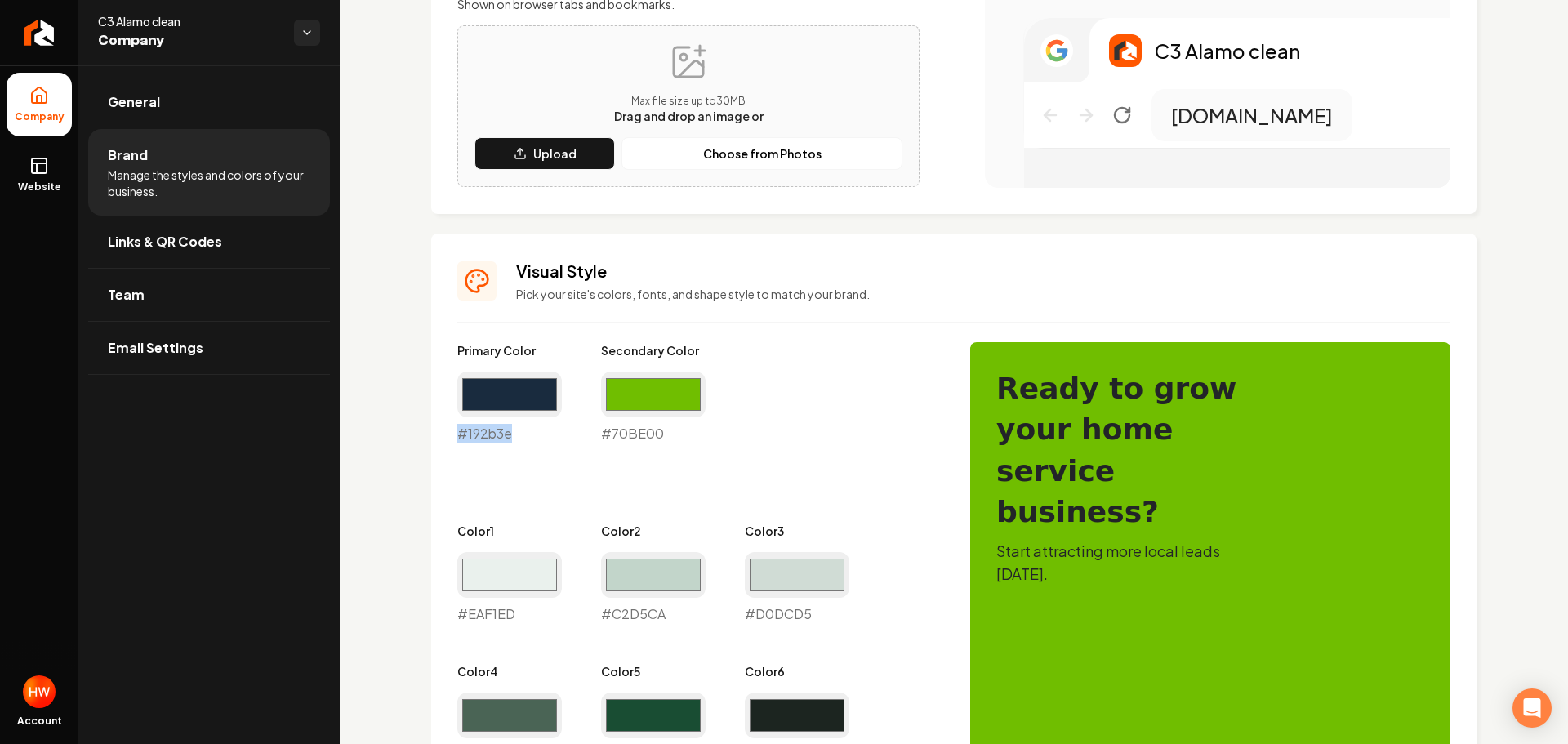
scroll to position [490, 0]
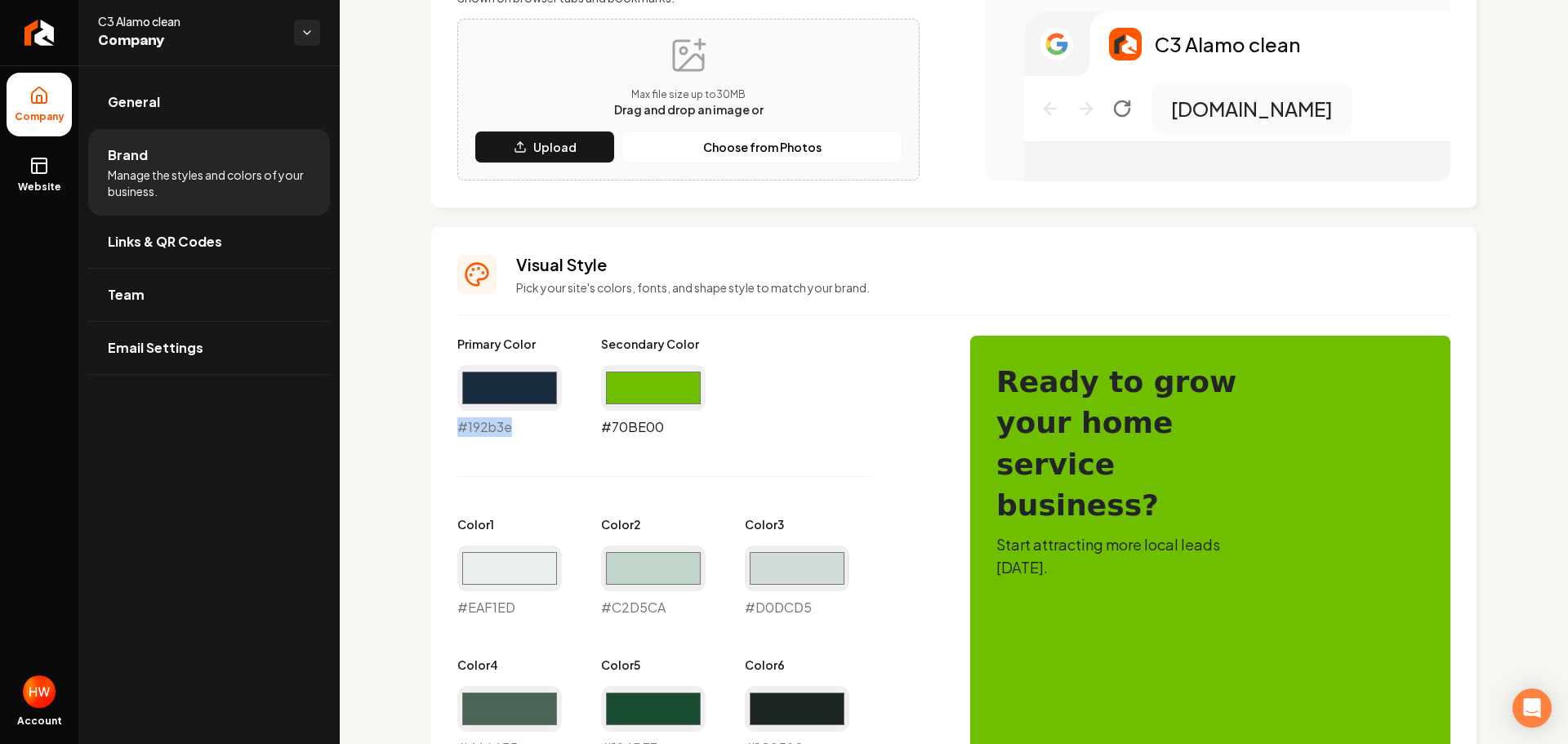
click at [646, 394] on input "#70be00" at bounding box center [653, 388] width 105 height 46
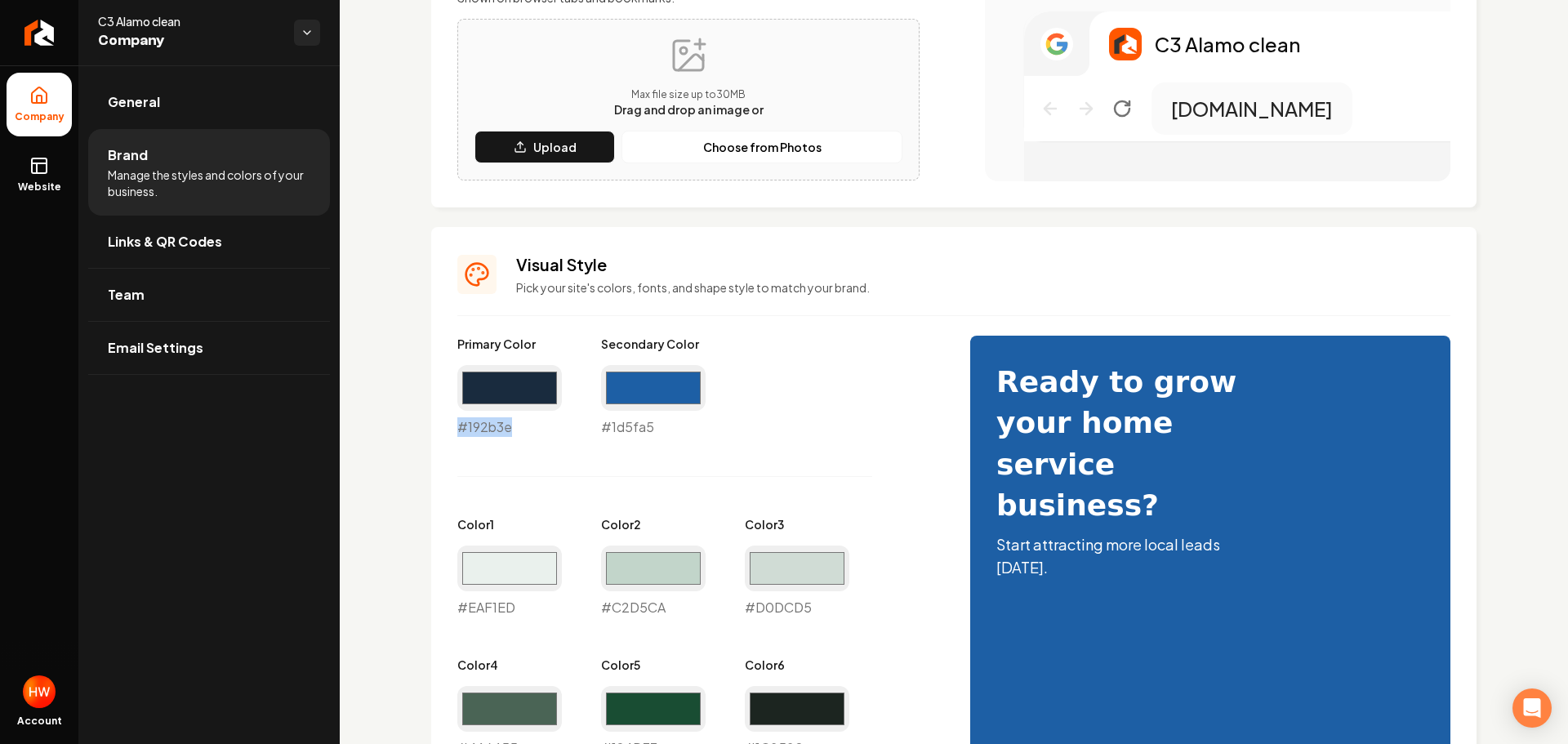
type input "#1d5fa5"
click at [855, 373] on div "Primary Color #192b3e #192b3e Secondary Color #1d5fa5 #1d5fa5 Color 1 #eaf1ed #…" at bounding box center [697, 617] width 480 height 563
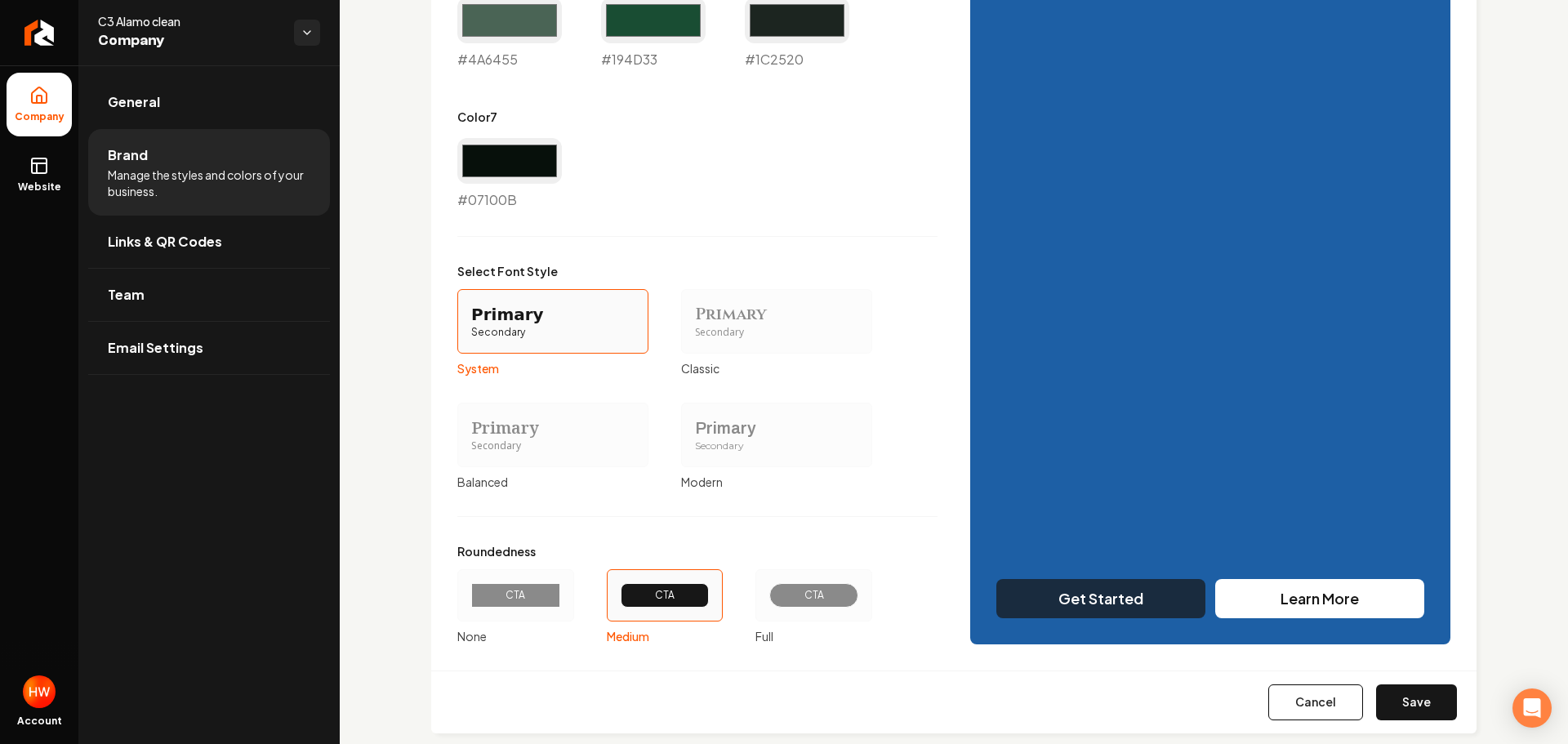
scroll to position [1208, 0]
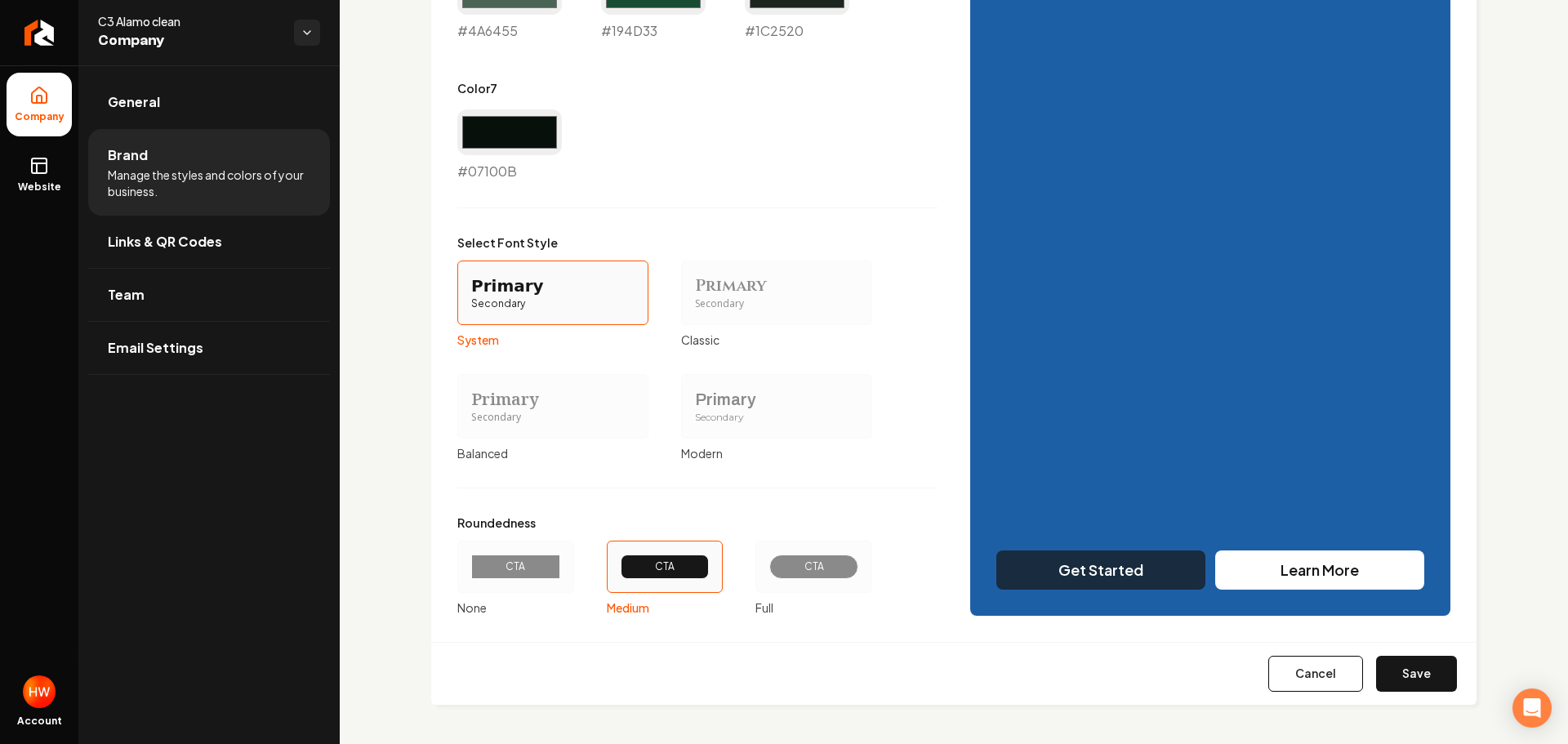
click at [799, 564] on div "CTA" at bounding box center [814, 567] width 61 height 13
click at [767, 564] on button "CTA Full" at bounding box center [761, 567] width 13 height 13
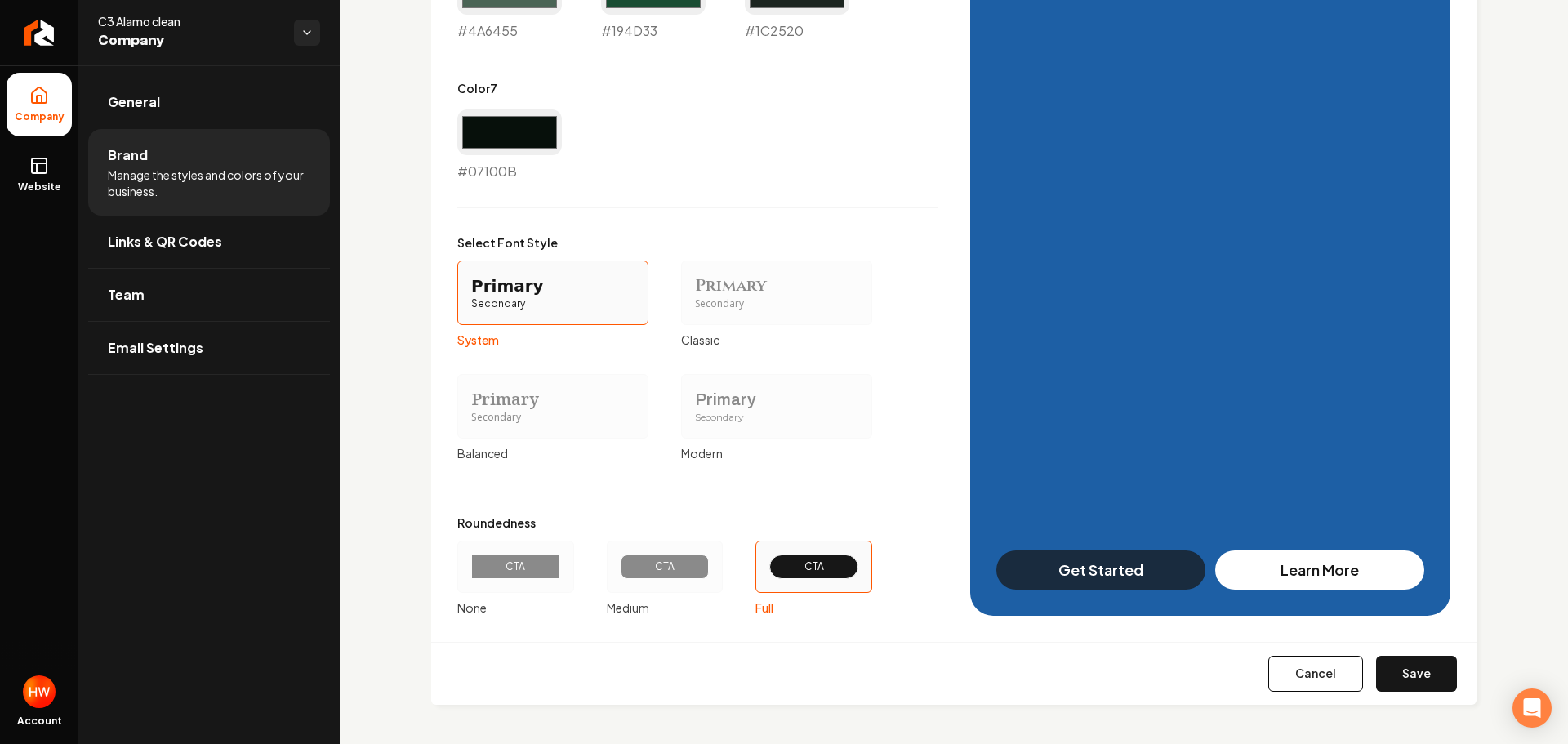
click at [1412, 674] on button "Save" at bounding box center [1416, 674] width 80 height 36
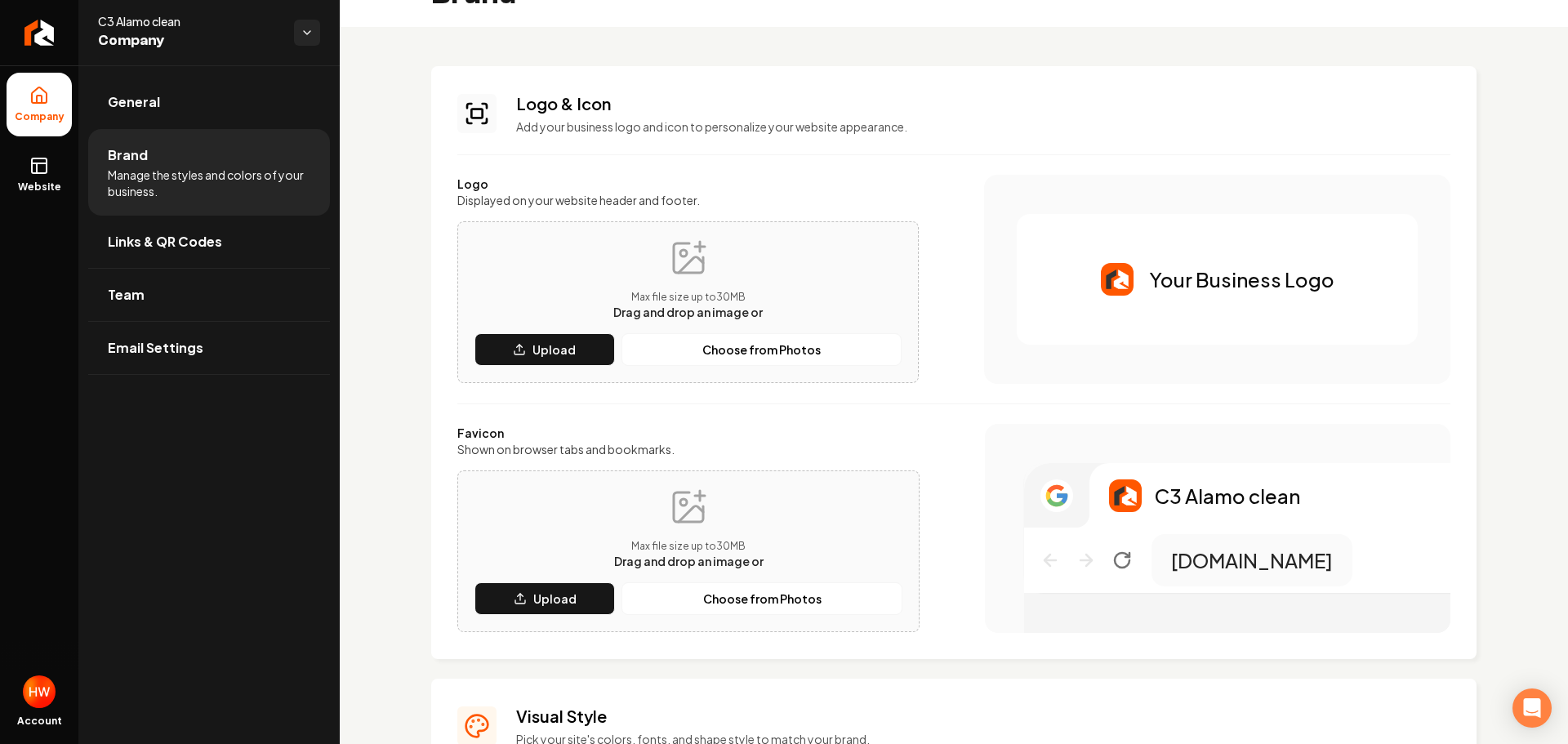
scroll to position [0, 0]
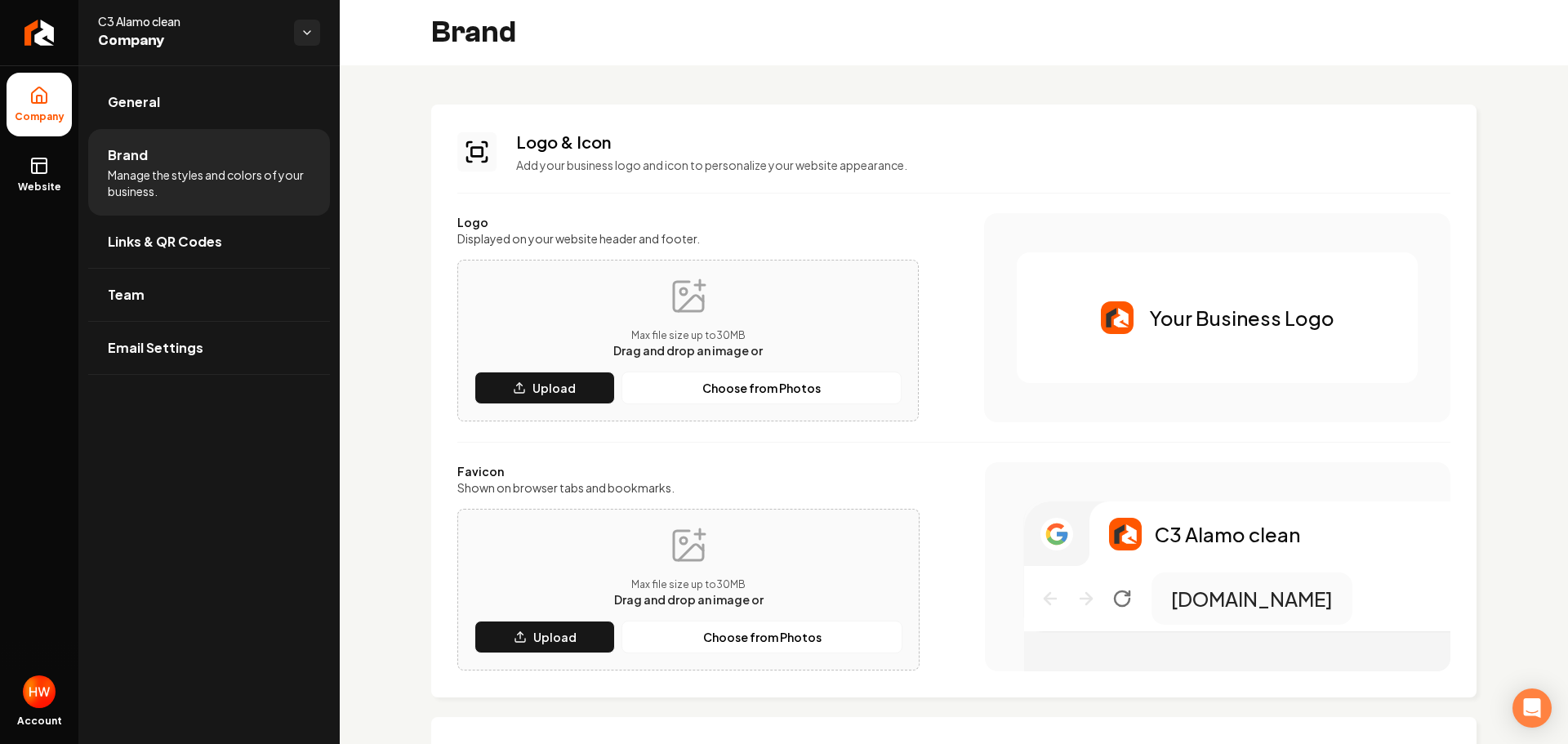
type input "#eaf1ed"
type input "#c2d5ca"
type input "#d0dcd5"
type input "#4a6455"
type input "#194d33"
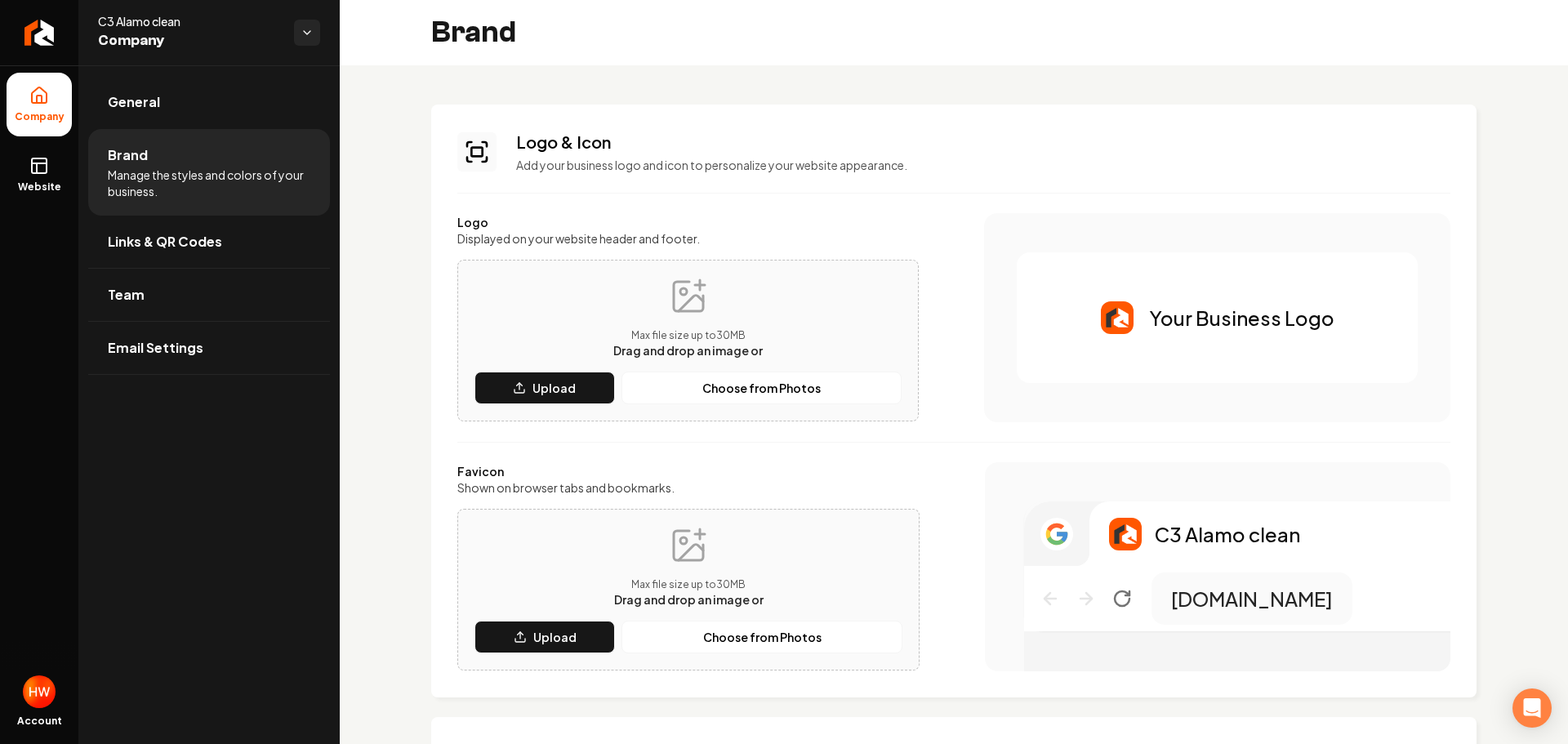
type input "#1c2520"
type input "#07100b"
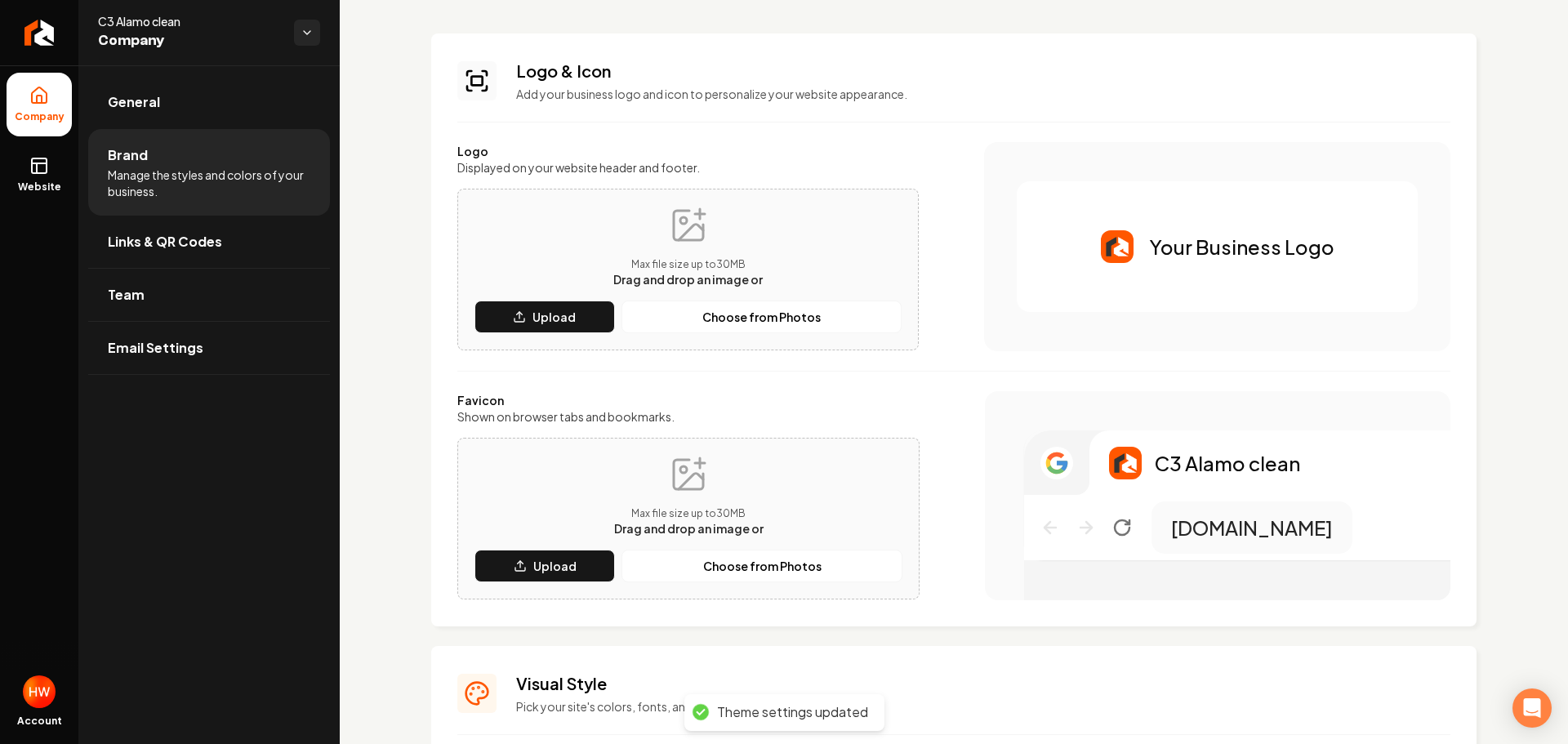
scroll to position [164, 0]
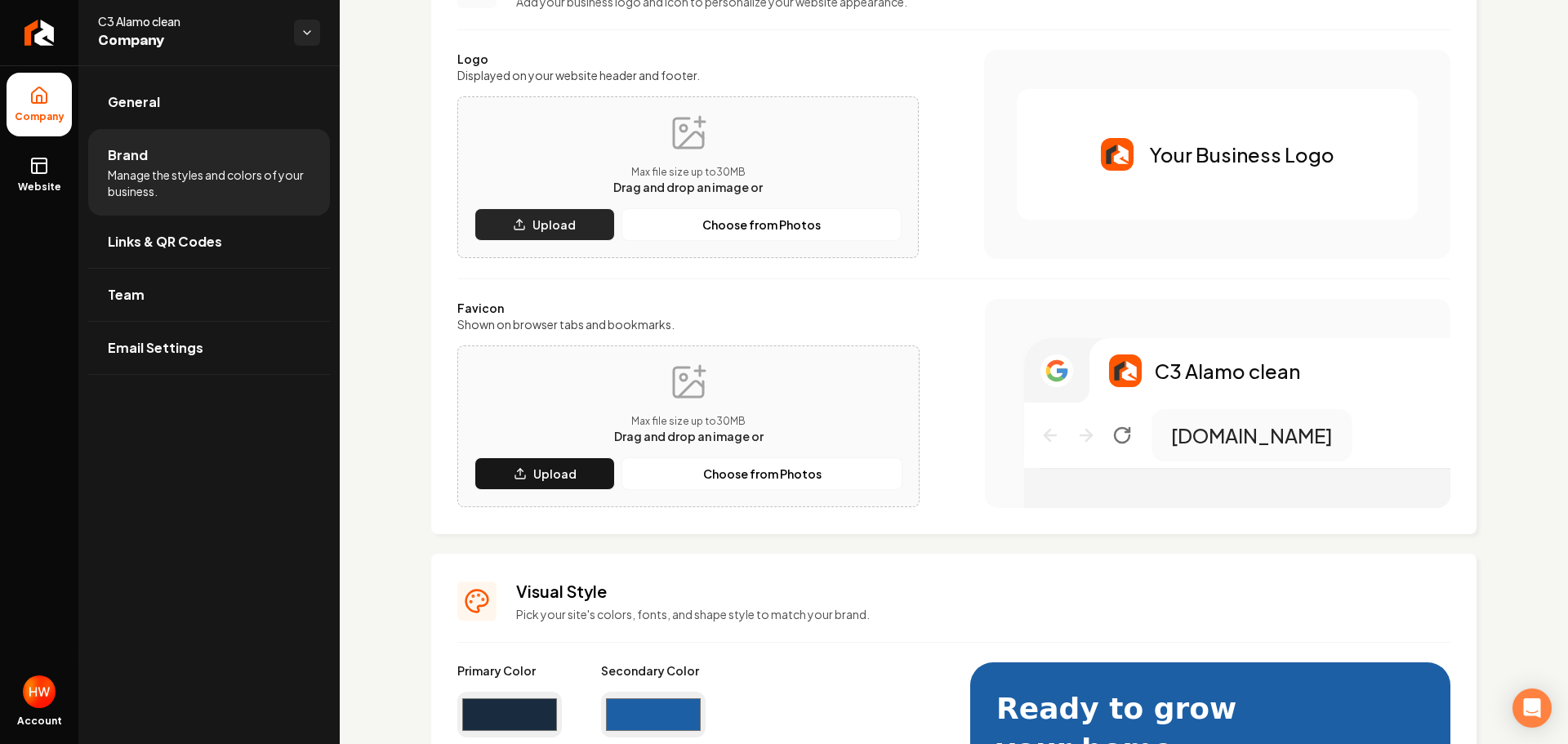
click at [565, 223] on p "Upload" at bounding box center [554, 224] width 43 height 16
click at [542, 476] on p "Upload" at bounding box center [555, 474] width 43 height 16
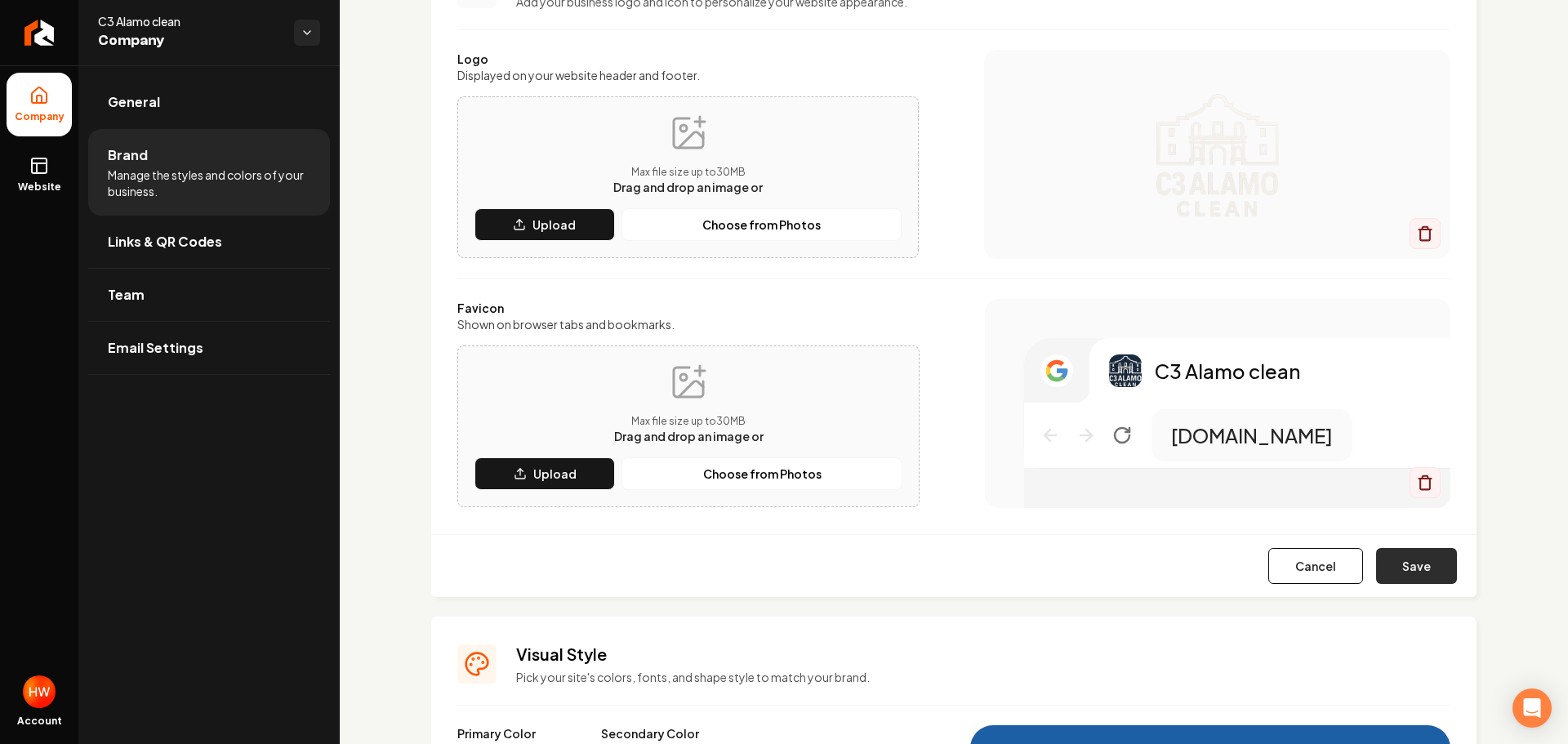
click at [1394, 561] on button "Save" at bounding box center [1416, 566] width 80 height 36
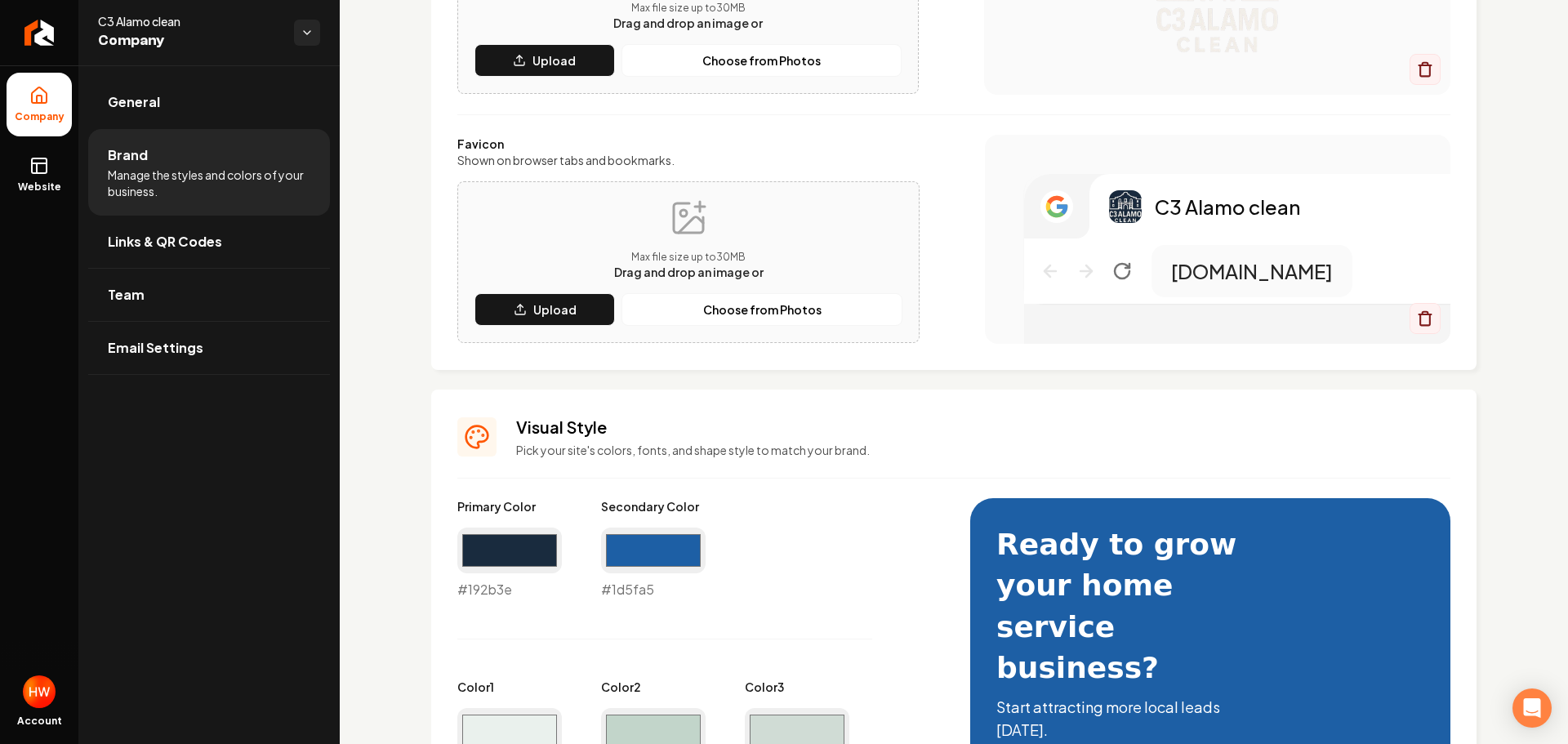
scroll to position [0, 0]
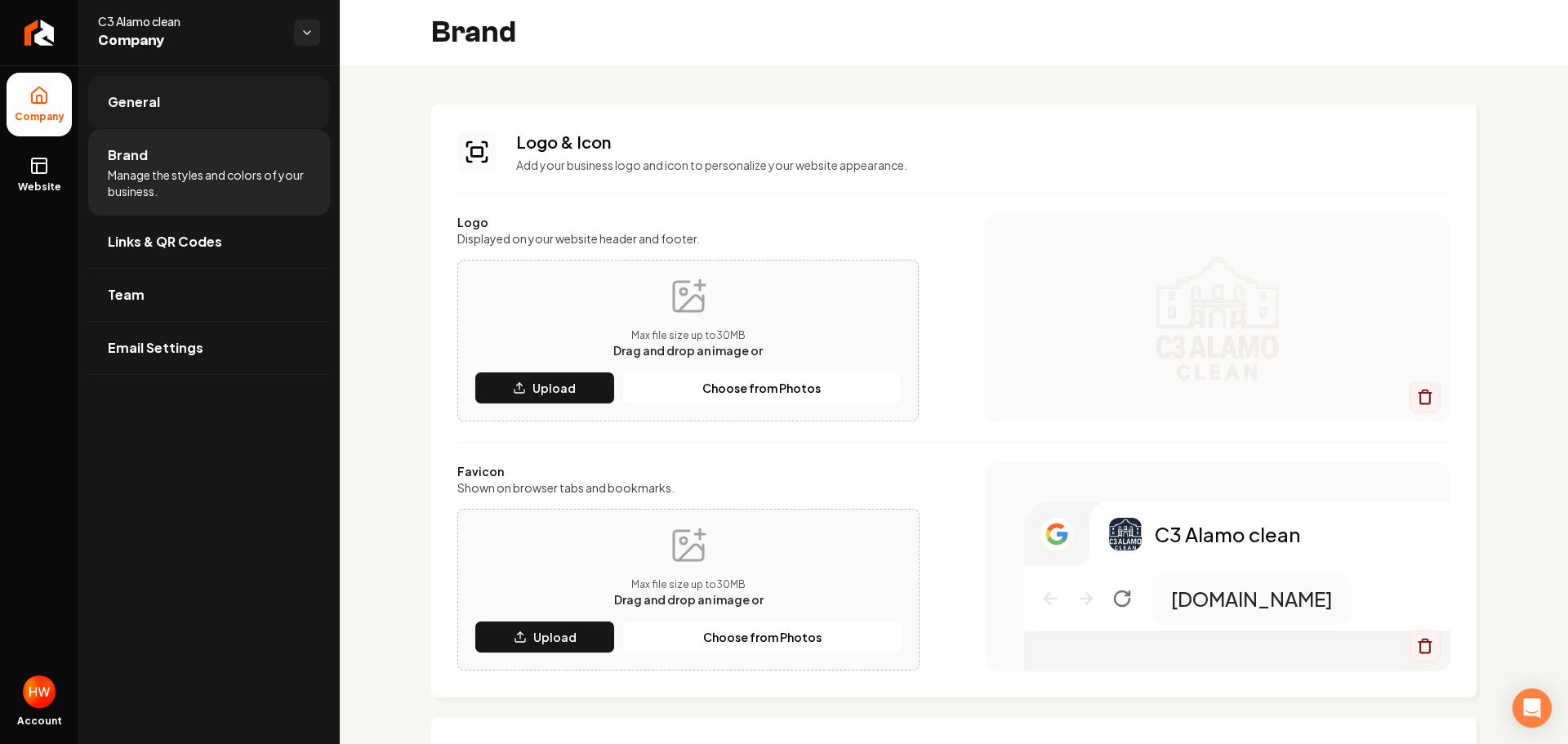
click at [148, 99] on span "General" at bounding box center [134, 102] width 52 height 20
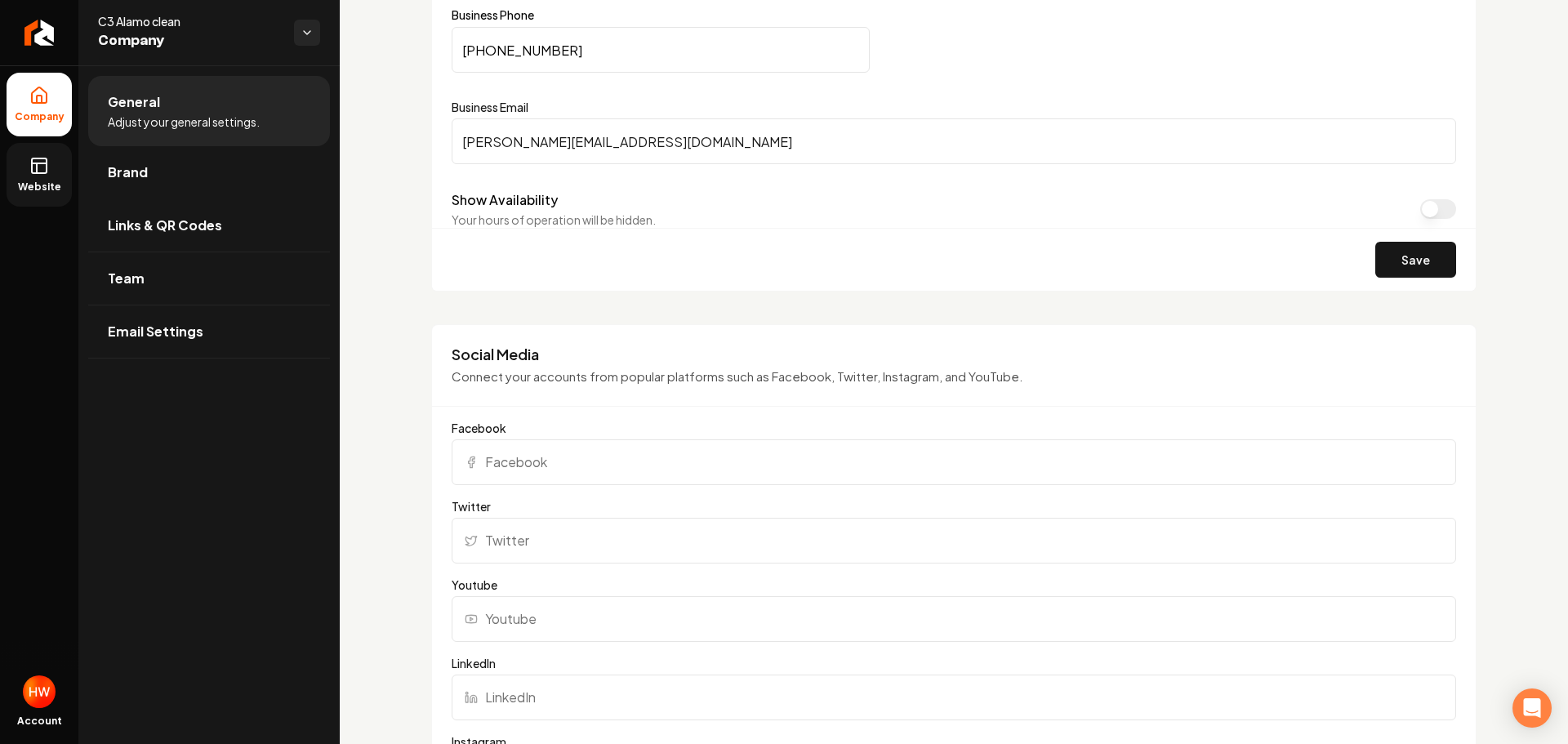
click at [59, 186] on span "Website" at bounding box center [40, 187] width 56 height 13
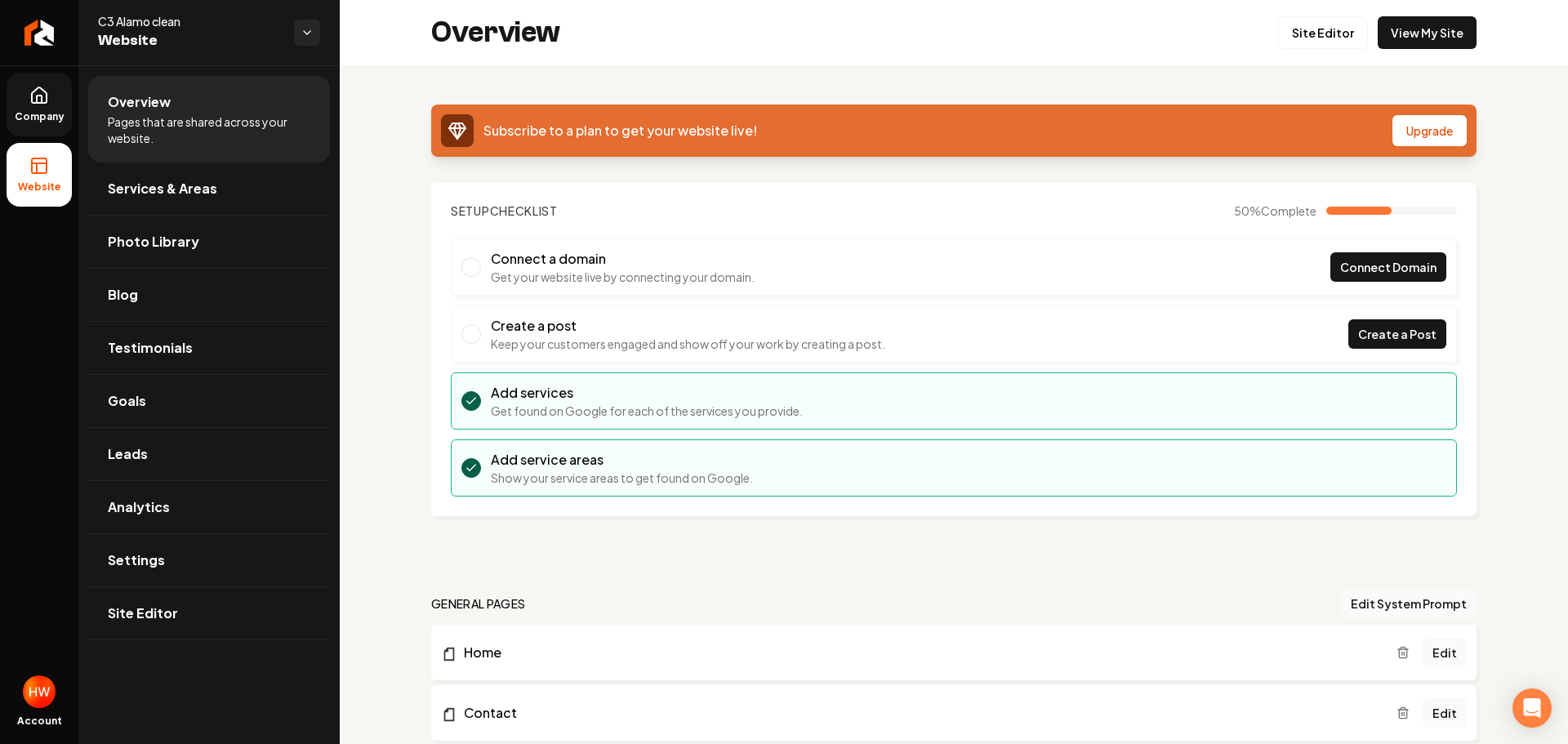
click at [55, 115] on span "Company" at bounding box center [40, 117] width 63 height 13
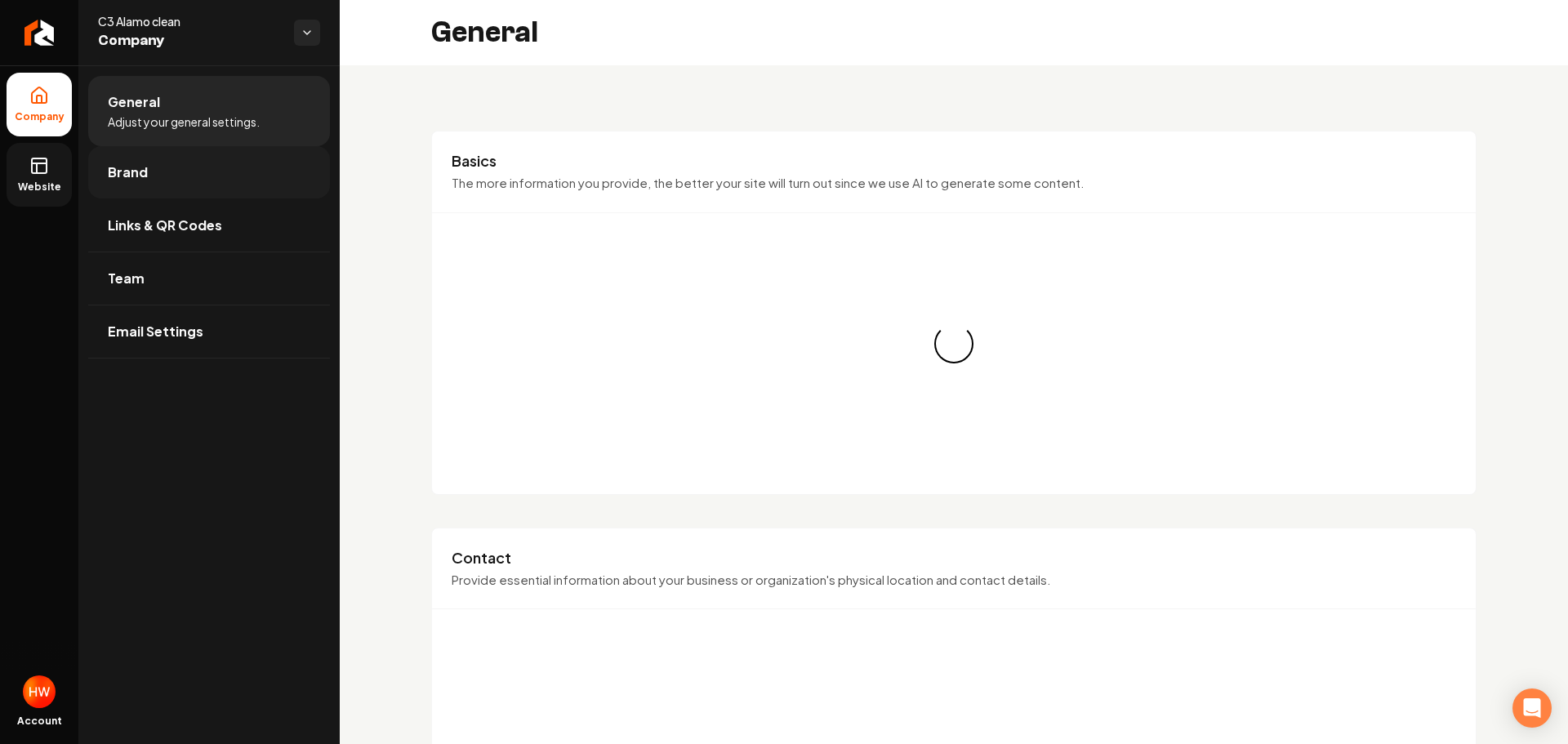
click at [145, 175] on span "Brand" at bounding box center [127, 173] width 40 height 20
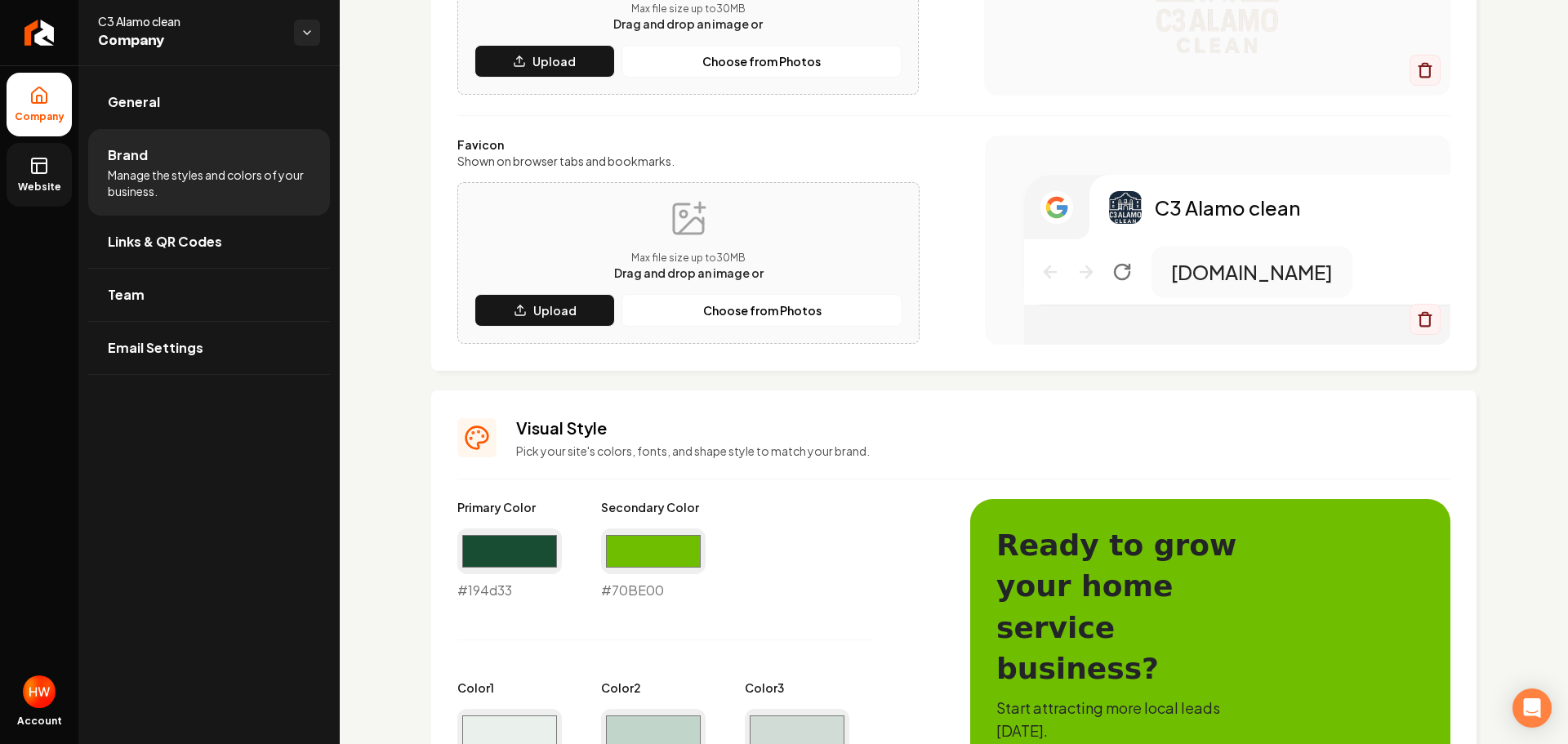
scroll to position [490, 0]
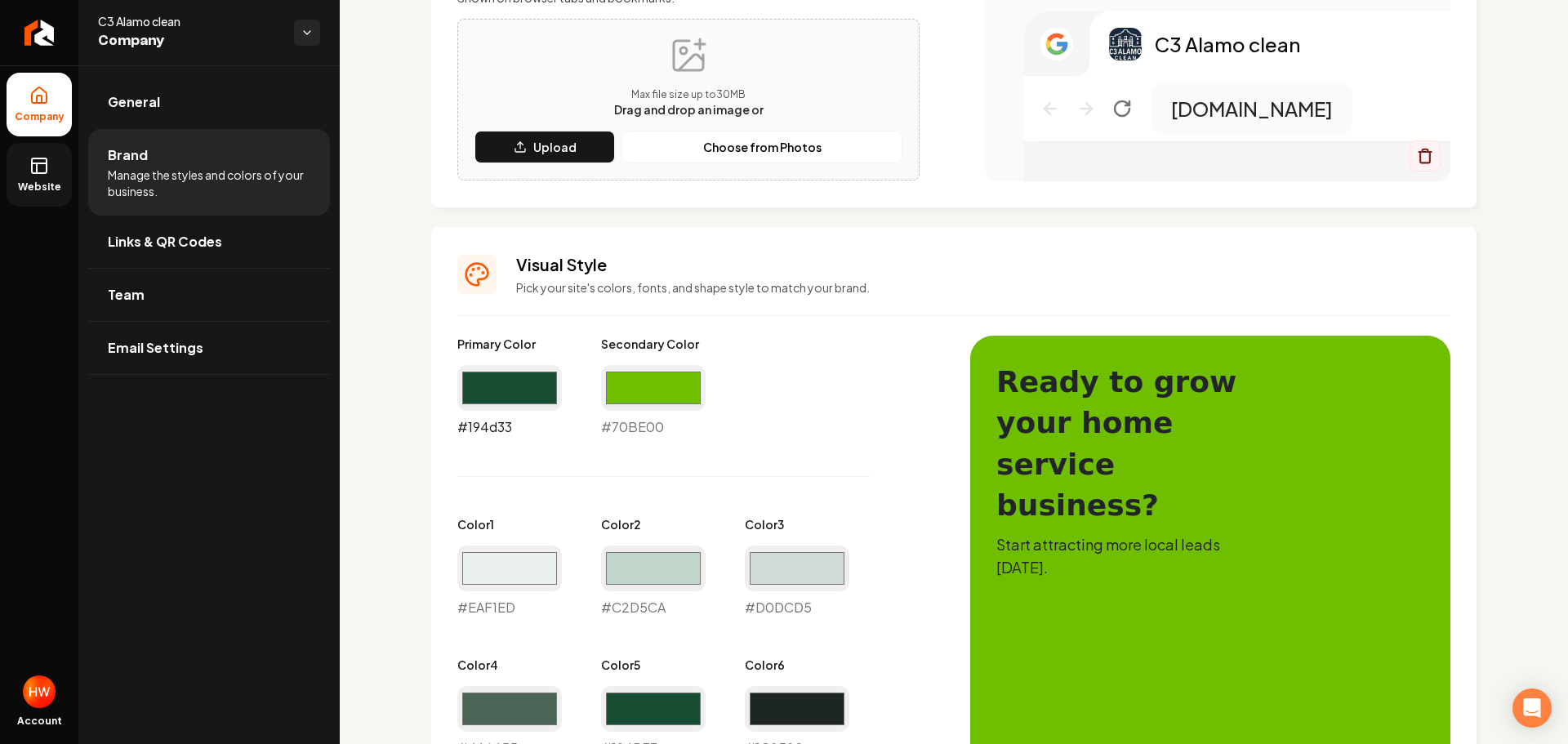
click at [522, 392] on input "#194d33" at bounding box center [510, 388] width 105 height 46
type input "#18293c"
click at [646, 384] on input "#70be00" at bounding box center [653, 388] width 105 height 46
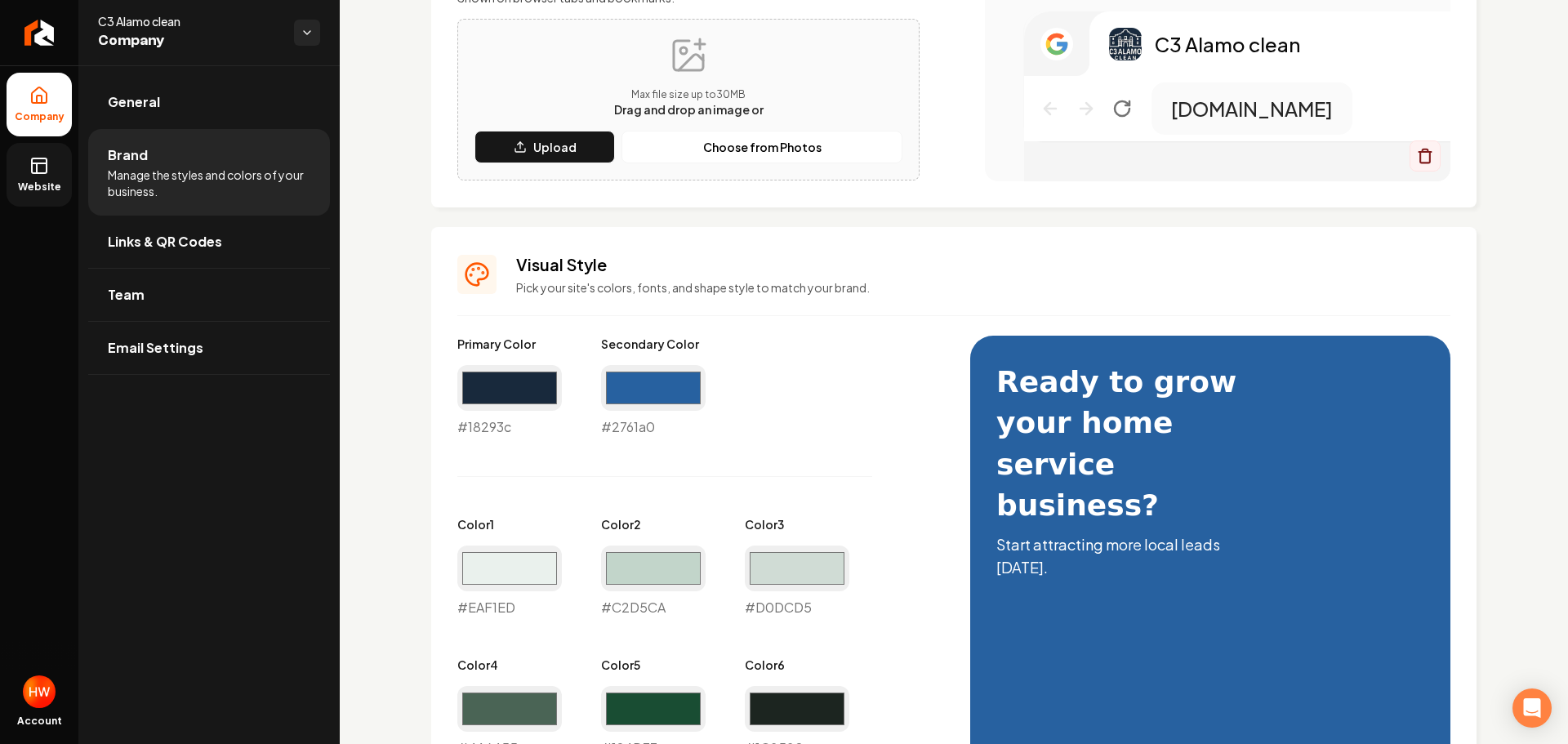
type input "#2761a0"
click at [885, 406] on div "Primary Color #18293c #18293c Secondary Color #2761a0 #2761a0 Color 1 #eaf1ed #…" at bounding box center [697, 617] width 480 height 563
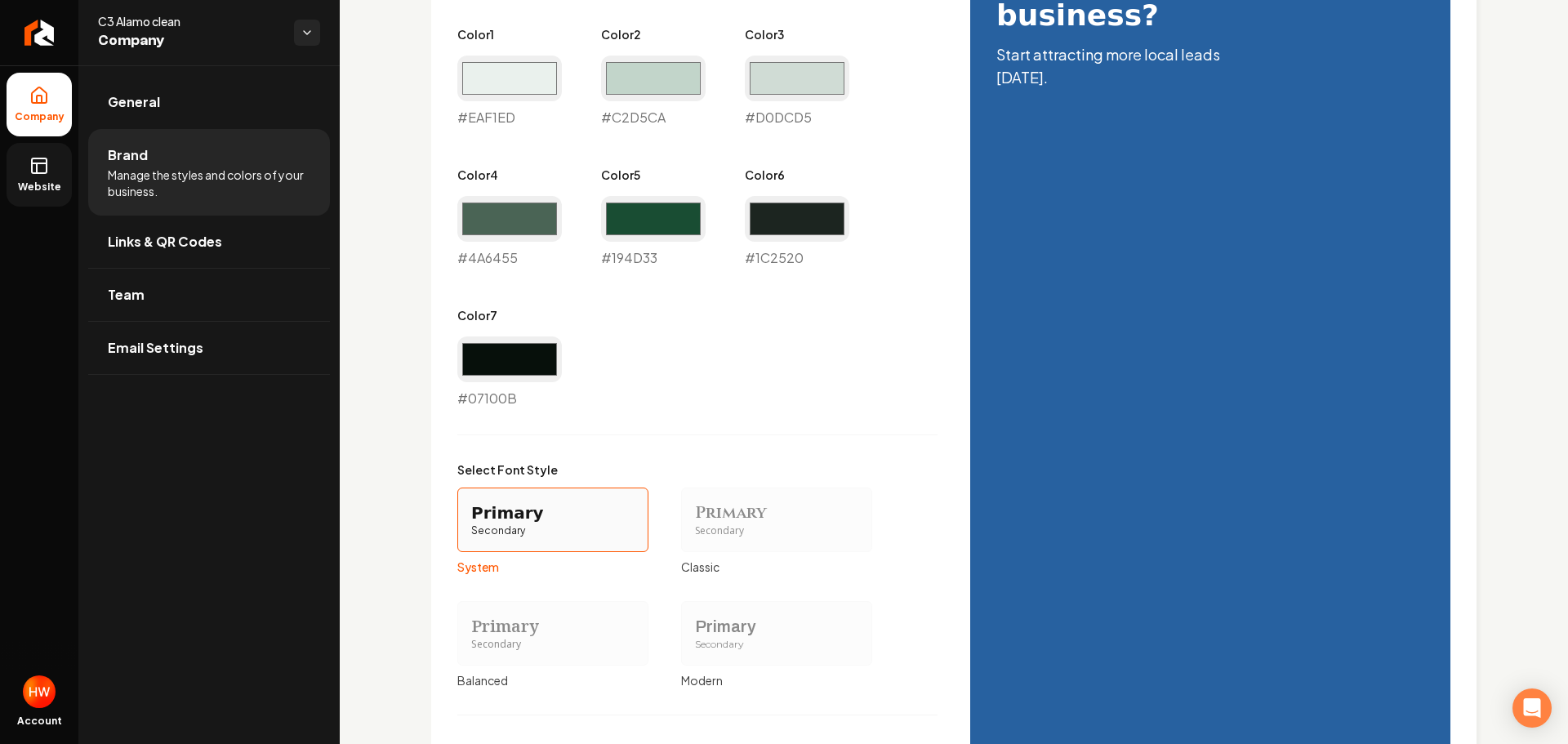
scroll to position [1208, 0]
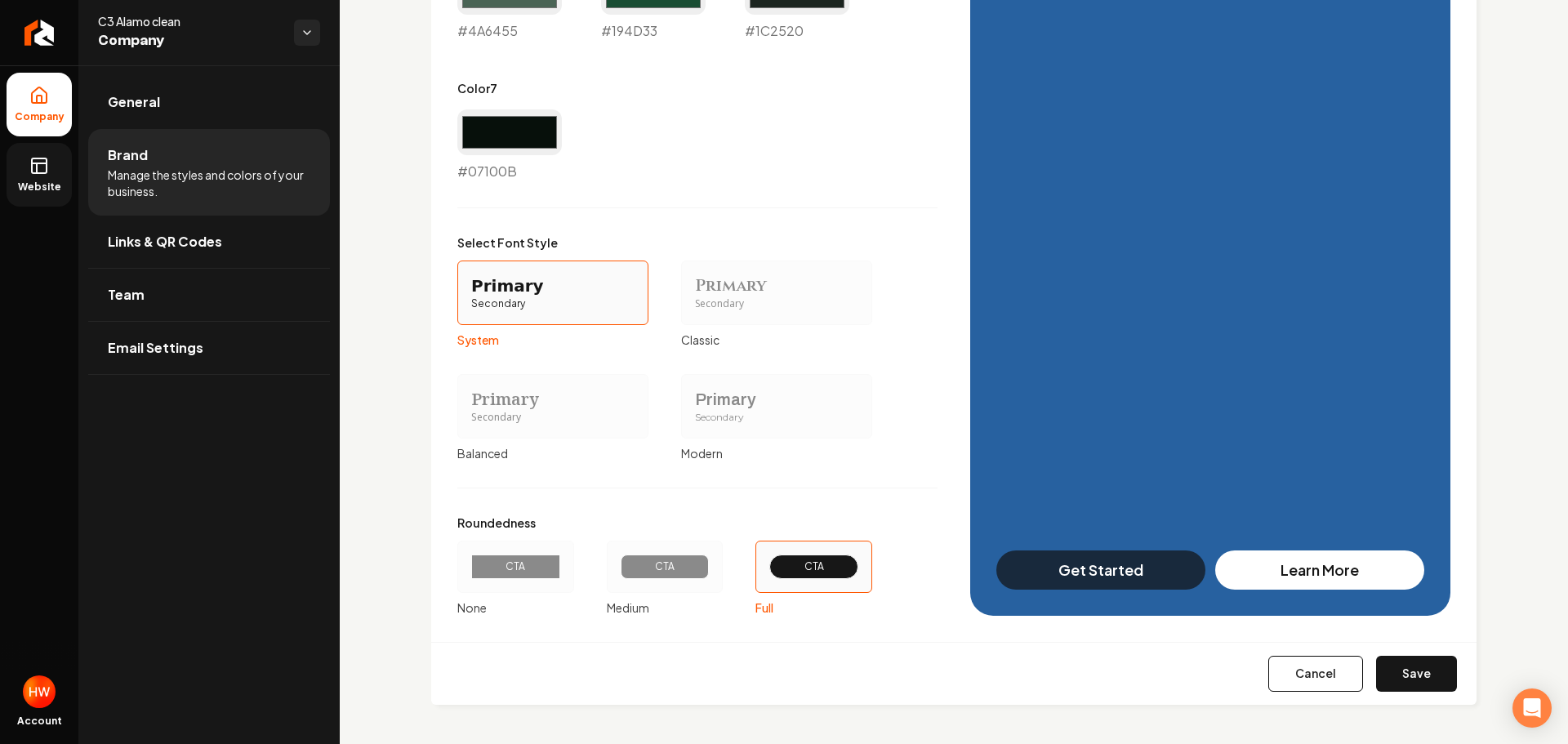
click at [1406, 669] on button "Save" at bounding box center [1416, 674] width 80 height 36
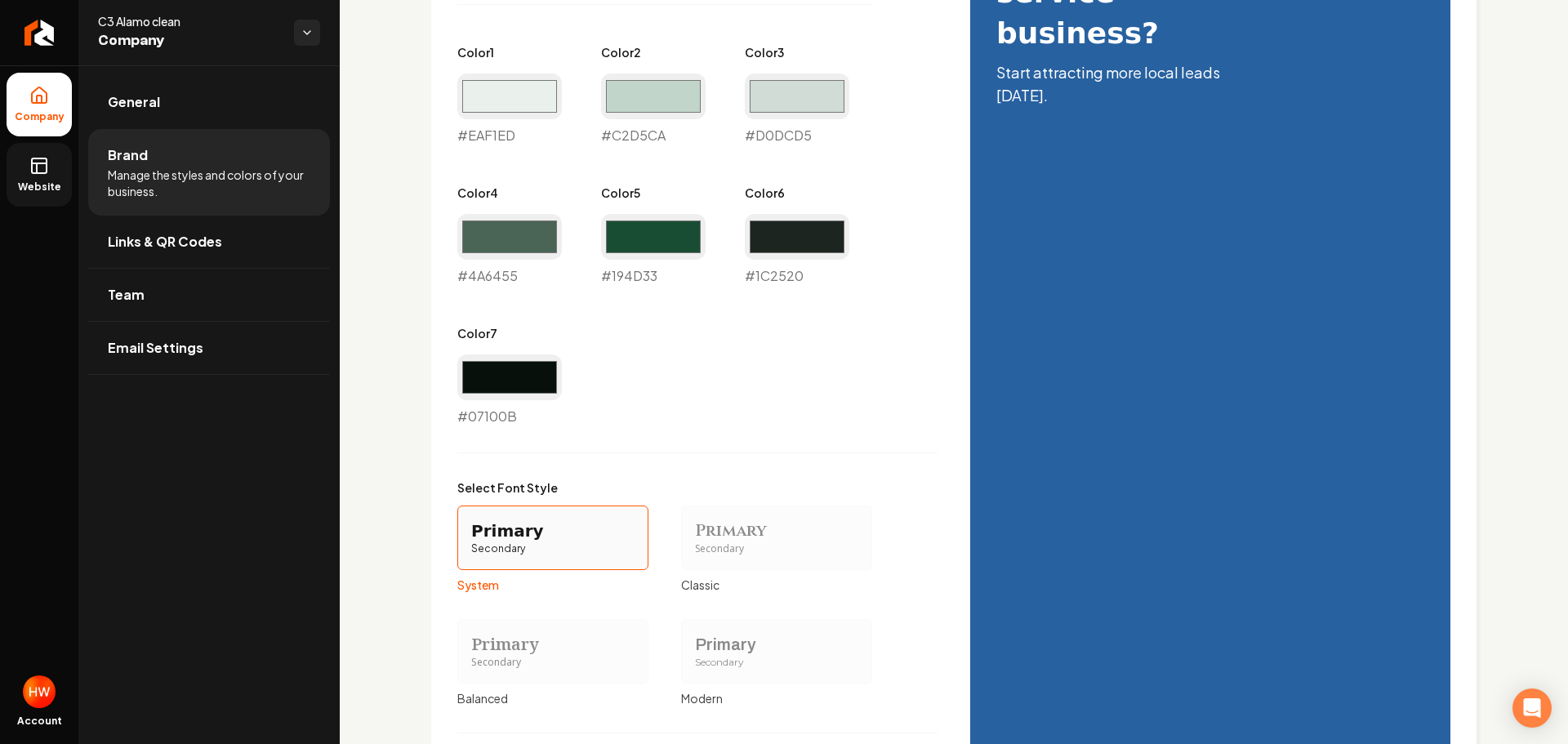
type input "#eaf1ed"
type input "#c2d5ca"
type input "#d0dcd5"
type input "#4a6455"
type input "#194d33"
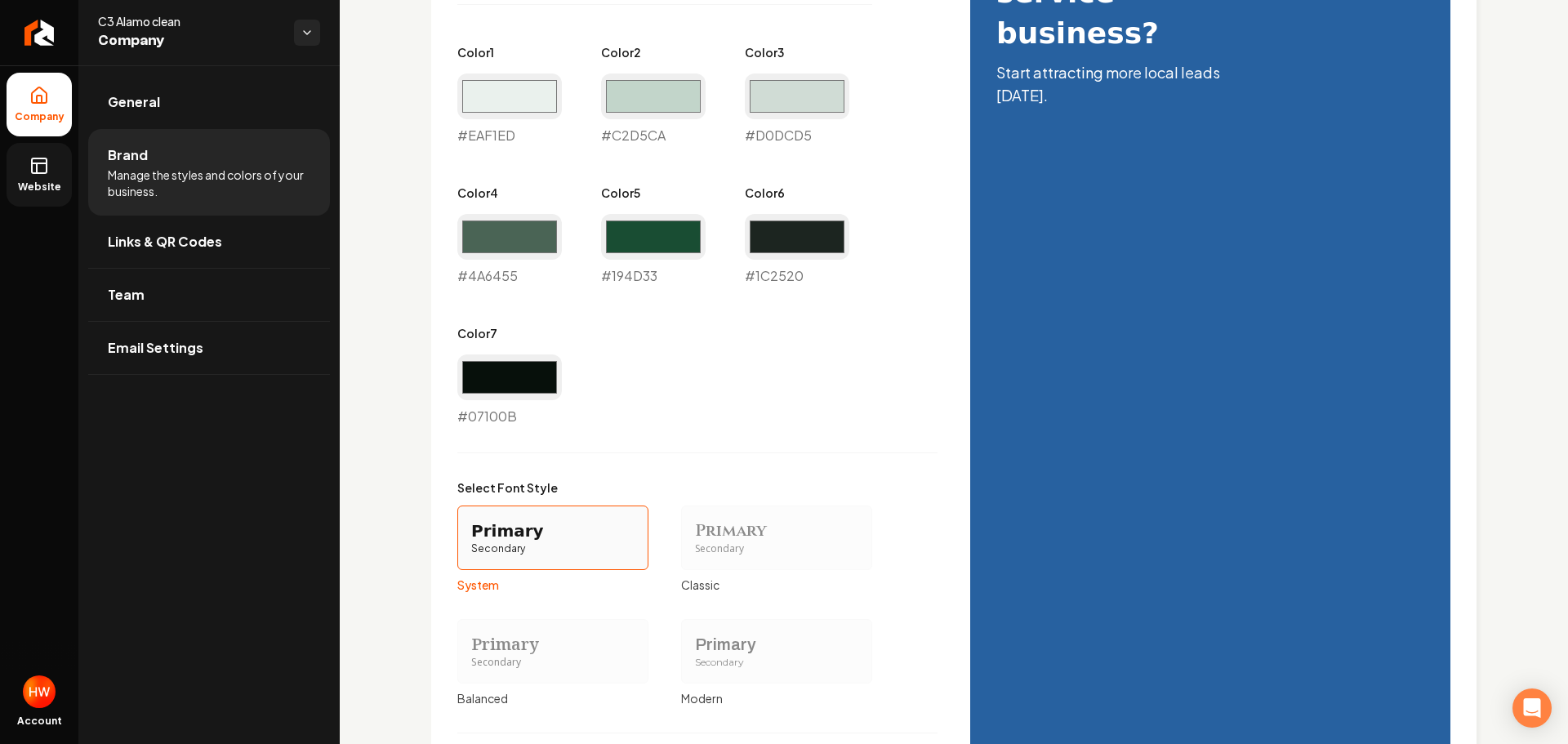
type input "#1c2520"
type input "#07100b"
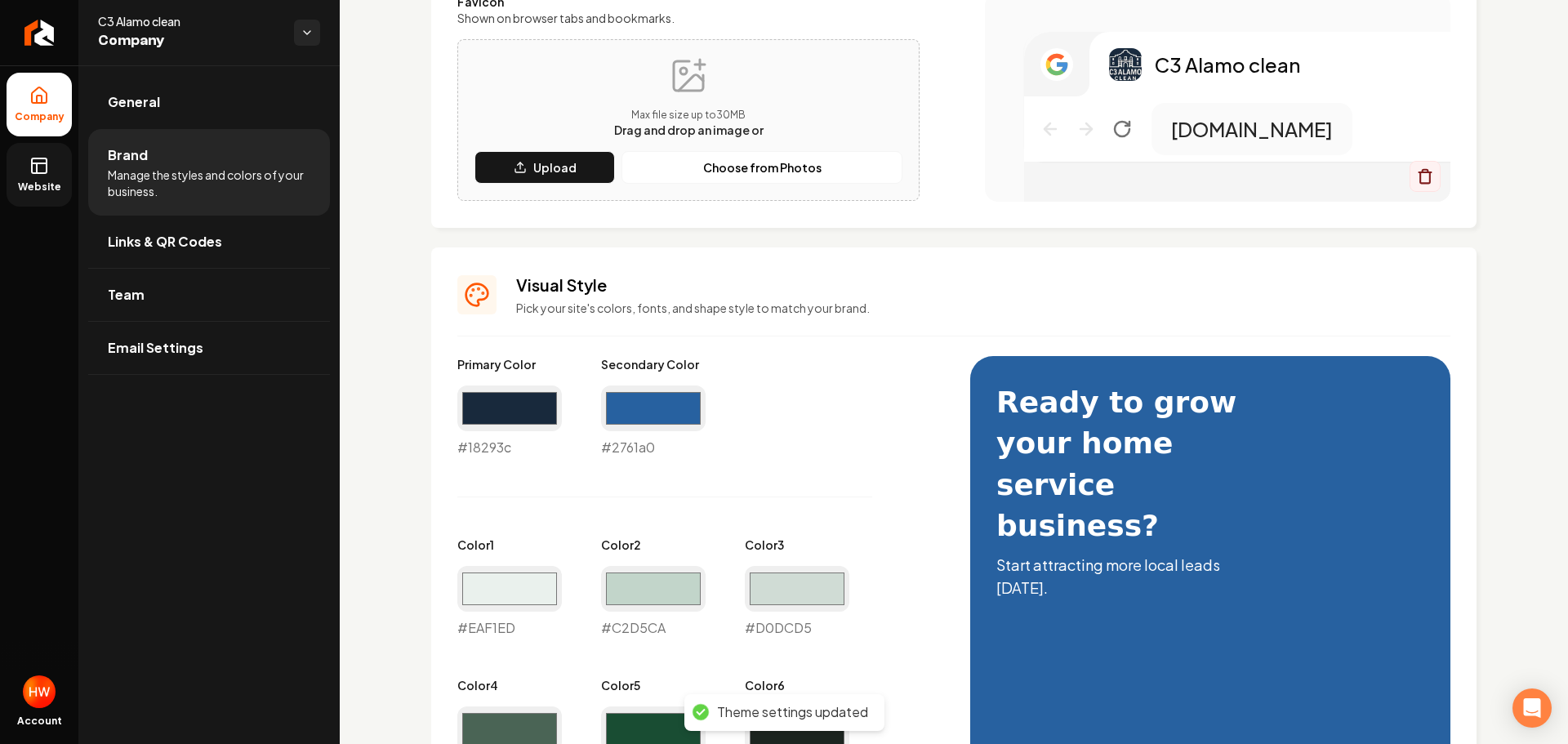
scroll to position [327, 0]
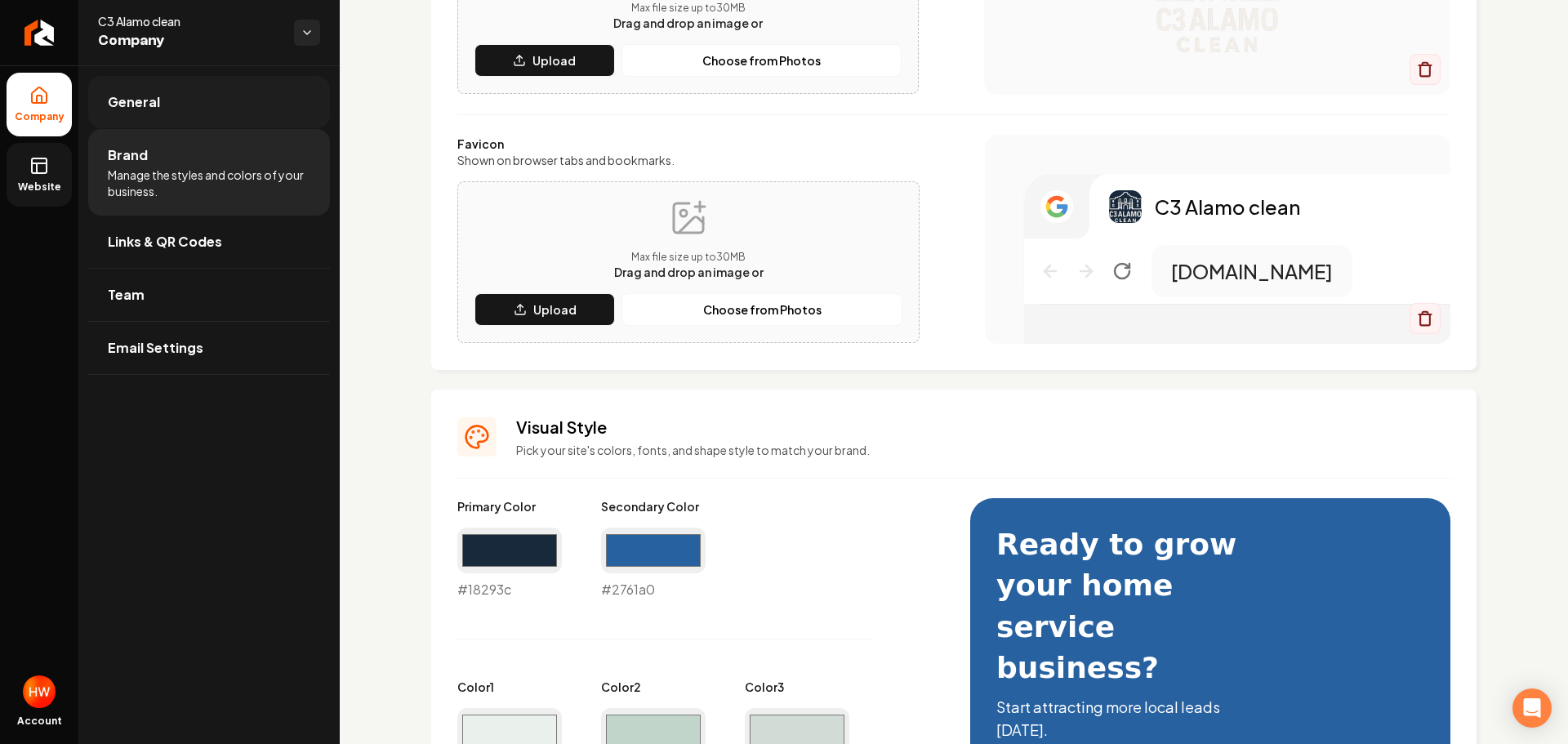
click at [143, 108] on span "General" at bounding box center [134, 102] width 52 height 20
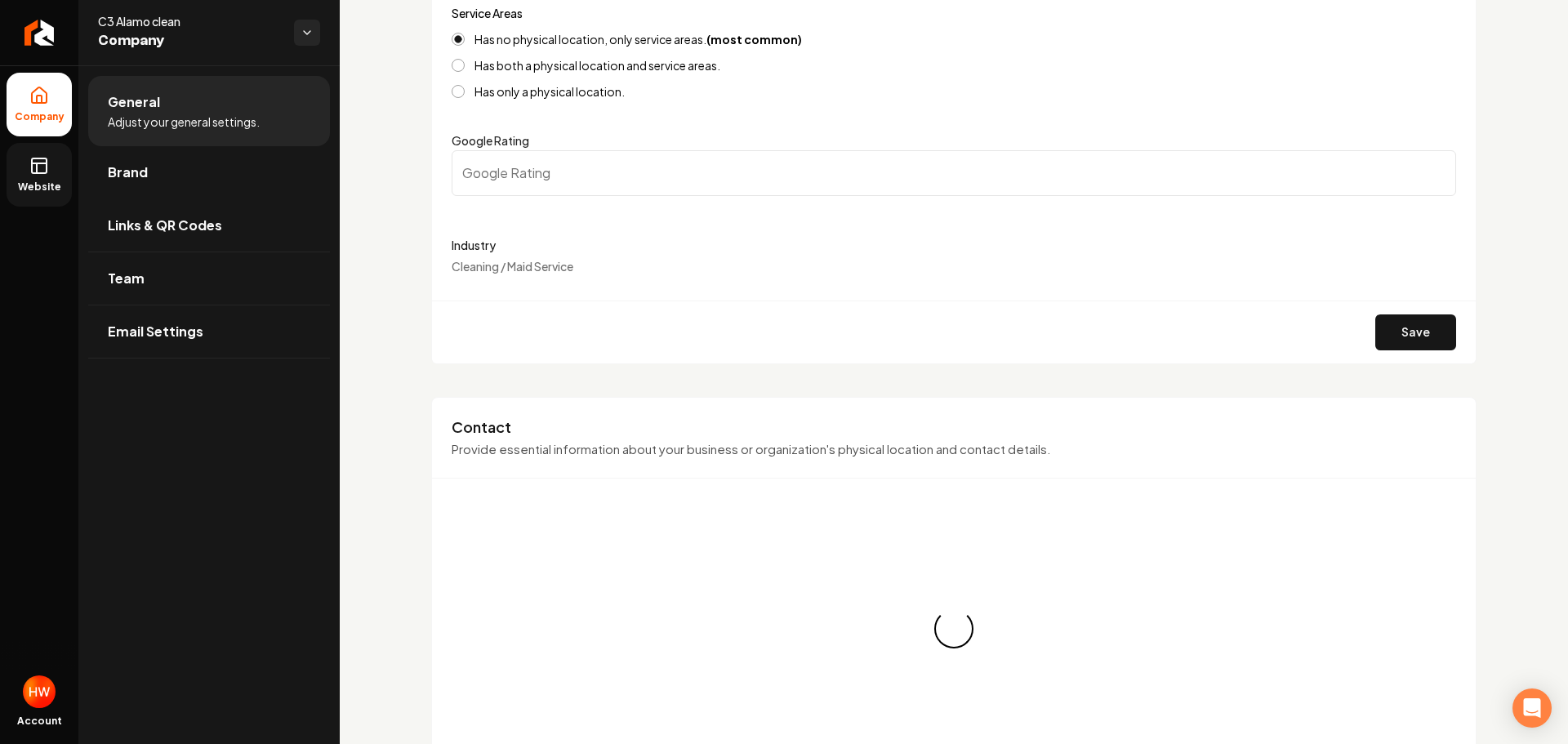
scroll to position [1, 0]
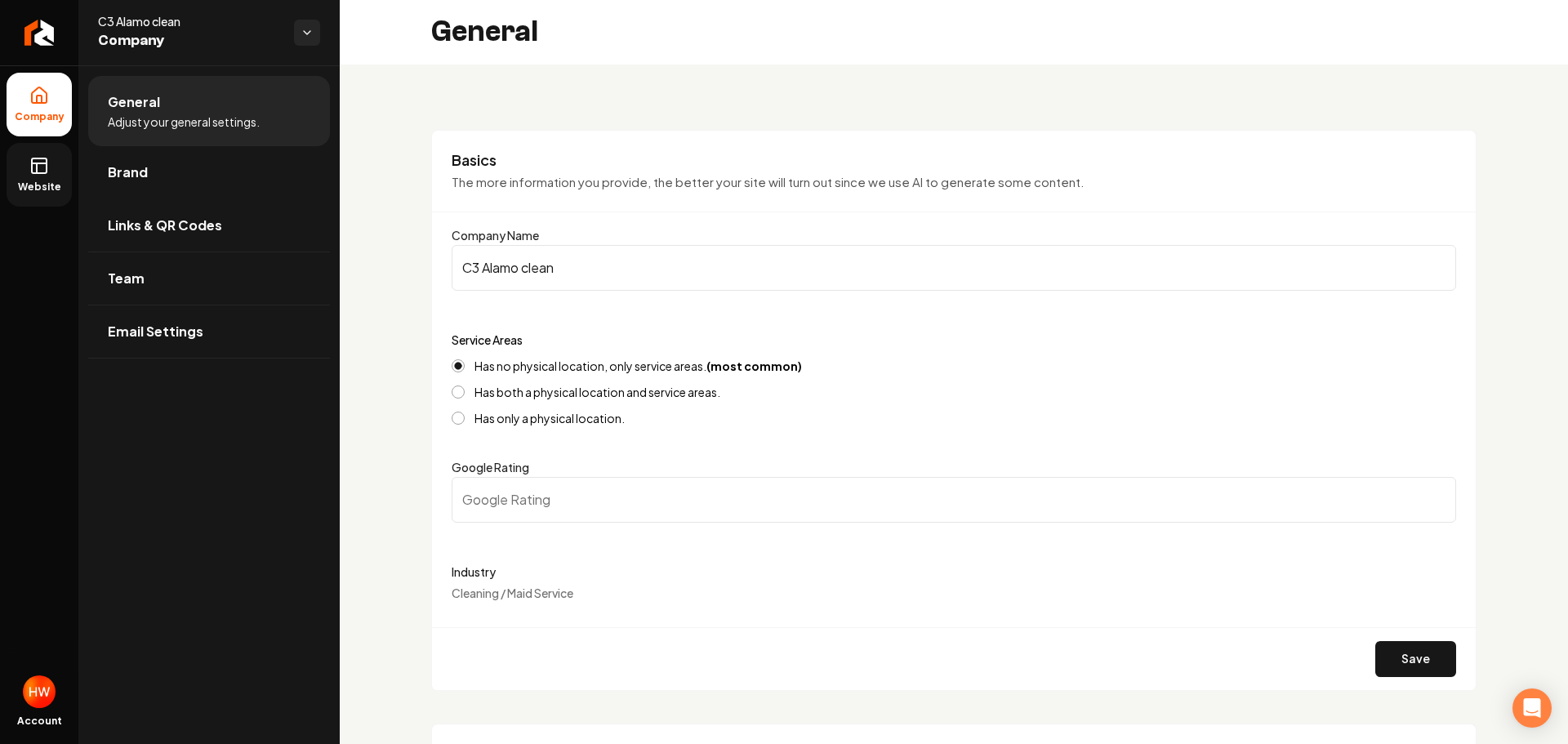
click at [612, 262] on input "C3 Alamo clean" at bounding box center [954, 268] width 1005 height 46
click at [610, 260] on input "C3 Alamo clean" at bounding box center [954, 268] width 1005 height 46
click at [609, 260] on input "C3 Alamo clean" at bounding box center [954, 268] width 1005 height 46
click at [584, 265] on input "C3 Alamo clean" at bounding box center [954, 268] width 1005 height 46
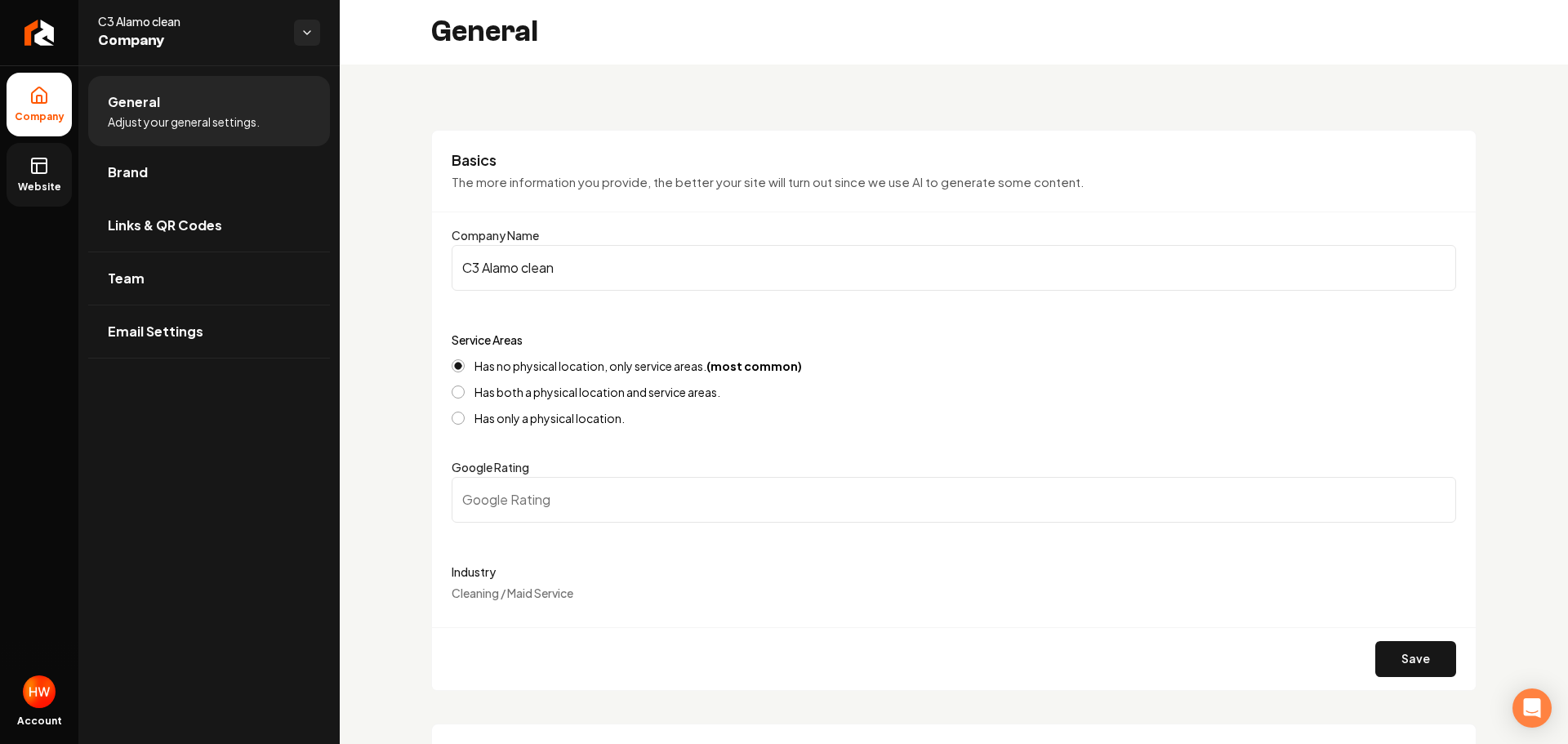
click at [584, 265] on input "C3 Alamo clean" at bounding box center [954, 268] width 1005 height 46
click at [527, 269] on input "C3 Alamo clean" at bounding box center [954, 268] width 1005 height 46
click at [530, 268] on input "C3 Alamo clean" at bounding box center [954, 268] width 1005 height 46
click at [559, 266] on input "C3 Alamo Clean" at bounding box center [954, 268] width 1005 height 46
click at [559, 265] on input "C3 Alamo Clean" at bounding box center [954, 268] width 1005 height 46
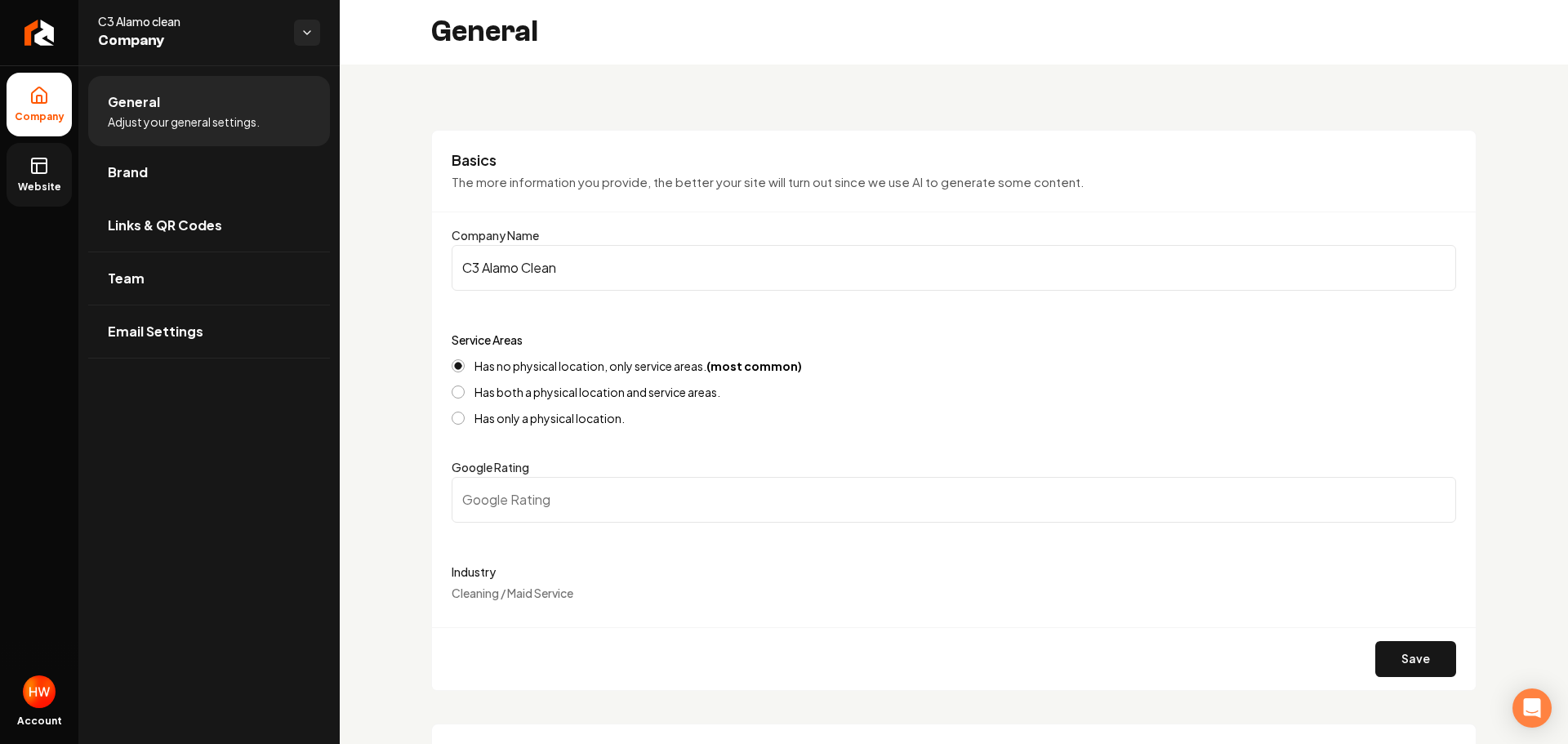
click at [559, 265] on input "C3 Alamo Clean" at bounding box center [954, 268] width 1005 height 46
type input "C3 Alamo Clean"
click at [47, 40] on icon "Return to dashboard" at bounding box center [39, 33] width 26 height 26
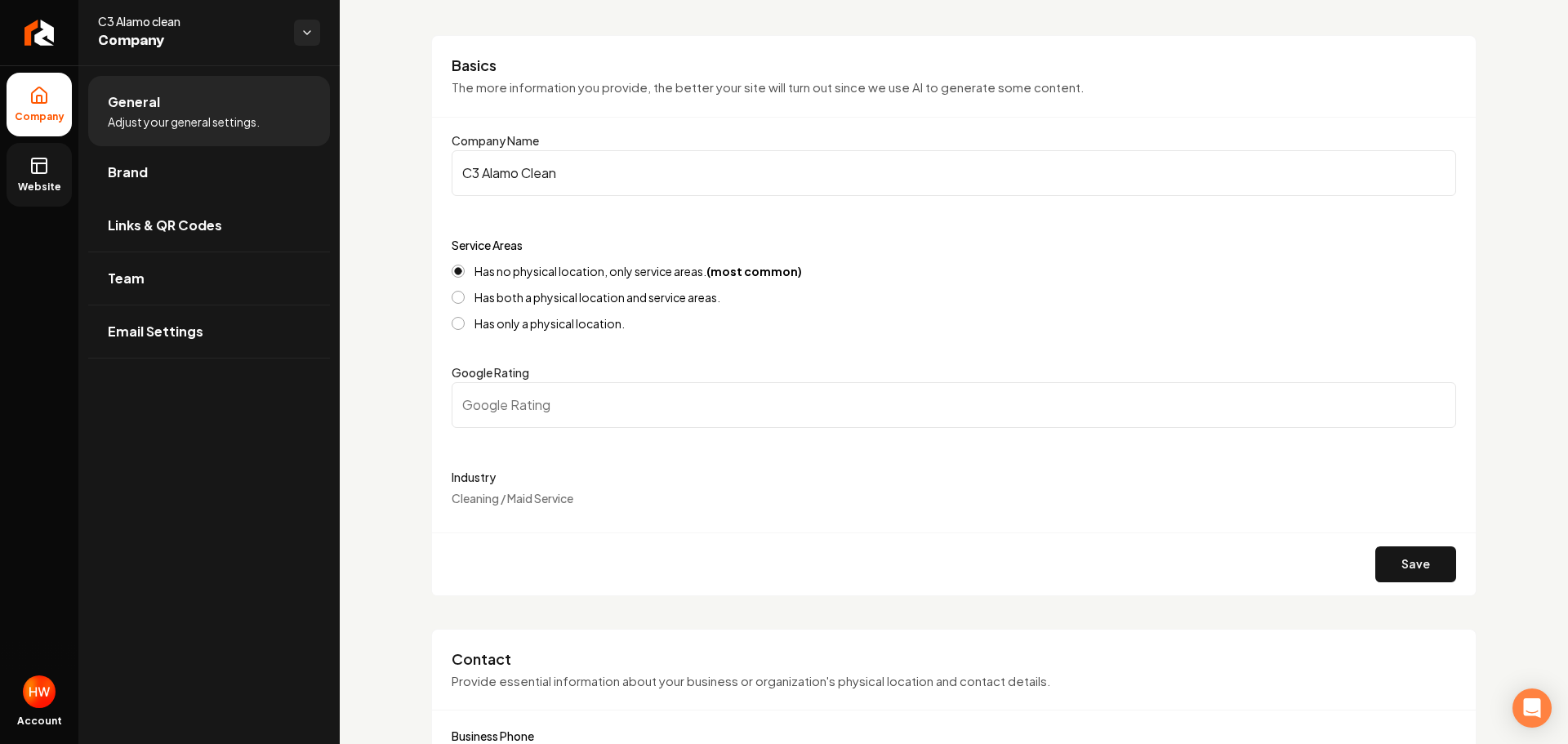
scroll to position [245, 0]
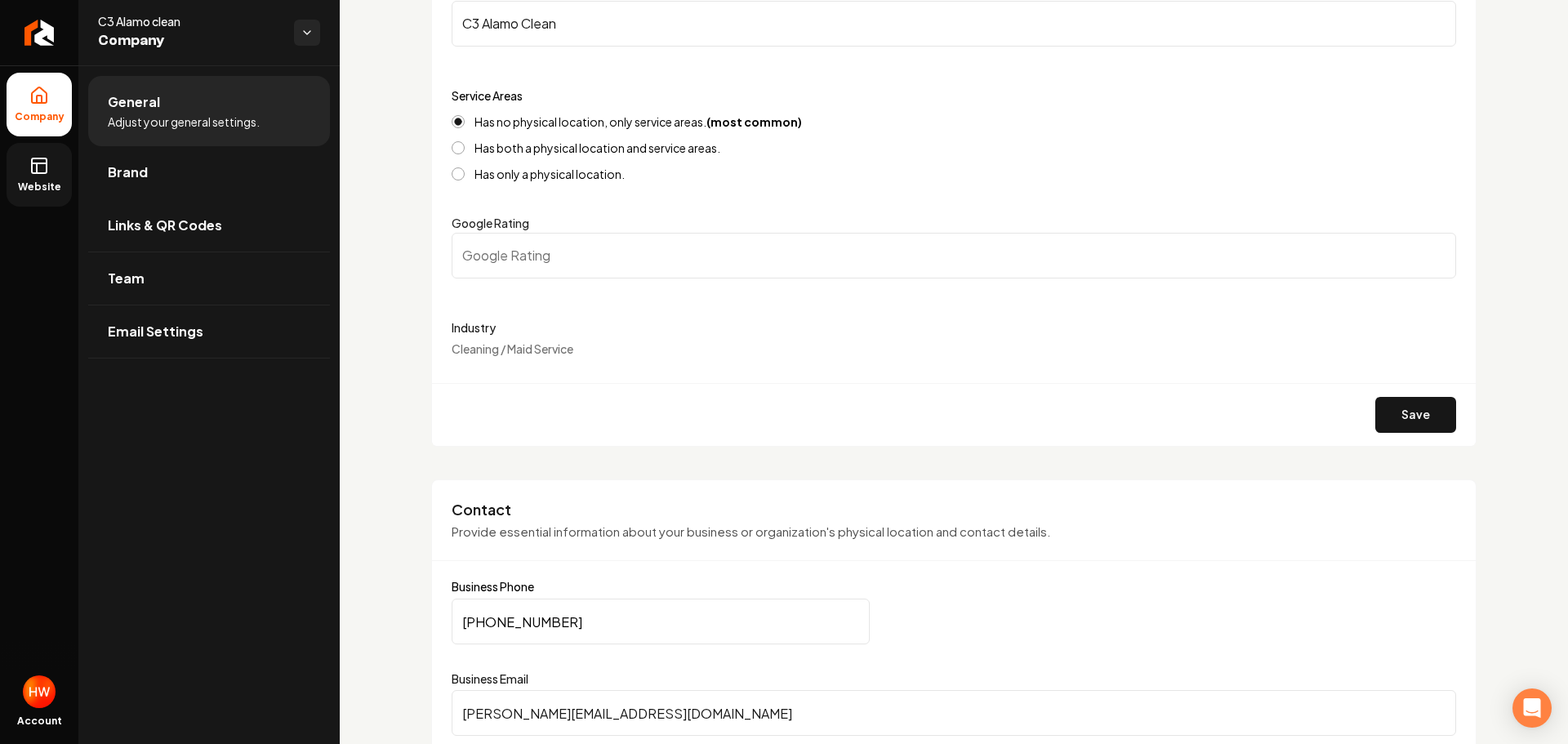
click at [1383, 418] on button "Save" at bounding box center [1415, 415] width 80 height 36
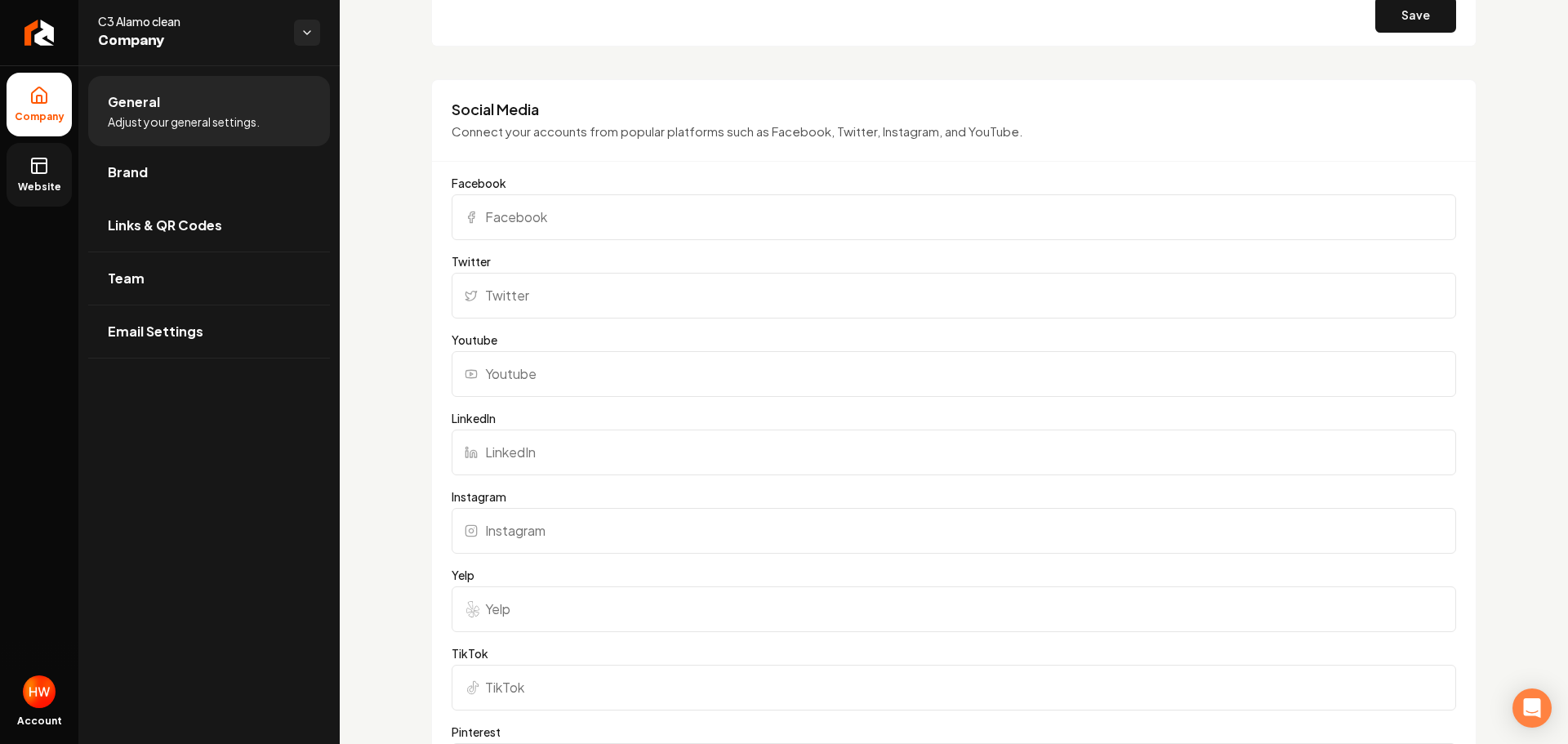
type input "0"
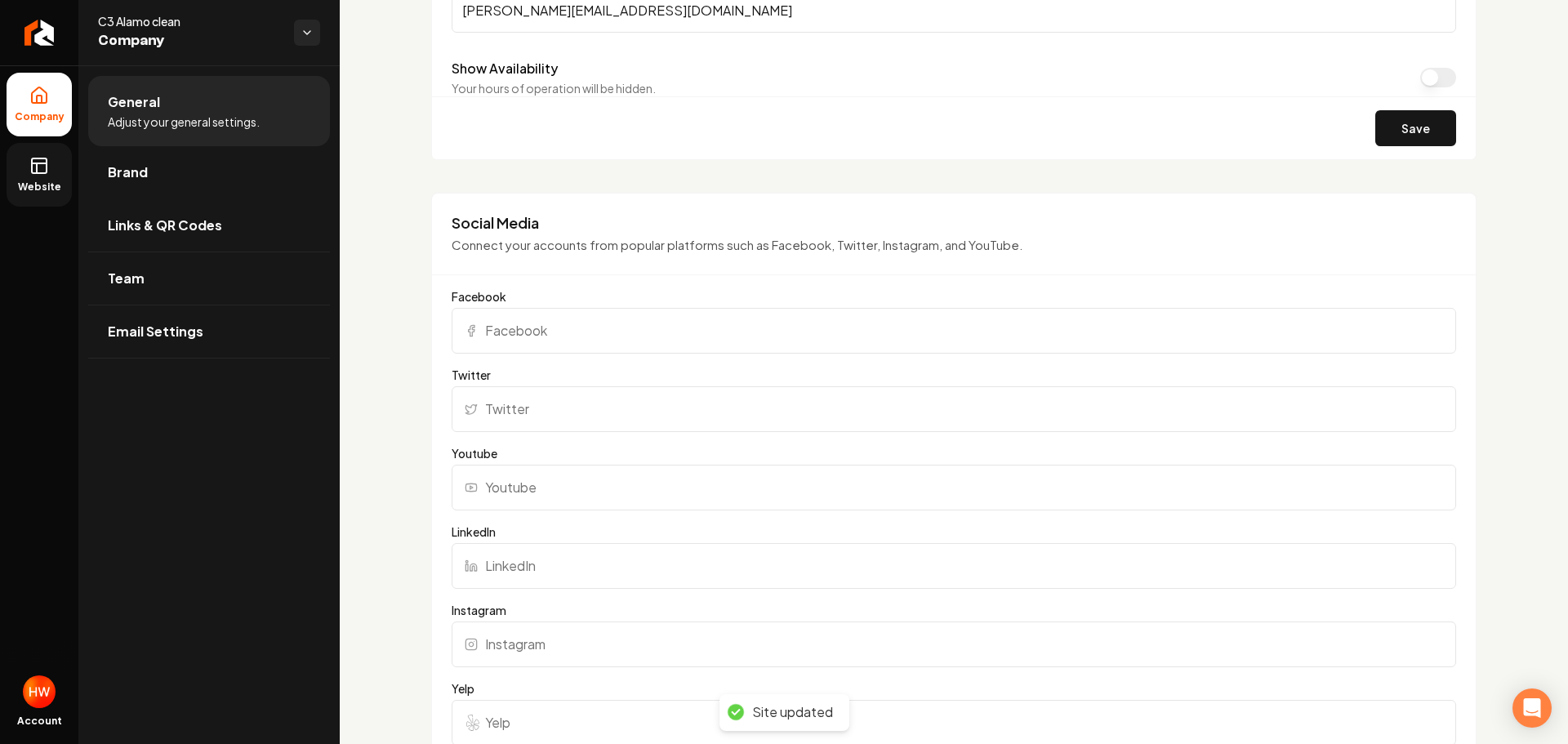
scroll to position [817, 0]
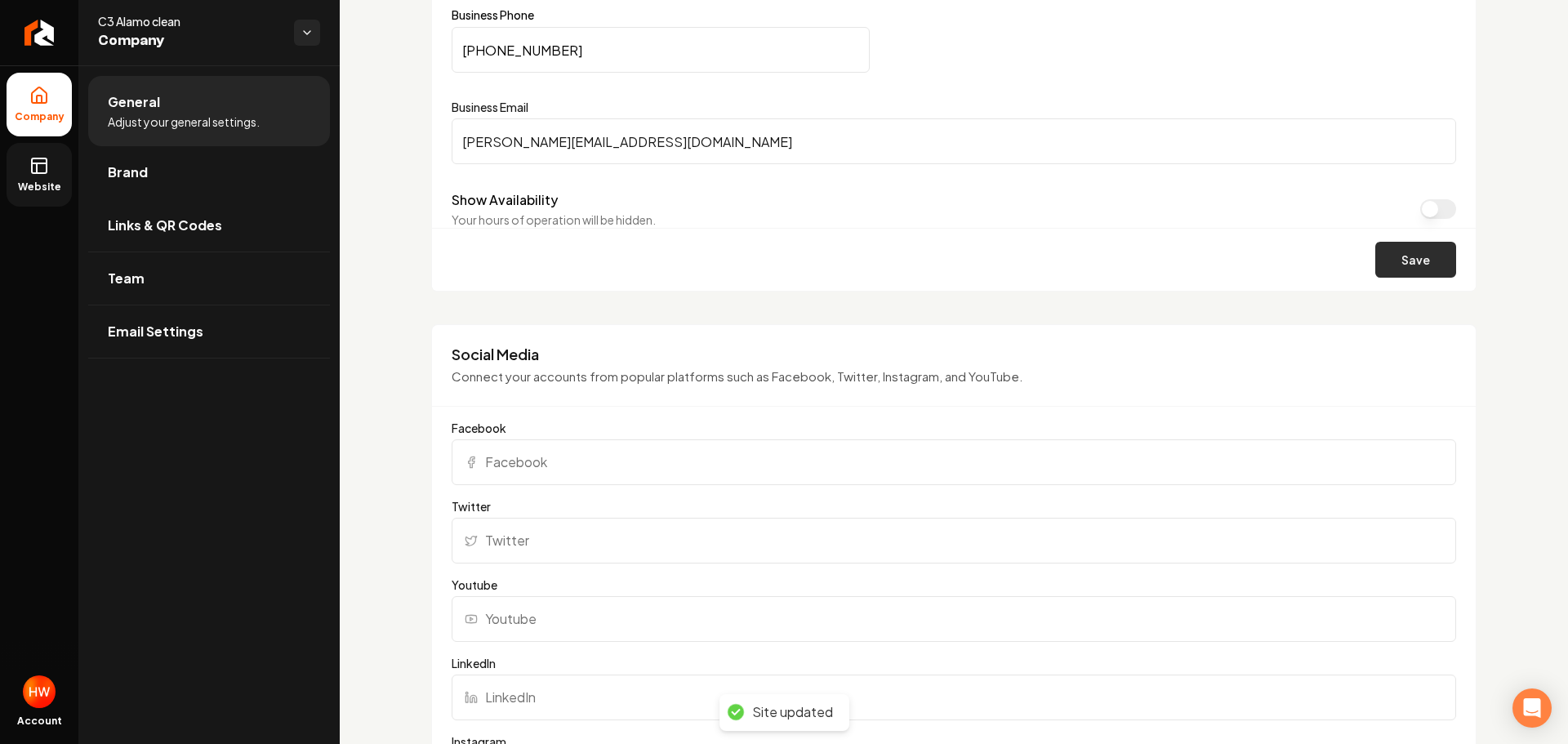
click at [1413, 255] on button "Save" at bounding box center [1415, 259] width 80 height 36
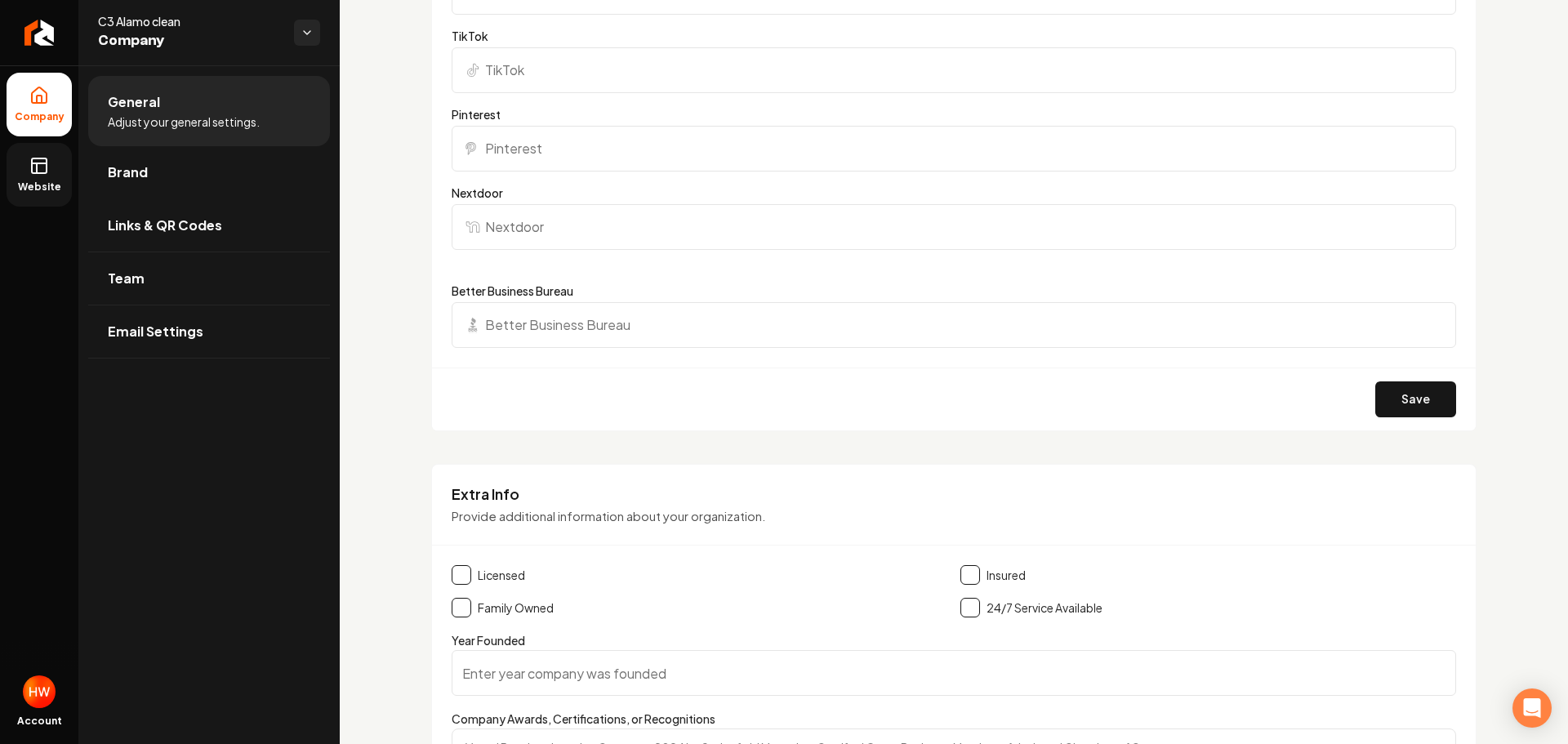
scroll to position [1797, 0]
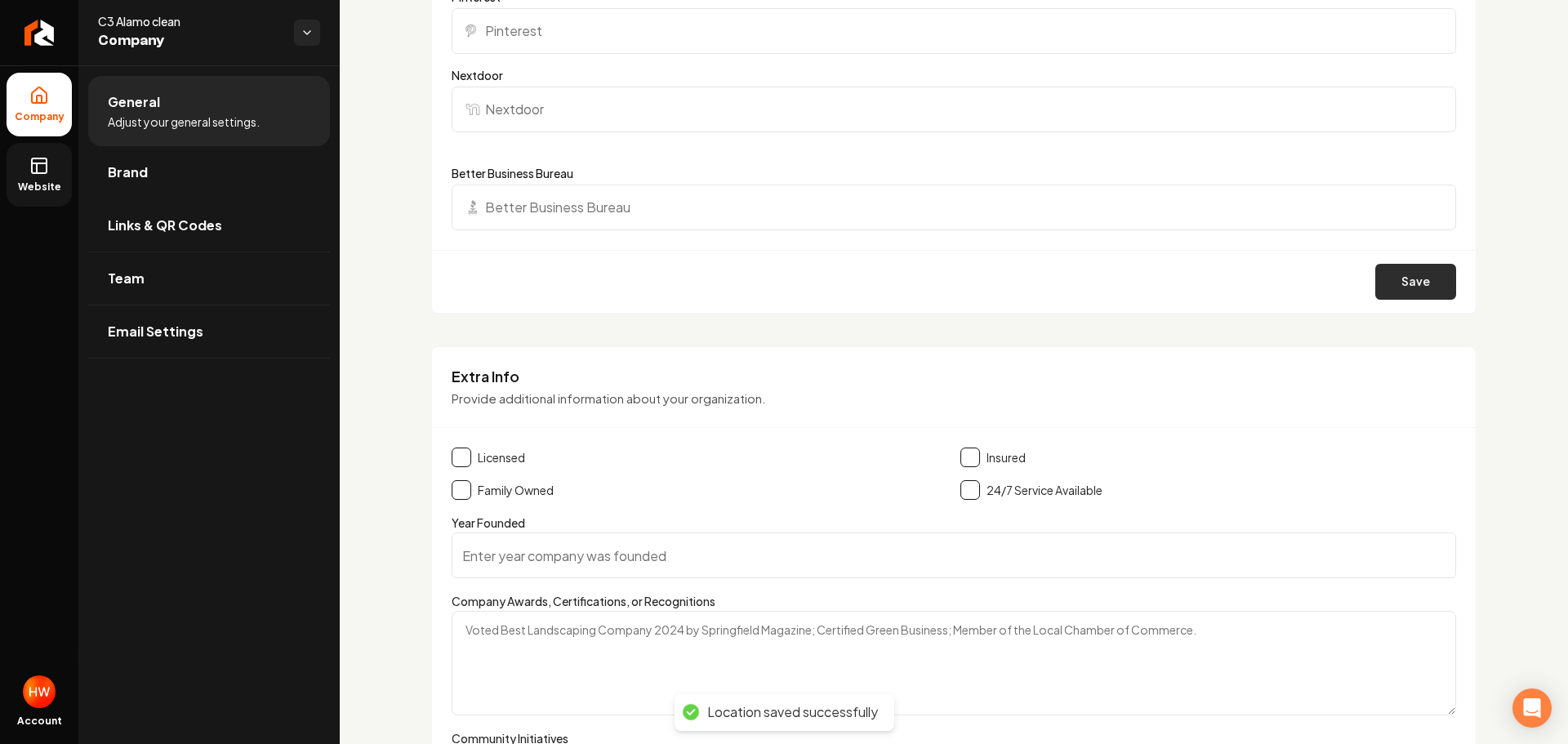
click at [1421, 287] on button "Save" at bounding box center [1415, 282] width 80 height 36
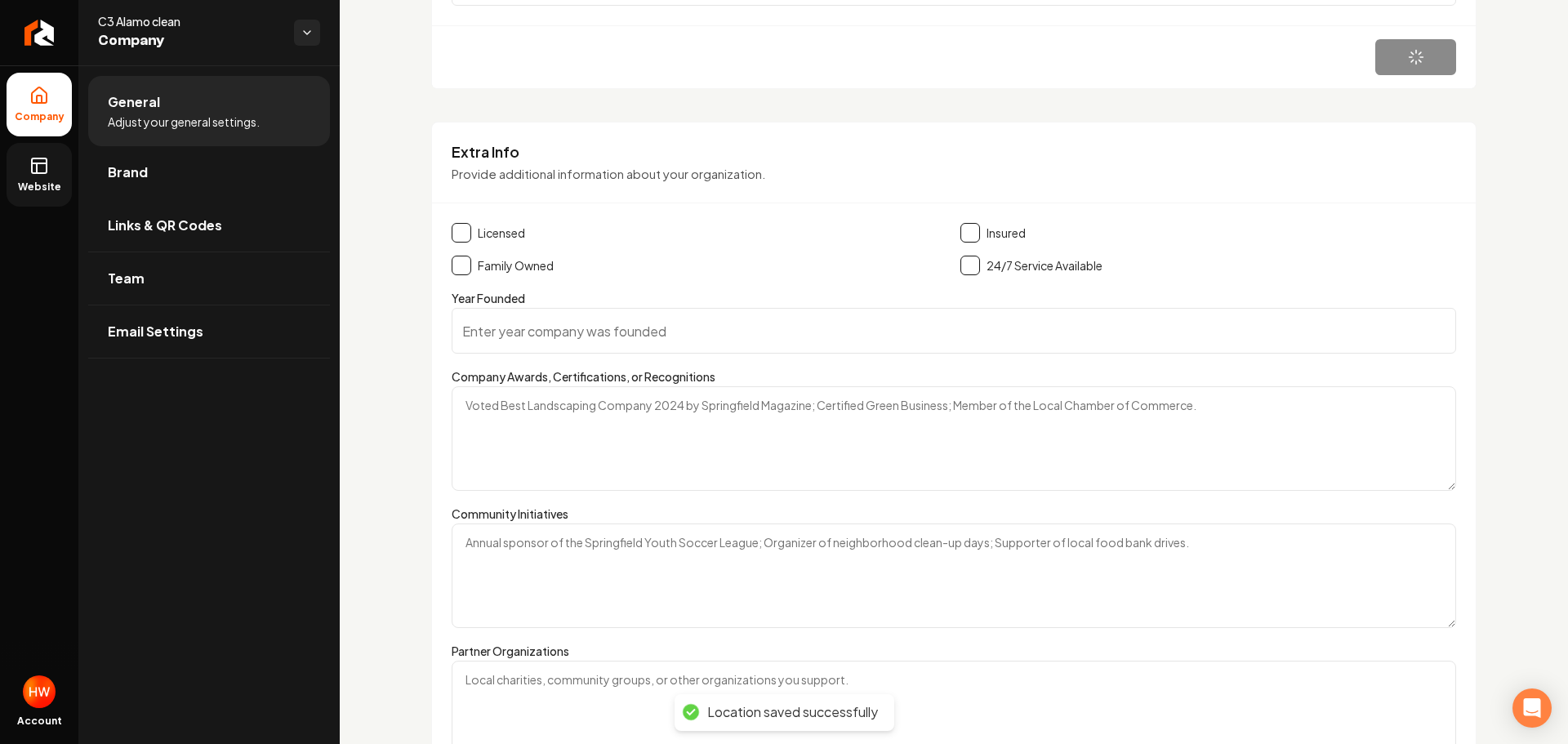
scroll to position [2192, 0]
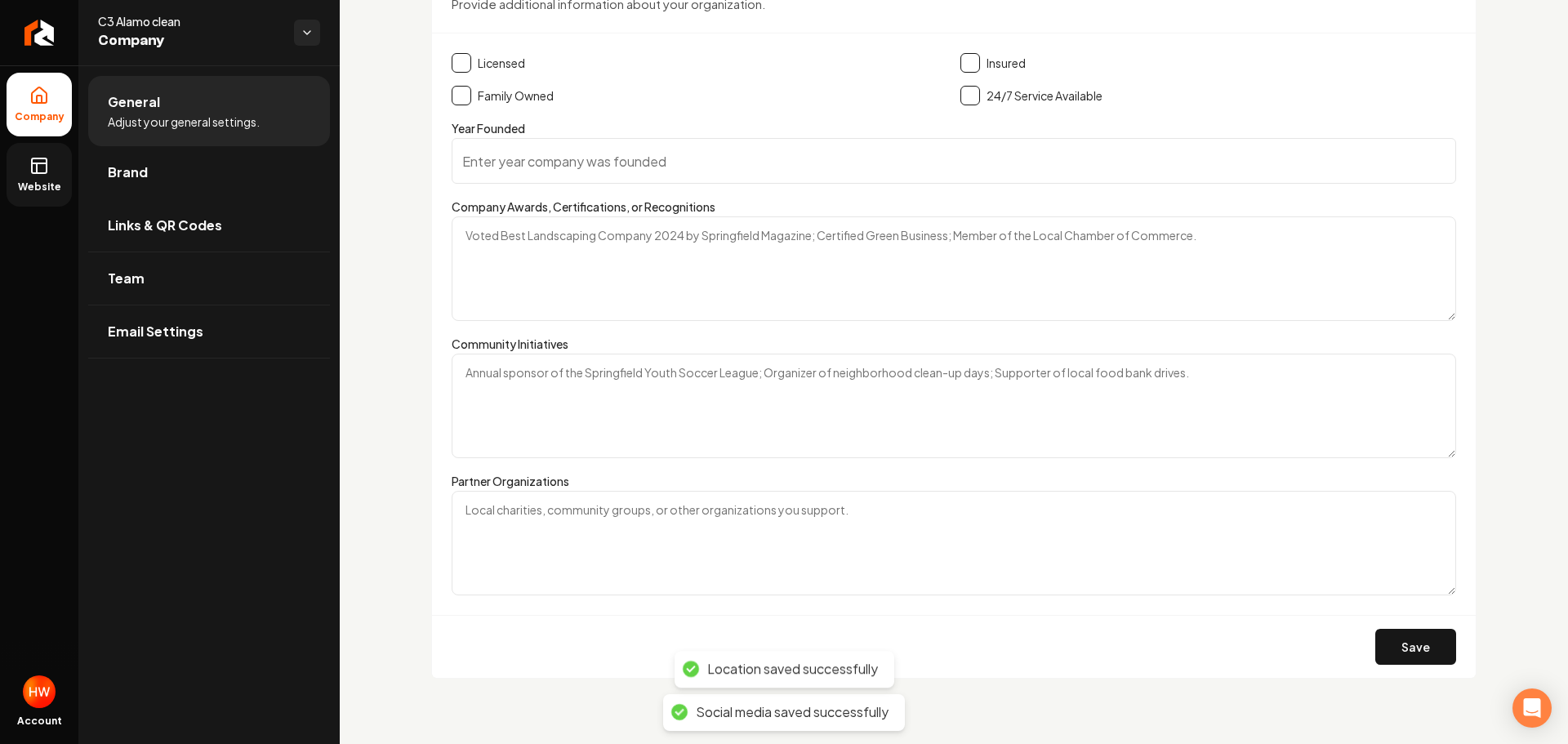
click at [1389, 658] on button "Save" at bounding box center [1415, 647] width 80 height 36
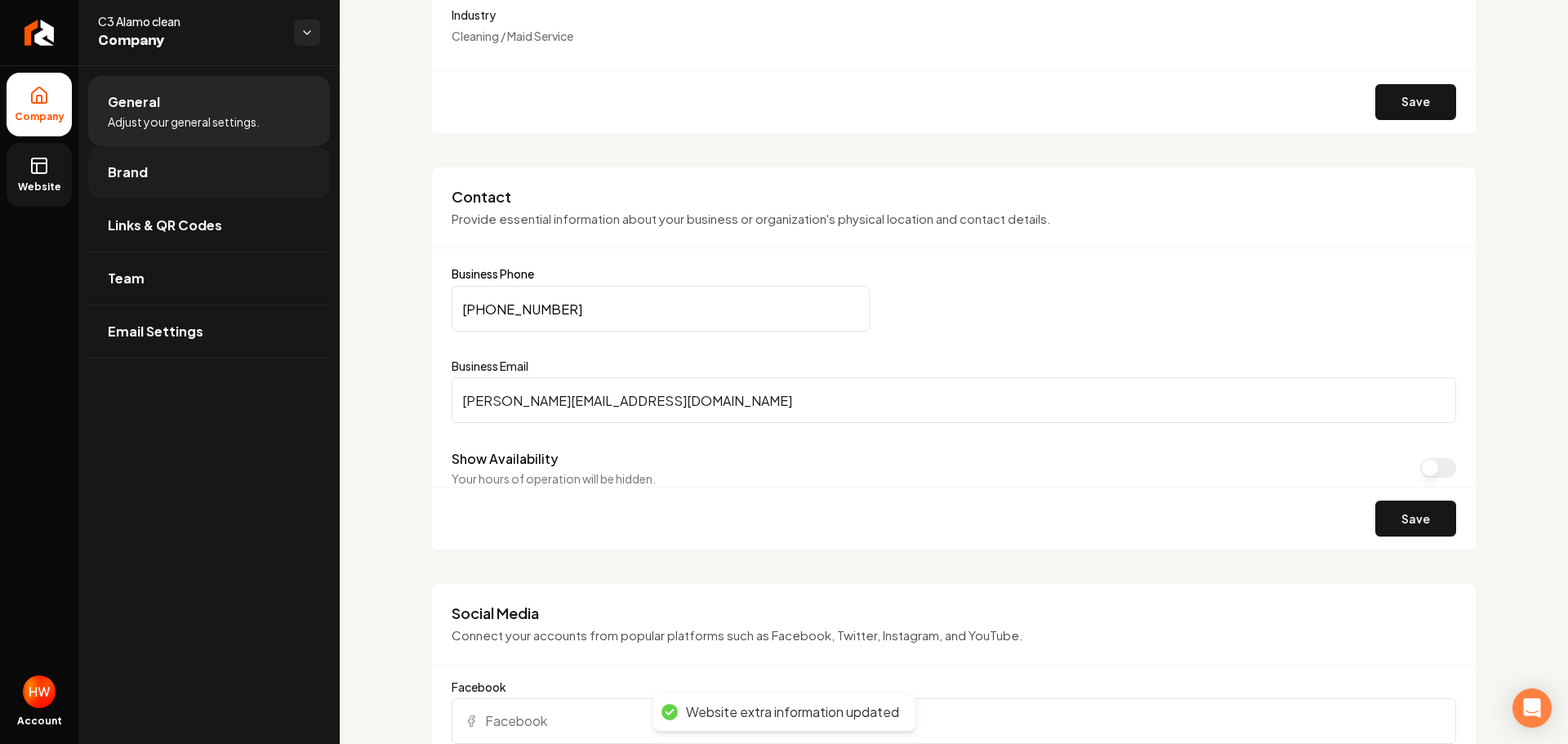
click at [178, 184] on link "Brand" at bounding box center [209, 173] width 241 height 52
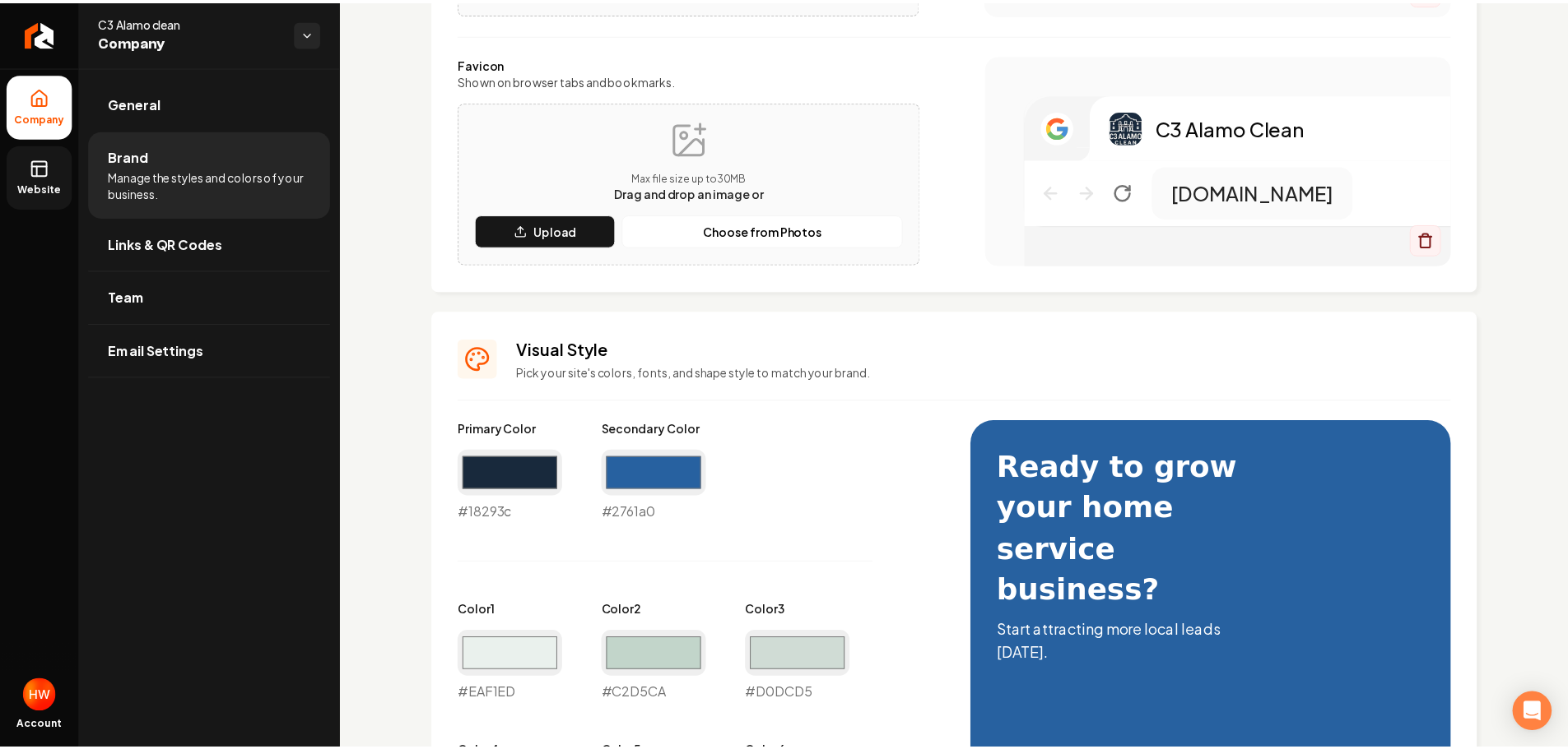
scroll to position [562, 0]
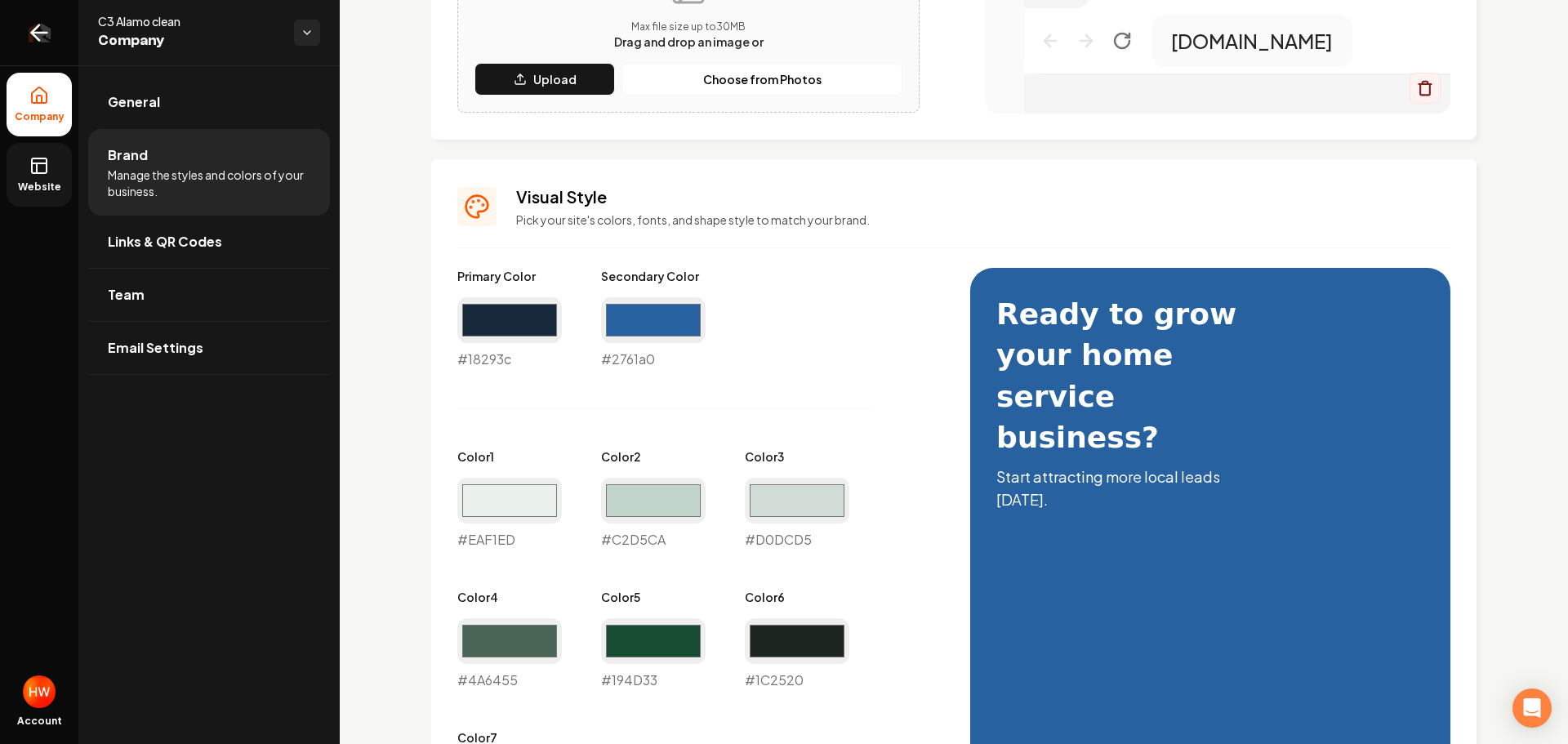
click at [20, 18] on link "Return to dashboard" at bounding box center [39, 33] width 79 height 65
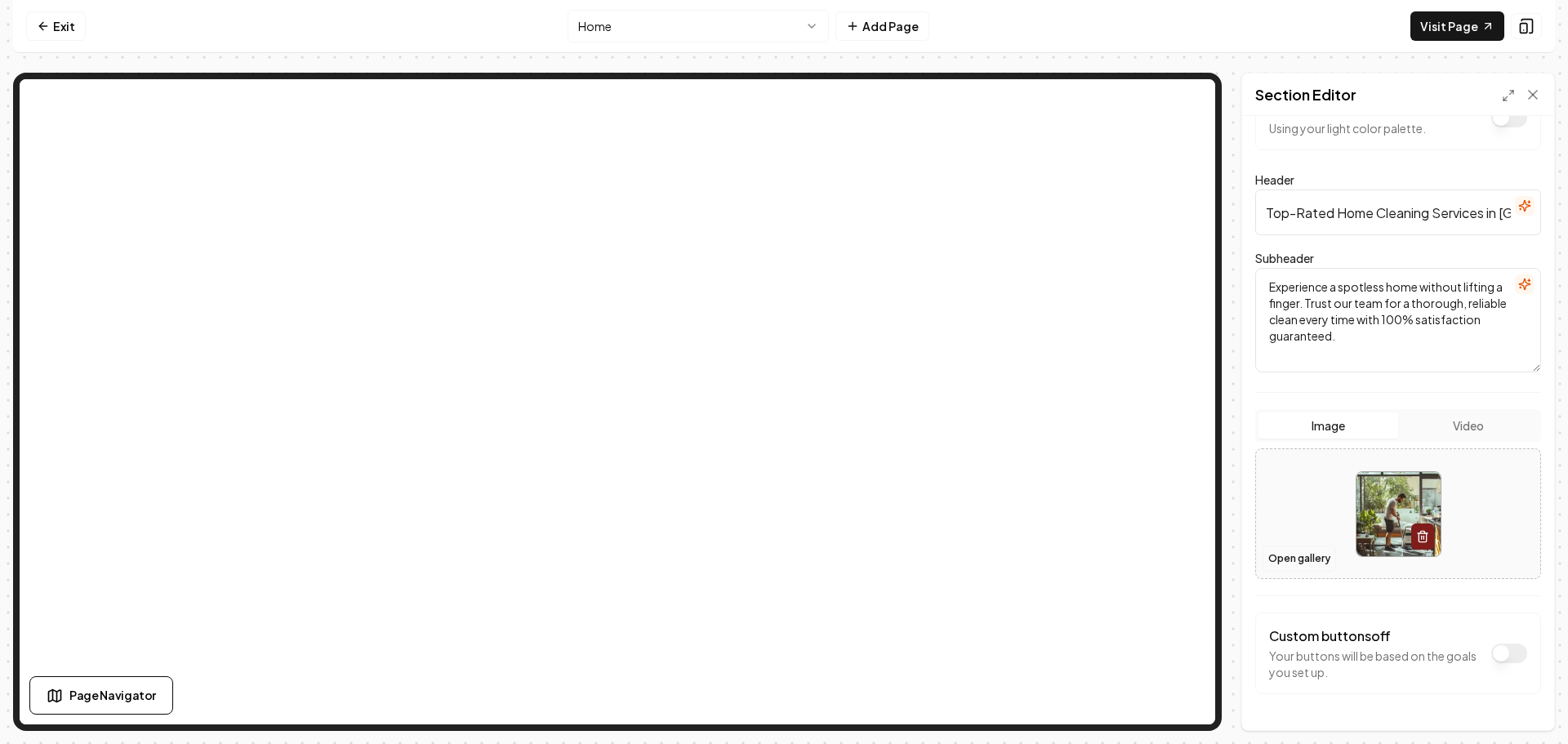
scroll to position [99, 0]
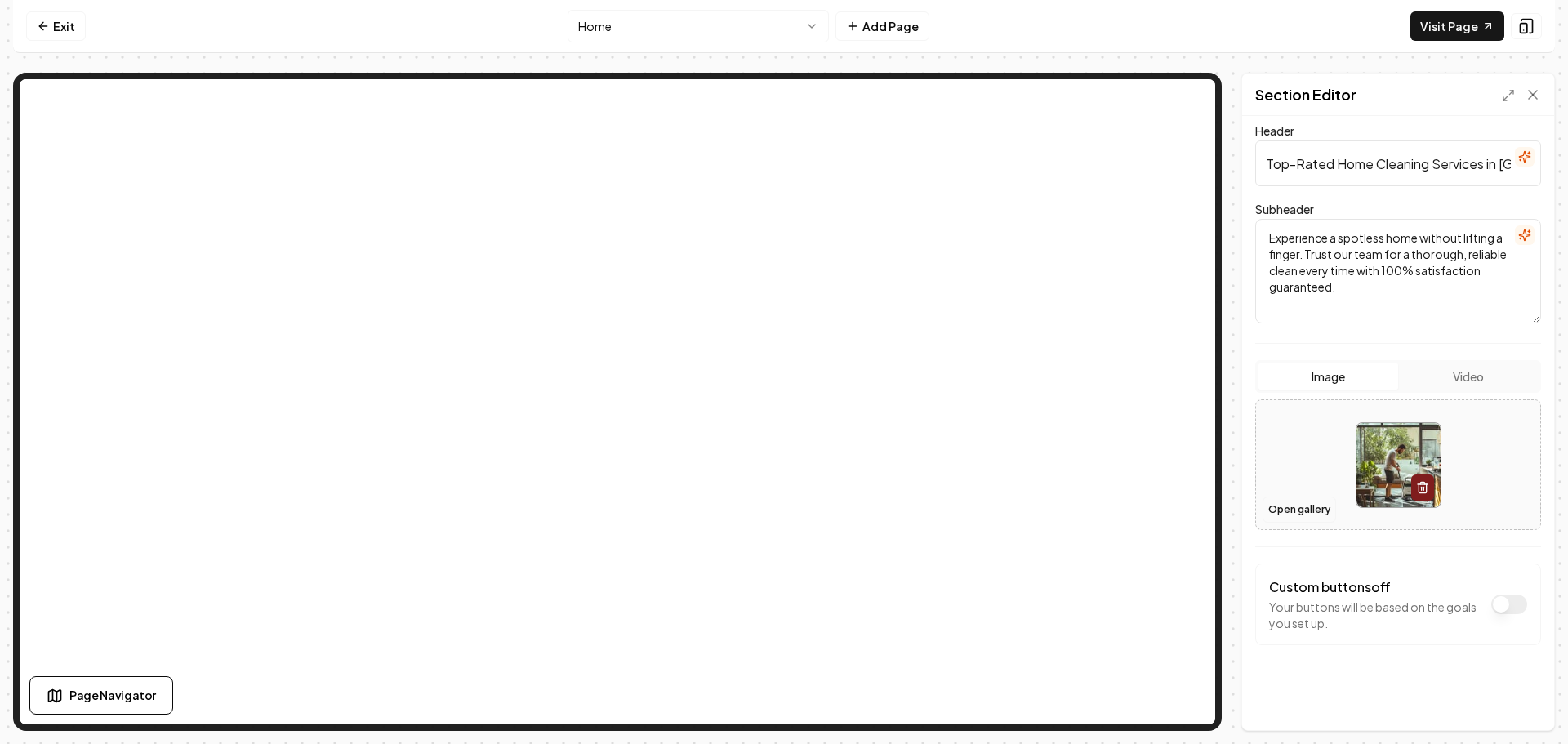
click at [1290, 504] on button "Open gallery" at bounding box center [1299, 509] width 73 height 26
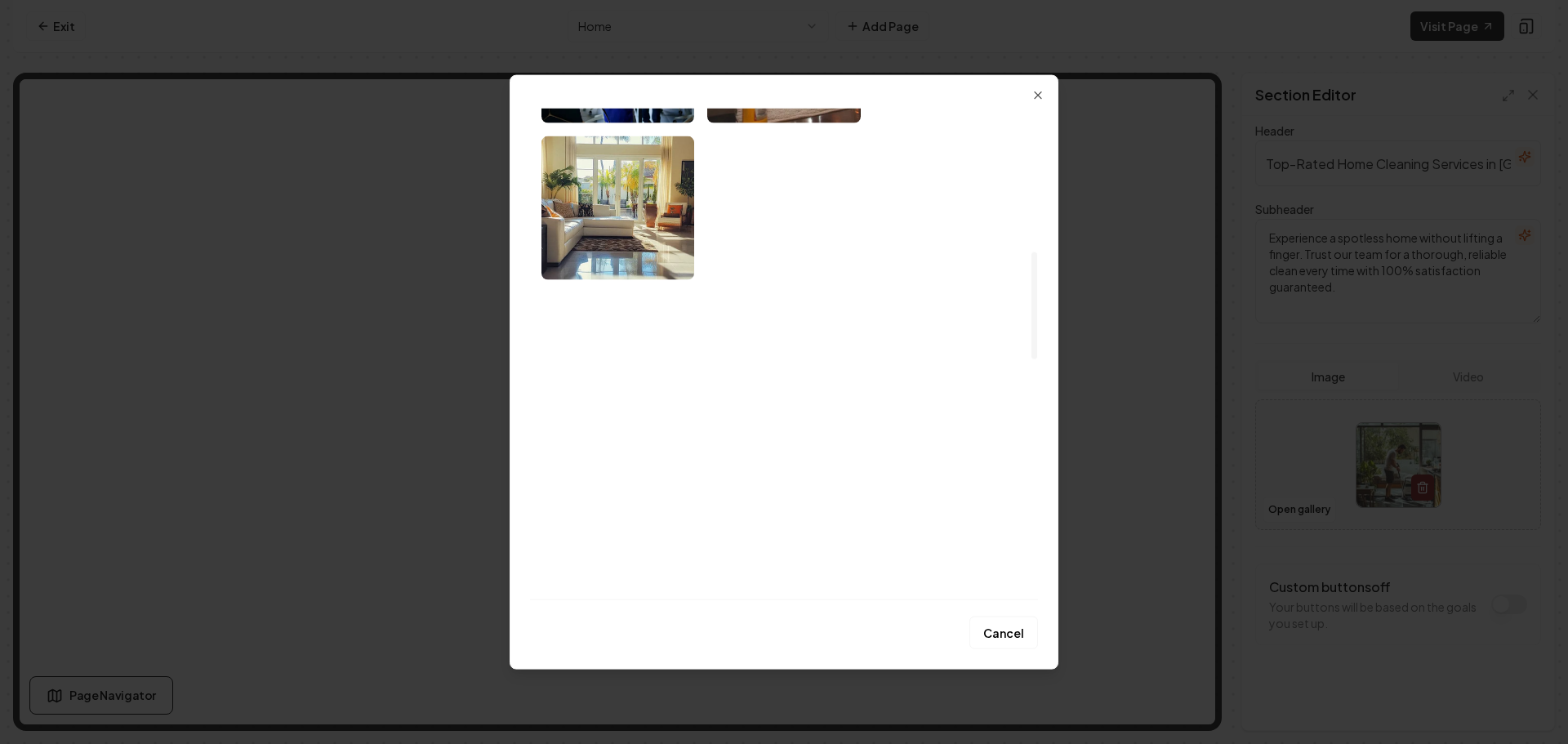
scroll to position [654, 0]
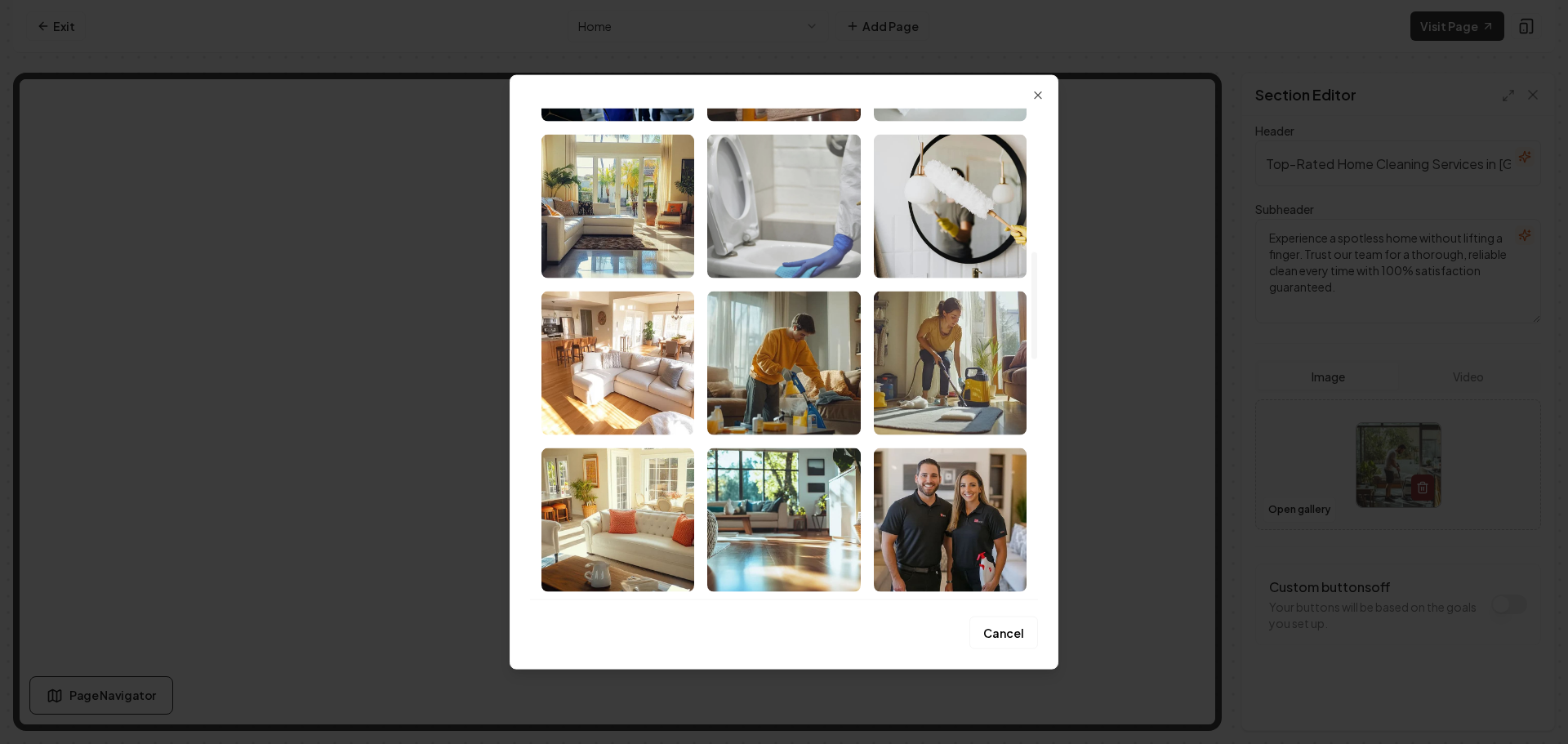
click at [789, 252] on img "Select image image_68b8e4de5c7cd75eb8a5026c.jpeg" at bounding box center [784, 205] width 153 height 144
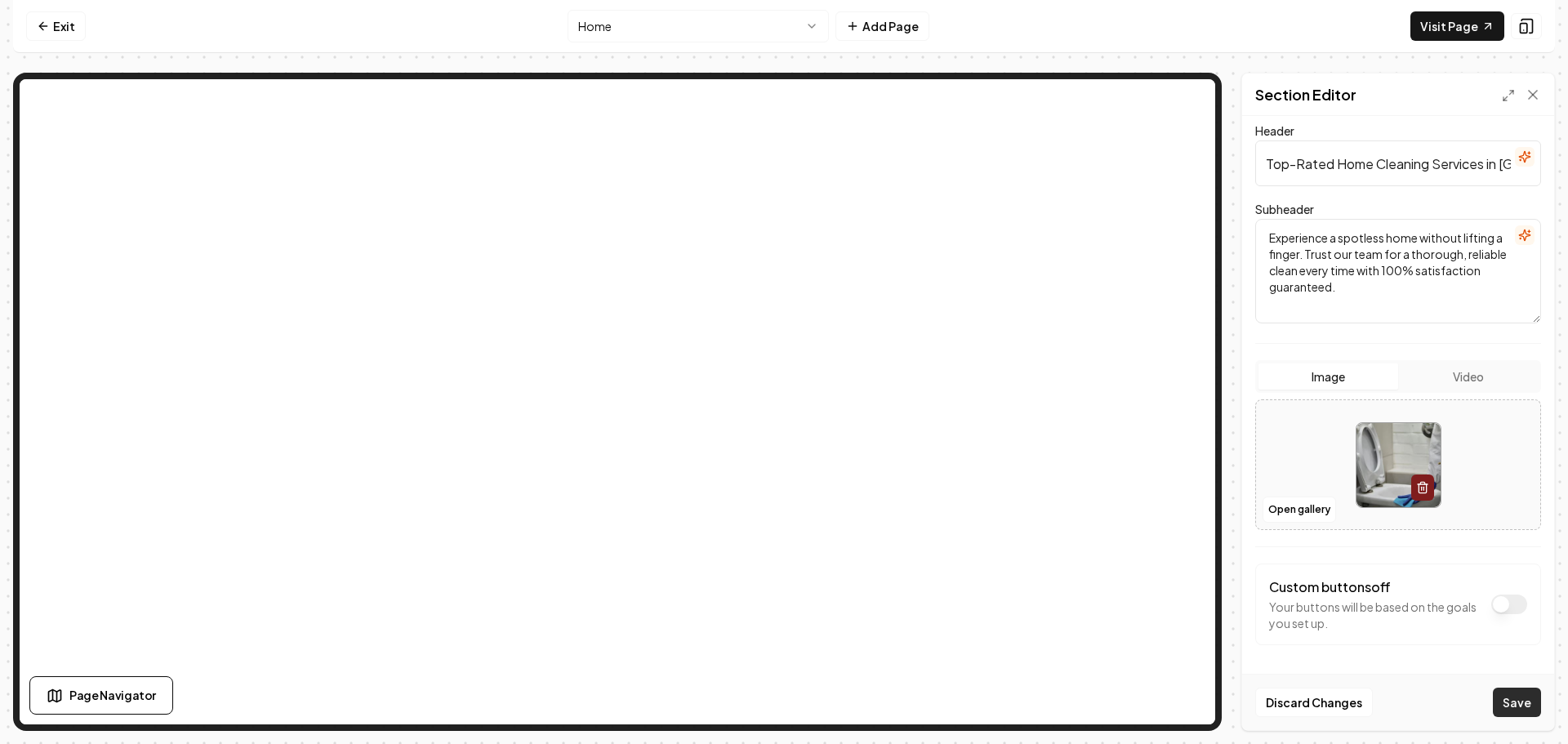
click at [1504, 692] on button "Save" at bounding box center [1516, 702] width 48 height 30
click at [1277, 506] on button "Open gallery" at bounding box center [1299, 509] width 73 height 26
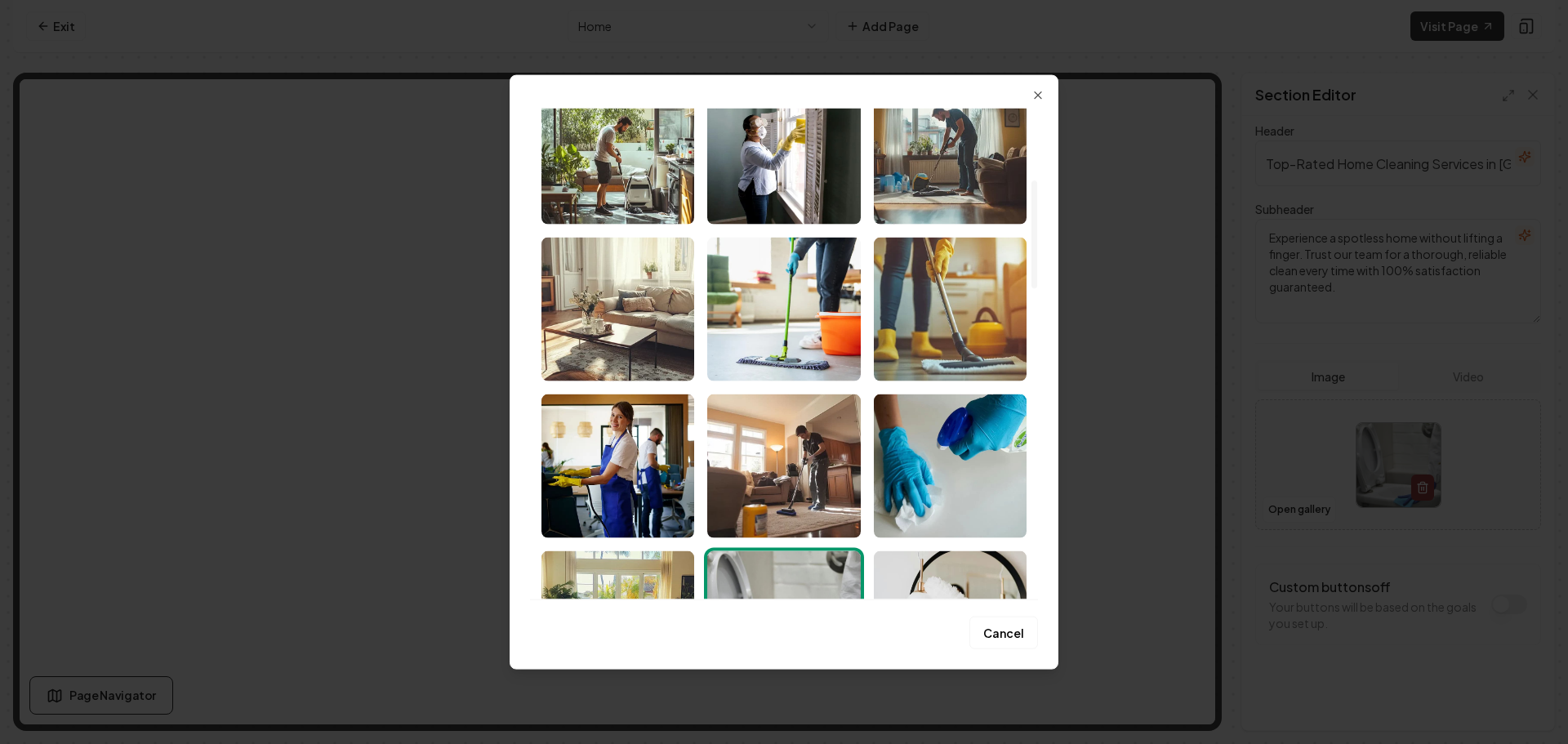
scroll to position [326, 0]
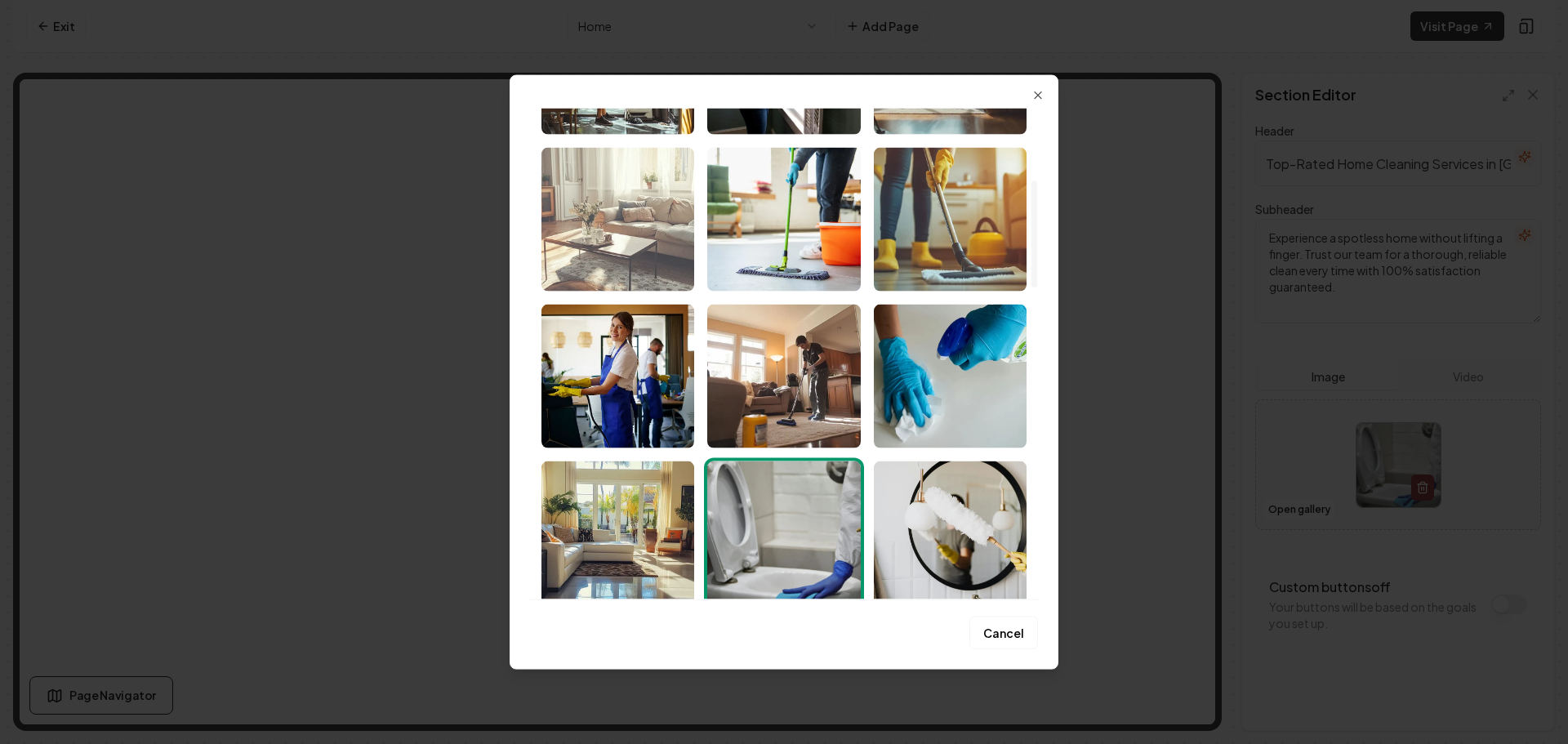
drag, startPoint x: 647, startPoint y: 259, endPoint x: 656, endPoint y: 261, distance: 9.2
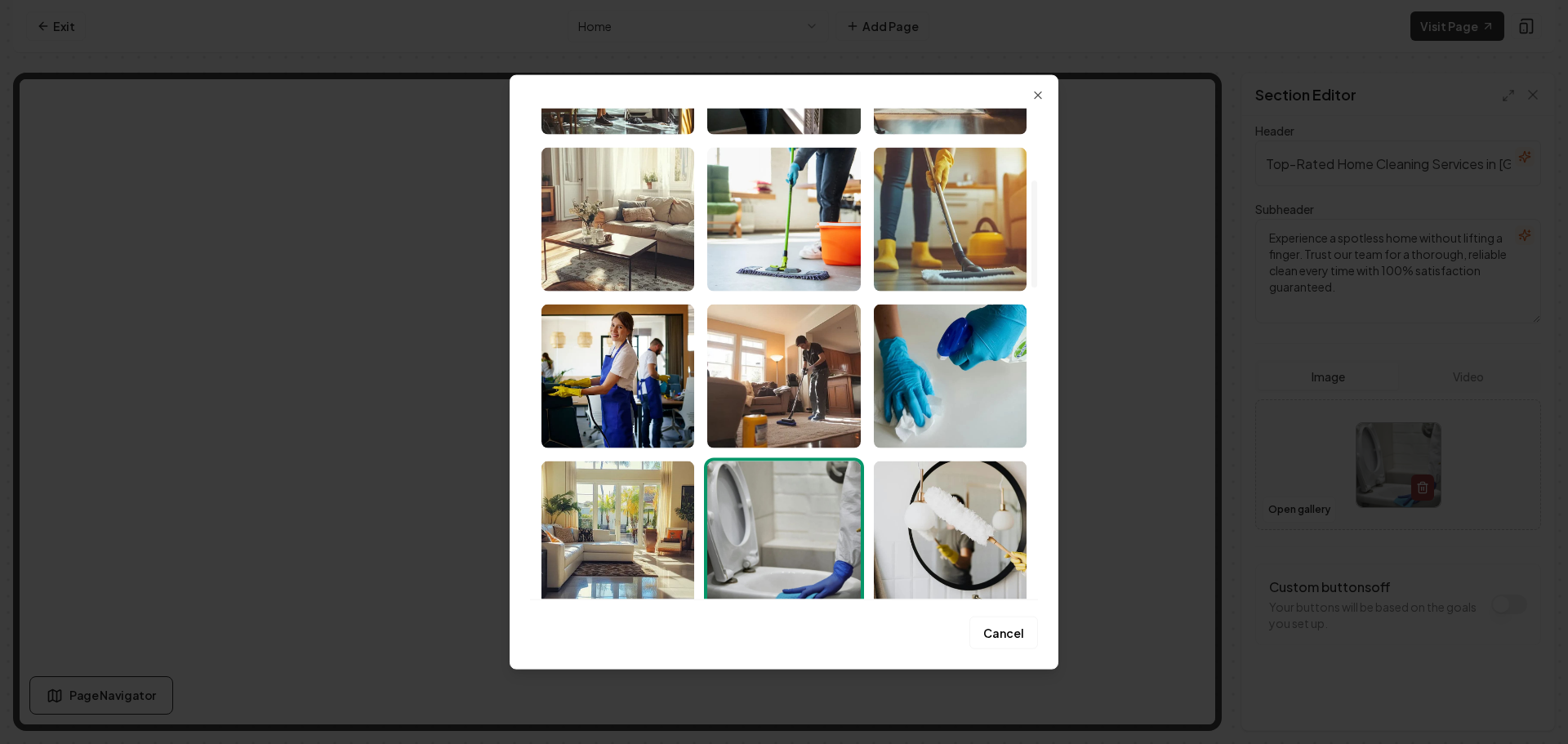
click at [649, 259] on img "Select image image_68b8e4dd5c7cd75eb8a50251.png" at bounding box center [617, 219] width 153 height 144
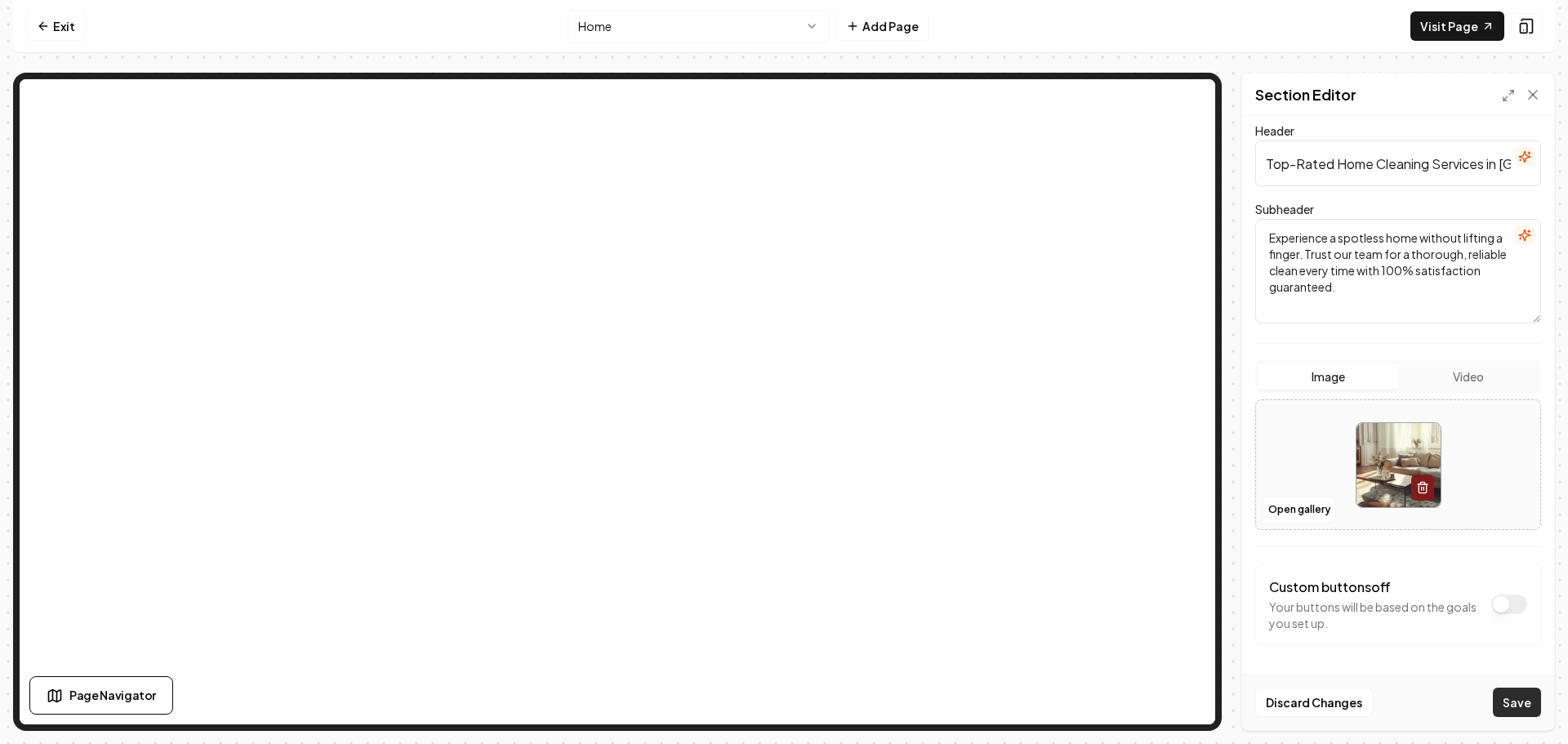
click at [1507, 708] on button "Save" at bounding box center [1516, 702] width 48 height 30
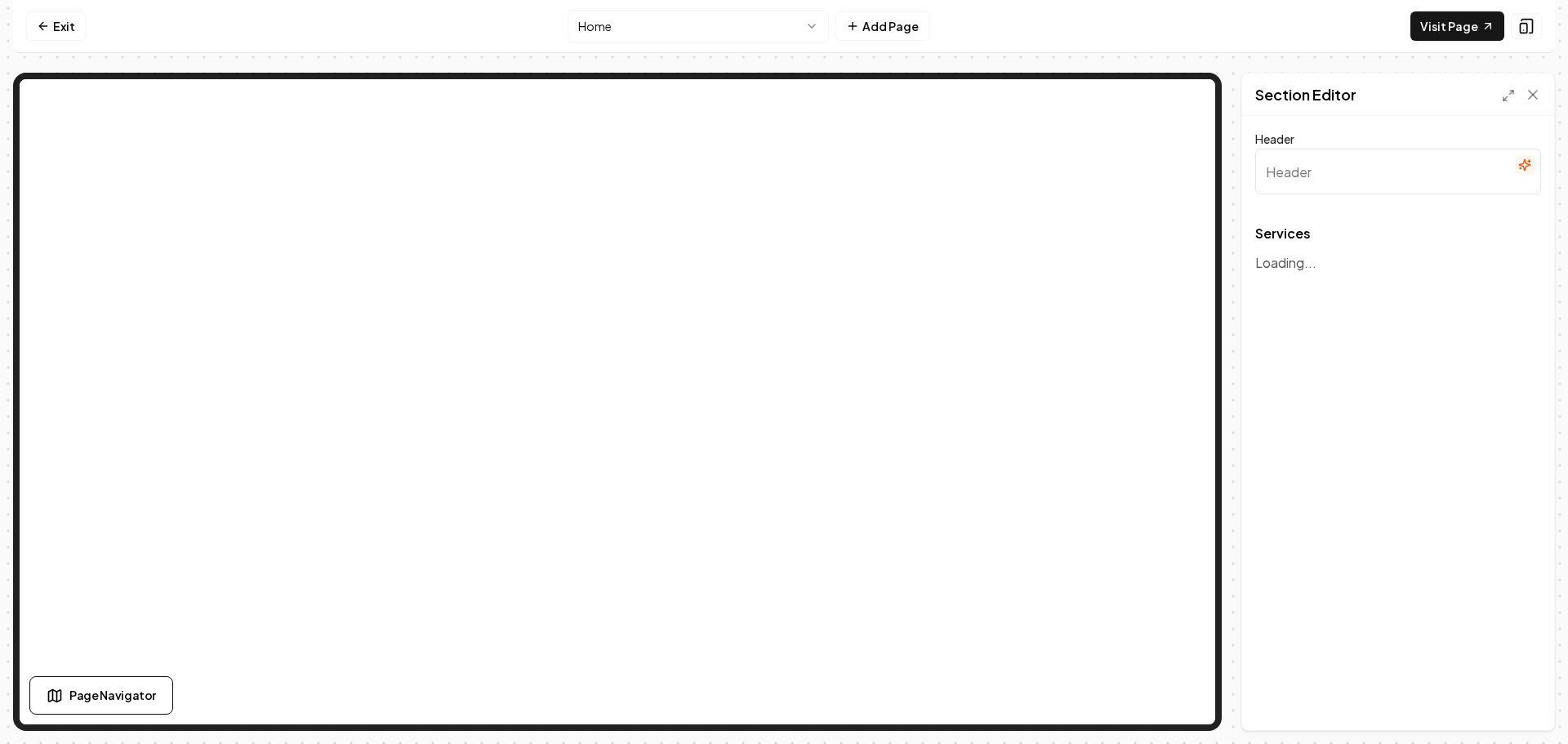
type input "Our Top-Tier Cleaning Services"
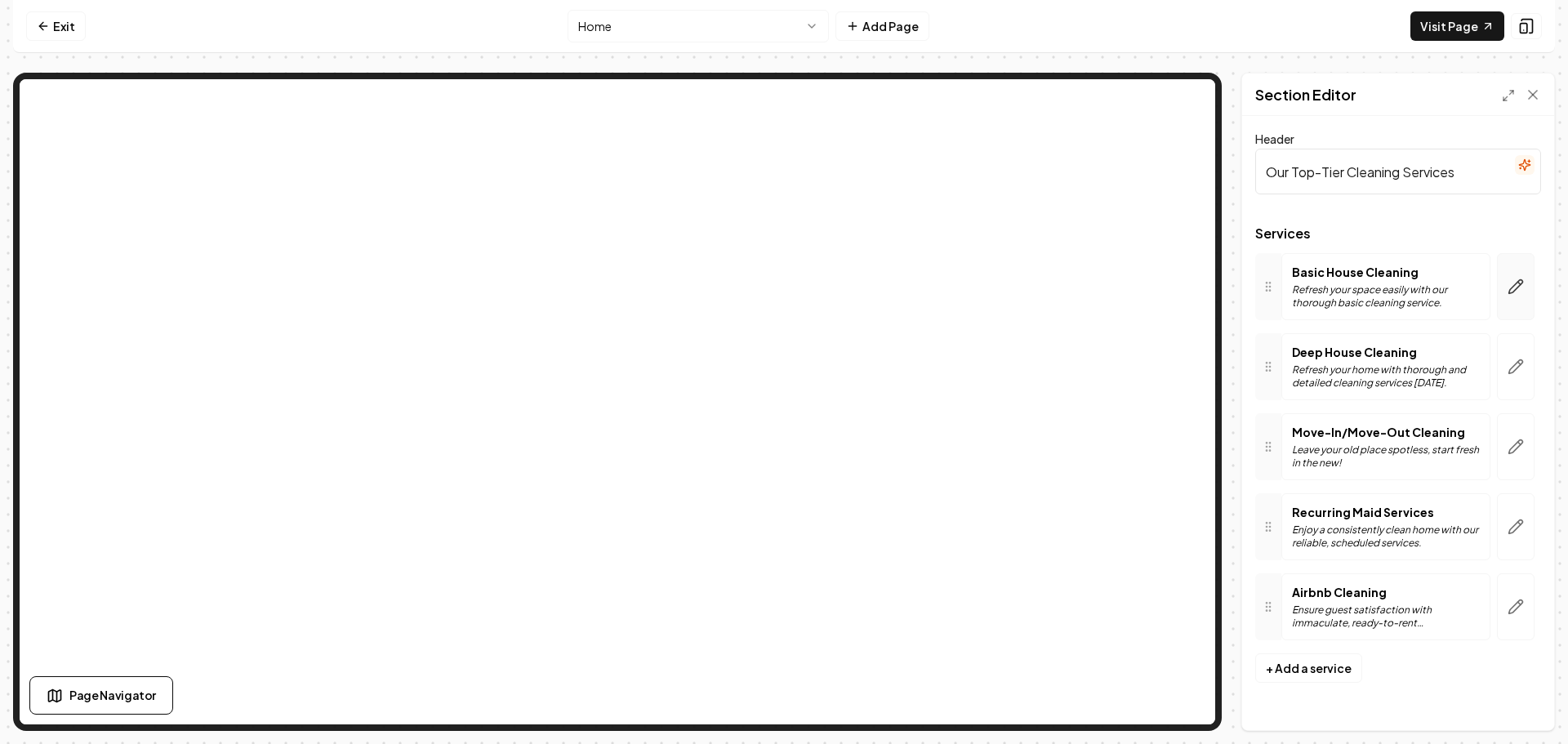
click at [1511, 293] on icon "button" at bounding box center [1516, 287] width 14 height 14
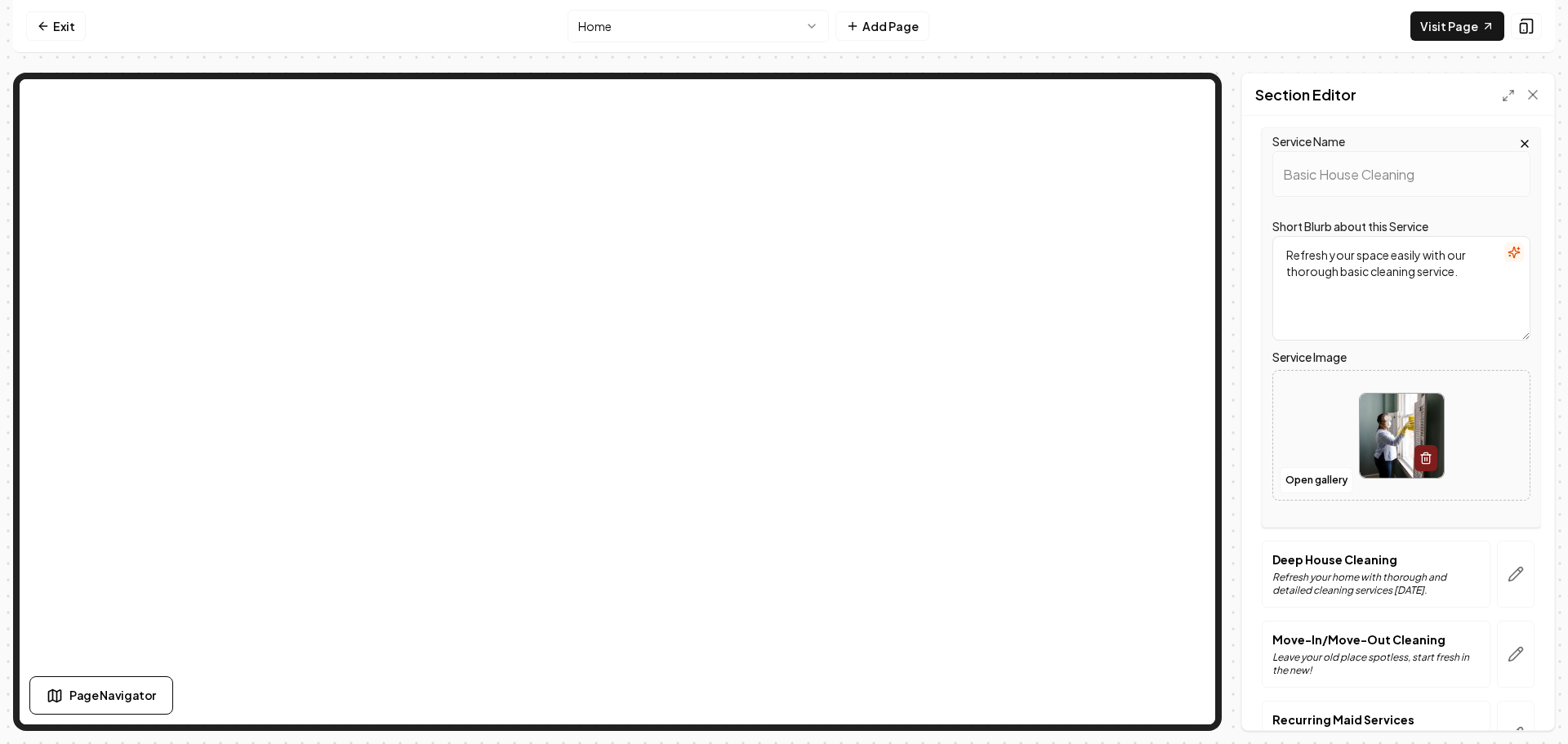
scroll to position [245, 0]
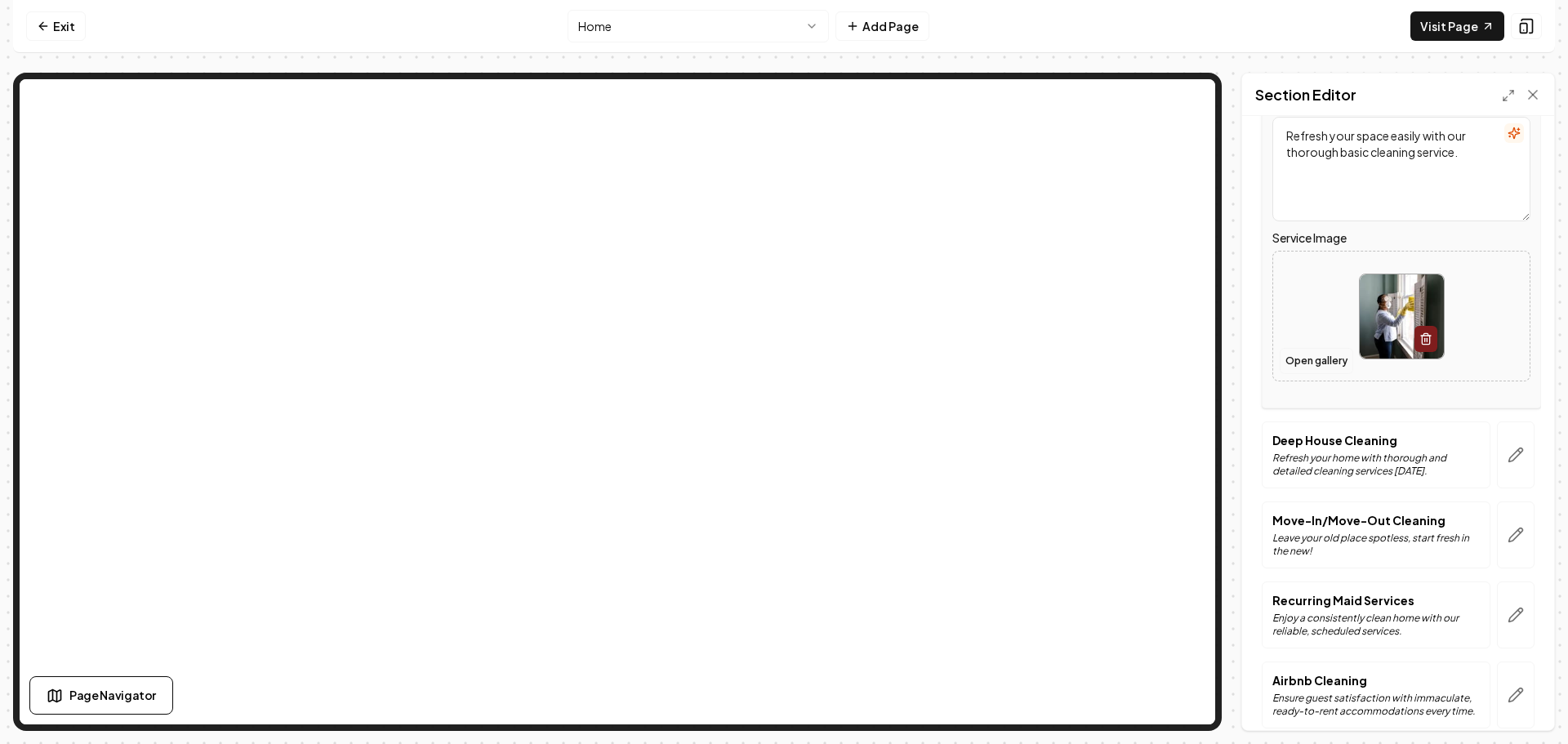
click at [1317, 363] on button "Open gallery" at bounding box center [1316, 361] width 73 height 26
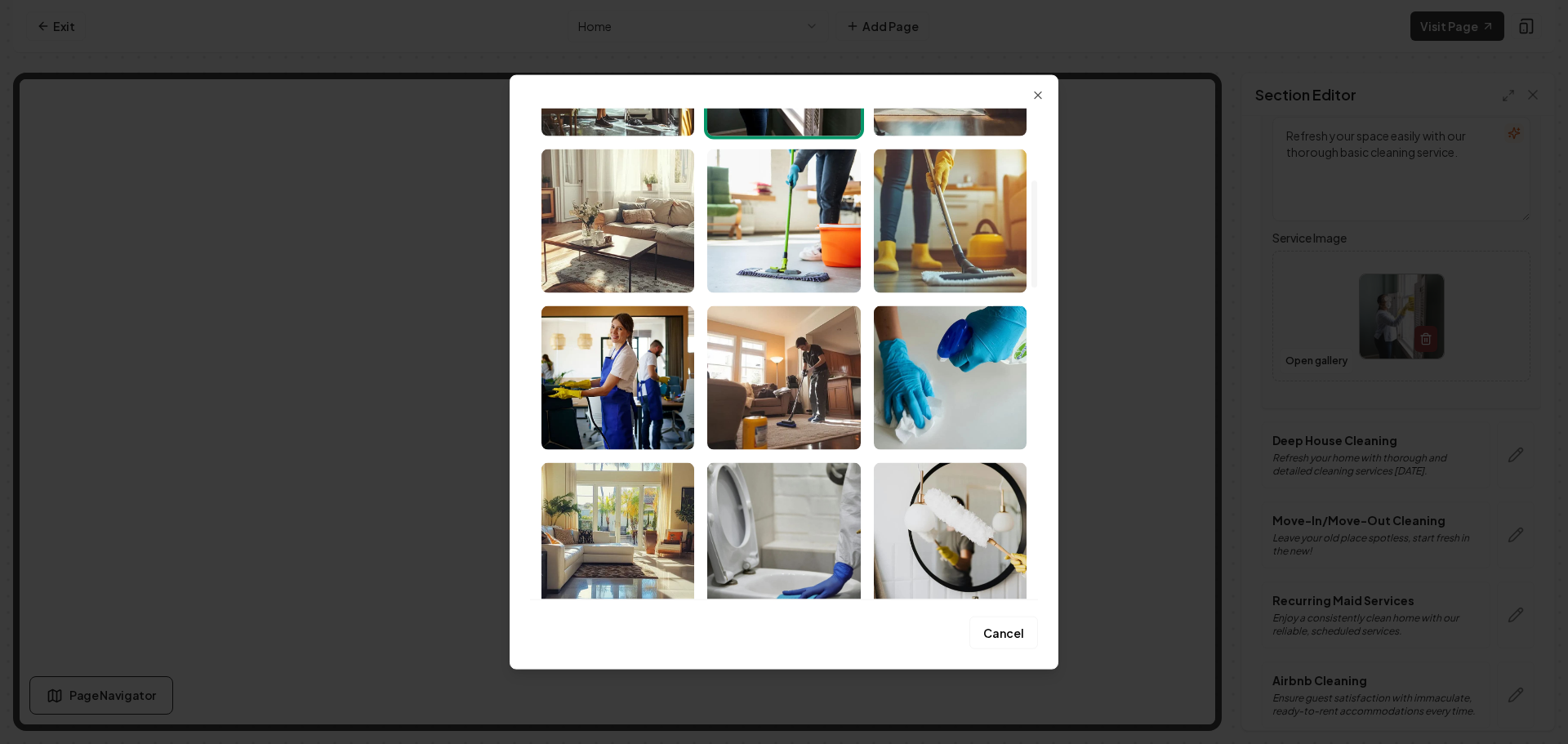
scroll to position [326, 0]
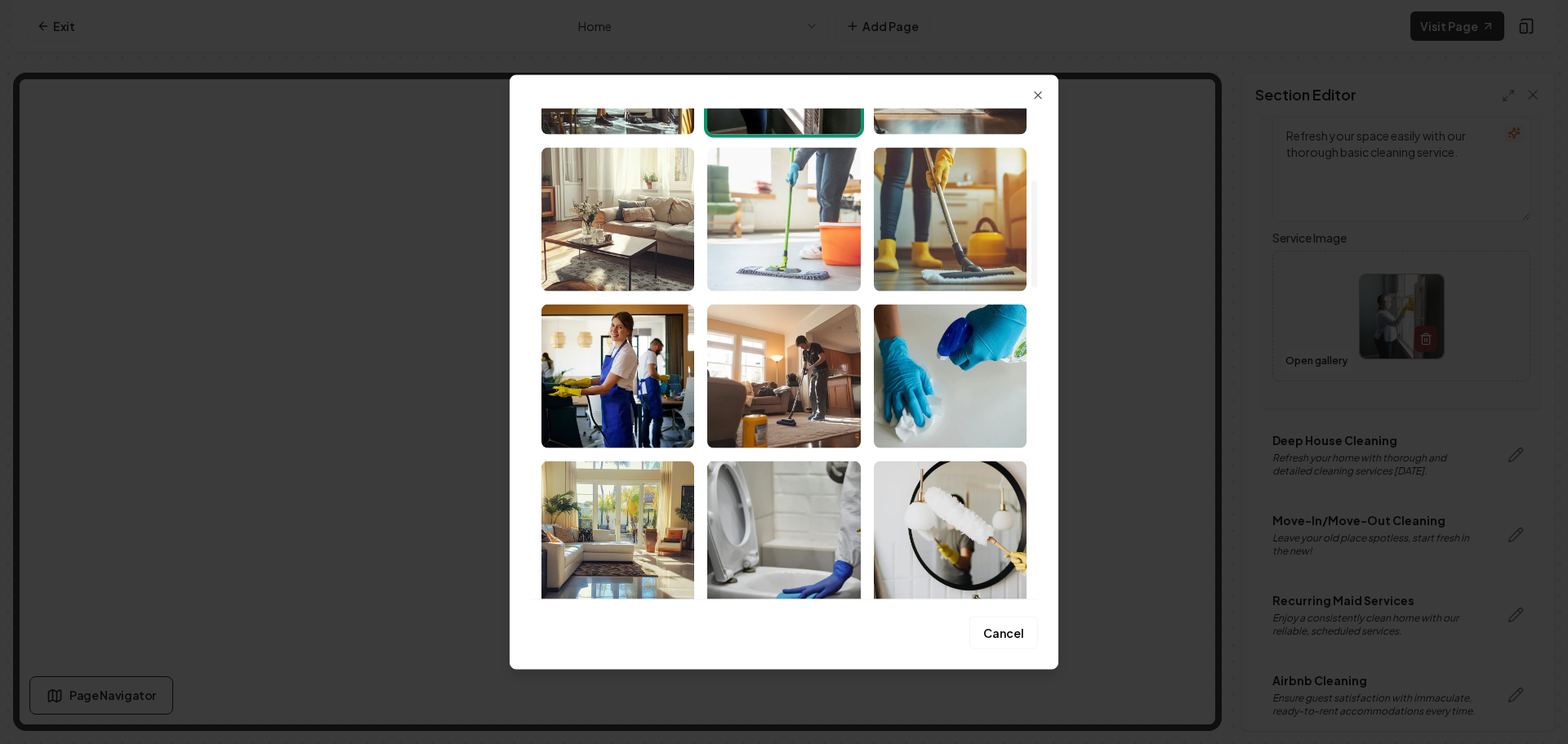
click at [777, 251] on img "Select image image_68b8e4dd5c7cd75eb8a5025a.jpeg" at bounding box center [784, 219] width 153 height 144
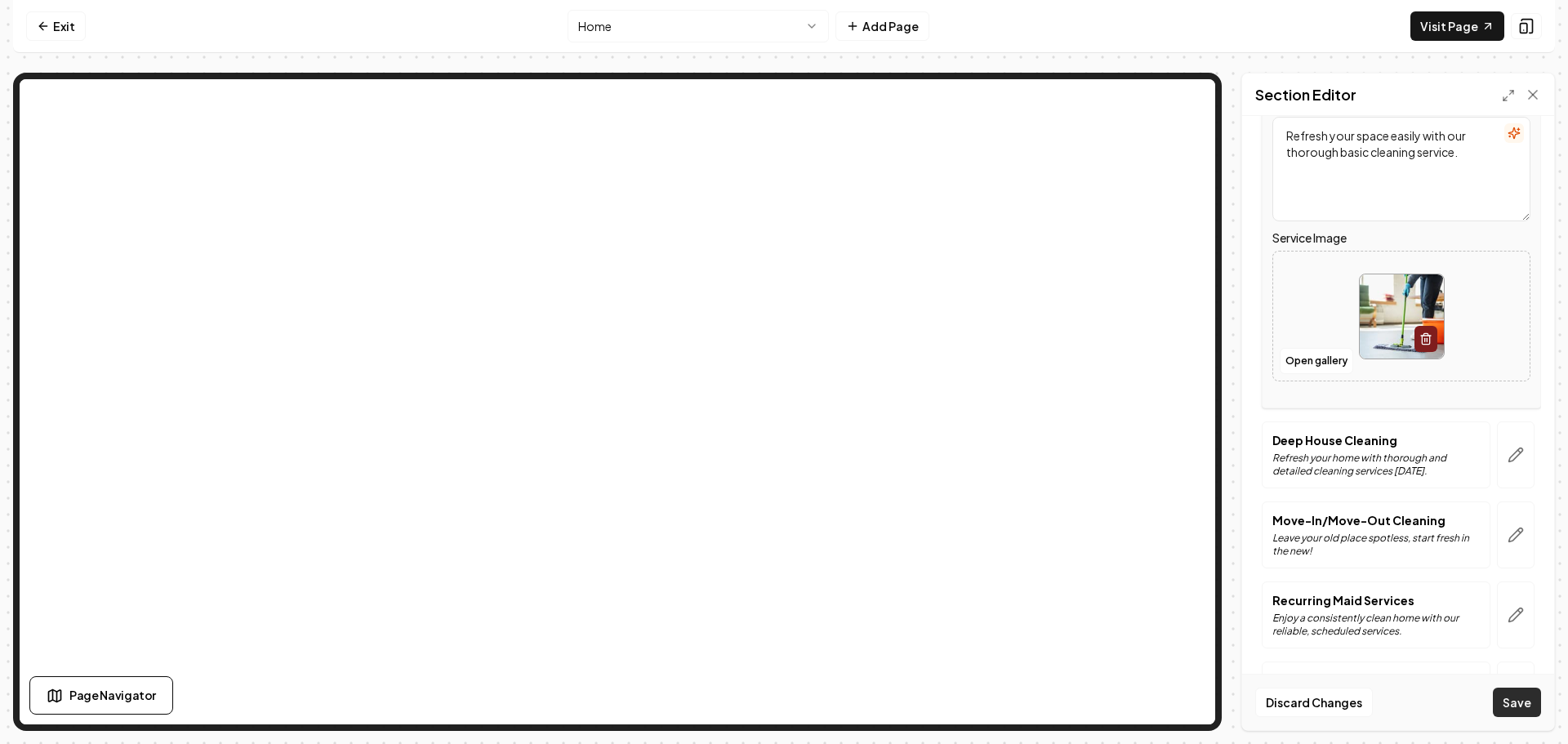
click at [1514, 697] on button "Save" at bounding box center [1516, 702] width 48 height 30
click at [1507, 453] on icon "button" at bounding box center [1516, 455] width 16 height 16
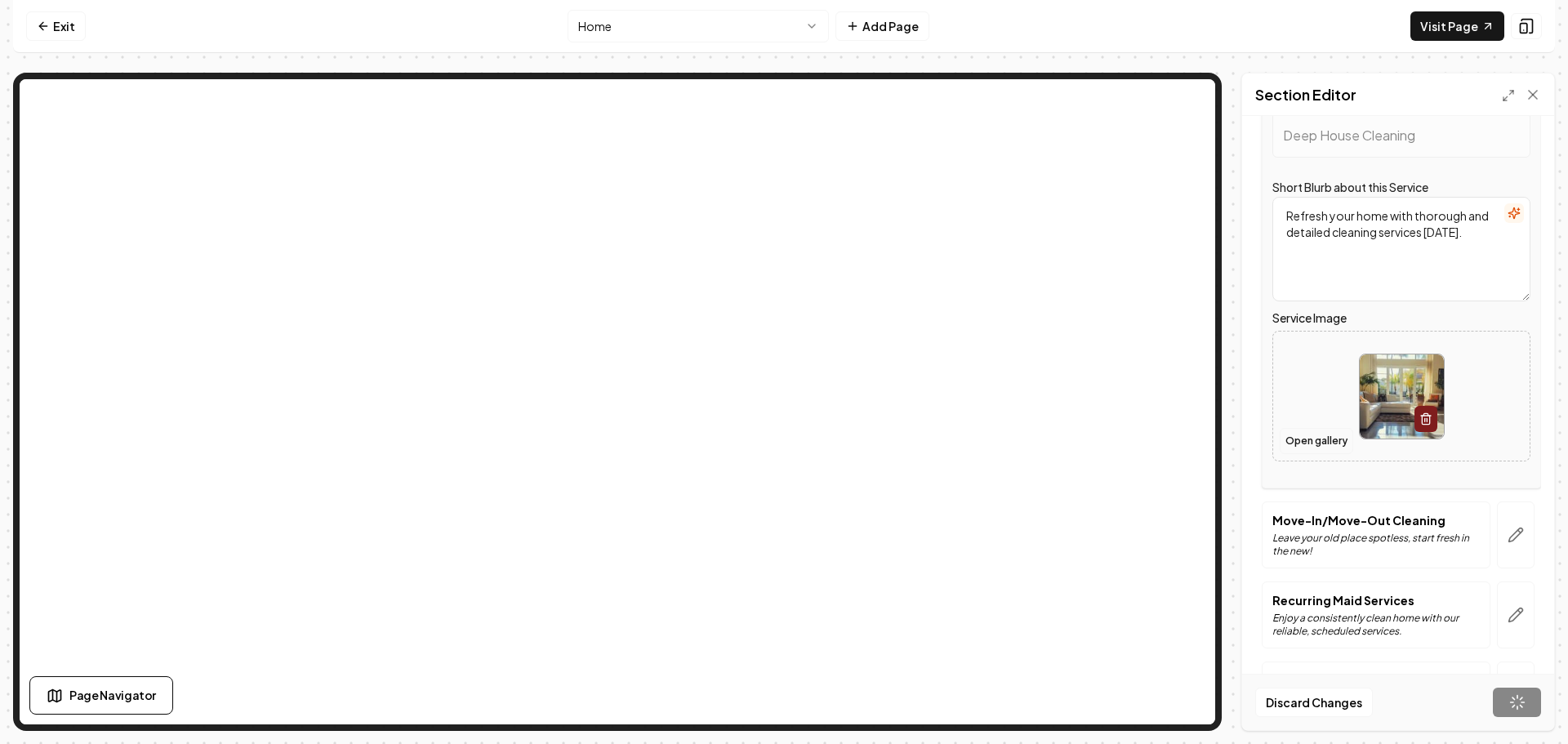
click at [1304, 444] on button "Open gallery" at bounding box center [1316, 441] width 73 height 26
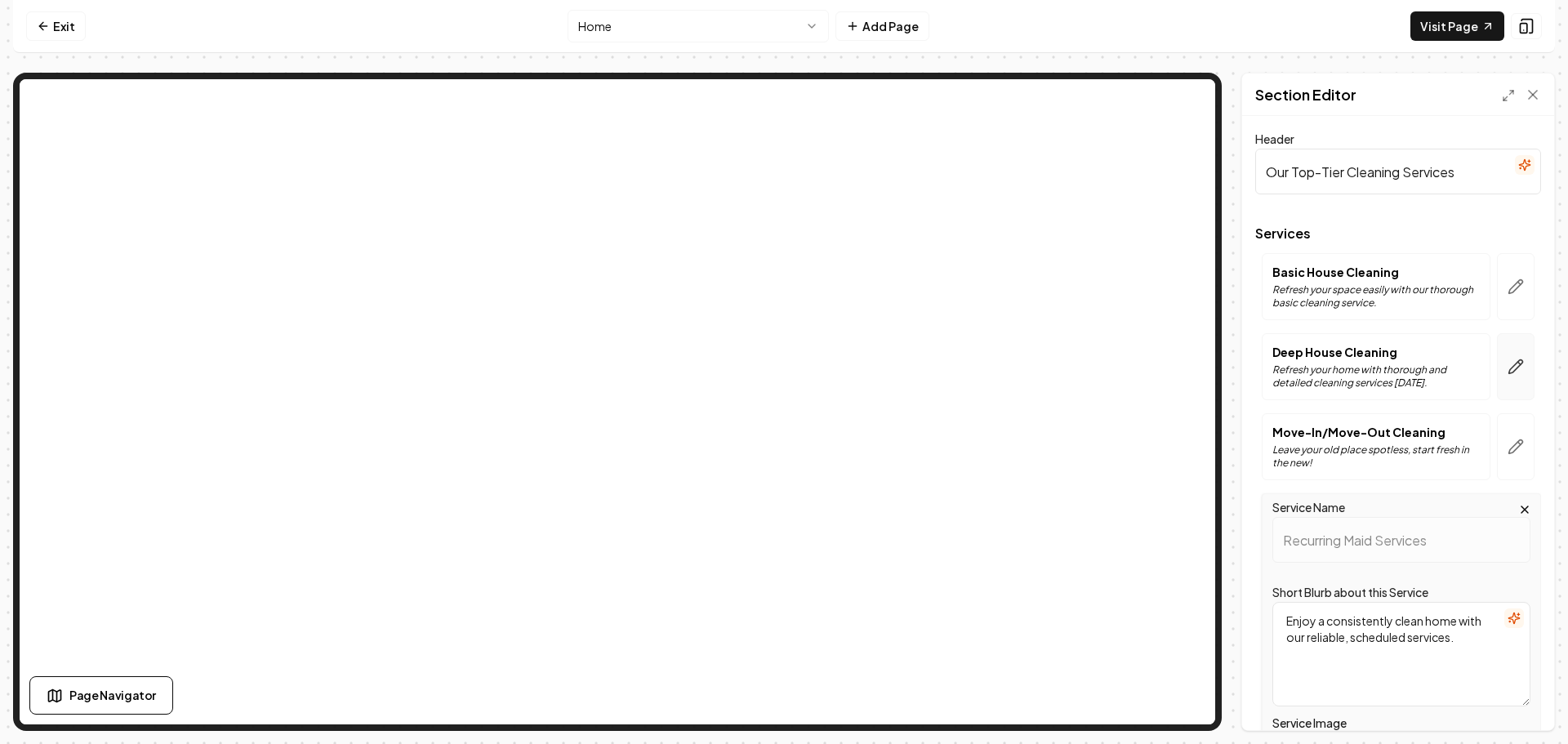
click at [1507, 370] on icon "button" at bounding box center [1516, 367] width 16 height 16
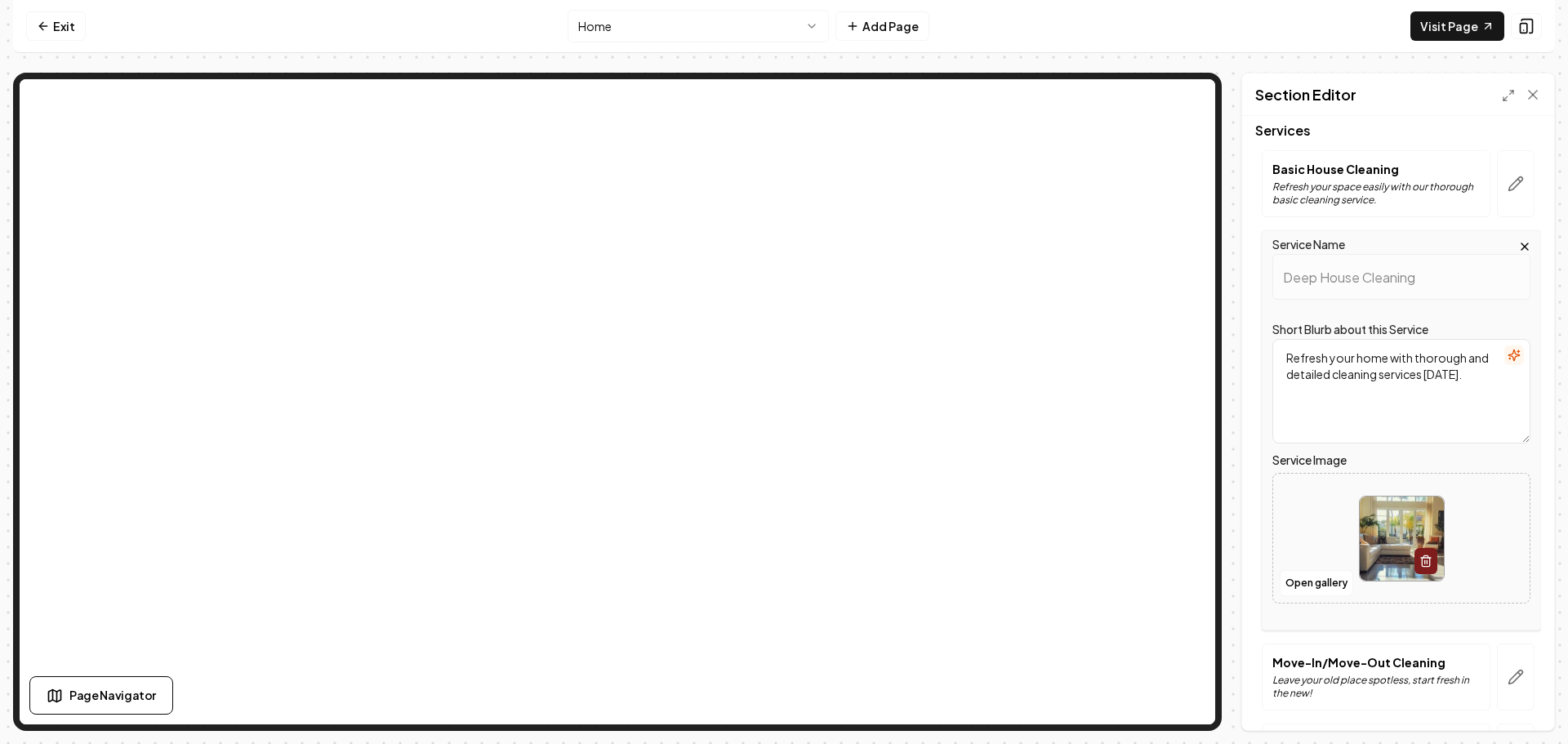
scroll to position [164, 0]
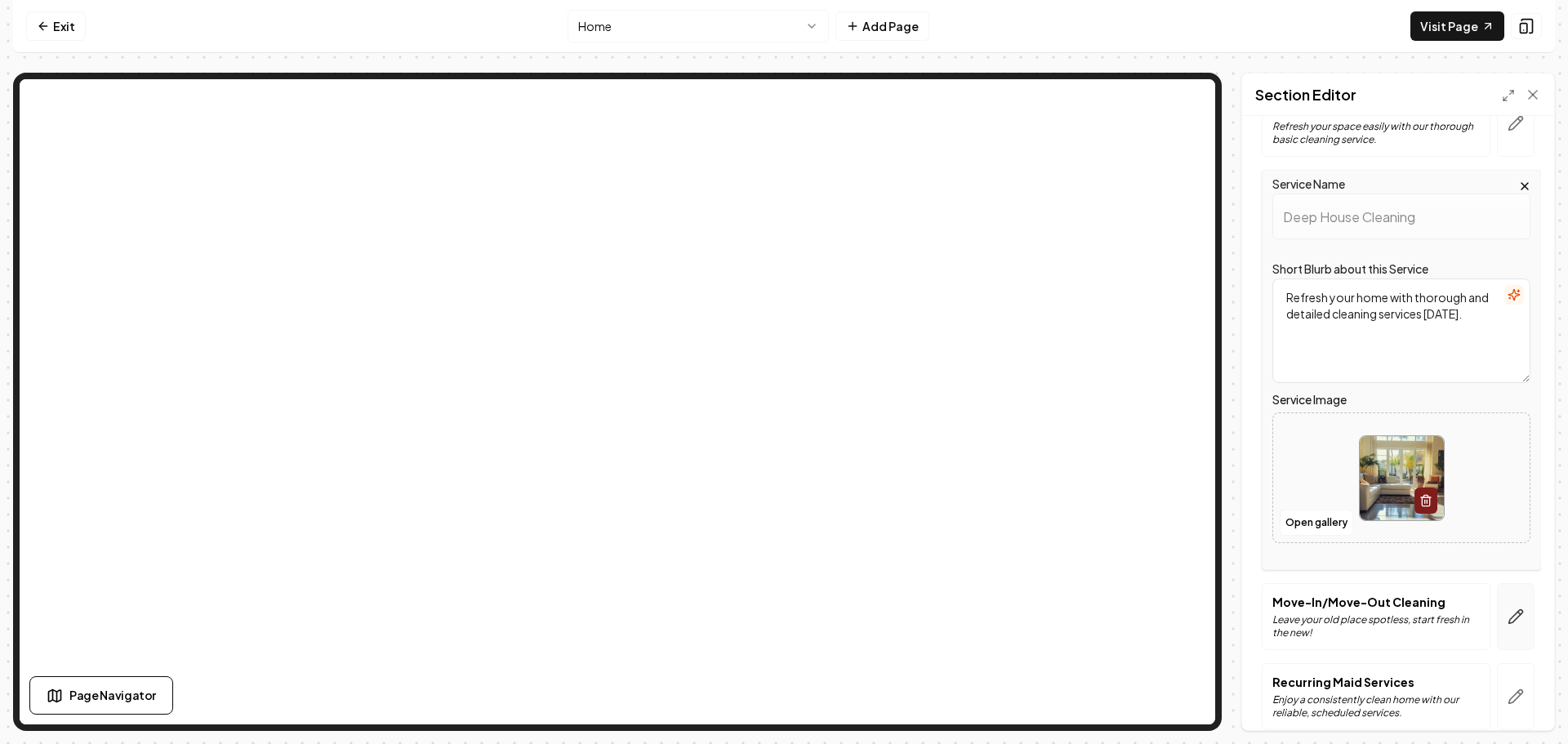
click at [1507, 612] on icon "button" at bounding box center [1516, 617] width 16 height 16
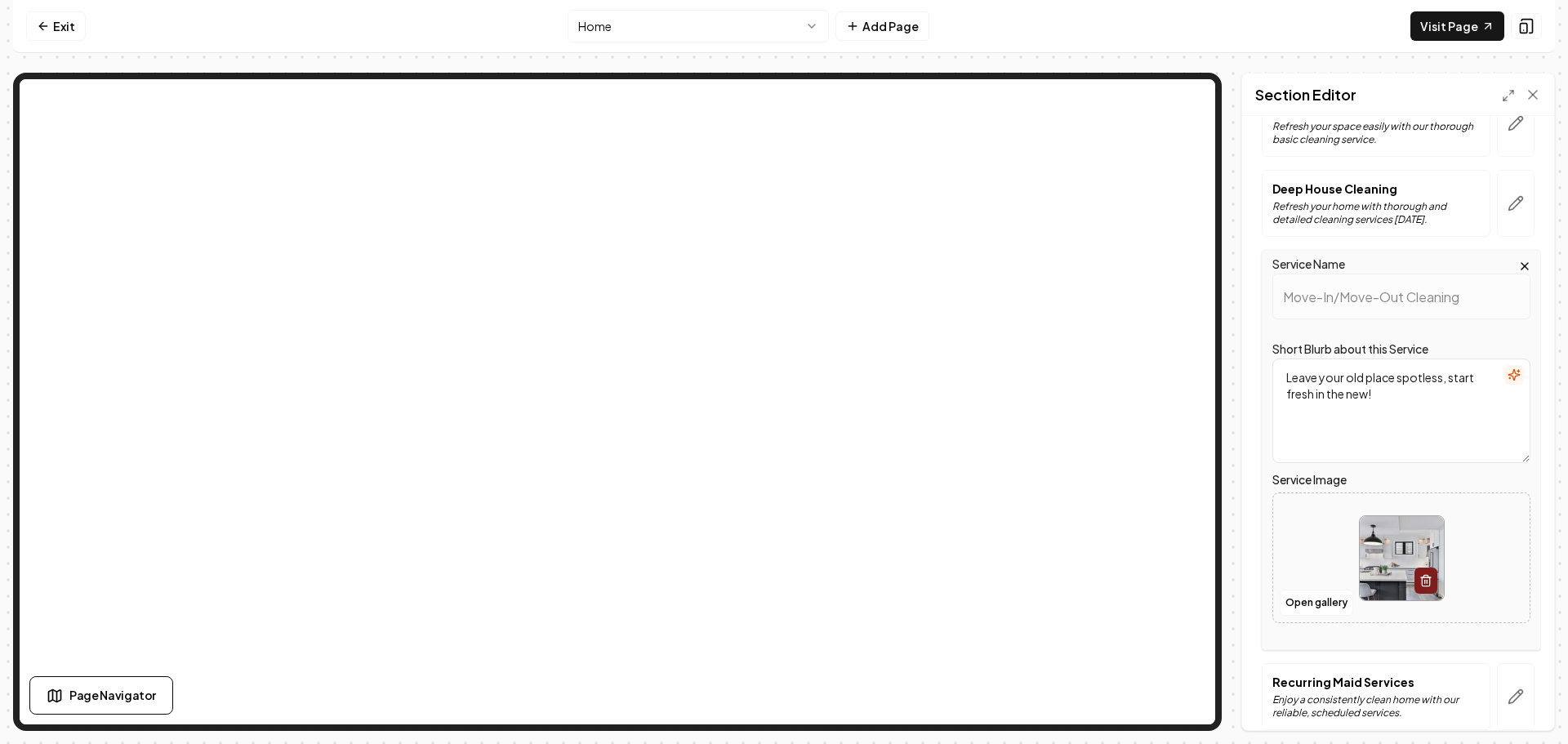
scroll to position [318, 0]
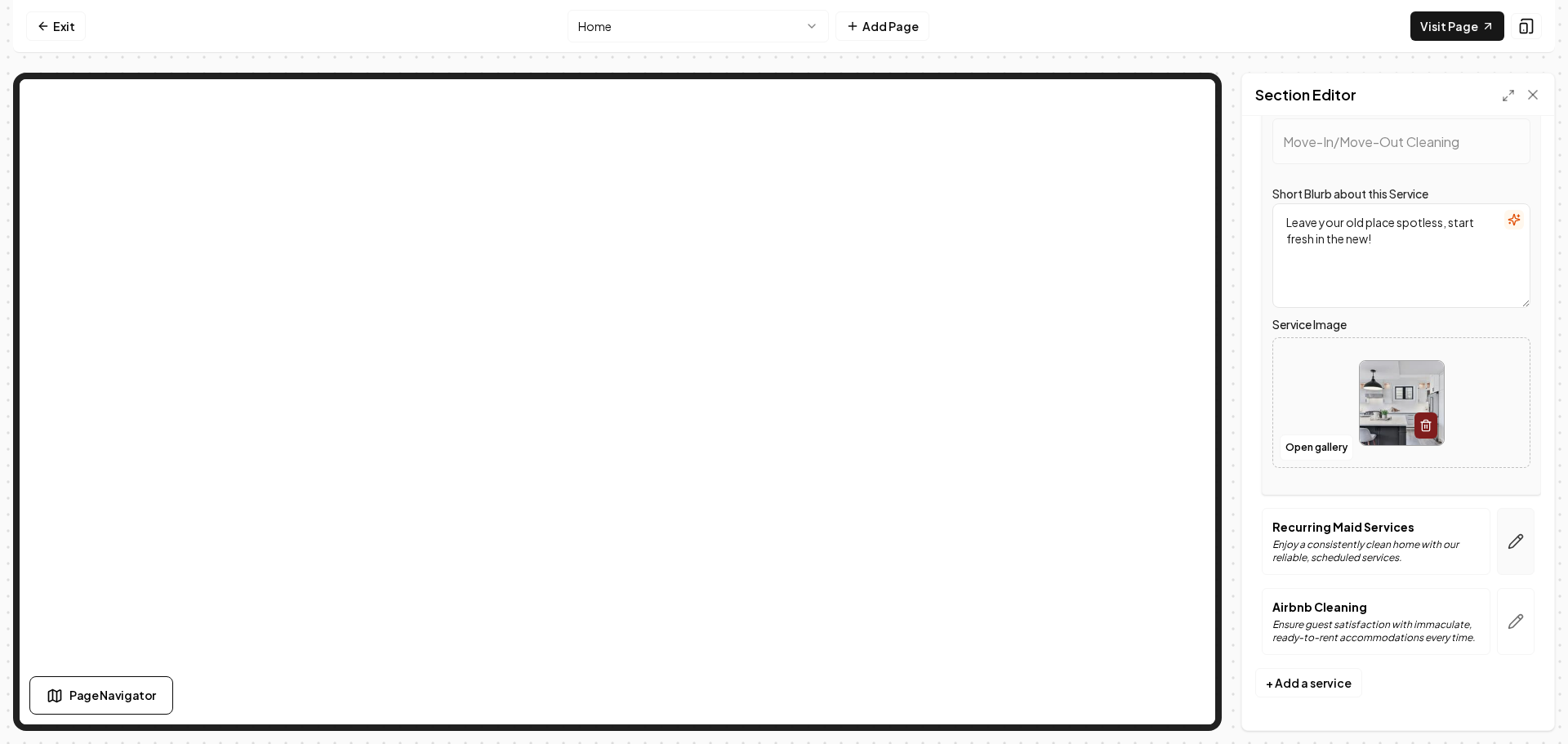
click at [1507, 545] on icon "button" at bounding box center [1516, 542] width 16 height 16
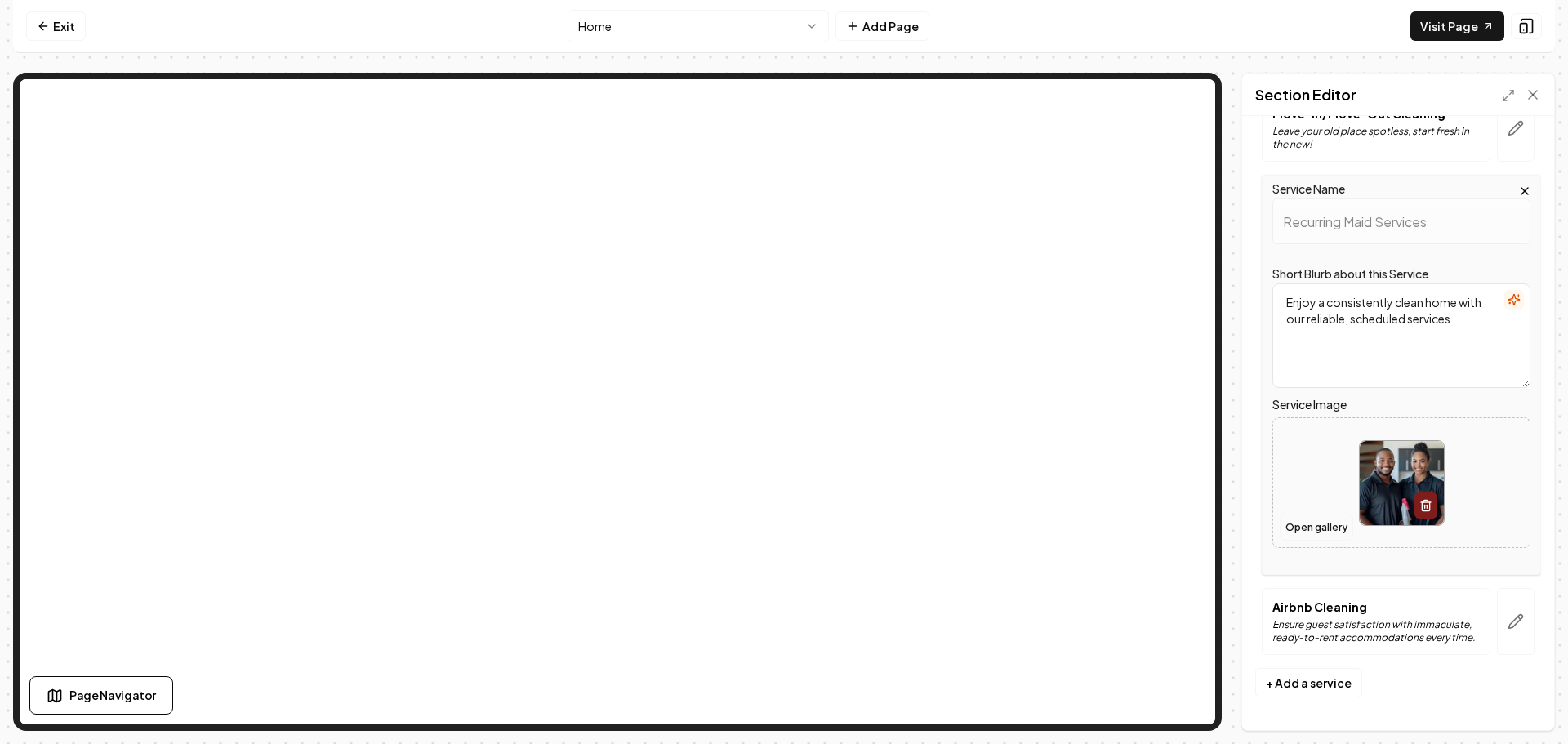
click at [1331, 526] on button "Open gallery" at bounding box center [1316, 527] width 73 height 26
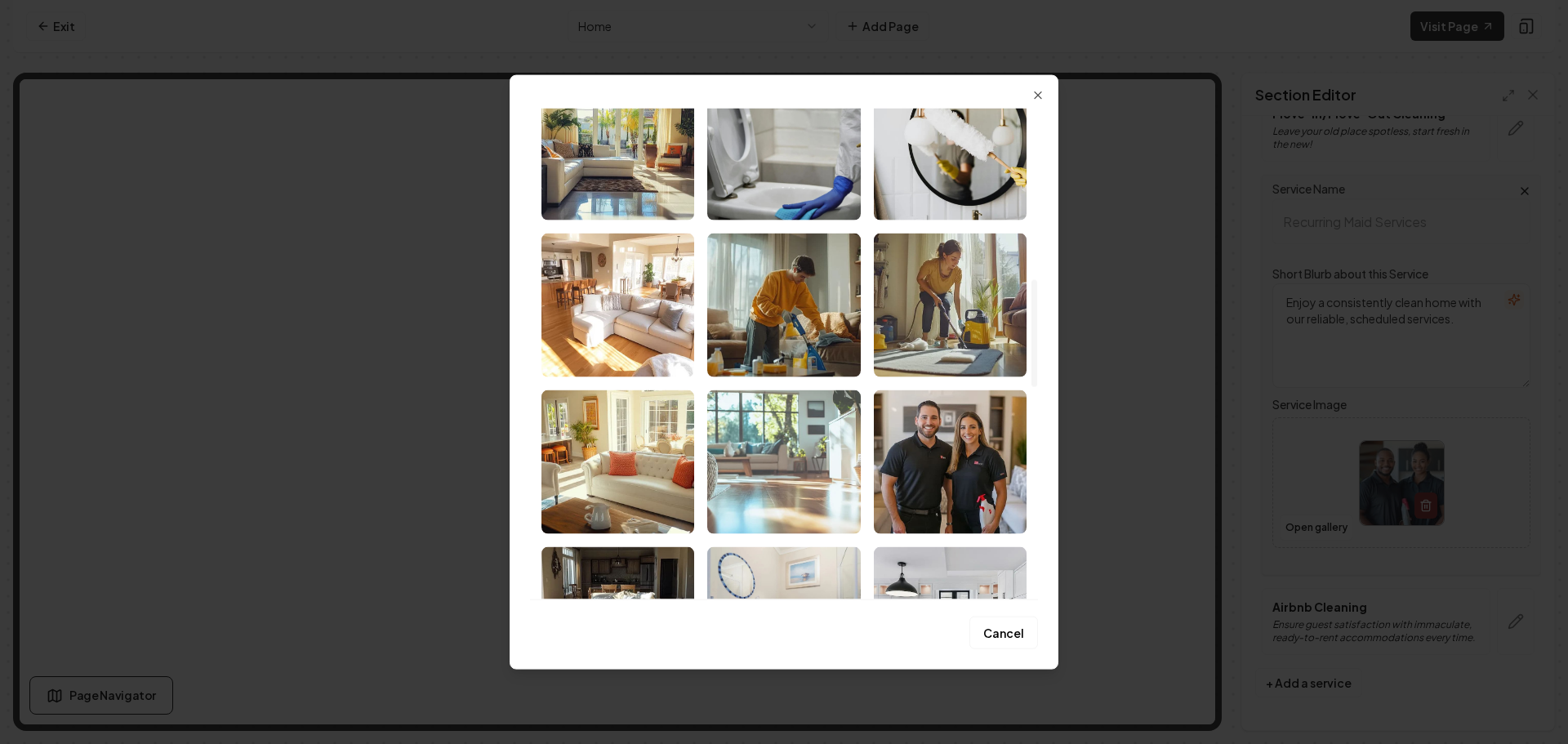
scroll to position [817, 0]
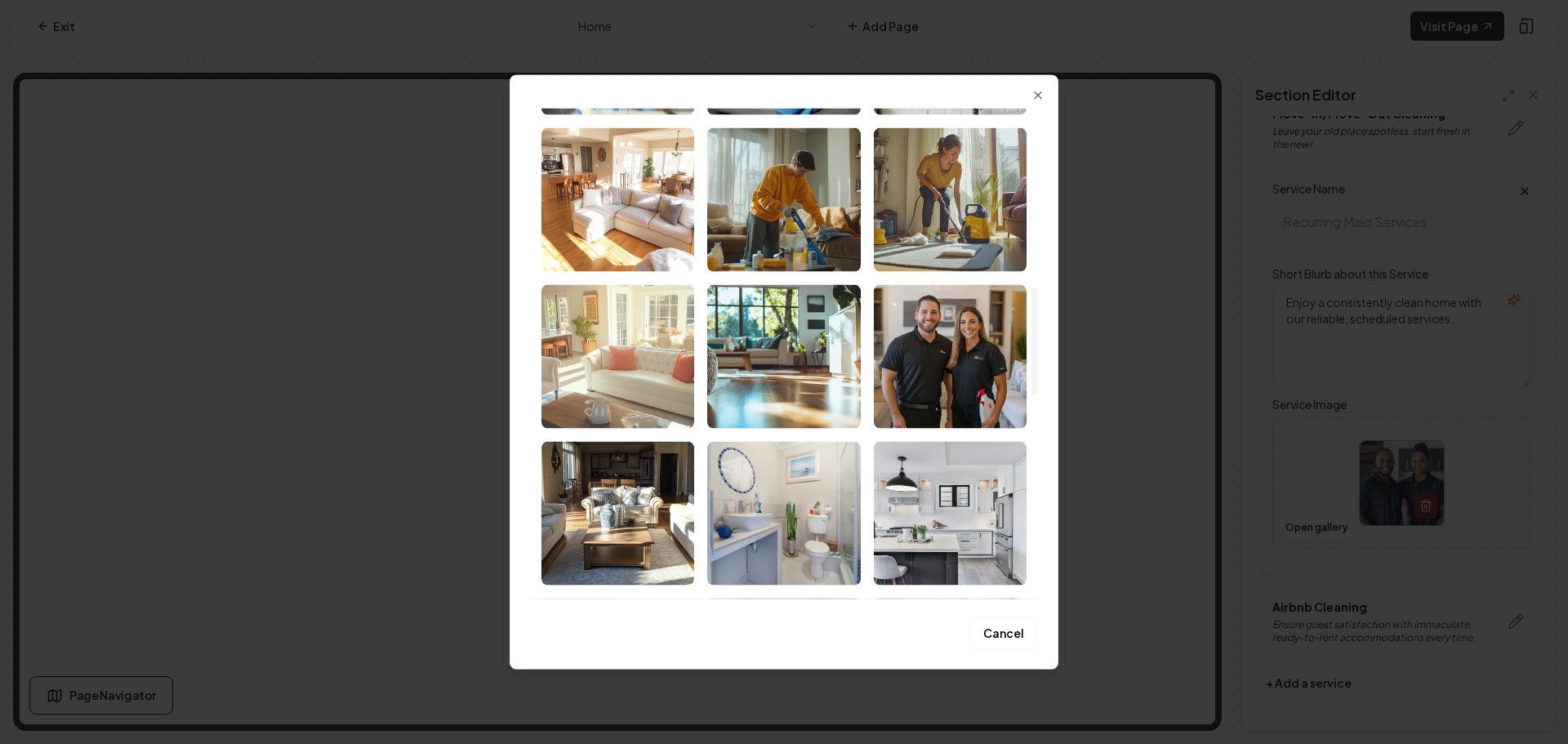
click at [638, 363] on img "Select image image_68b8e4dd5c7cd75eb8a50070.png" at bounding box center [617, 355] width 153 height 144
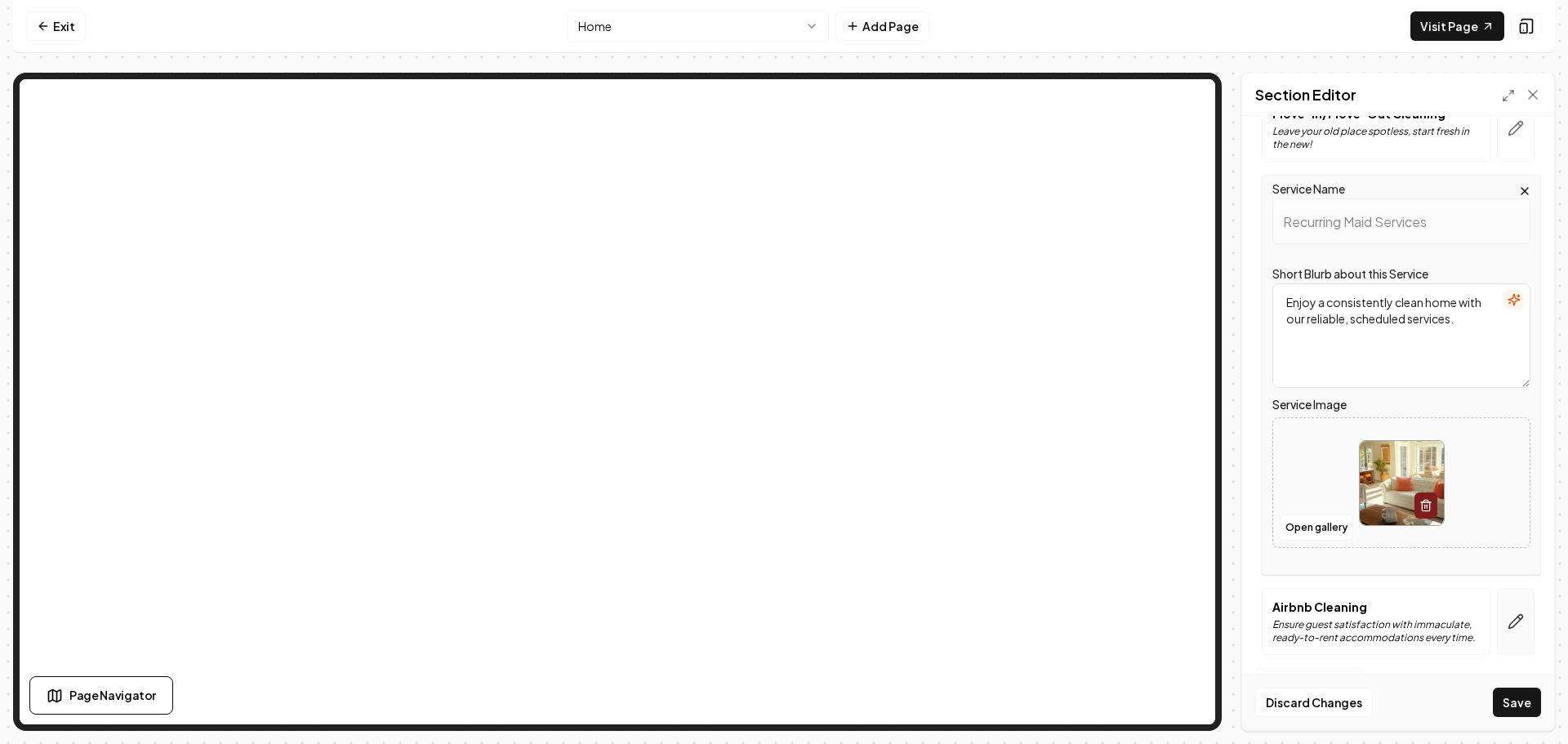
click at [1507, 620] on icon "button" at bounding box center [1516, 622] width 16 height 16
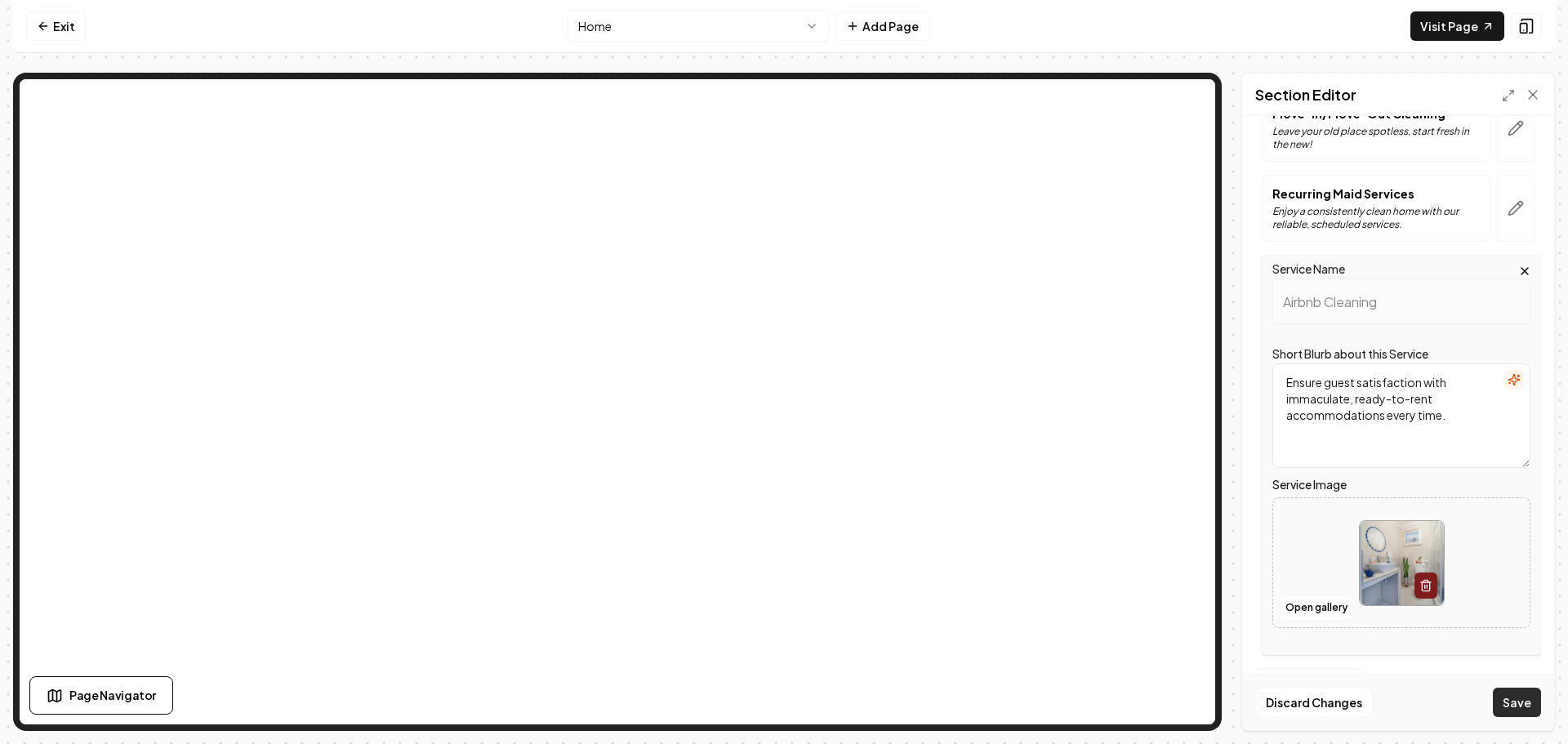
click at [1525, 695] on button "Save" at bounding box center [1516, 702] width 48 height 30
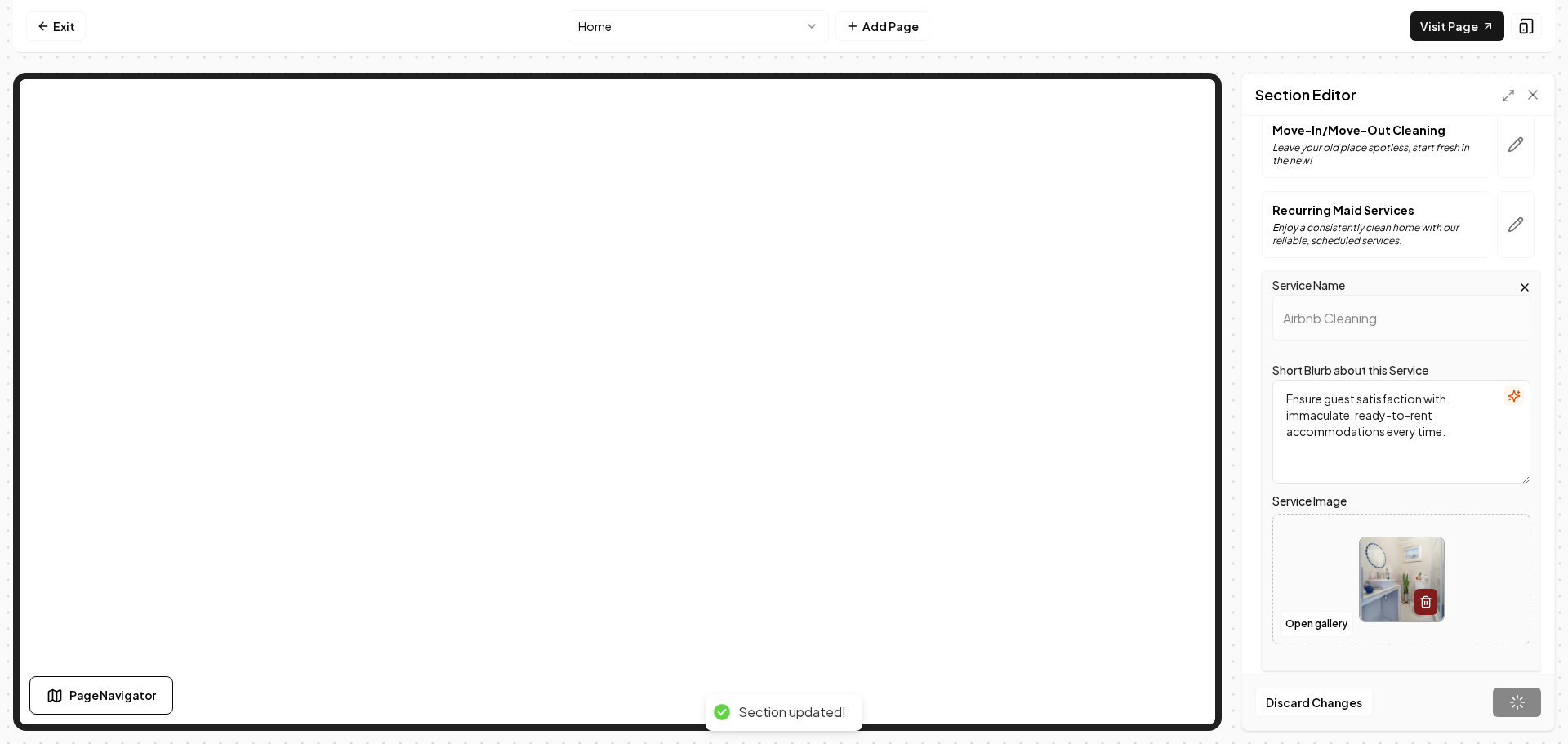
scroll to position [0, 0]
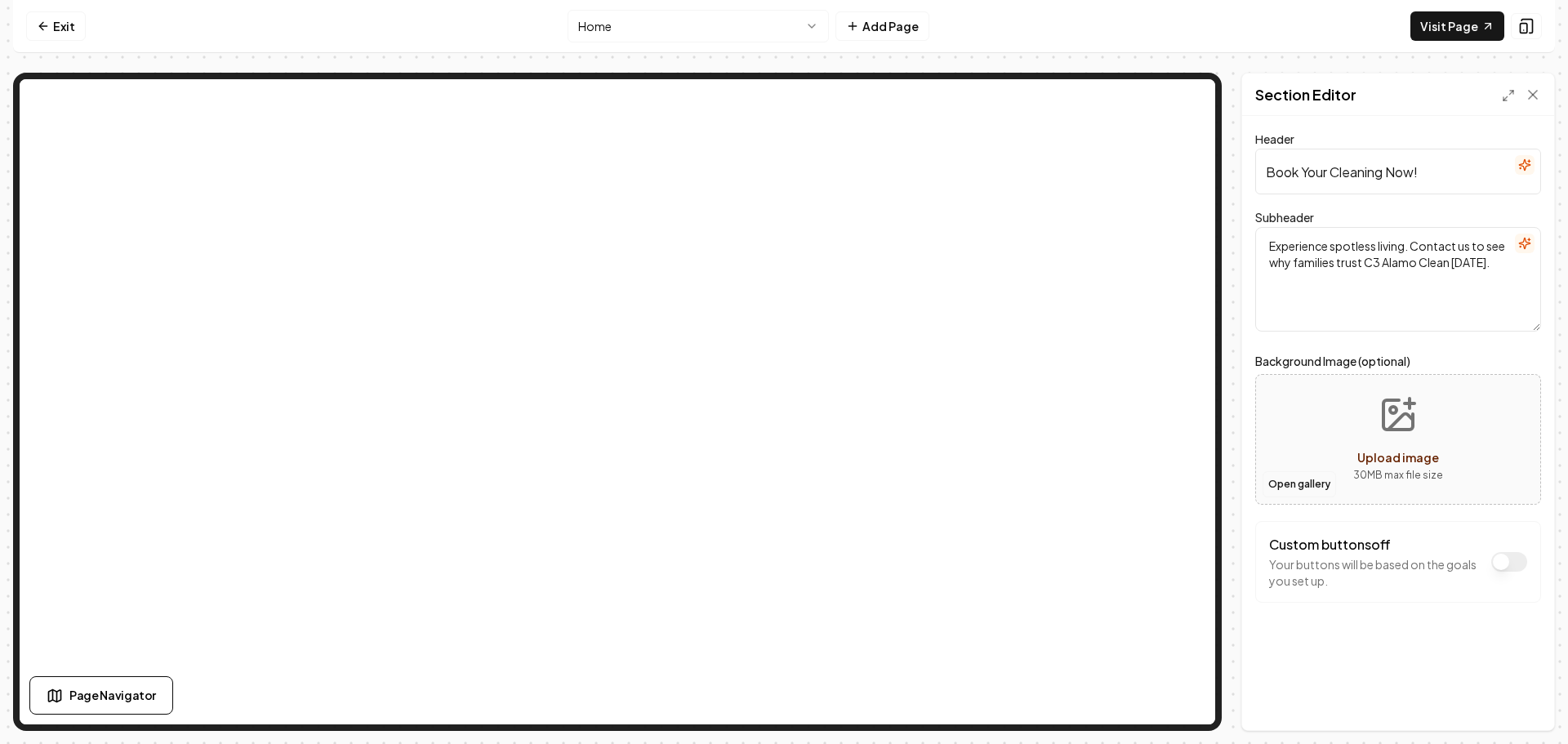
click at [1293, 494] on button "Open gallery" at bounding box center [1299, 484] width 73 height 26
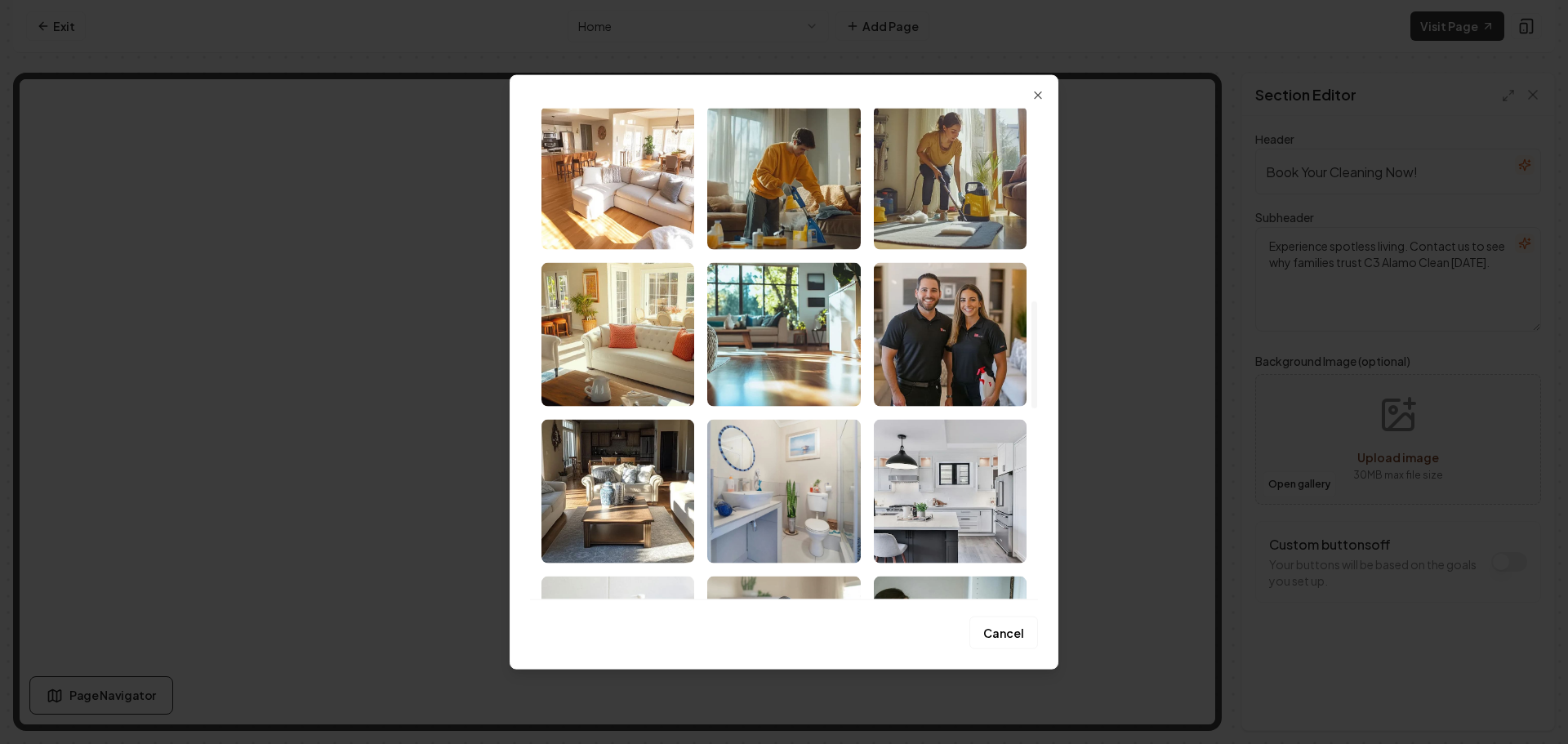
scroll to position [899, 0]
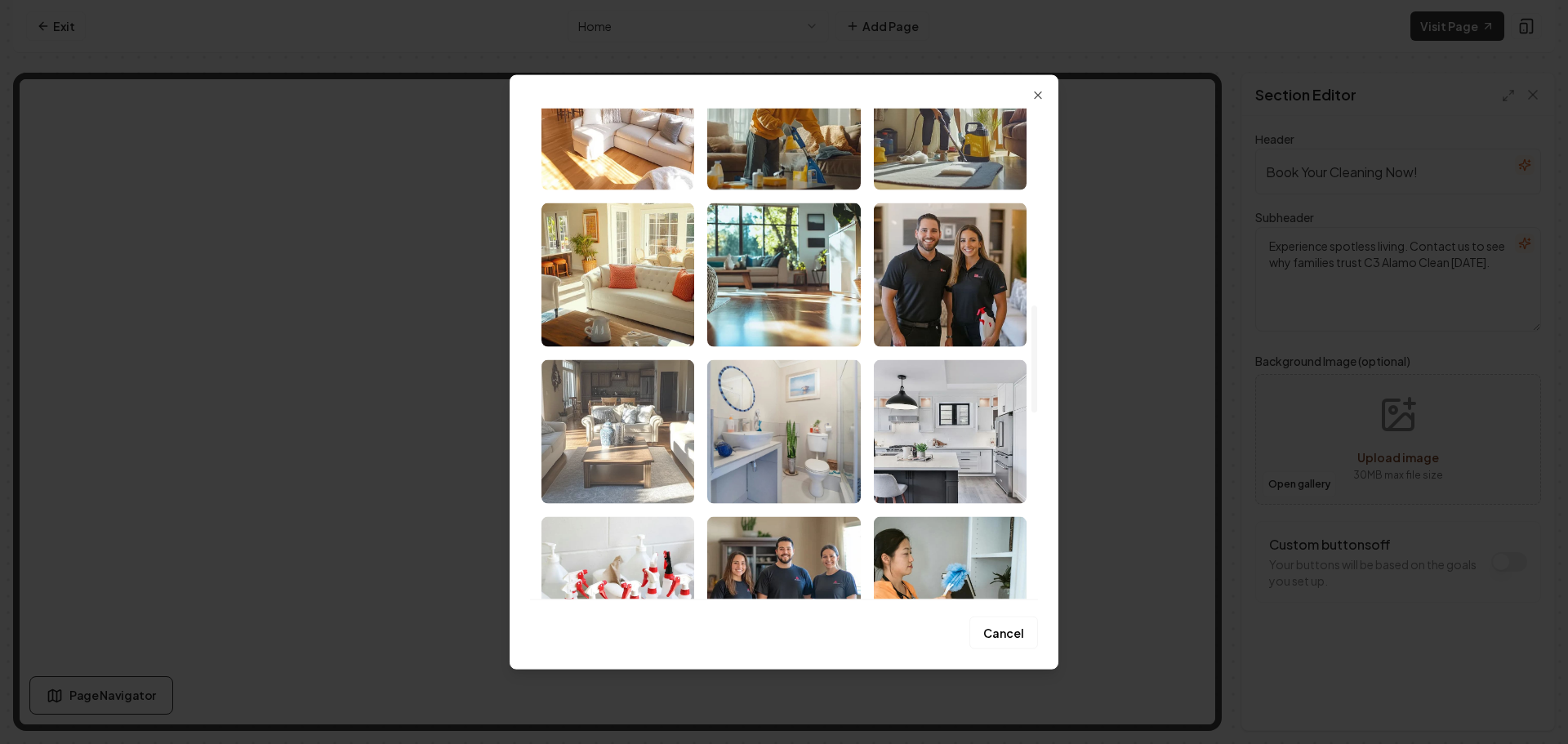
click at [637, 468] on img "Select image image_68b8e4dd5c7cd75eb8a50058.png" at bounding box center [617, 431] width 153 height 144
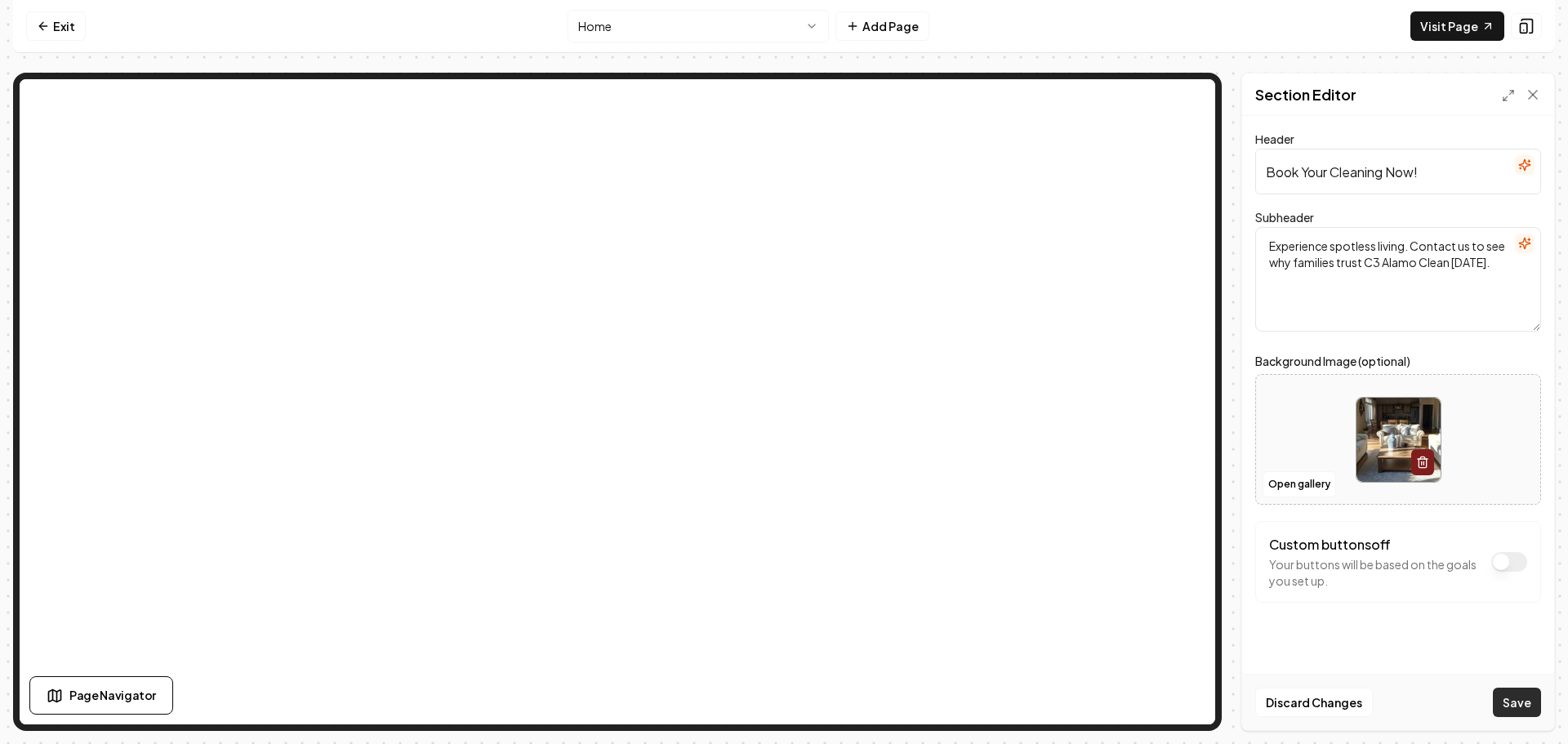
click at [1508, 702] on button "Save" at bounding box center [1516, 702] width 48 height 30
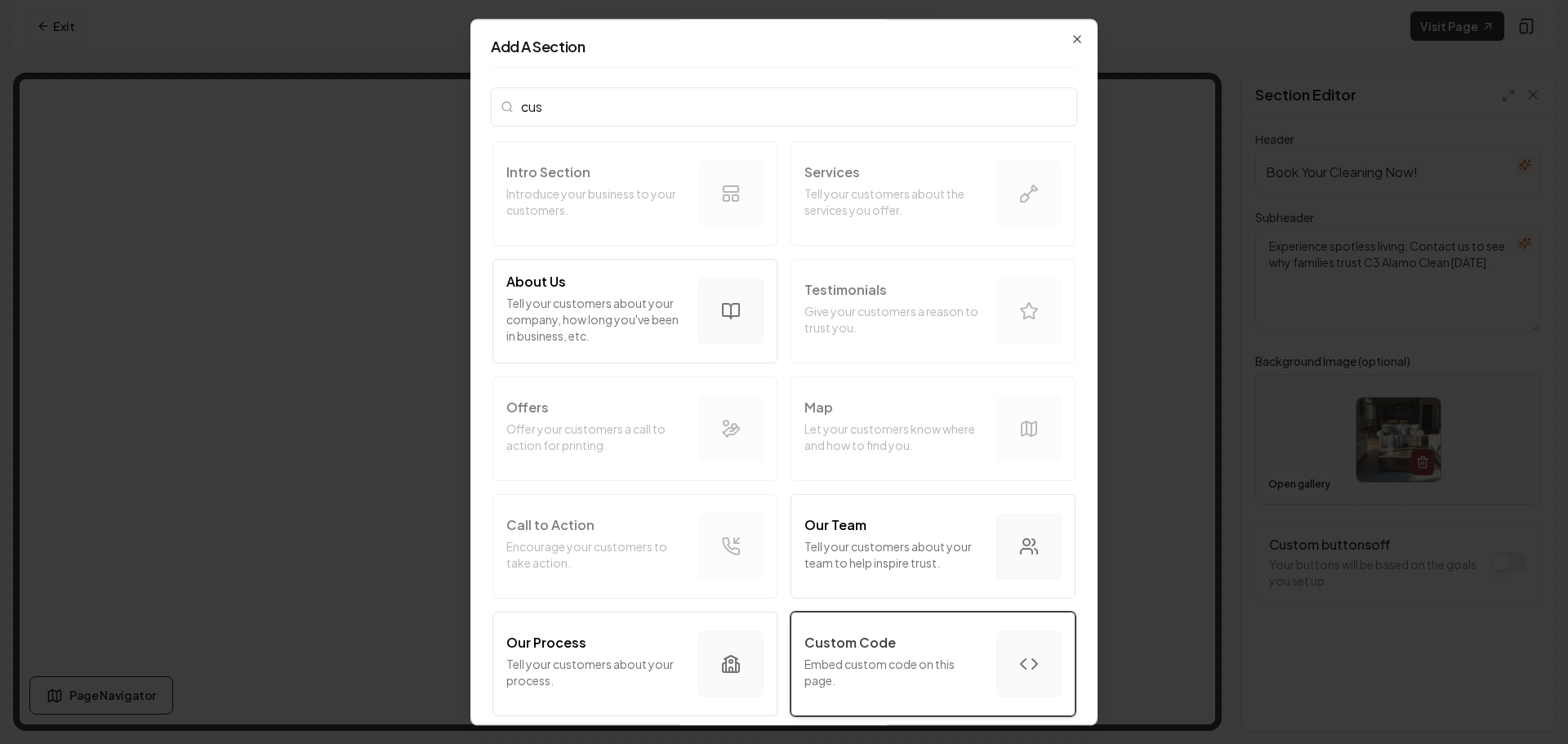
type input "cus"
click at [856, 683] on p "Embed custom code on this page." at bounding box center [894, 673] width 179 height 33
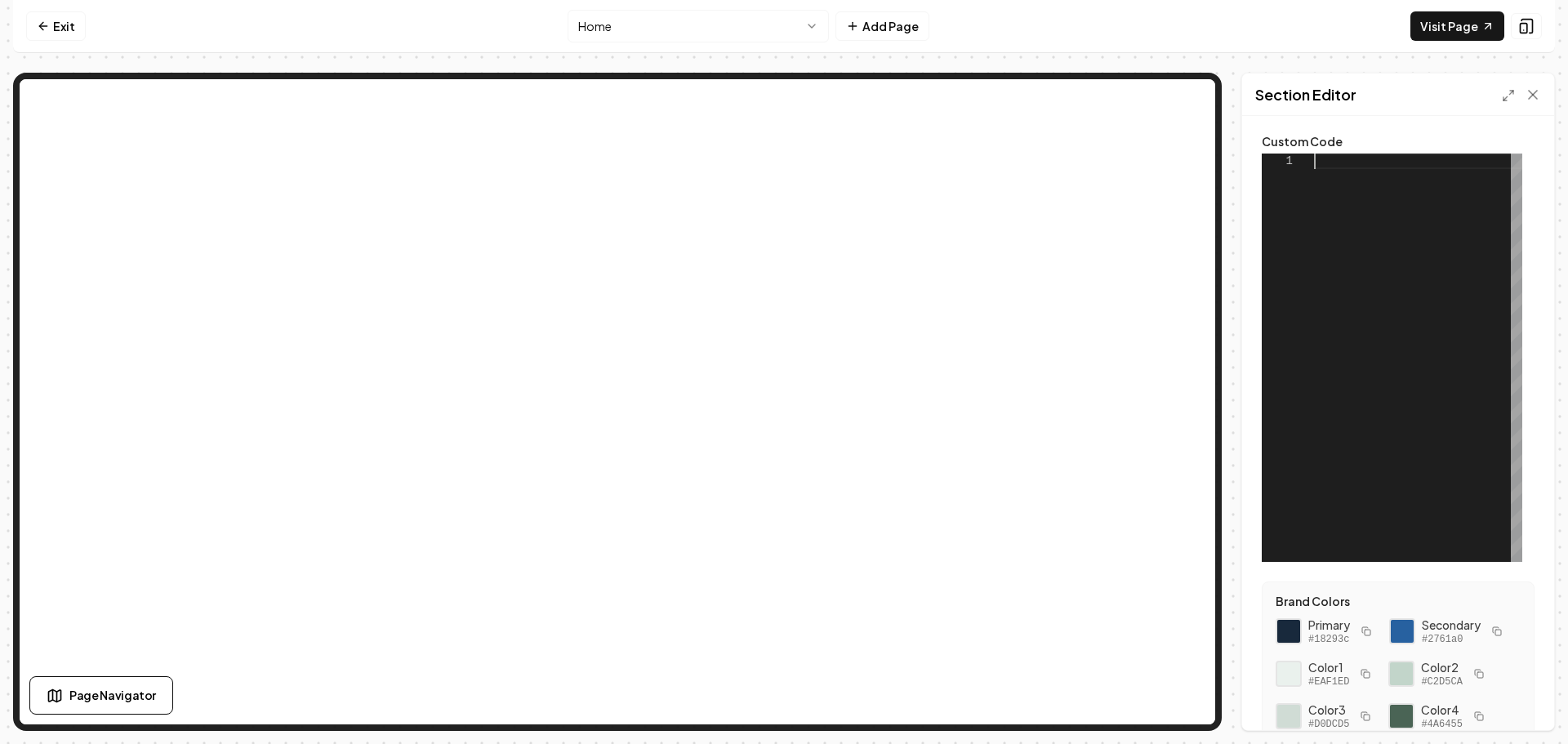
scroll to position [0, 0]
click at [1359, 166] on div at bounding box center [1418, 358] width 208 height 409
click at [1335, 163] on div at bounding box center [1418, 358] width 208 height 409
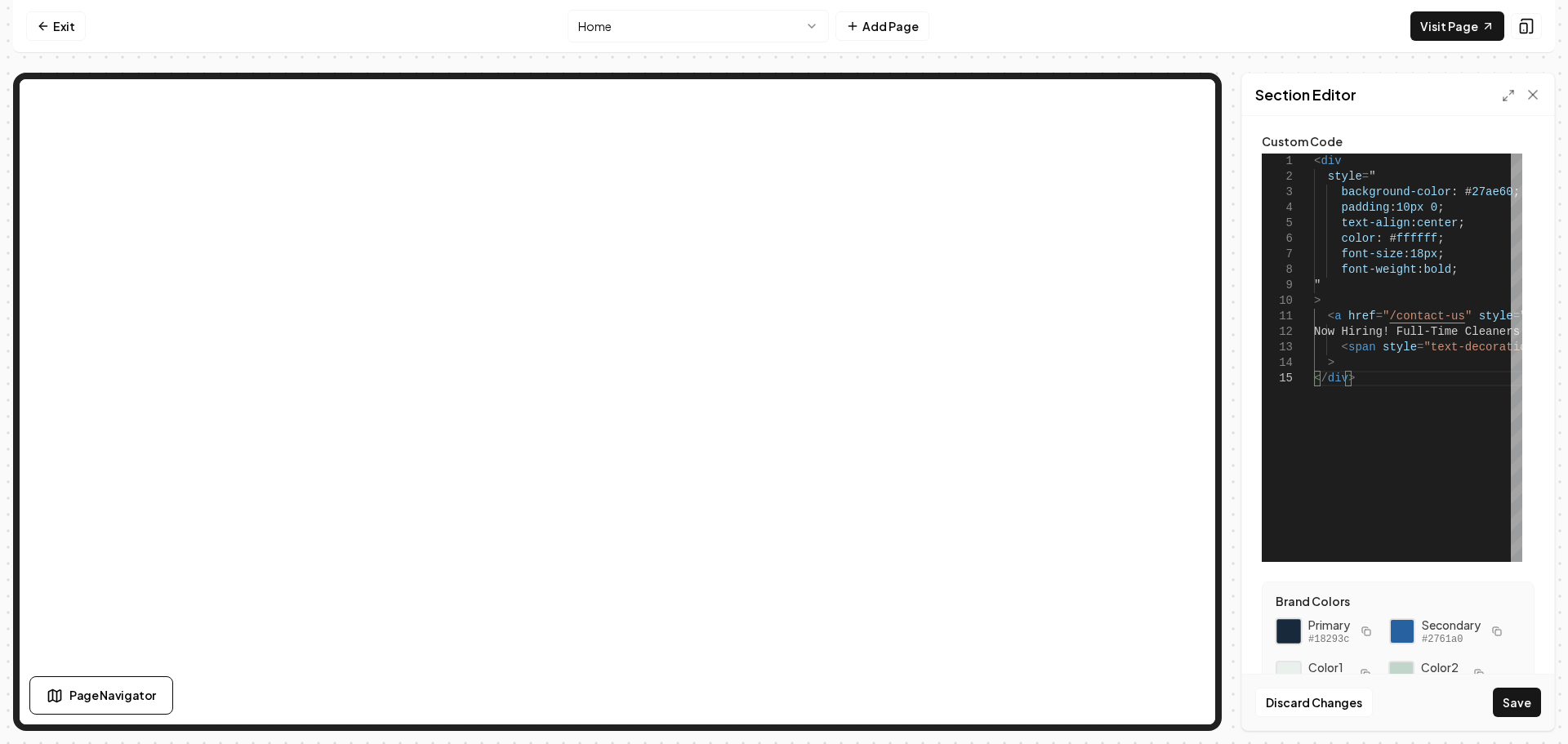
click at [1290, 638] on div at bounding box center [1289, 631] width 28 height 28
drag, startPoint x: 1497, startPoint y: 191, endPoint x: 1459, endPoint y: 210, distance: 42.5
click at [1454, 193] on div "< div style = " background-color : # 27ae60 ; padding : 10px 0 ; text-align : c…" at bounding box center [1552, 358] width 476 height 409
click at [1518, 702] on button "Save" at bounding box center [1516, 702] width 48 height 30
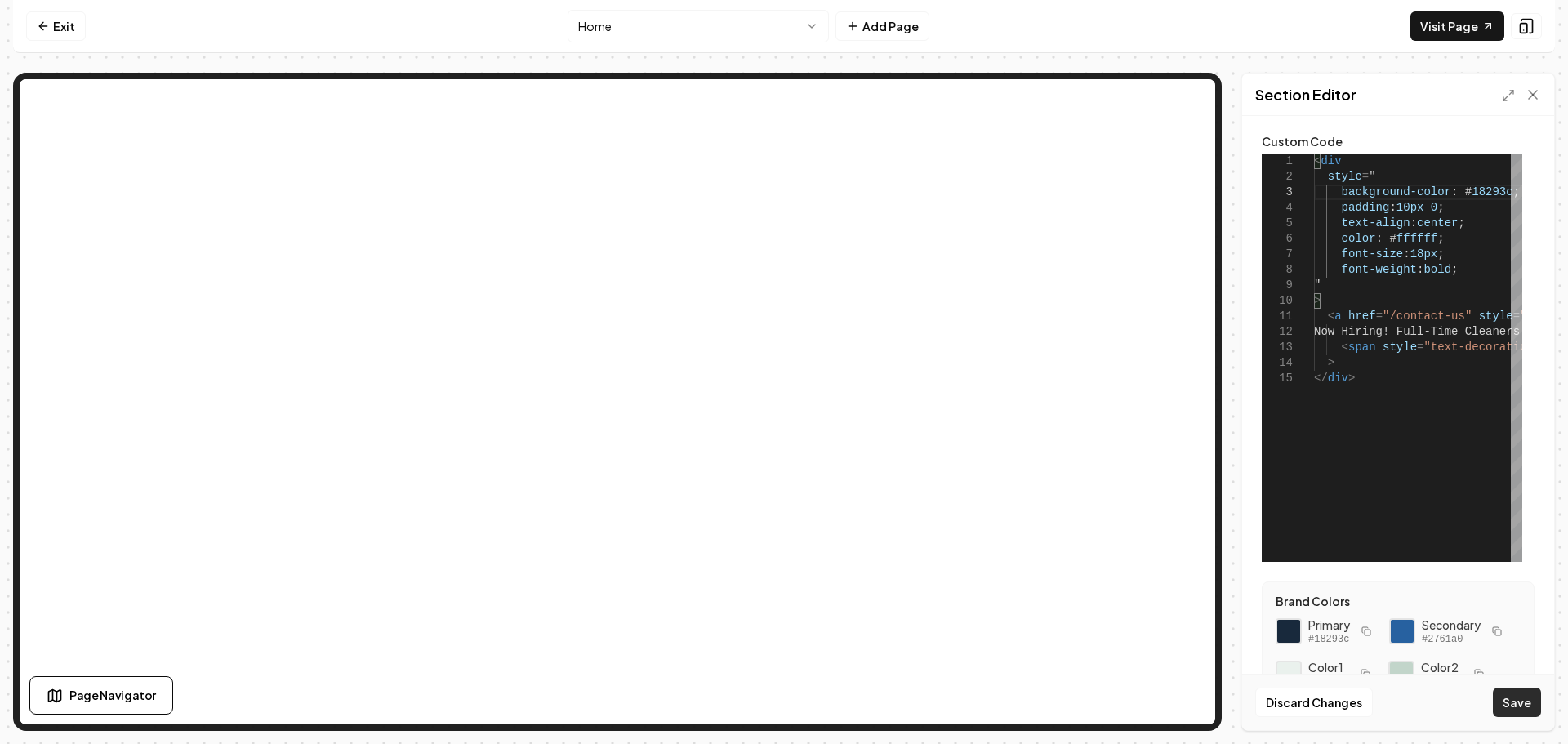
type textarea "**********"
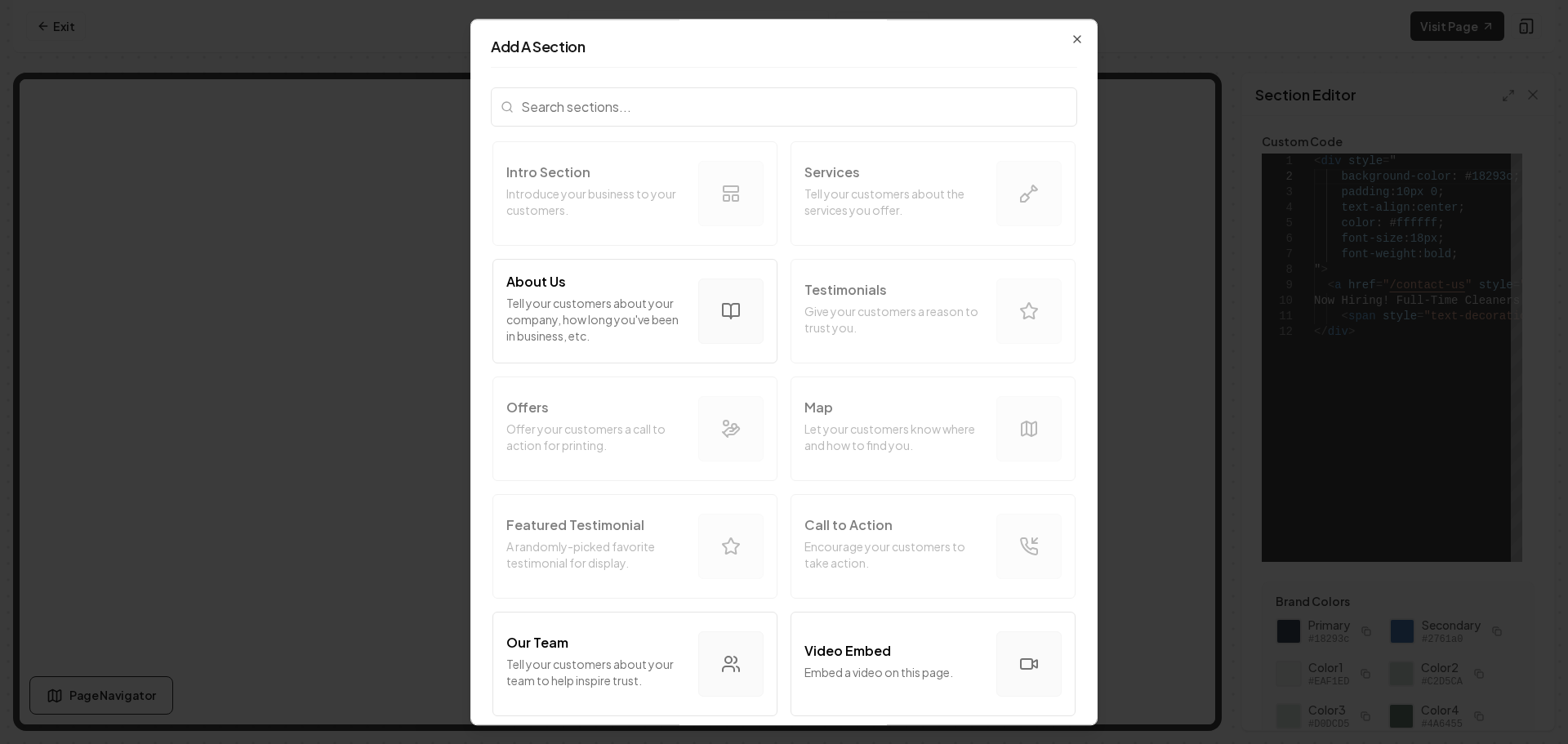
click at [763, 113] on input "search" at bounding box center [784, 107] width 587 height 39
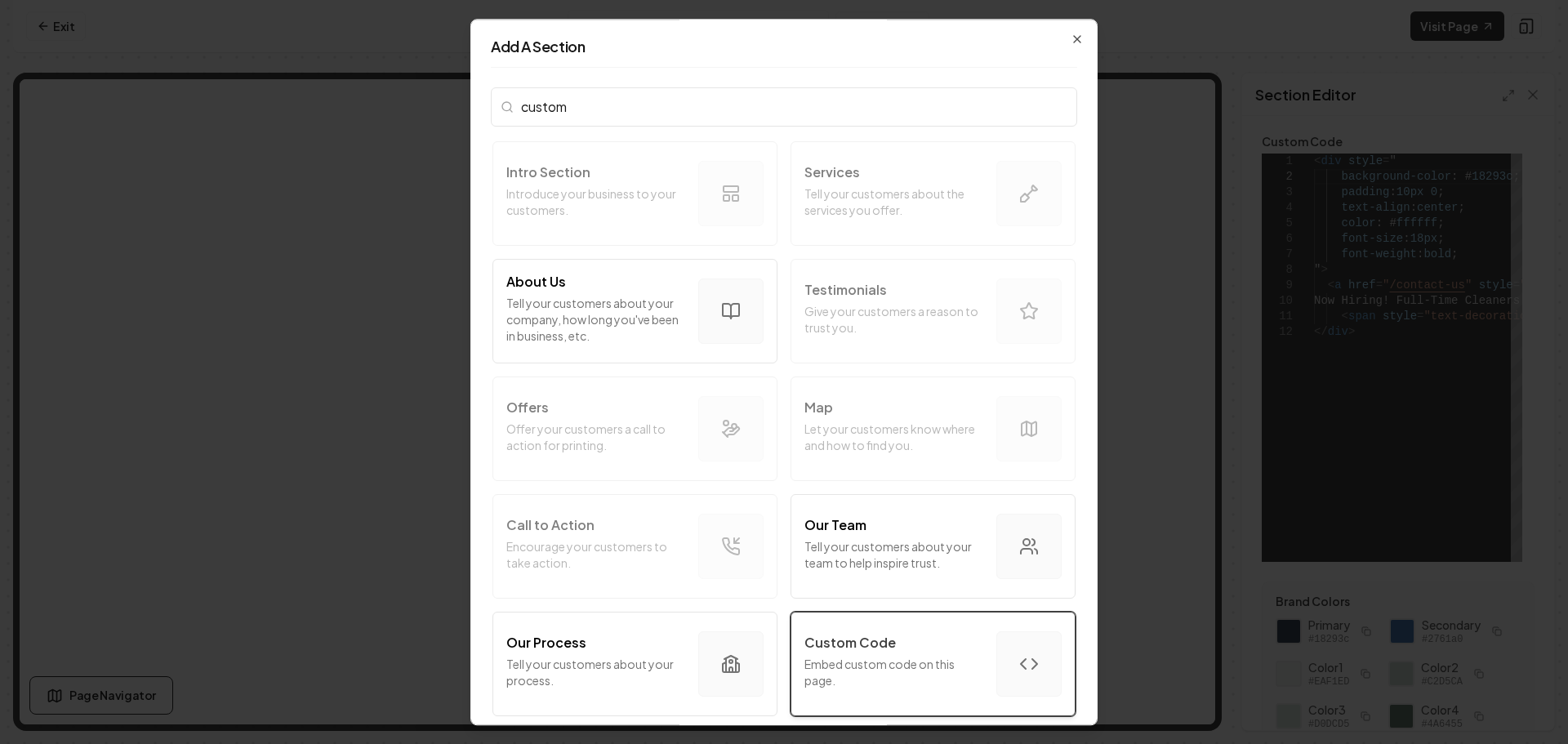
type input "custom"
click at [886, 680] on p "Embed custom code on this page." at bounding box center [894, 673] width 179 height 33
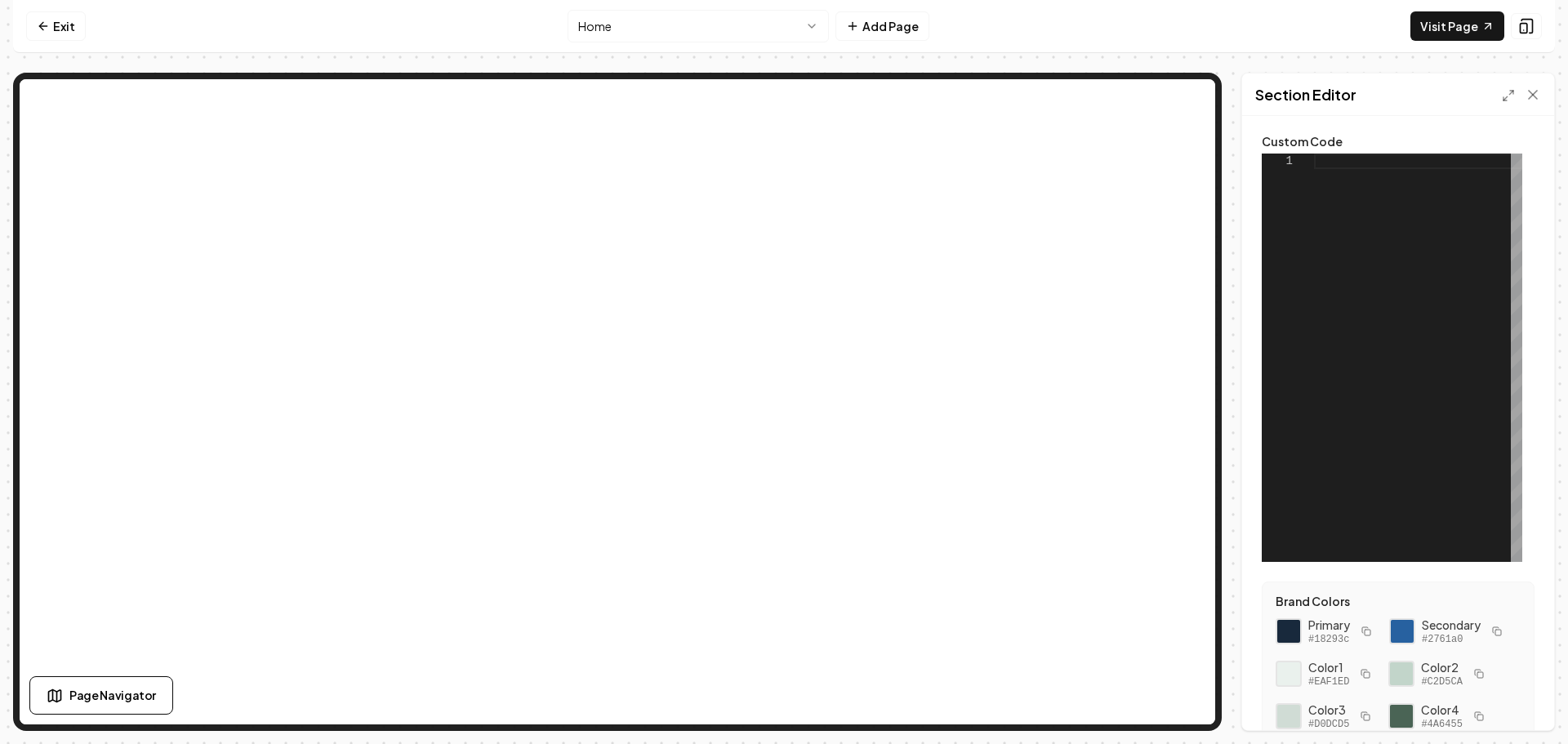
scroll to position [0, 0]
click at [1359, 171] on div at bounding box center [1418, 358] width 208 height 409
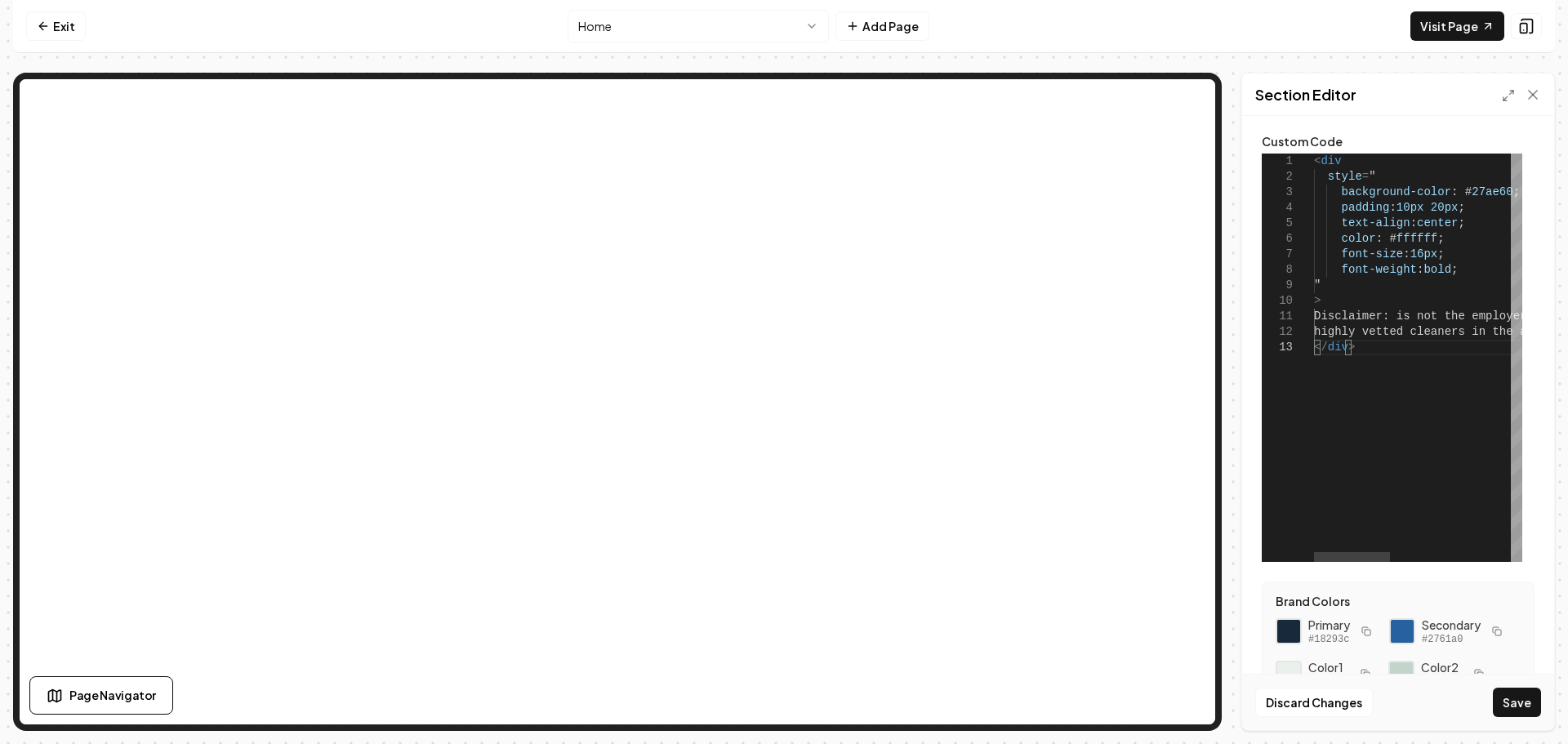
click at [1395, 317] on div "< div style = " background-color : # 27ae60 ; padding : 10px 20px ; text-align …" at bounding box center [1583, 358] width 539 height 409
click at [1516, 699] on button "Save" at bounding box center [1516, 702] width 48 height 30
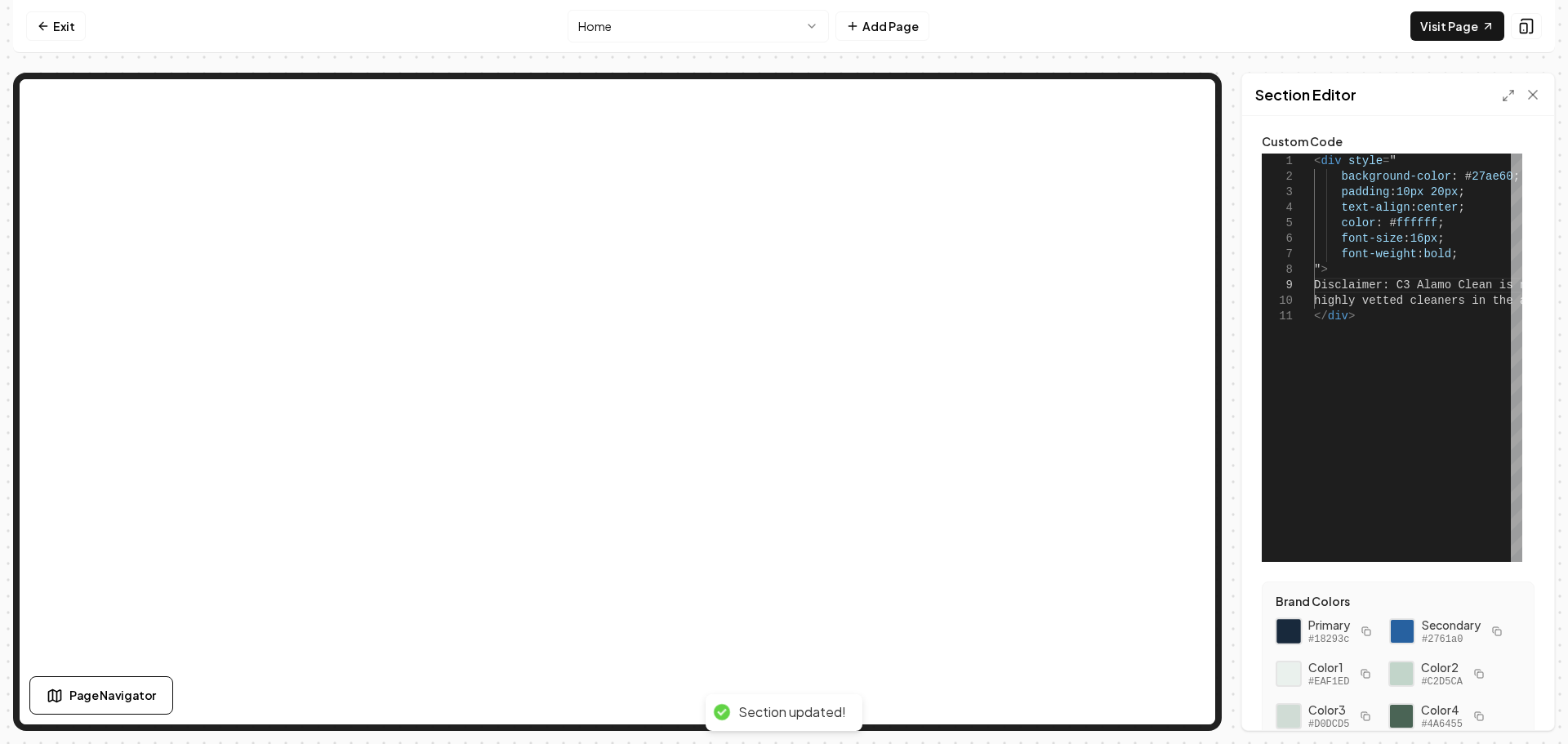
click at [1286, 620] on div at bounding box center [1289, 631] width 28 height 28
drag, startPoint x: 1496, startPoint y: 174, endPoint x: 1457, endPoint y: 183, distance: 40.0
type textarea "**********"
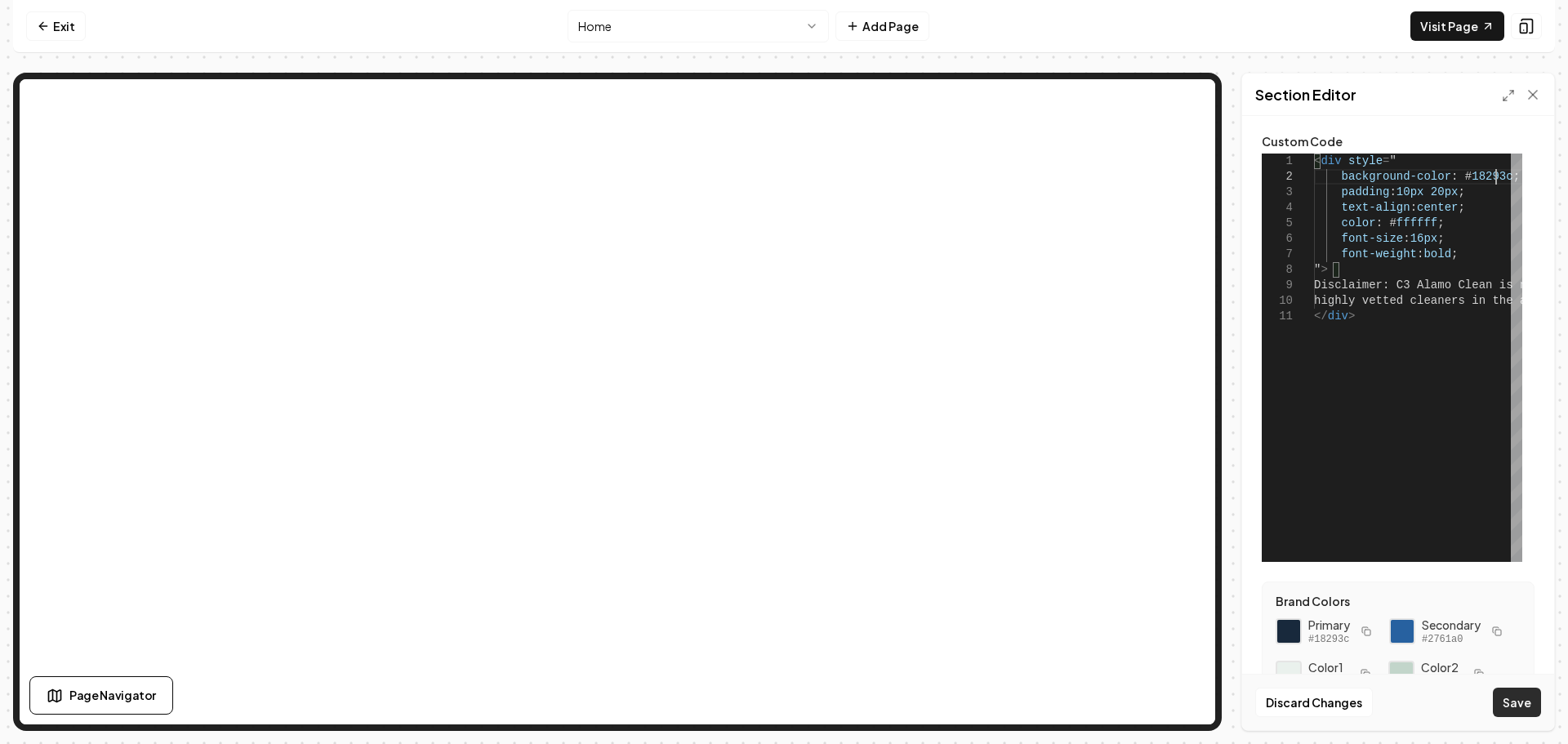
click at [1526, 700] on button "Save" at bounding box center [1516, 702] width 48 height 30
click at [680, 33] on html "**********" at bounding box center [784, 372] width 1568 height 744
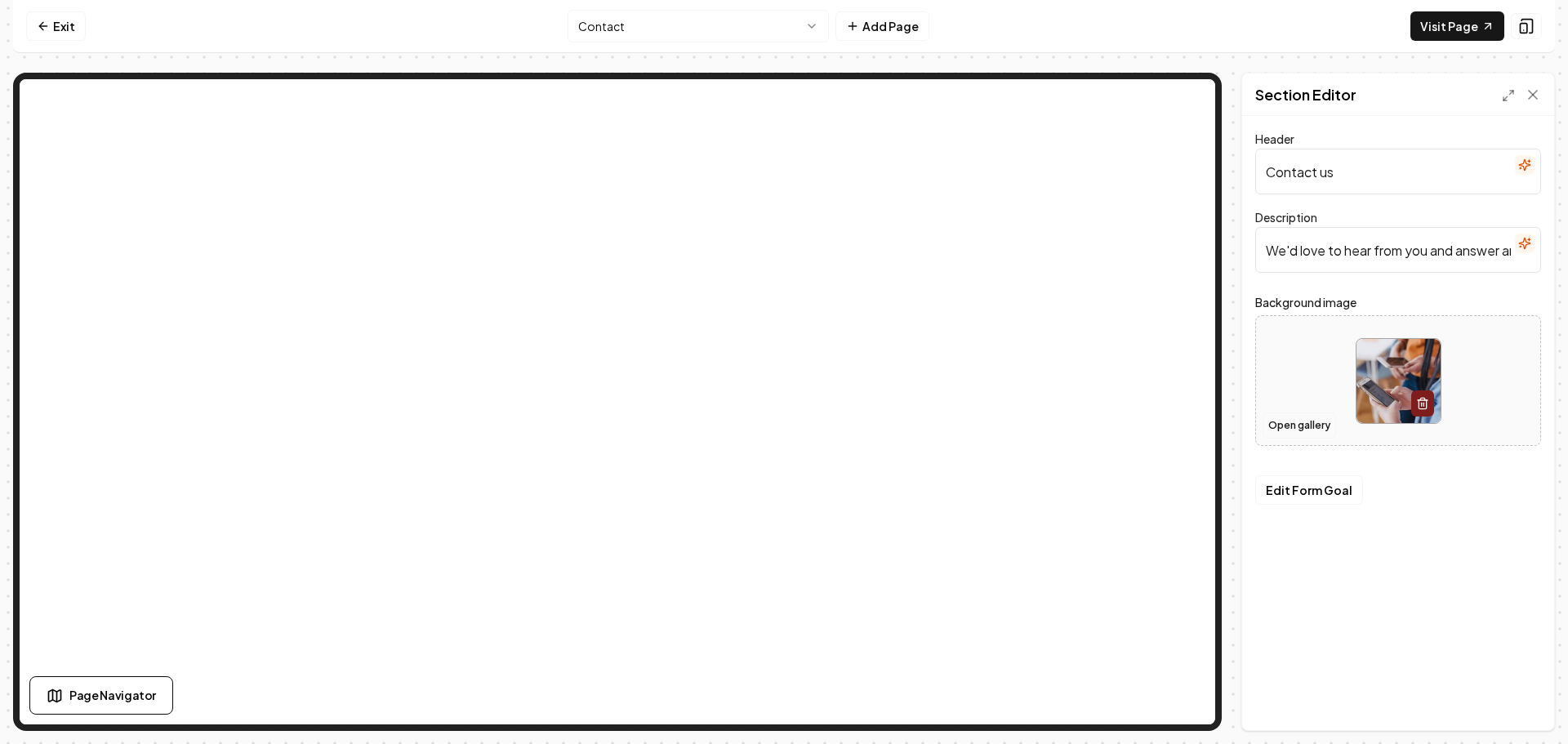
click at [1315, 425] on button "Open gallery" at bounding box center [1299, 425] width 73 height 26
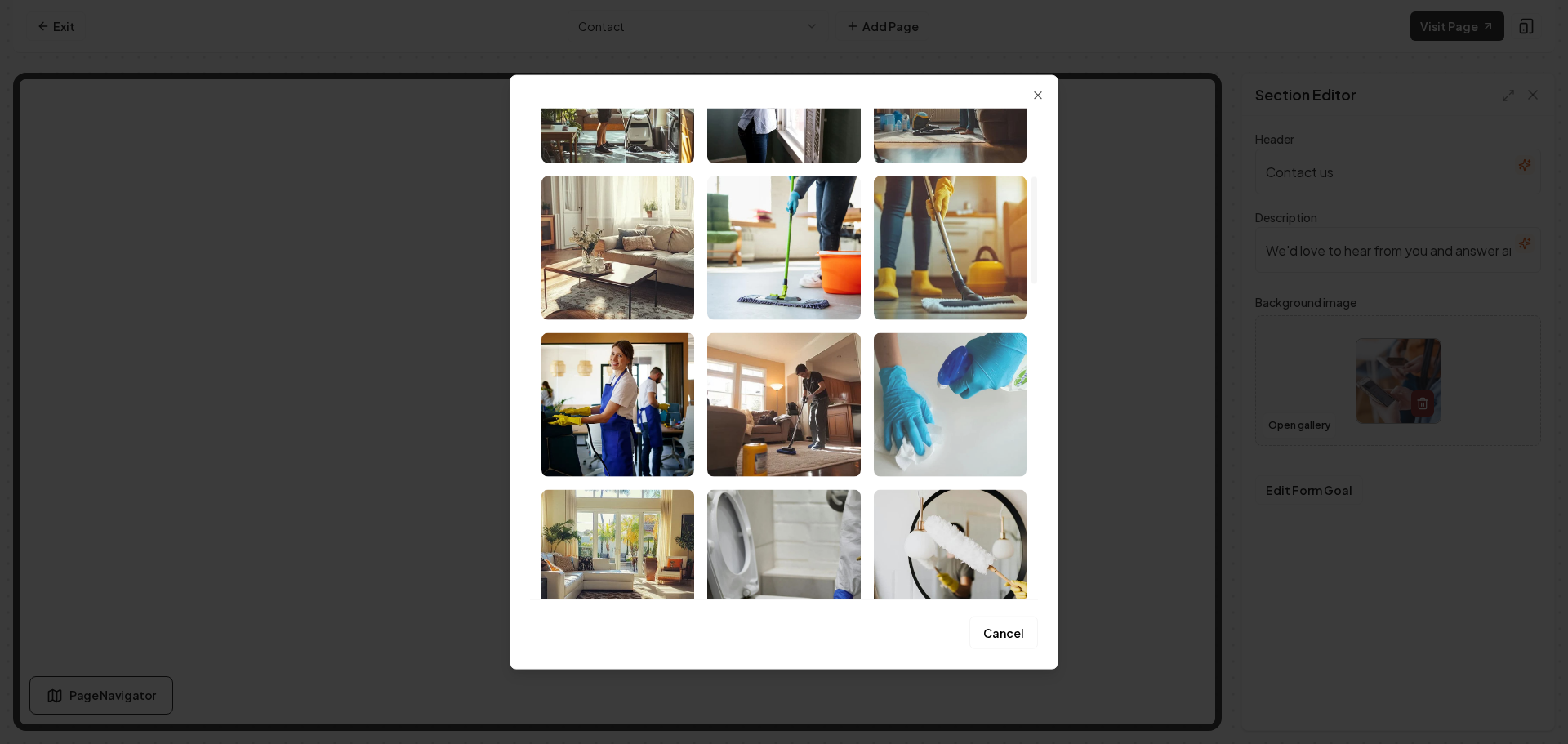
scroll to position [326, 0]
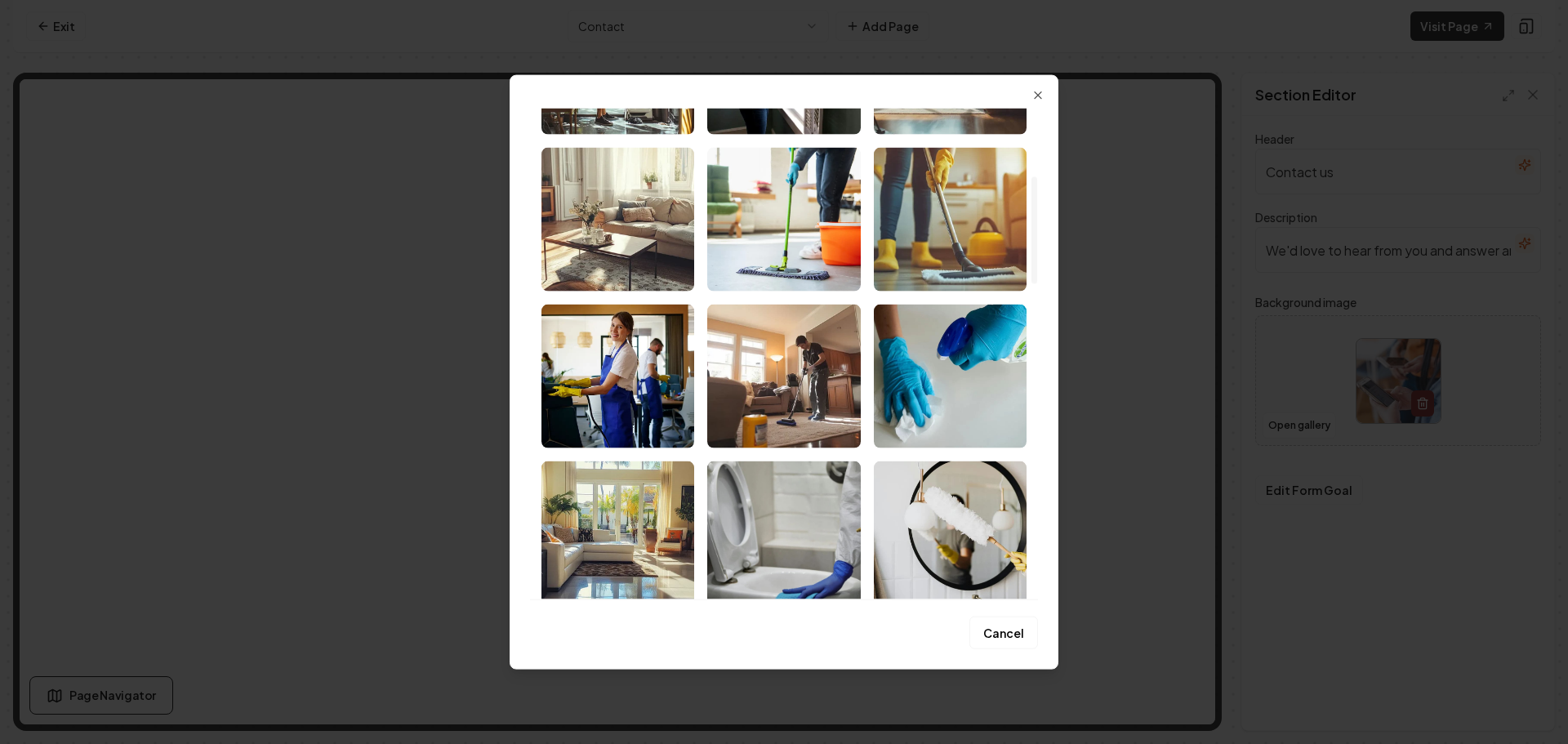
click at [917, 438] on img "Select image image_68b8e4de5c7cd75eb8a50271.jpeg" at bounding box center [950, 375] width 153 height 144
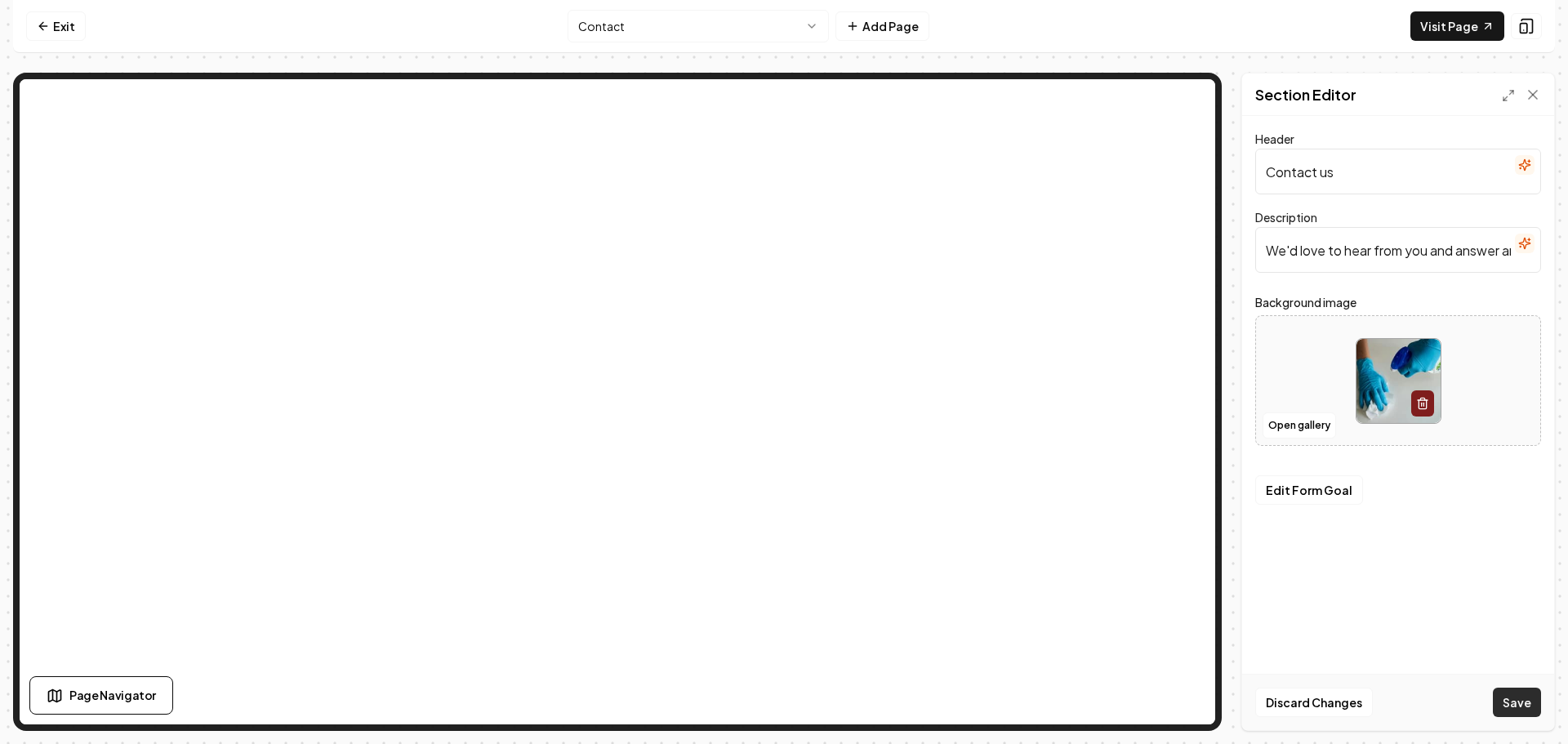
click at [1514, 691] on button "Save" at bounding box center [1516, 702] width 48 height 30
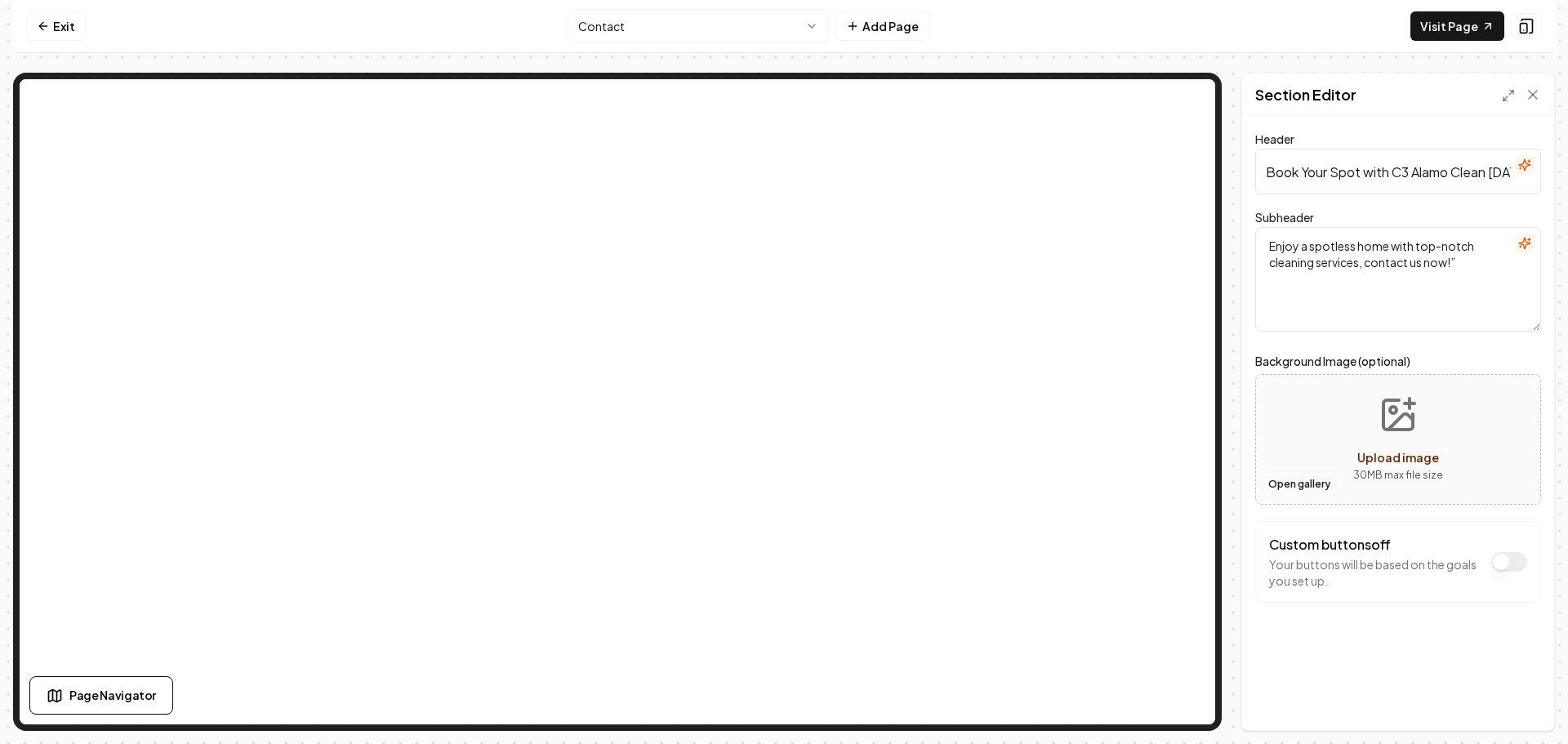
click at [1293, 486] on button "Open gallery" at bounding box center [1299, 484] width 73 height 26
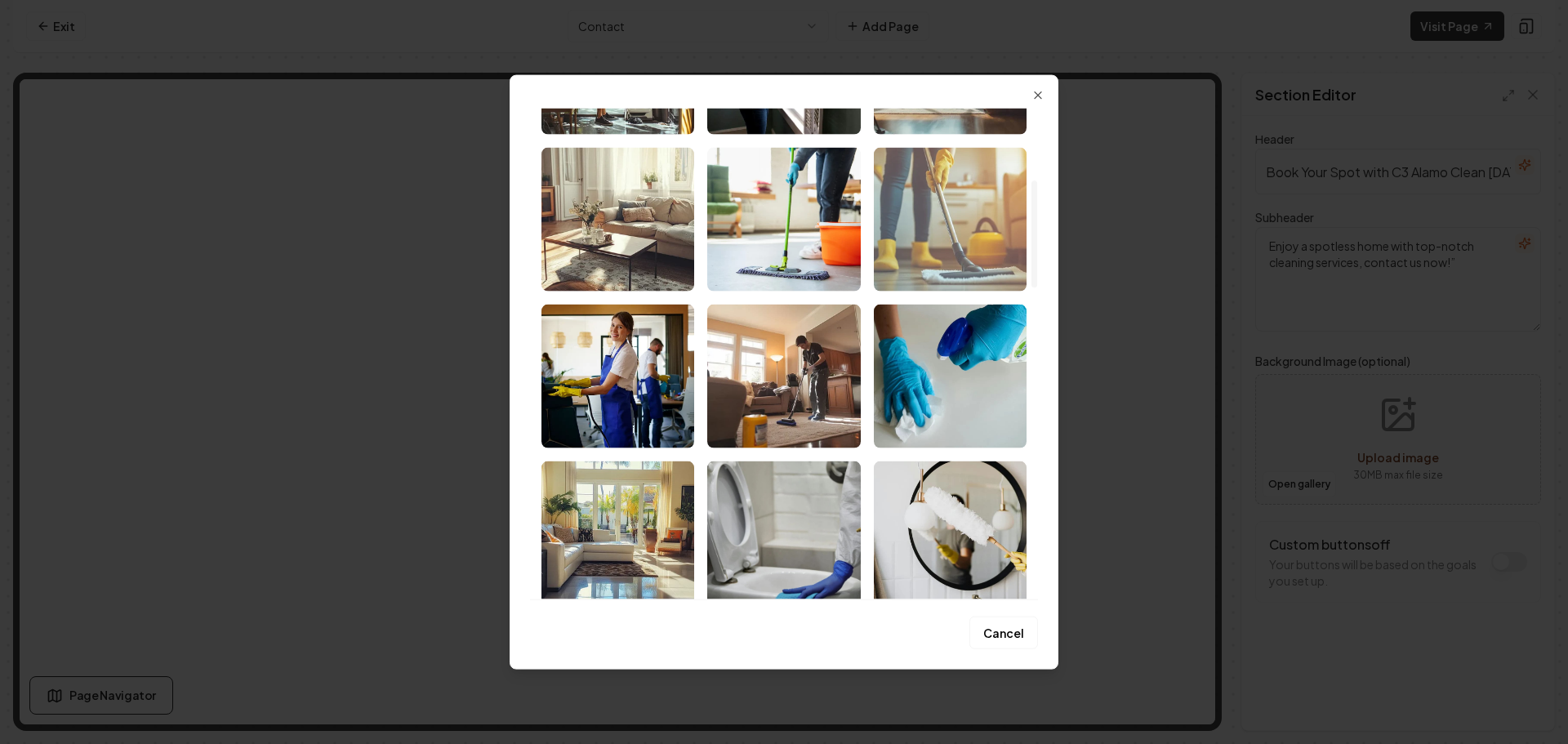
click at [941, 236] on img "Select image image_68b8e4de5c7cd75eb8a50269.png" at bounding box center [950, 219] width 153 height 144
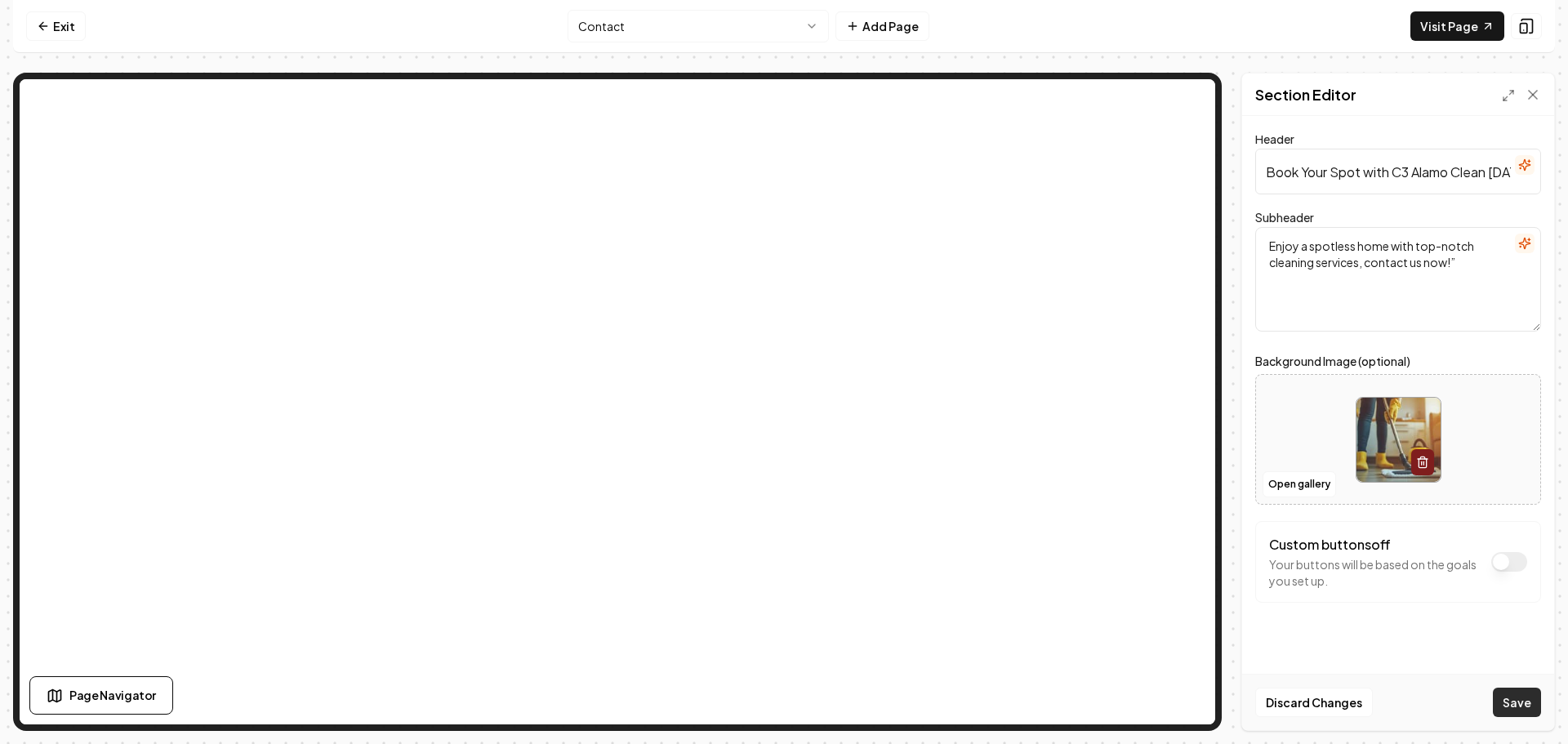
click at [1504, 703] on button "Save" at bounding box center [1516, 702] width 48 height 30
click at [714, 39] on html "Computer Required This feature is only available on a computer. Please switch t…" at bounding box center [784, 372] width 1568 height 744
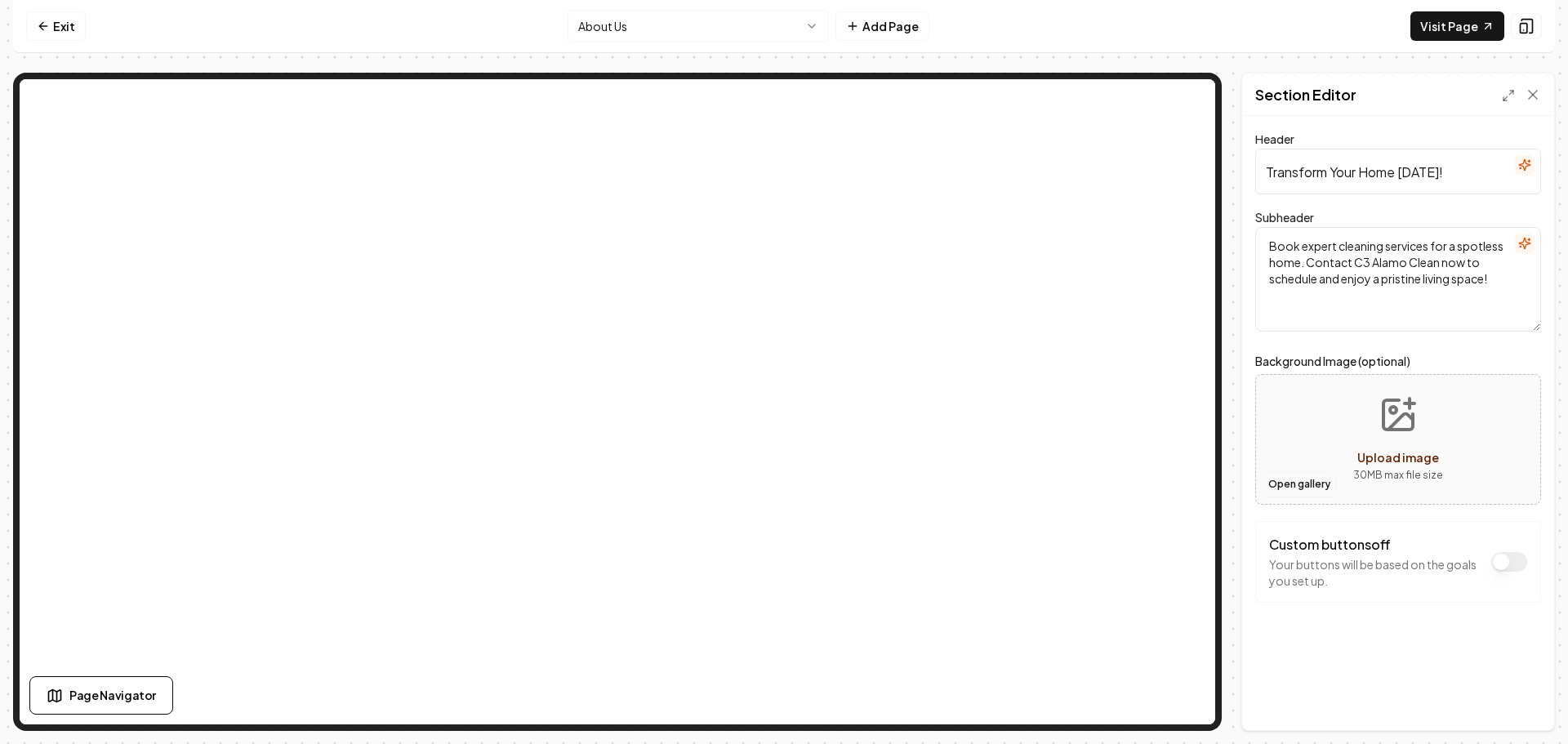
click at [1275, 483] on button "Open gallery" at bounding box center [1299, 484] width 73 height 26
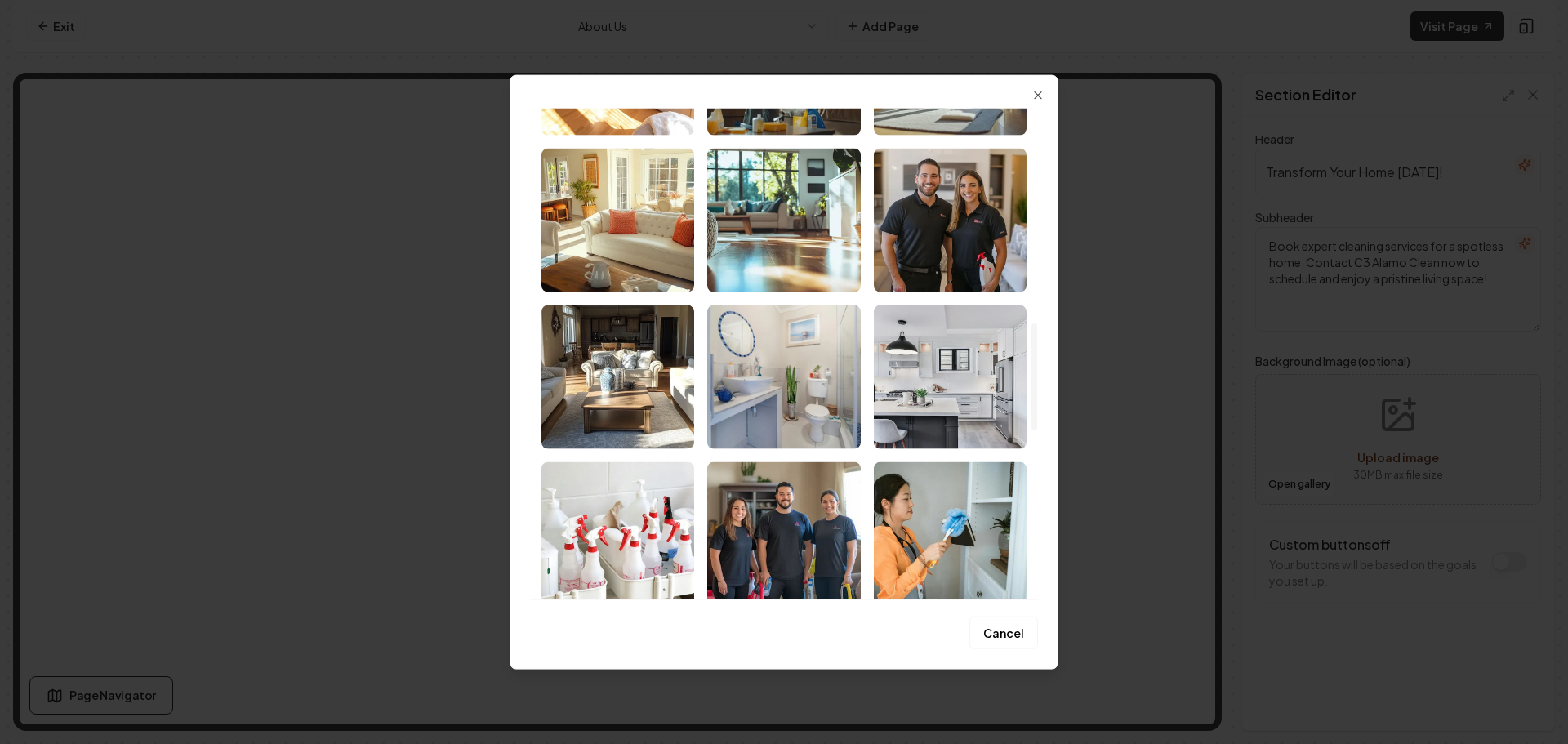
scroll to position [980, 0]
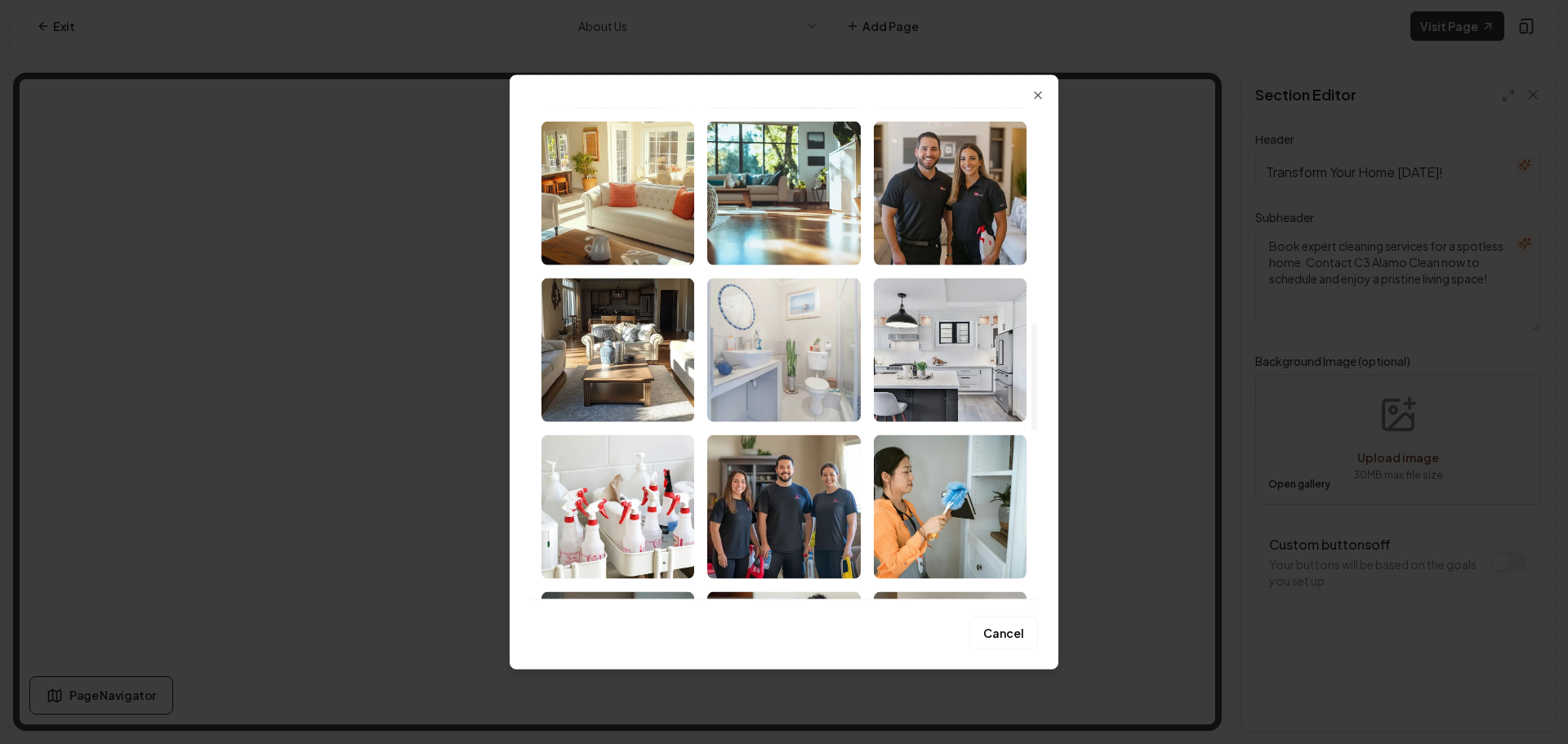
click at [775, 377] on img "Select image image_68b8e4dd5c7cd75eb8a50222.jpeg" at bounding box center [784, 349] width 153 height 144
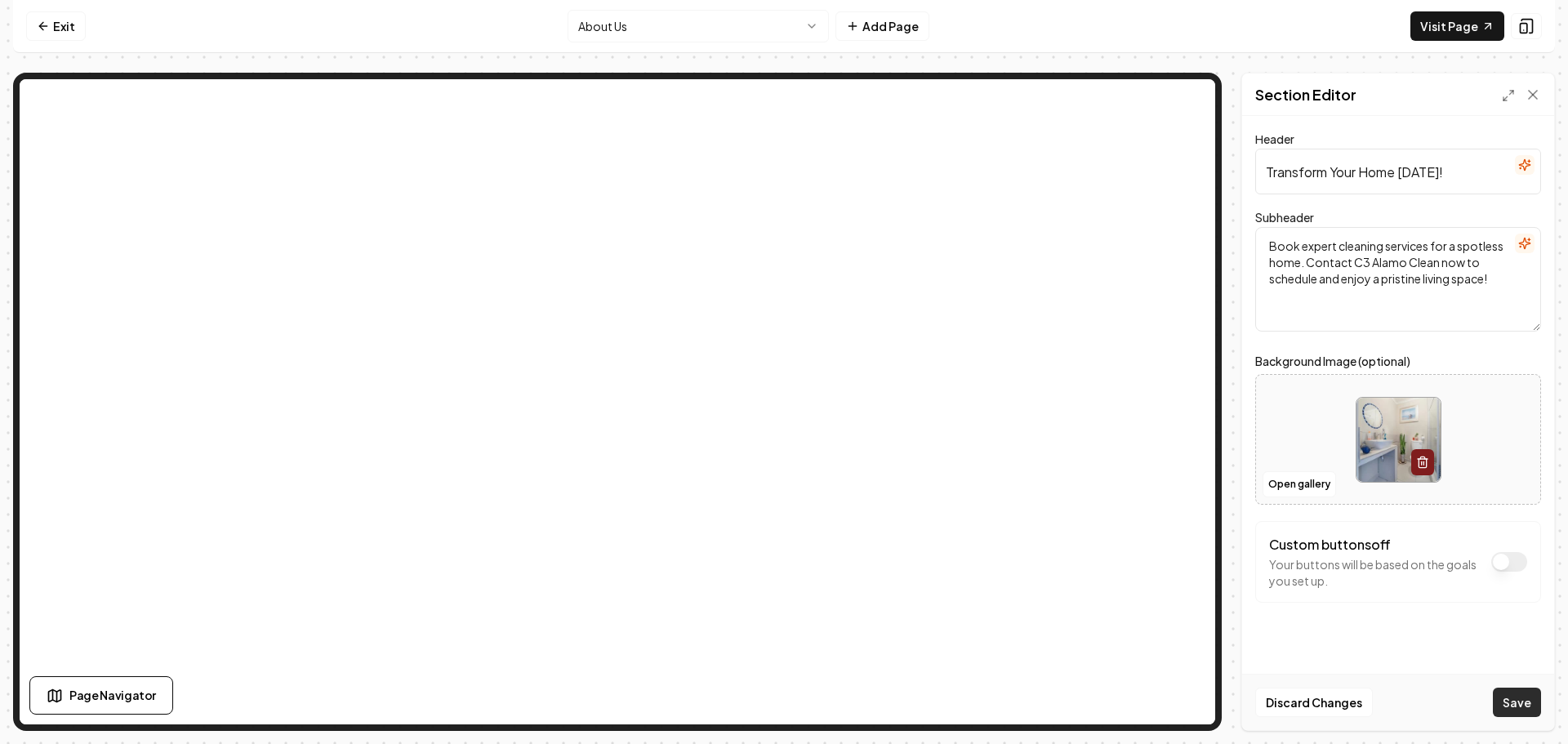
drag, startPoint x: 1526, startPoint y: 692, endPoint x: 1459, endPoint y: 664, distance: 72.6
click at [1526, 692] on button "Save" at bounding box center [1516, 702] width 48 height 30
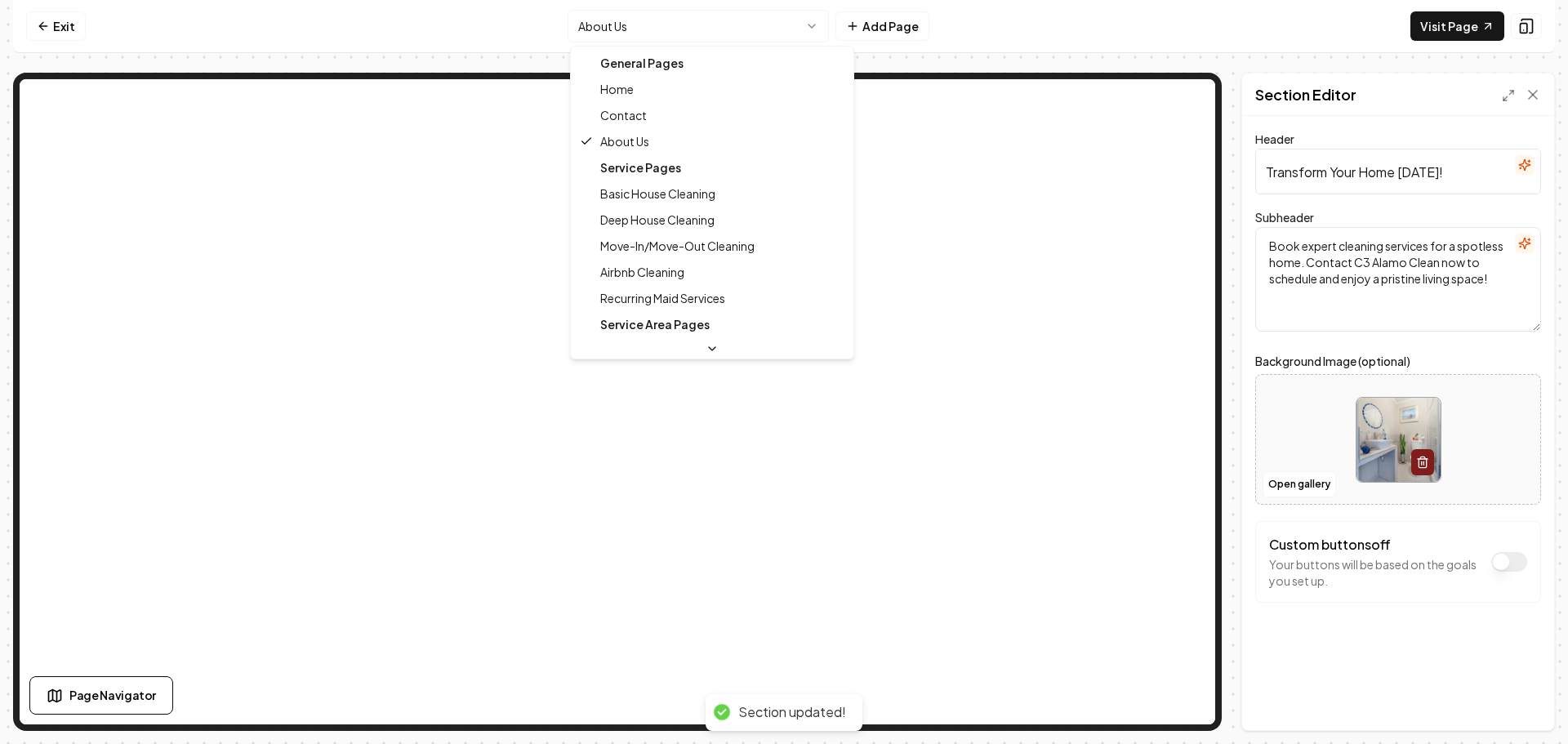
click at [718, 32] on html "Computer Required This feature is only available on a computer. Please switch t…" at bounding box center [784, 372] width 1568 height 744
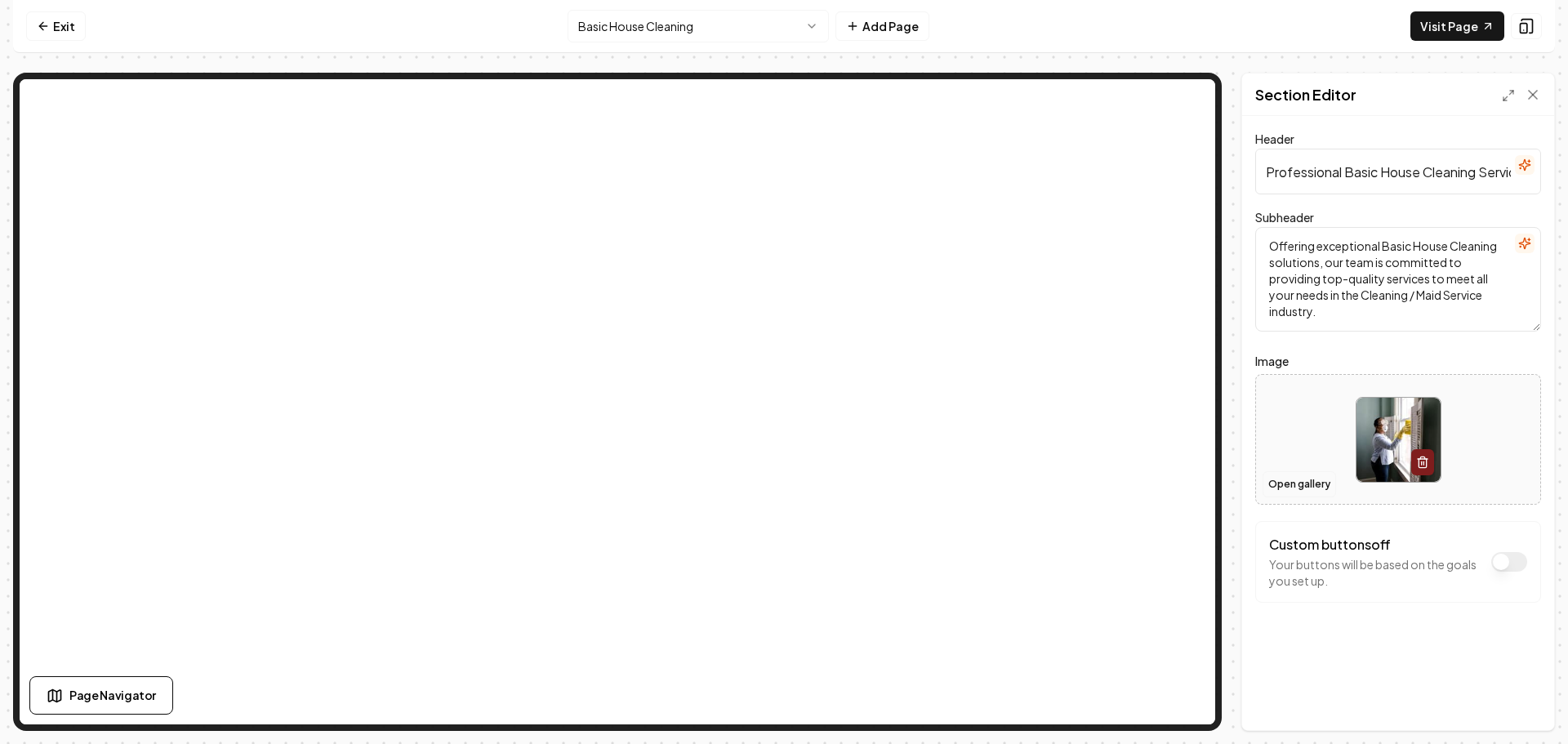
click at [1301, 484] on button "Open gallery" at bounding box center [1299, 484] width 73 height 26
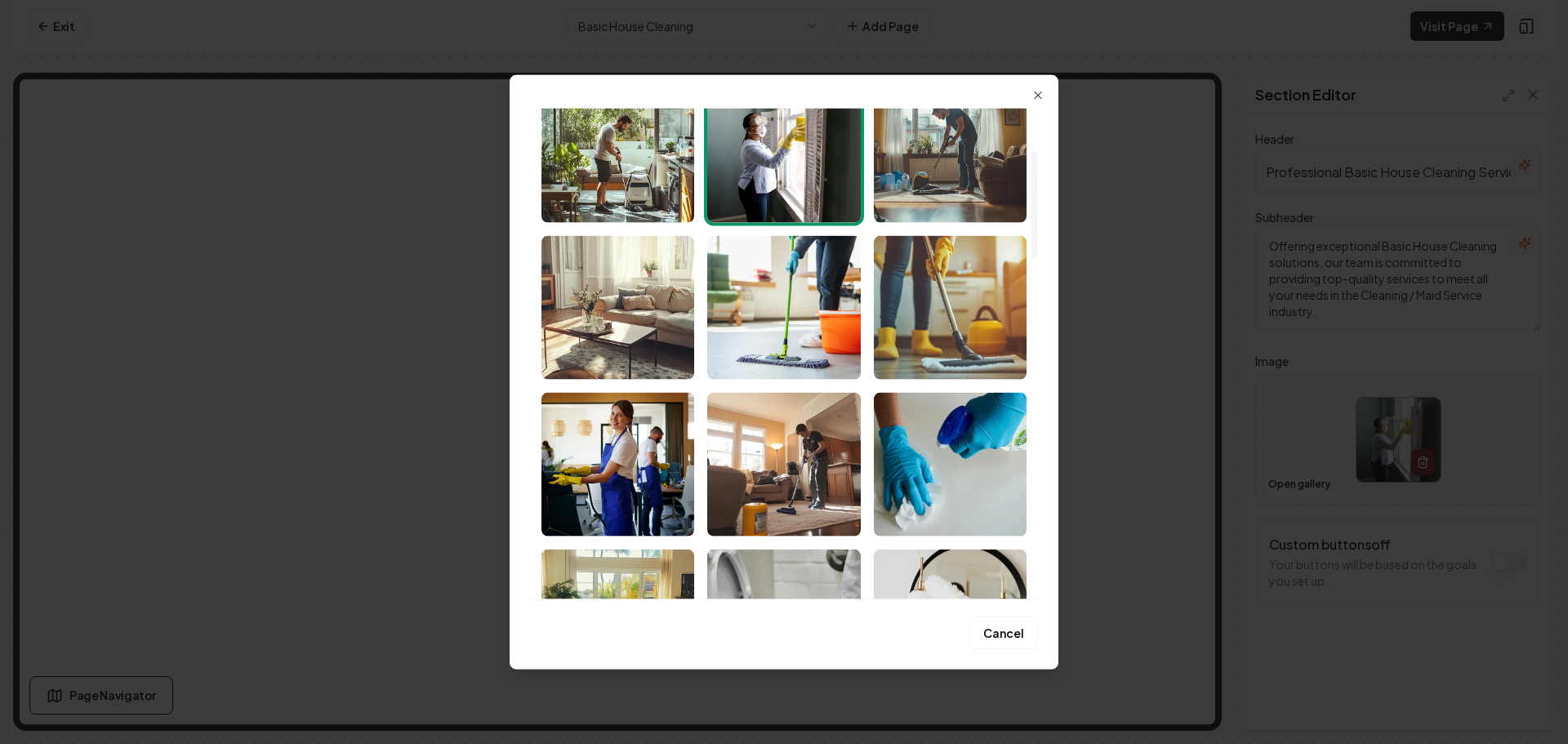
scroll to position [245, 0]
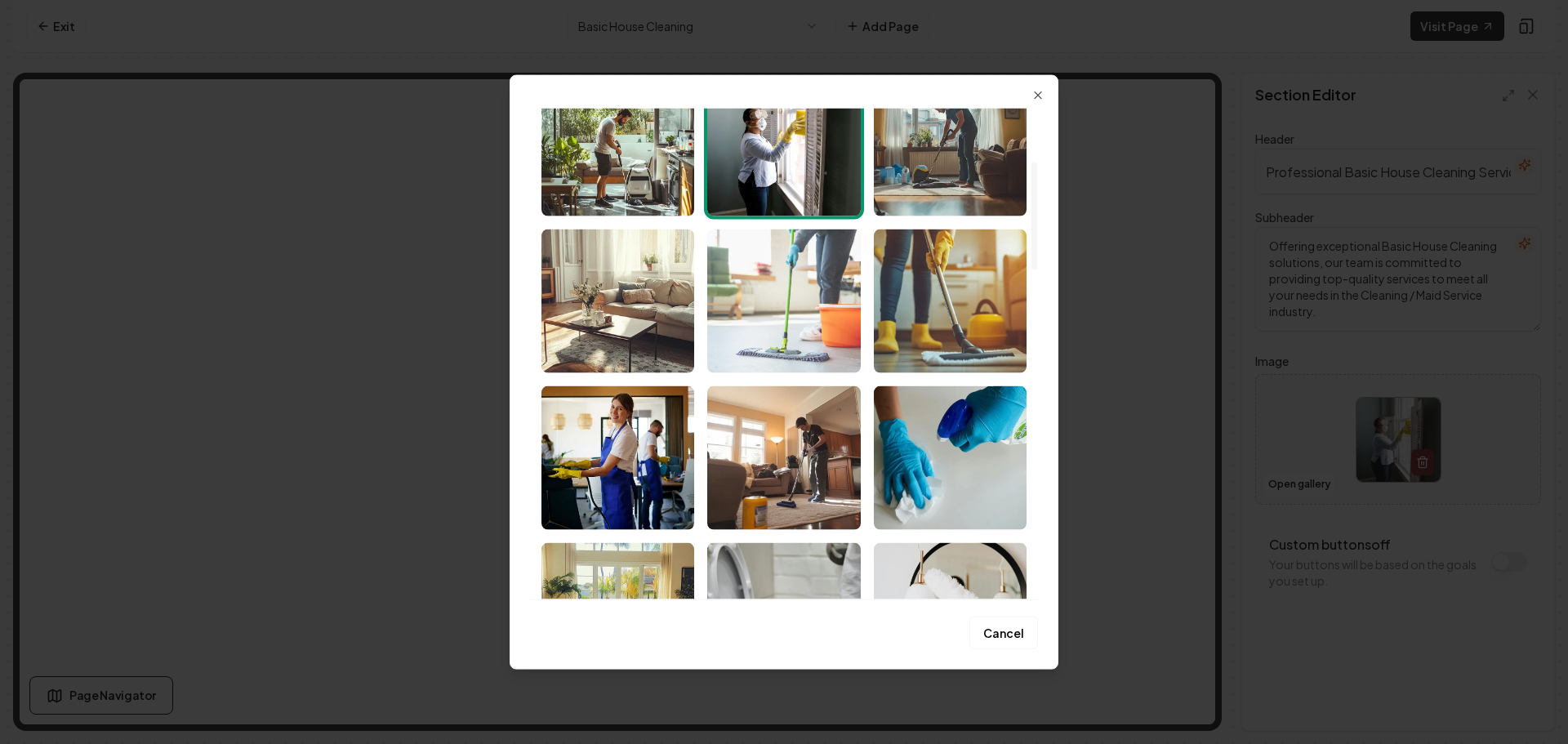
click at [779, 326] on img "Select image image_68b8e4dd5c7cd75eb8a5025a.jpeg" at bounding box center [784, 300] width 153 height 144
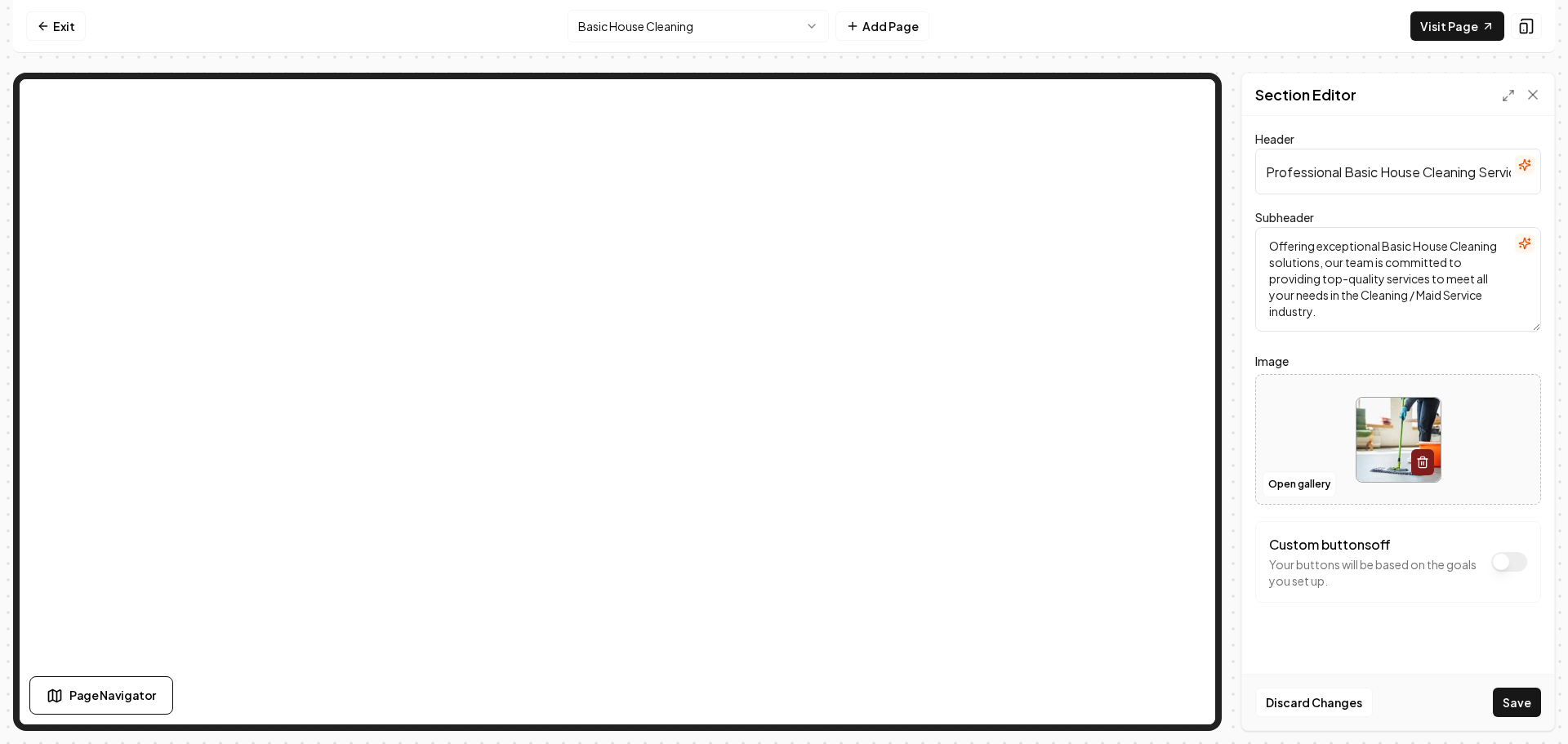
click at [1521, 699] on button "Save" at bounding box center [1516, 702] width 48 height 30
click at [726, 38] on html "Computer Required This feature is only available on a computer. Please switch t…" at bounding box center [784, 372] width 1568 height 744
click at [729, 37] on html "Computer Required This feature is only available on a computer. Please switch t…" at bounding box center [784, 372] width 1568 height 744
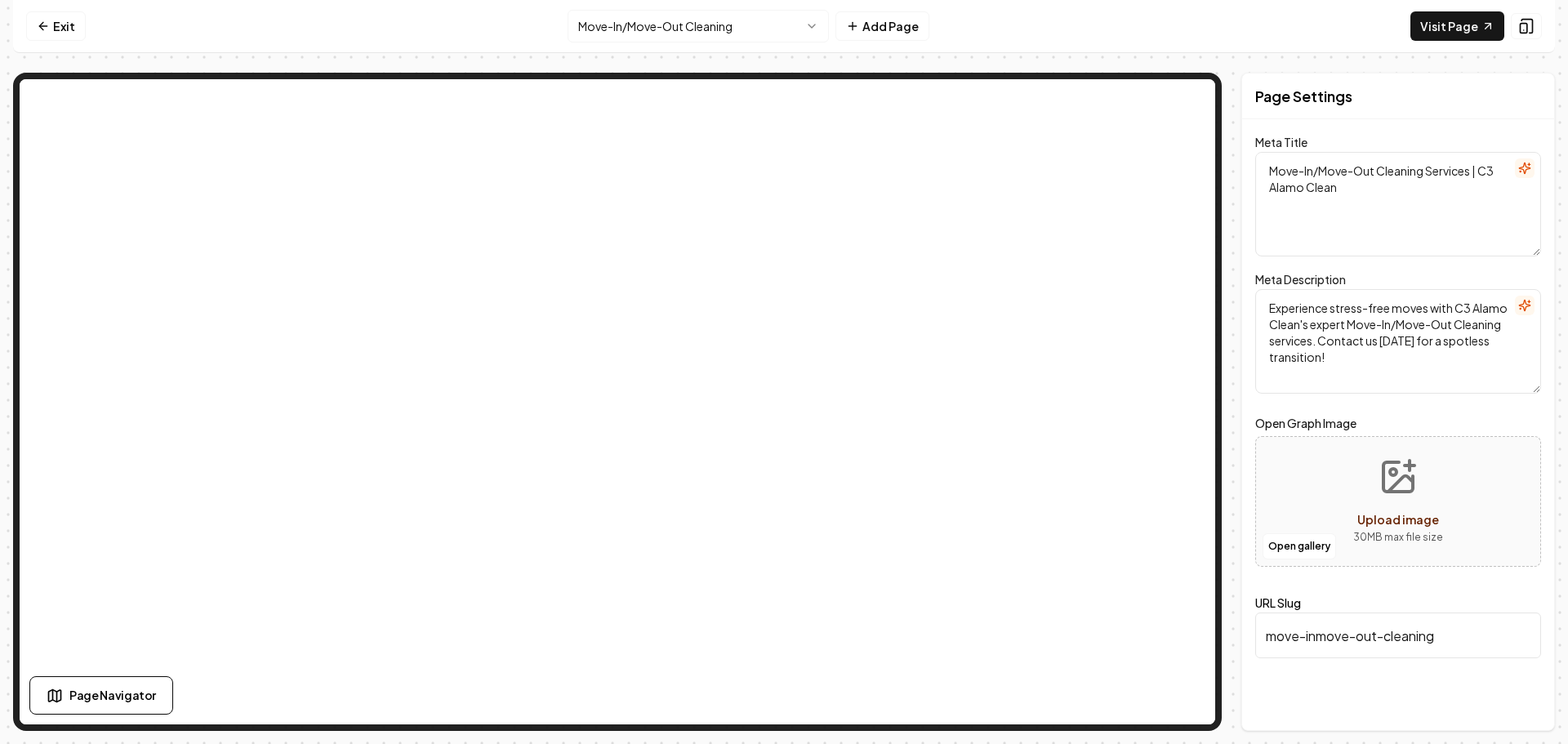
click at [688, 24] on html "Computer Required This feature is only available on a computer. Please switch t…" at bounding box center [784, 372] width 1568 height 744
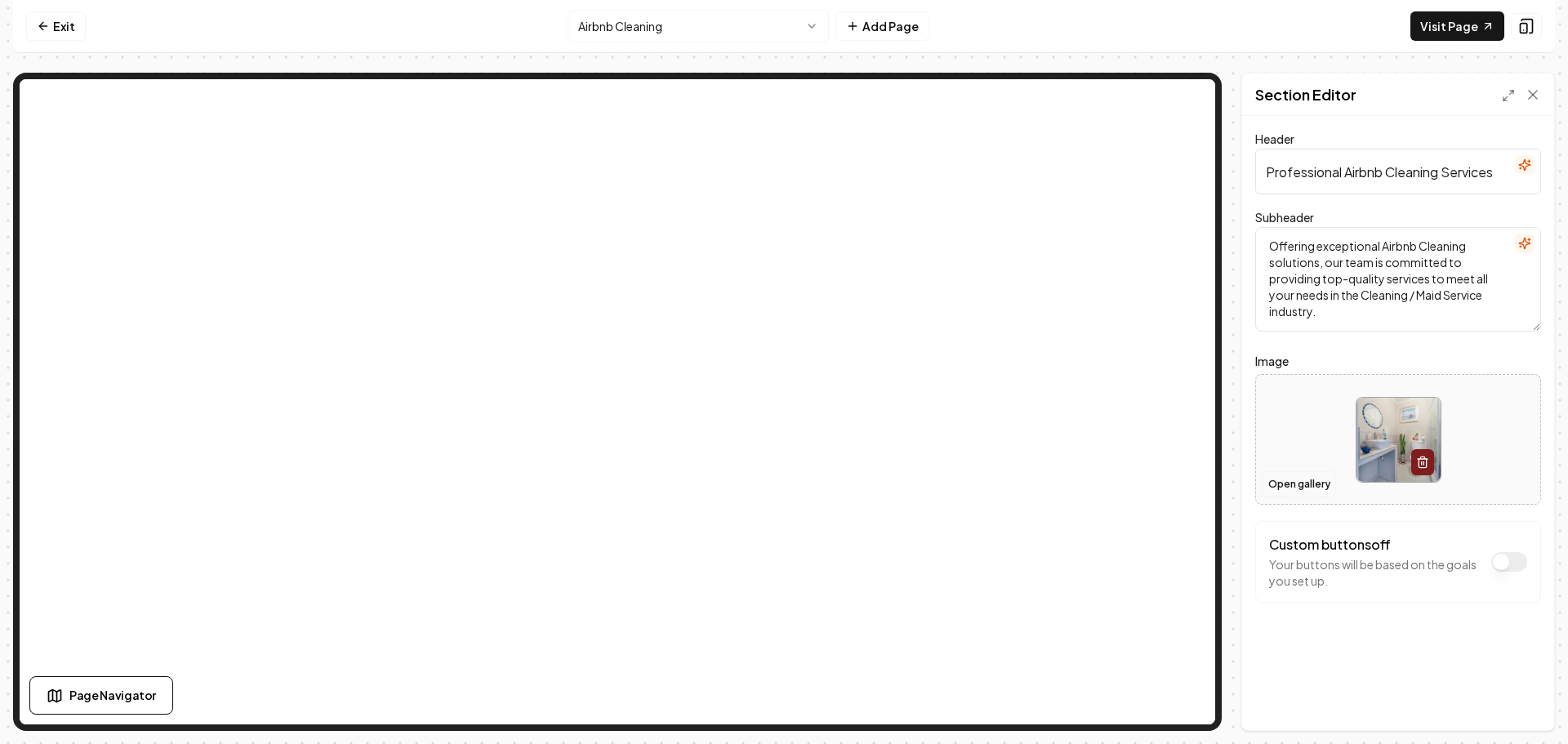
click at [1287, 482] on button "Open gallery" at bounding box center [1299, 484] width 73 height 26
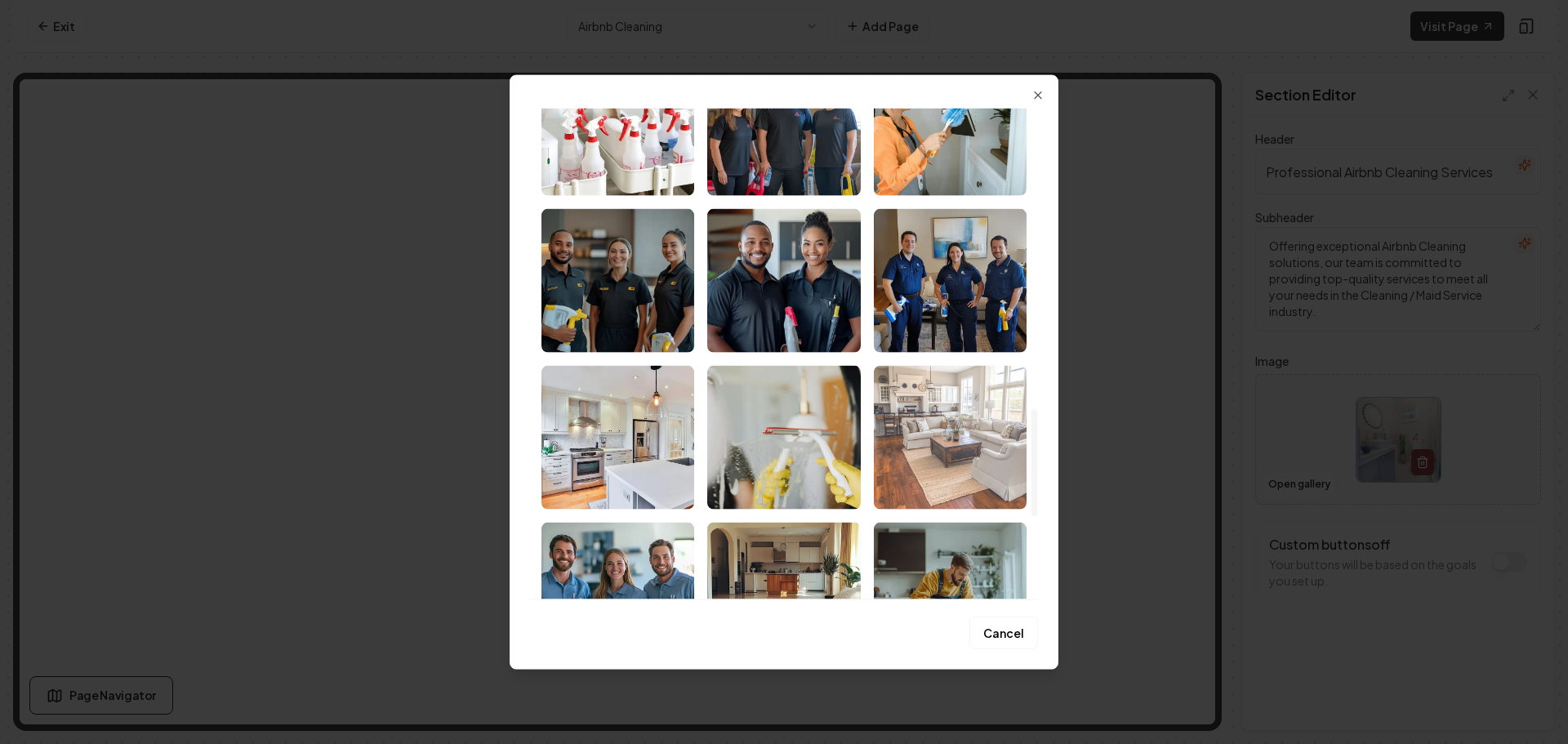
scroll to position [1389, 0]
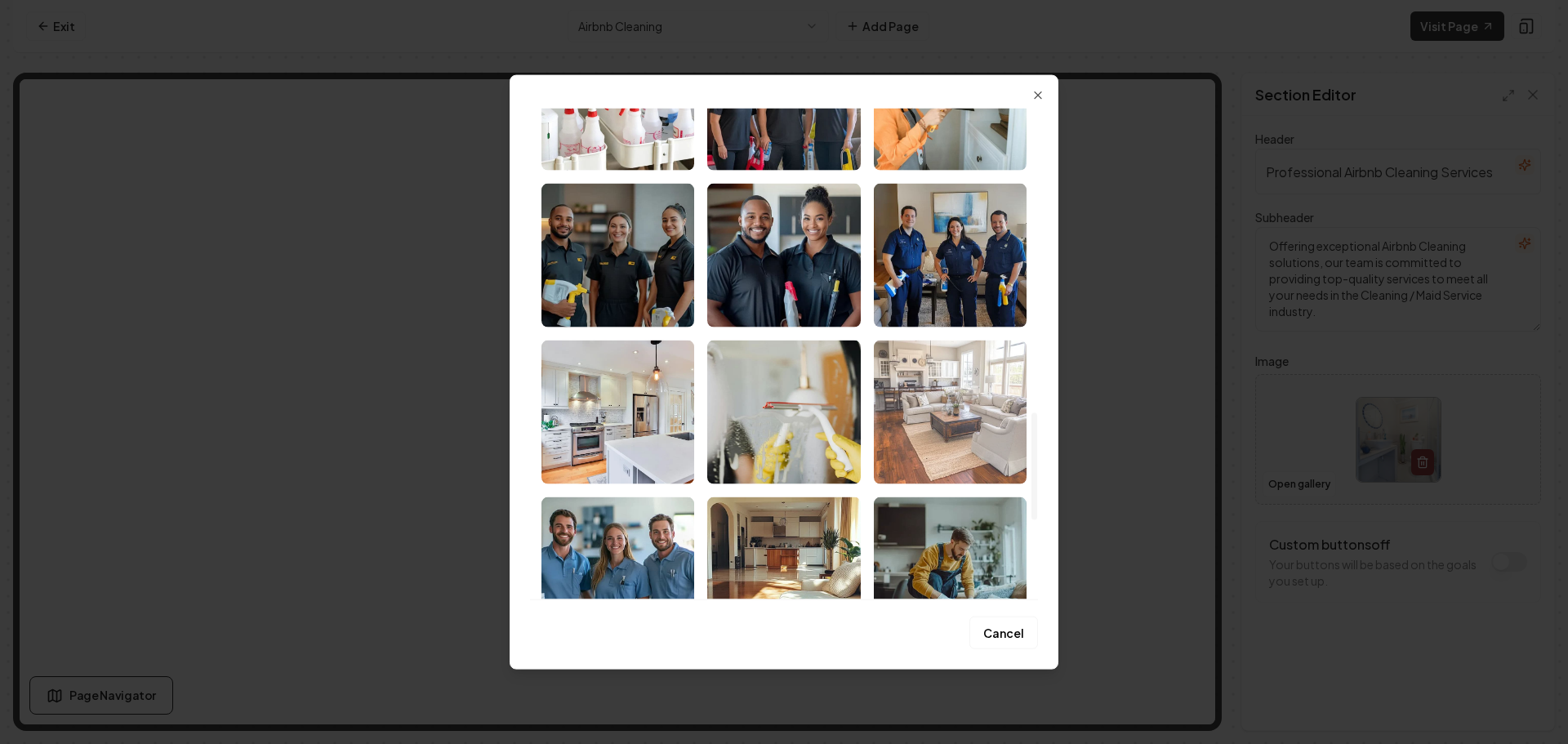
click at [952, 457] on img "Select image image_68b8e4dd5c7cd75eb8a5004b.png" at bounding box center [950, 411] width 153 height 144
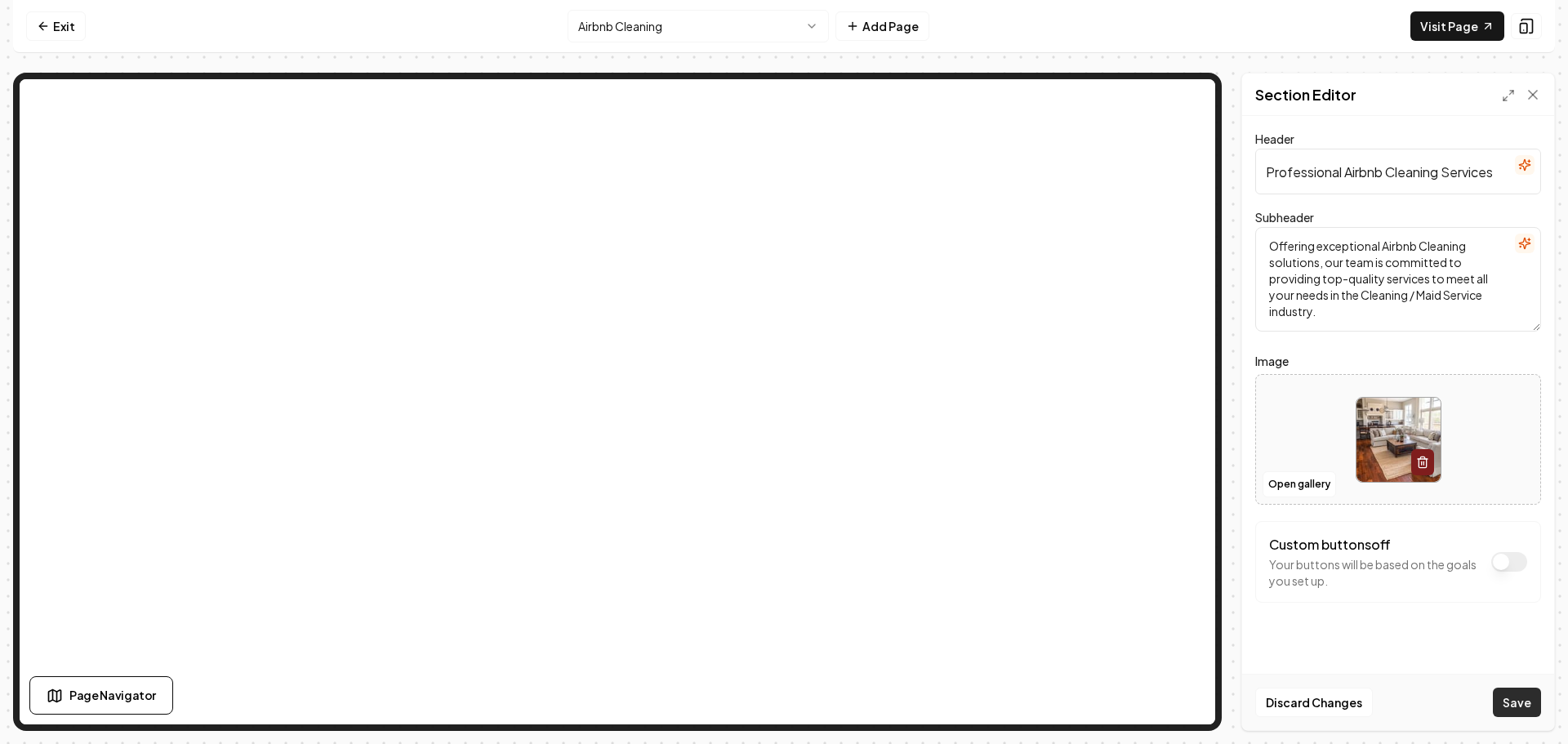
click at [1504, 703] on button "Save" at bounding box center [1516, 702] width 48 height 30
click at [674, 35] on html "Computer Required This feature is only available on a computer. Please switch t…" at bounding box center [784, 372] width 1568 height 744
click at [1289, 486] on button "Open gallery" at bounding box center [1299, 484] width 73 height 26
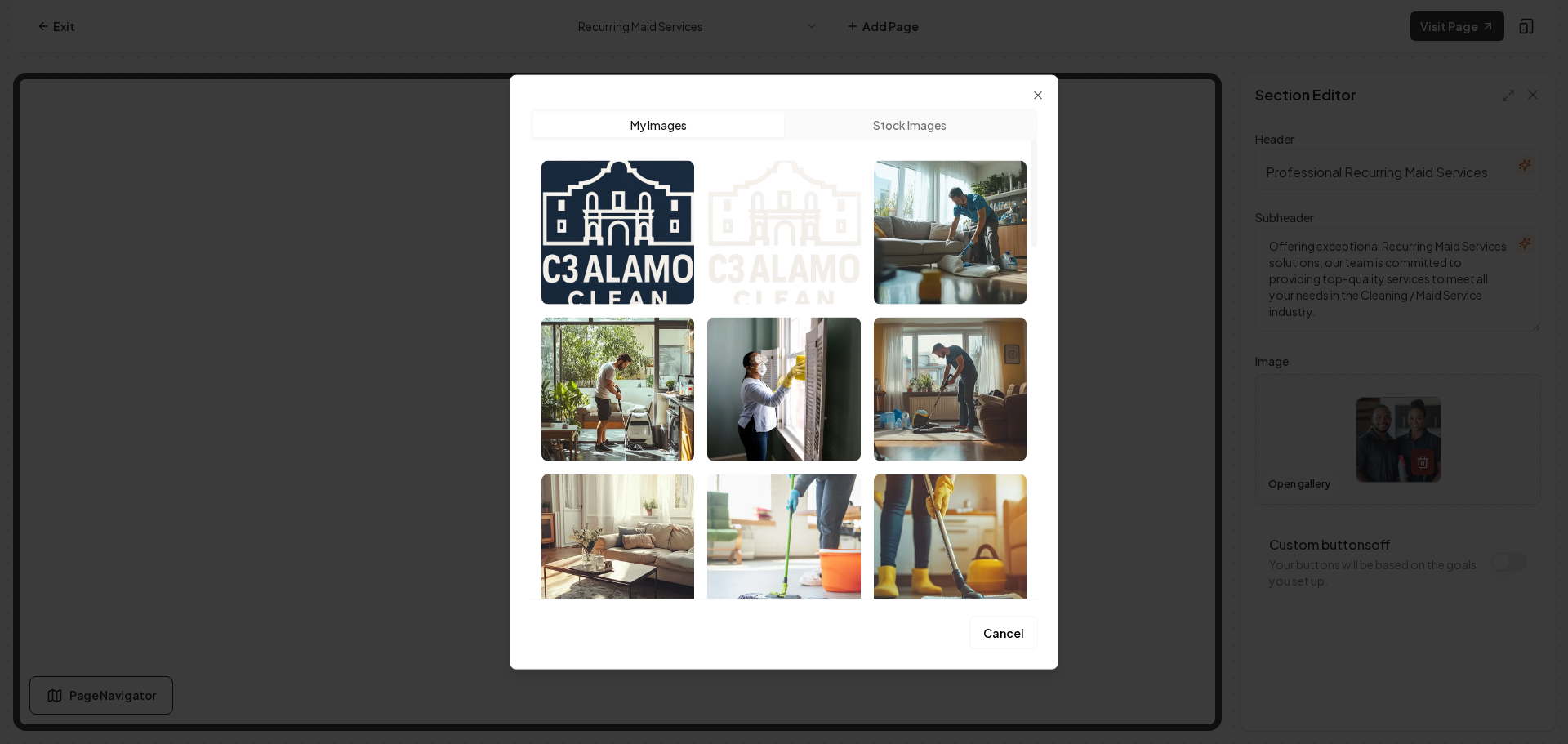
scroll to position [245, 0]
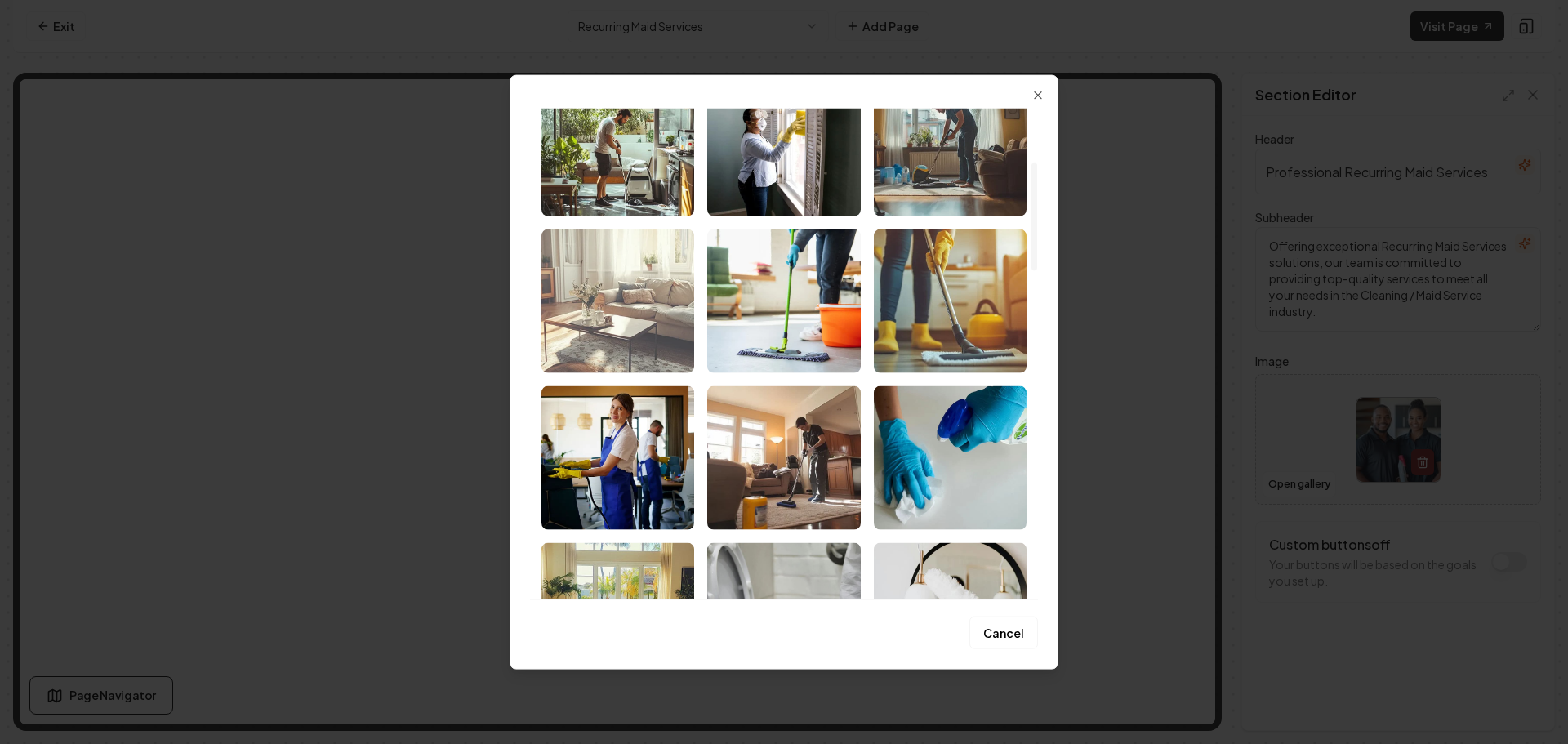
click at [615, 346] on img "Select image image_68b8e4dd5c7cd75eb8a50251.png" at bounding box center [617, 300] width 153 height 144
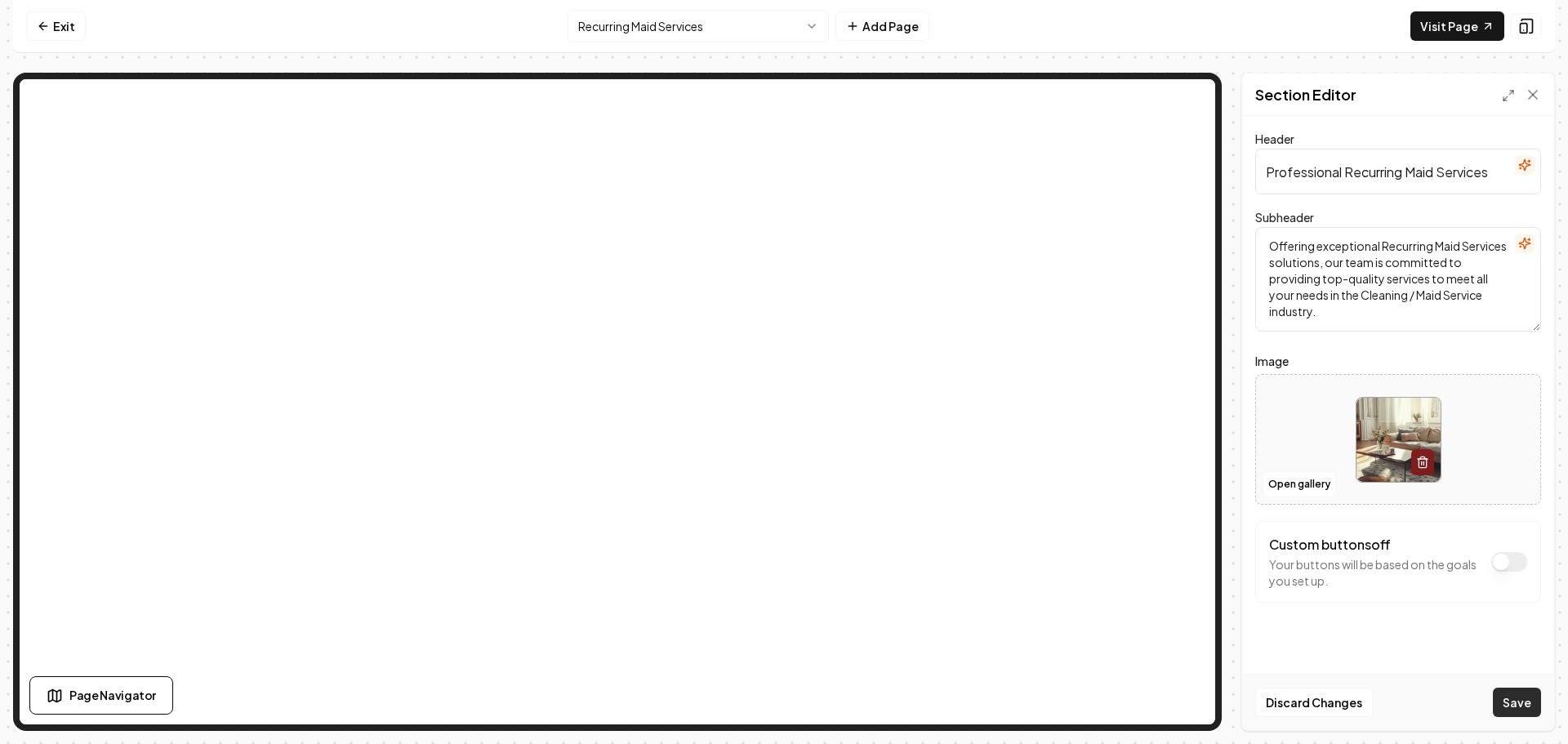
click at [1519, 697] on button "Save" at bounding box center [1516, 702] width 48 height 30
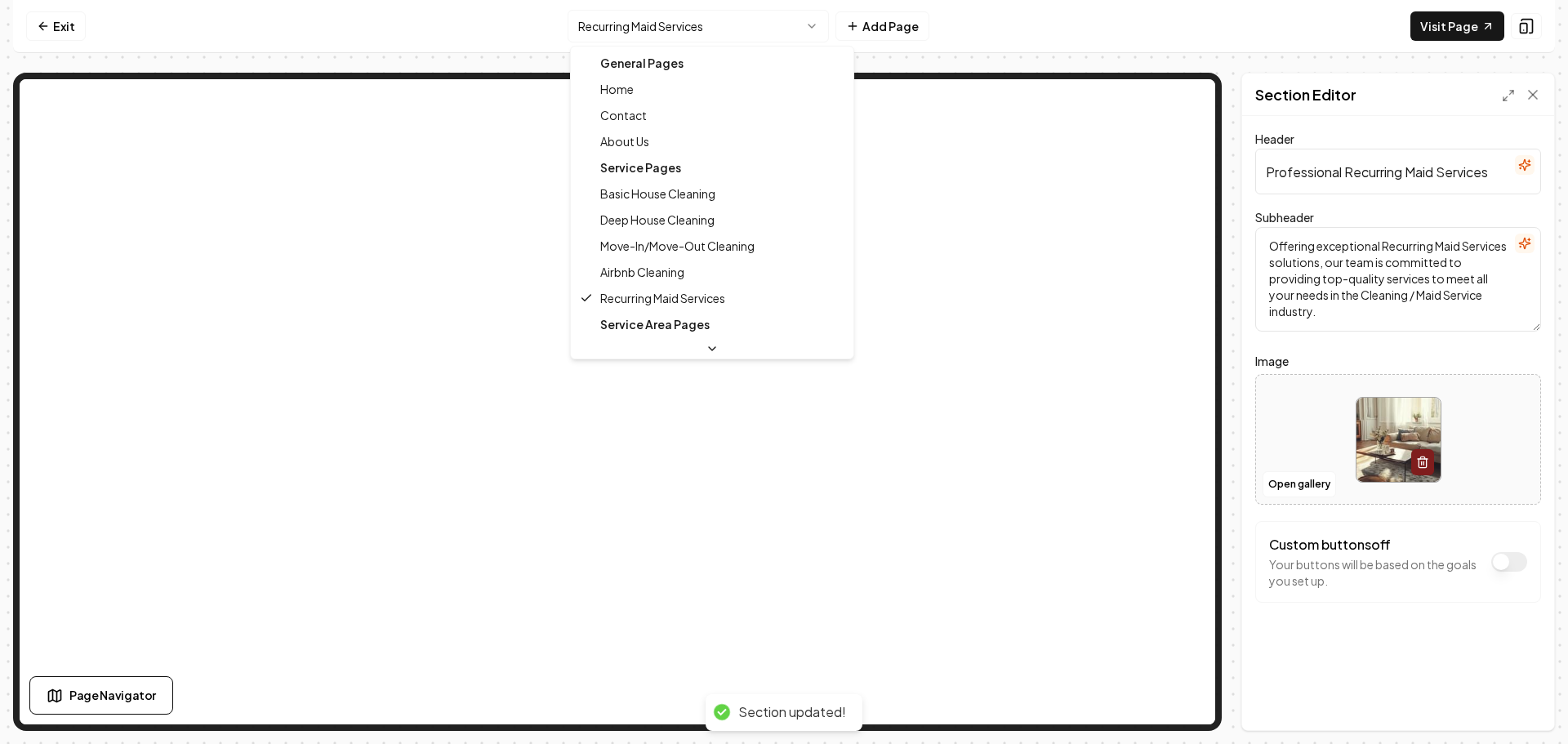
click at [703, 38] on html "Computer Required This feature is only available on a computer. Please switch t…" at bounding box center [784, 372] width 1568 height 744
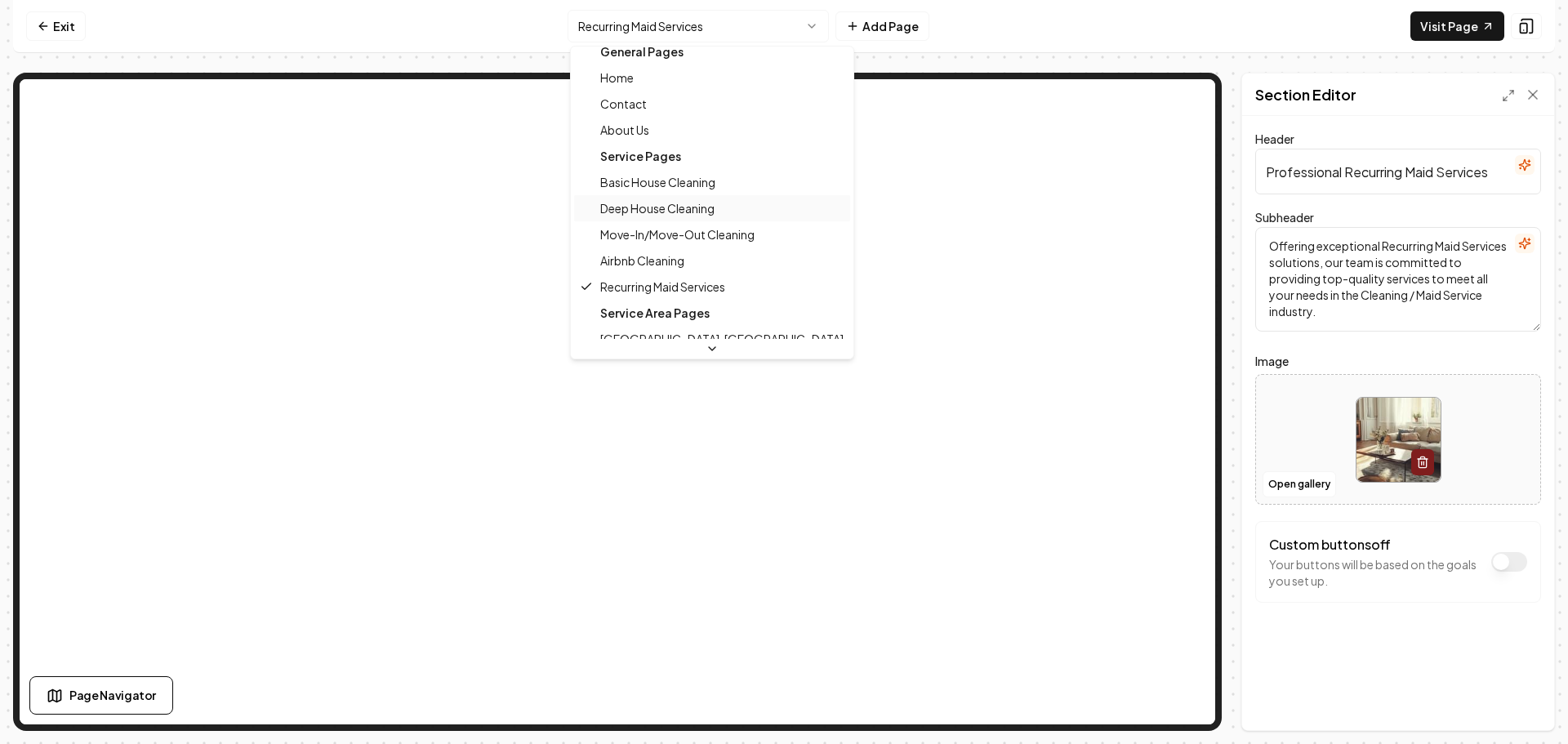
scroll to position [0, 0]
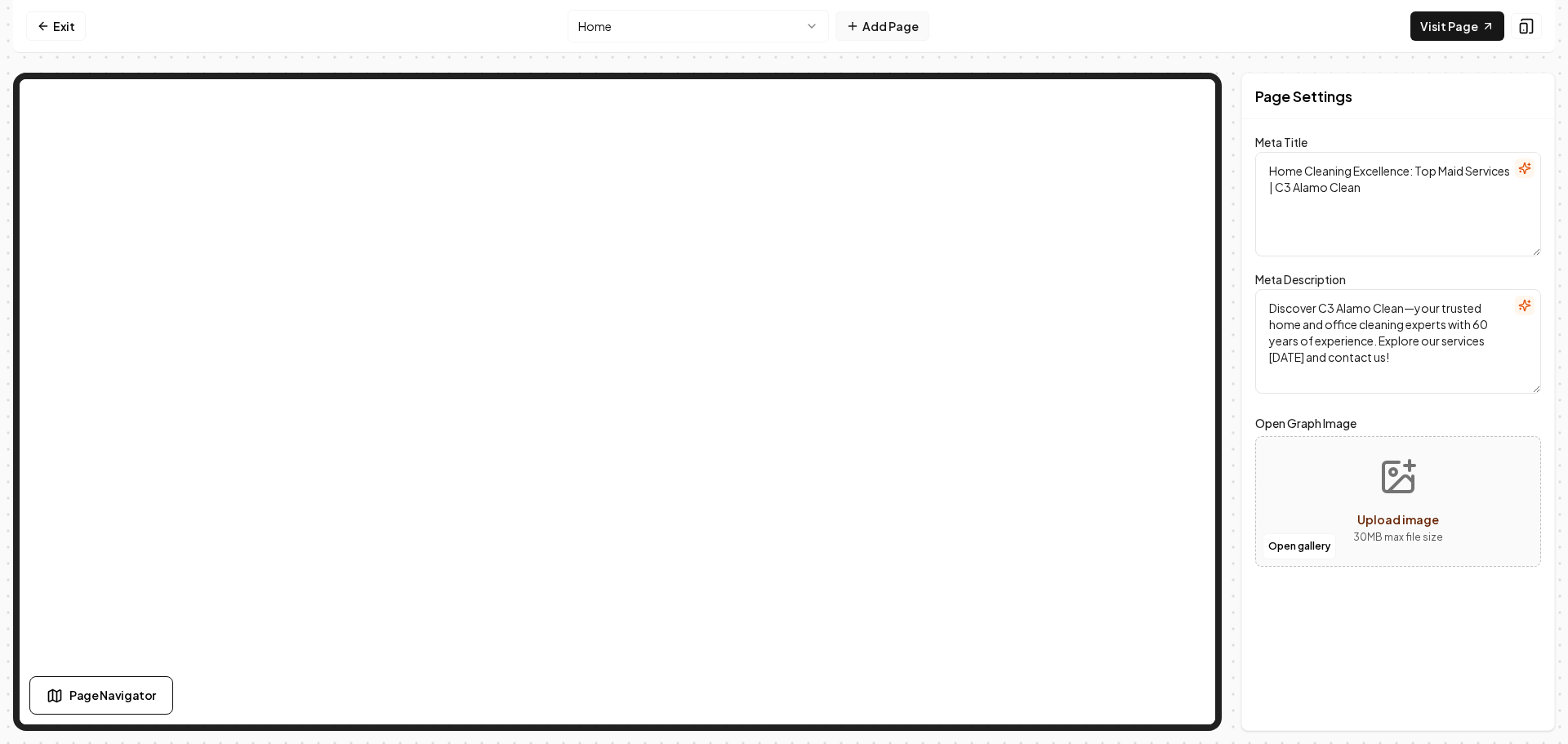
click at [875, 17] on button "Add Page" at bounding box center [882, 26] width 94 height 30
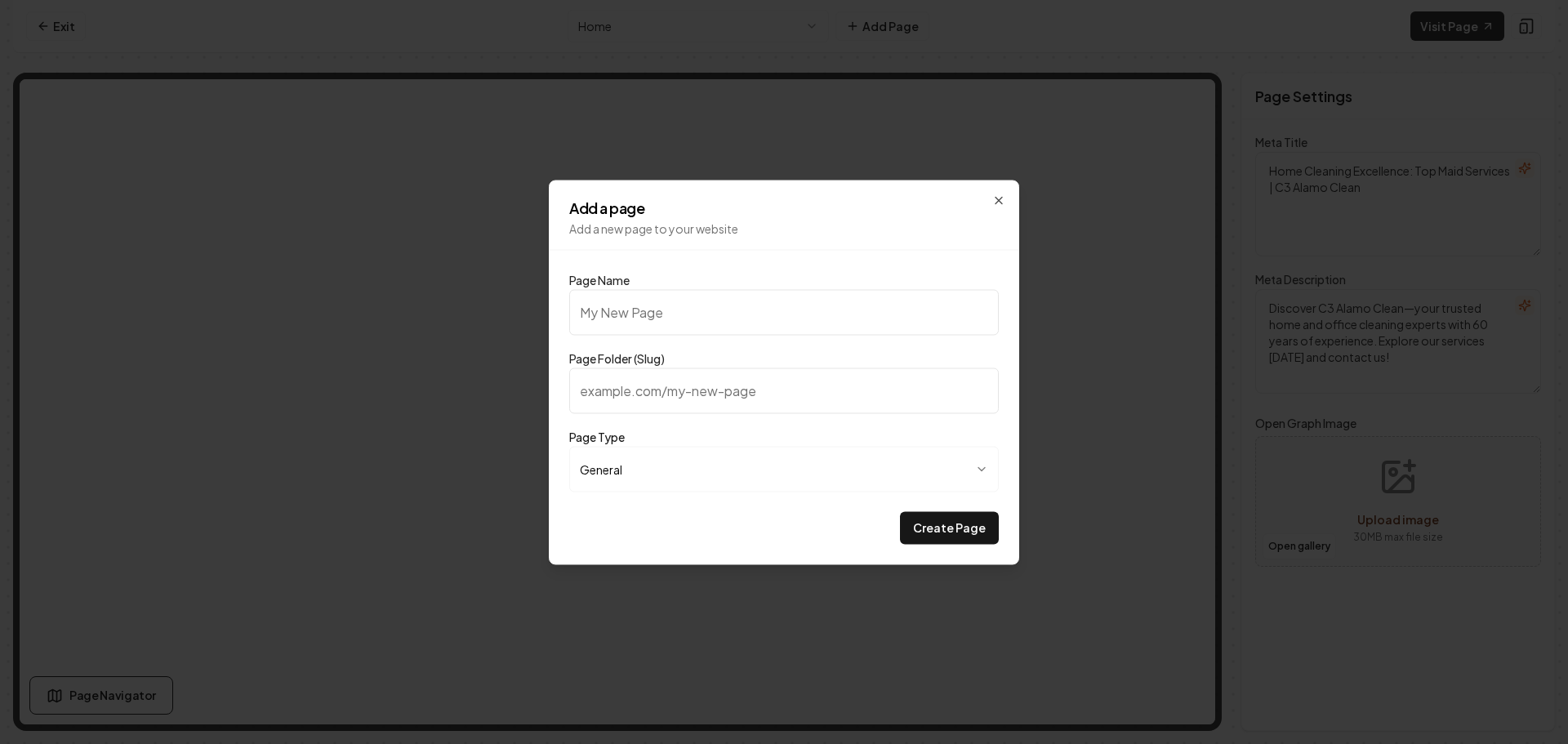
type input "C"
type input "c"
type input "Cl"
type input "cl"
type input "Cle"
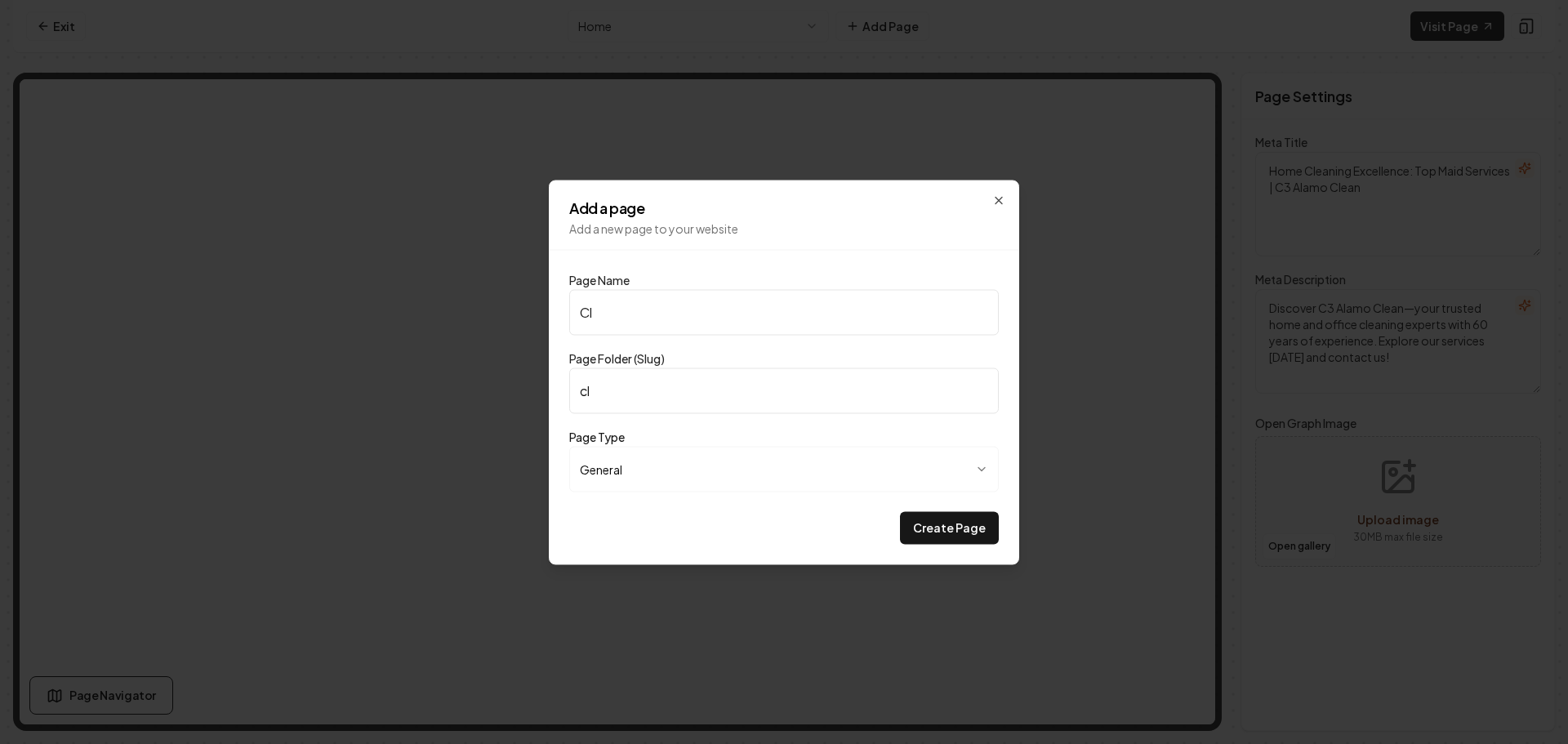
type input "cle"
type input "Clea"
type input "clea"
type input "Cleaning Checklist"
type input "cleaning-checklist"
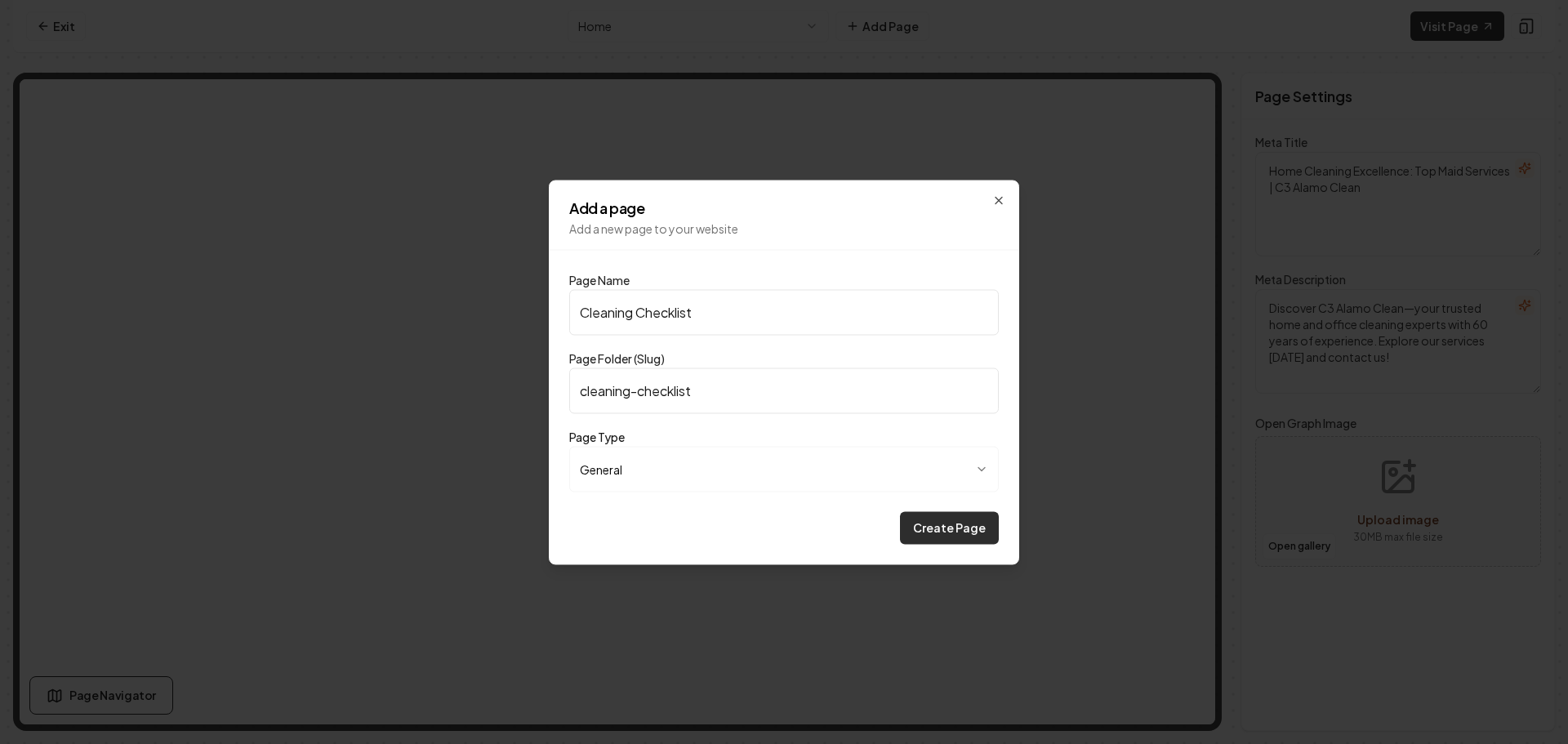
click at [961, 528] on button "Create Page" at bounding box center [949, 528] width 99 height 33
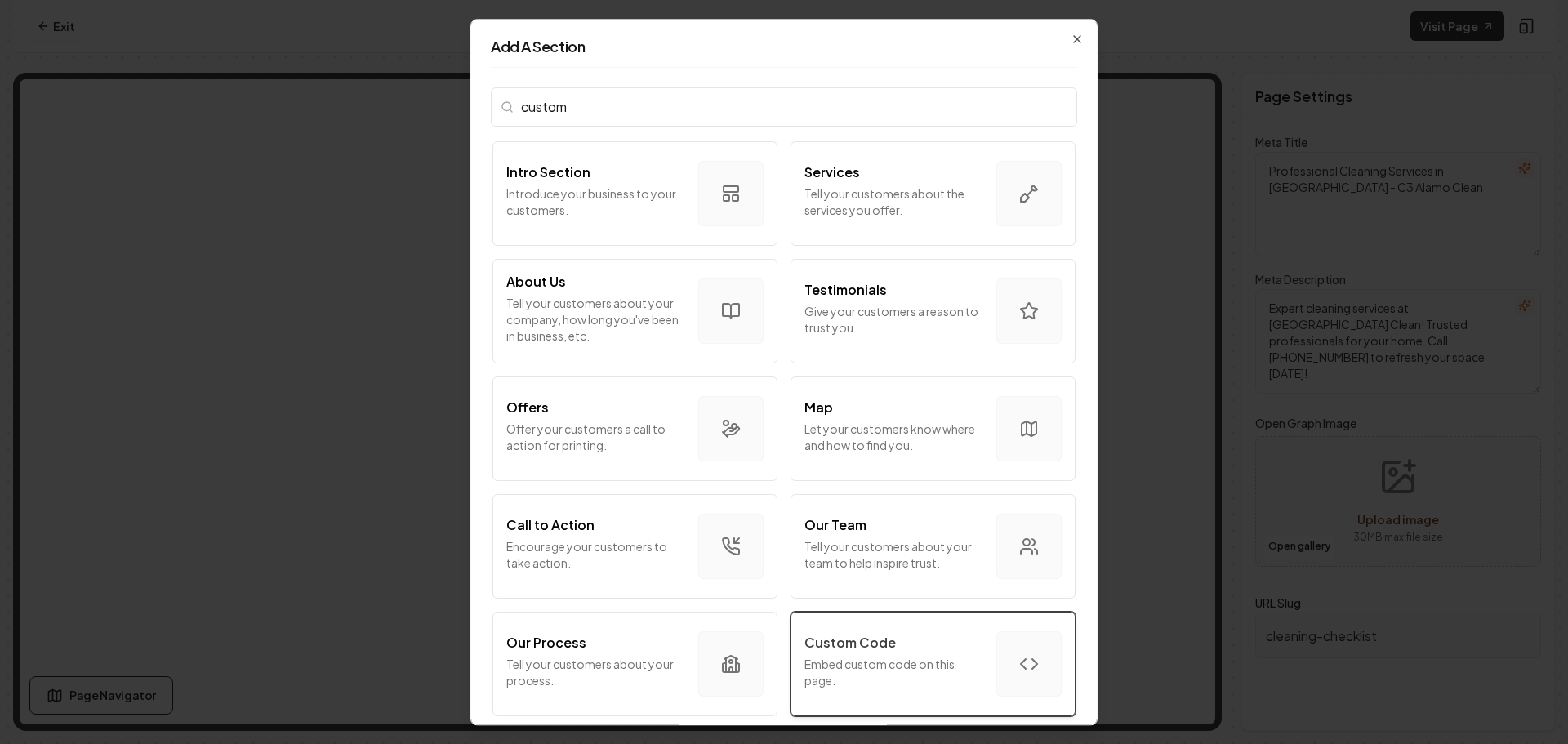
type input "custom"
click at [878, 649] on p "Custom Code" at bounding box center [850, 643] width 91 height 20
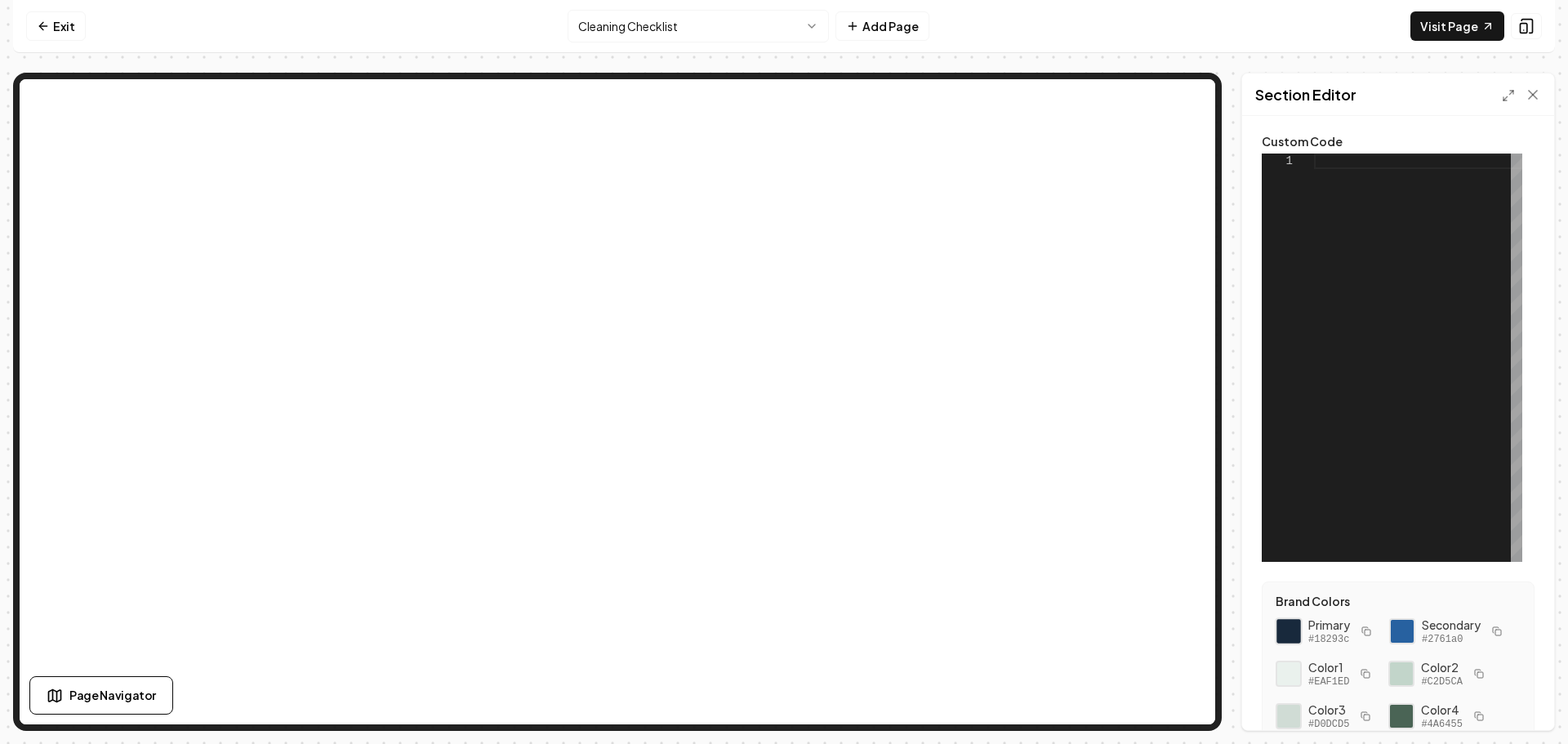
click at [1290, 632] on div at bounding box center [1289, 631] width 28 height 28
click at [1401, 628] on div at bounding box center [1402, 631] width 28 height 28
click at [1349, 167] on div at bounding box center [1418, 358] width 208 height 409
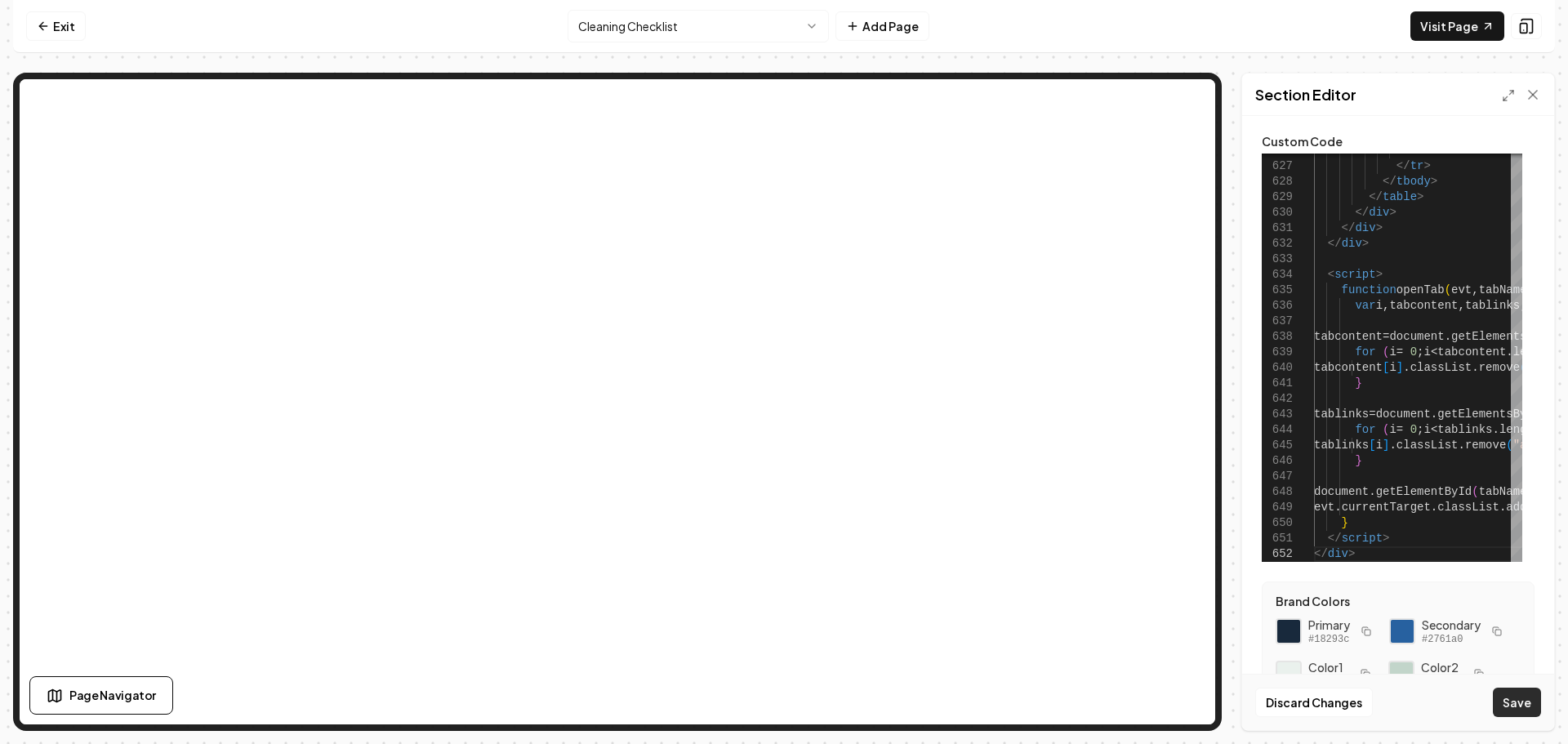
click at [1519, 693] on button "Save" at bounding box center [1516, 702] width 48 height 30
type textarea "******"
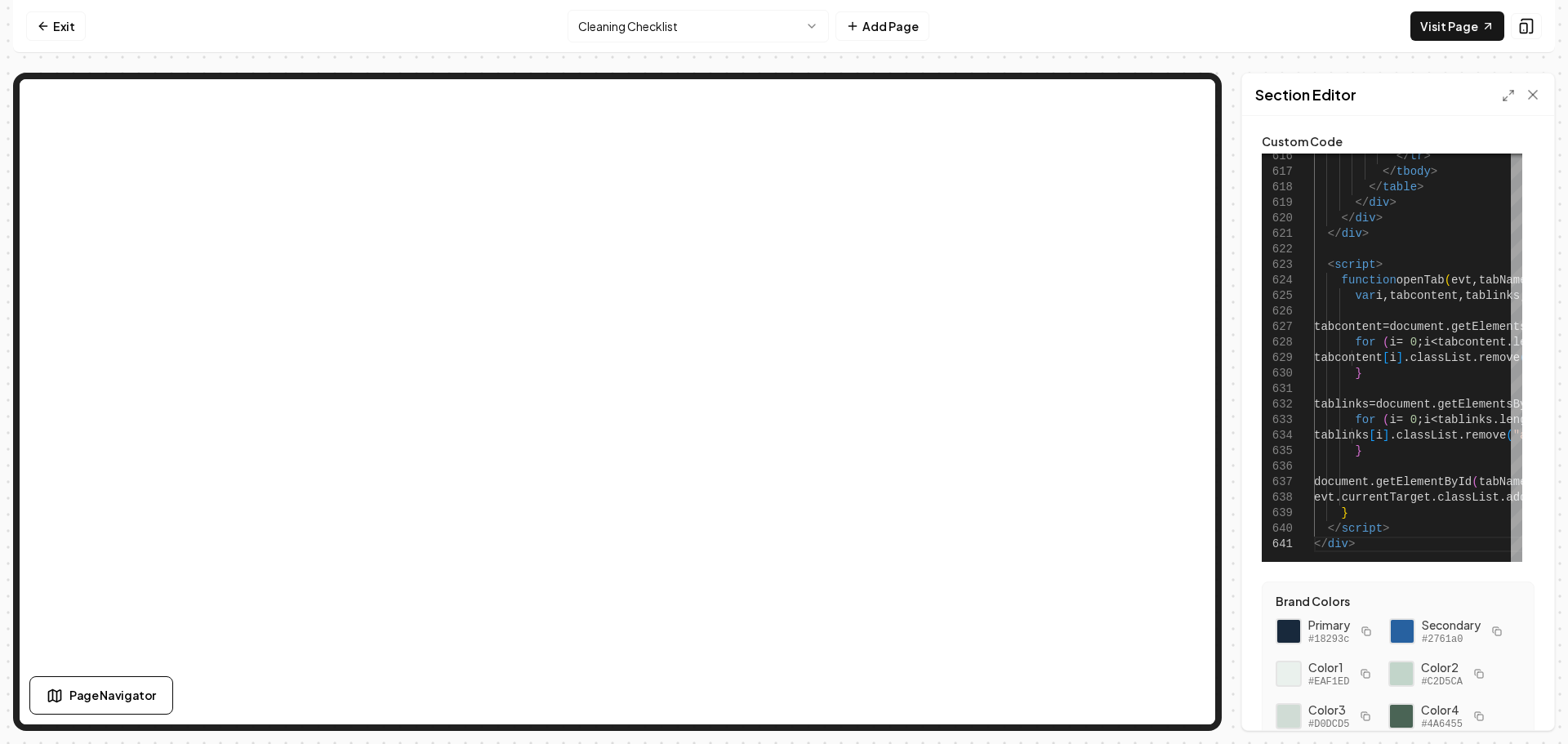
click at [706, 24] on html "Computer Required This feature is only available on a computer. Please switch t…" at bounding box center [784, 372] width 1568 height 744
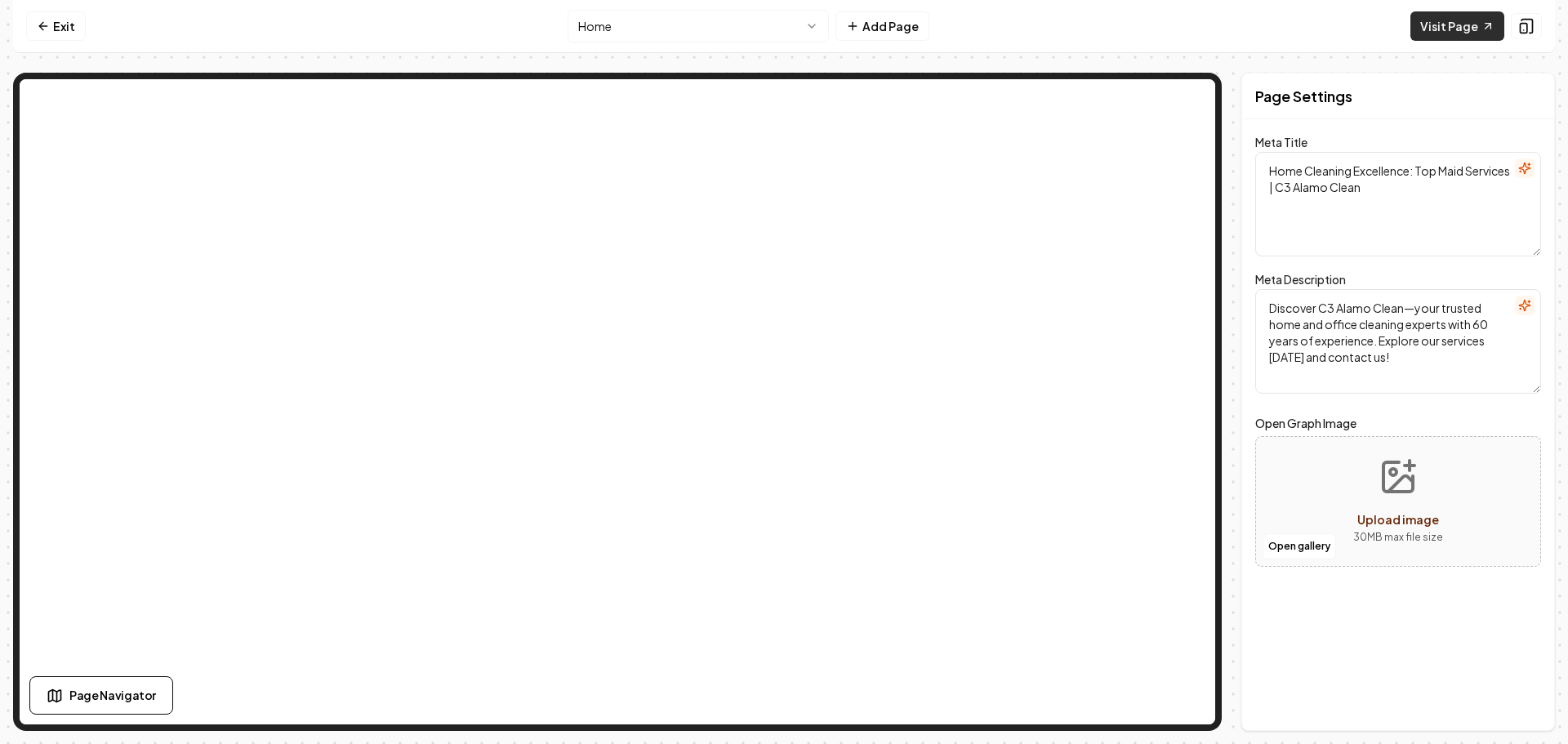
click at [1465, 24] on link "Visit Page" at bounding box center [1458, 26] width 94 height 30
